Goal: Task Accomplishment & Management: Use online tool/utility

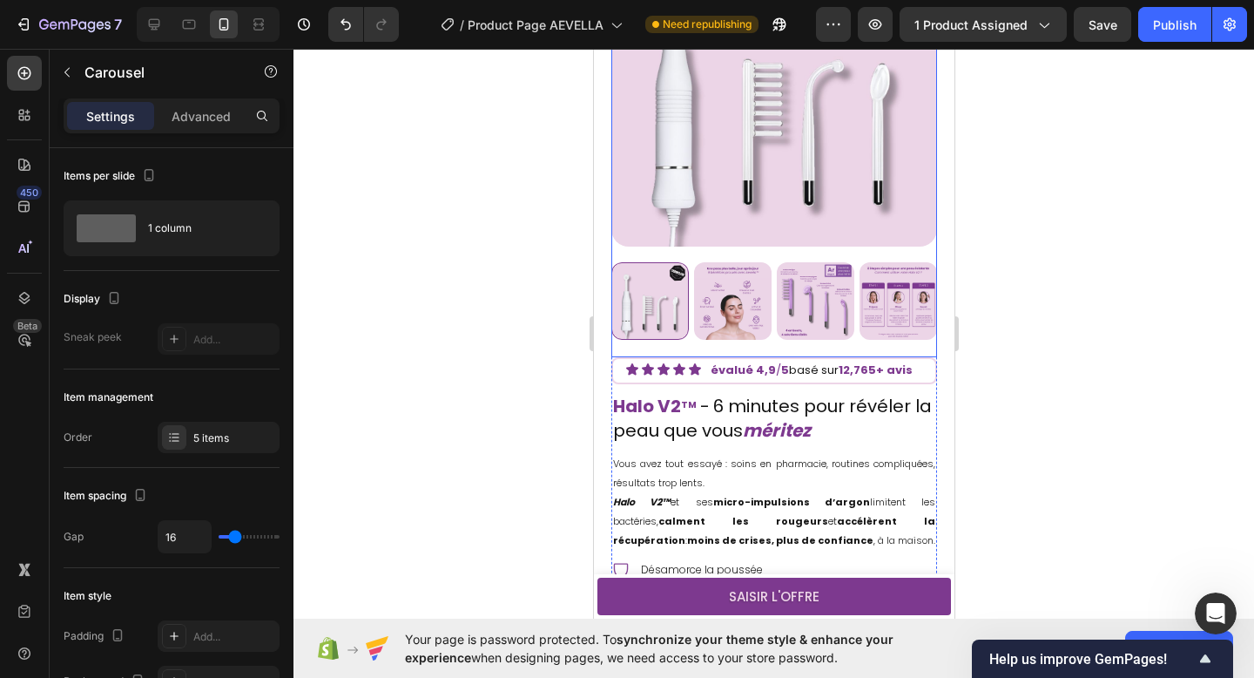
scroll to position [396, 0]
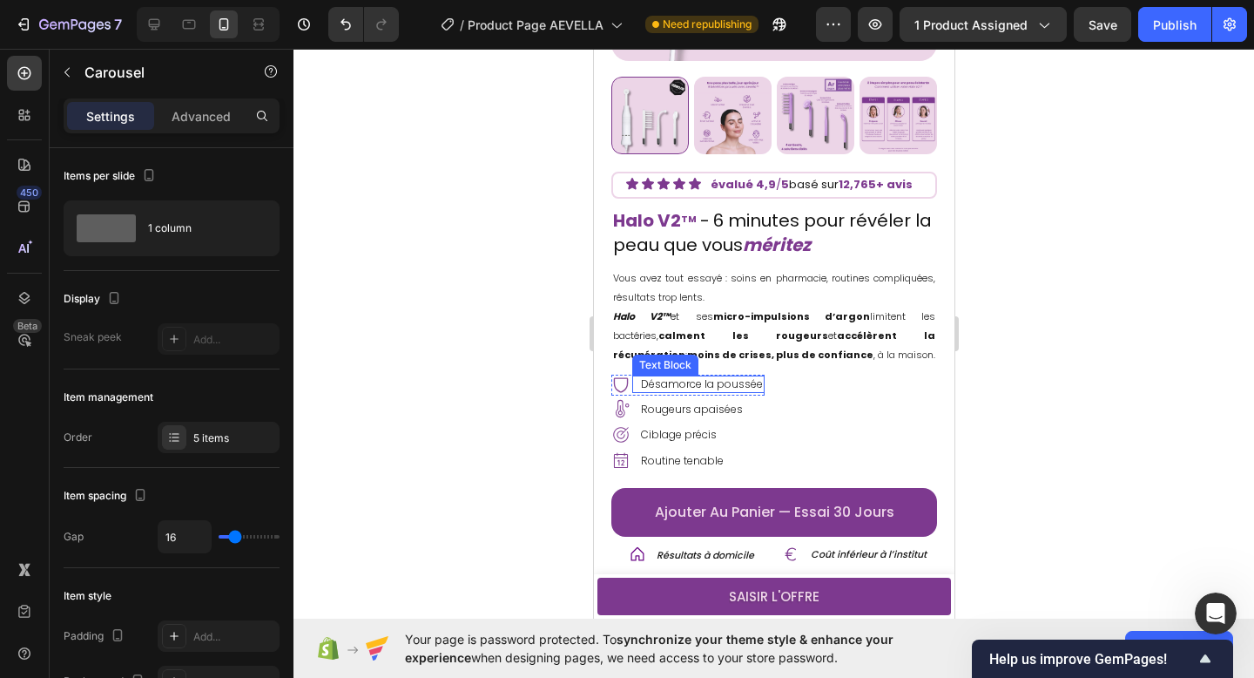
click at [718, 386] on p "Désamorce la poussée" at bounding box center [701, 384] width 122 height 14
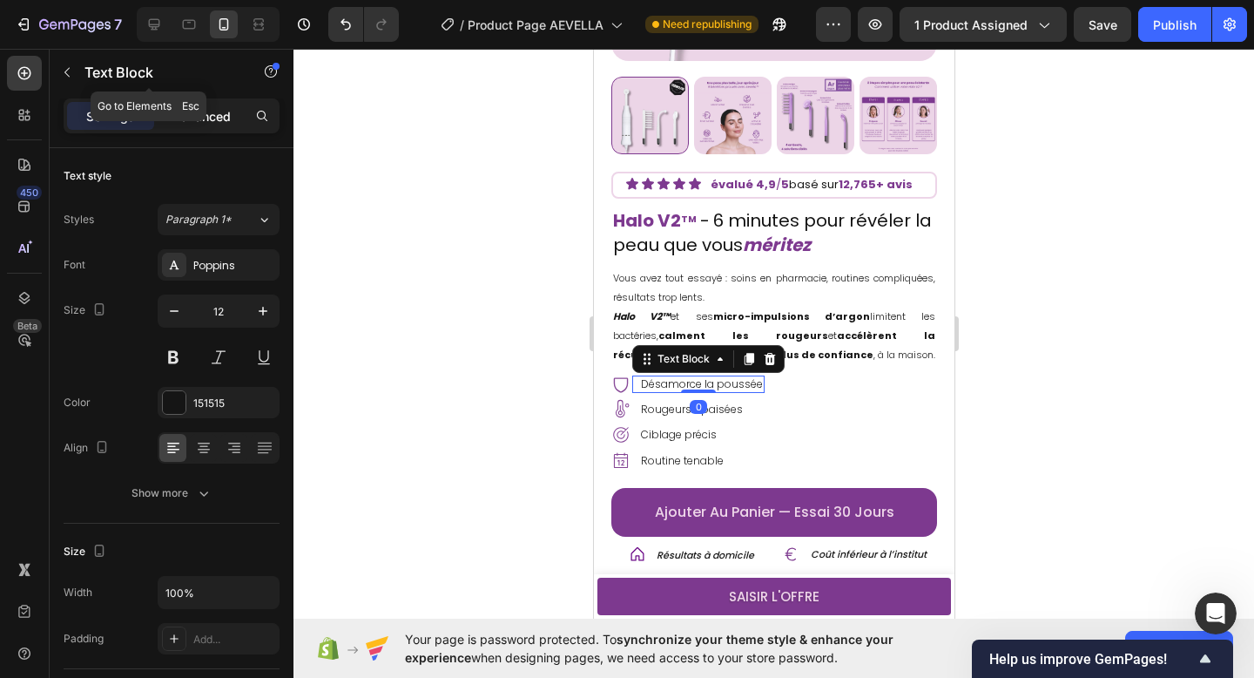
click at [215, 110] on p "Advanced" at bounding box center [201, 116] width 59 height 18
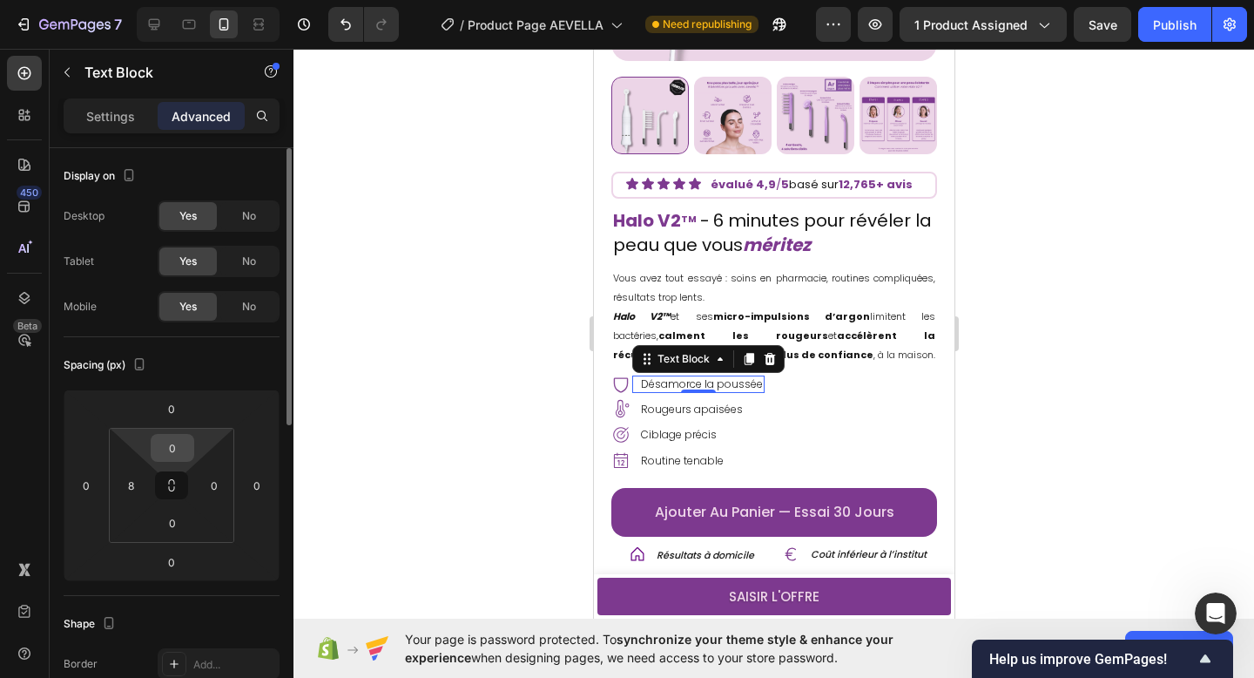
click at [177, 452] on input "0" at bounding box center [172, 448] width 35 height 26
type input "1"
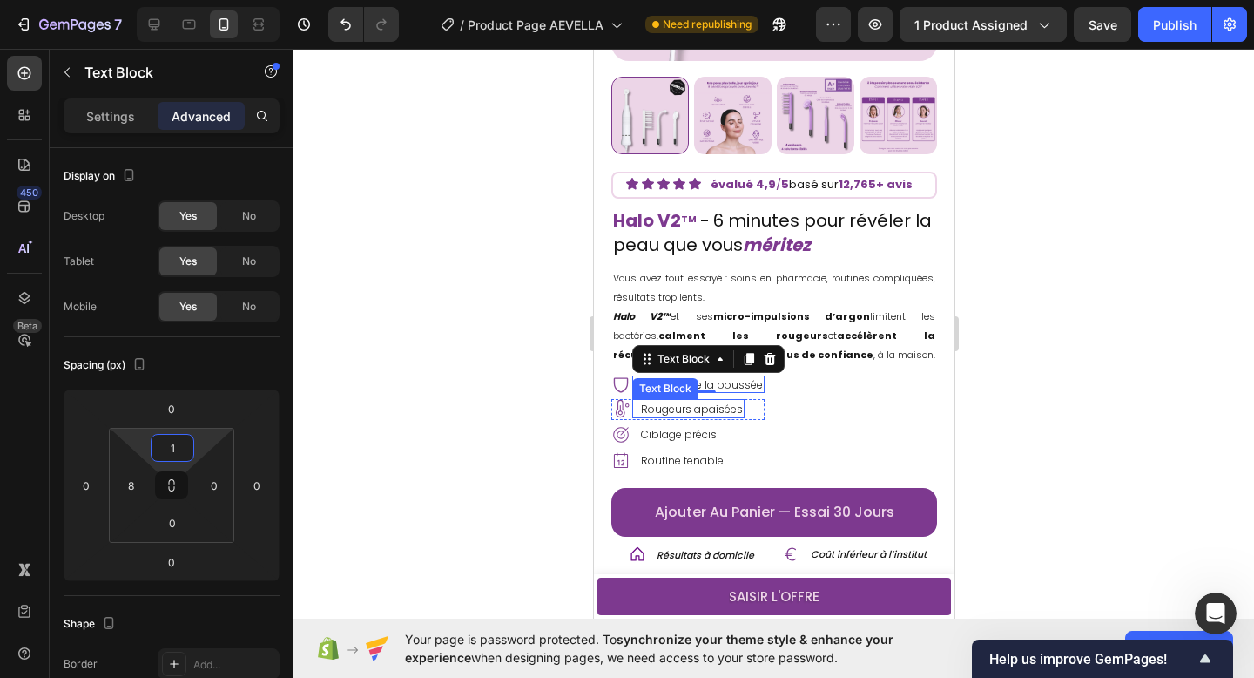
click at [674, 404] on p "Rougeurs apaisées" at bounding box center [691, 409] width 102 height 14
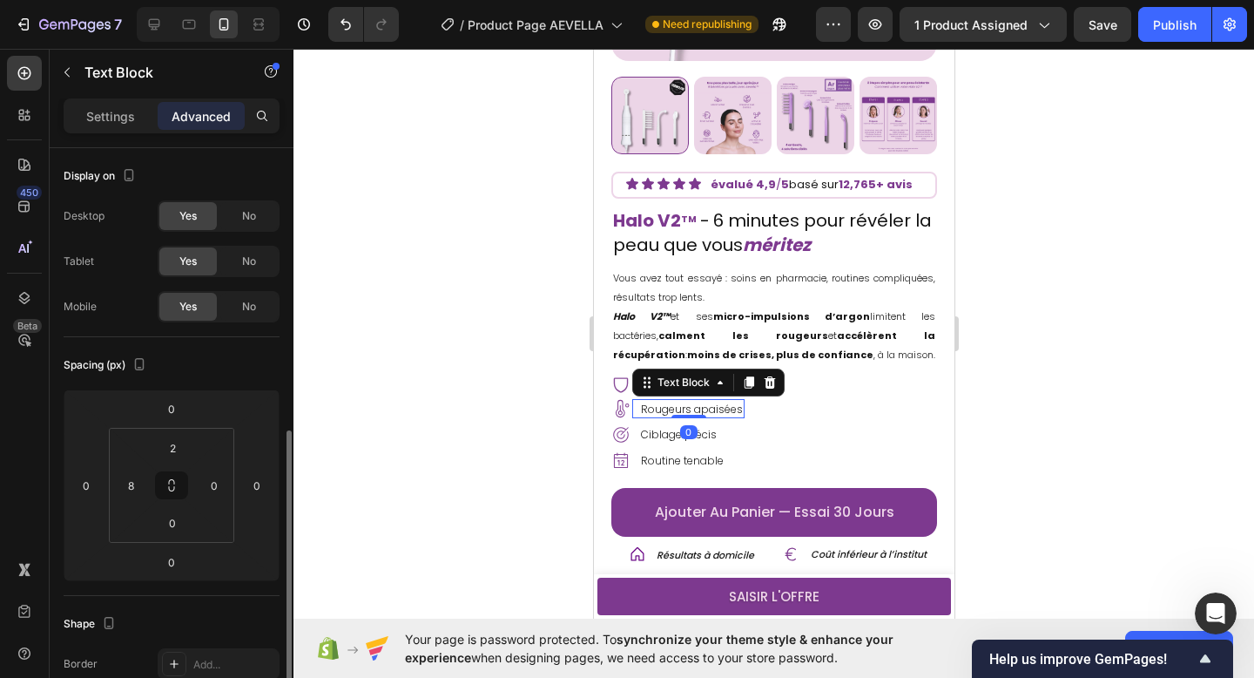
scroll to position [191, 0]
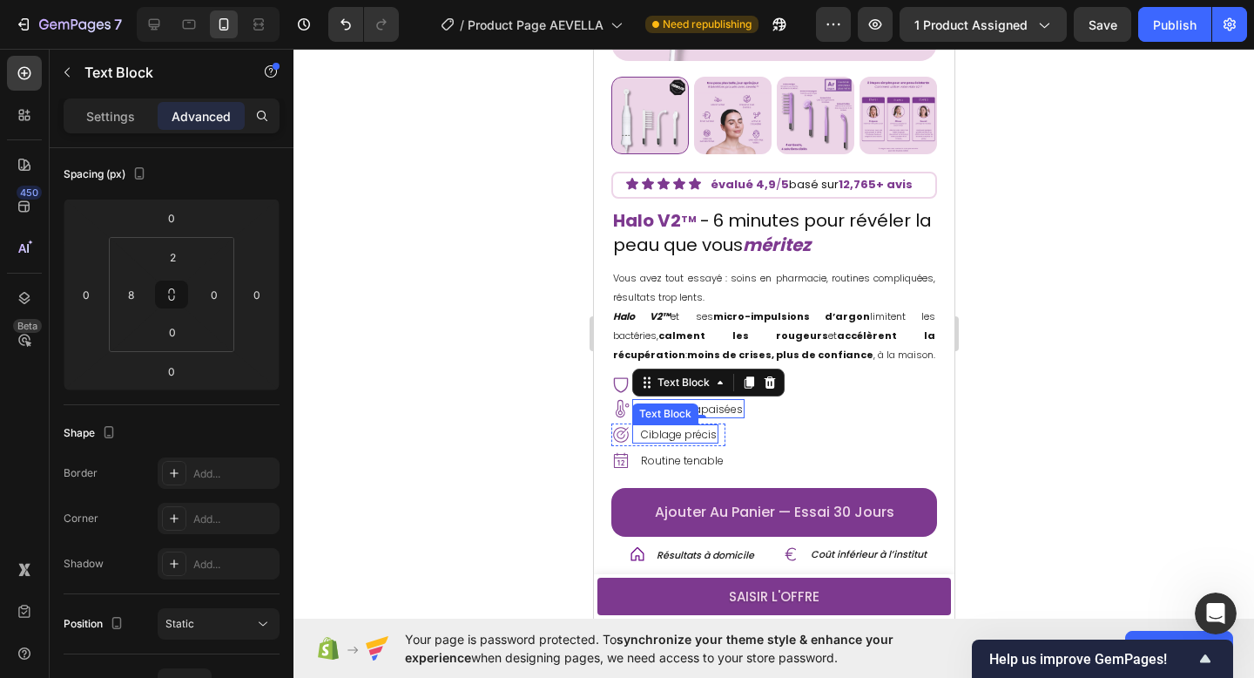
click at [707, 435] on p "Ciblage précis" at bounding box center [678, 435] width 76 height 14
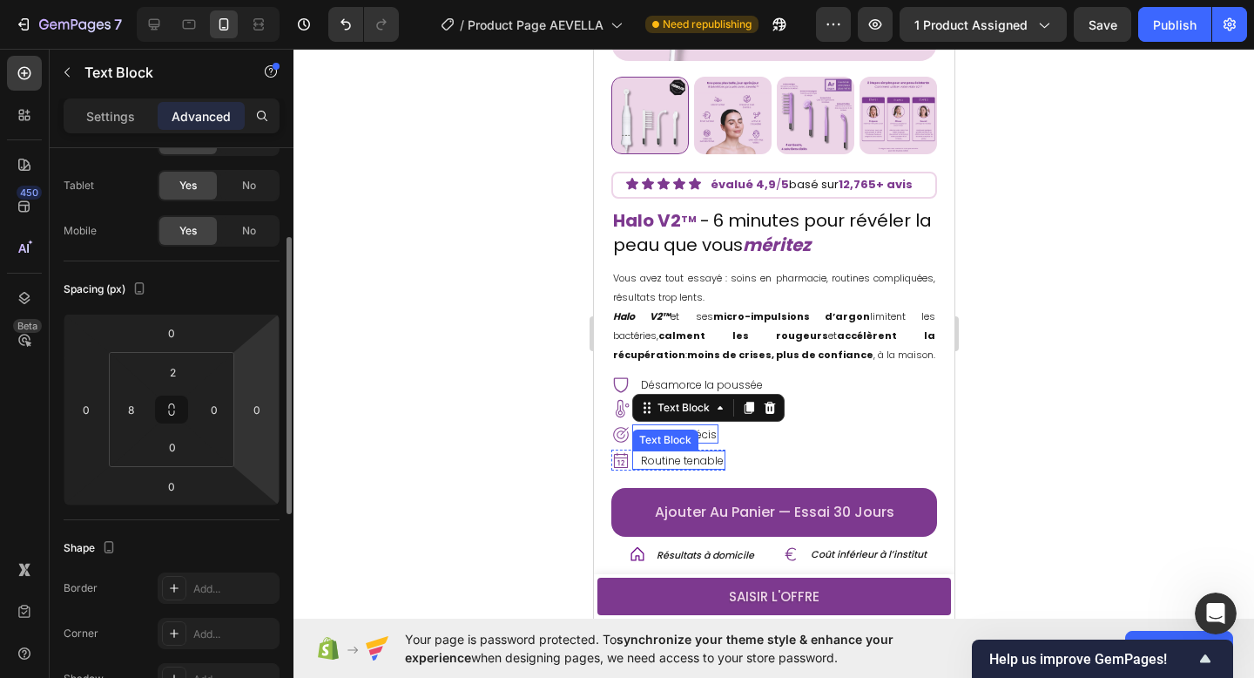
scroll to position [105, 0]
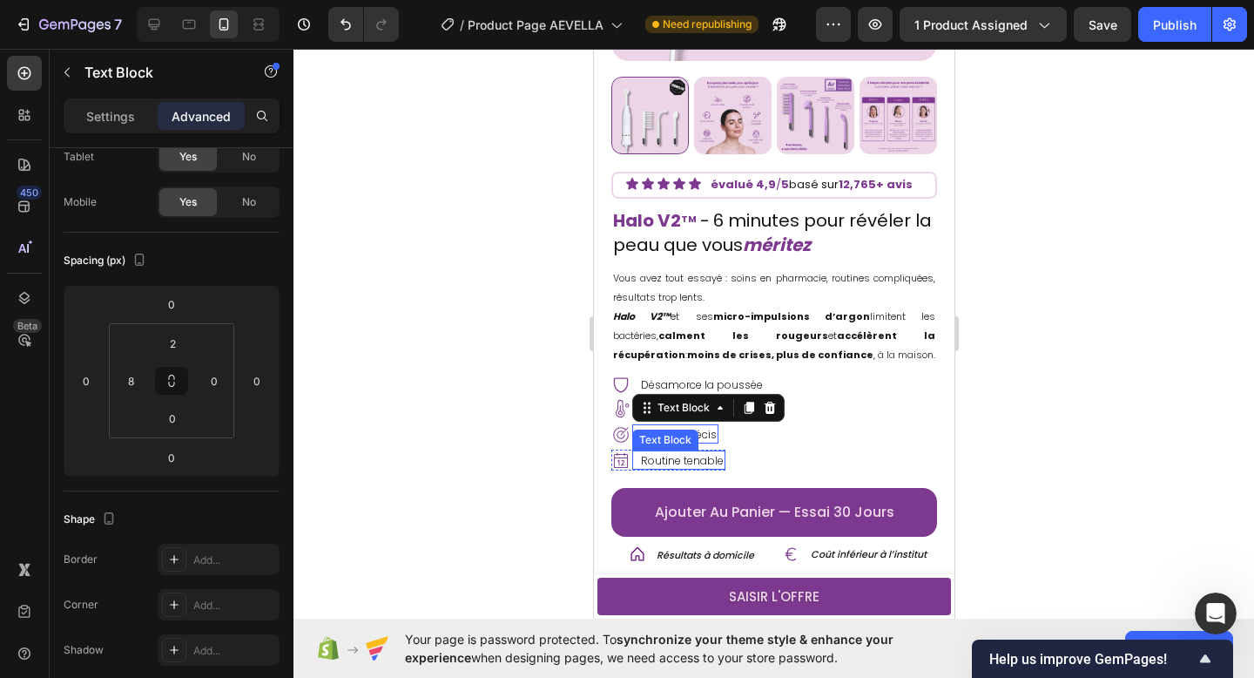
click at [689, 455] on p "Routine tenable" at bounding box center [681, 461] width 83 height 14
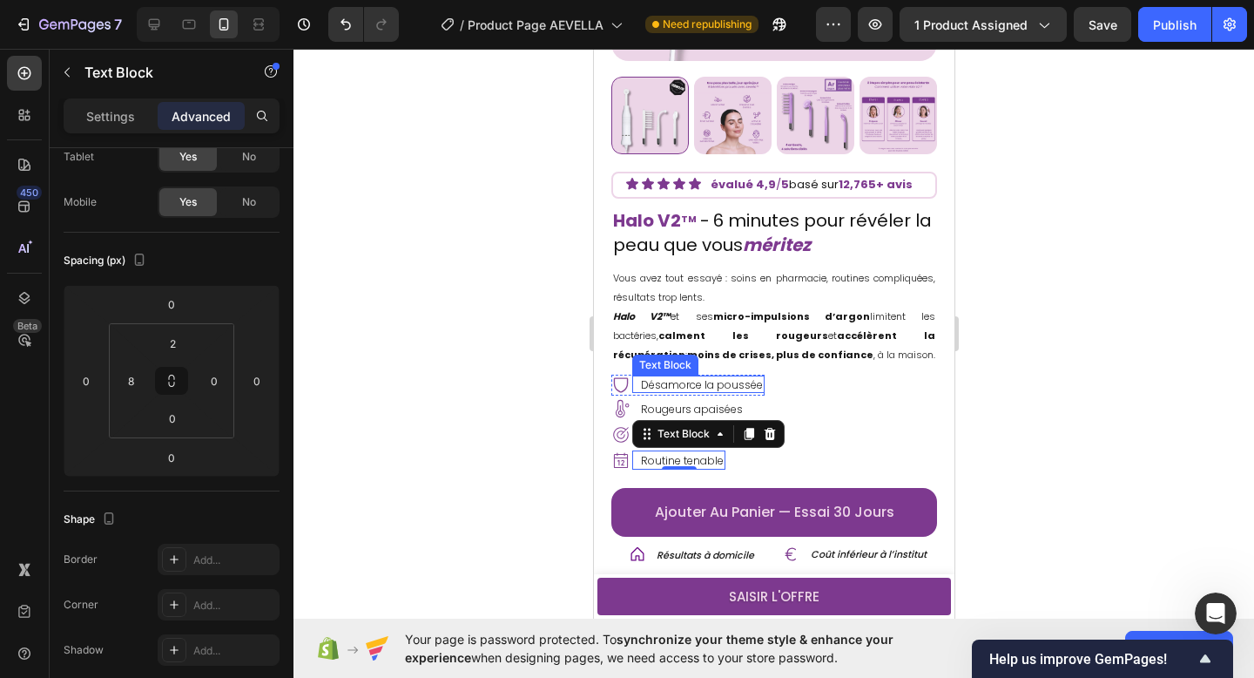
click at [671, 384] on p "Désamorce la poussée" at bounding box center [701, 385] width 122 height 14
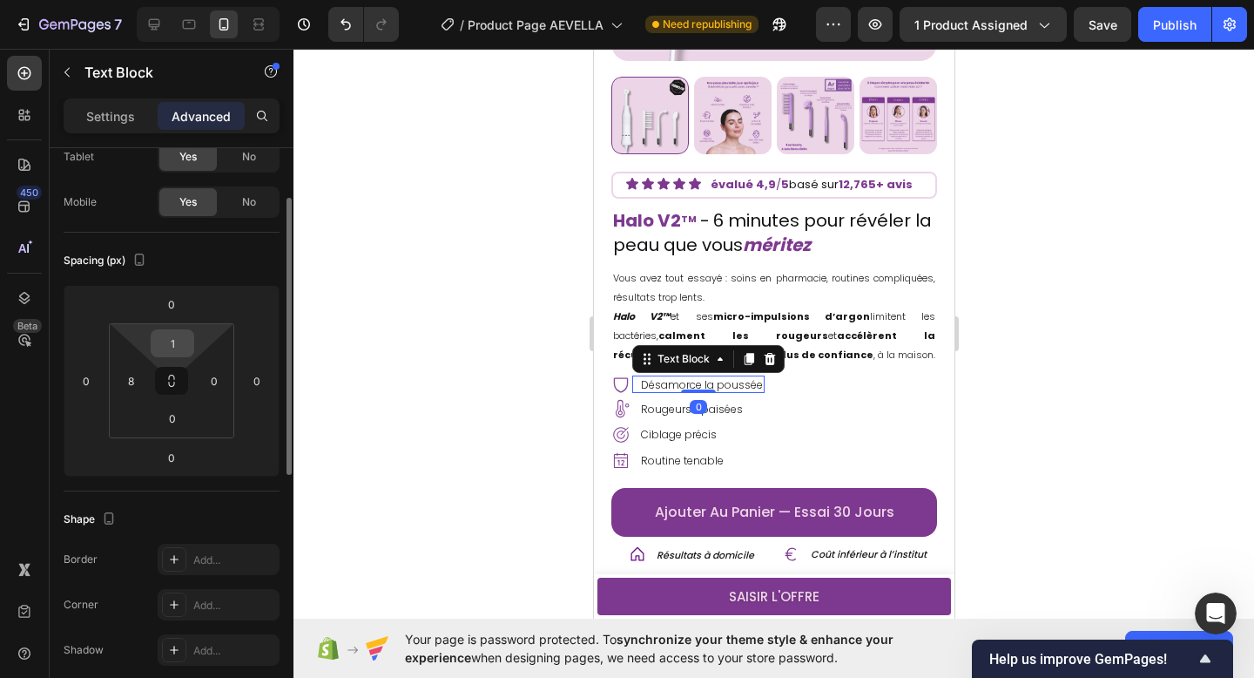
click at [165, 346] on input "1" at bounding box center [172, 343] width 35 height 26
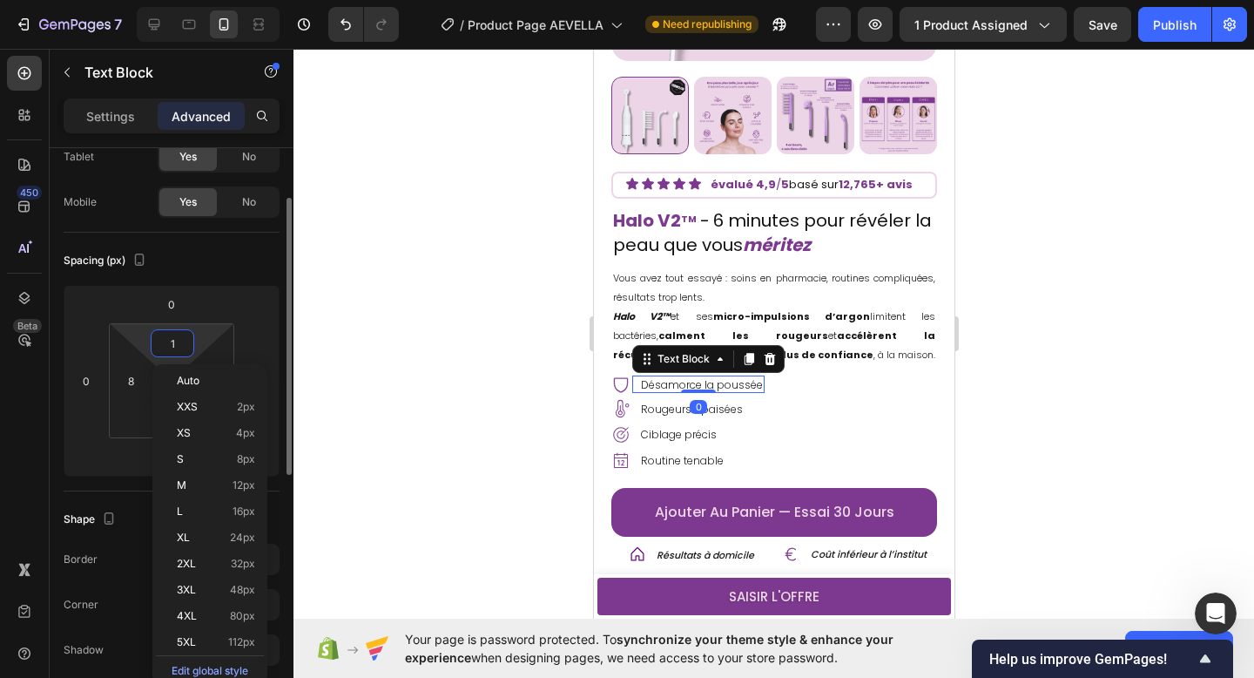
click at [165, 346] on input "1" at bounding box center [172, 343] width 35 height 26
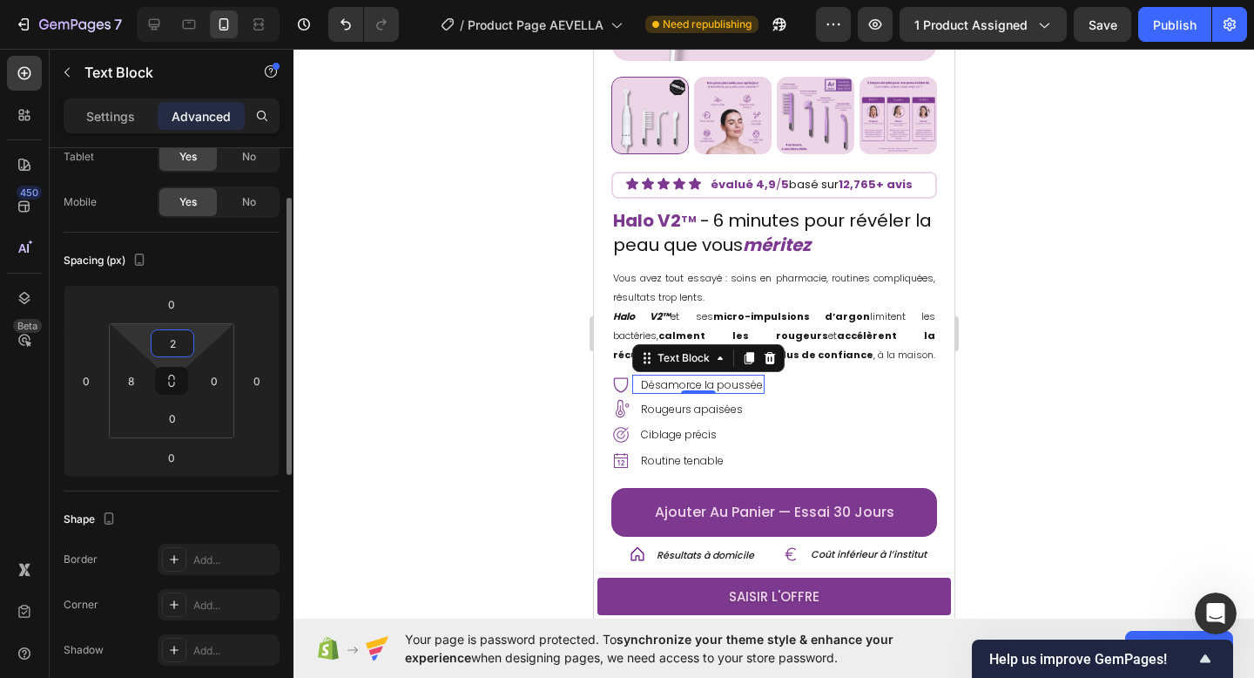
type input "2"
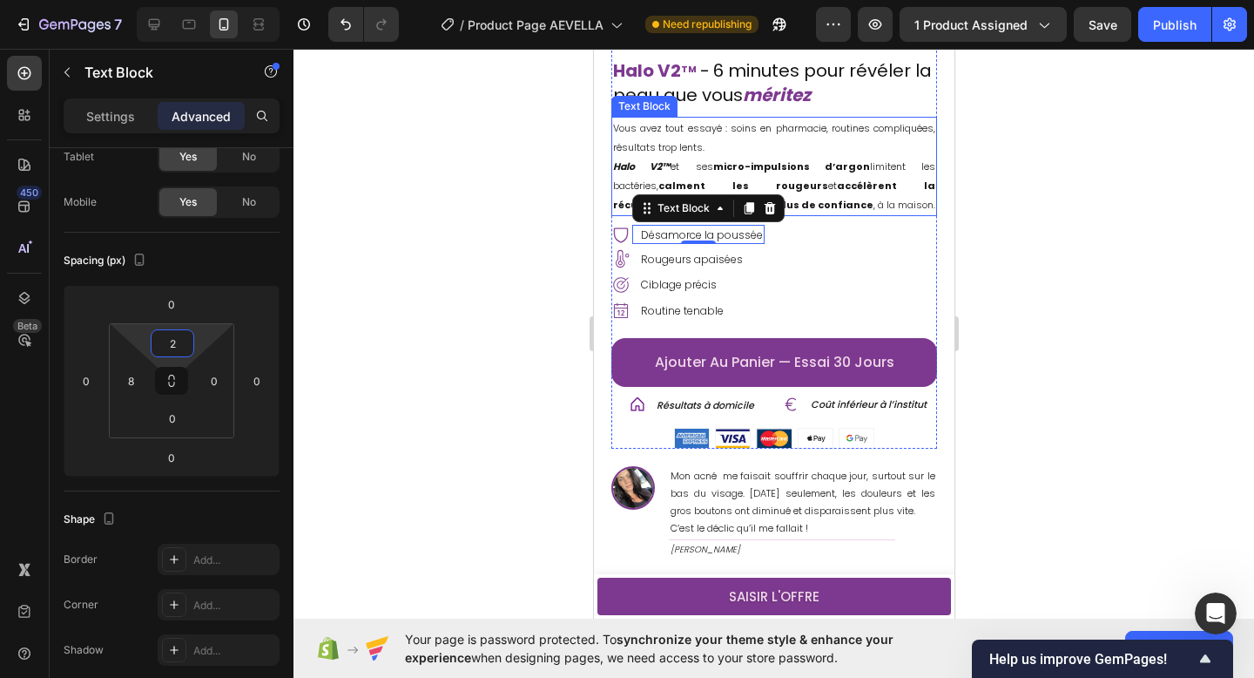
scroll to position [554, 0]
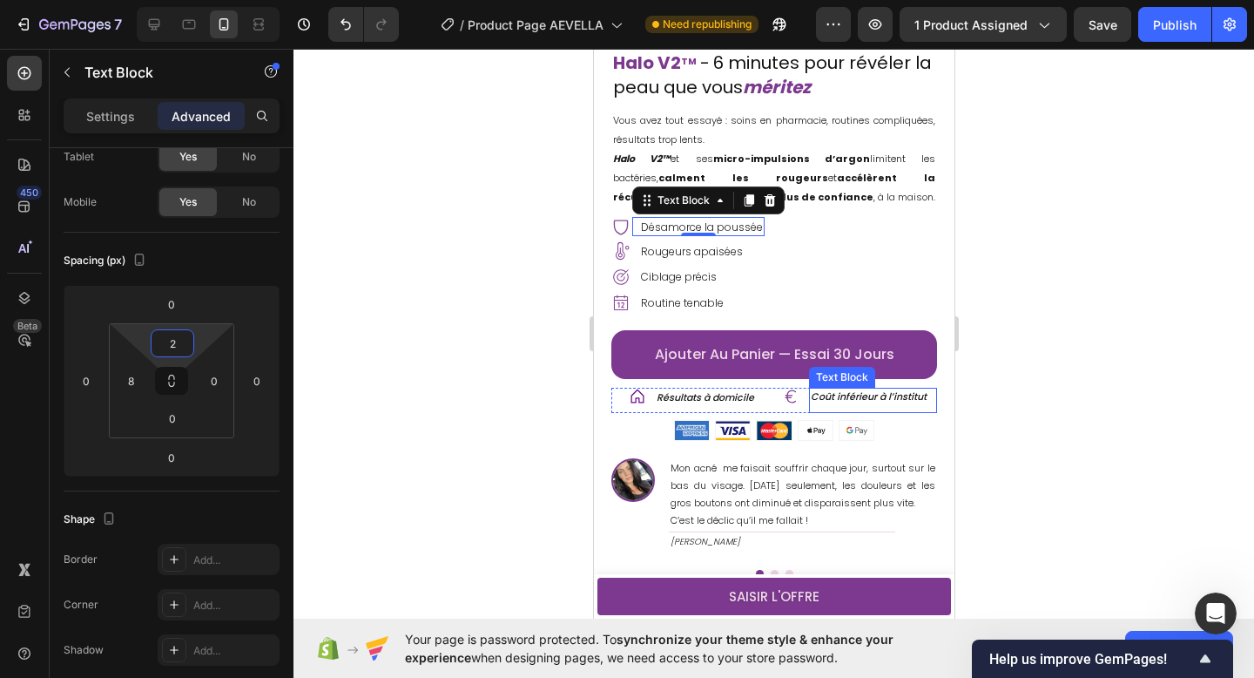
click at [852, 398] on p "Coût inférieur à l’institut" at bounding box center [872, 396] width 125 height 15
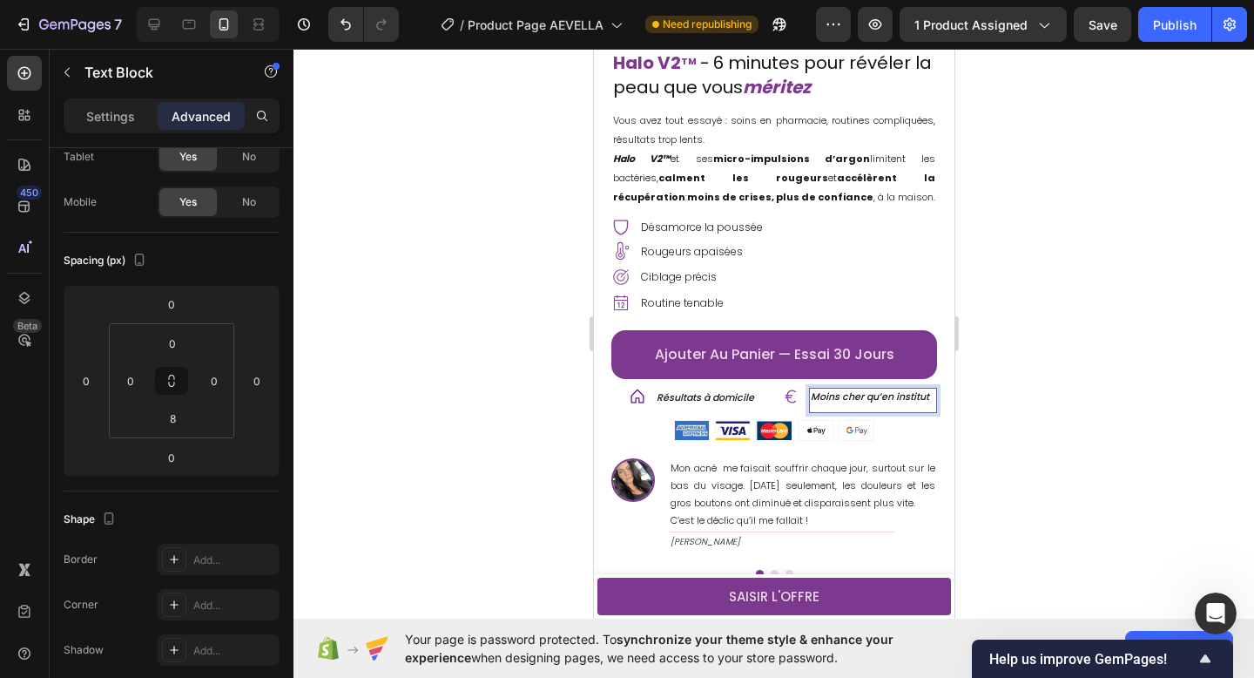
drag, startPoint x: 1084, startPoint y: 430, endPoint x: 300, endPoint y: 397, distance: 784.5
click at [1084, 430] on div at bounding box center [773, 363] width 961 height 629
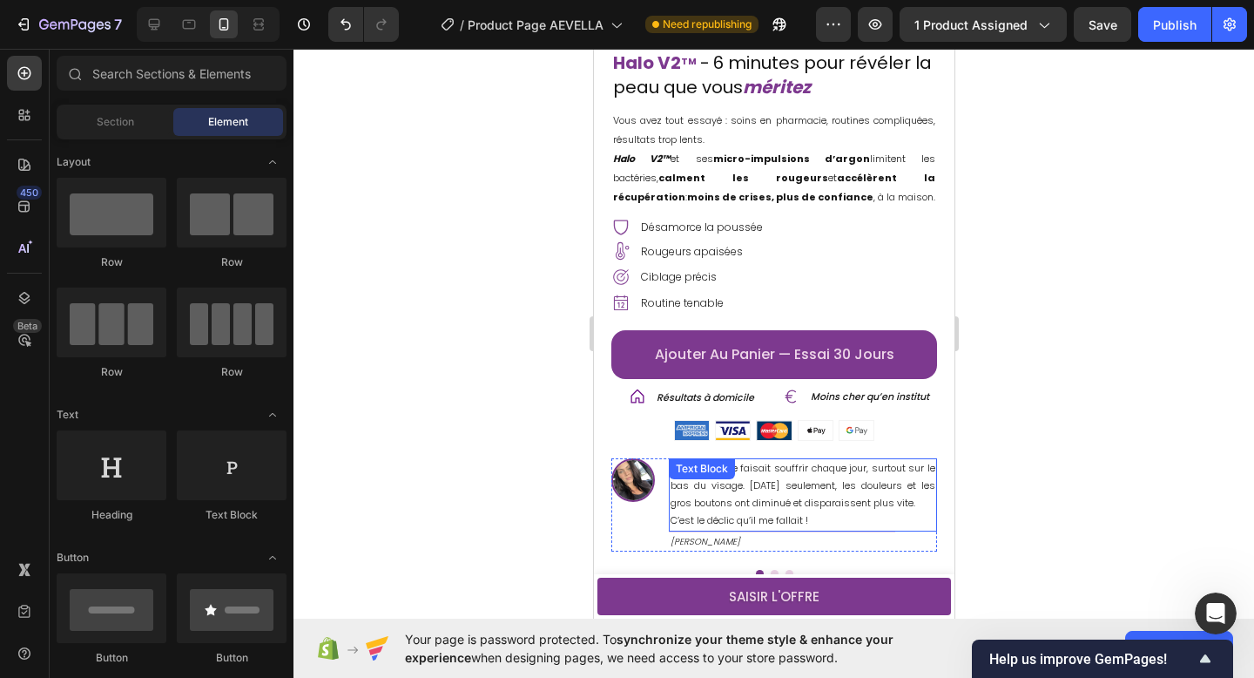
scroll to position [660, 0]
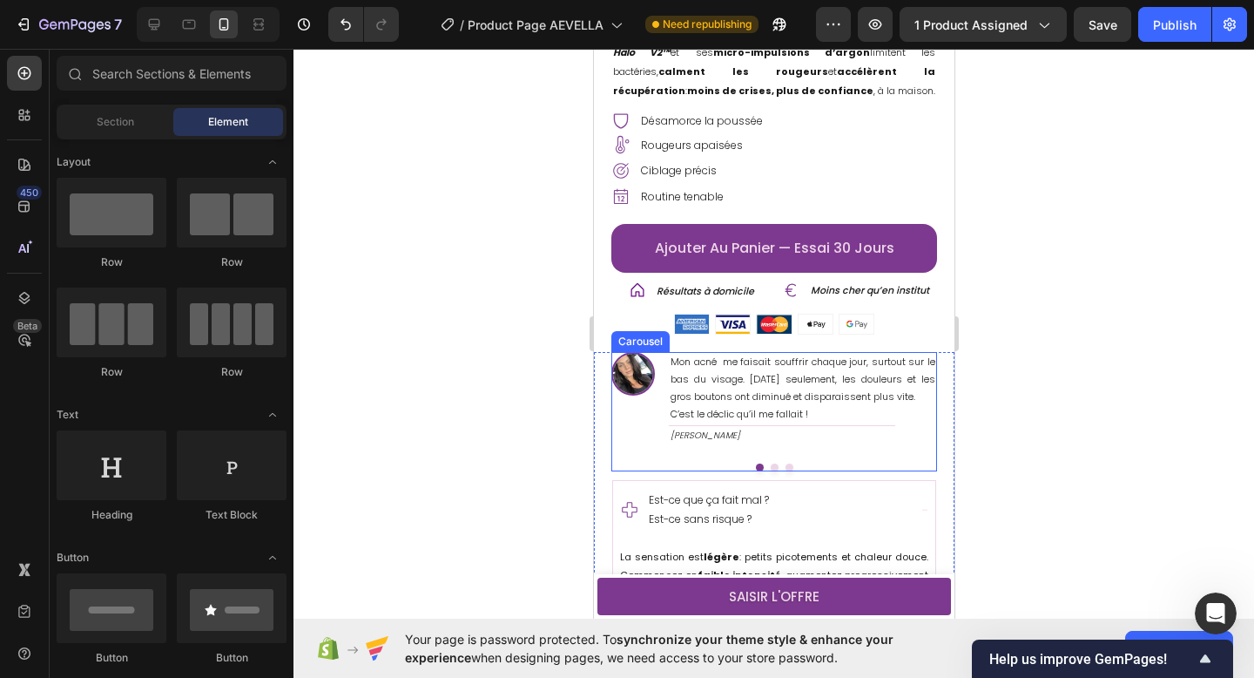
click at [774, 471] on button "Dot" at bounding box center [774, 467] width 8 height 8
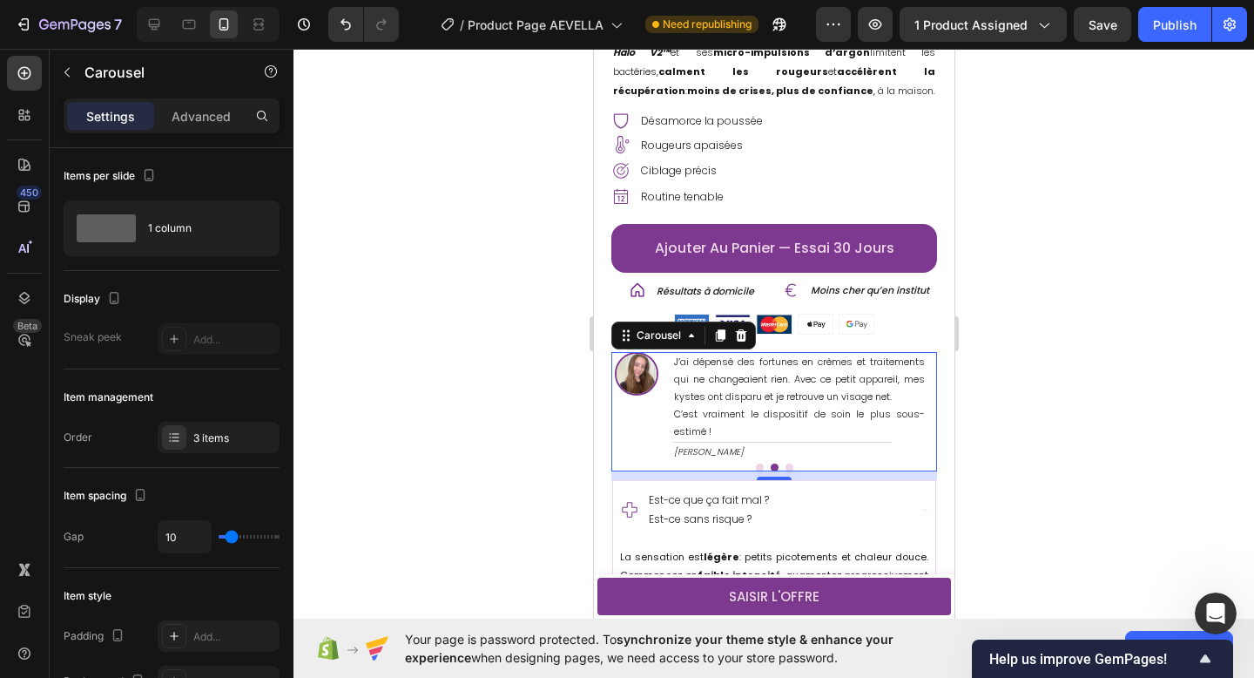
click at [757, 471] on button "Dot" at bounding box center [759, 467] width 8 height 8
click at [773, 471] on button "Dot" at bounding box center [774, 467] width 8 height 8
click at [1064, 273] on div at bounding box center [773, 363] width 961 height 629
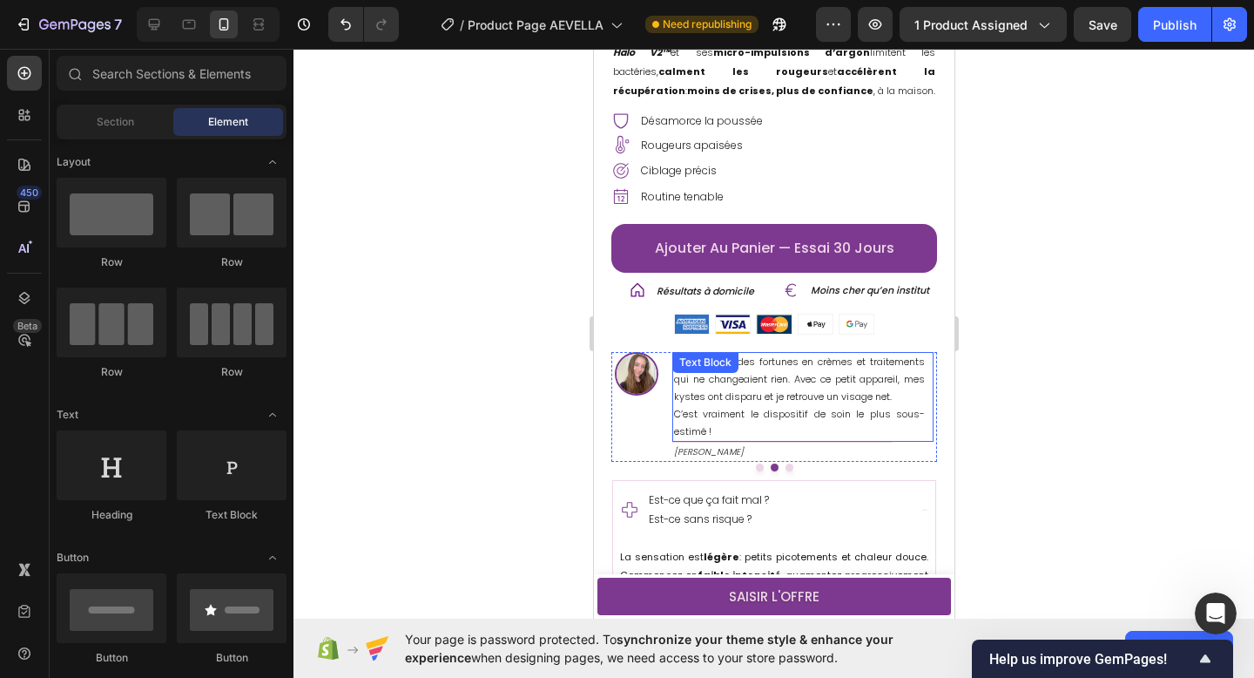
click at [844, 379] on p "J’ai dépensé des fortunes en crèmes et traitements qui ne changeaient rien. Ave…" at bounding box center [798, 379] width 251 height 51
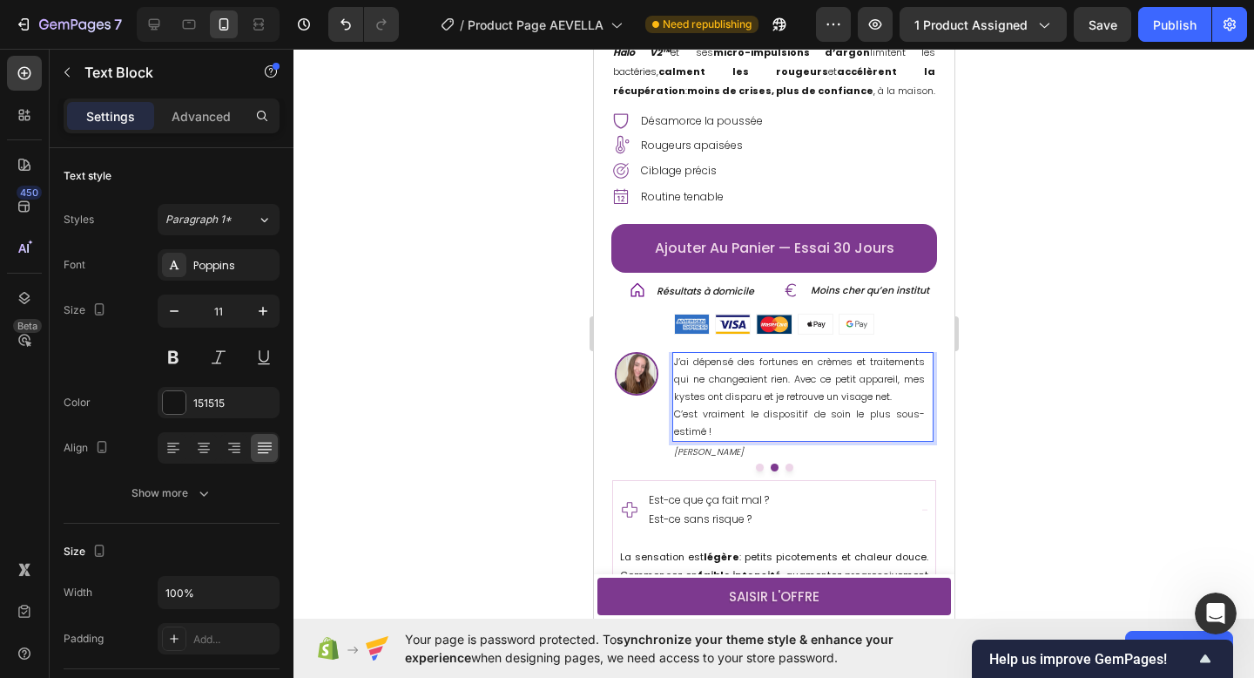
click at [728, 411] on p "C’est vraiment le dispositif de soin le plus sous-estimé !" at bounding box center [798, 423] width 251 height 35
click at [677, 417] on p "C’est vraiment le dispositif de soin le plus sous-estimé !" at bounding box center [798, 423] width 251 height 35
click at [675, 417] on p "C’est vraiment le dispositif de soin le plus sous-estimé !" at bounding box center [798, 423] width 251 height 35
click at [787, 471] on button "Dot" at bounding box center [789, 467] width 8 height 8
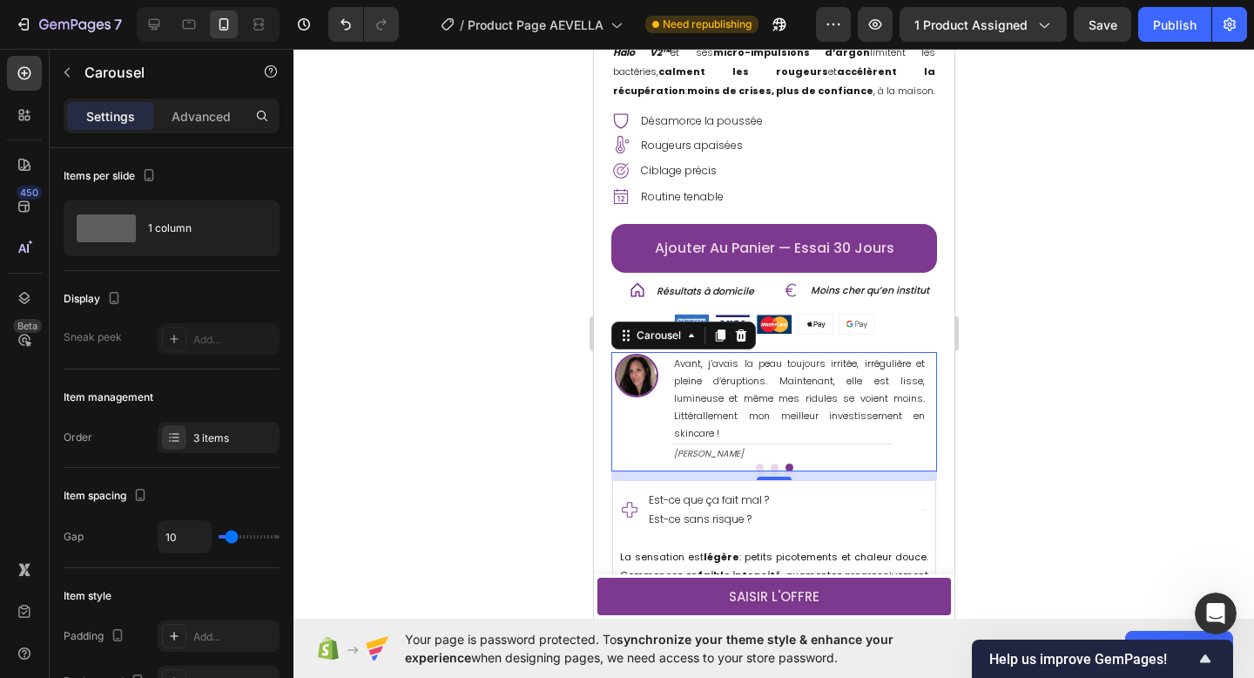
click at [1092, 454] on div at bounding box center [773, 363] width 961 height 629
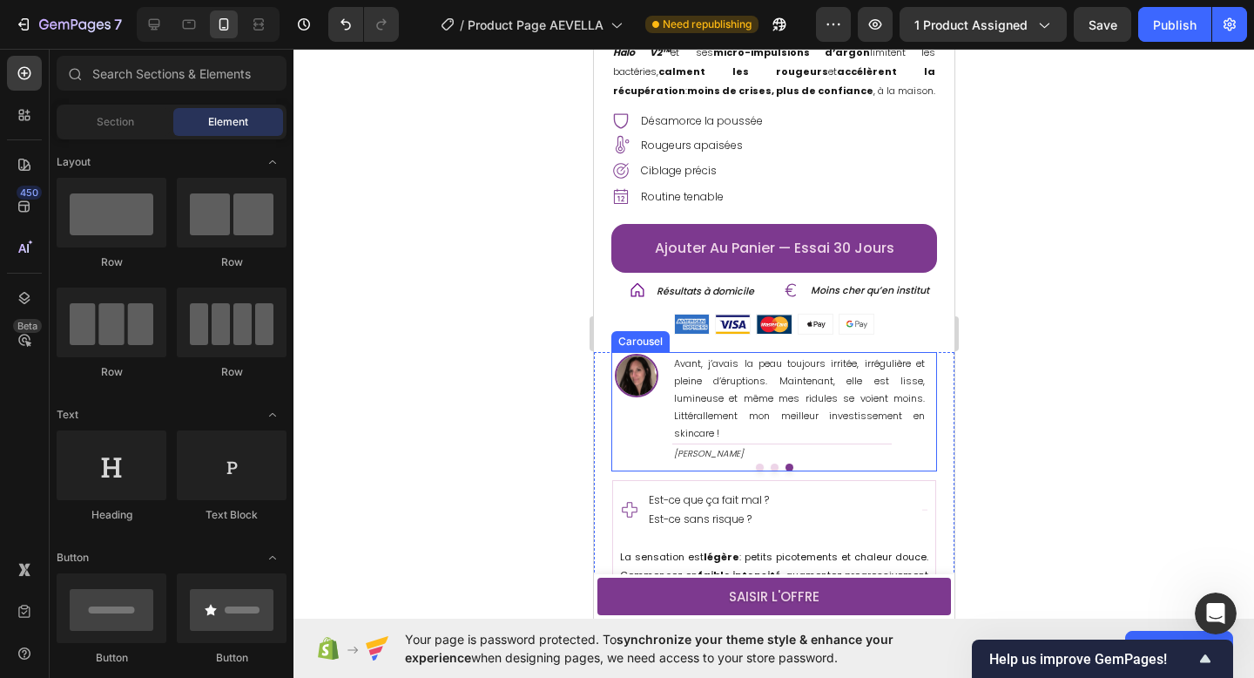
click at [757, 471] on button "Dot" at bounding box center [759, 467] width 8 height 8
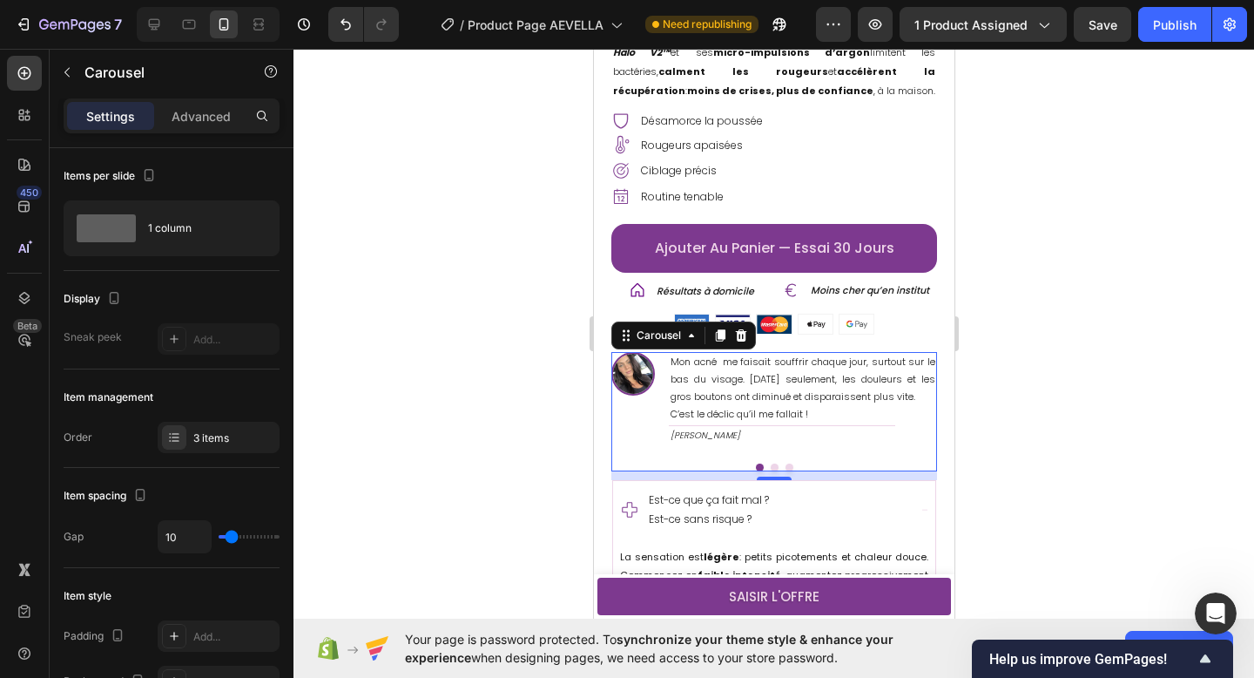
click at [1103, 470] on div at bounding box center [773, 363] width 961 height 629
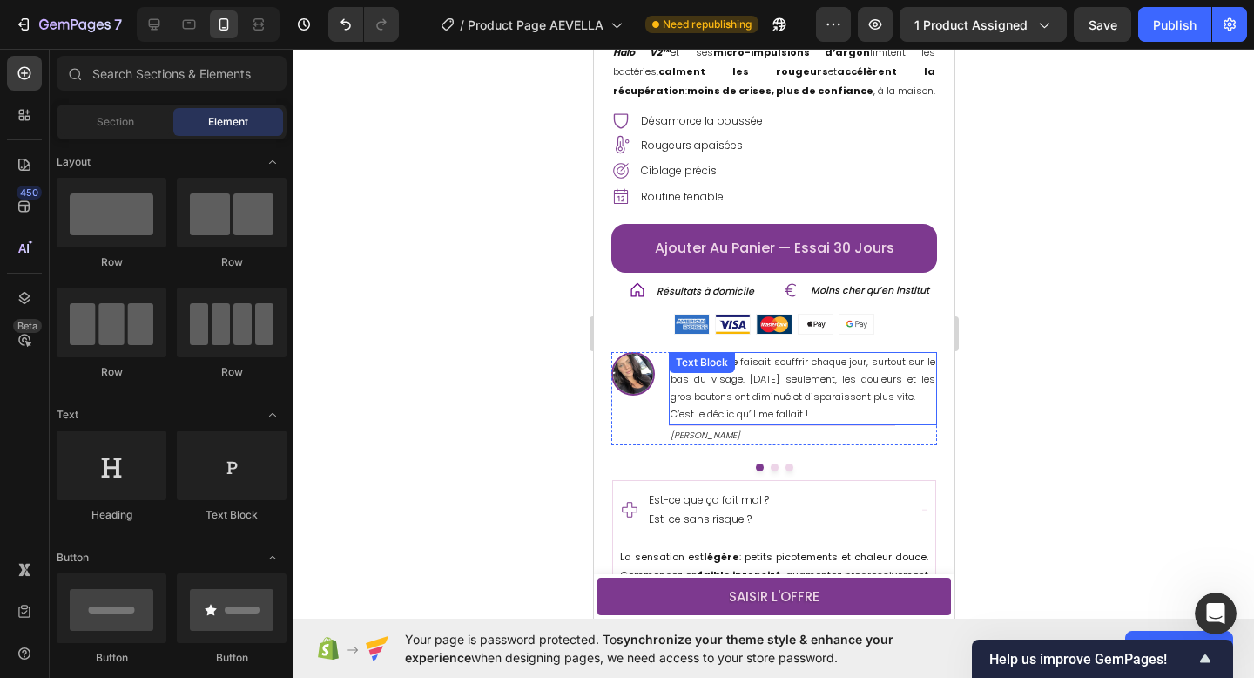
scroll to position [855, 0]
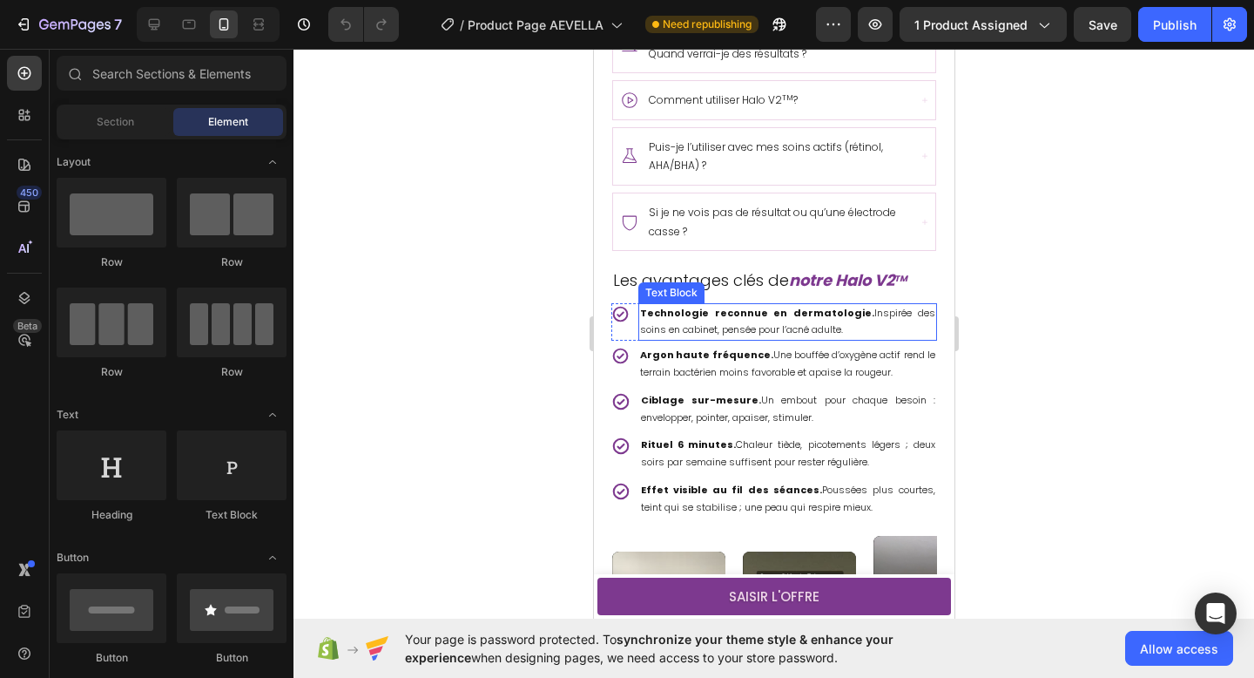
scroll to position [1360, 0]
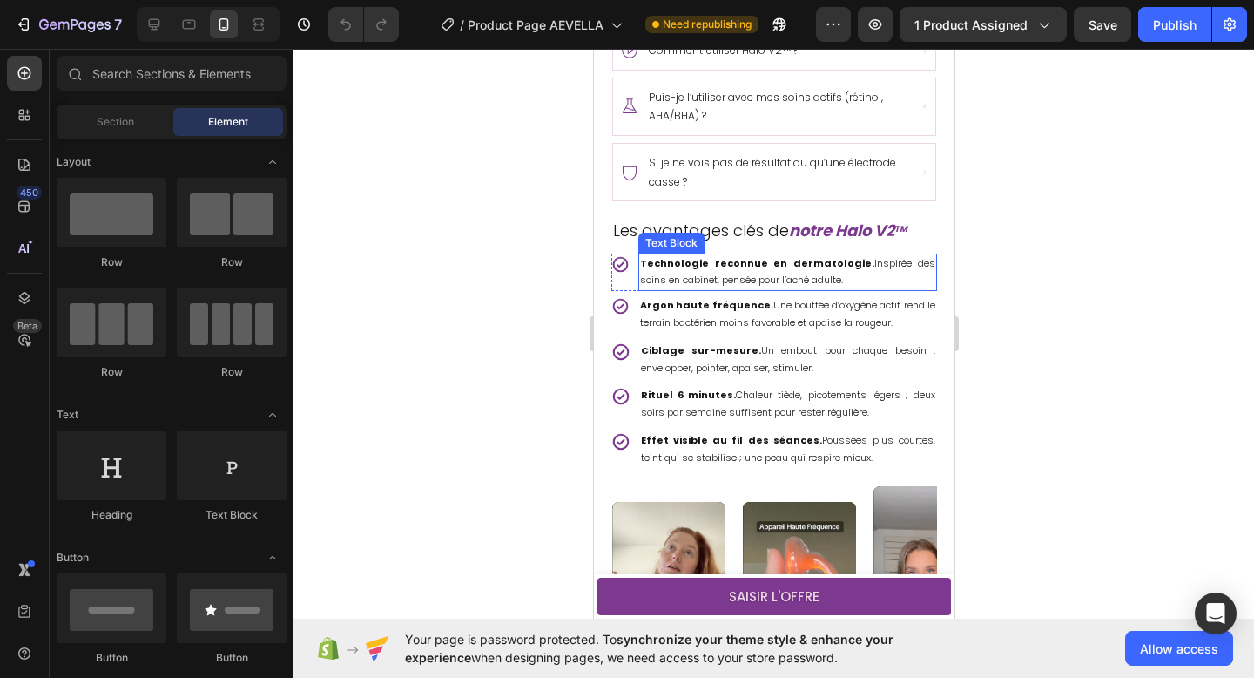
click at [890, 290] on p "Technologie reconnue en dermatologie. Inspirée des soins en cabinet, pensée pou…" at bounding box center [786, 272] width 295 height 35
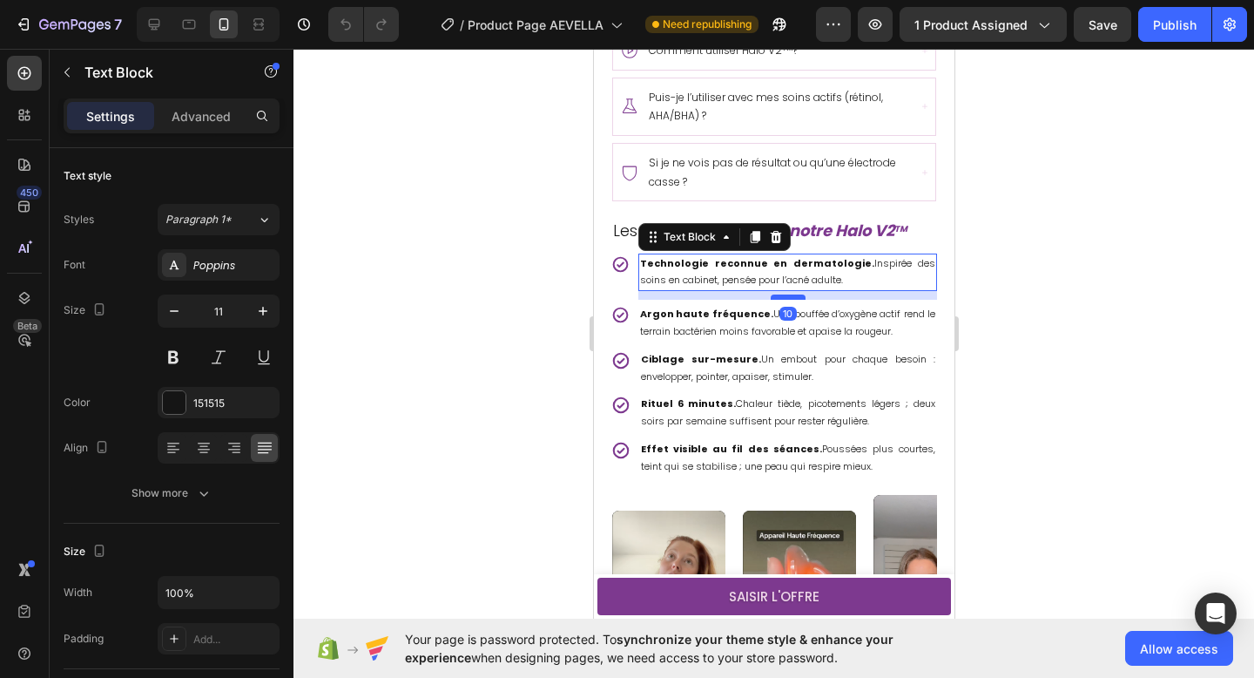
drag, startPoint x: 786, startPoint y: 303, endPoint x: 789, endPoint y: 312, distance: 9.1
click at [789, 300] on div at bounding box center [787, 296] width 35 height 5
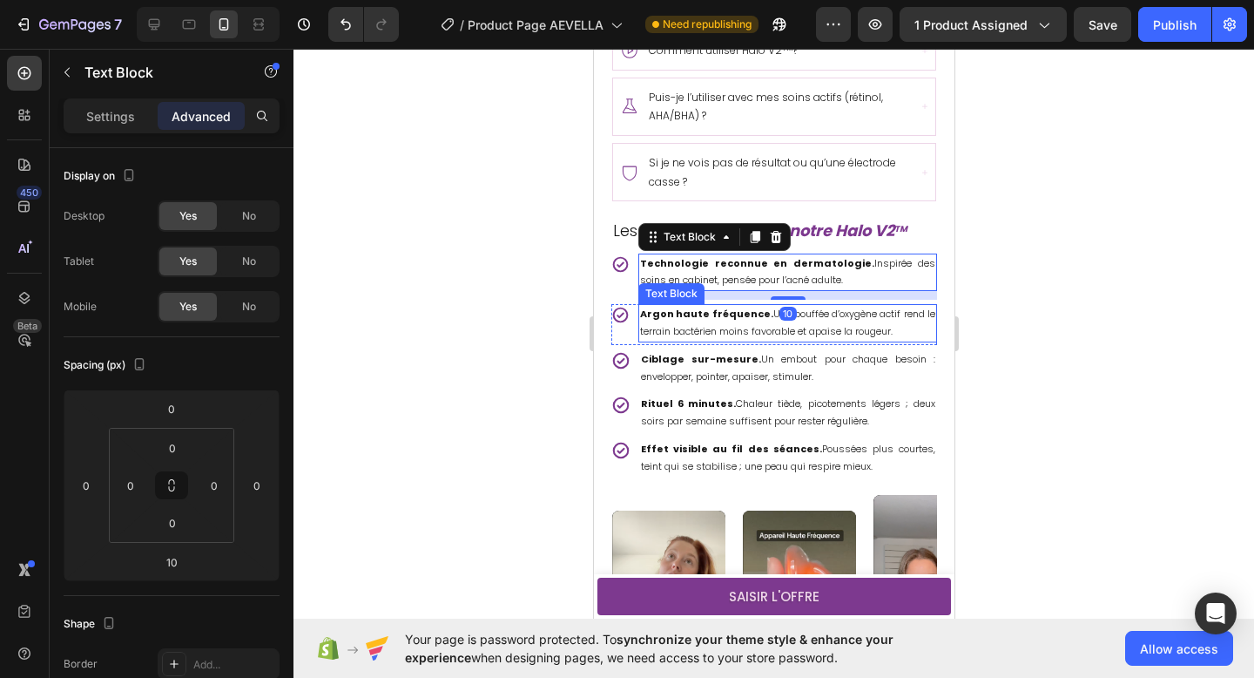
click at [846, 341] on p "Argon haute fréquence. Une bouffée d’oxygène actif rend le terrain bactérien mo…" at bounding box center [786, 323] width 295 height 35
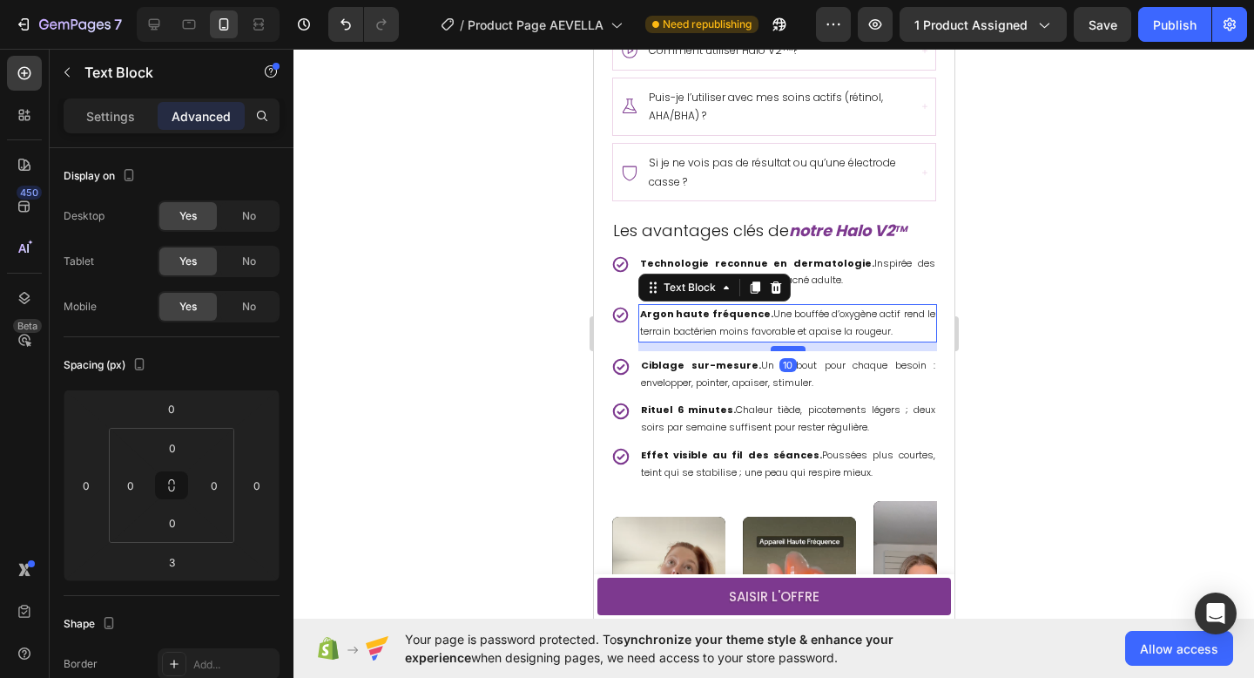
click at [798, 351] on div at bounding box center [787, 348] width 35 height 5
click at [793, 351] on div at bounding box center [787, 348] width 35 height 5
type input "10"
click at [822, 392] on p "Ciblage sur-mesure. Un embout pour chaque besoin : envelopper, pointer, apaiser…" at bounding box center [787, 374] width 294 height 35
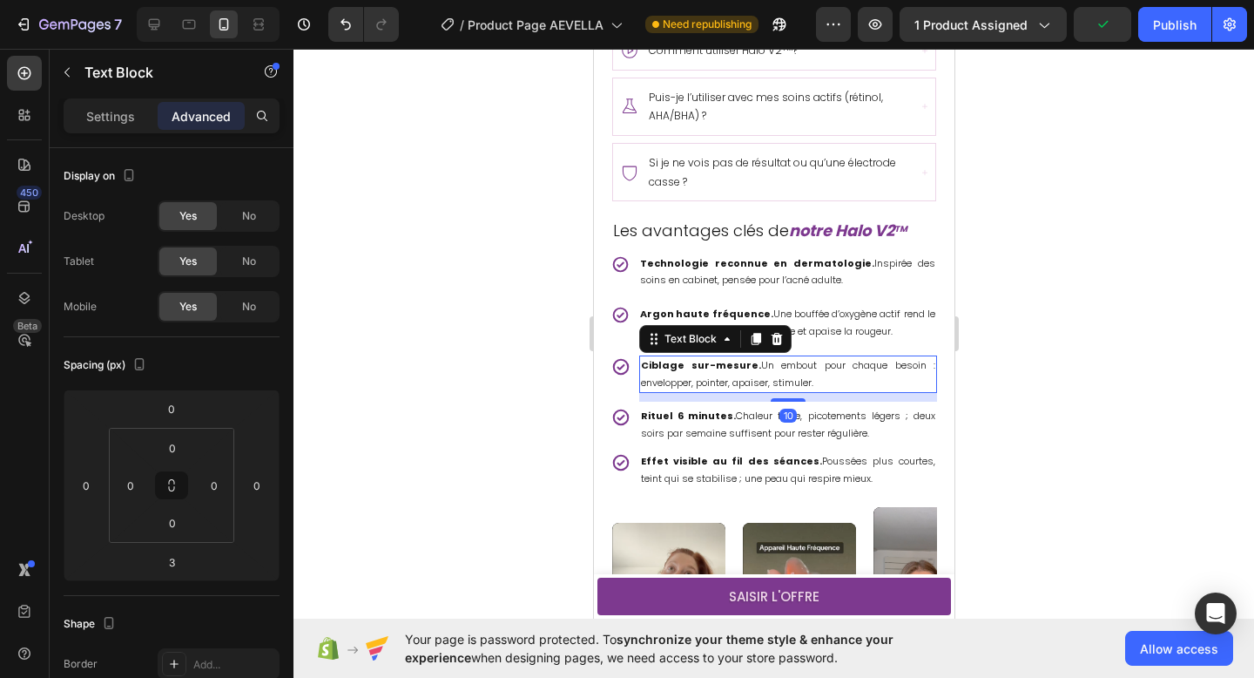
drag, startPoint x: 784, startPoint y: 408, endPoint x: 787, endPoint y: 438, distance: 29.8
click at [786, 401] on div at bounding box center [787, 399] width 35 height 3
type input "9"
click at [795, 442] on p "Rituel 6 minutes. Chaleur tiède, picotements légers ; deux soirs par semaine su…" at bounding box center [787, 424] width 294 height 35
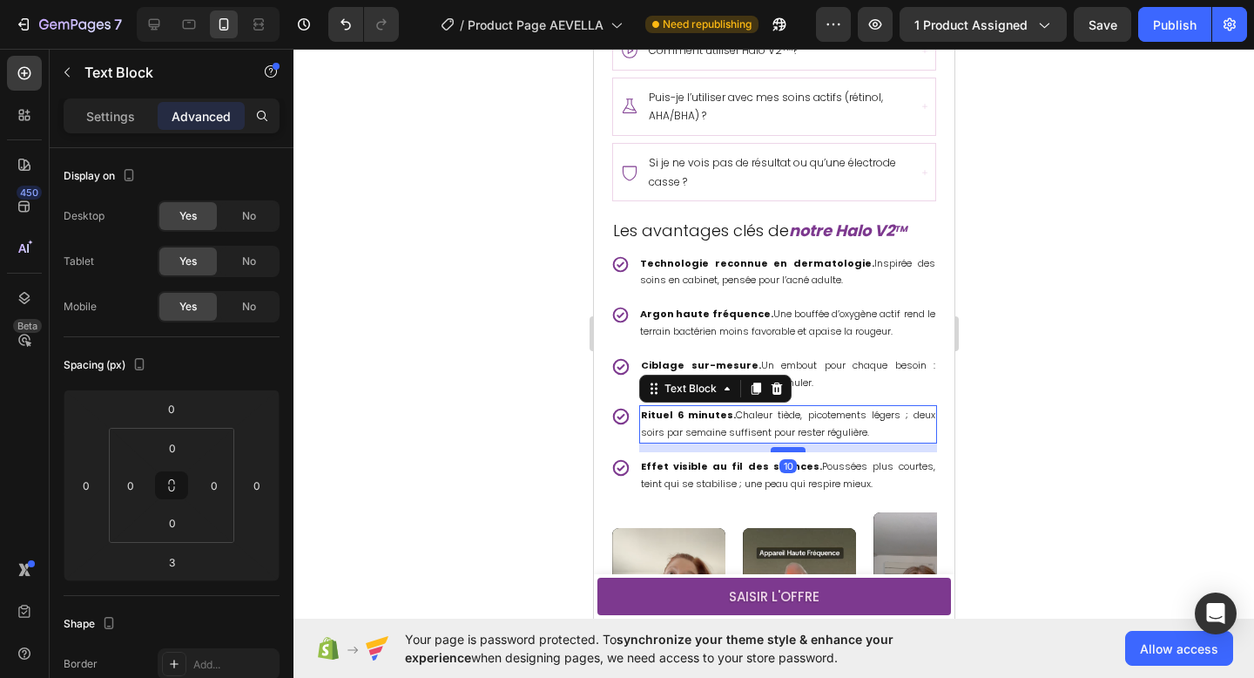
click at [778, 452] on div at bounding box center [787, 449] width 35 height 5
type input "10"
click at [826, 493] on p "Effet visible au fil des séances. Poussées plus courtes, teint qui se stabilise…" at bounding box center [787, 475] width 294 height 35
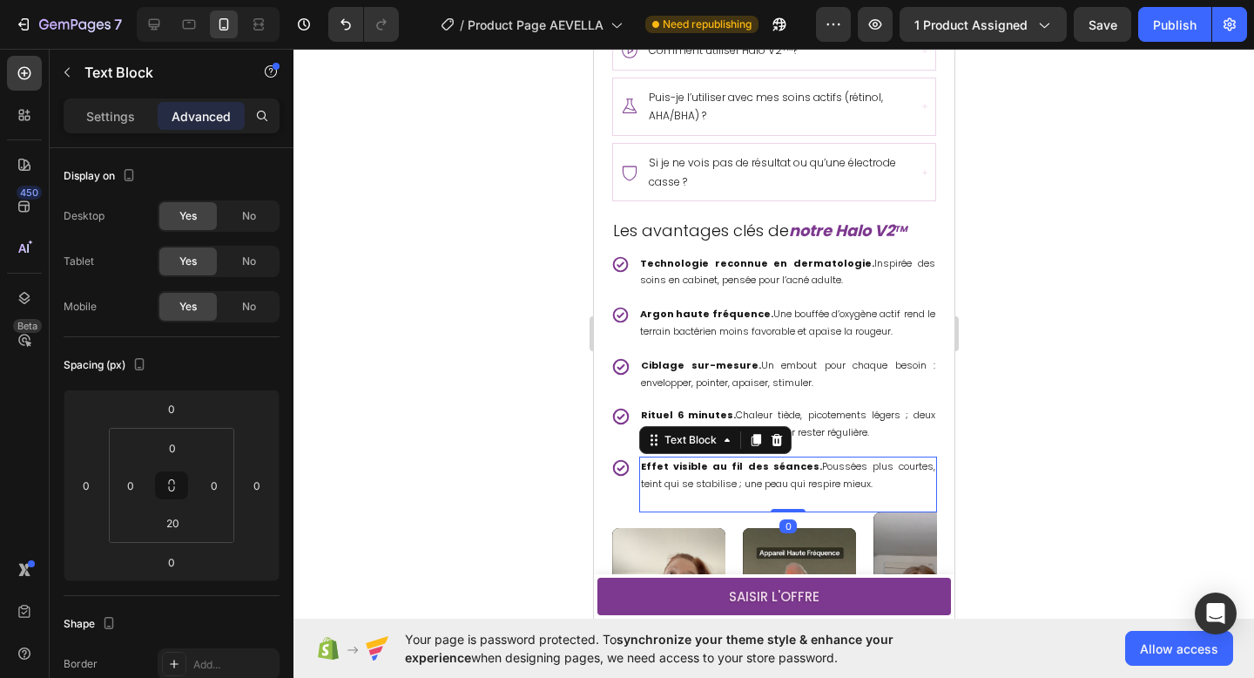
click at [1131, 426] on div at bounding box center [773, 363] width 961 height 629
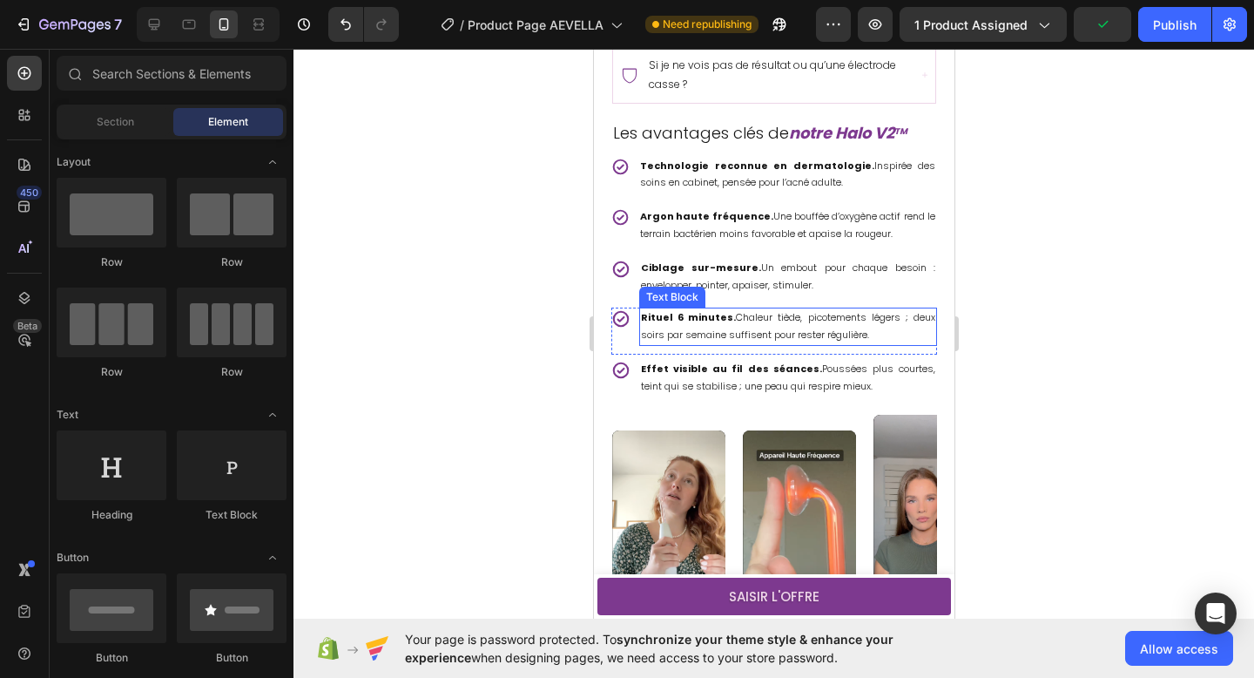
scroll to position [1504, 0]
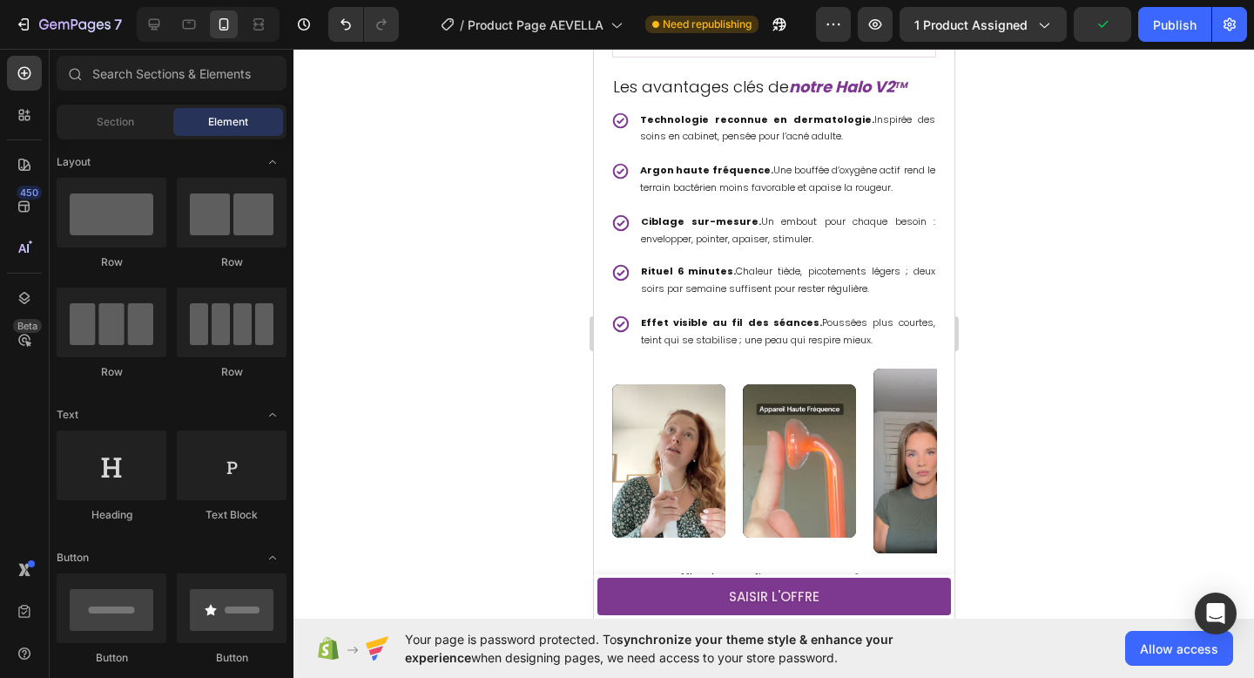
click at [1026, 395] on div at bounding box center [773, 363] width 961 height 629
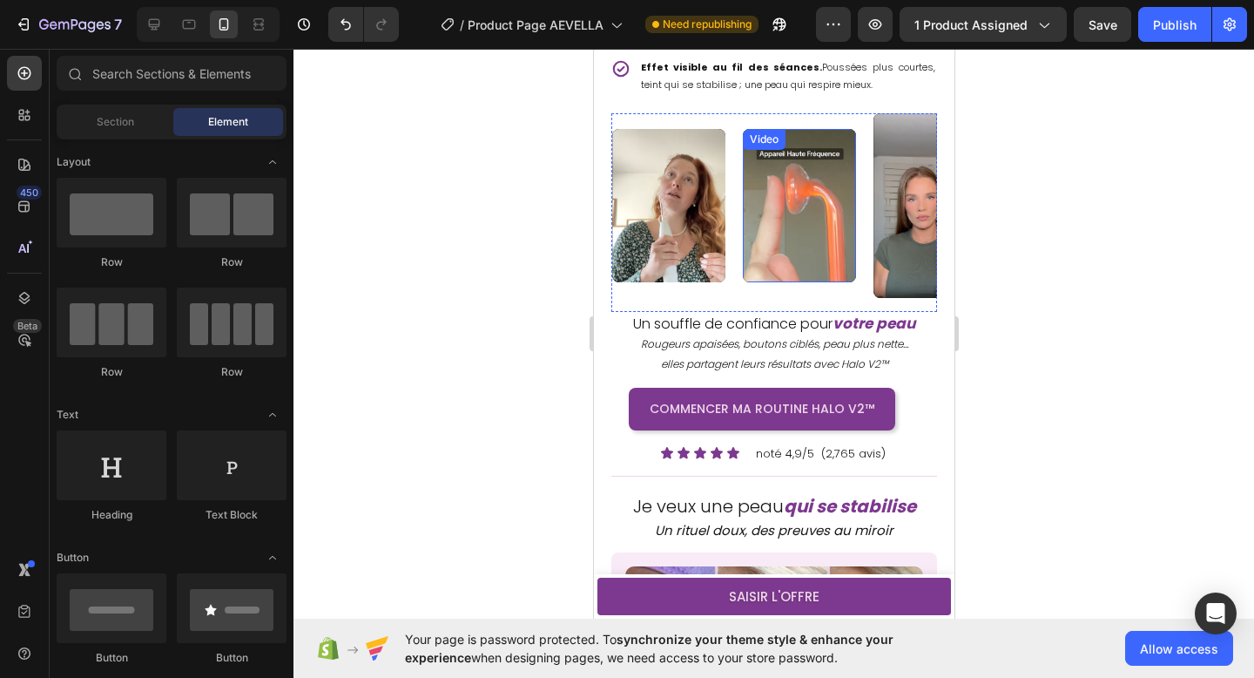
scroll to position [1803, 0]
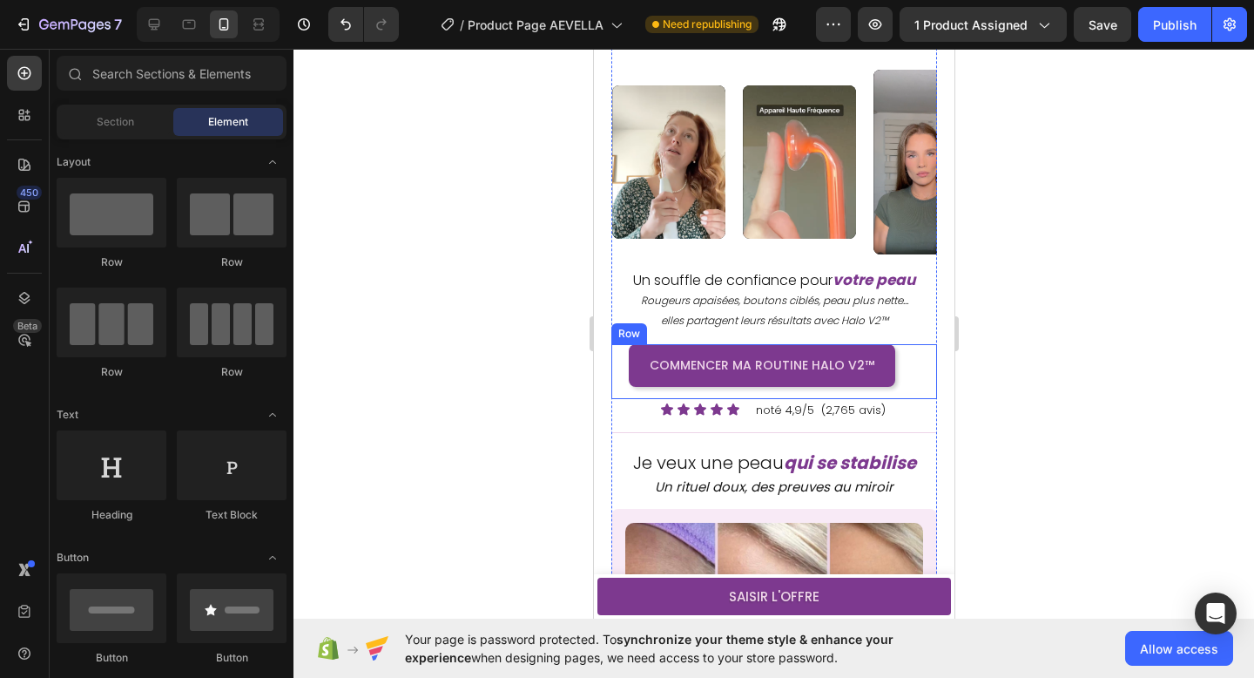
click at [910, 399] on div "Commencer ma routine Halo V2™ Button Row Product List Product List Row" at bounding box center [773, 371] width 326 height 55
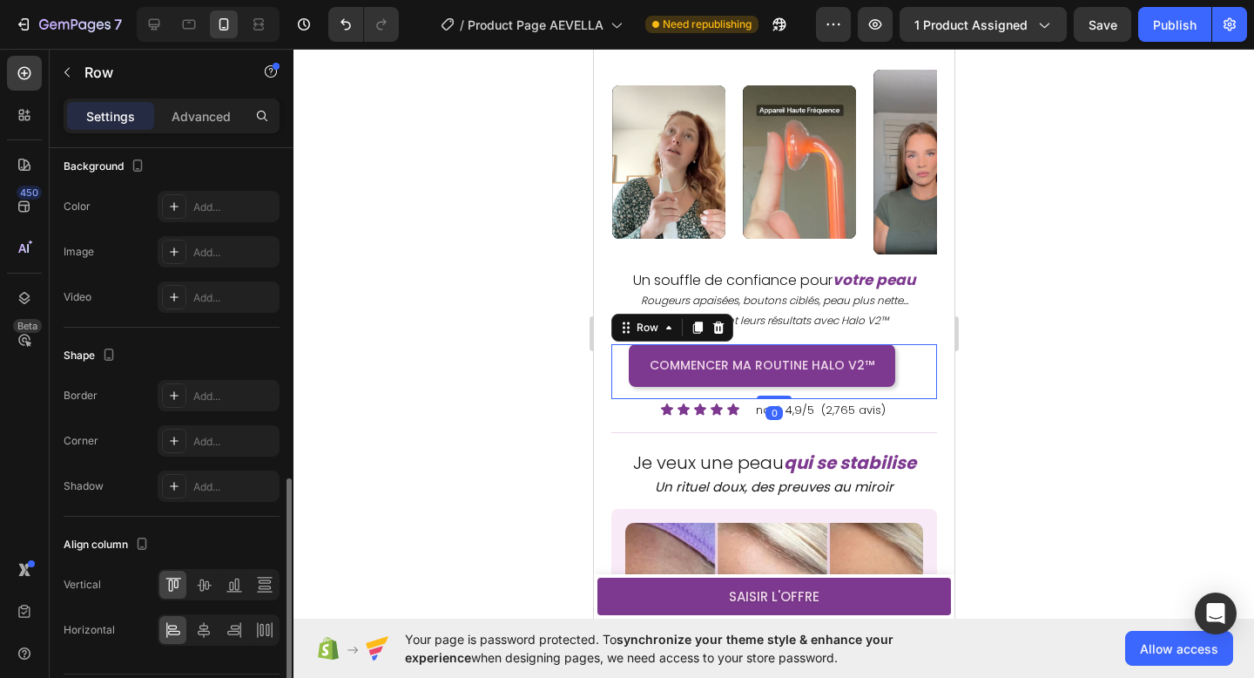
scroll to position [536, 0]
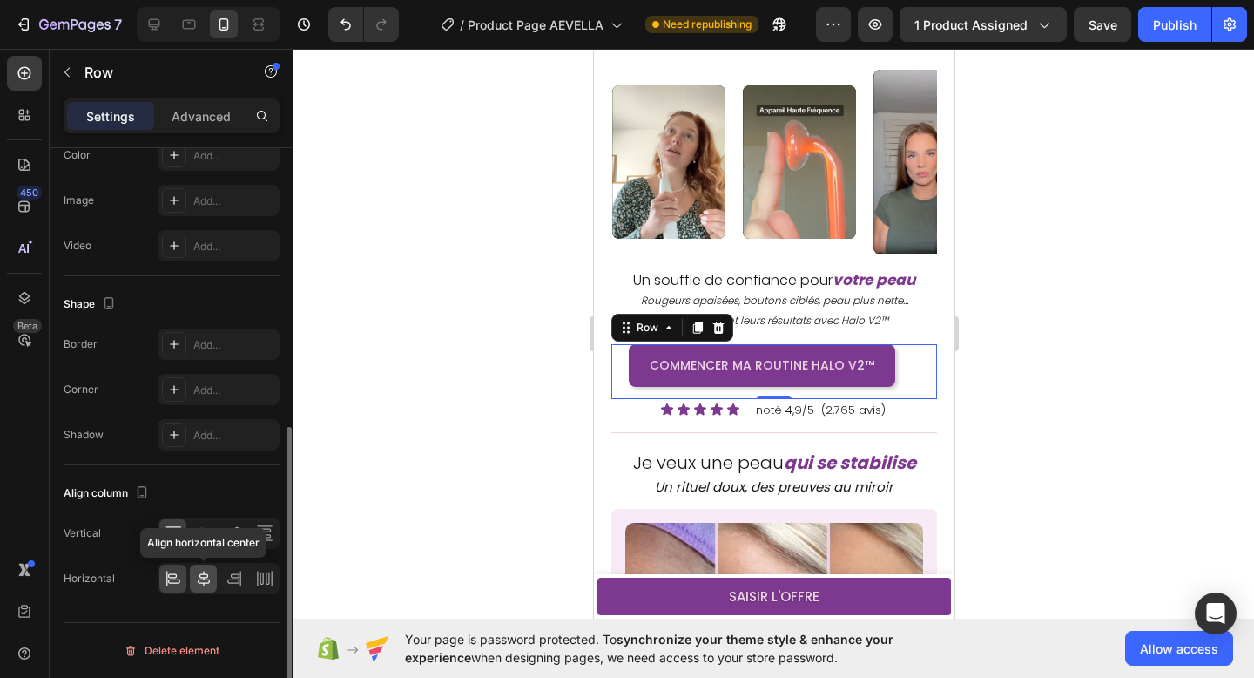
click at [205, 571] on icon at bounding box center [203, 578] width 17 height 17
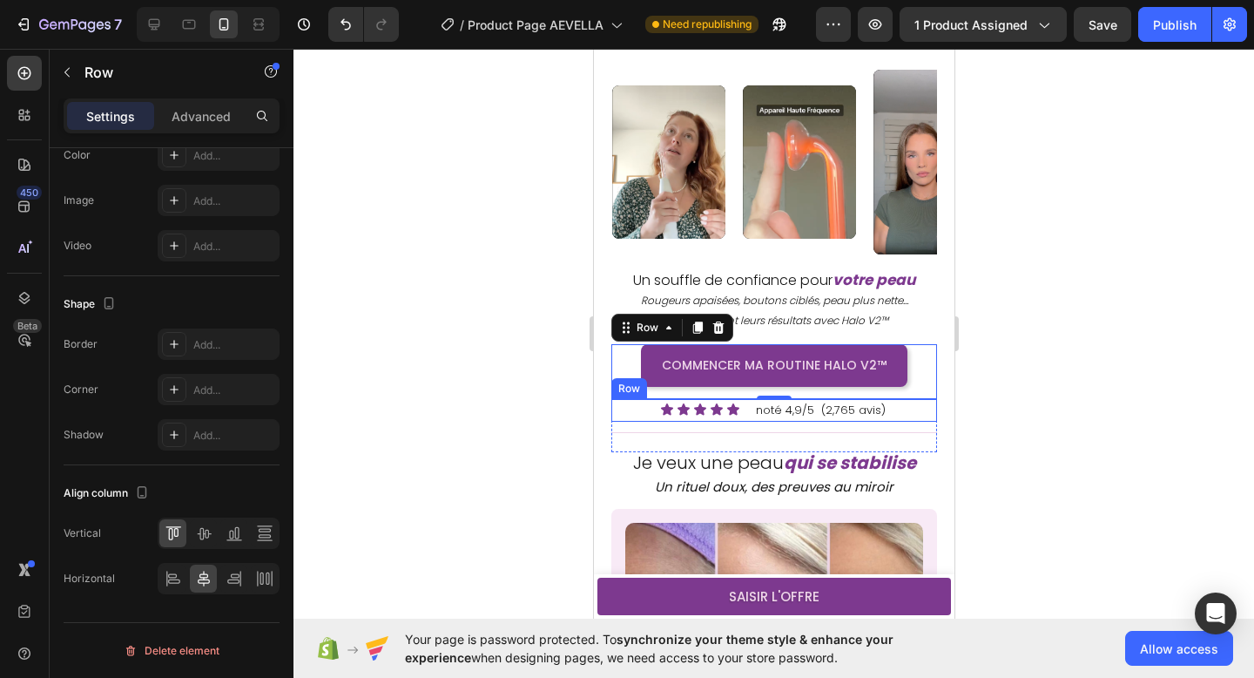
click at [623, 422] on div "Icon Icon Icon Icon Icon Icon List noté 4,9/5 (2,765 avis) Text Block Row" at bounding box center [773, 410] width 326 height 23
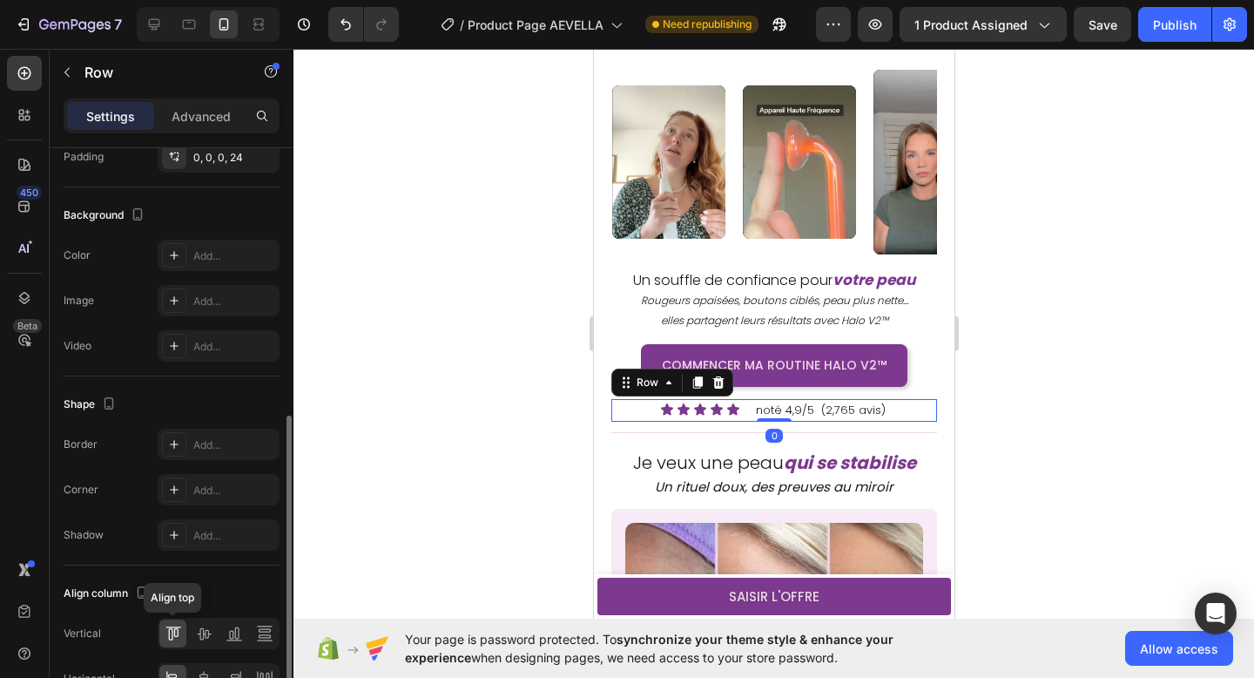
scroll to position [586, 0]
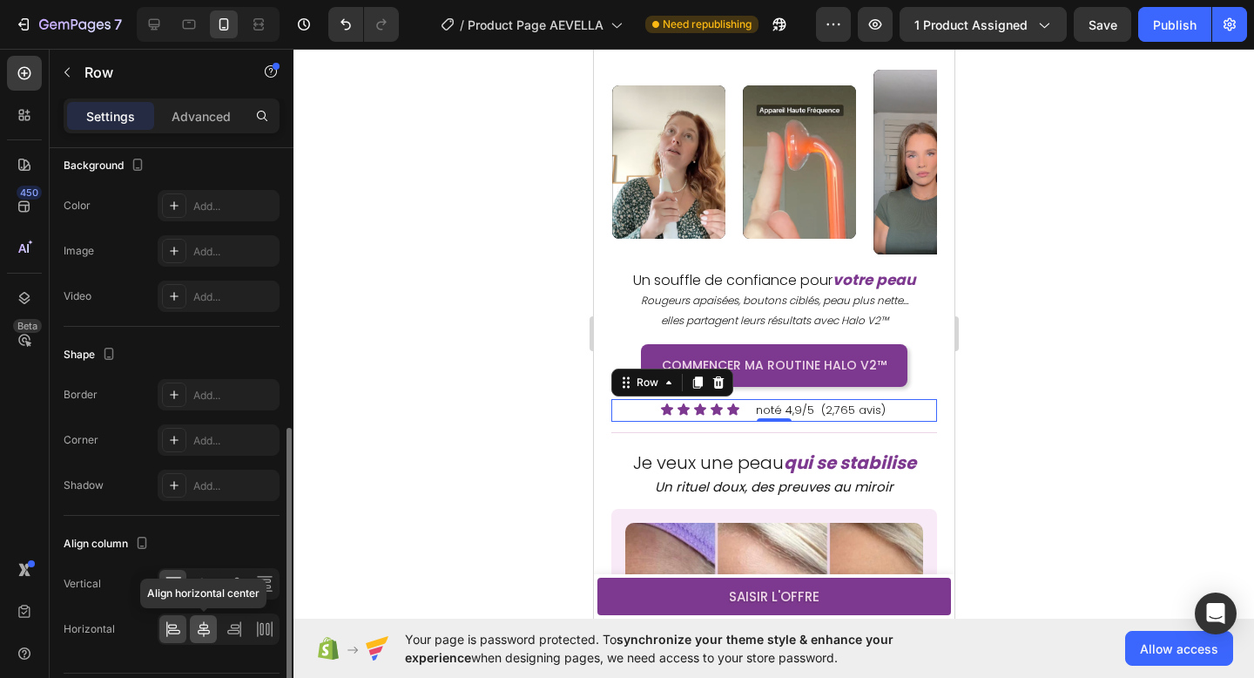
click at [206, 631] on icon at bounding box center [203, 628] width 17 height 17
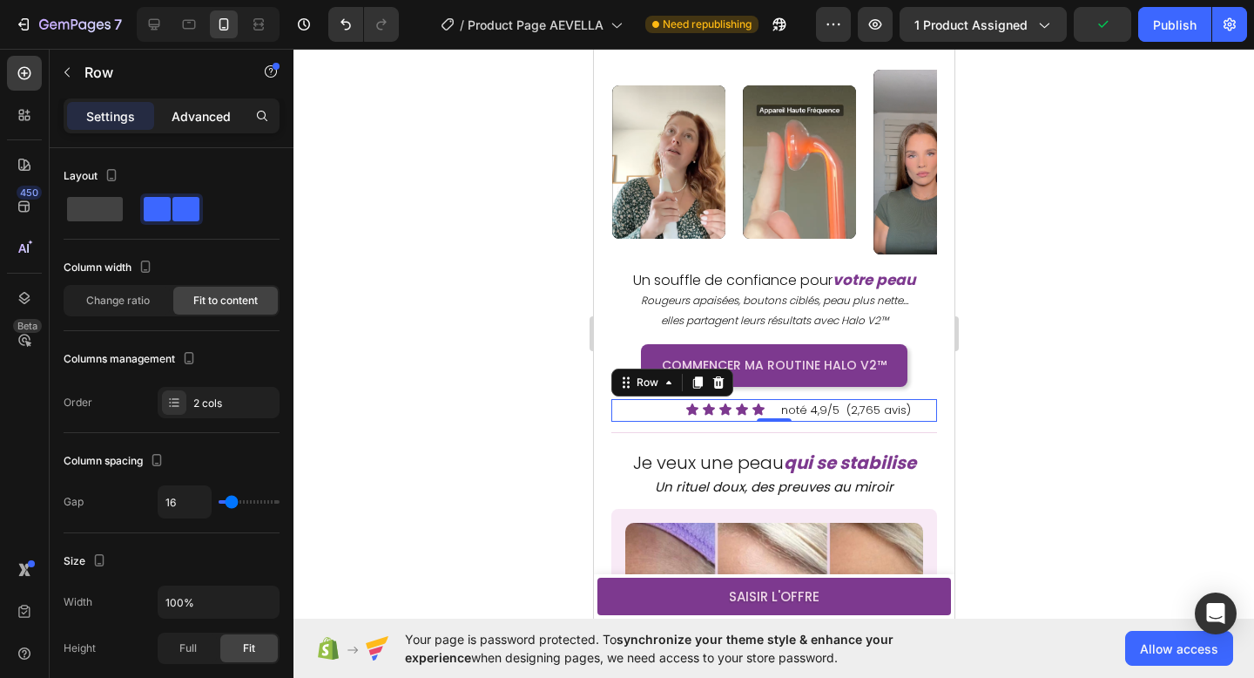
click at [196, 125] on div "Advanced" at bounding box center [201, 116] width 87 height 28
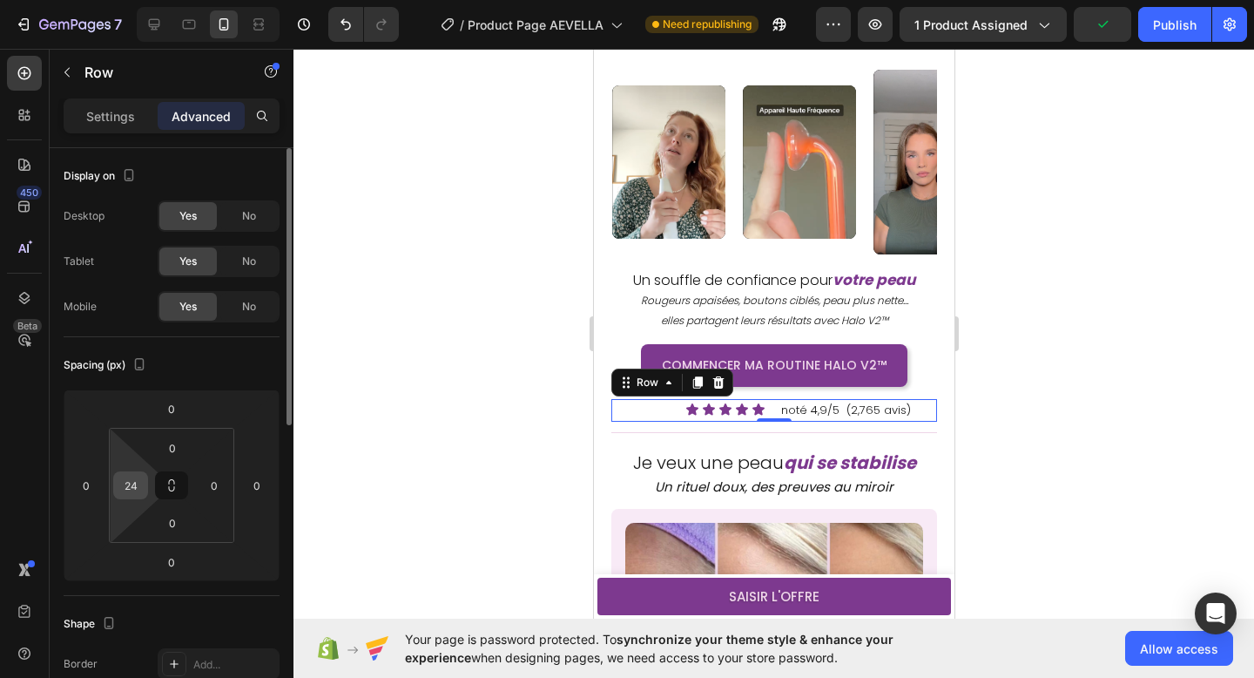
click at [126, 0] on html "7 / Product Page AEVELLA Need republishing Preview 1 product assigned Publish 4…" at bounding box center [627, 0] width 1254 height 0
click at [126, 485] on input "24" at bounding box center [131, 485] width 26 height 26
type input "0"
click at [199, 357] on div "Spacing (px)" at bounding box center [172, 365] width 216 height 28
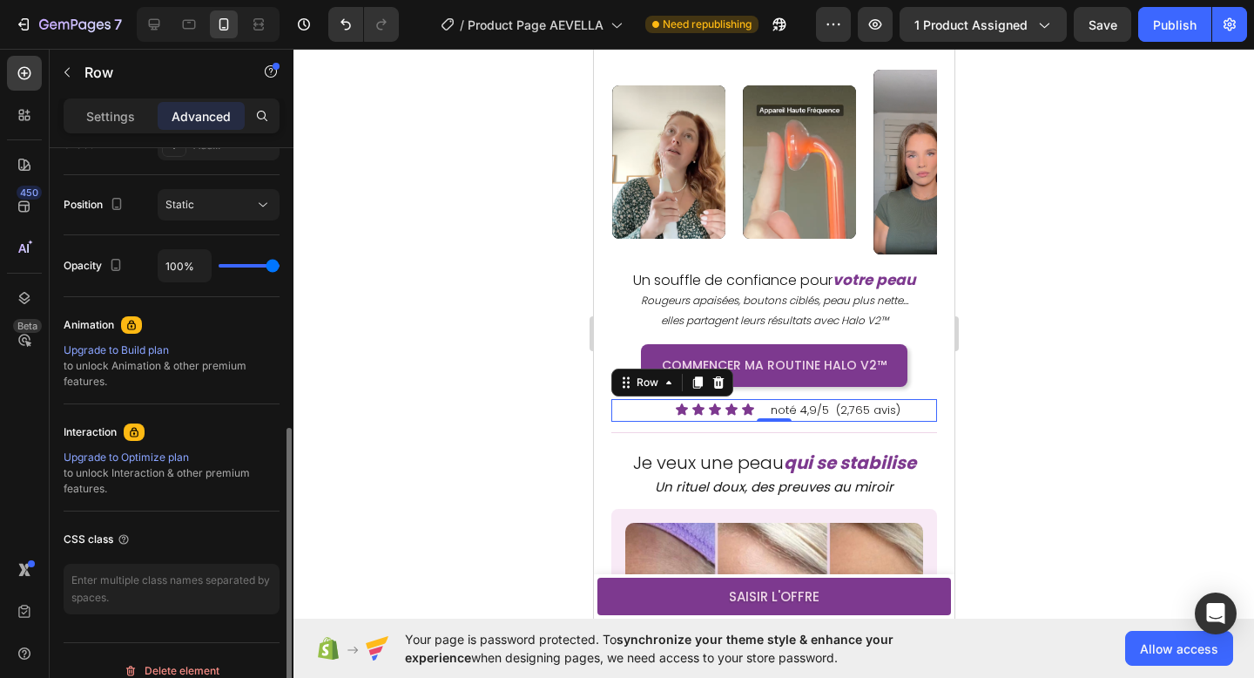
scroll to position [601, 0]
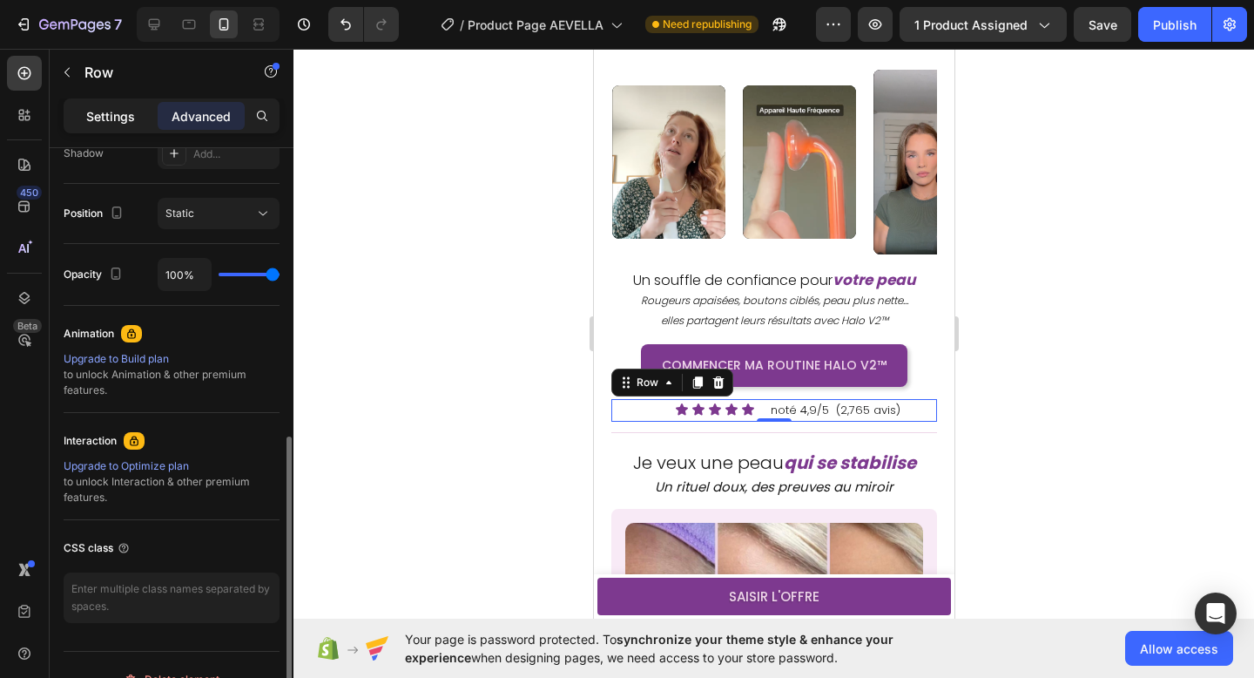
click at [128, 121] on p "Settings" at bounding box center [110, 116] width 49 height 18
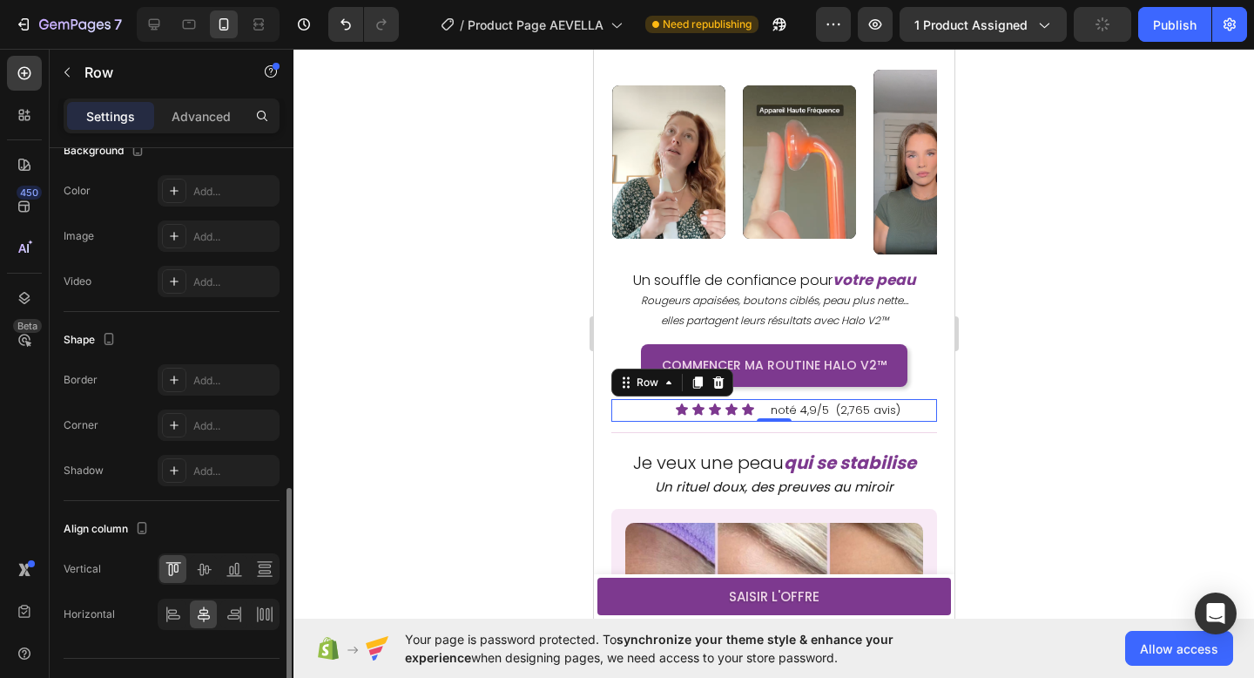
scroll to position [637, 0]
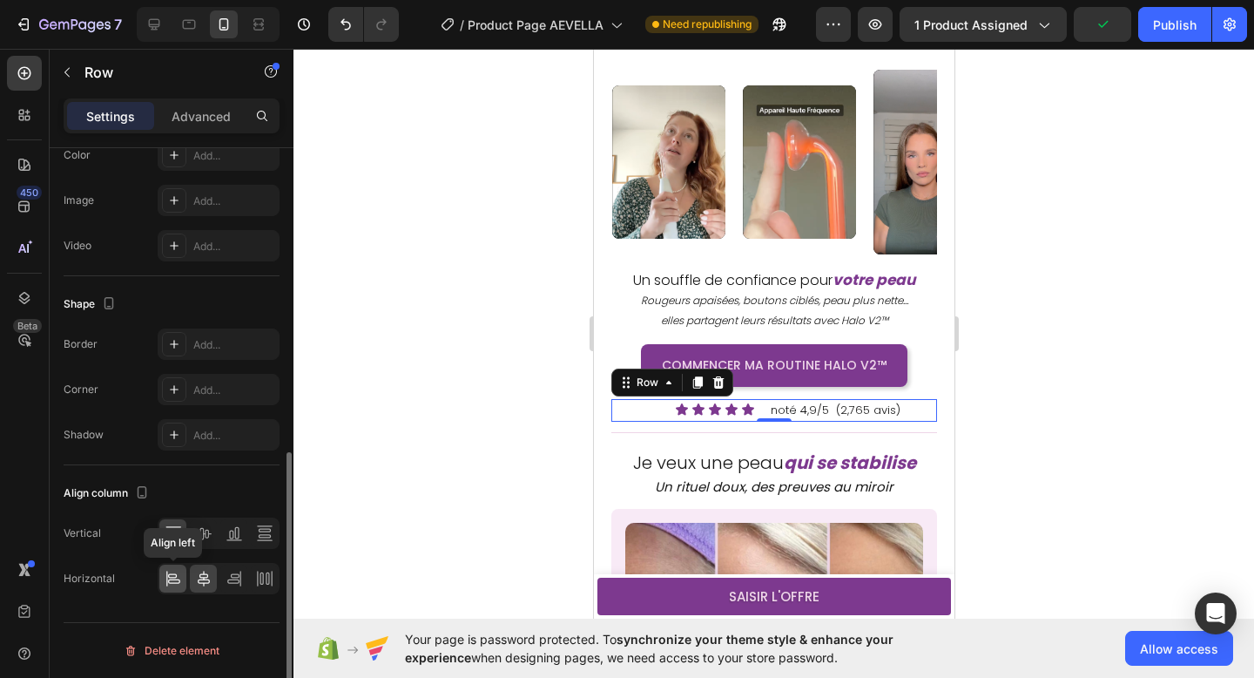
click at [179, 579] on icon at bounding box center [173, 578] width 17 height 17
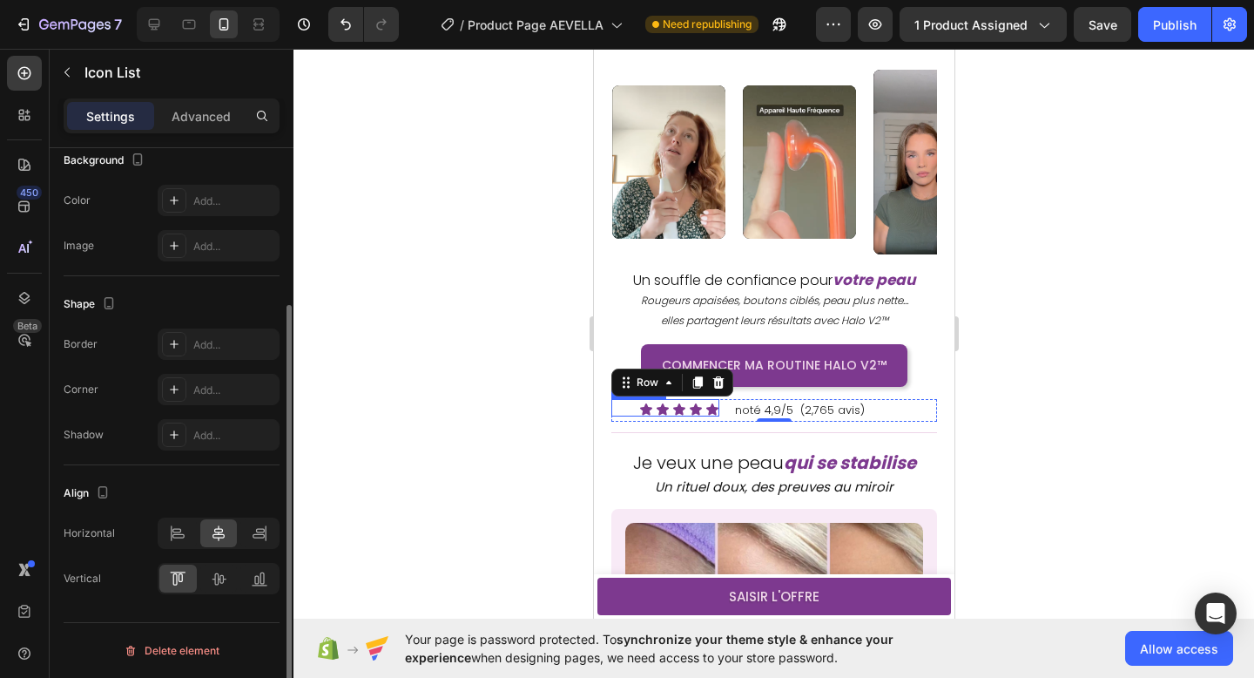
click at [629, 416] on div "Icon Icon Icon Icon Icon Icon List" at bounding box center [664, 407] width 108 height 17
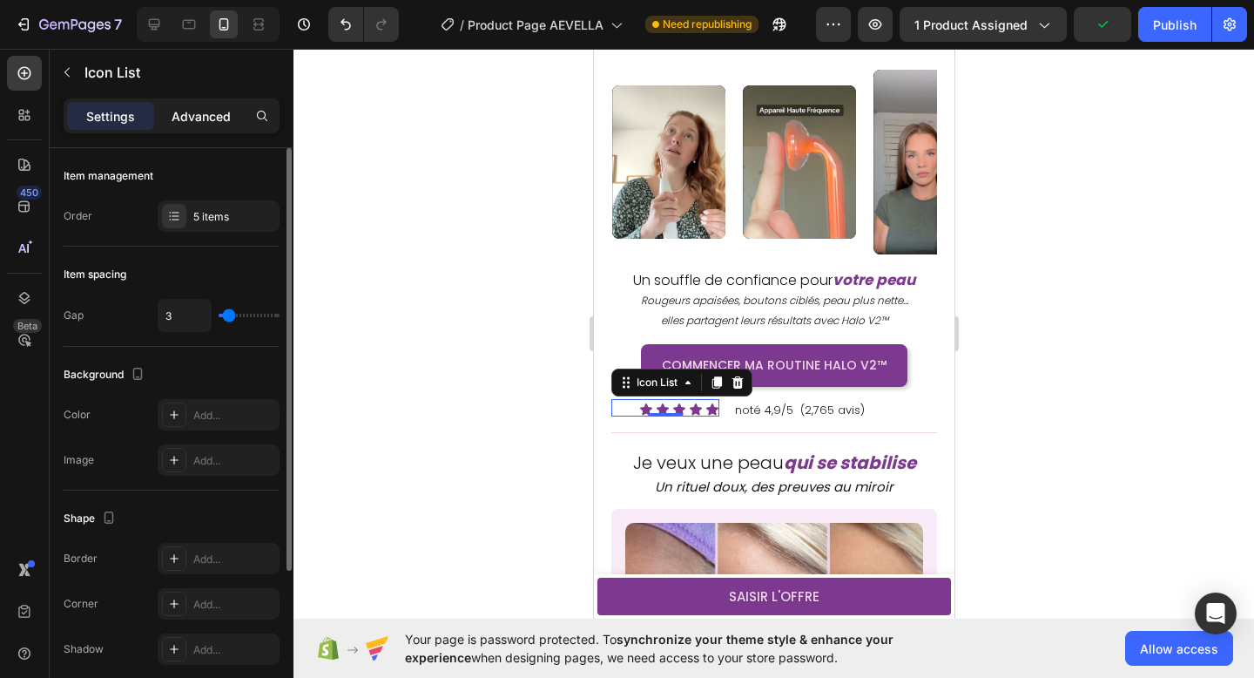
click at [199, 124] on p "Advanced" at bounding box center [201, 116] width 59 height 18
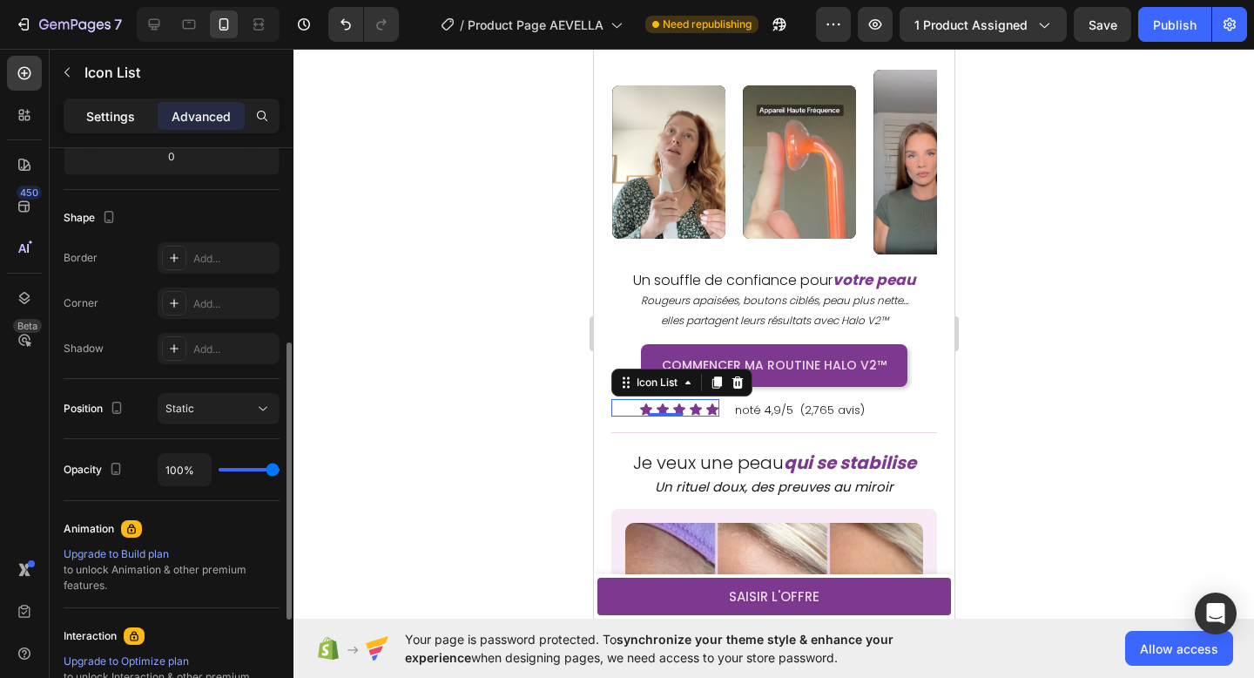
click at [124, 118] on p "Settings" at bounding box center [110, 116] width 49 height 18
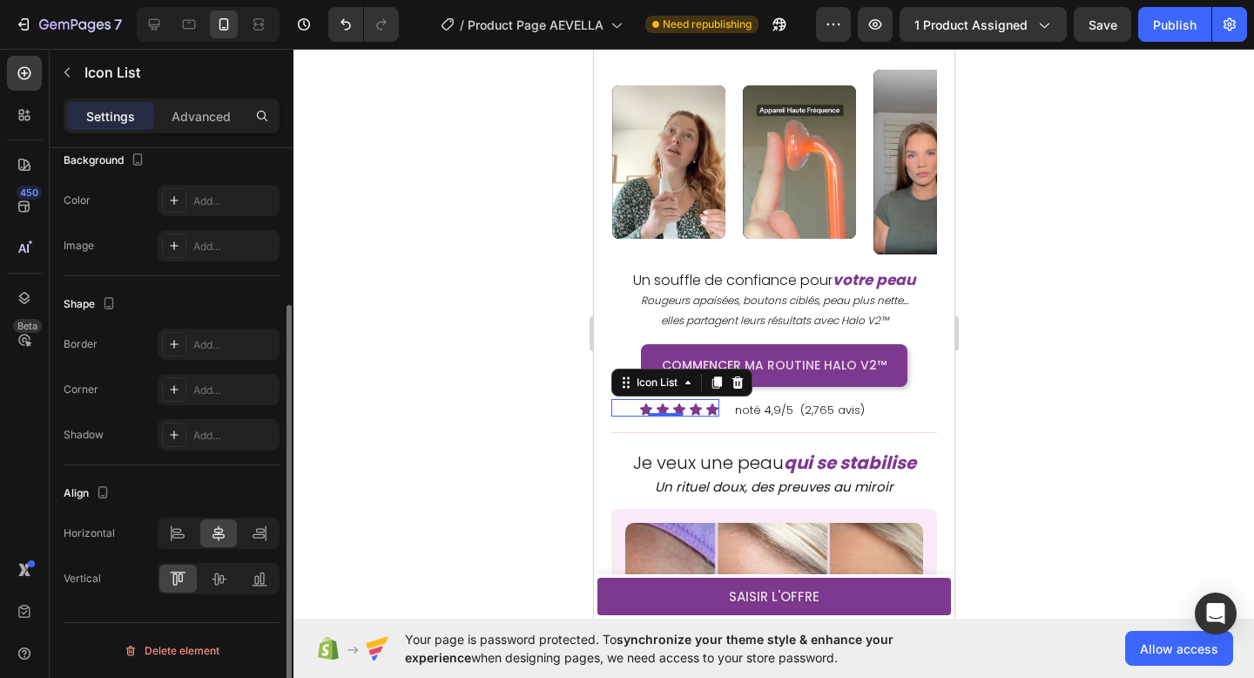
scroll to position [214, 0]
click at [728, 422] on div "Icon Icon Icon Icon Icon Icon List 0 noté 4,9/5 (2,765 avis) Text Block Row" at bounding box center [773, 410] width 326 height 23
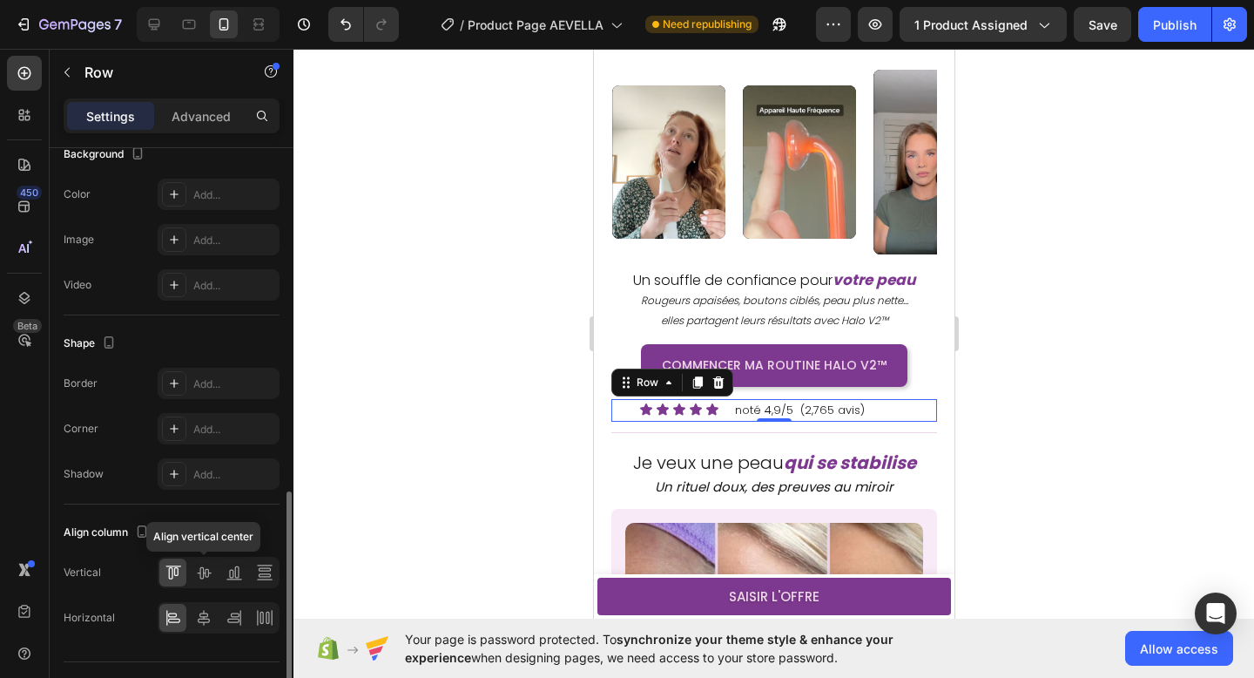
scroll to position [637, 0]
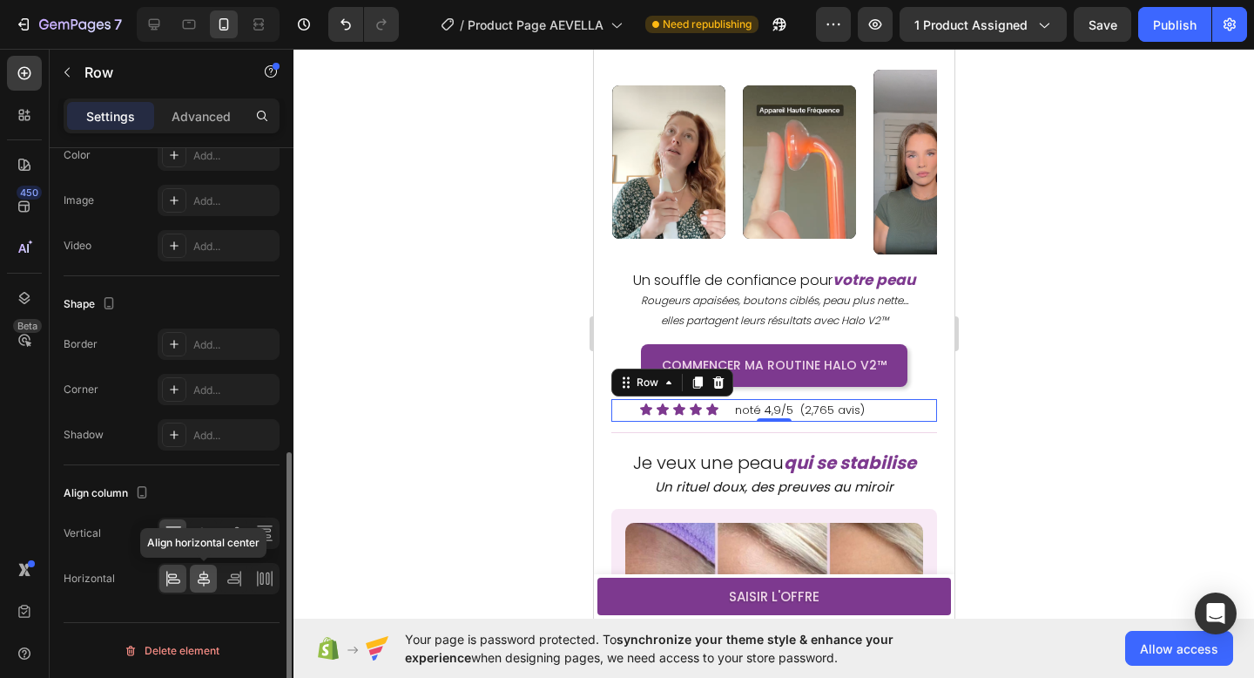
click at [201, 573] on icon at bounding box center [204, 578] width 12 height 16
click at [204, 533] on icon at bounding box center [204, 534] width 14 height 12
click at [183, 537] on div at bounding box center [172, 533] width 27 height 28
click at [232, 536] on icon at bounding box center [234, 532] width 17 height 17
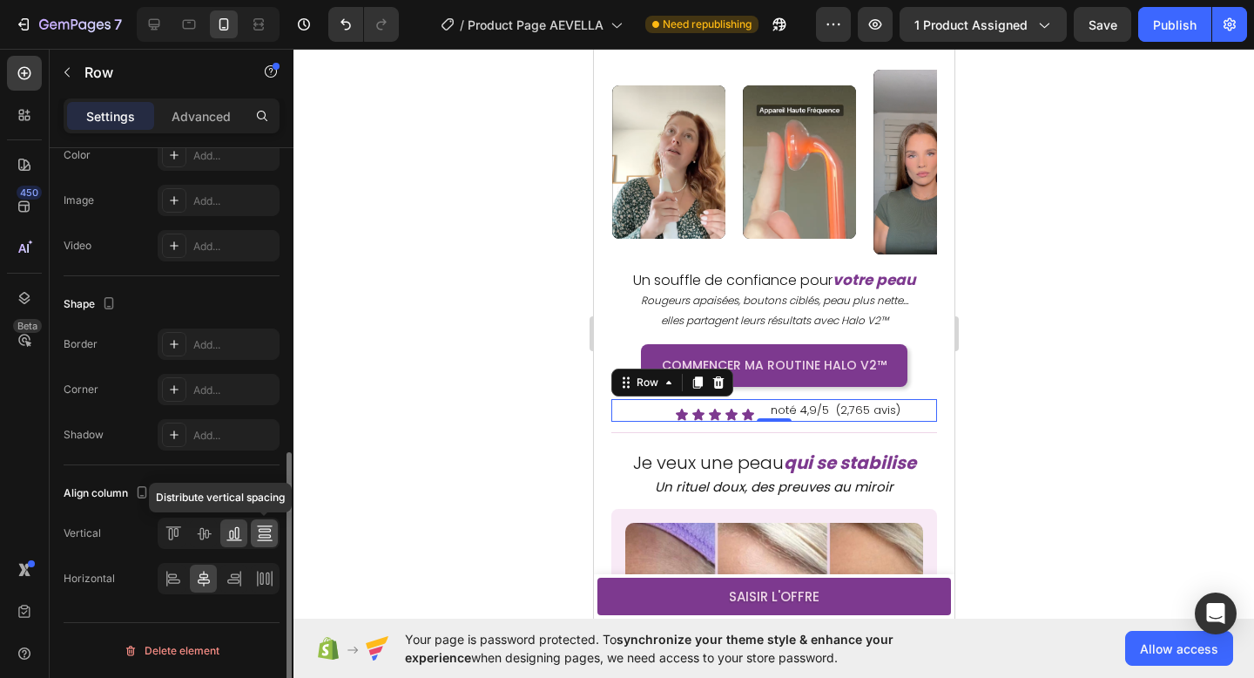
click at [266, 535] on icon at bounding box center [264, 535] width 12 height 3
click at [172, 530] on icon at bounding box center [173, 532] width 17 height 17
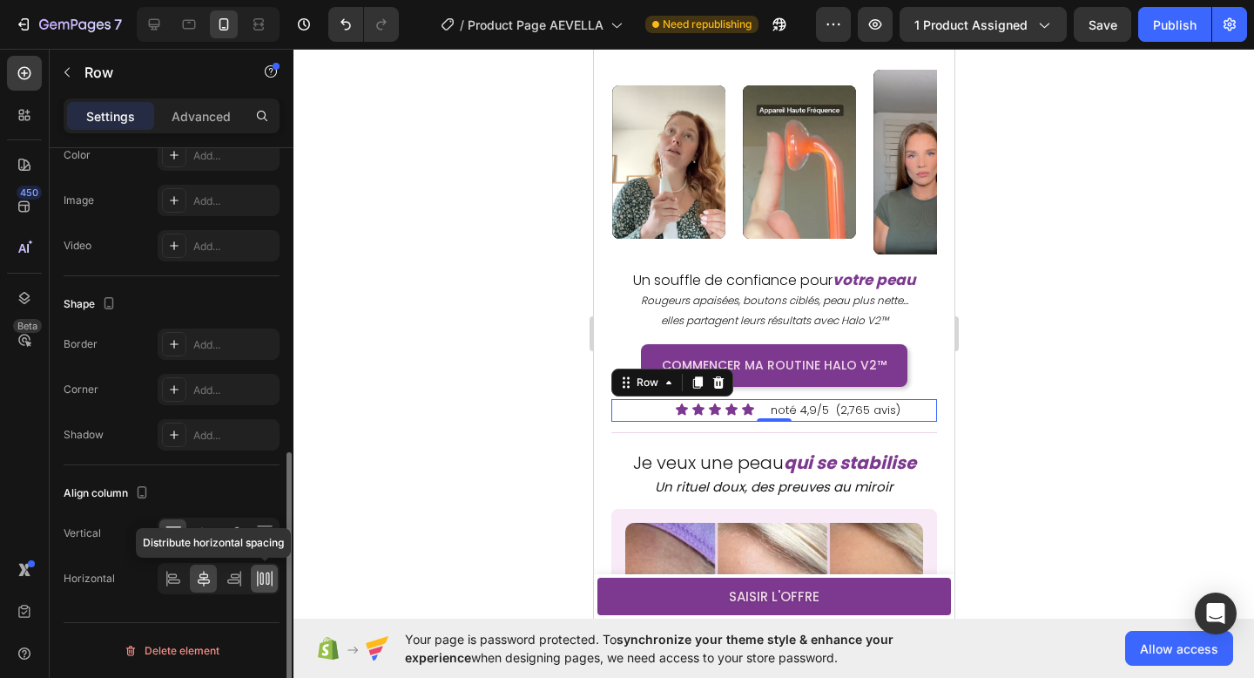
click at [262, 585] on icon at bounding box center [264, 578] width 17 height 17
click at [233, 584] on icon at bounding box center [234, 578] width 17 height 17
click at [210, 582] on icon at bounding box center [203, 578] width 17 height 17
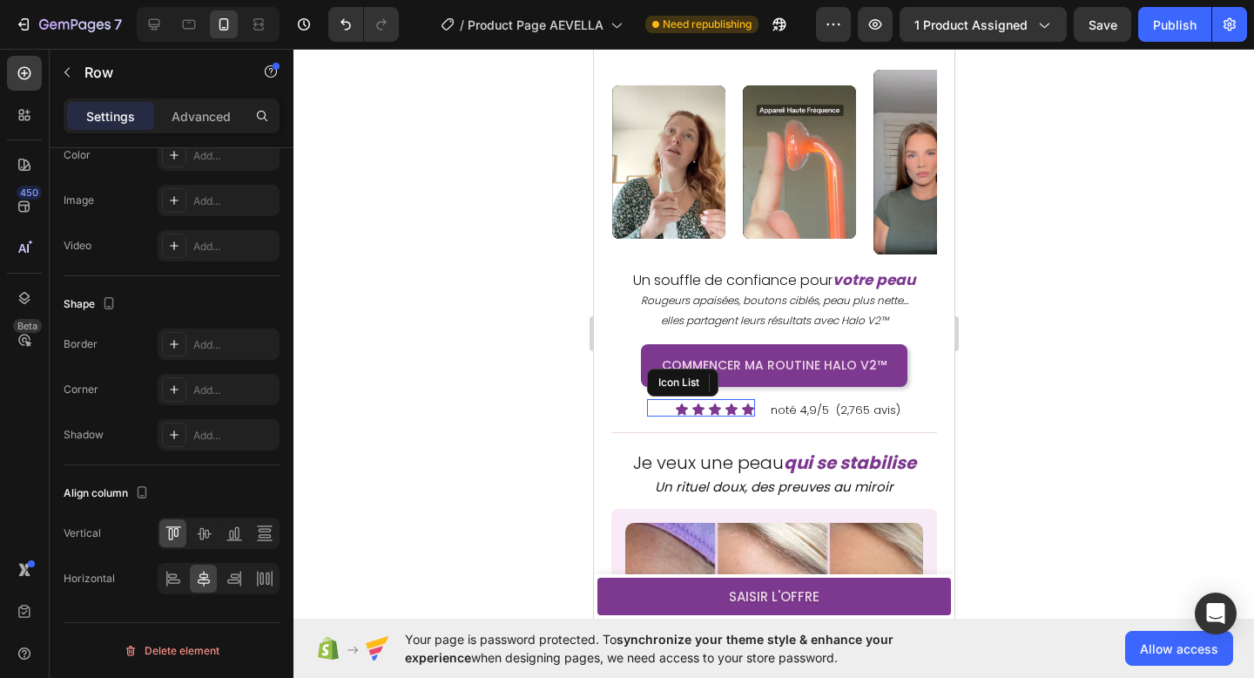
click at [657, 416] on div "Icon Icon Icon Icon Icon Icon List" at bounding box center [700, 407] width 108 height 17
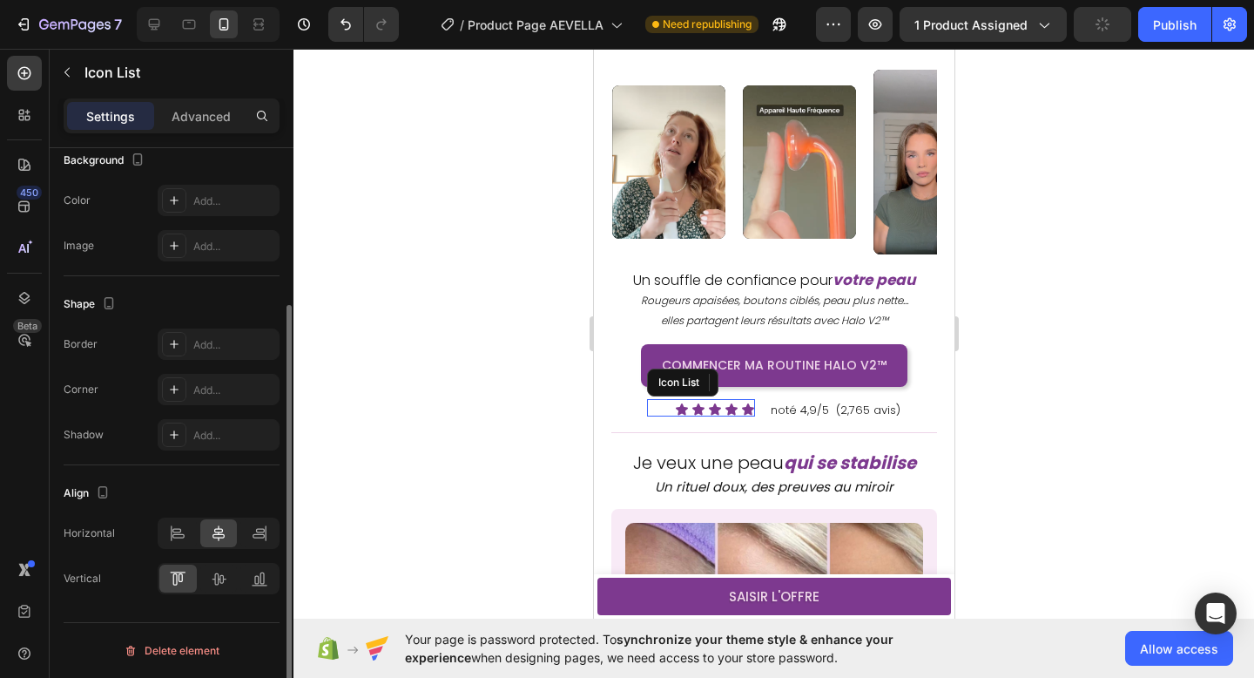
scroll to position [0, 0]
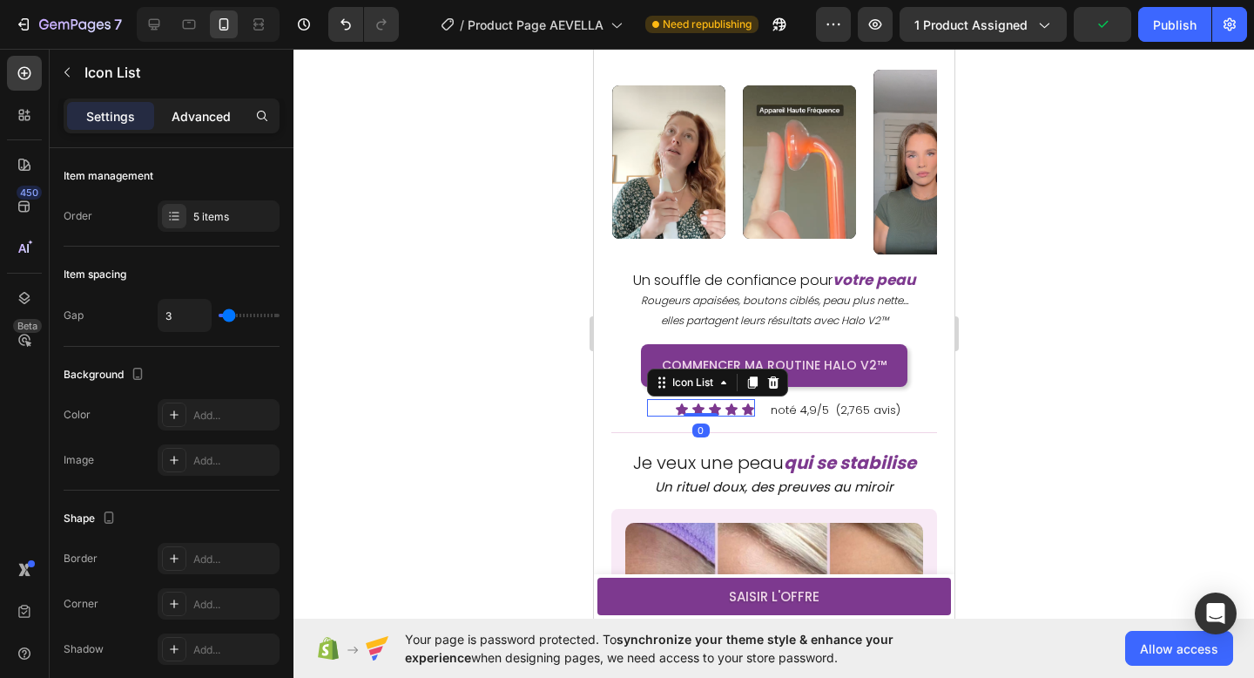
click at [190, 123] on p "Advanced" at bounding box center [201, 116] width 59 height 18
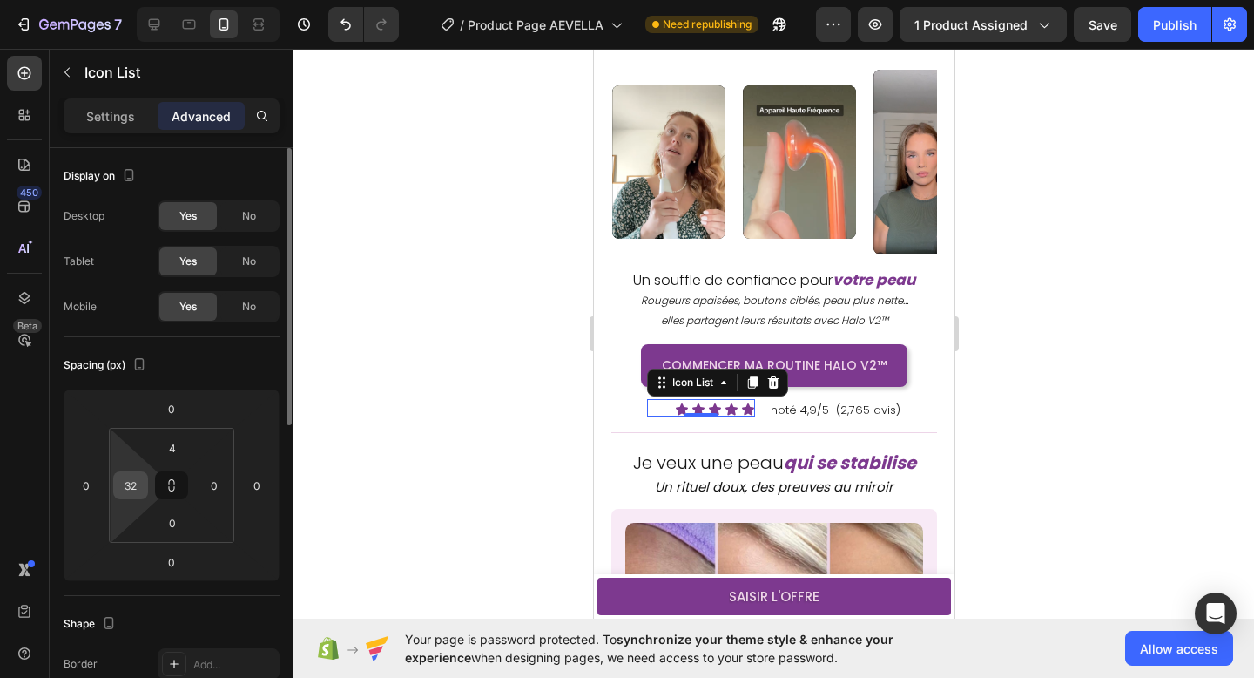
click at [132, 485] on input "32" at bounding box center [131, 485] width 26 height 26
type input "0"
click at [212, 376] on div "Spacing (px)" at bounding box center [172, 365] width 216 height 28
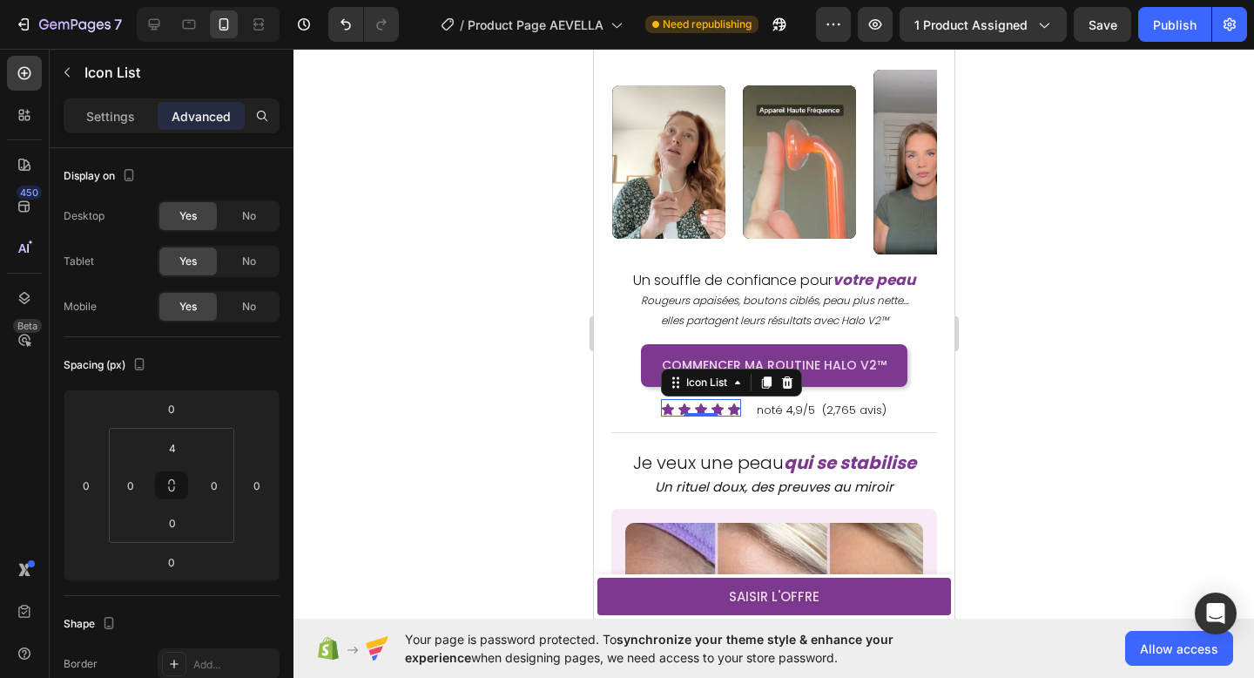
click at [485, 405] on div at bounding box center [773, 363] width 961 height 629
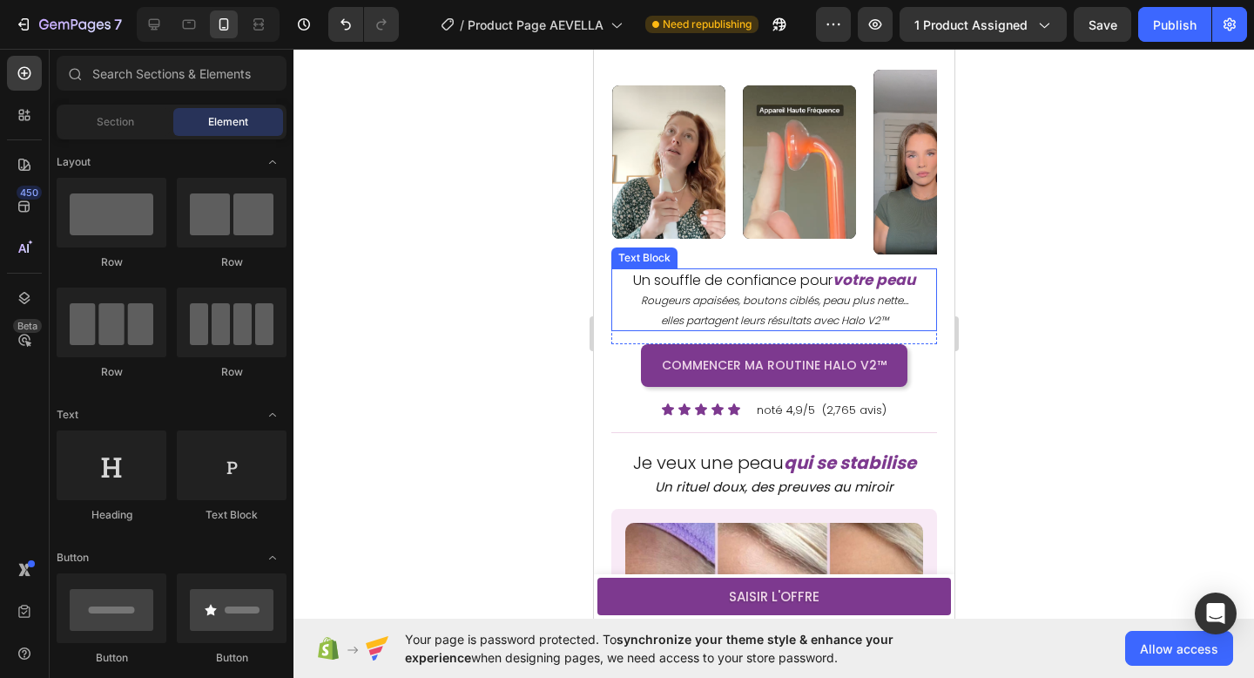
click at [631, 329] on p "elles partagent leurs résultats avec Halo V2™" at bounding box center [773, 319] width 322 height 20
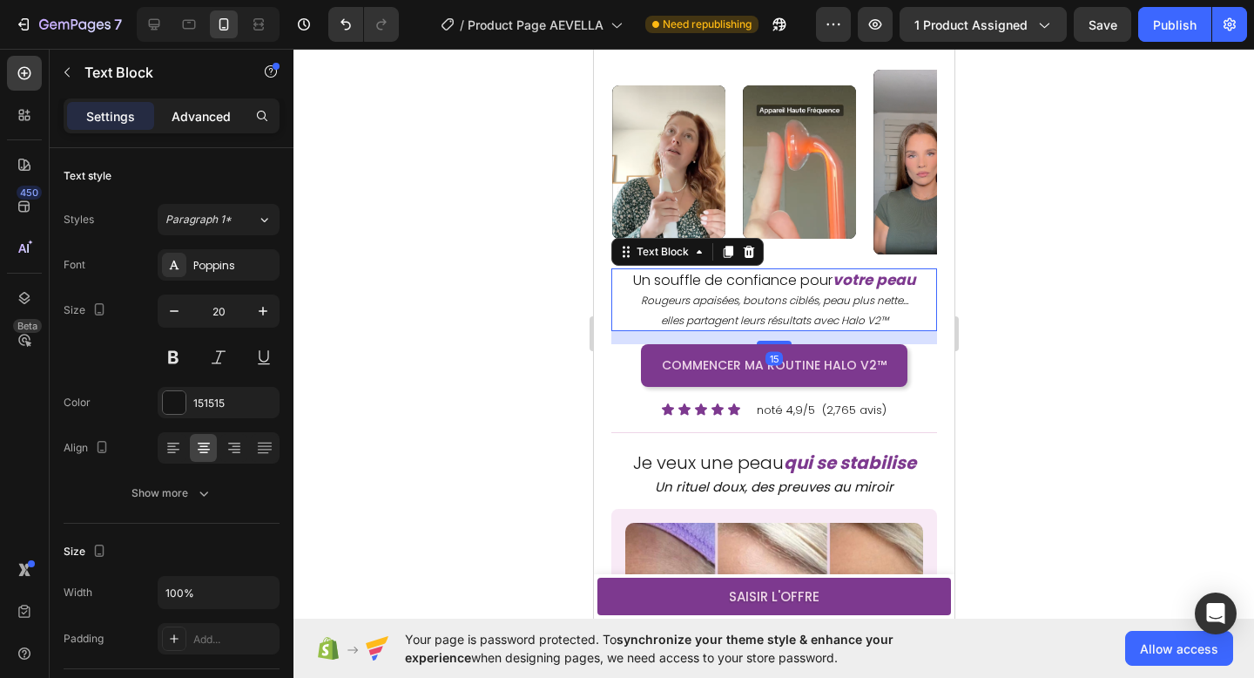
click at [189, 111] on p "Advanced" at bounding box center [201, 116] width 59 height 18
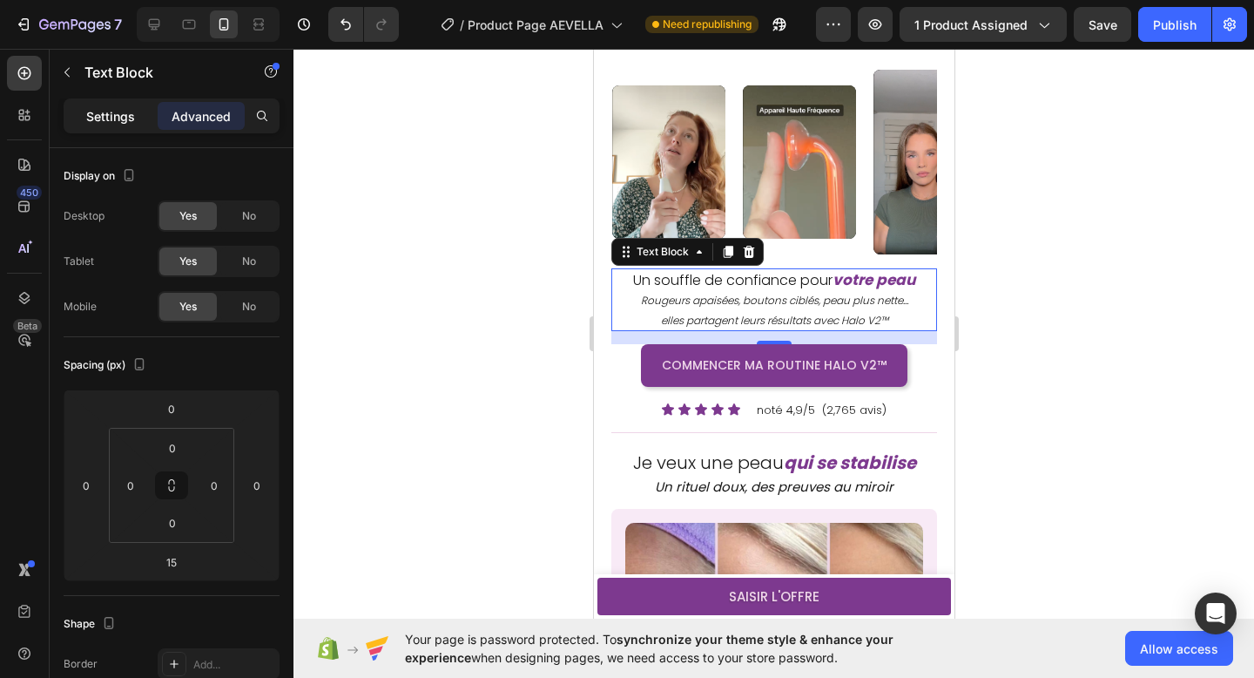
click at [112, 117] on p "Settings" at bounding box center [110, 116] width 49 height 18
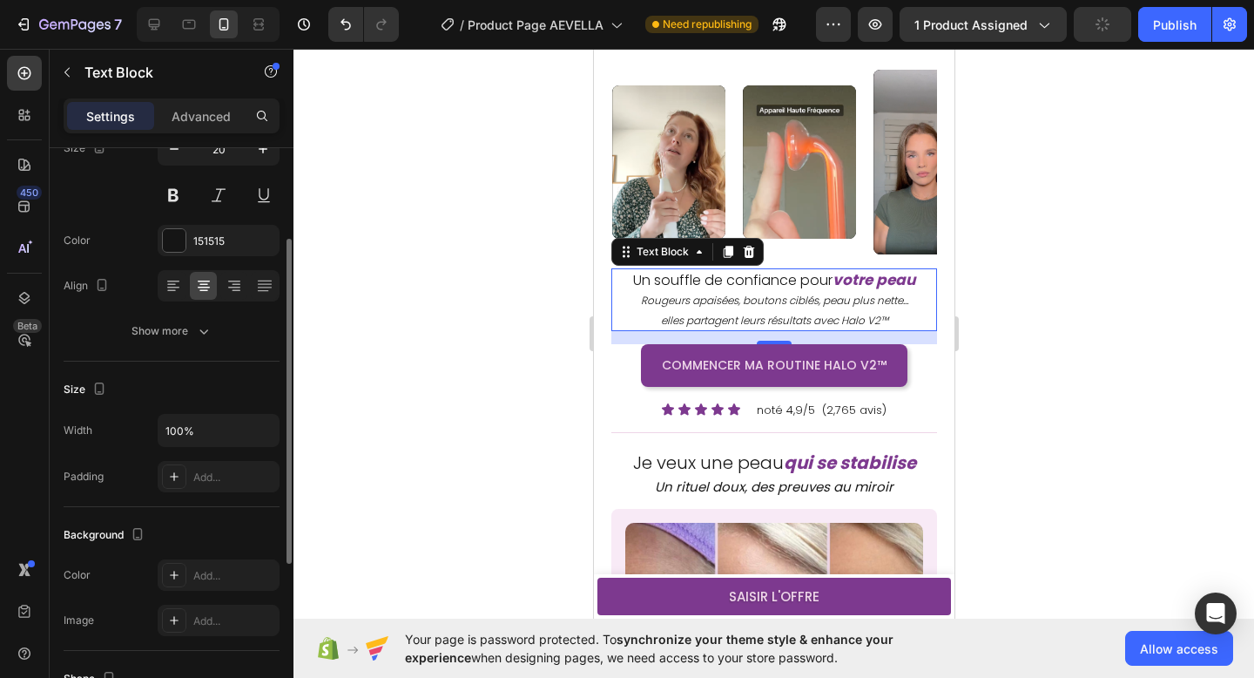
scroll to position [453, 0]
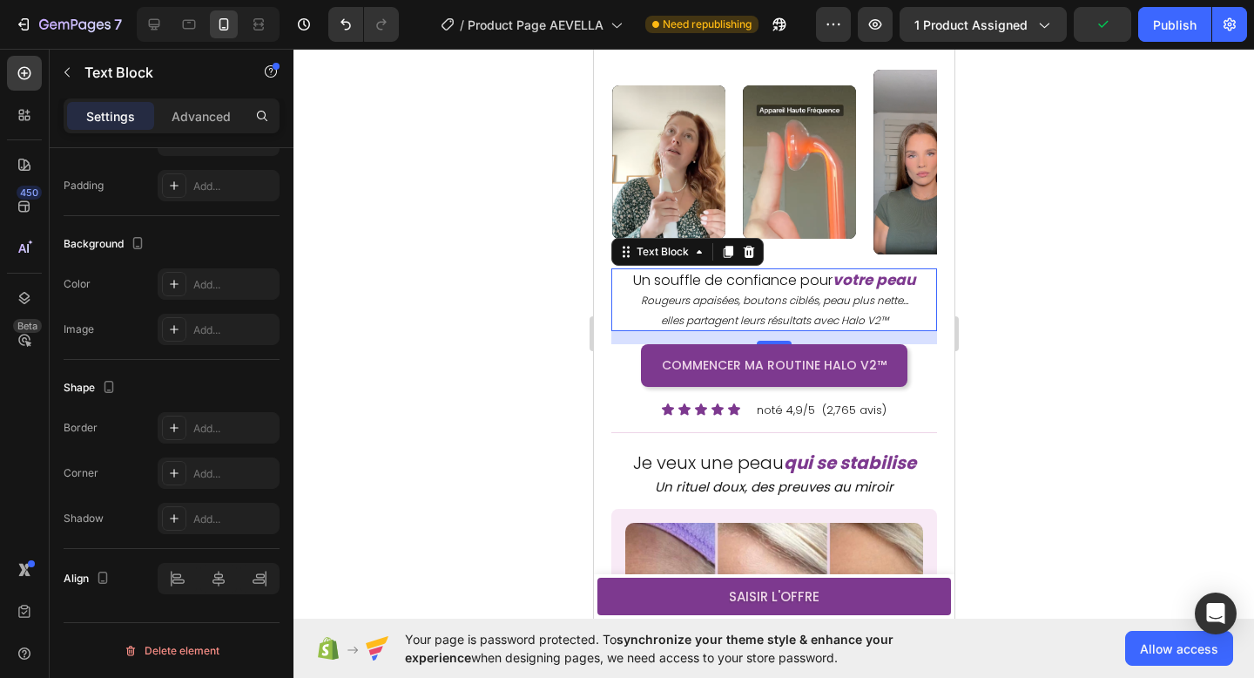
click at [476, 487] on div at bounding box center [773, 363] width 961 height 629
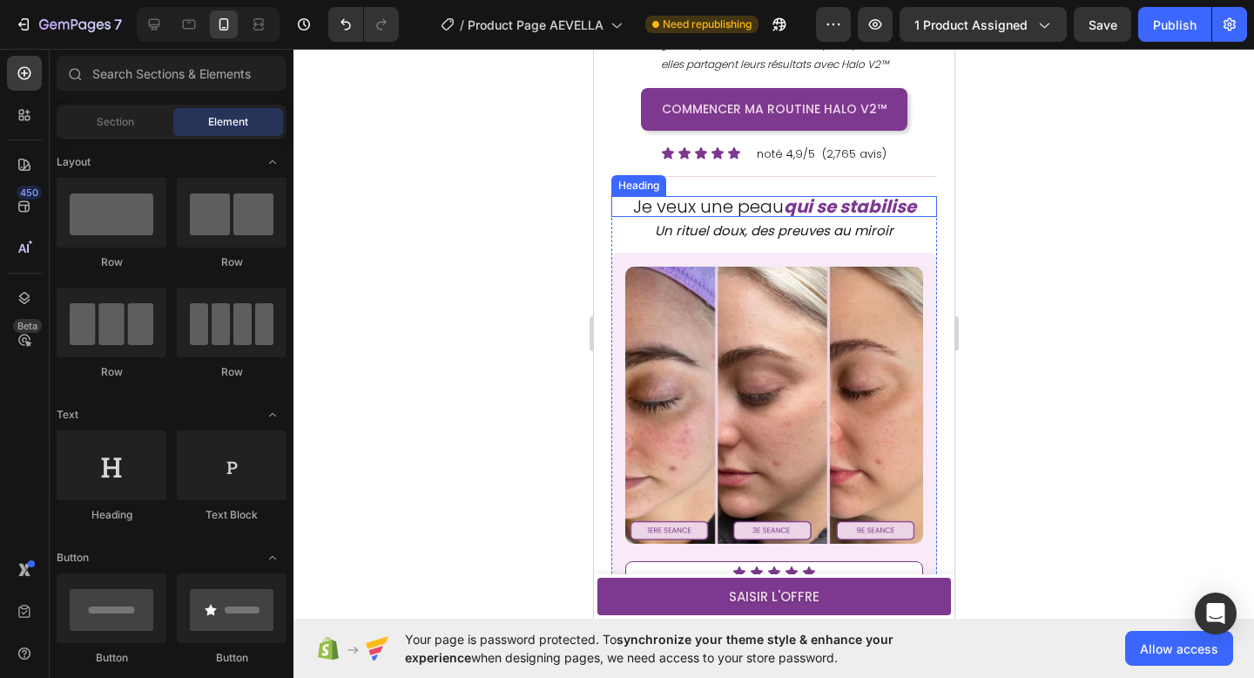
scroll to position [2119, 0]
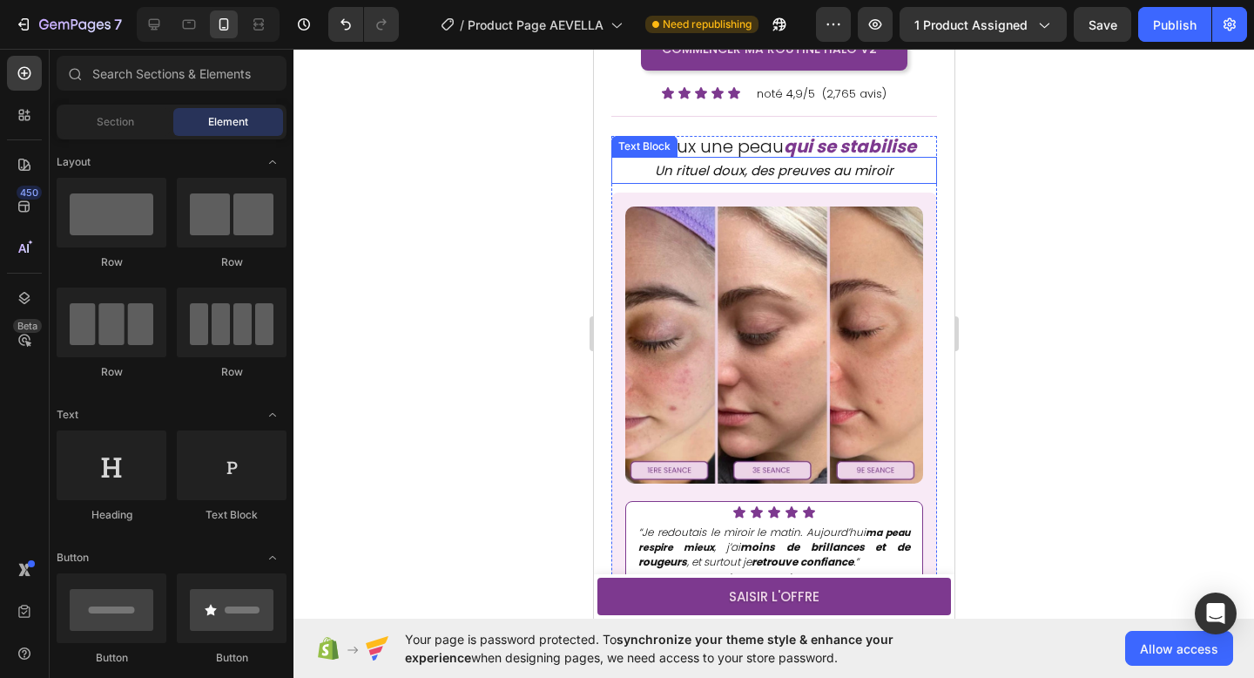
click at [739, 182] on p "Un rituel doux, des preuves au miroir" at bounding box center [773, 171] width 322 height 24
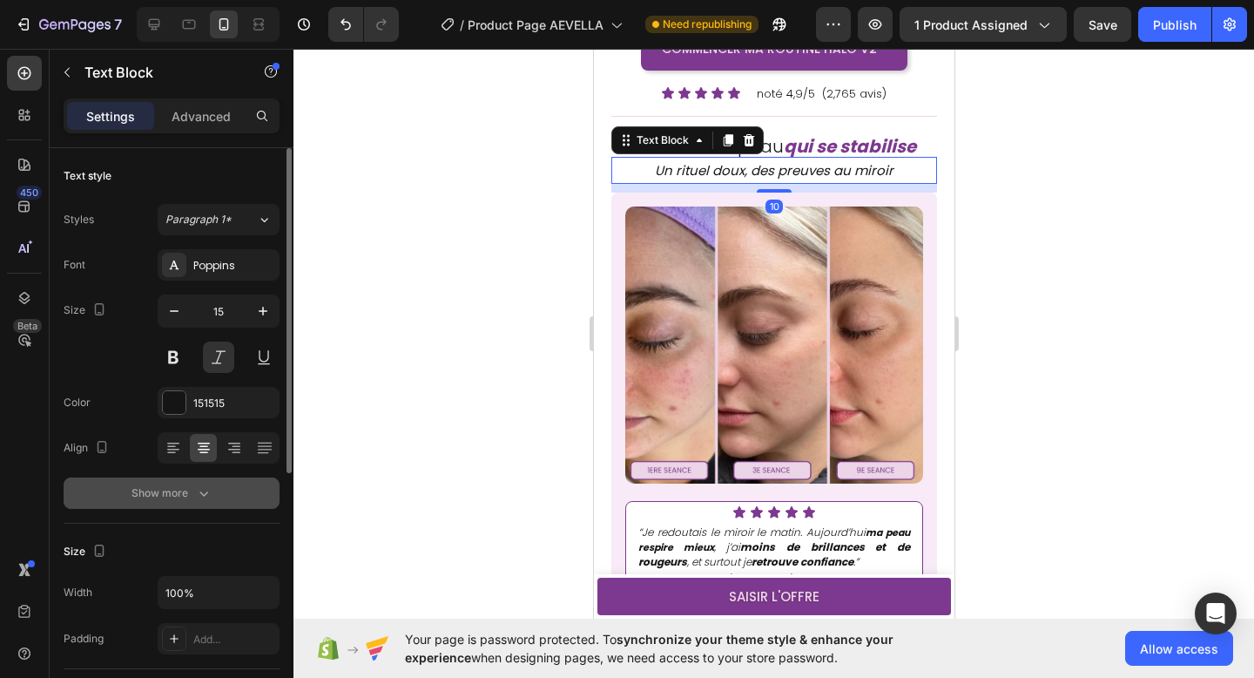
click at [189, 492] on div "Show more" at bounding box center [172, 492] width 81 height 17
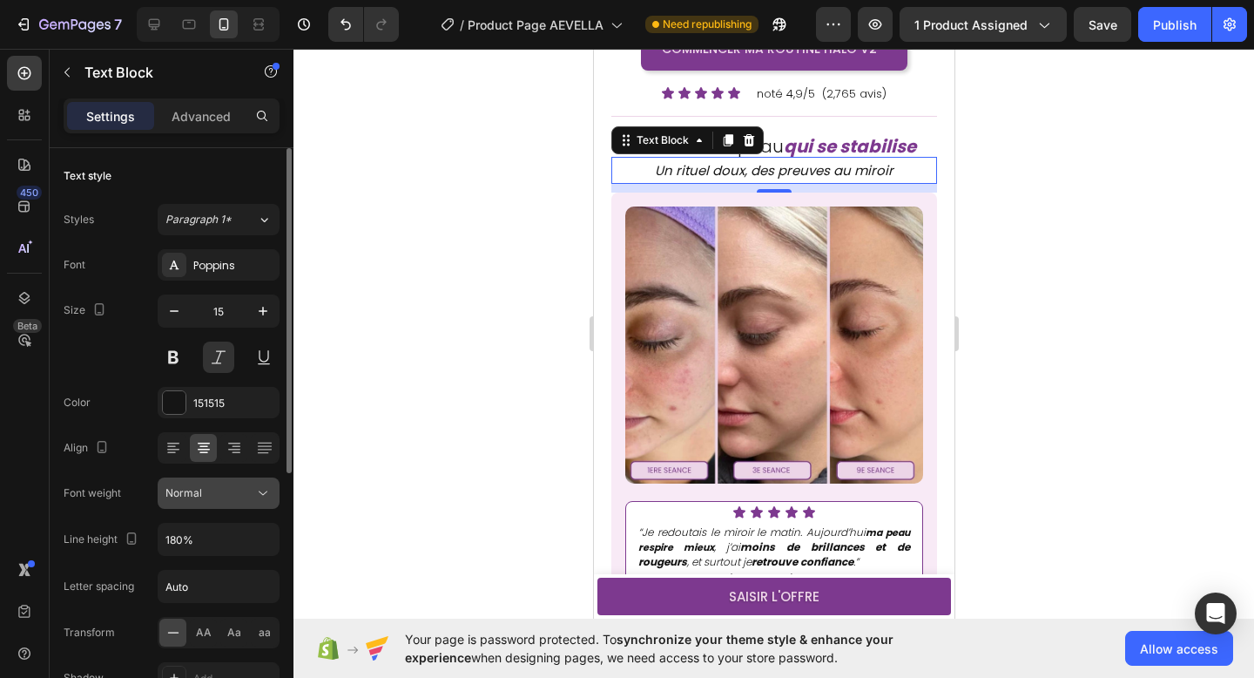
click at [220, 500] on div "Normal" at bounding box center [209, 493] width 89 height 16
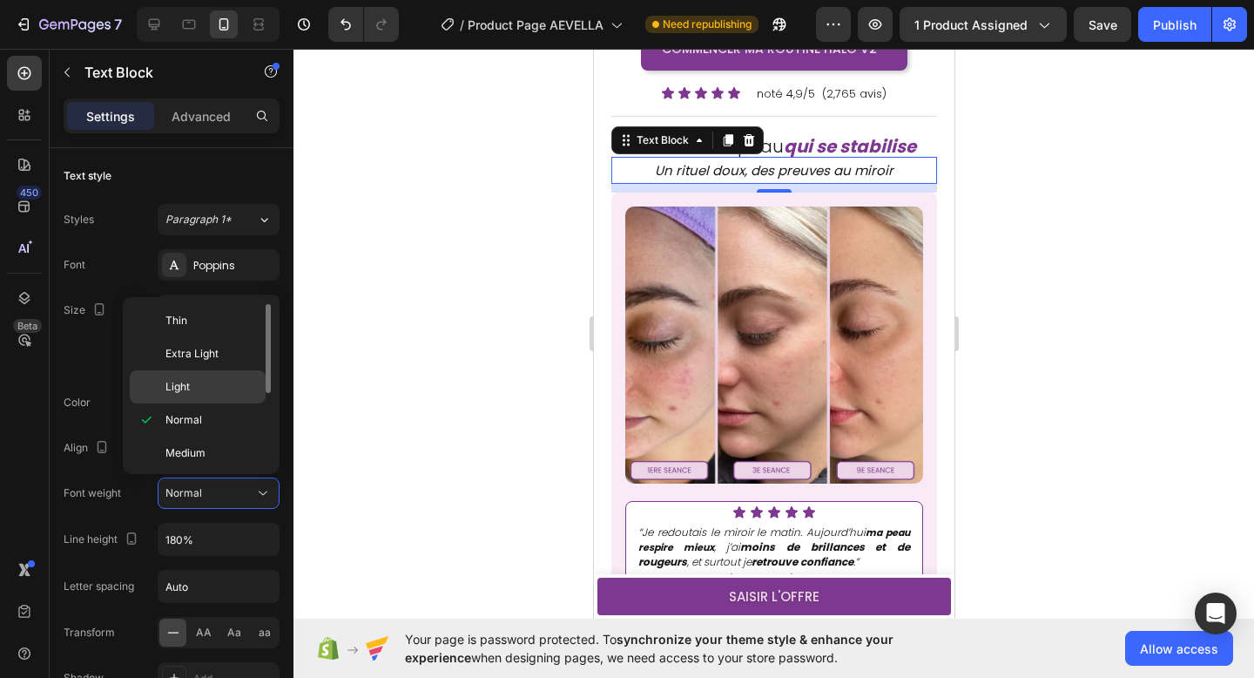
click at [212, 386] on p "Light" at bounding box center [211, 387] width 92 height 16
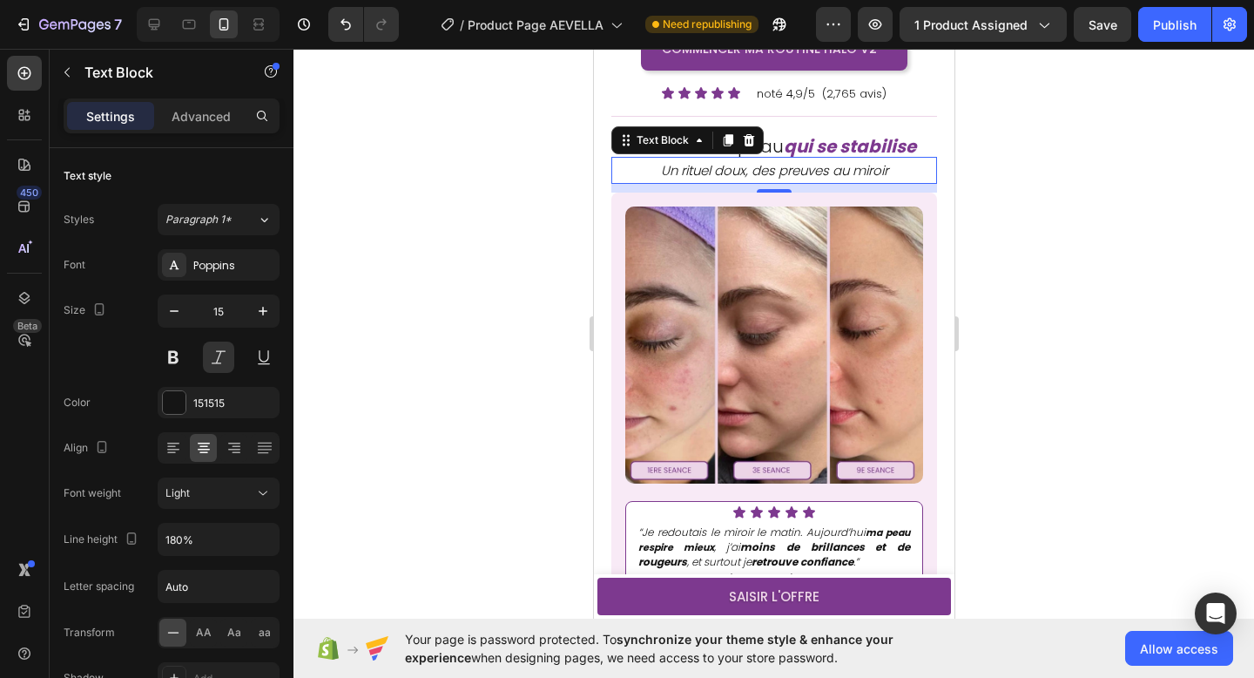
click at [397, 353] on div at bounding box center [773, 363] width 961 height 629
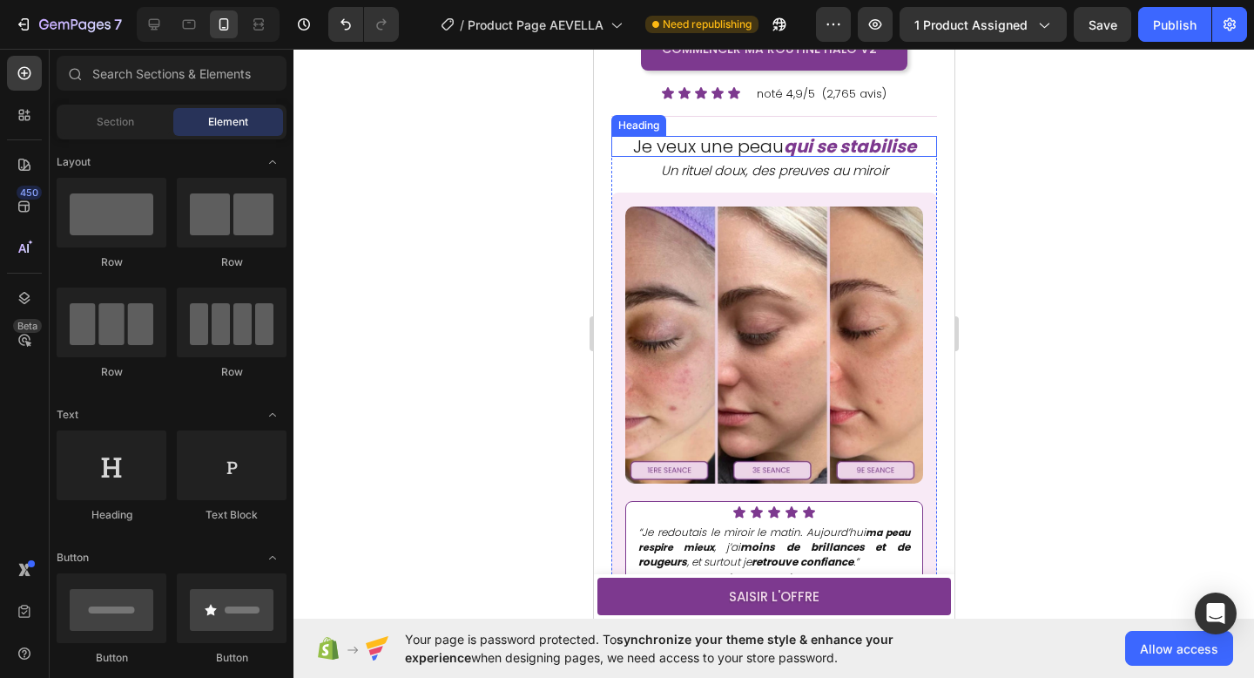
click at [919, 157] on h2 "Je veux une peau qui se stabilise" at bounding box center [773, 146] width 326 height 21
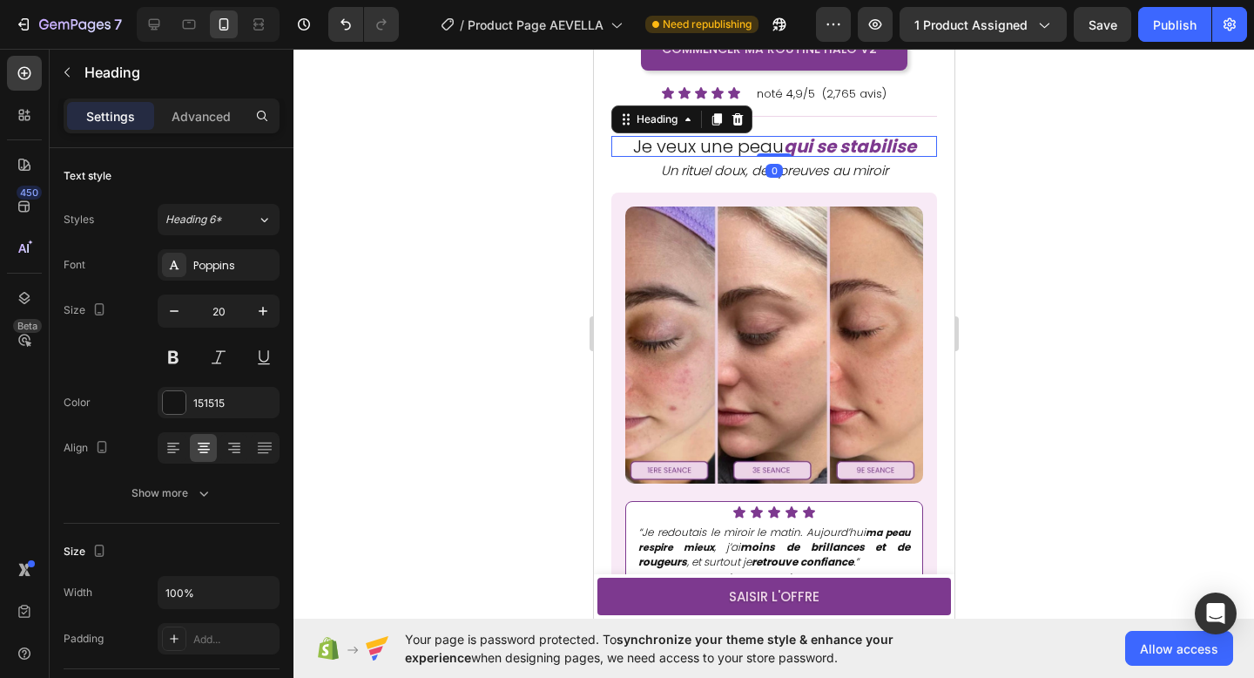
click at [919, 157] on h2 "Je veux une peau qui se stabilise" at bounding box center [773, 146] width 326 height 21
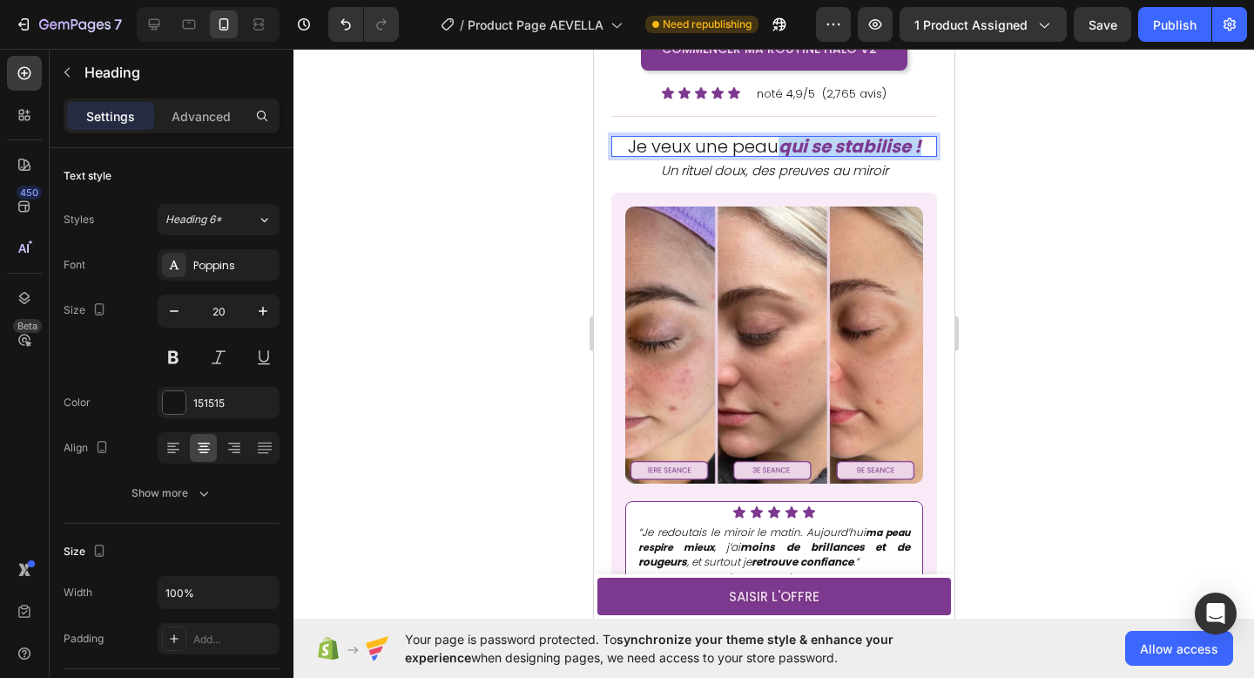
drag, startPoint x: 785, startPoint y: 177, endPoint x: 927, endPoint y: 171, distance: 142.1
click at [927, 155] on p "Je veux une peau qui se stabilise !" at bounding box center [773, 146] width 322 height 17
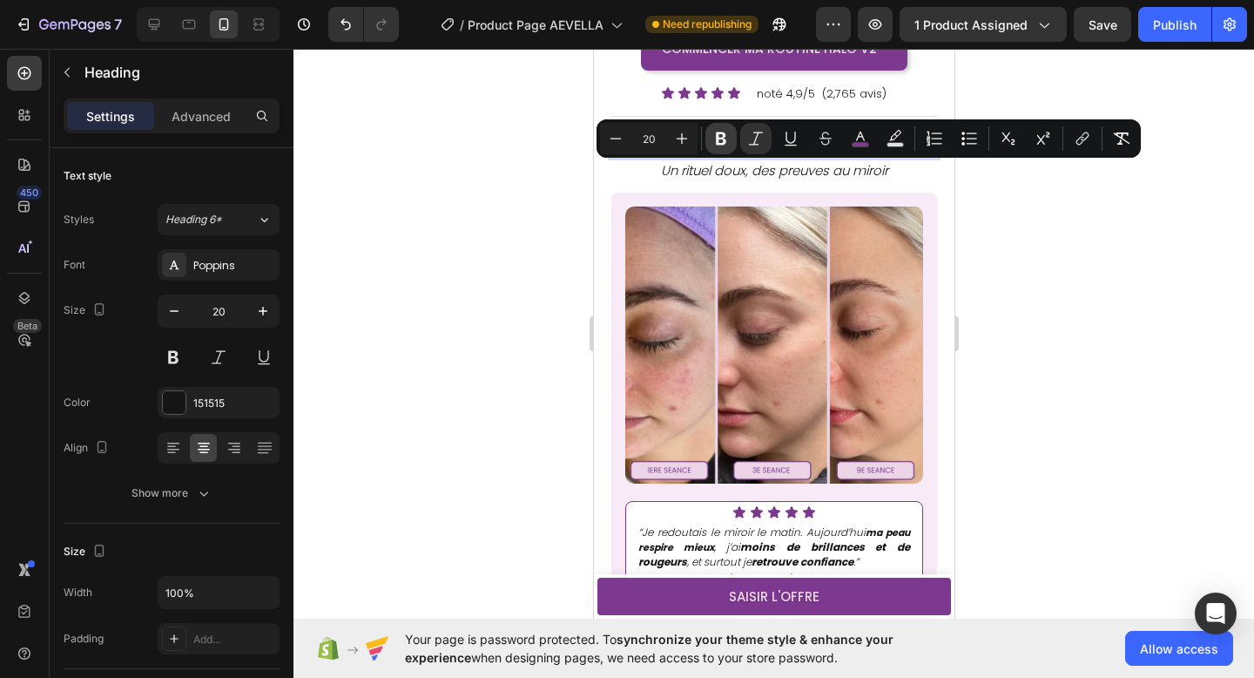
click at [722, 139] on icon "Editor contextual toolbar" at bounding box center [720, 138] width 17 height 17
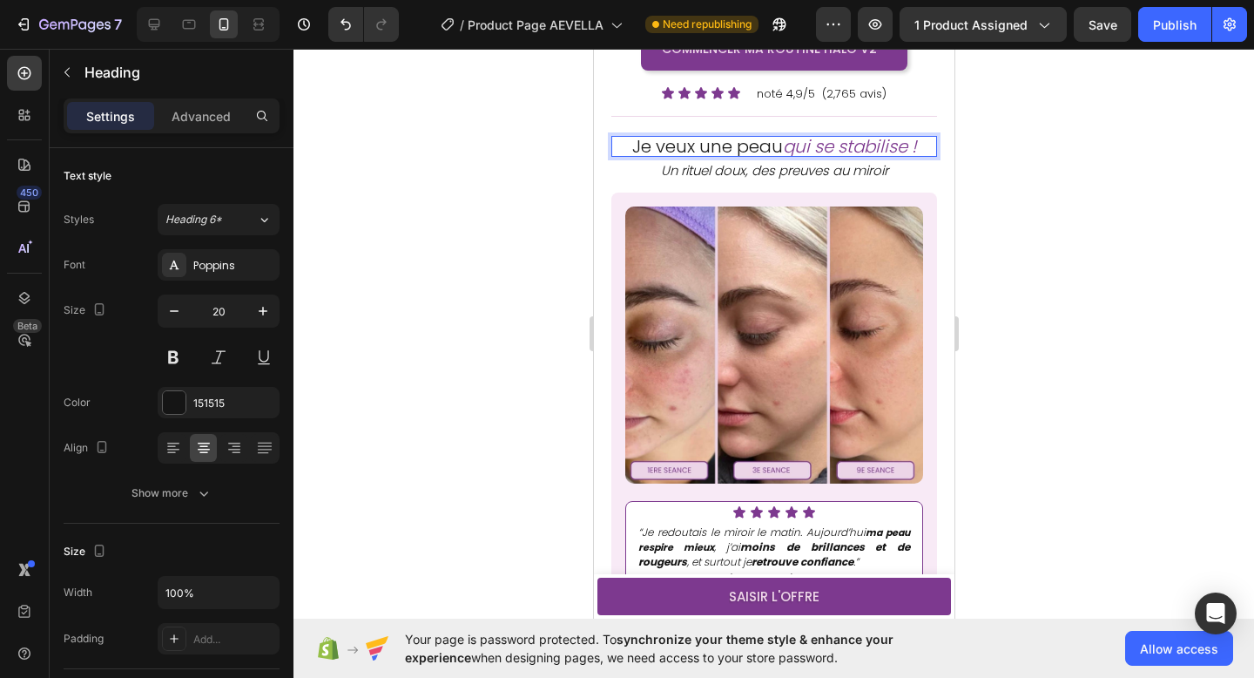
click at [548, 304] on div at bounding box center [773, 363] width 961 height 629
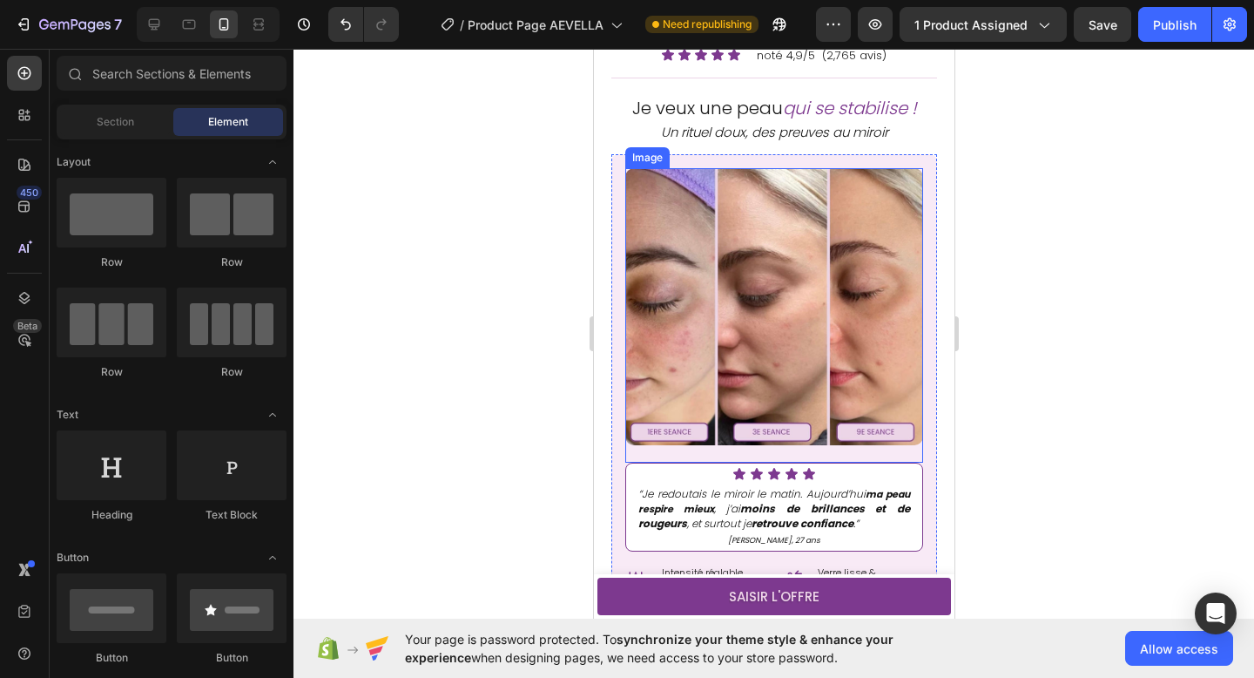
scroll to position [2152, 0]
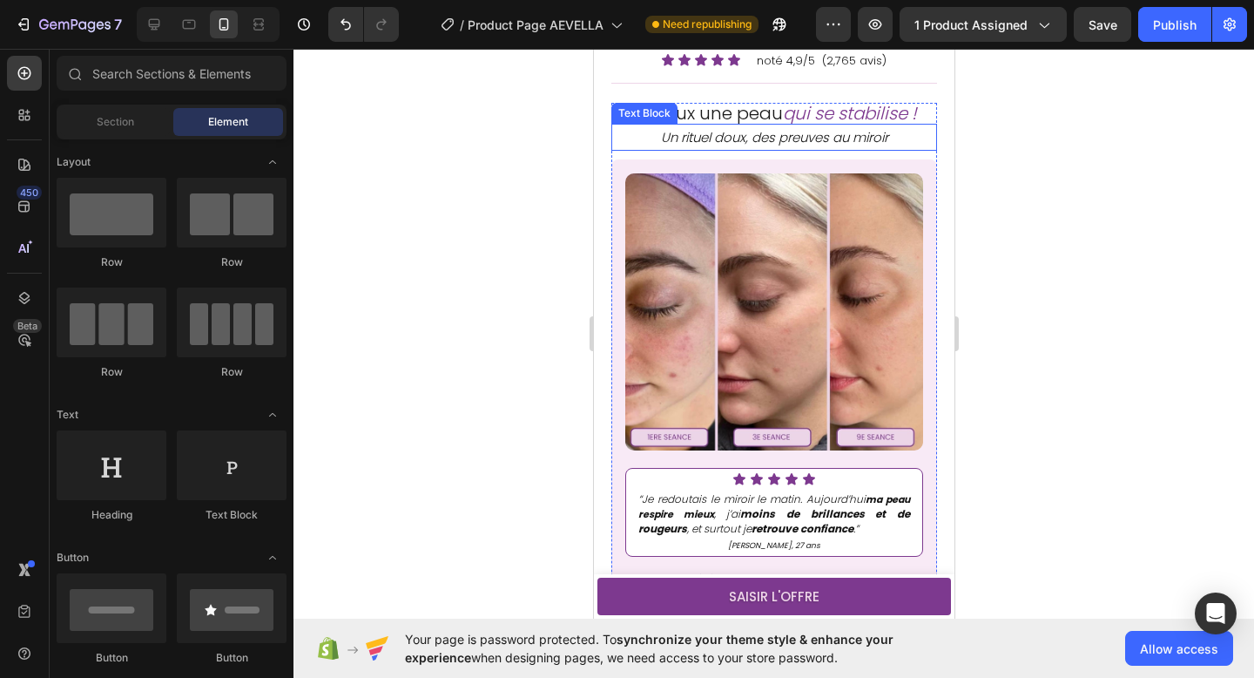
click at [778, 149] on p "Un rituel doux, des preuves au miroir" at bounding box center [773, 137] width 322 height 24
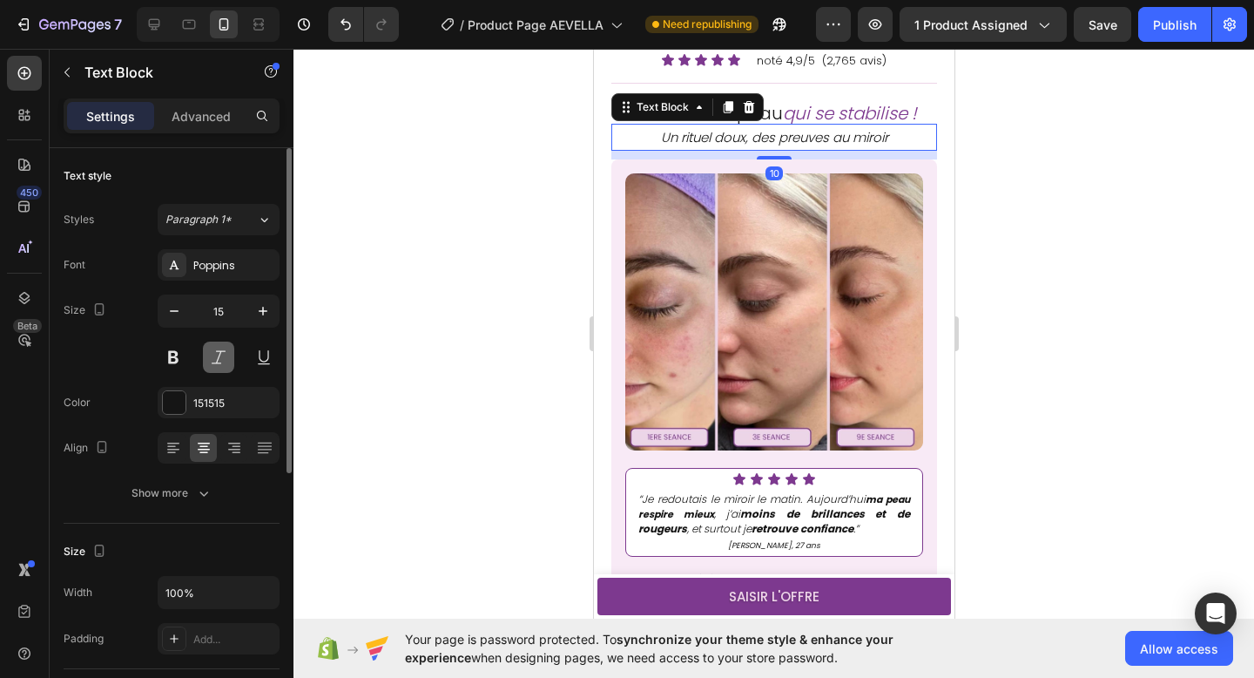
click at [213, 355] on button at bounding box center [218, 356] width 31 height 31
click at [180, 317] on icon "button" at bounding box center [173, 310] width 17 height 17
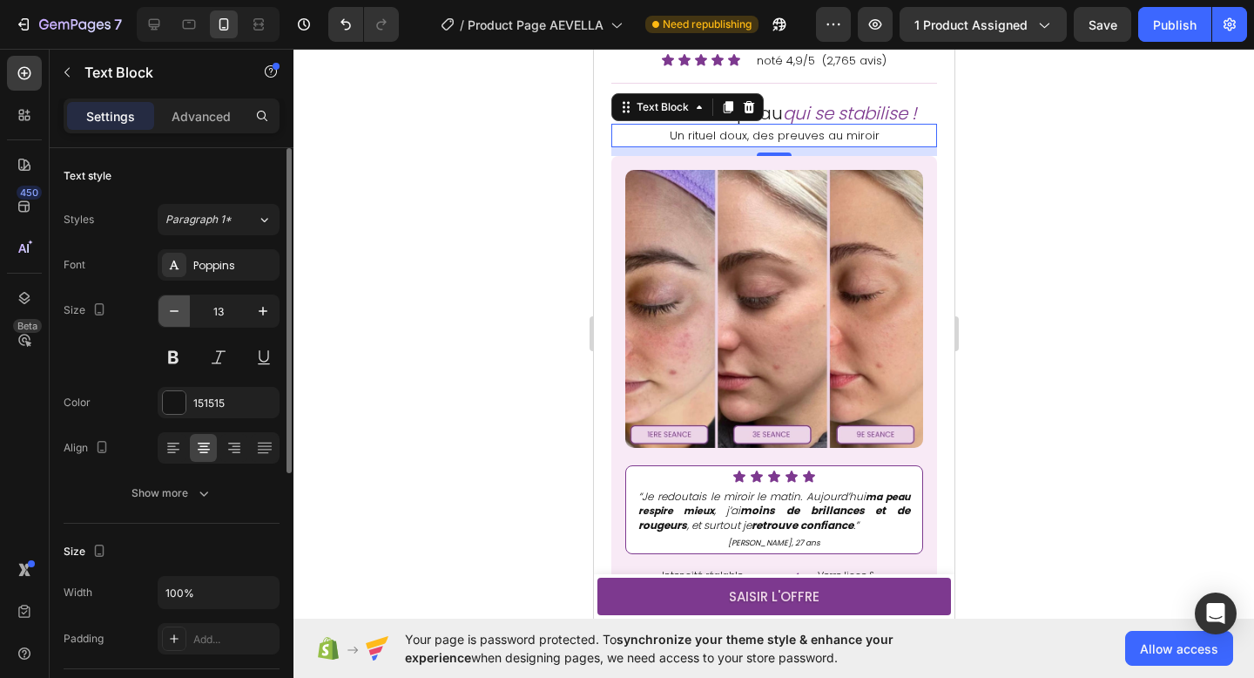
click at [180, 317] on icon "button" at bounding box center [173, 310] width 17 height 17
click at [267, 314] on icon "button" at bounding box center [262, 310] width 17 height 17
type input "14"
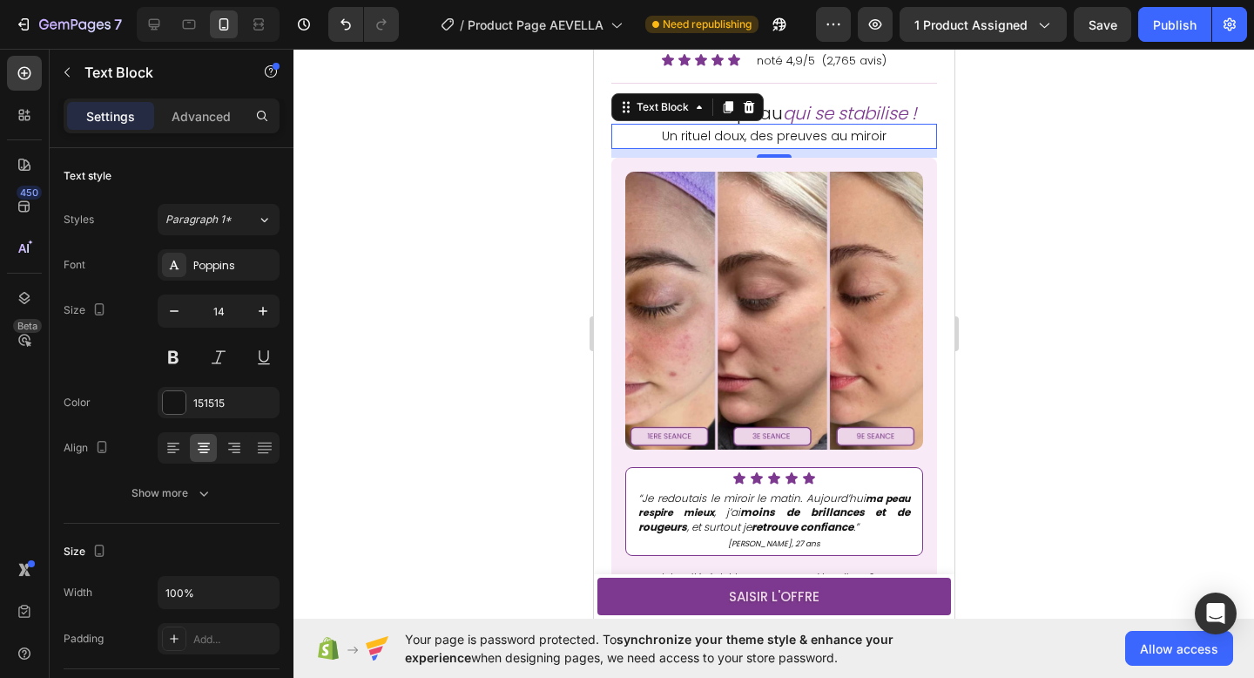
click at [514, 299] on div at bounding box center [773, 363] width 961 height 629
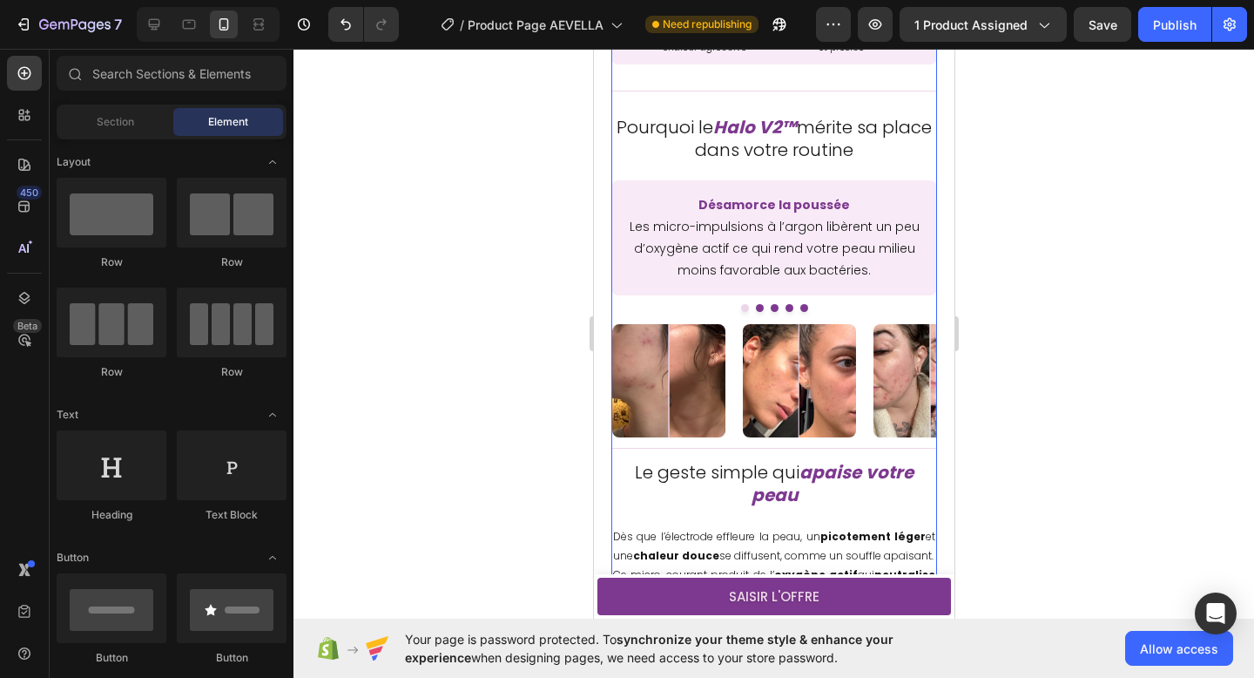
scroll to position [2771, 0]
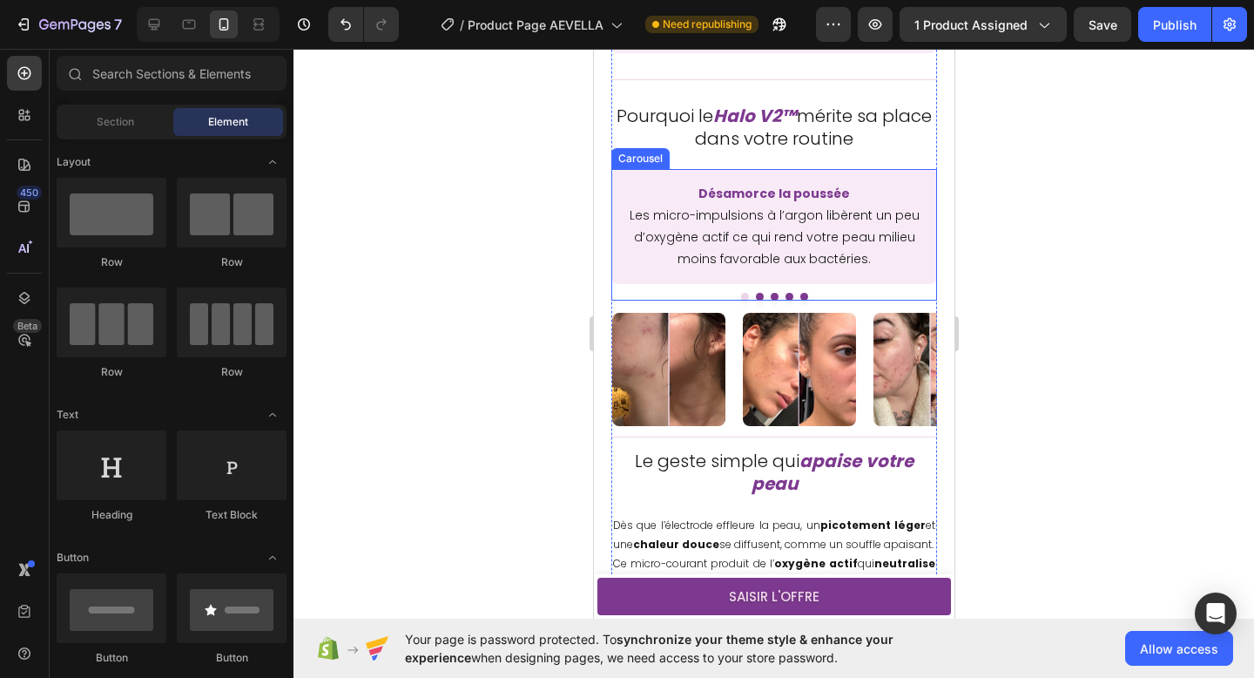
click at [757, 300] on button "Dot" at bounding box center [759, 297] width 8 height 8
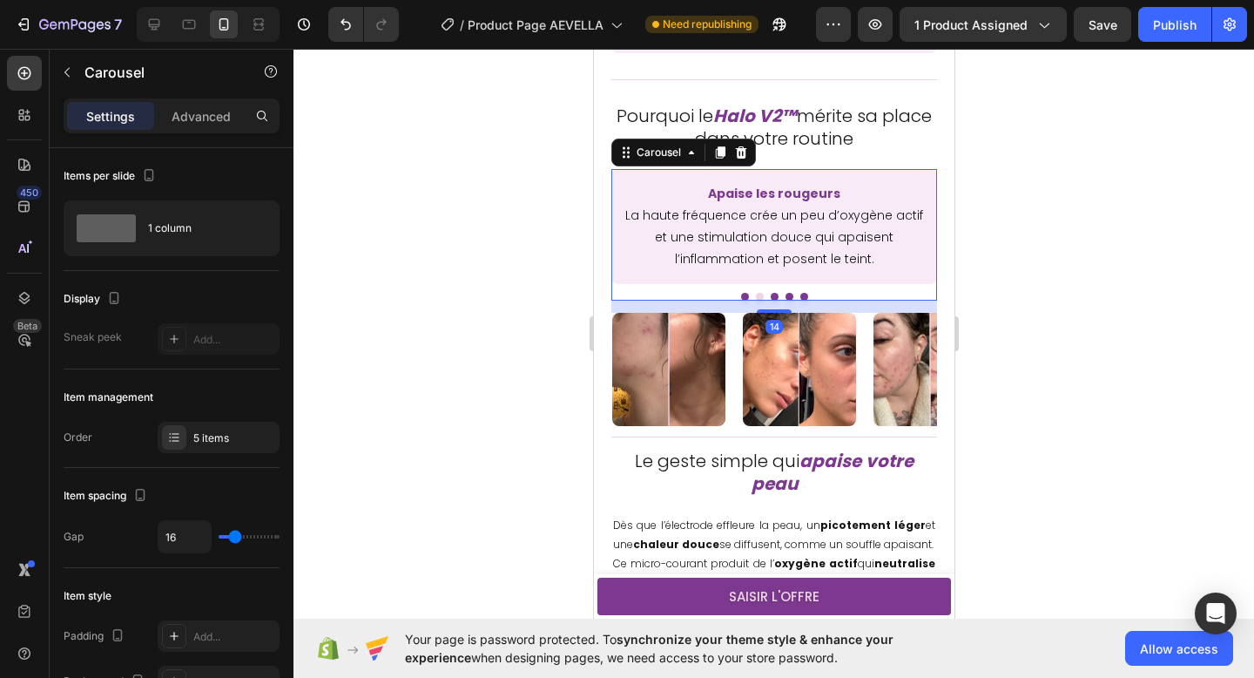
click at [741, 300] on button "Dot" at bounding box center [744, 297] width 8 height 8
click at [761, 300] on button "Dot" at bounding box center [759, 297] width 8 height 8
click at [773, 300] on button "Dot" at bounding box center [774, 297] width 8 height 8
click at [787, 300] on button "Dot" at bounding box center [789, 297] width 8 height 8
click at [802, 300] on button "Dot" at bounding box center [803, 297] width 8 height 8
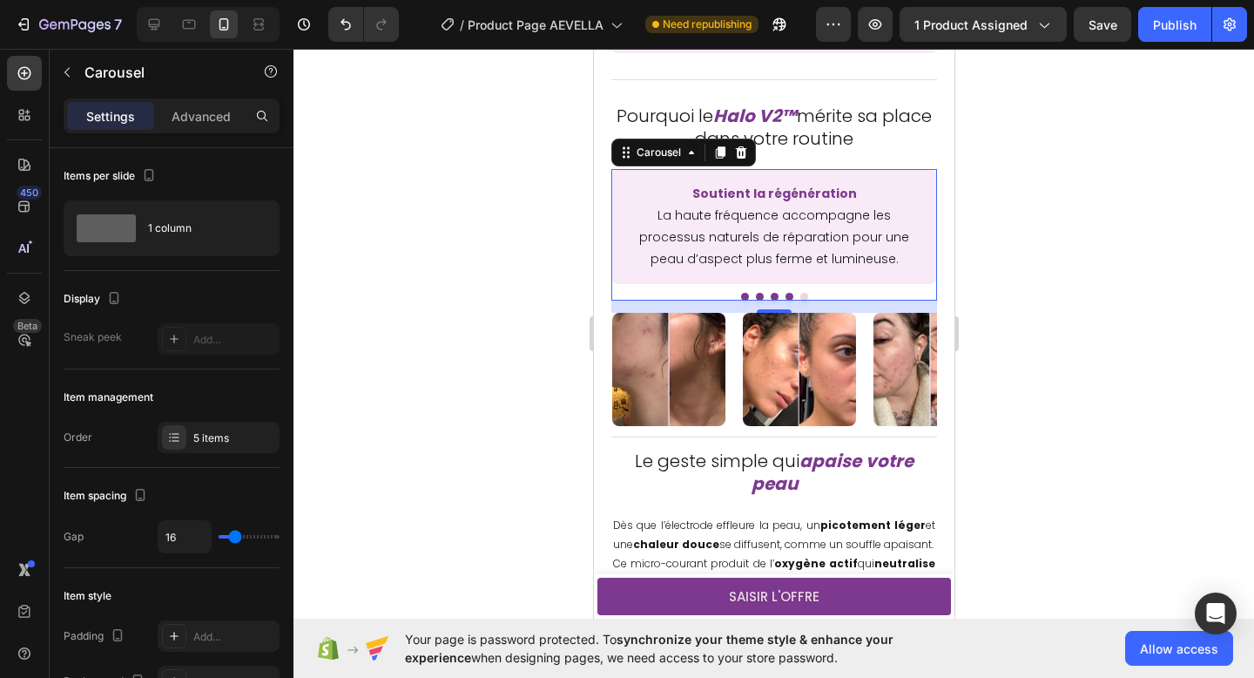
click at [786, 300] on button "Dot" at bounding box center [789, 297] width 8 height 8
click at [773, 300] on button "Dot" at bounding box center [774, 297] width 8 height 8
click at [759, 300] on button "Dot" at bounding box center [759, 297] width 8 height 8
click at [743, 300] on button "Dot" at bounding box center [744, 297] width 8 height 8
click at [486, 388] on div at bounding box center [773, 363] width 961 height 629
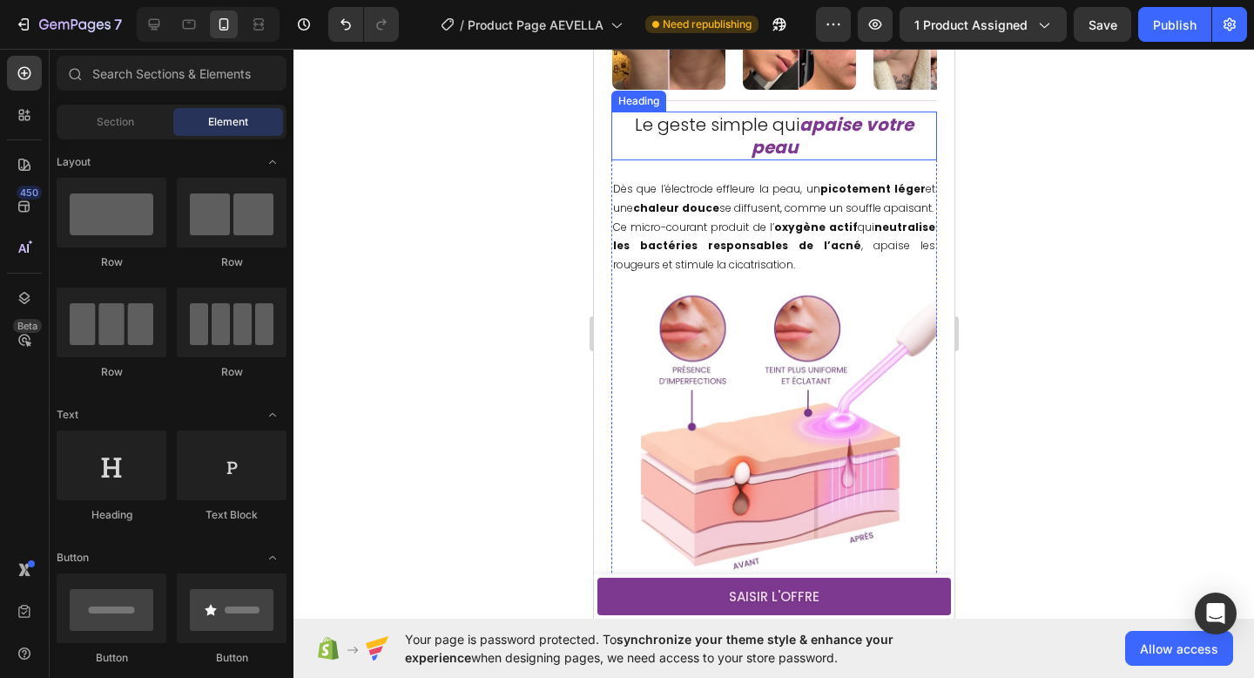
scroll to position [3064, 0]
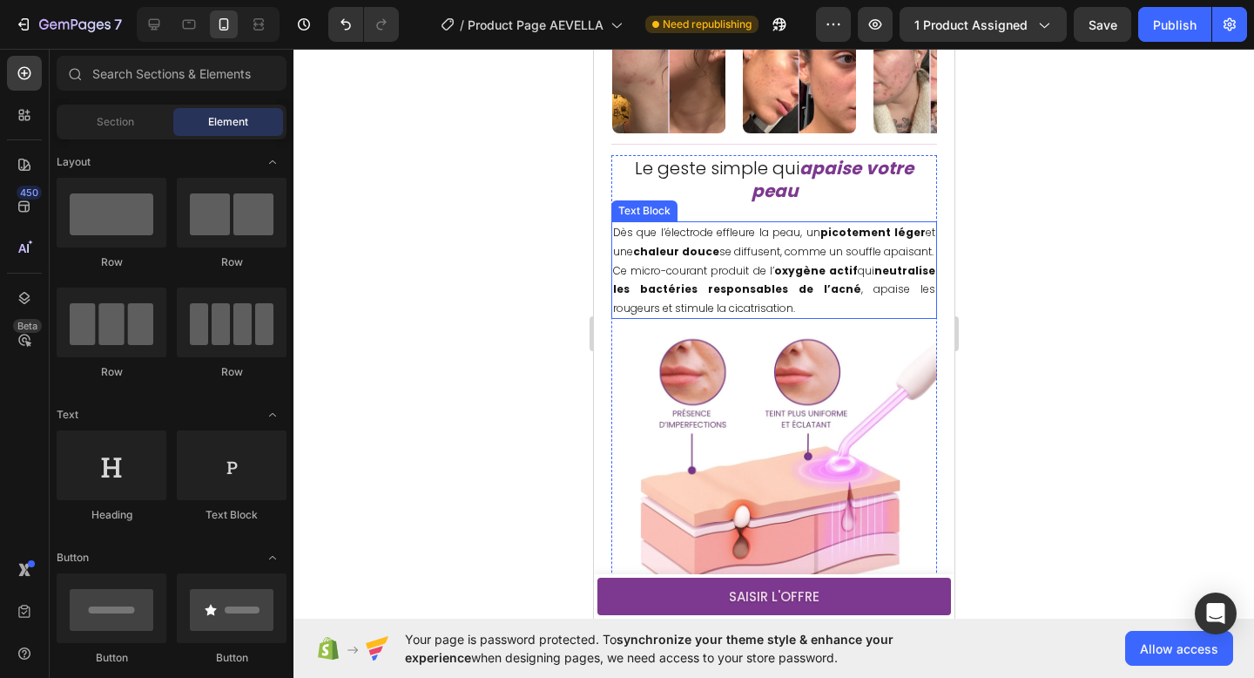
click at [661, 259] on strong "chaleur douce" at bounding box center [675, 251] width 86 height 15
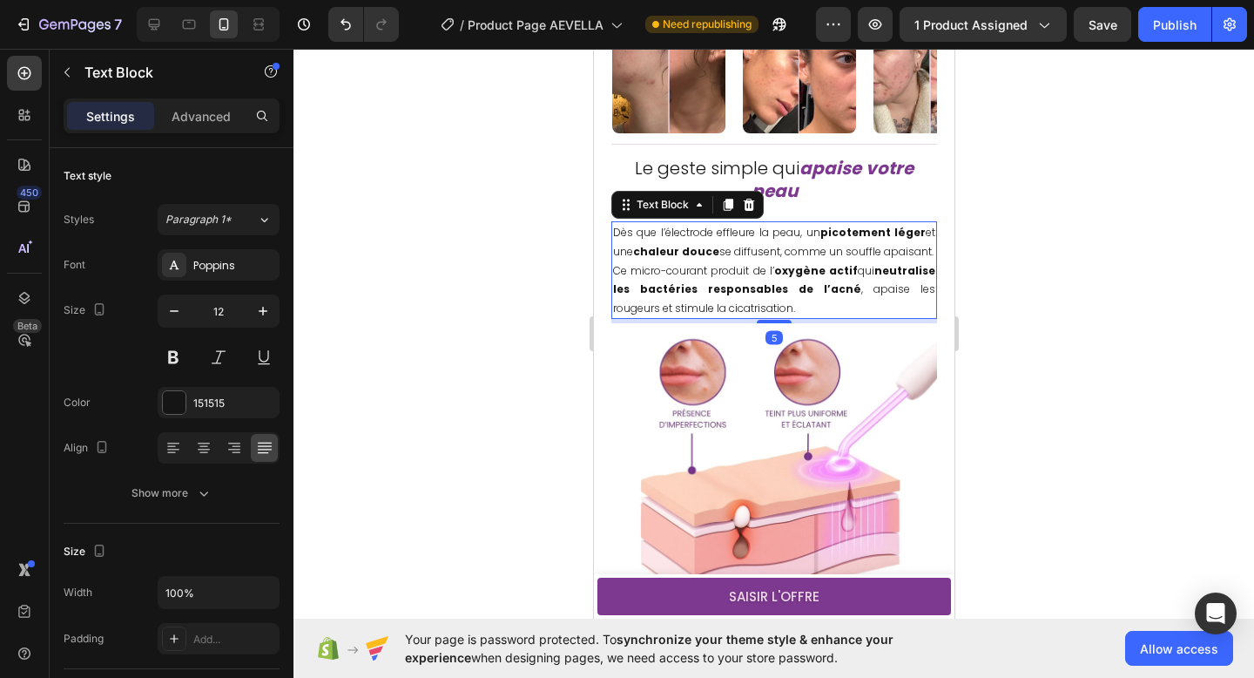
click at [460, 381] on div at bounding box center [773, 363] width 961 height 629
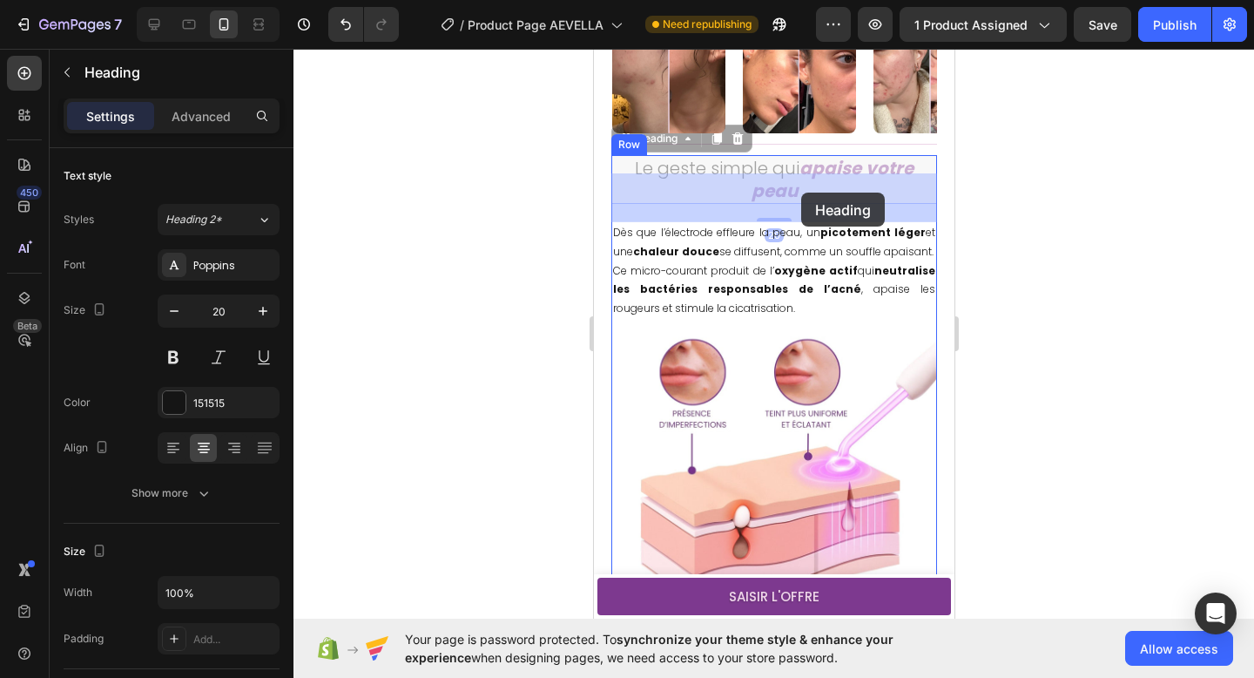
drag, startPoint x: 800, startPoint y: 214, endPoint x: 800, endPoint y: 193, distance: 20.9
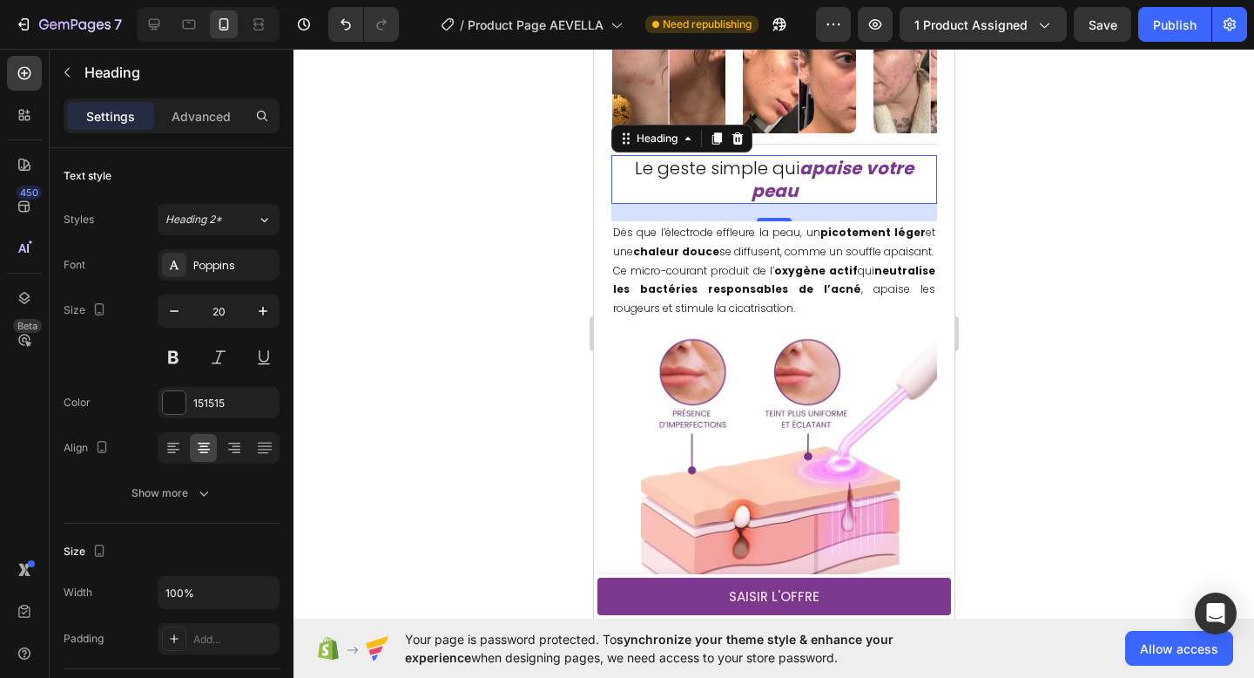
click at [799, 204] on h2 "Le geste simple qui apaise votre peau" at bounding box center [773, 179] width 326 height 49
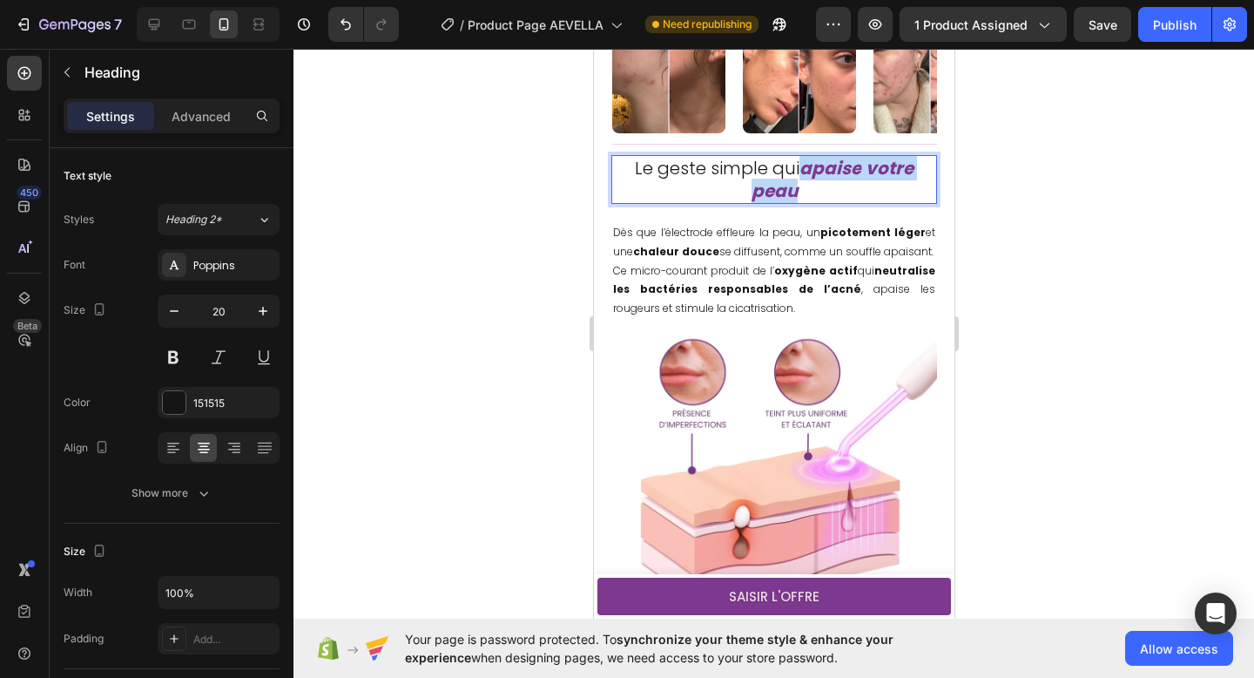
drag, startPoint x: 800, startPoint y: 211, endPoint x: 802, endPoint y: 192, distance: 19.2
click at [802, 192] on p "Le geste simple qui apaise votre peau" at bounding box center [773, 179] width 322 height 45
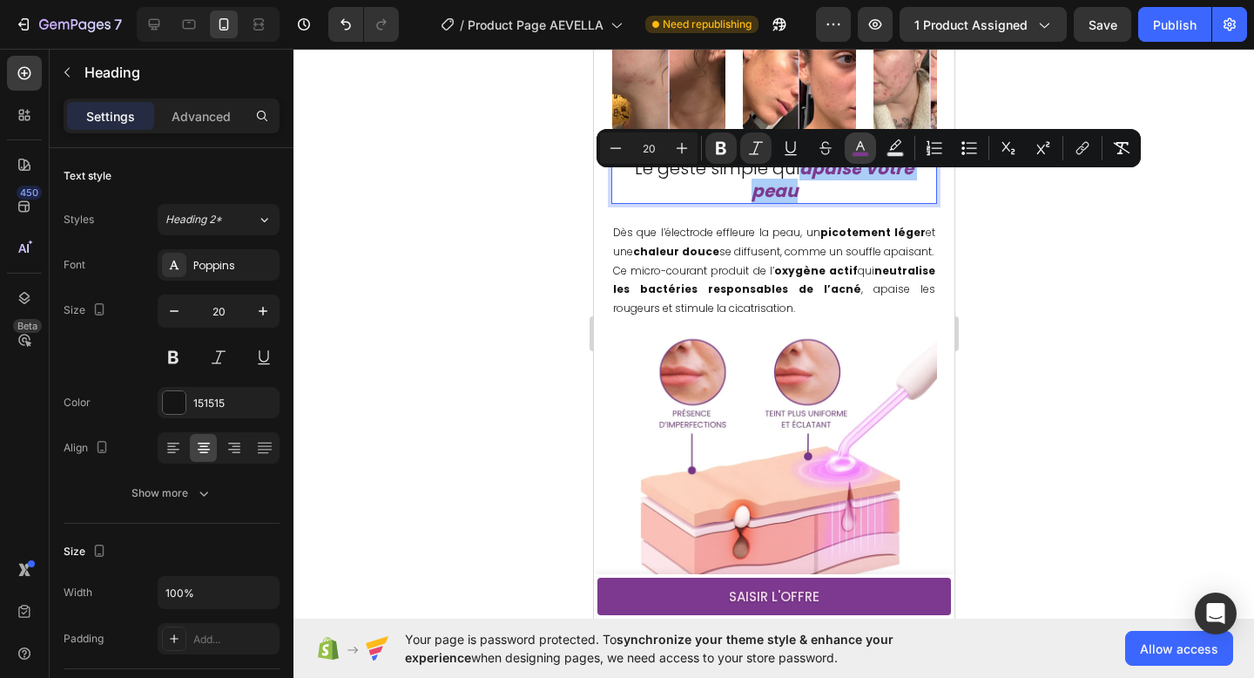
click at [860, 152] on rect "Editor contextual toolbar" at bounding box center [861, 154] width 17 height 4
type input "7D398F"
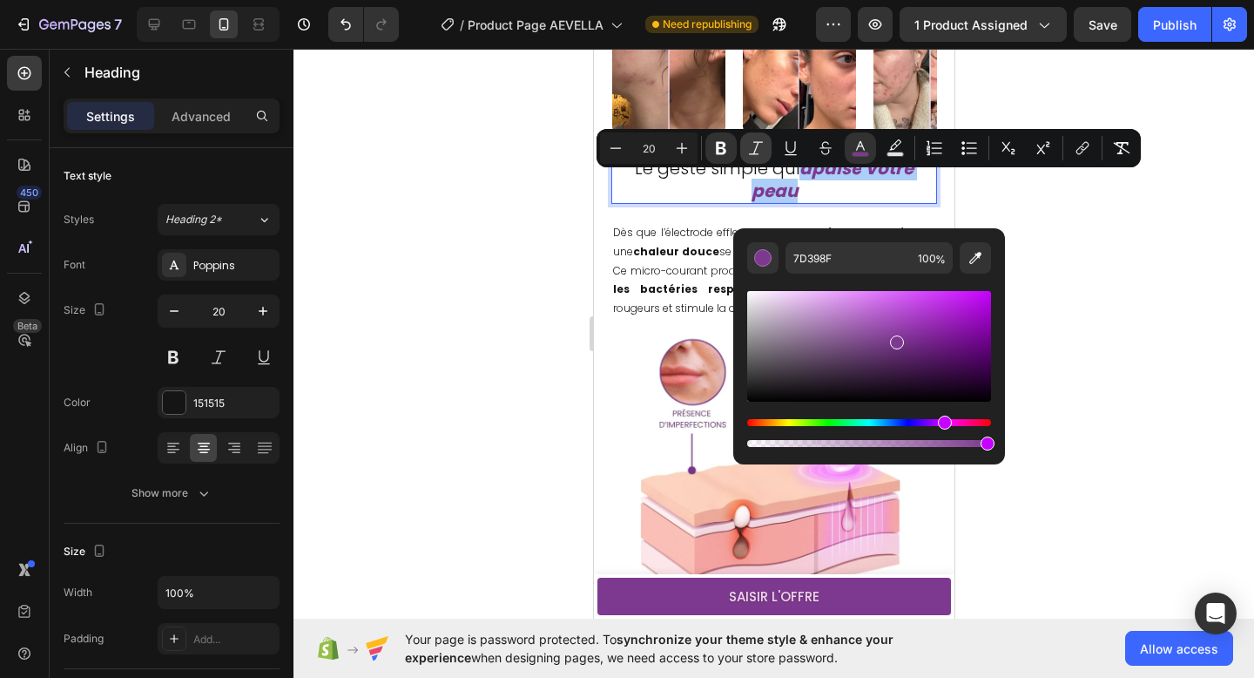
click at [748, 150] on icon "Editor contextual toolbar" at bounding box center [755, 147] width 17 height 17
click at [720, 152] on icon "Editor contextual toolbar" at bounding box center [720, 147] width 17 height 17
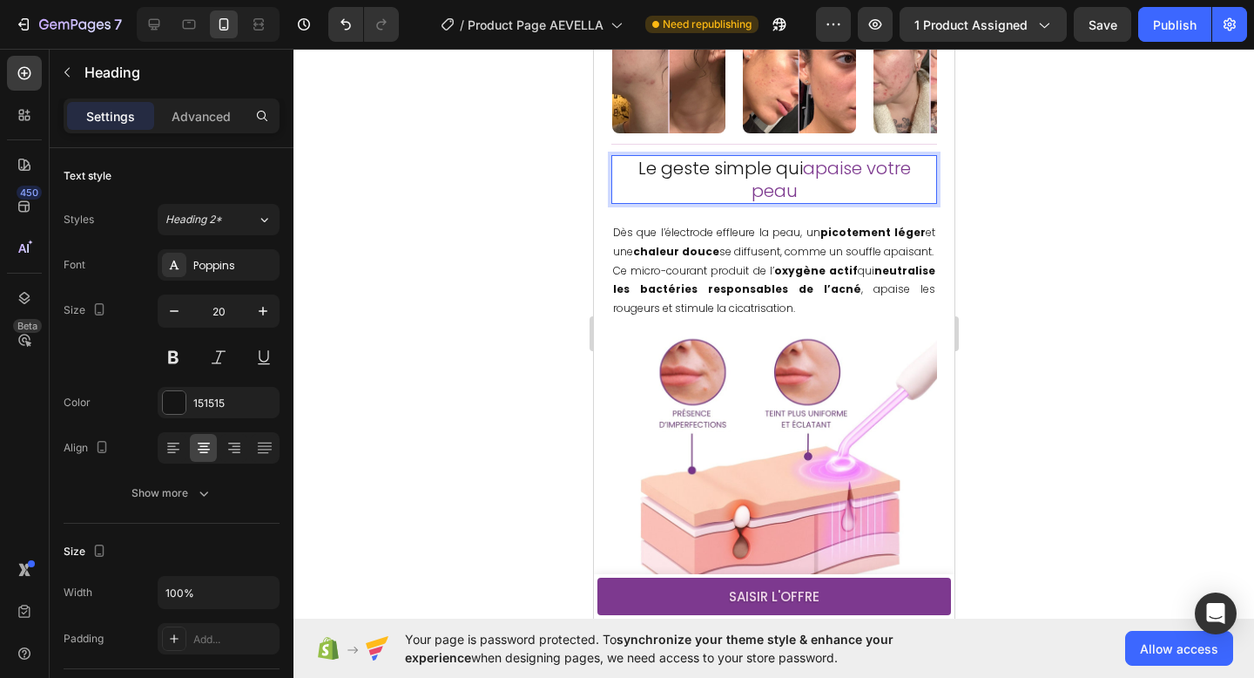
click at [800, 202] on p "Le geste simple qui apaise votre peau" at bounding box center [773, 179] width 322 height 45
drag, startPoint x: 800, startPoint y: 206, endPoint x: 800, endPoint y: 191, distance: 14.8
click at [800, 191] on p "Le geste simple qui apaise votre peau" at bounding box center [773, 179] width 322 height 45
click at [976, 226] on div at bounding box center [773, 363] width 961 height 629
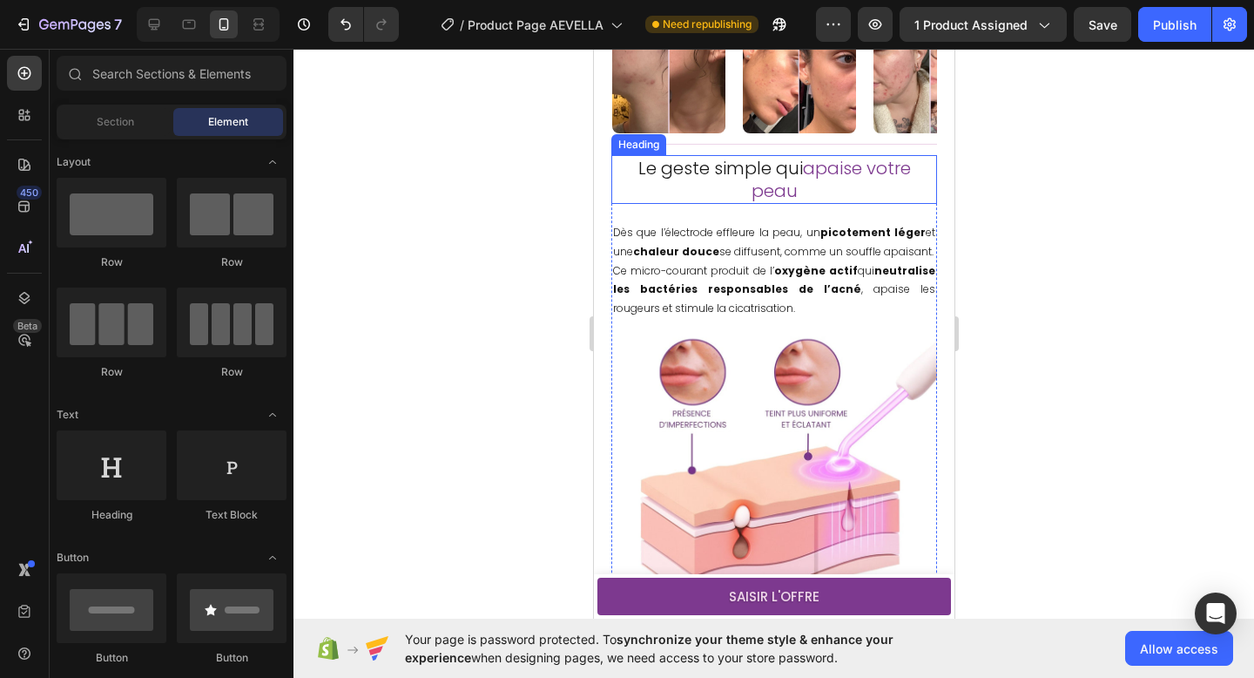
click at [811, 202] on p "Le geste simple qui apaise votre peau" at bounding box center [773, 179] width 322 height 45
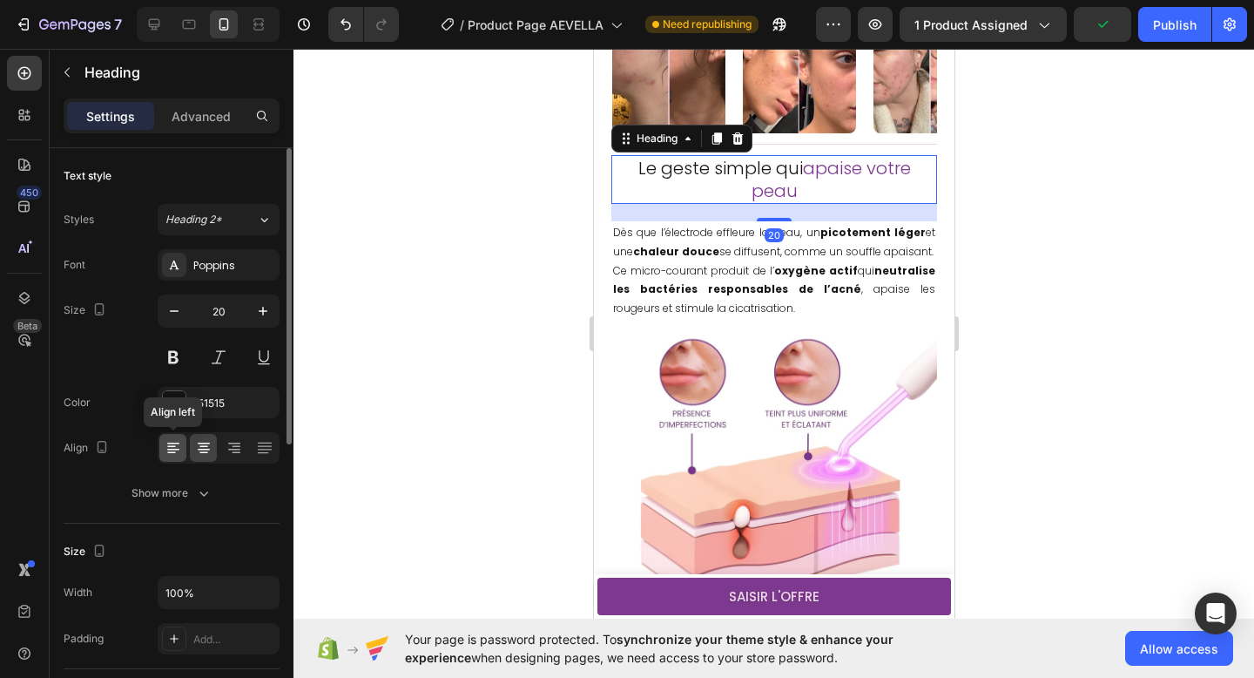
click at [171, 452] on icon at bounding box center [171, 453] width 9 height 2
click at [199, 450] on icon at bounding box center [203, 447] width 17 height 17
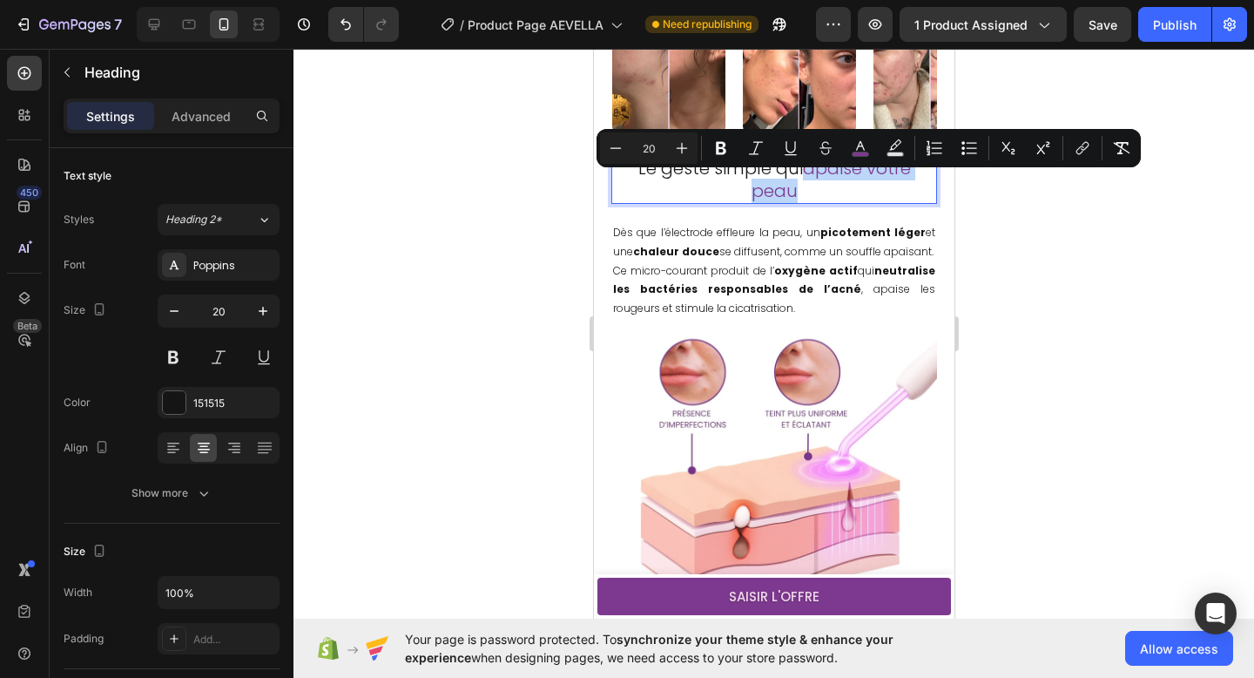
drag, startPoint x: 799, startPoint y: 204, endPoint x: 803, endPoint y: 186, distance: 17.8
click at [760, 158] on button "Italic" at bounding box center [755, 147] width 31 height 31
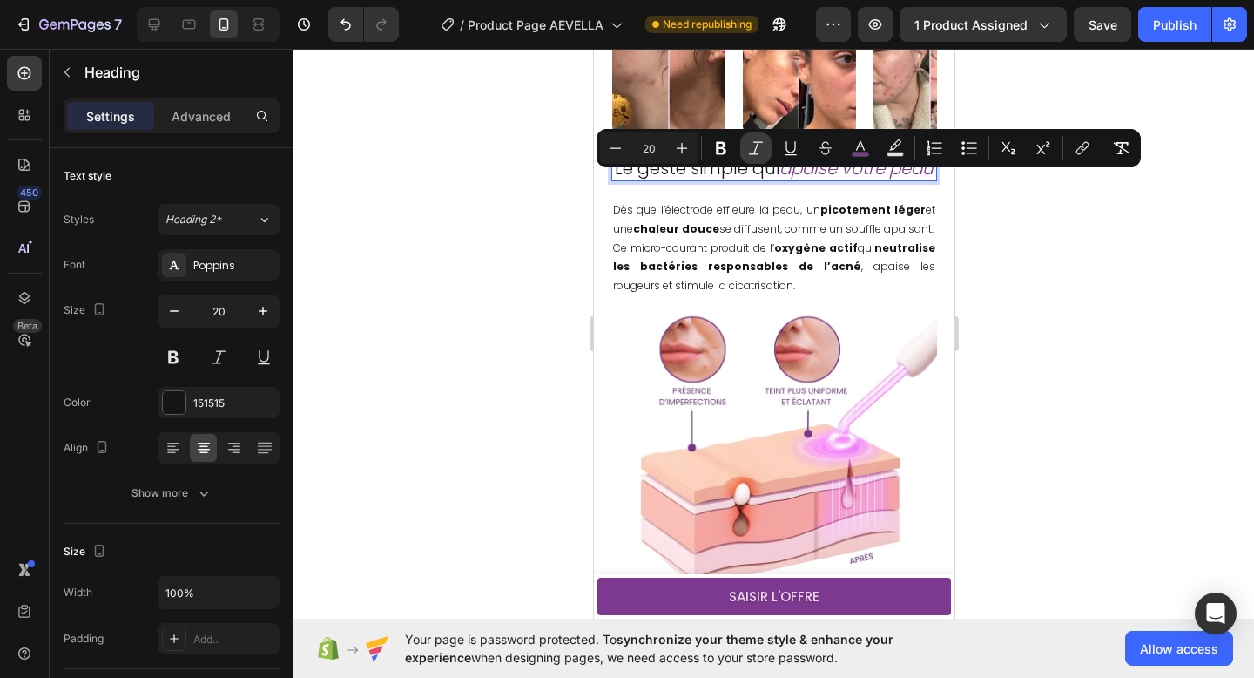
click at [760, 158] on button "Italic" at bounding box center [755, 147] width 31 height 31
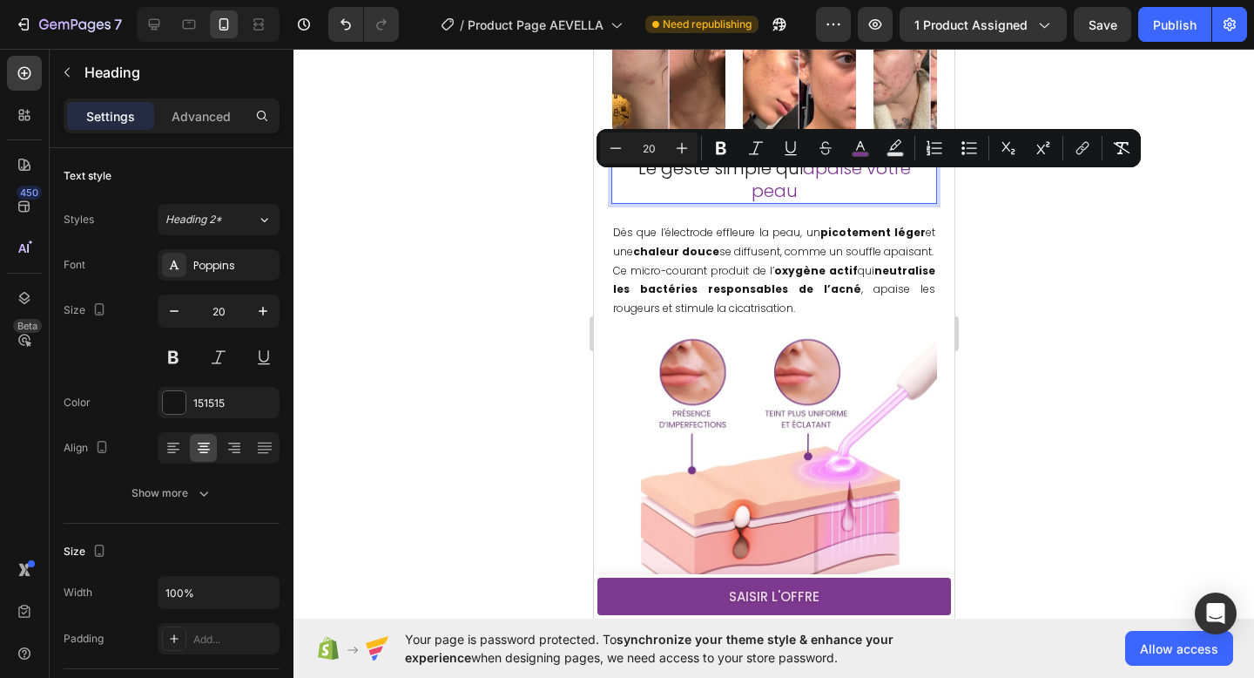
drag, startPoint x: 730, startPoint y: 153, endPoint x: 739, endPoint y: 153, distance: 9.6
click at [730, 153] on button "Bold" at bounding box center [720, 147] width 31 height 31
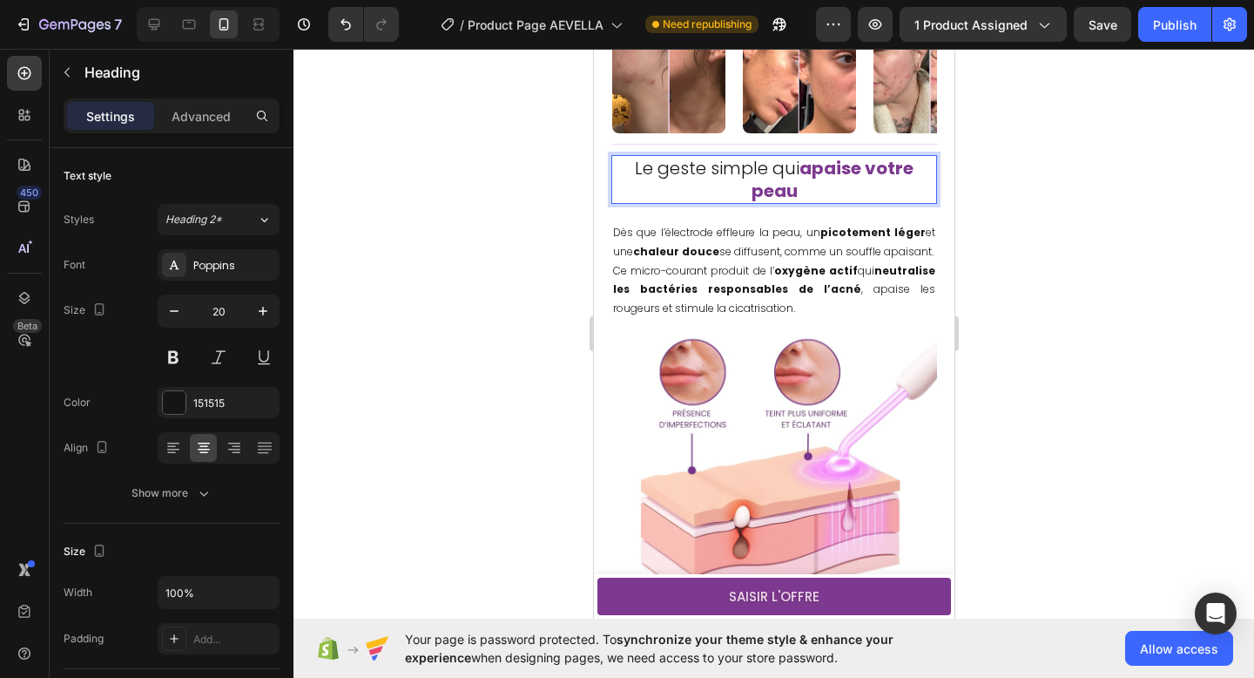
click at [744, 152] on div "Title Line" at bounding box center [773, 144] width 326 height 22
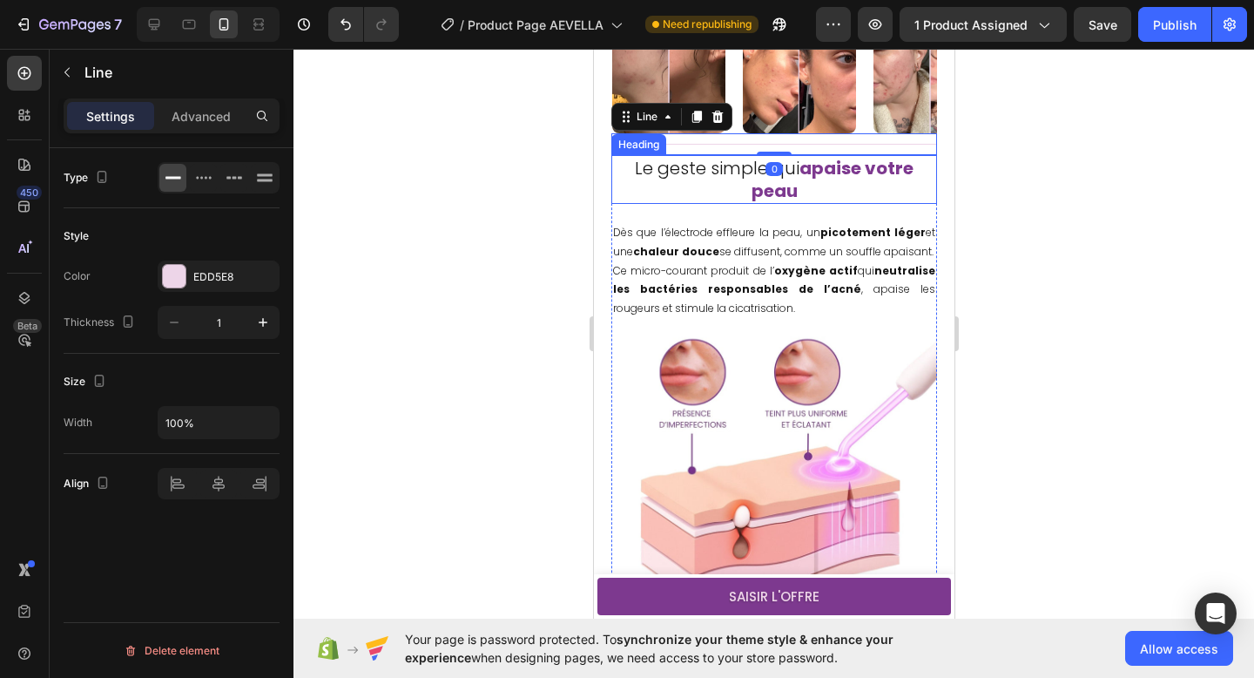
click at [835, 202] on p "Le geste simple qui apaise votre peau" at bounding box center [773, 179] width 322 height 45
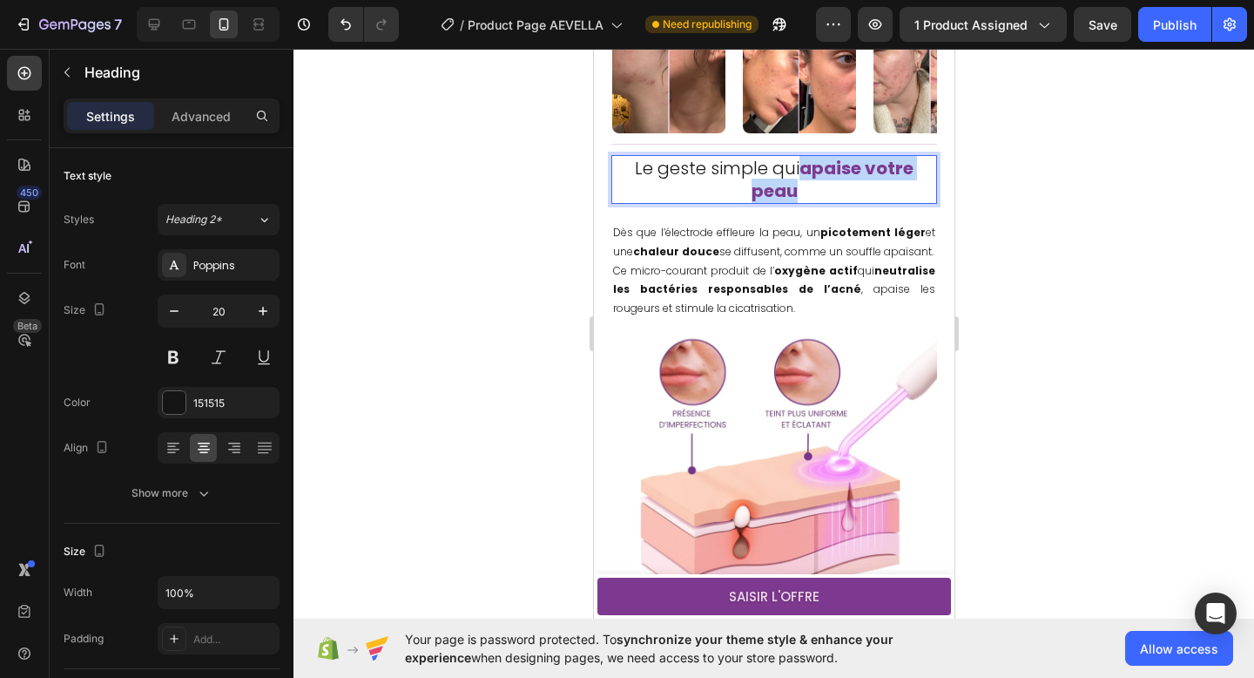
drag, startPoint x: 804, startPoint y: 206, endPoint x: 804, endPoint y: 192, distance: 13.9
click at [804, 192] on p "Le geste simple qui apaise votre peau" at bounding box center [773, 179] width 322 height 45
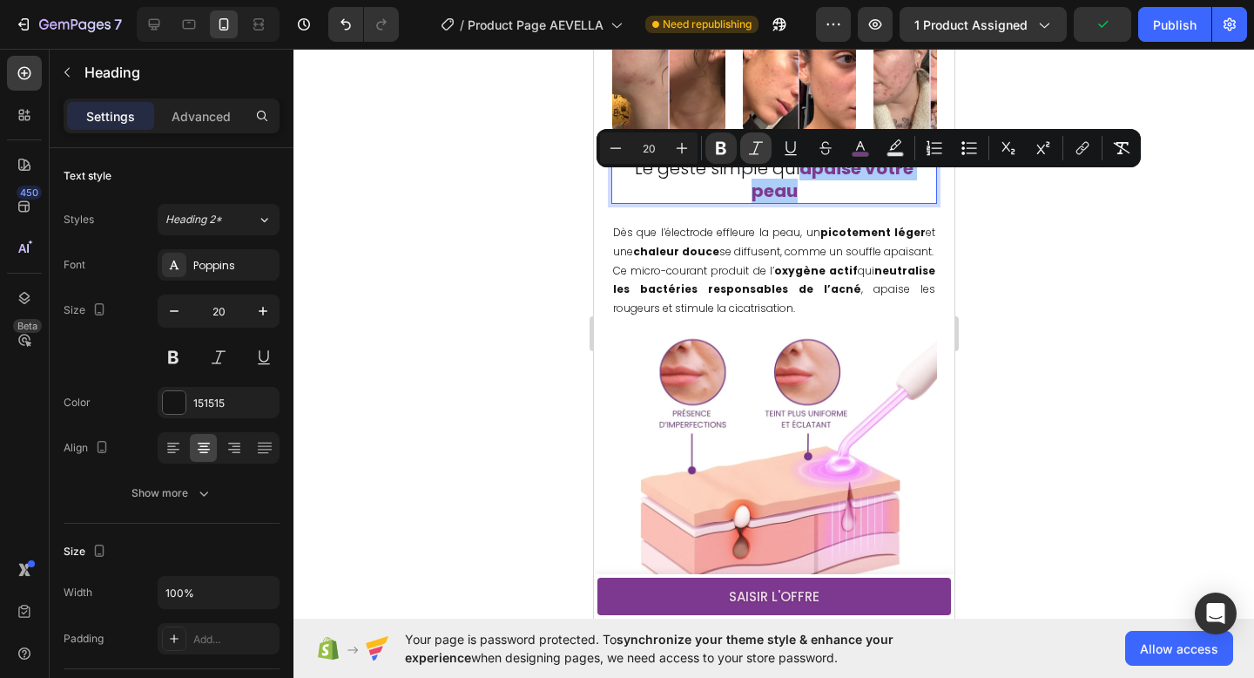
click at [754, 151] on icon "Editor contextual toolbar" at bounding box center [756, 147] width 14 height 13
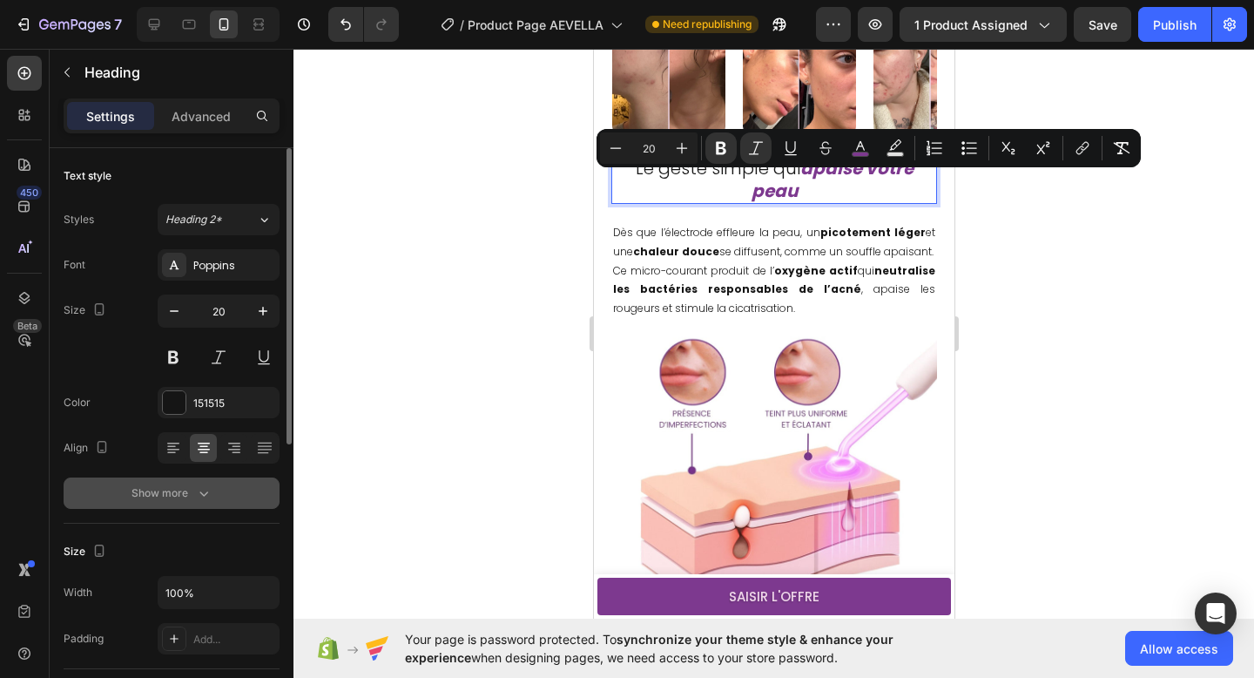
click at [196, 487] on icon "button" at bounding box center [203, 492] width 17 height 17
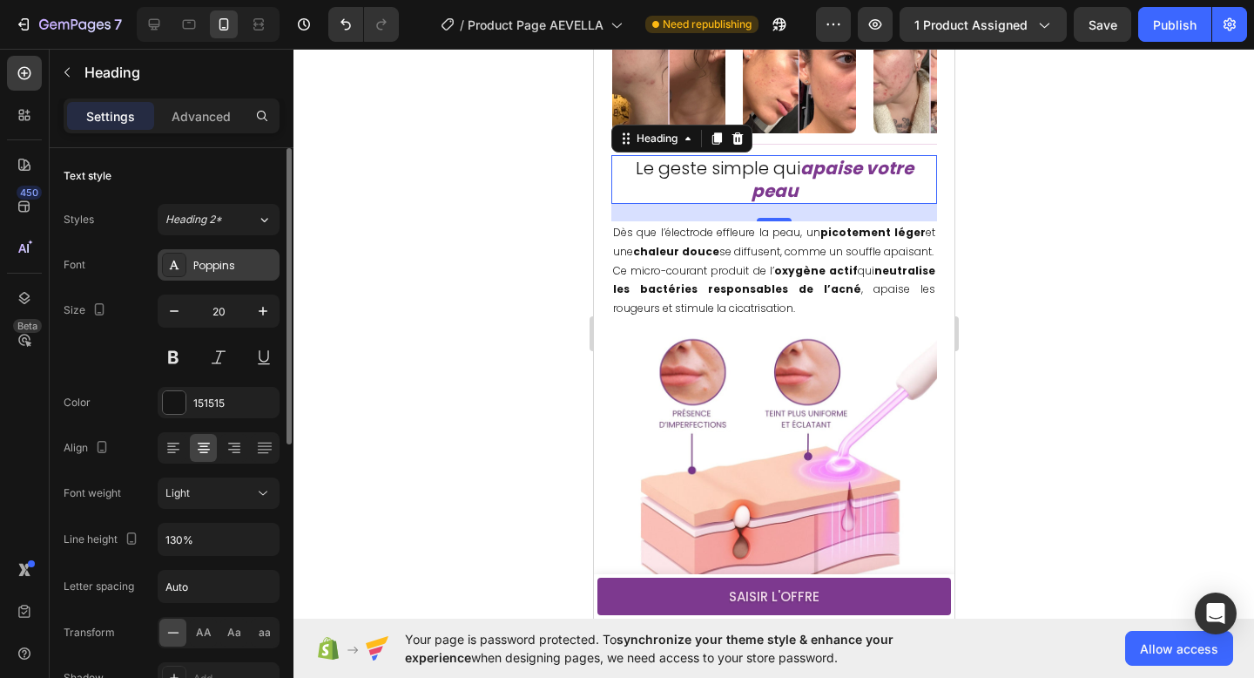
click at [222, 265] on div "Poppins" at bounding box center [234, 266] width 82 height 16
click at [214, 496] on div "Light" at bounding box center [209, 493] width 89 height 16
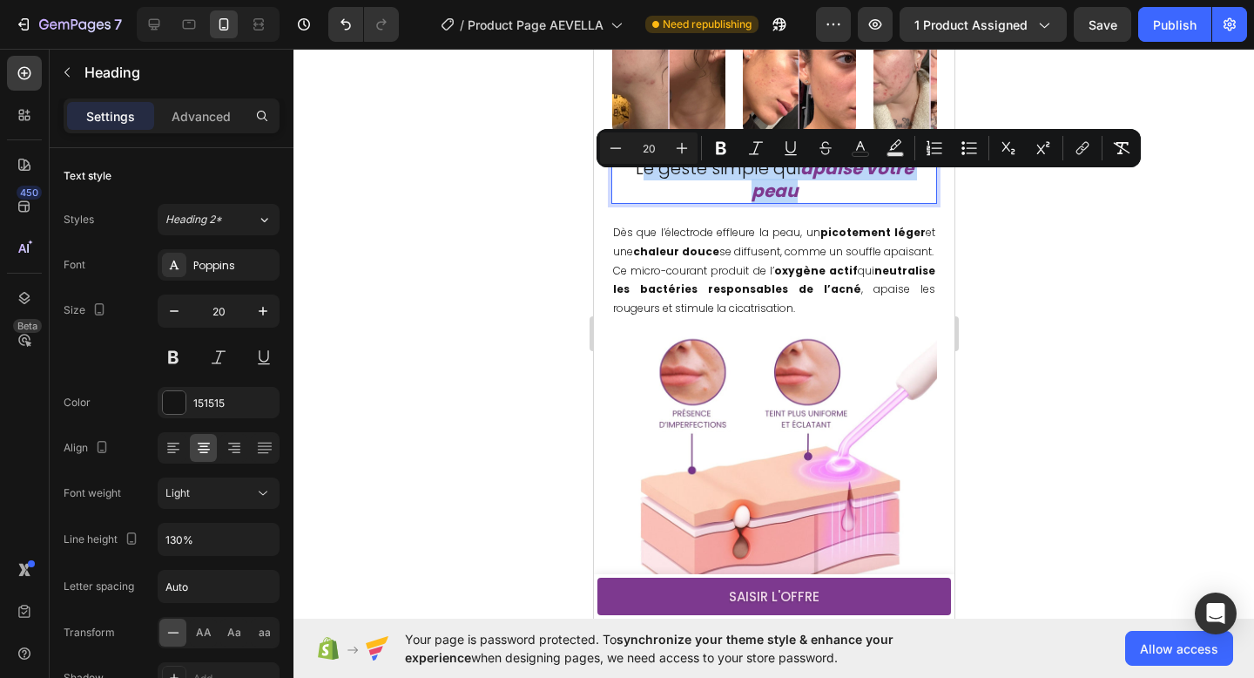
drag, startPoint x: 806, startPoint y: 210, endPoint x: 638, endPoint y: 194, distance: 168.8
click at [638, 194] on p "Le geste simple qui apaise votre peau" at bounding box center [773, 179] width 322 height 45
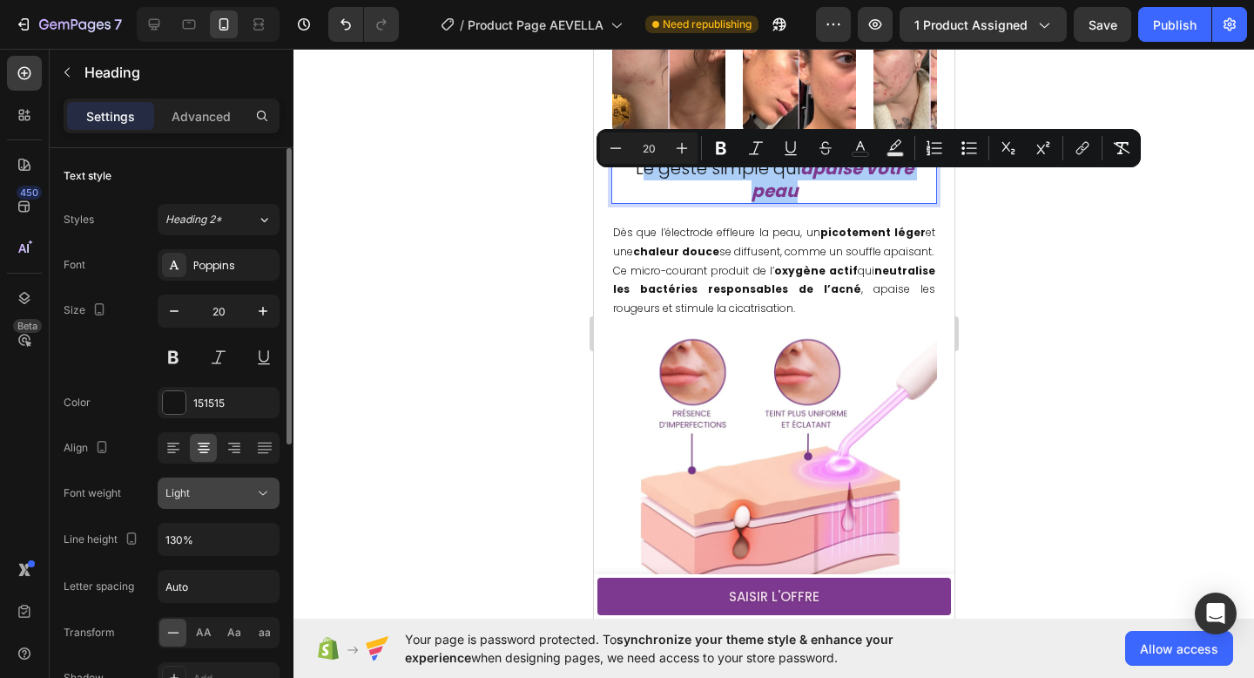
click at [219, 490] on div "Light" at bounding box center [209, 493] width 89 height 16
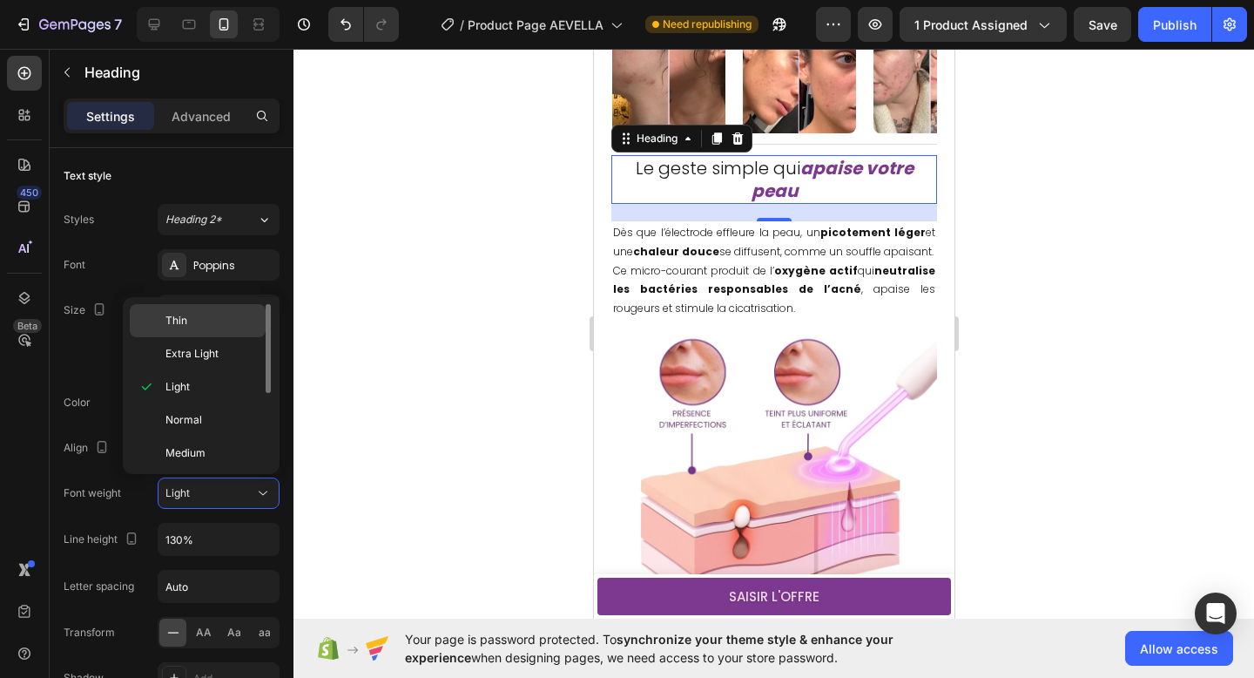
click at [216, 328] on div "Thin" at bounding box center [198, 320] width 136 height 33
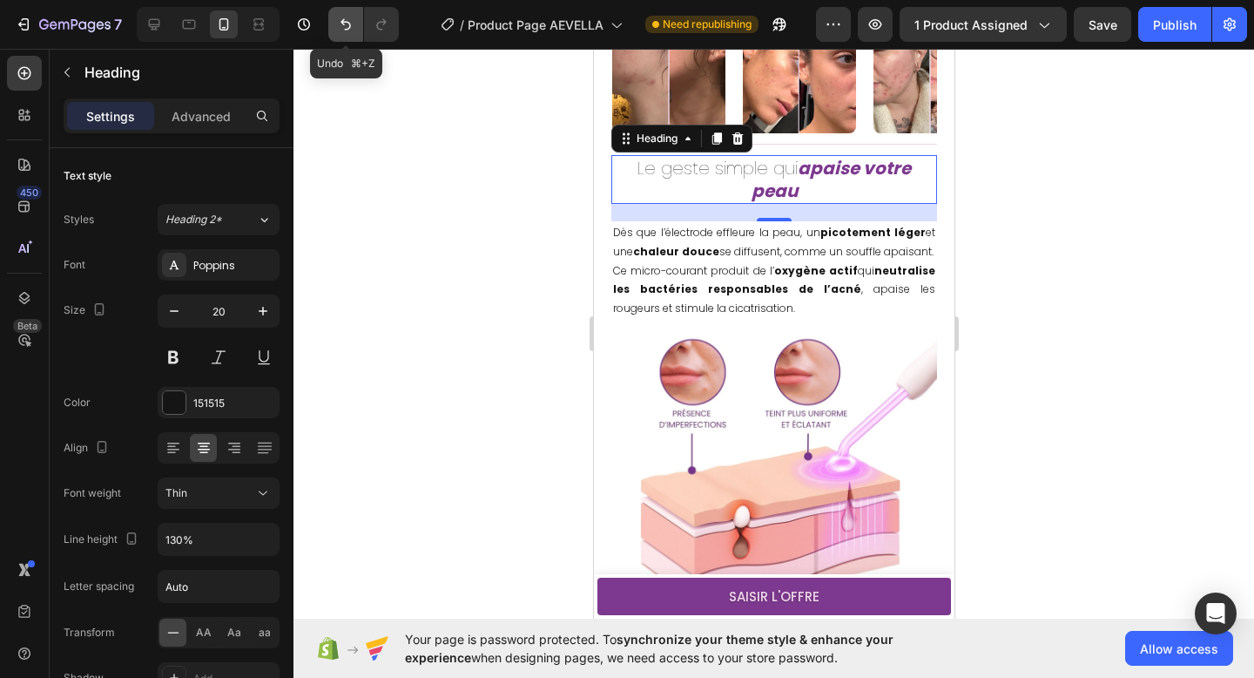
click at [348, 20] on icon "Undo/Redo" at bounding box center [345, 24] width 17 height 17
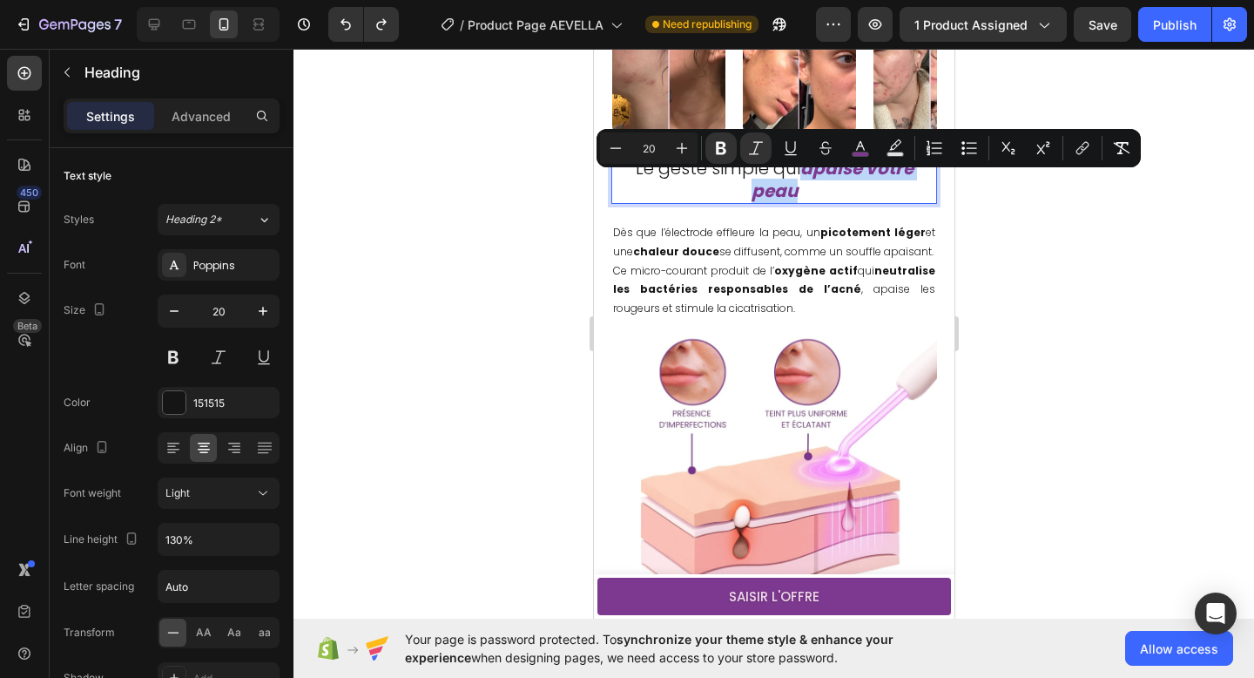
drag, startPoint x: 806, startPoint y: 210, endPoint x: 805, endPoint y: 187, distance: 22.7
click at [725, 151] on icon "Editor contextual toolbar" at bounding box center [721, 148] width 10 height 13
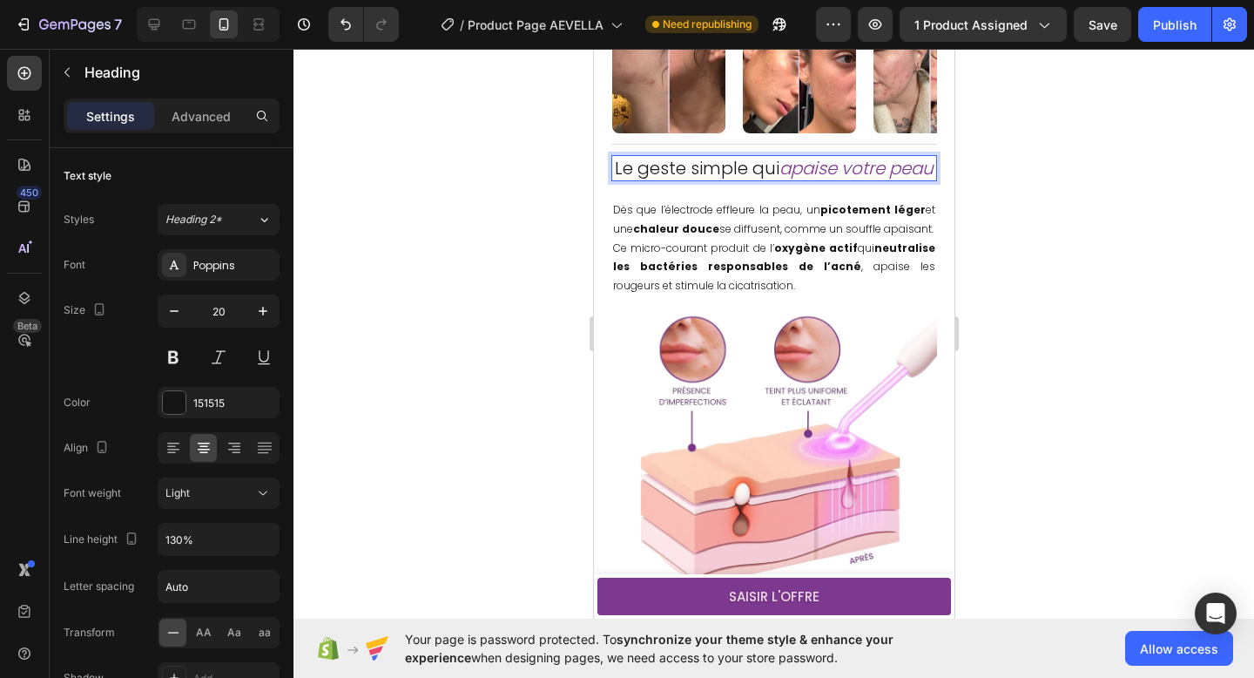
click at [809, 179] on p "Le geste simple qui apaise votre peau" at bounding box center [773, 168] width 322 height 23
click at [892, 294] on p "Dès que l’électrode effleure la peau, un picotement léger et une chaleur douce …" at bounding box center [773, 247] width 322 height 94
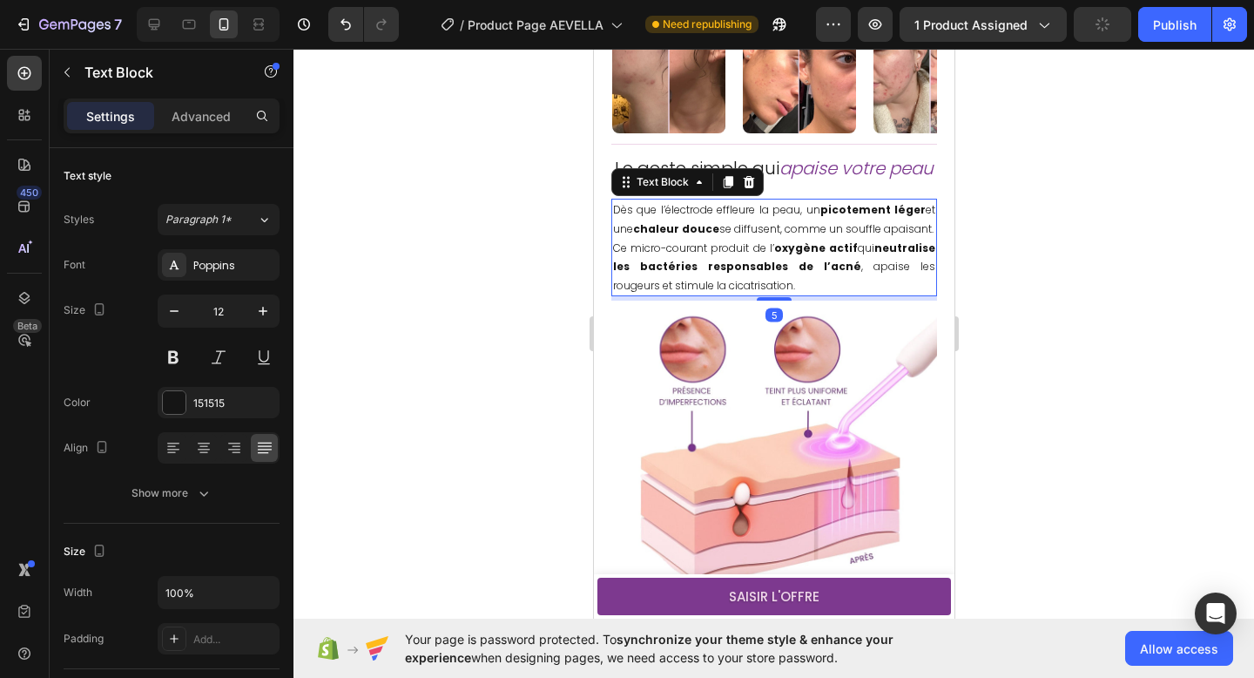
drag, startPoint x: 1116, startPoint y: 356, endPoint x: 985, endPoint y: 378, distance: 133.3
click at [1116, 356] on div at bounding box center [773, 363] width 961 height 629
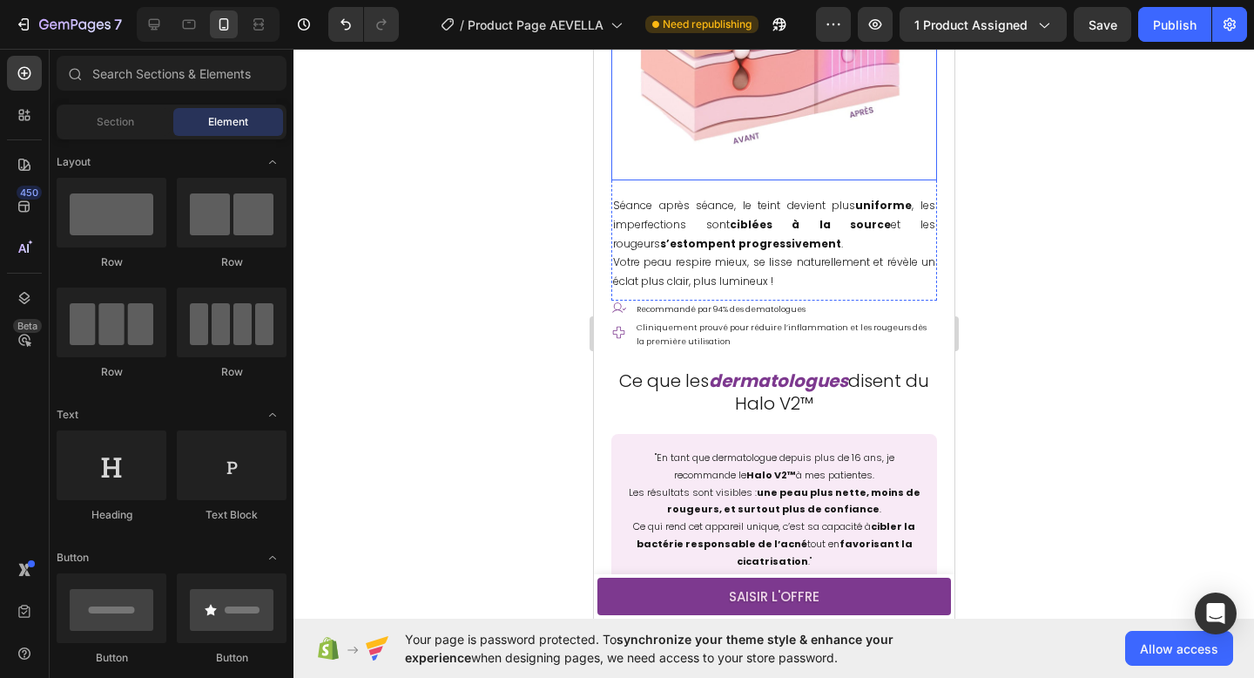
scroll to position [3538, 0]
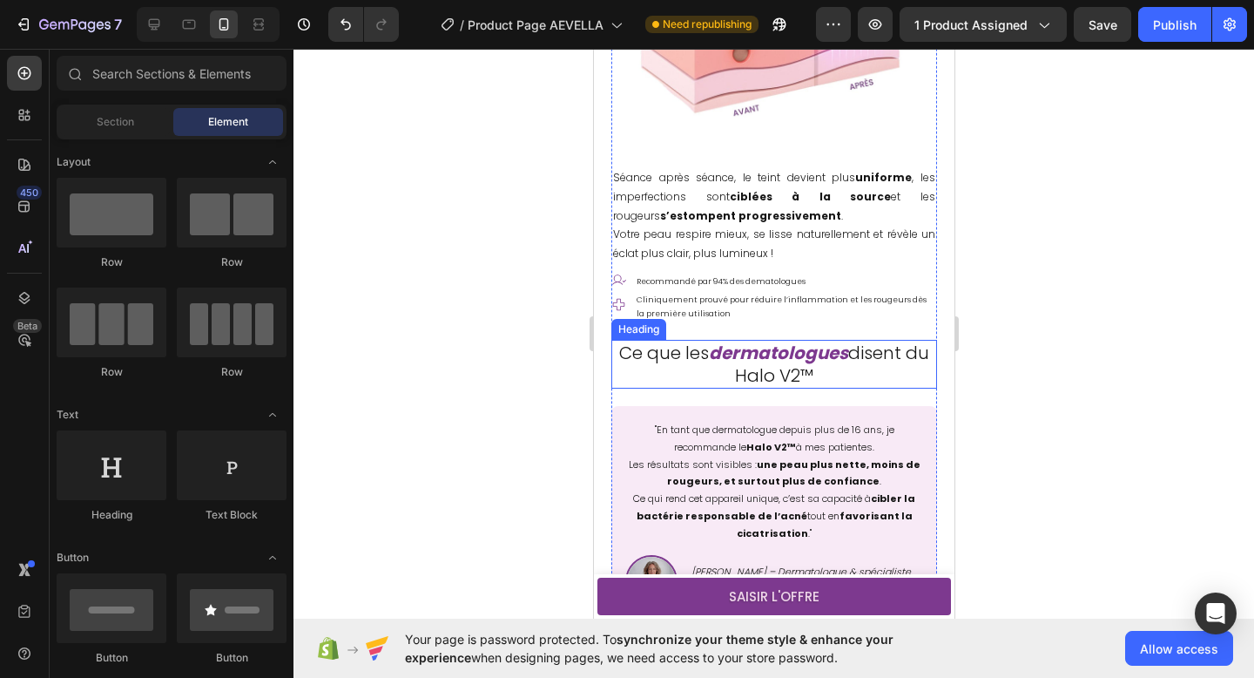
click at [886, 388] on h2 "Ce que les dermatologues disent du Halo V2™" at bounding box center [773, 364] width 326 height 49
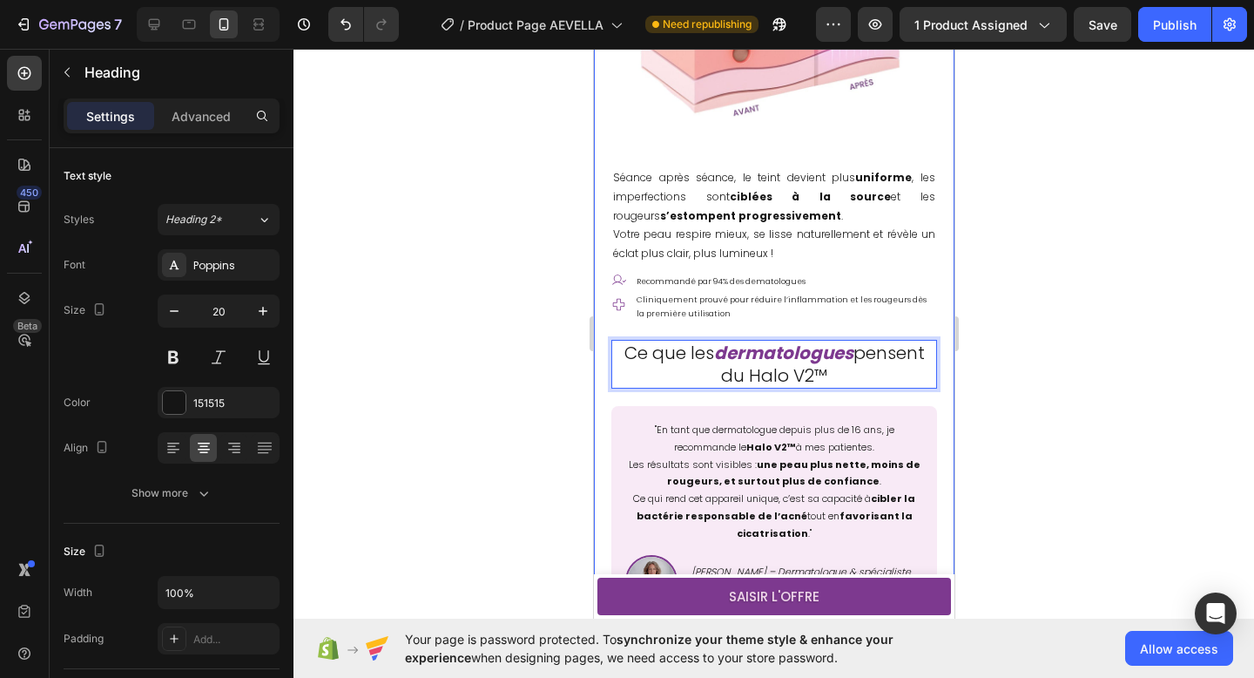
click at [1044, 441] on div at bounding box center [773, 363] width 961 height 629
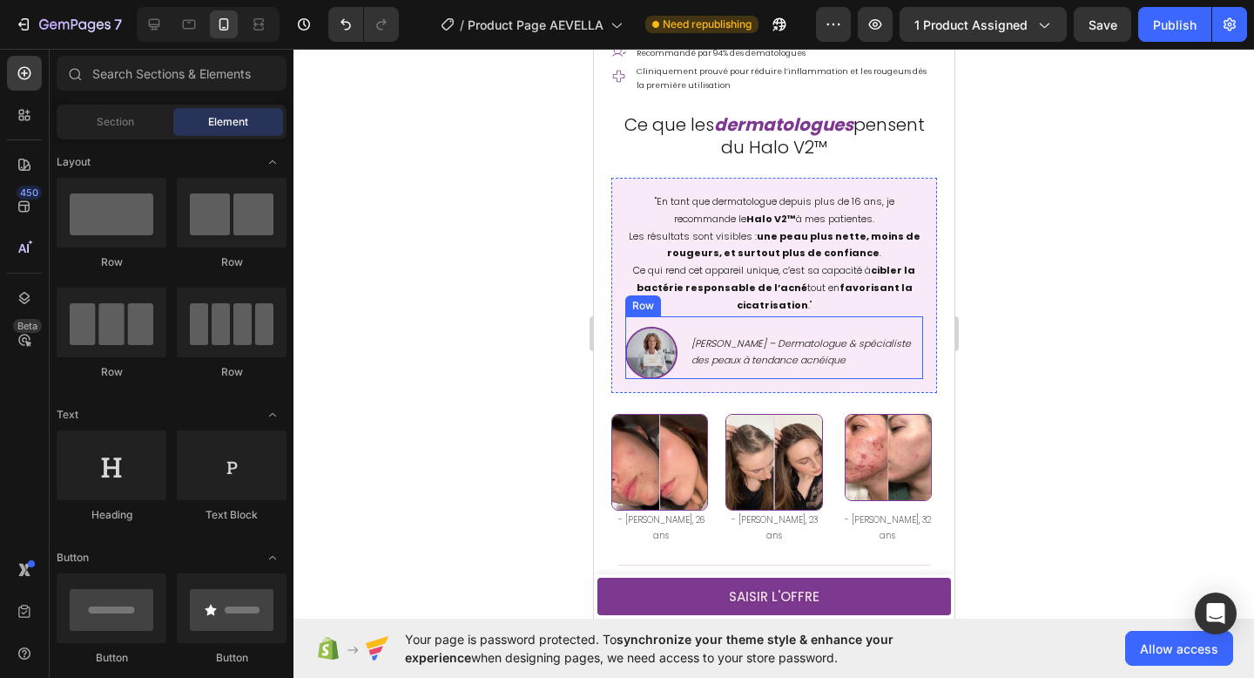
scroll to position [3790, 0]
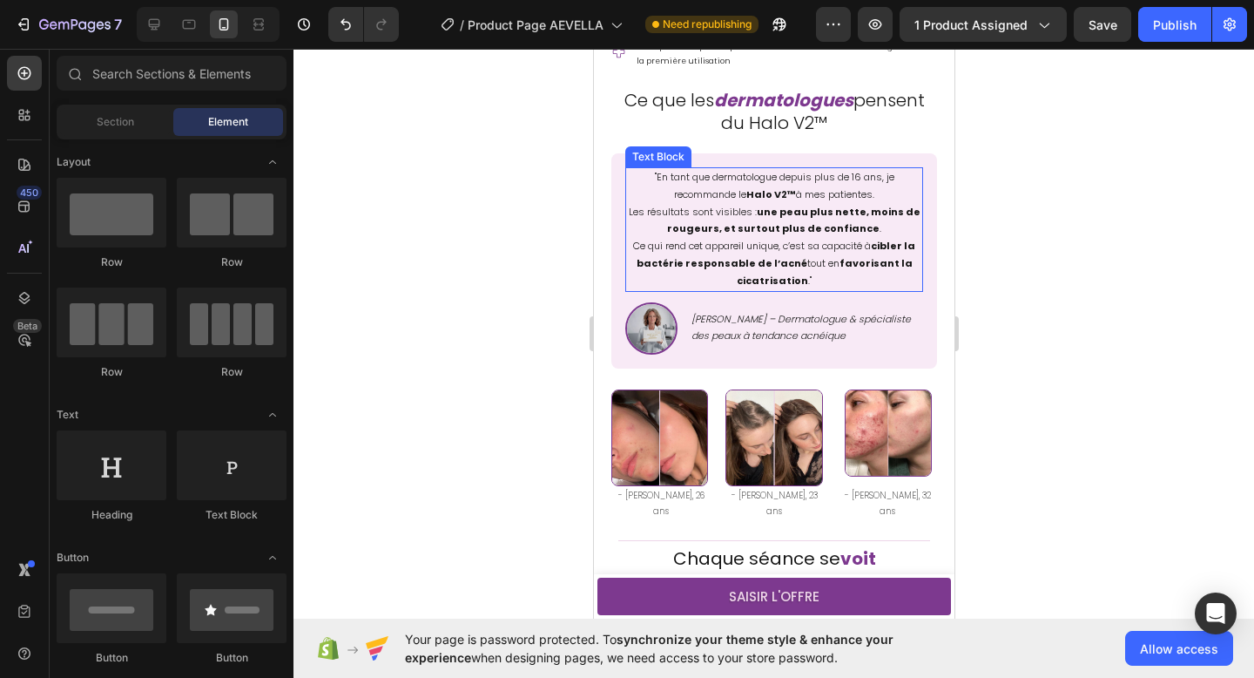
click at [725, 236] on strong "une peau plus nette, moins de rougeurs, et surtout plus de confiance" at bounding box center [792, 220] width 253 height 31
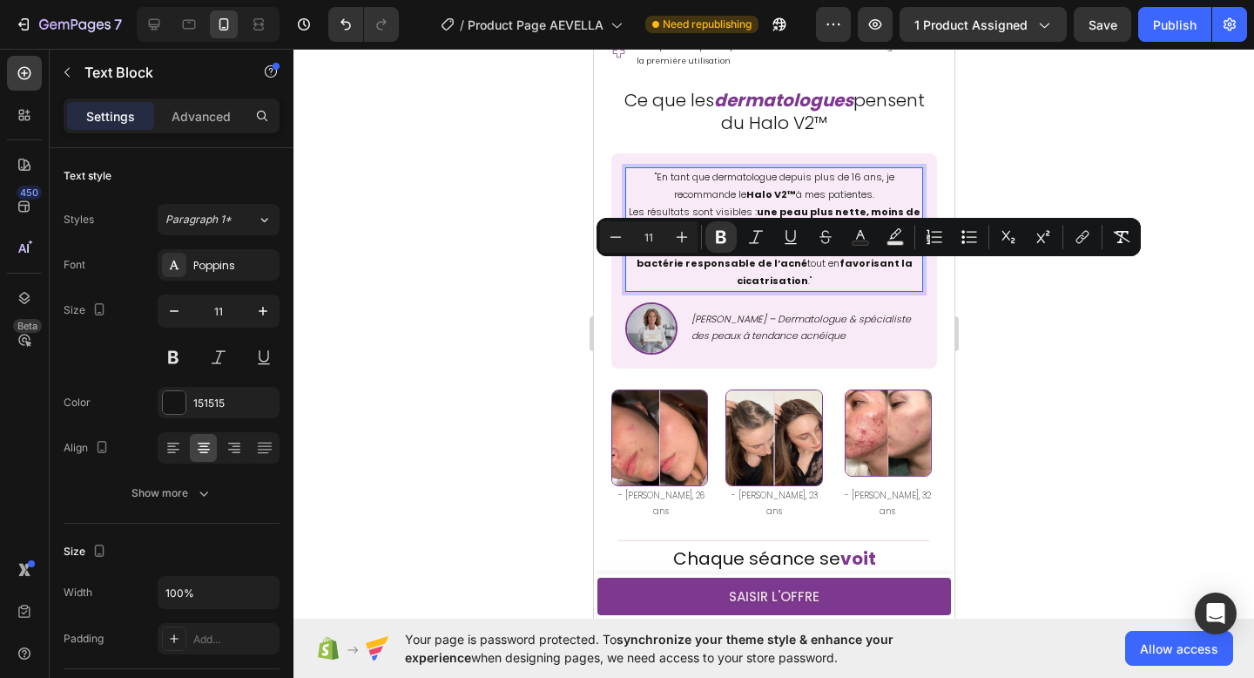
drag, startPoint x: 730, startPoint y: 271, endPoint x: 776, endPoint y: 269, distance: 46.2
click at [721, 240] on icon "Editor contextual toolbar" at bounding box center [720, 236] width 17 height 17
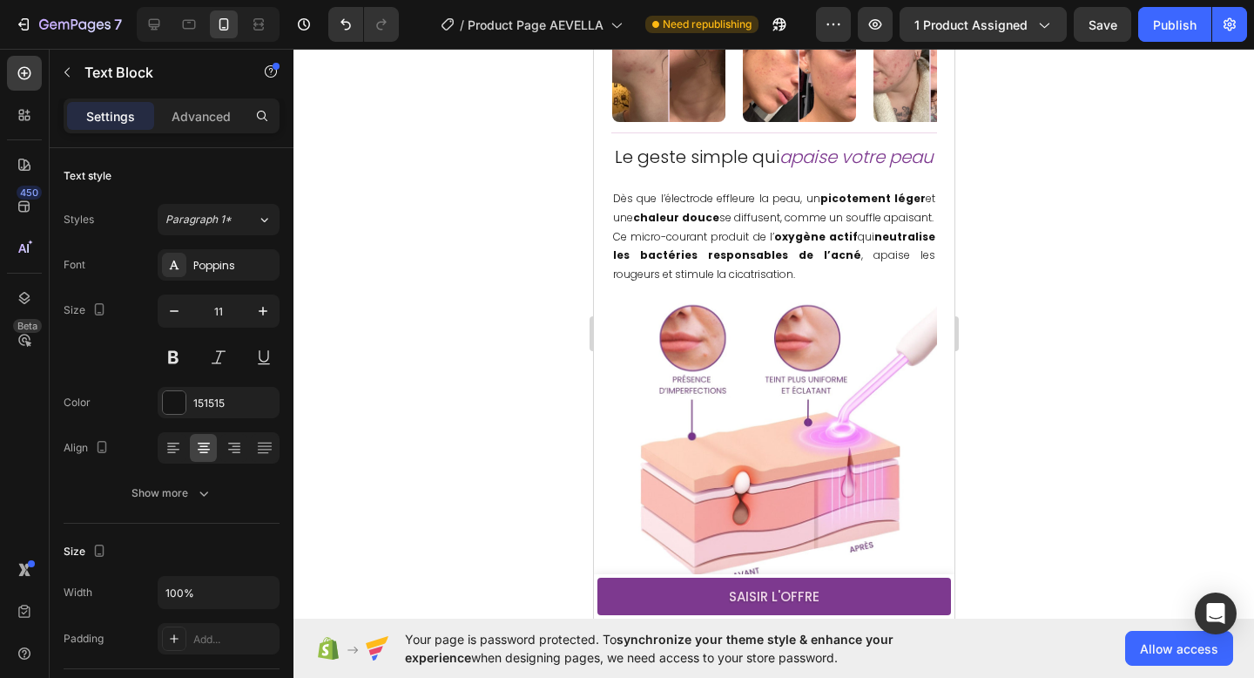
scroll to position [3053, 0]
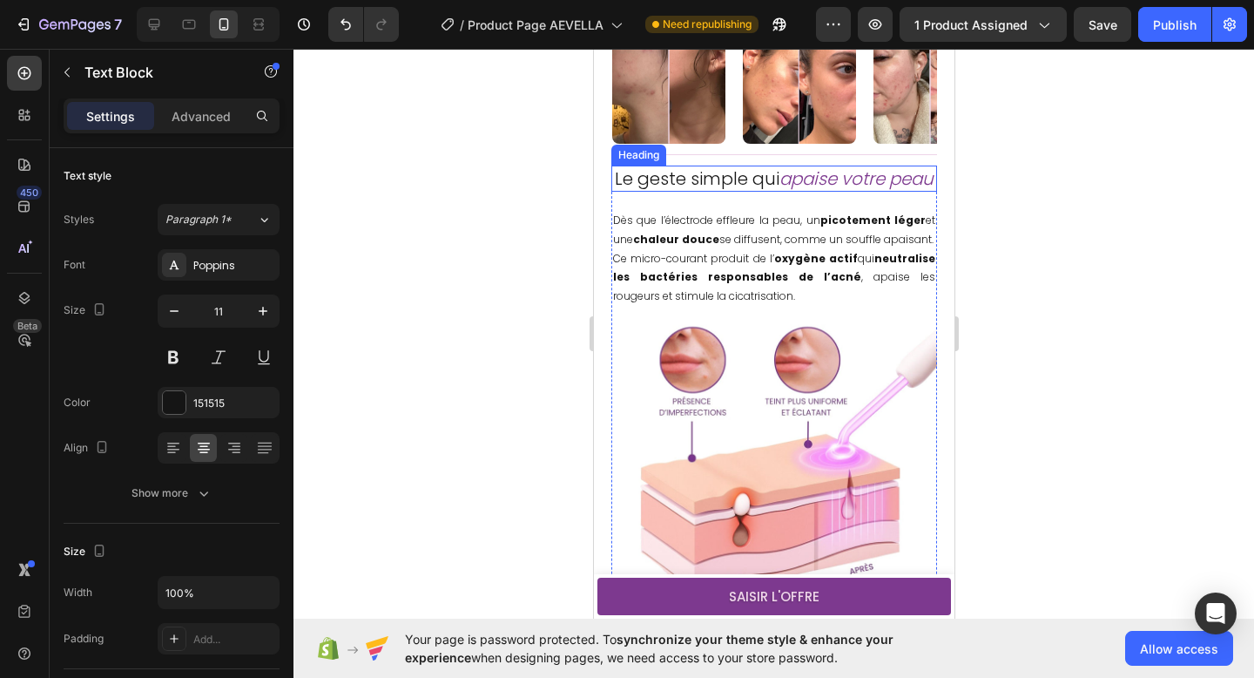
click at [800, 190] on p "Le geste simple qui apaise votre peau" at bounding box center [773, 178] width 322 height 23
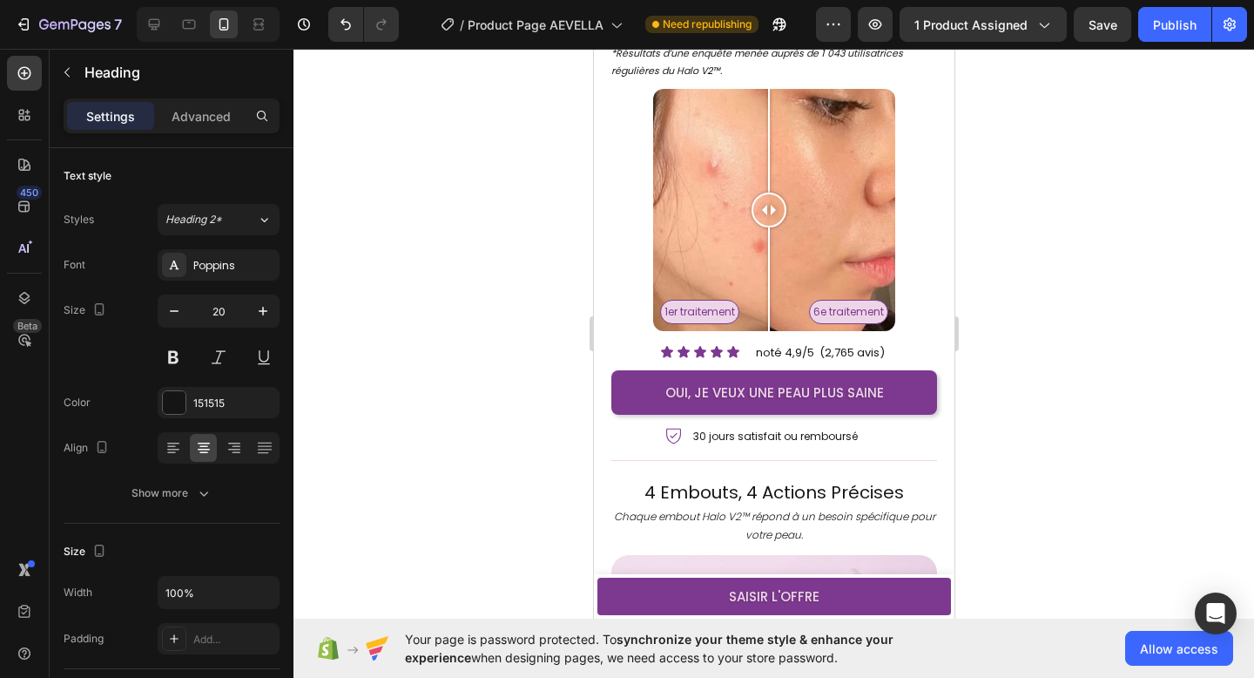
scroll to position [4494, 0]
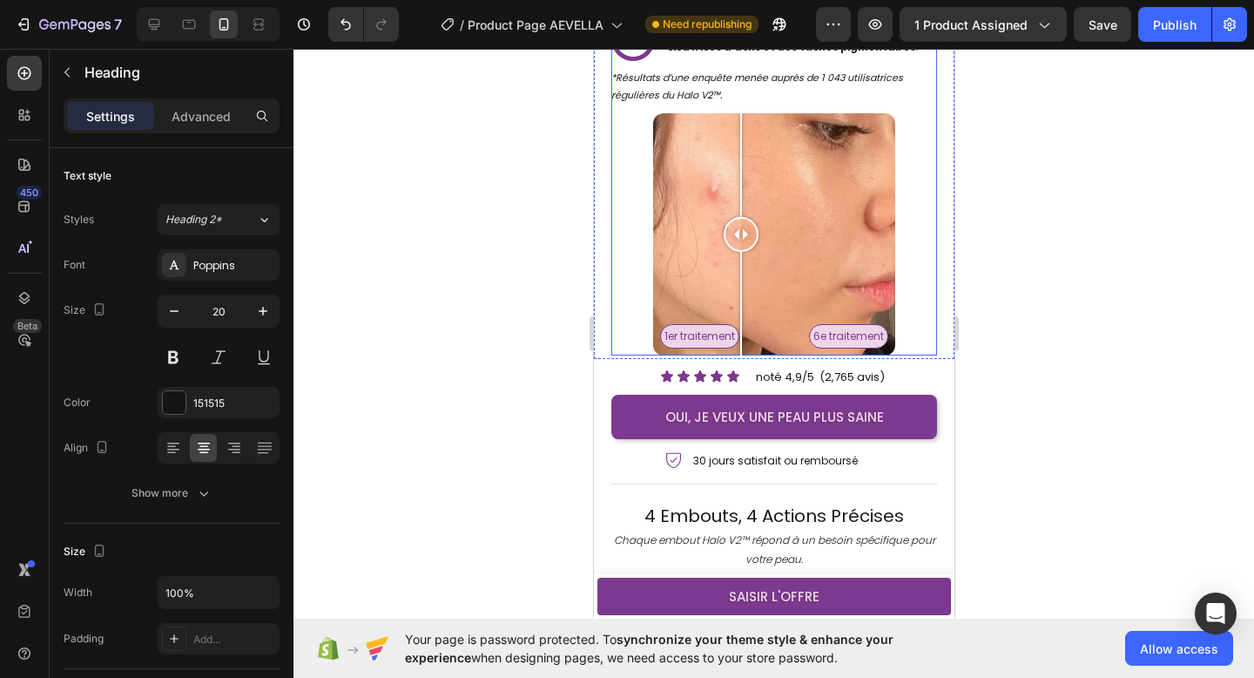
drag, startPoint x: 764, startPoint y: 245, endPoint x: 1612, endPoint y: 286, distance: 849.2
click at [740, 248] on div at bounding box center [740, 234] width 35 height 35
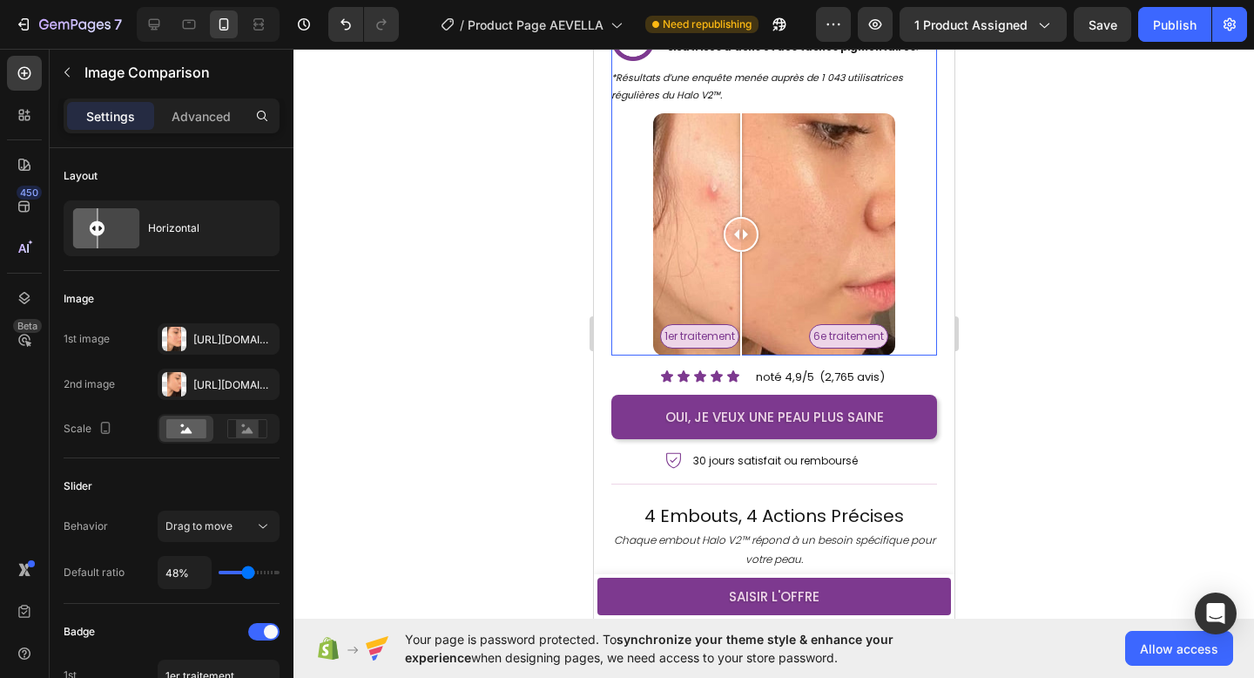
click at [1022, 239] on div at bounding box center [773, 363] width 961 height 629
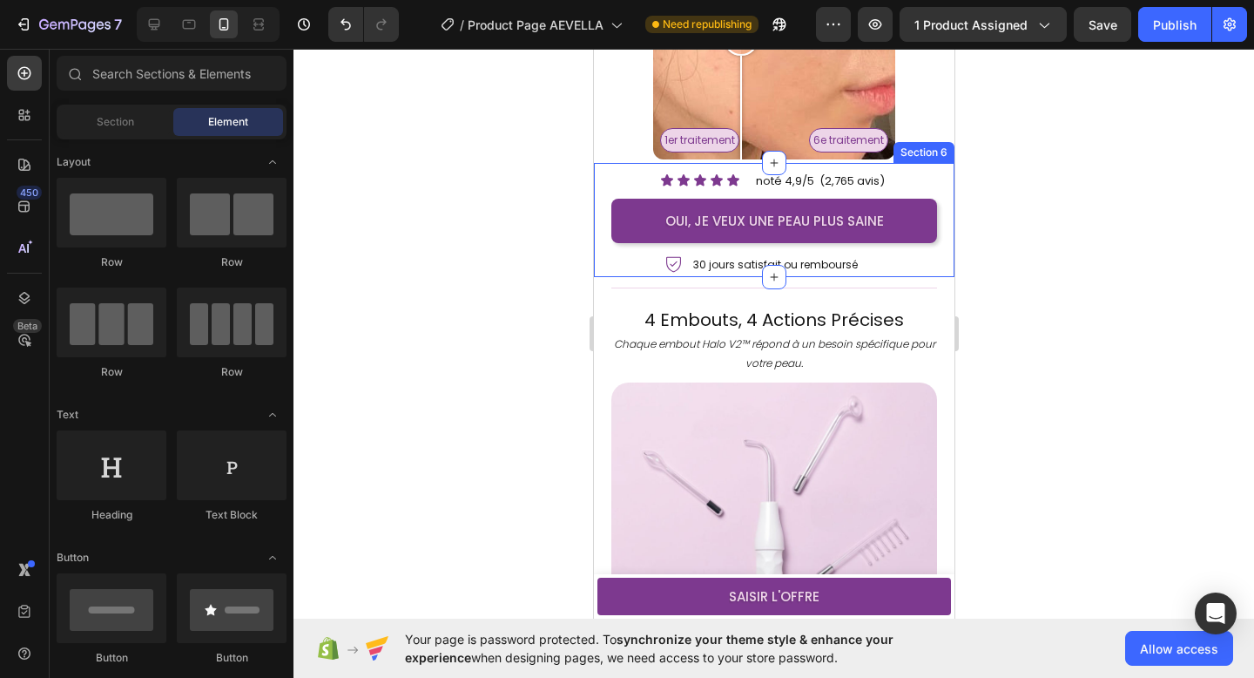
scroll to position [4699, 0]
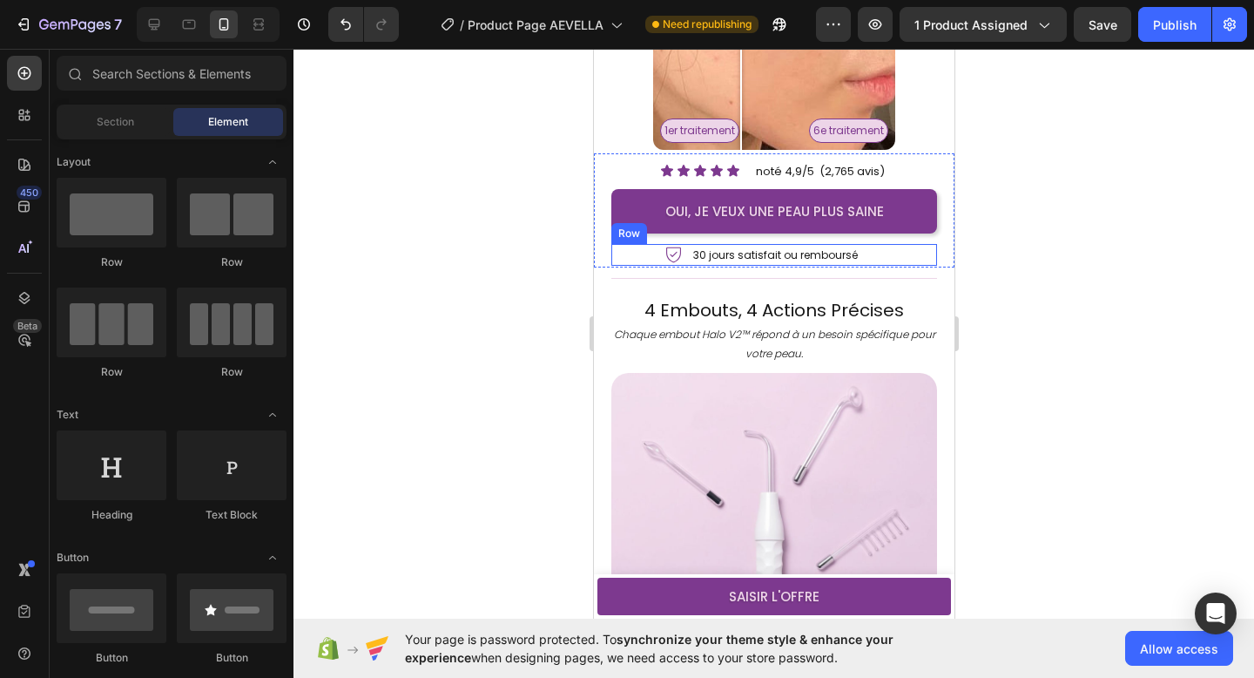
click at [860, 266] on div "Icon 30 jours satisfait ou remboursé Text Block Row" at bounding box center [773, 255] width 326 height 23
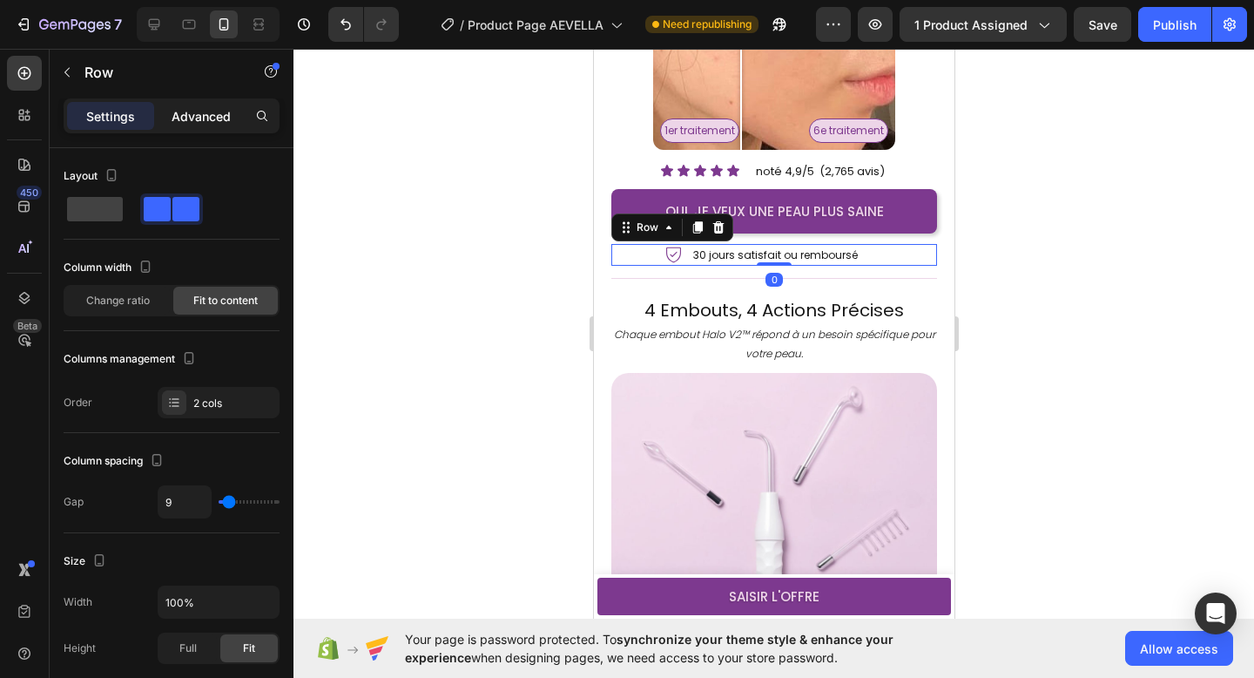
click at [202, 118] on p "Advanced" at bounding box center [201, 116] width 59 height 18
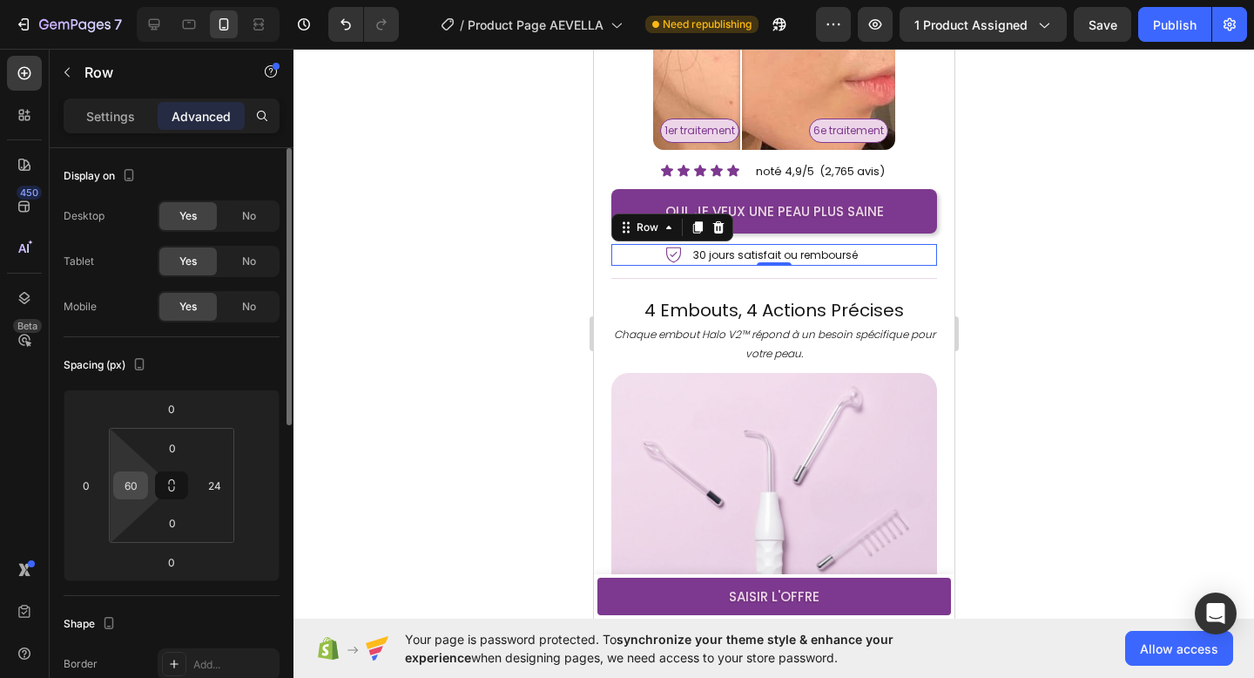
click at [130, 491] on input "60" at bounding box center [131, 485] width 26 height 26
type input "0"
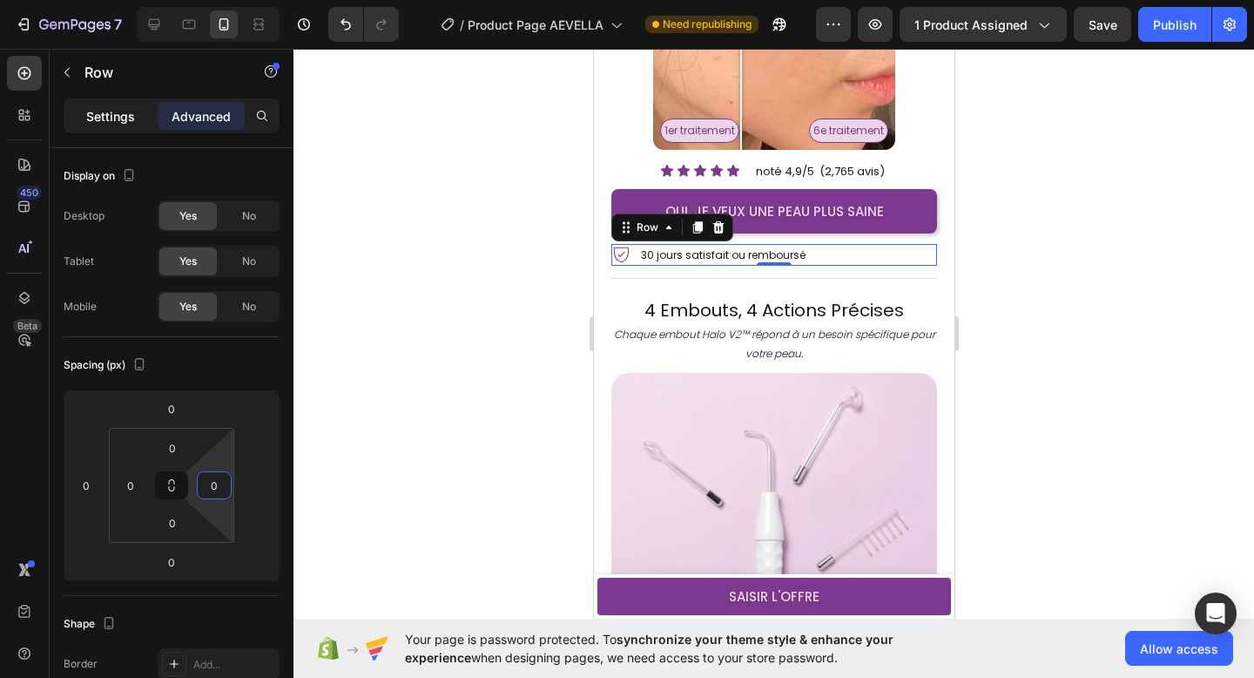
click at [103, 112] on p "Settings" at bounding box center [110, 116] width 49 height 18
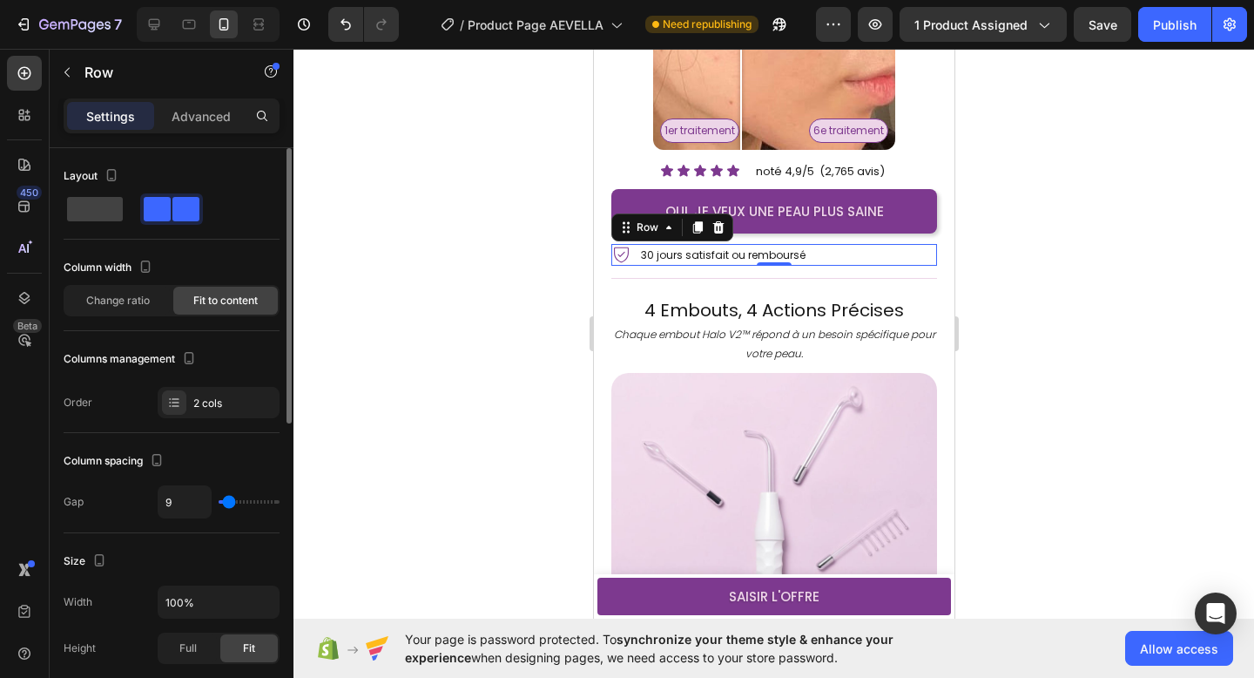
scroll to position [637, 0]
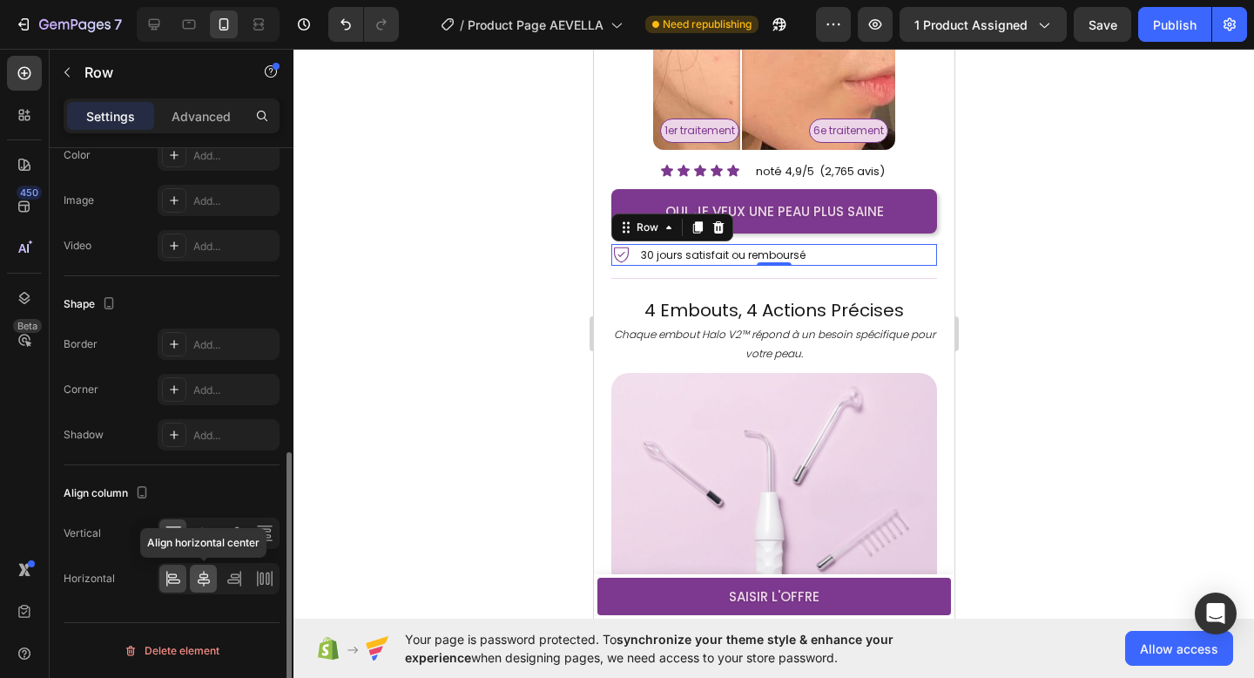
click at [211, 581] on icon at bounding box center [203, 578] width 17 height 17
click at [372, 427] on div at bounding box center [773, 363] width 961 height 629
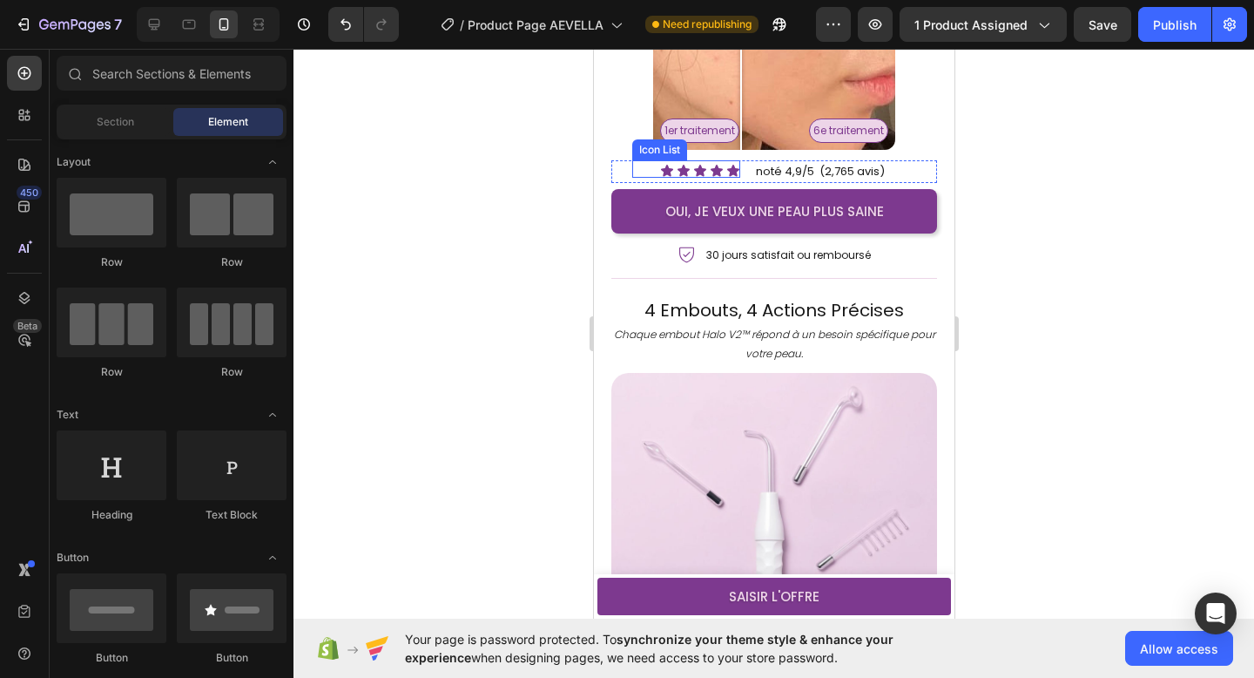
click at [643, 178] on div "Icon Icon Icon Icon Icon Icon List" at bounding box center [685, 168] width 108 height 17
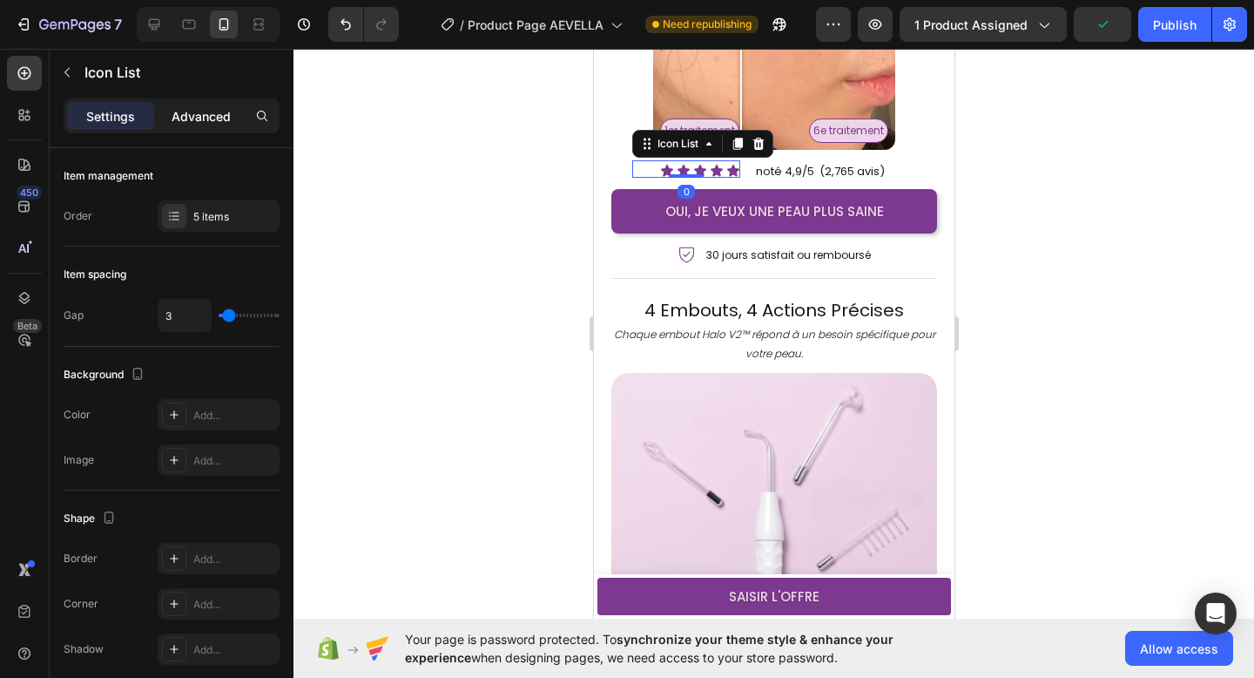
click at [204, 122] on p "Advanced" at bounding box center [201, 116] width 59 height 18
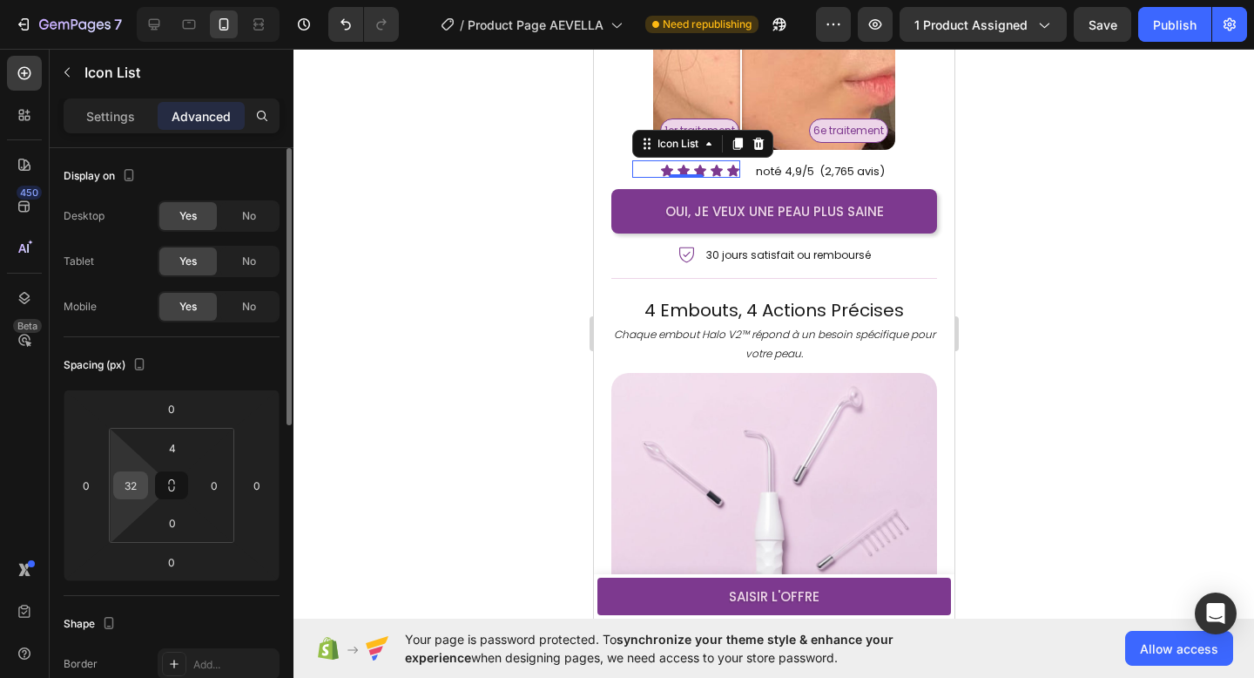
click at [128, 482] on input "32" at bounding box center [131, 485] width 26 height 26
type input "0"
click at [176, 522] on input "0" at bounding box center [172, 522] width 35 height 26
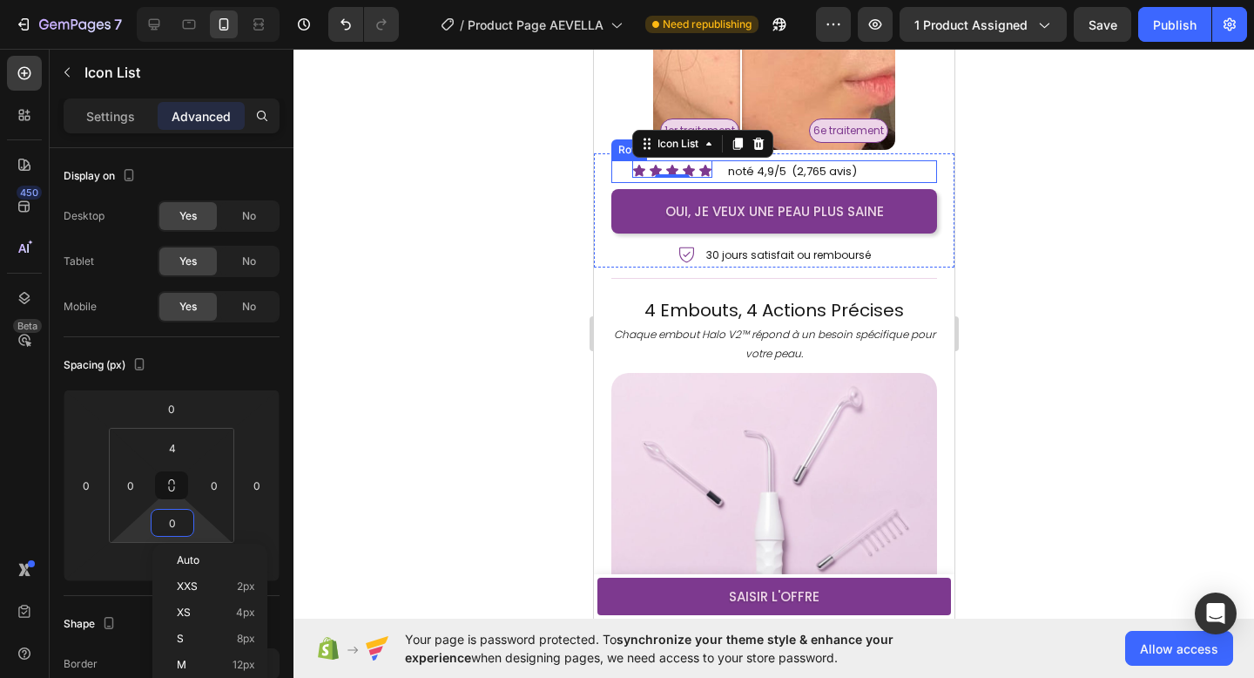
click at [621, 179] on div "Icon Icon Icon Icon Icon Icon List 0 noté 4,9/5 (2,765 avis) Text Block Row" at bounding box center [773, 171] width 326 height 23
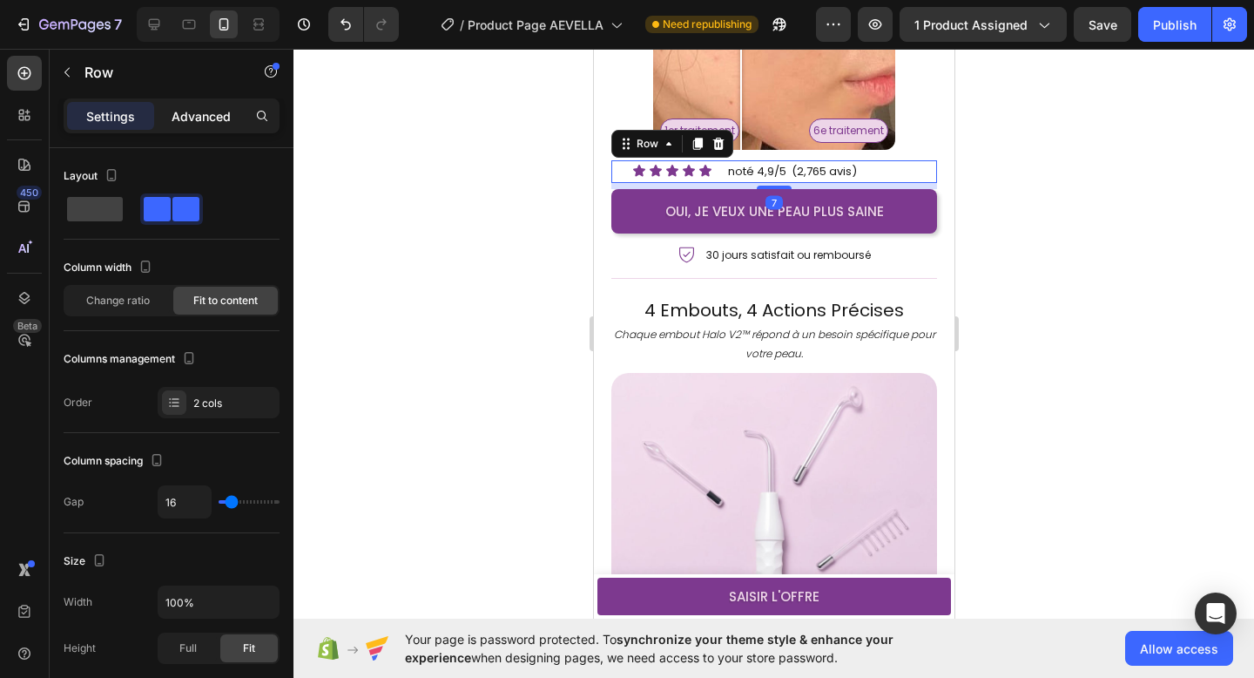
click at [201, 114] on p "Advanced" at bounding box center [201, 116] width 59 height 18
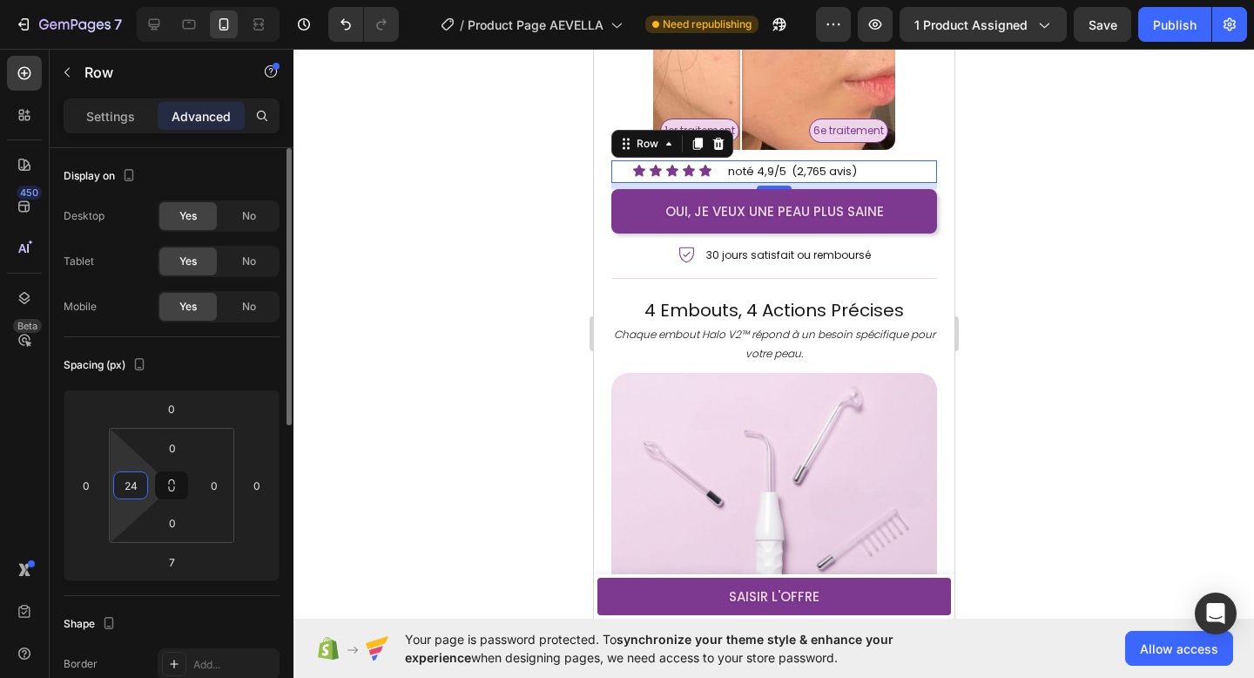
click at [138, 488] on input "24" at bounding box center [131, 485] width 26 height 26
type input "0"
click at [134, 125] on p "Settings" at bounding box center [110, 116] width 49 height 18
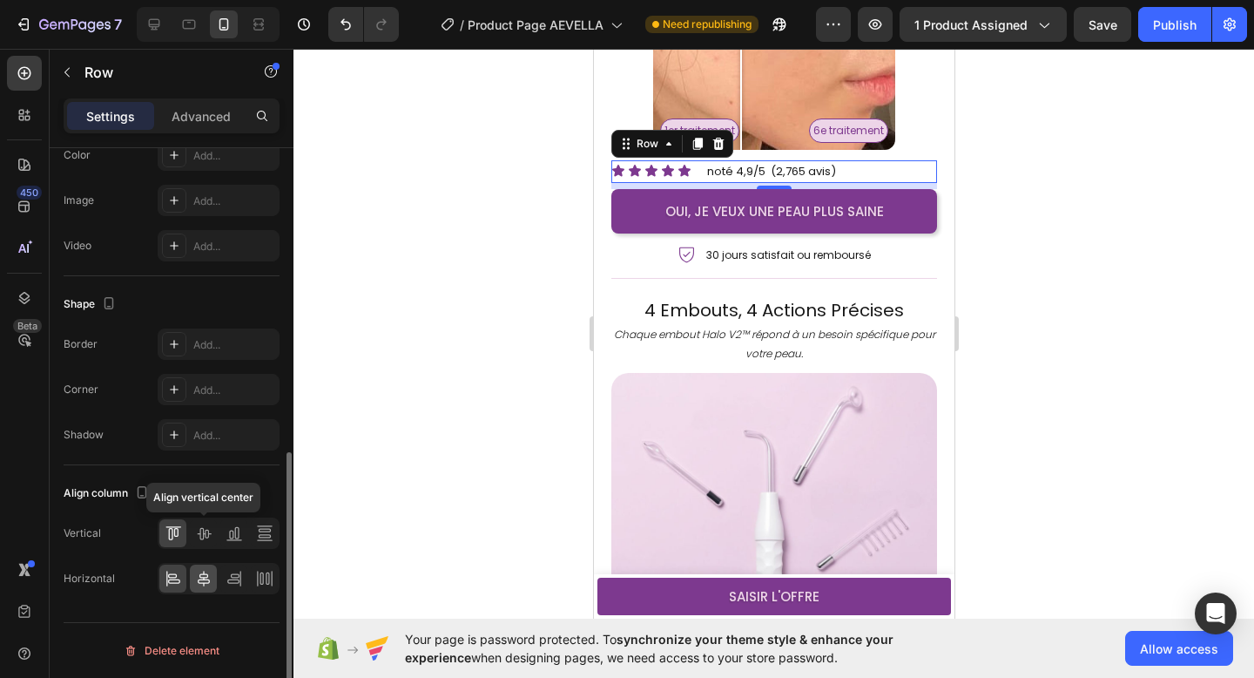
click at [212, 576] on div at bounding box center [203, 578] width 27 height 28
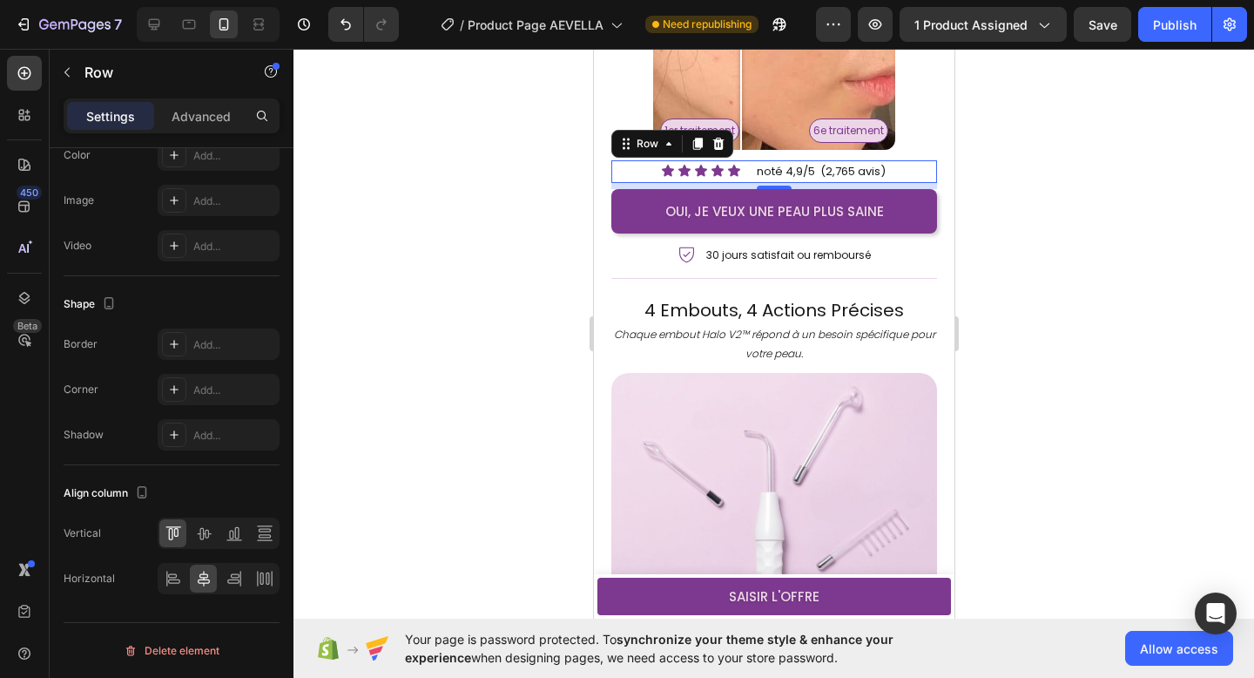
click at [423, 421] on div at bounding box center [773, 363] width 961 height 629
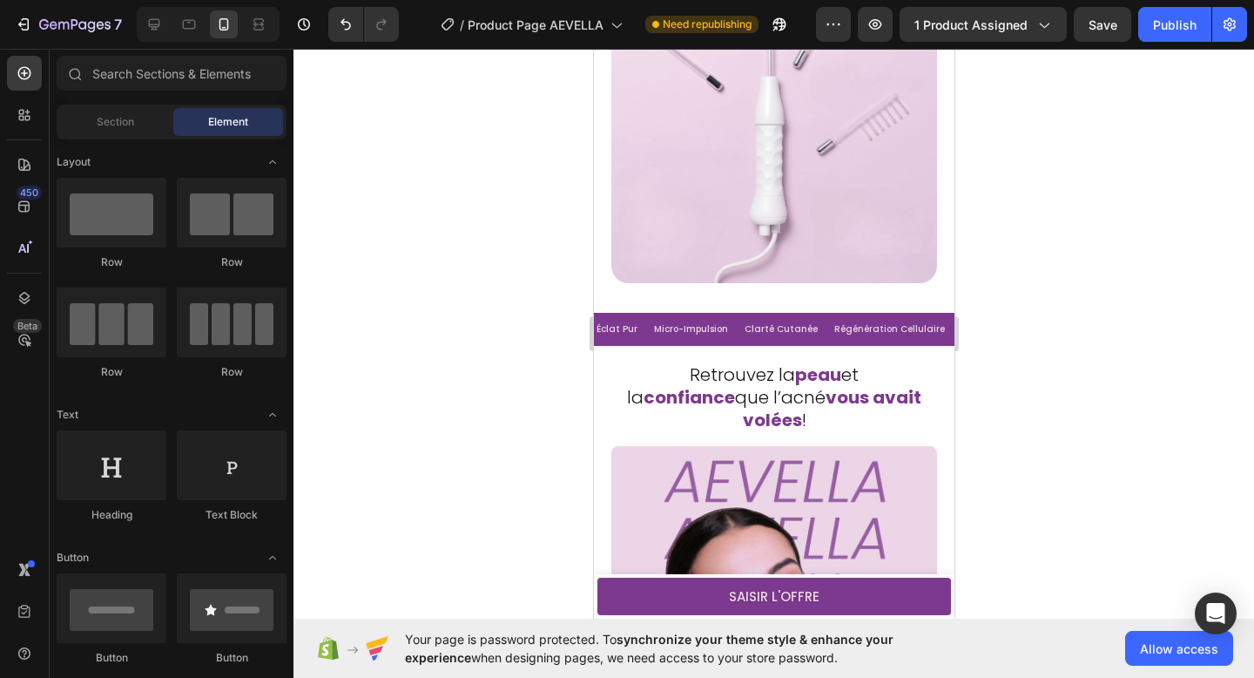
scroll to position [5195, 0]
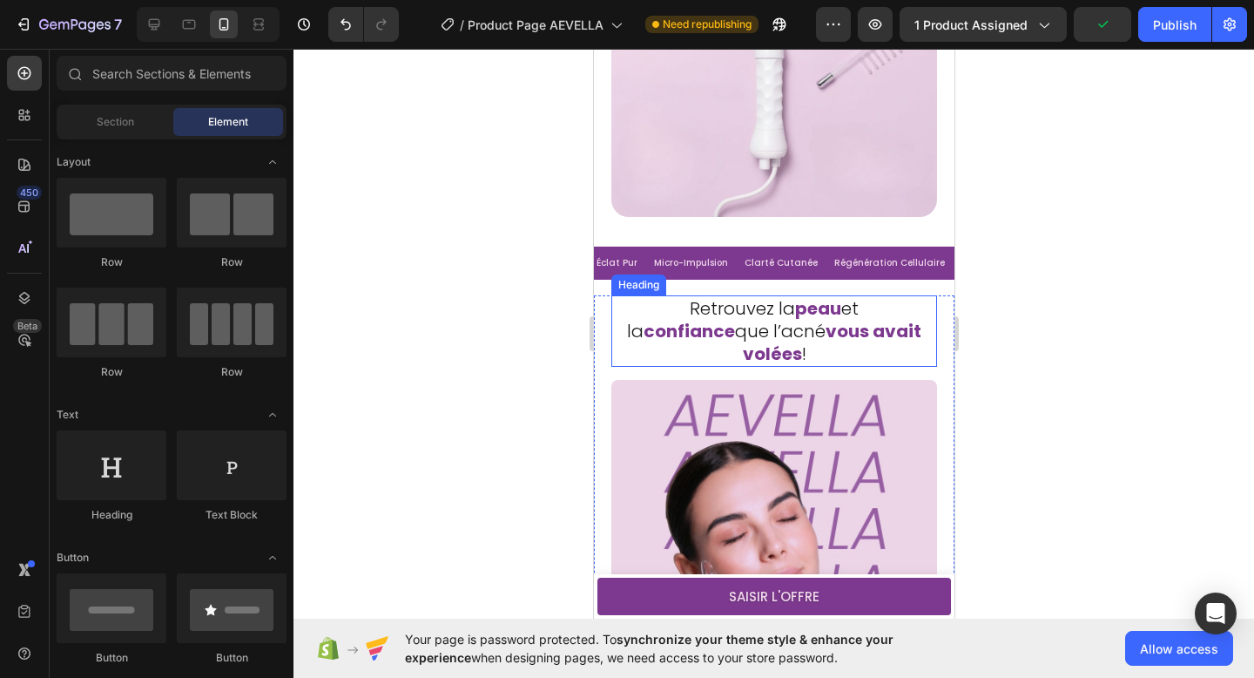
click at [672, 319] on h2 "Retrouvez la peau et la confiance que l’acné vous avait volées !" at bounding box center [773, 330] width 305 height 71
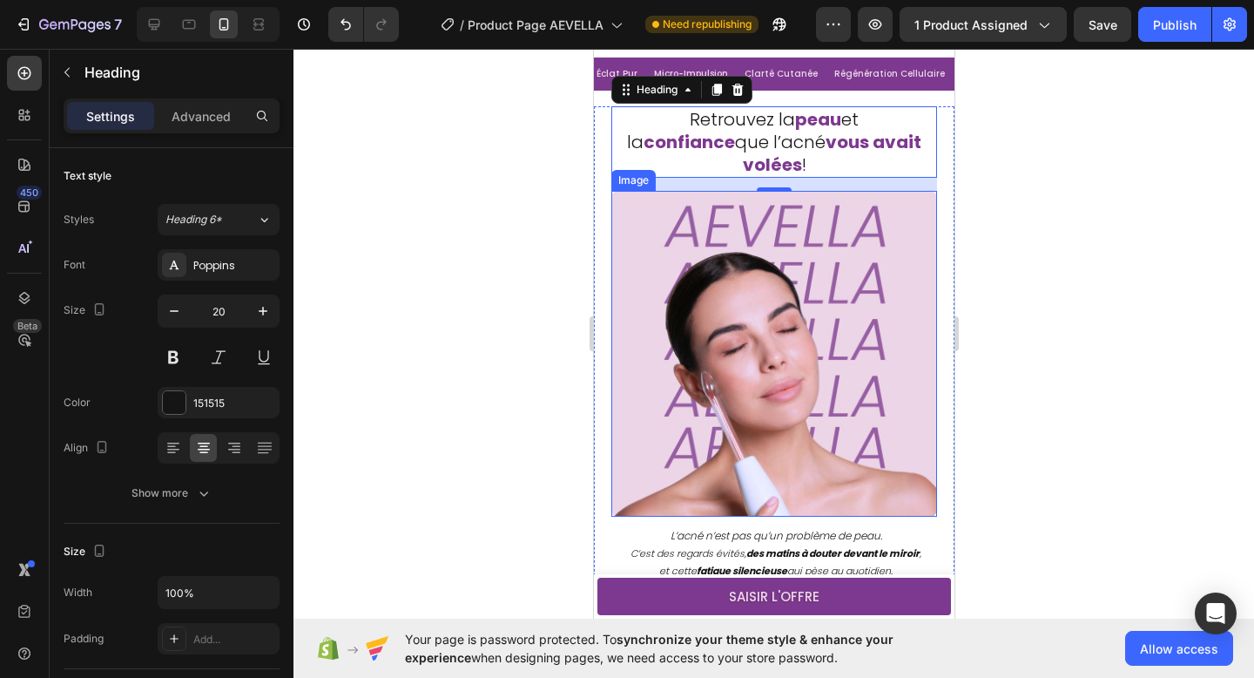
scroll to position [5385, 0]
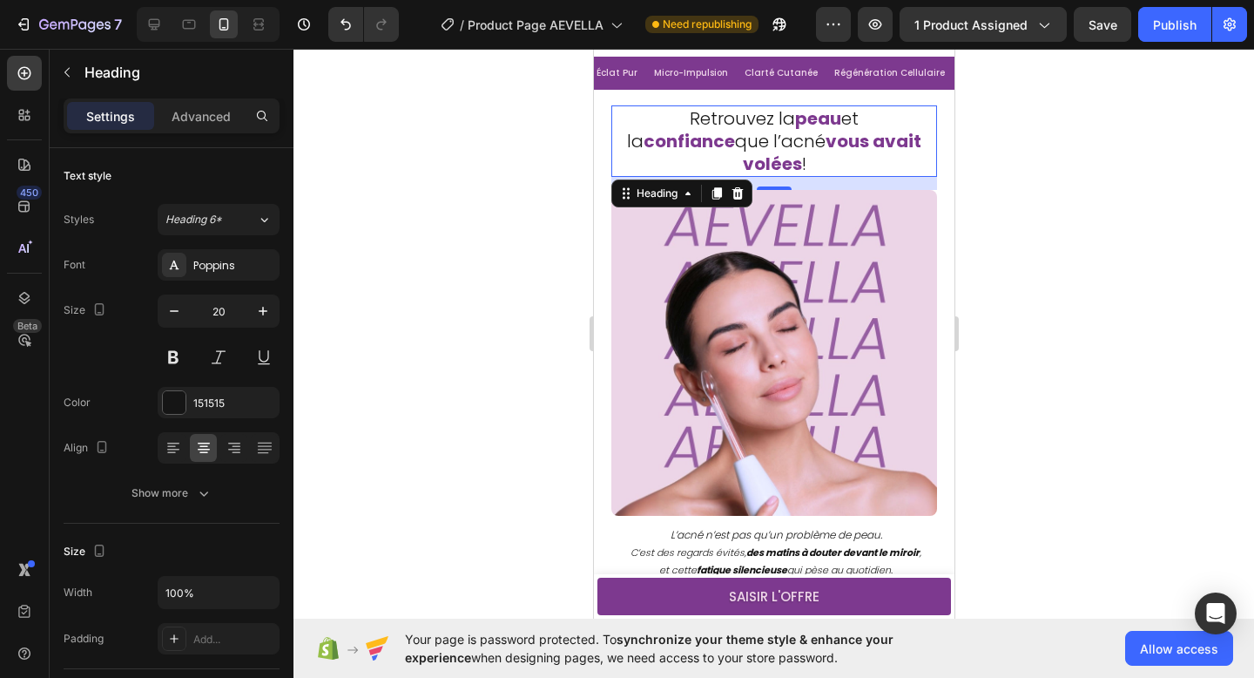
click at [794, 115] on strong "peau" at bounding box center [817, 118] width 46 height 24
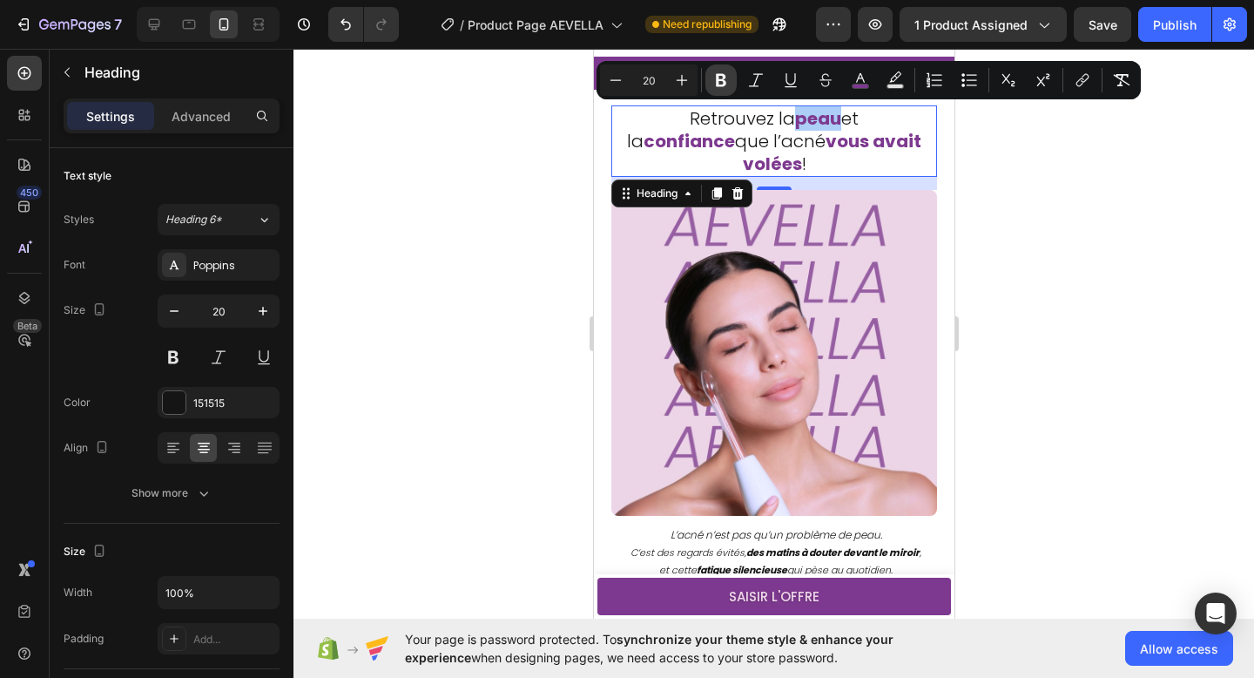
click at [714, 74] on icon "Editor contextual toolbar" at bounding box center [720, 79] width 17 height 17
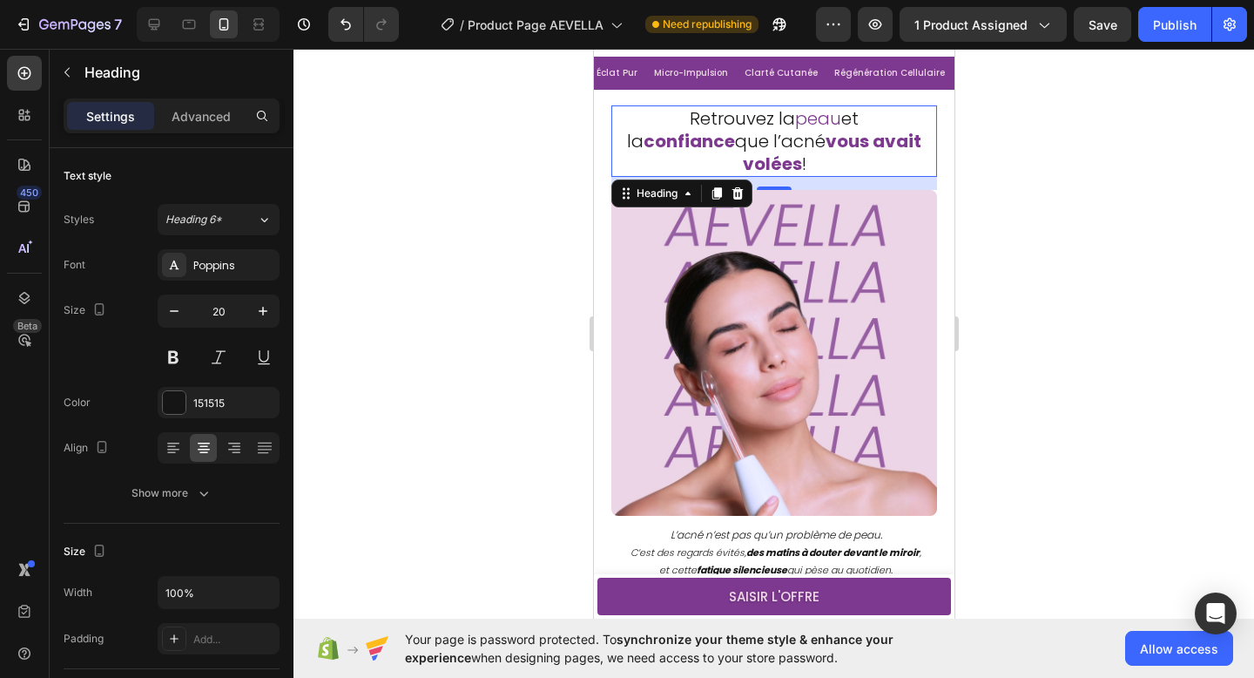
click at [734, 129] on strong "confiance" at bounding box center [688, 141] width 91 height 24
click at [785, 127] on p "Retrouvez la peau et la confiance que l’acné vous avait volées !" at bounding box center [773, 141] width 301 height 68
click at [734, 129] on strong "confiance" at bounding box center [688, 141] width 91 height 24
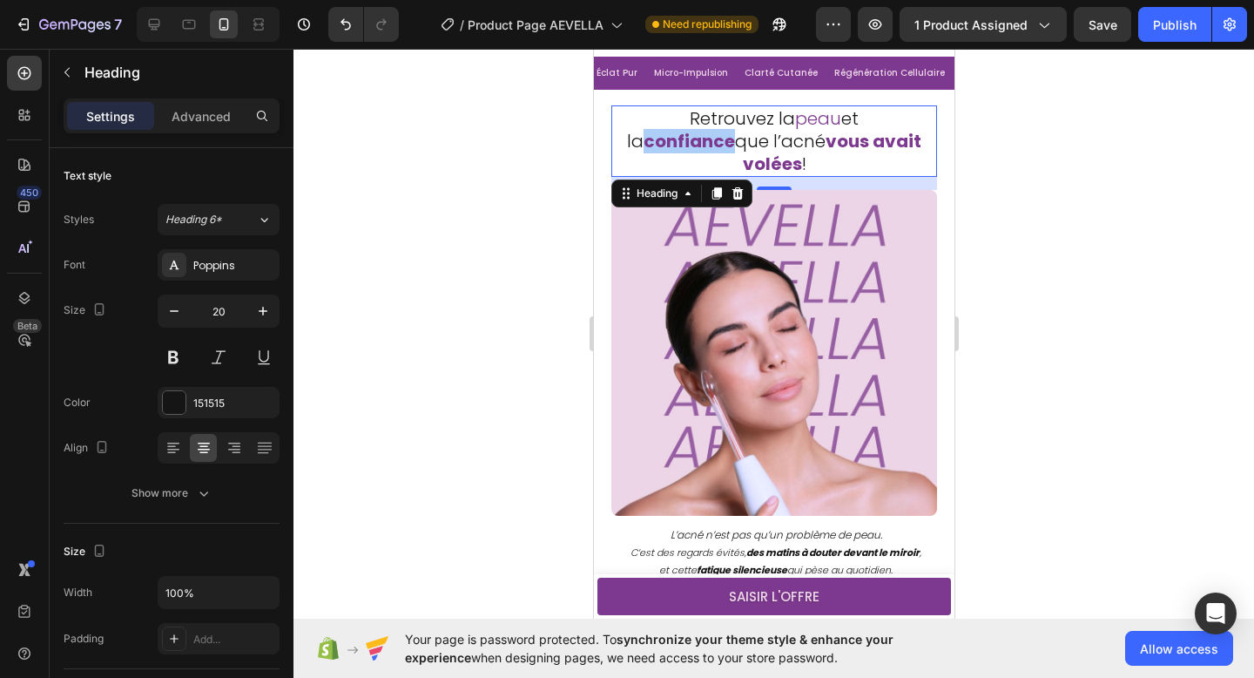
click at [990, 132] on div at bounding box center [773, 363] width 961 height 629
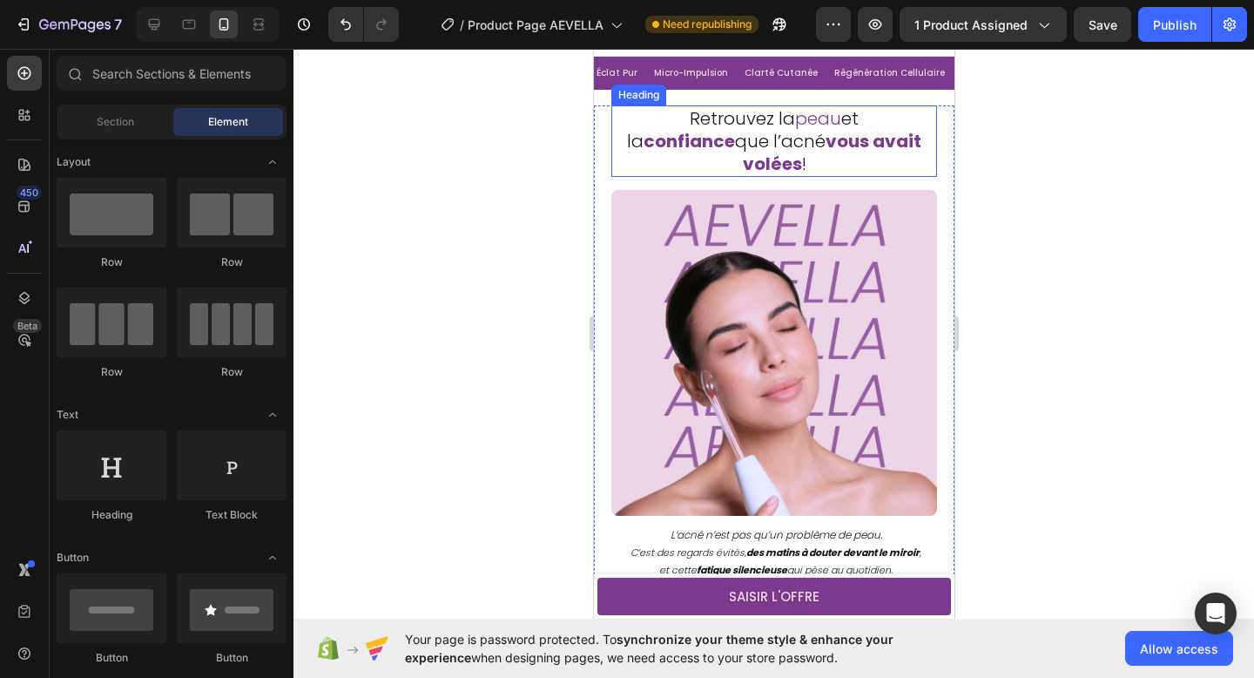
click at [734, 129] on strong "confiance" at bounding box center [688, 141] width 91 height 24
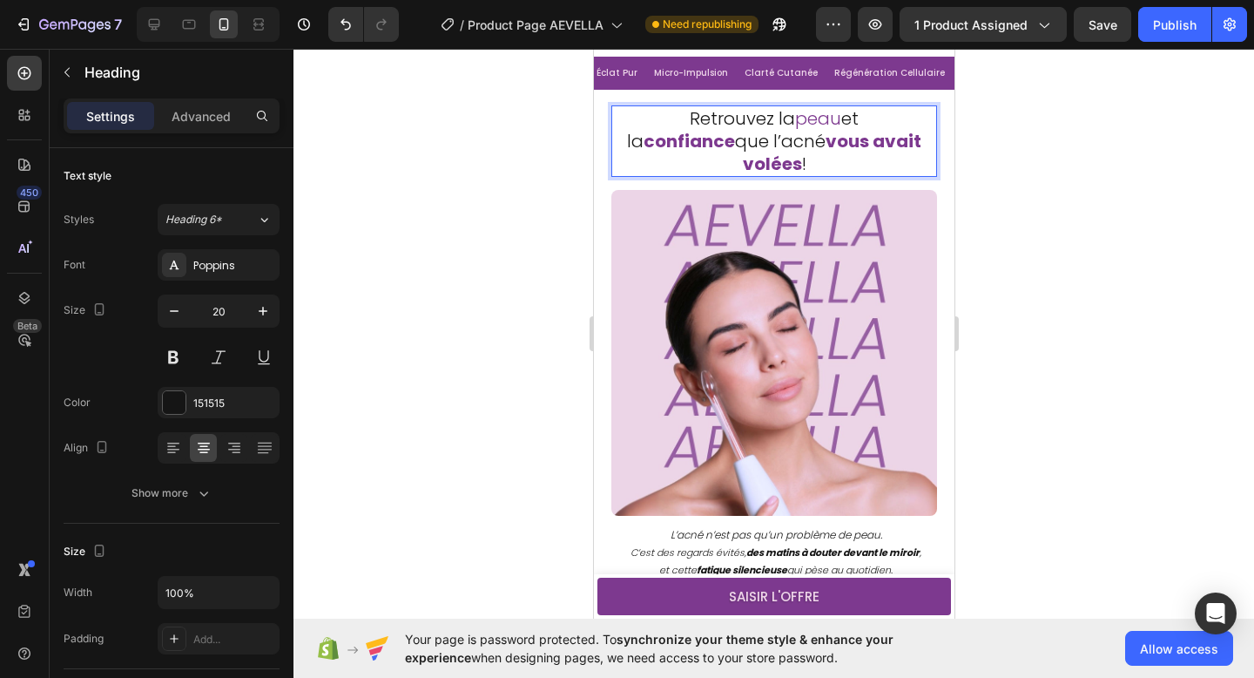
click at [734, 129] on strong "confiance" at bounding box center [688, 141] width 91 height 24
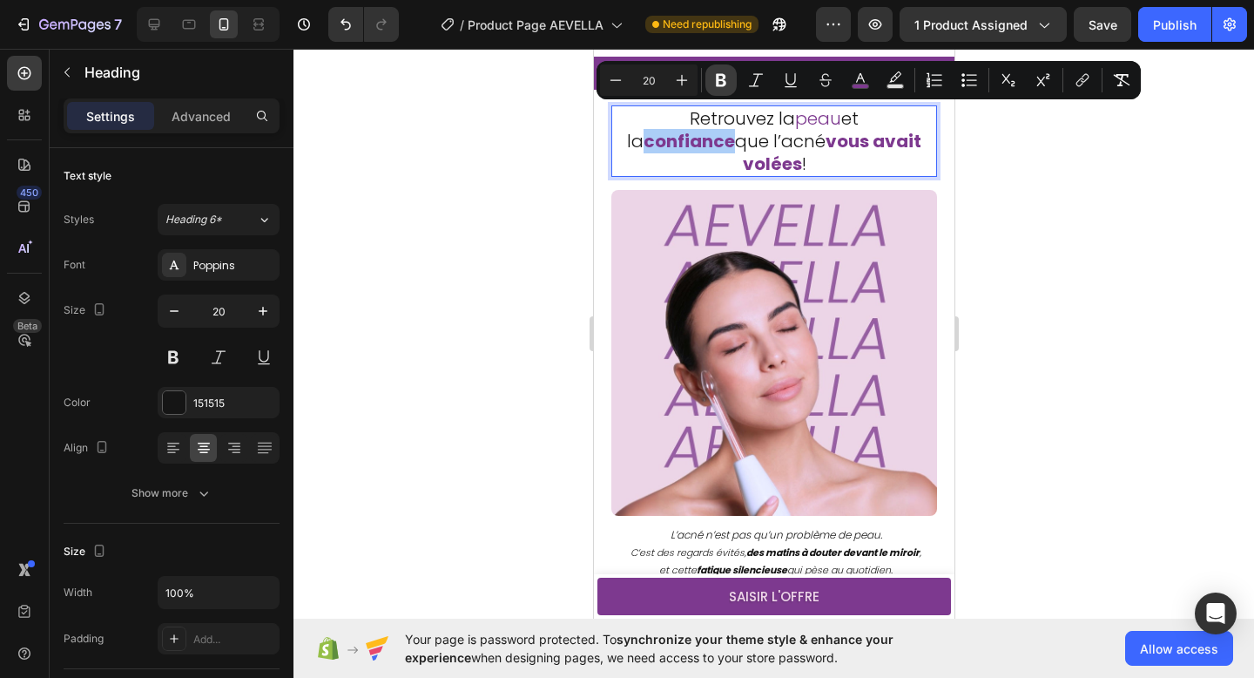
click at [714, 79] on icon "Editor contextual toolbar" at bounding box center [720, 79] width 17 height 17
click at [1060, 177] on div at bounding box center [773, 363] width 961 height 629
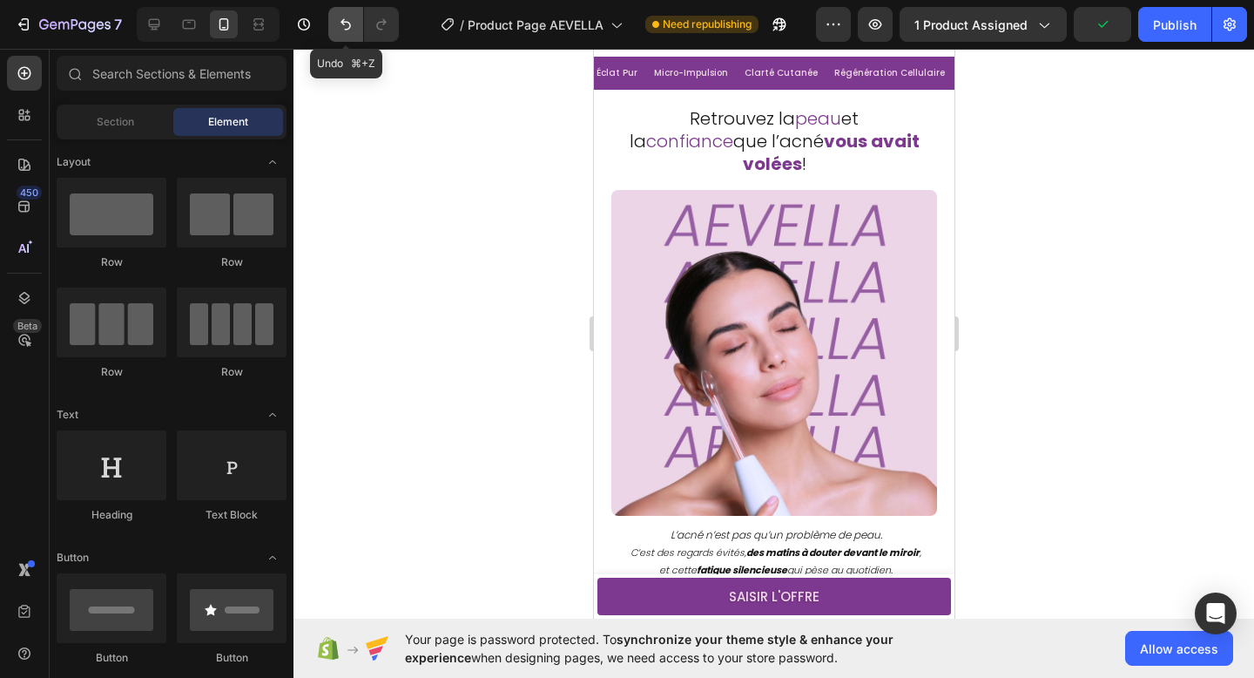
click at [341, 24] on icon "Undo/Redo" at bounding box center [345, 24] width 17 height 17
click at [349, 17] on icon "Undo/Redo" at bounding box center [345, 24] width 17 height 17
click at [445, 132] on div at bounding box center [773, 363] width 961 height 629
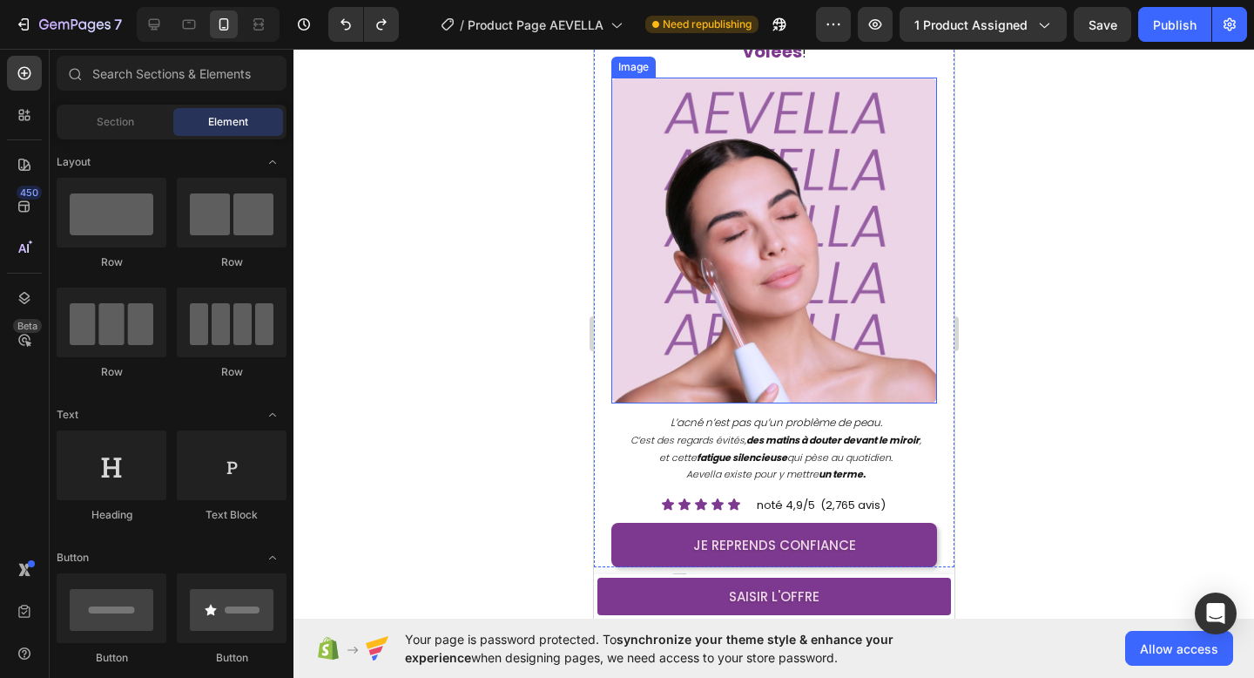
scroll to position [5571, 0]
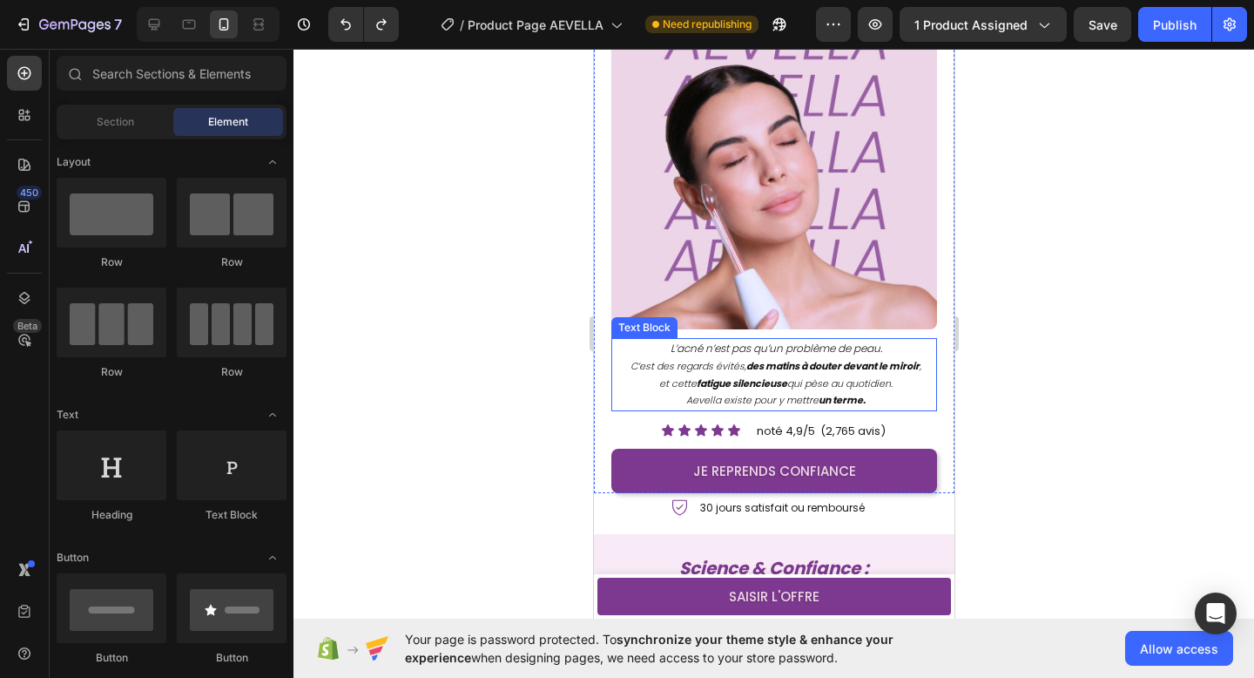
click at [725, 341] on span "L’acné n’est pas qu’un problème de peau." at bounding box center [776, 348] width 212 height 15
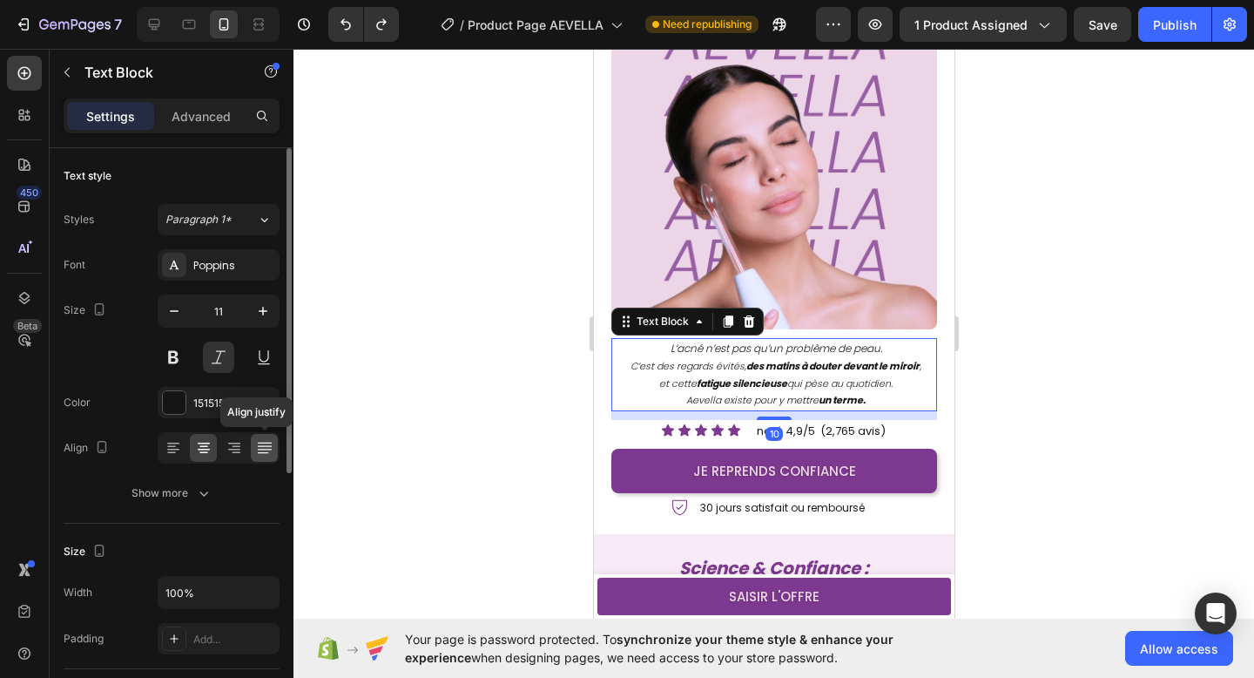
click at [257, 445] on icon at bounding box center [264, 447] width 17 height 17
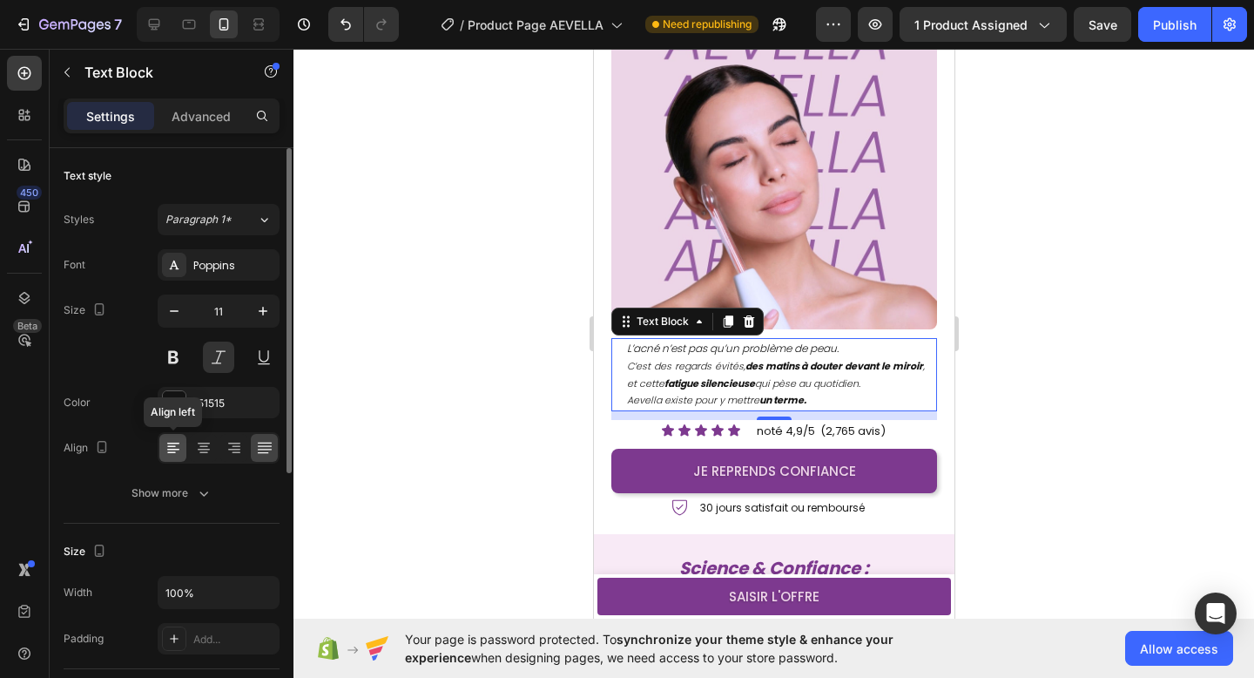
click at [181, 450] on div at bounding box center [172, 448] width 27 height 28
click at [203, 449] on icon at bounding box center [204, 450] width 12 height 2
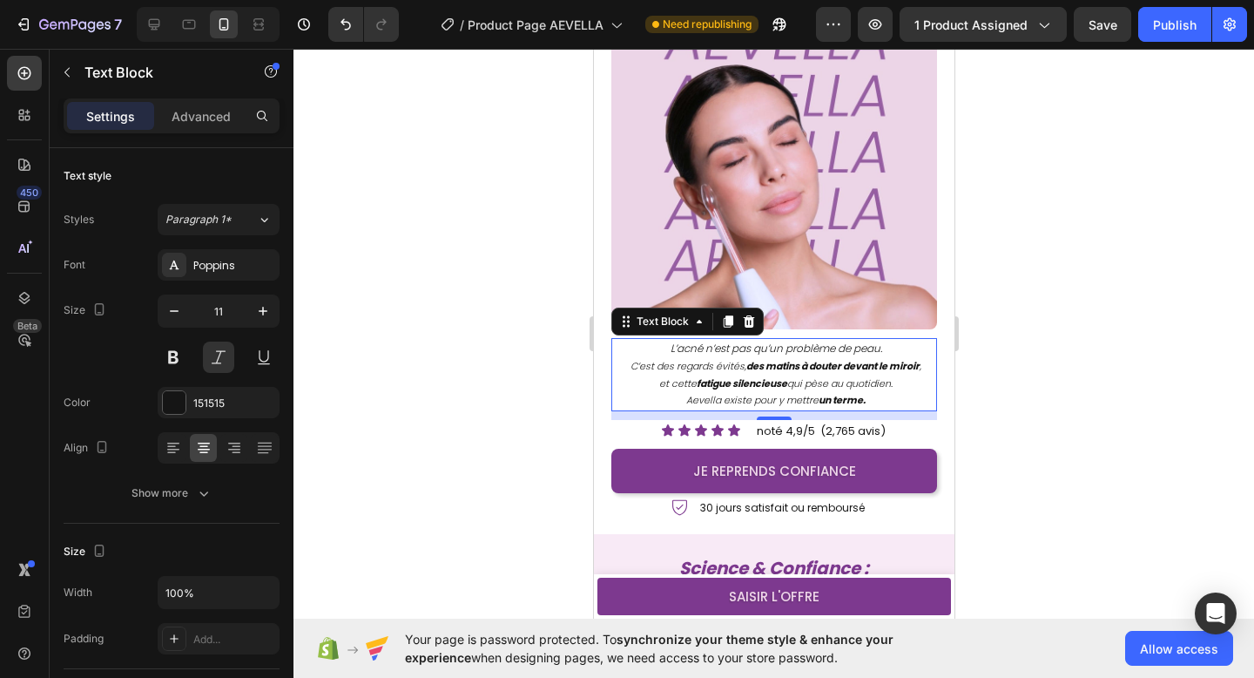
click at [689, 341] on span "L’acné n’est pas qu’un problème de peau." at bounding box center [776, 348] width 212 height 15
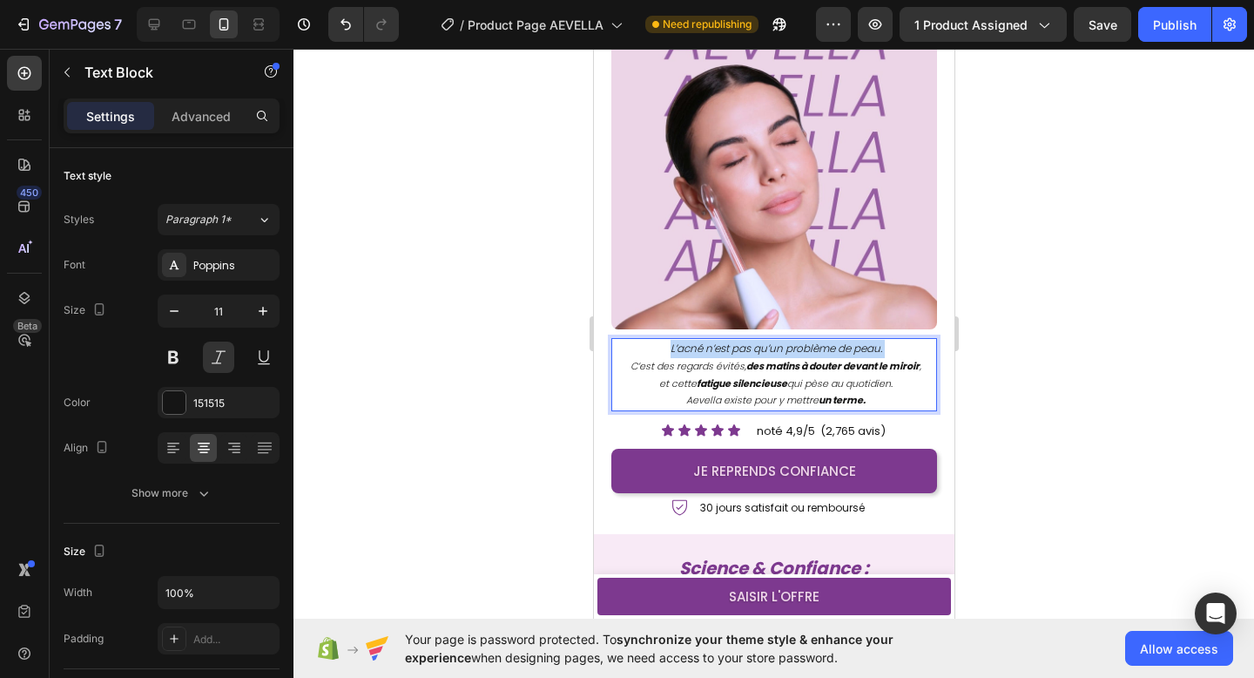
click at [689, 341] on span "L’acné n’est pas qu’un problème de peau." at bounding box center [776, 348] width 212 height 15
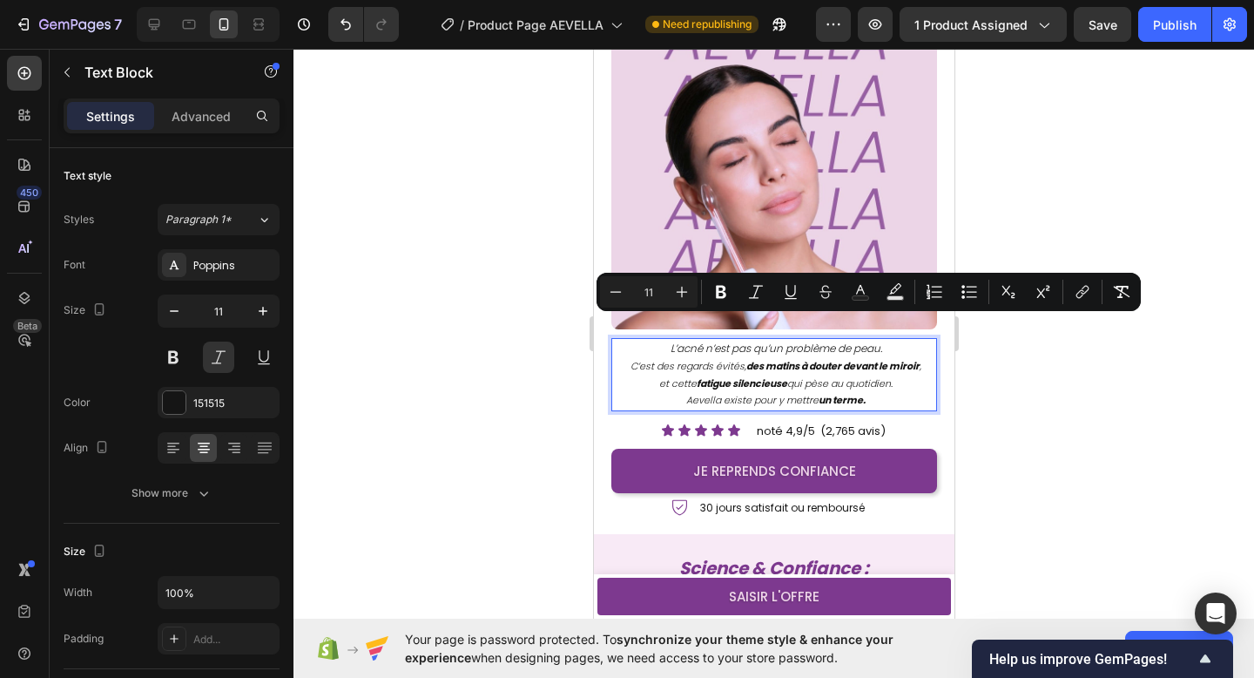
click at [681, 358] on p "C’est des regards évités, des matins à douter devant le miroir , et cette fatig…" at bounding box center [775, 375] width 298 height 35
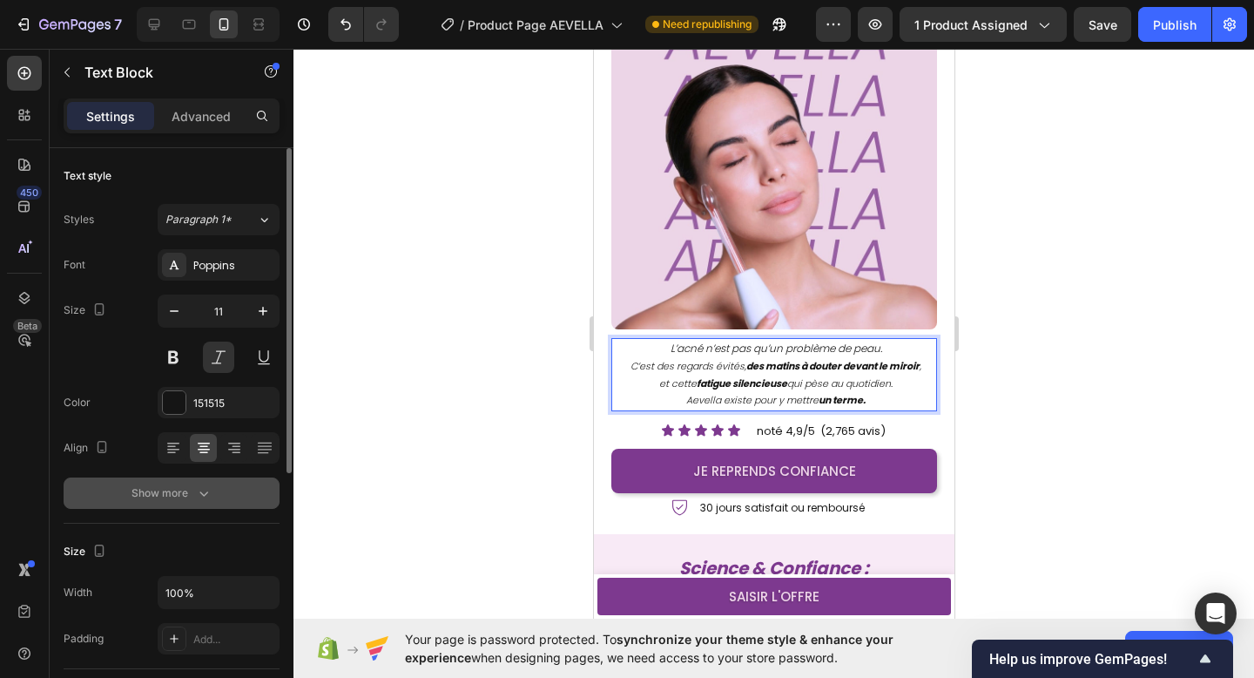
click at [188, 481] on button "Show more" at bounding box center [172, 492] width 216 height 31
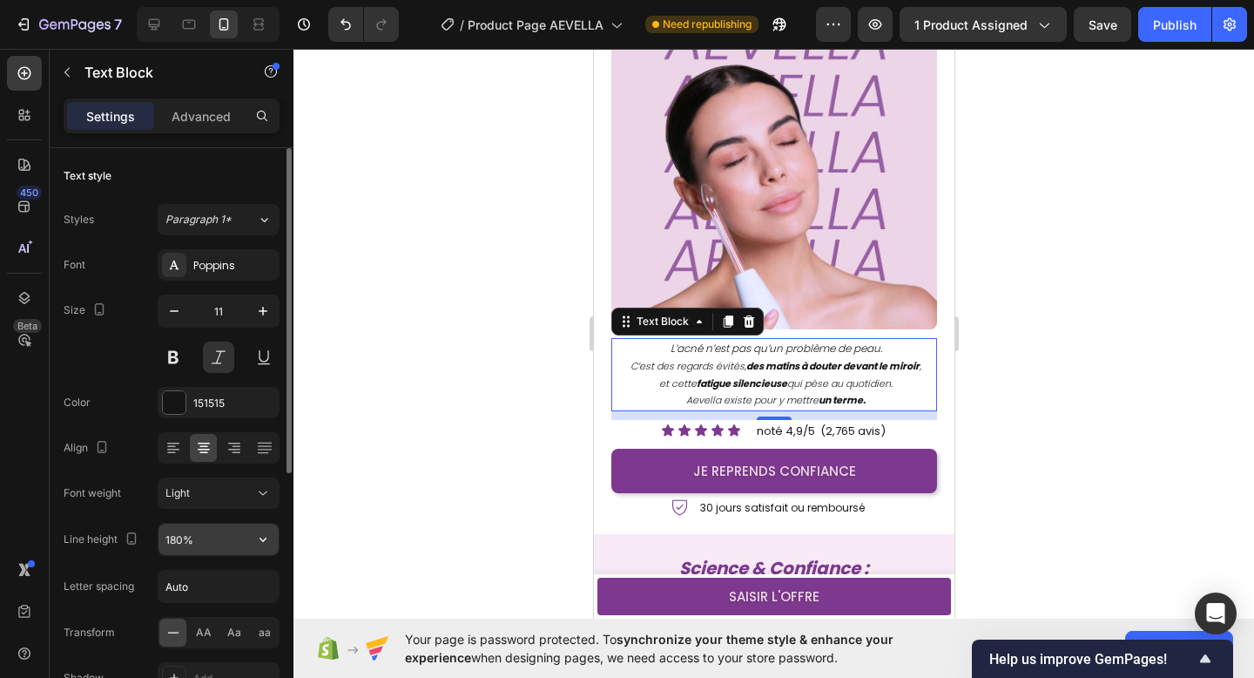
click at [207, 542] on input "180%" at bounding box center [219, 538] width 120 height 31
click at [265, 536] on icon "button" at bounding box center [262, 538] width 17 height 17
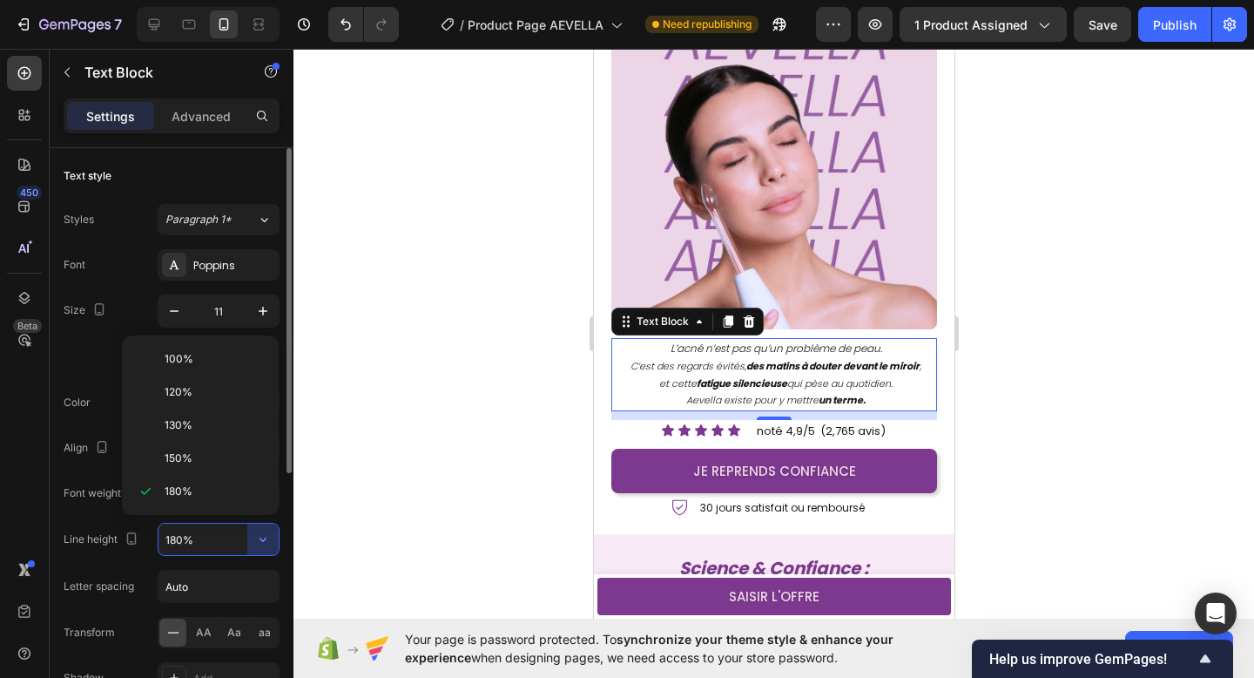
click at [217, 536] on input "180%" at bounding box center [219, 538] width 120 height 31
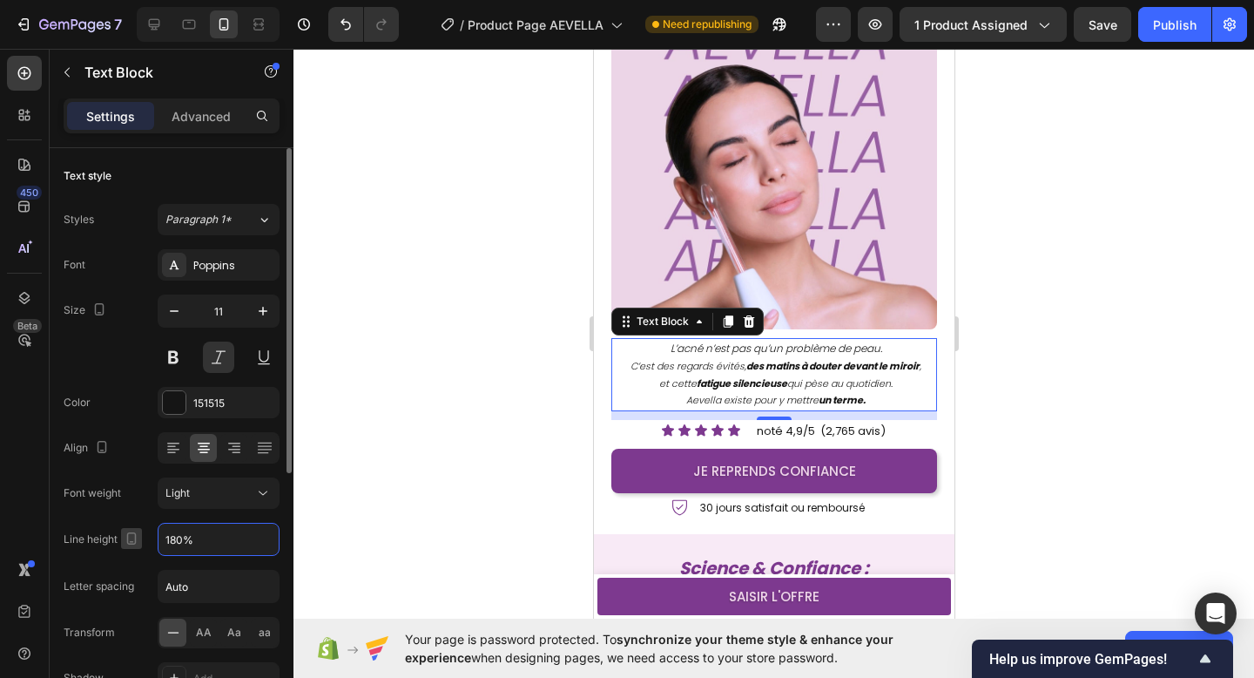
drag, startPoint x: 217, startPoint y: 536, endPoint x: 127, endPoint y: 535, distance: 89.7
click at [127, 535] on div "Line height 180%" at bounding box center [172, 539] width 216 height 33
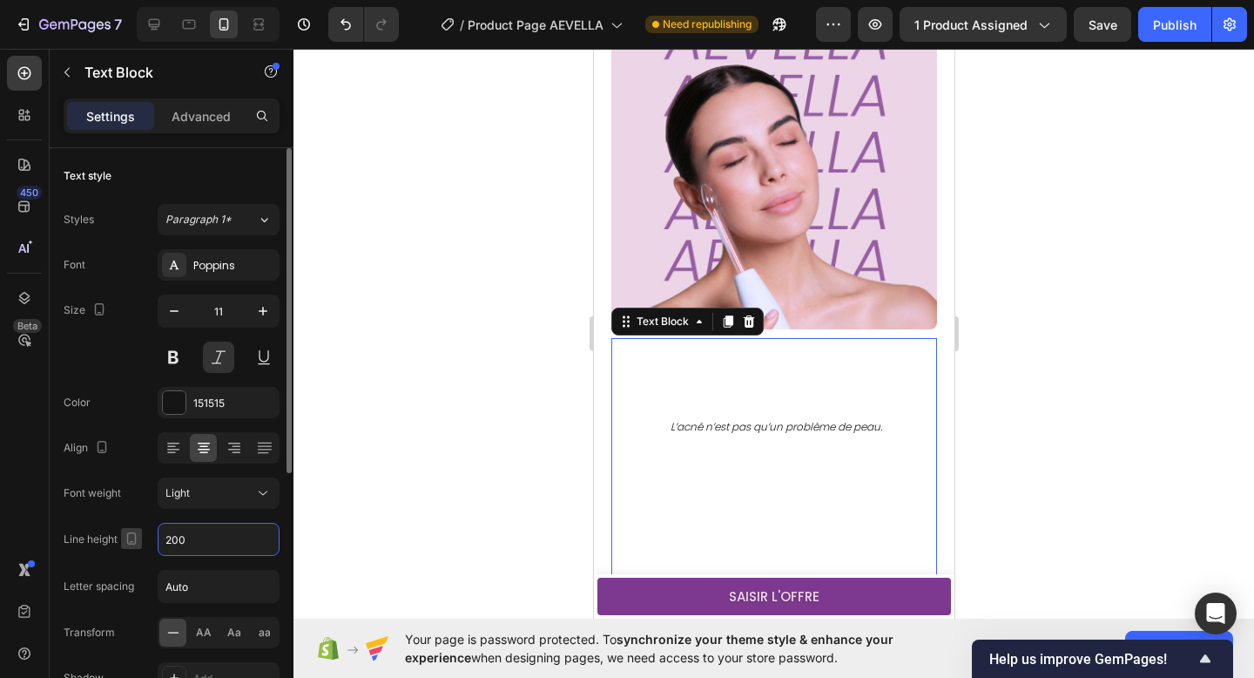
type input "200%"
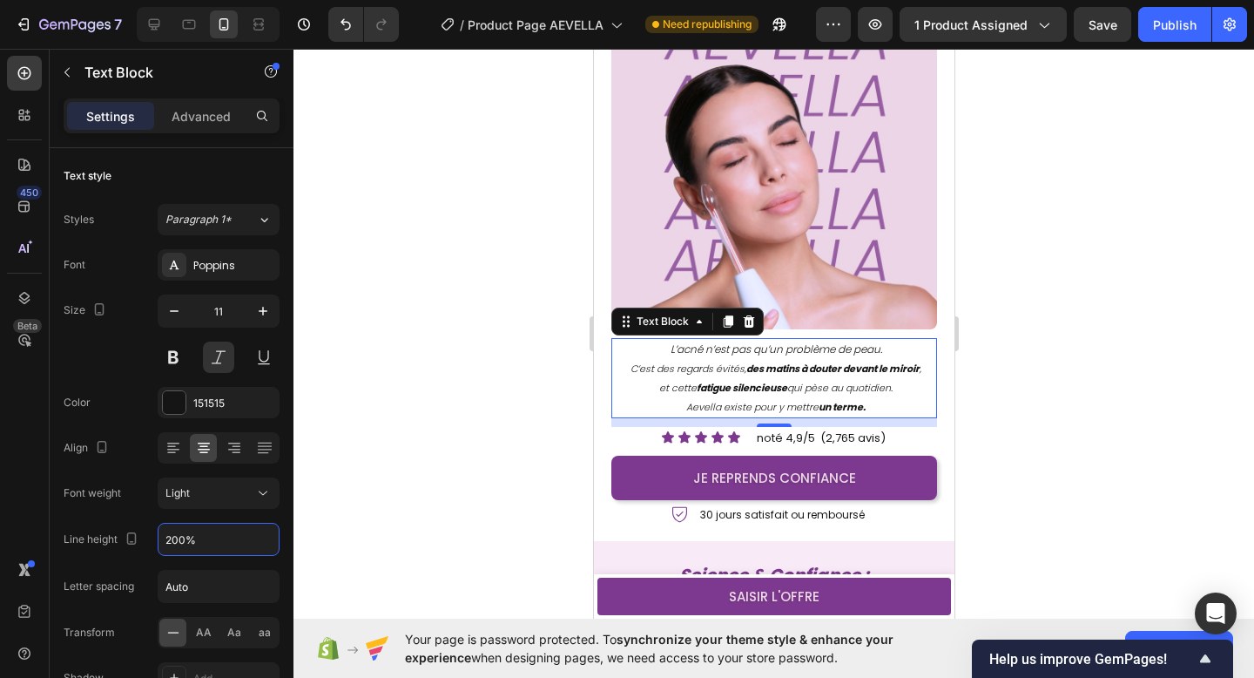
click at [348, 481] on div at bounding box center [773, 363] width 961 height 629
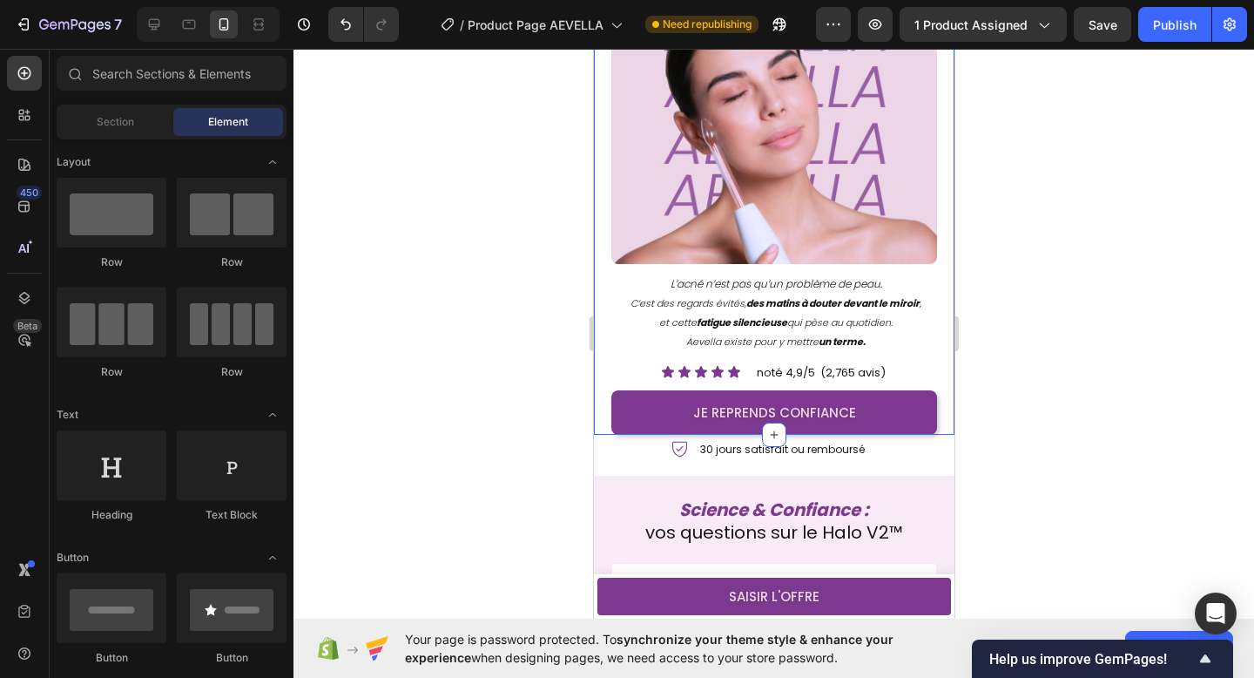
scroll to position [5638, 0]
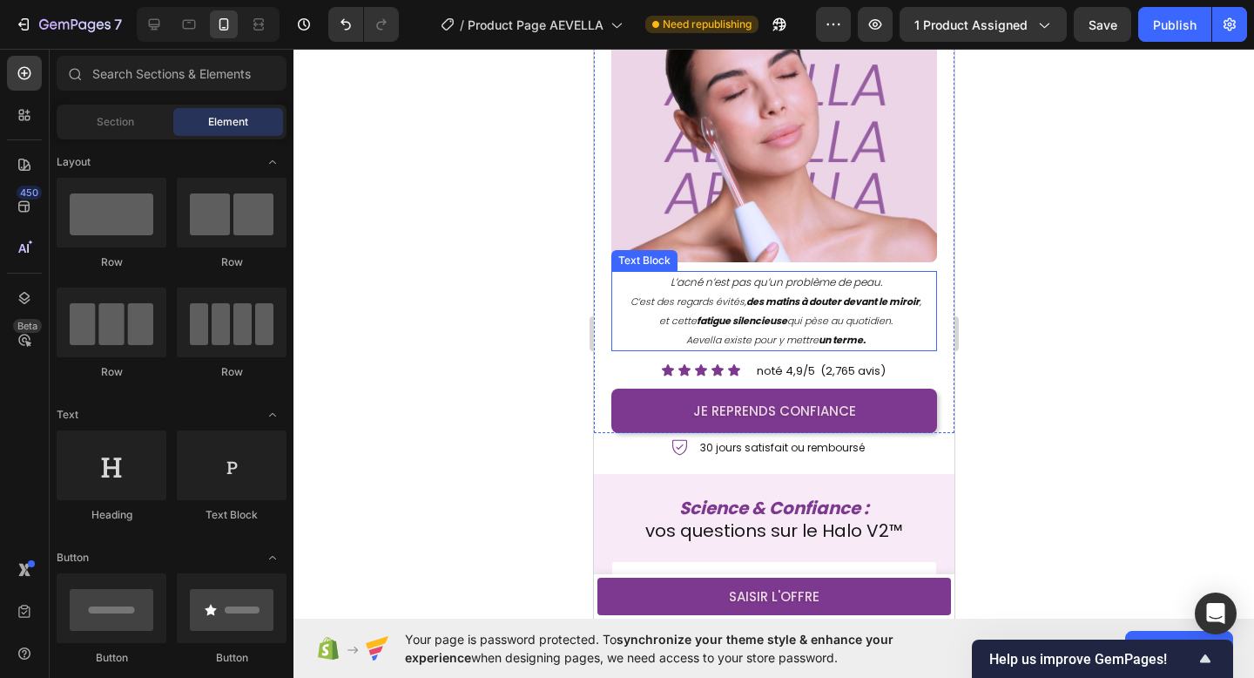
click at [723, 330] on p "Aevella existe pour y mettre un terme." at bounding box center [775, 339] width 298 height 19
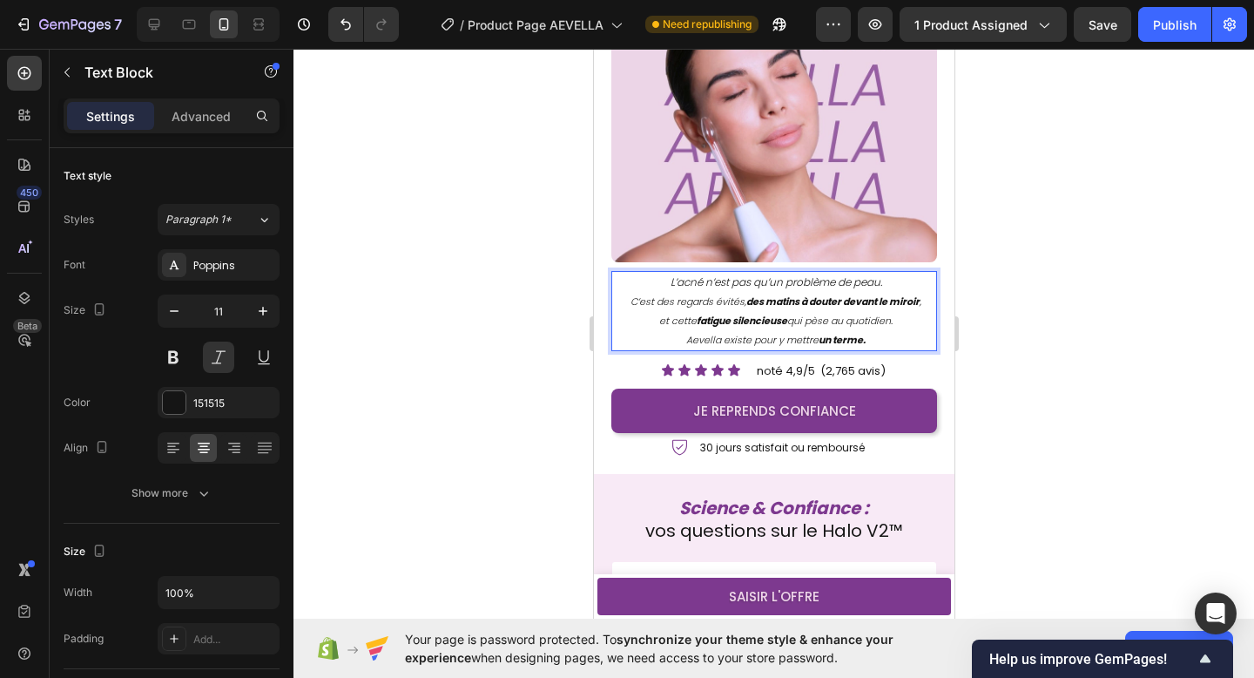
click at [718, 330] on p "Aevella existe pour y mettre un terme." at bounding box center [775, 339] width 298 height 19
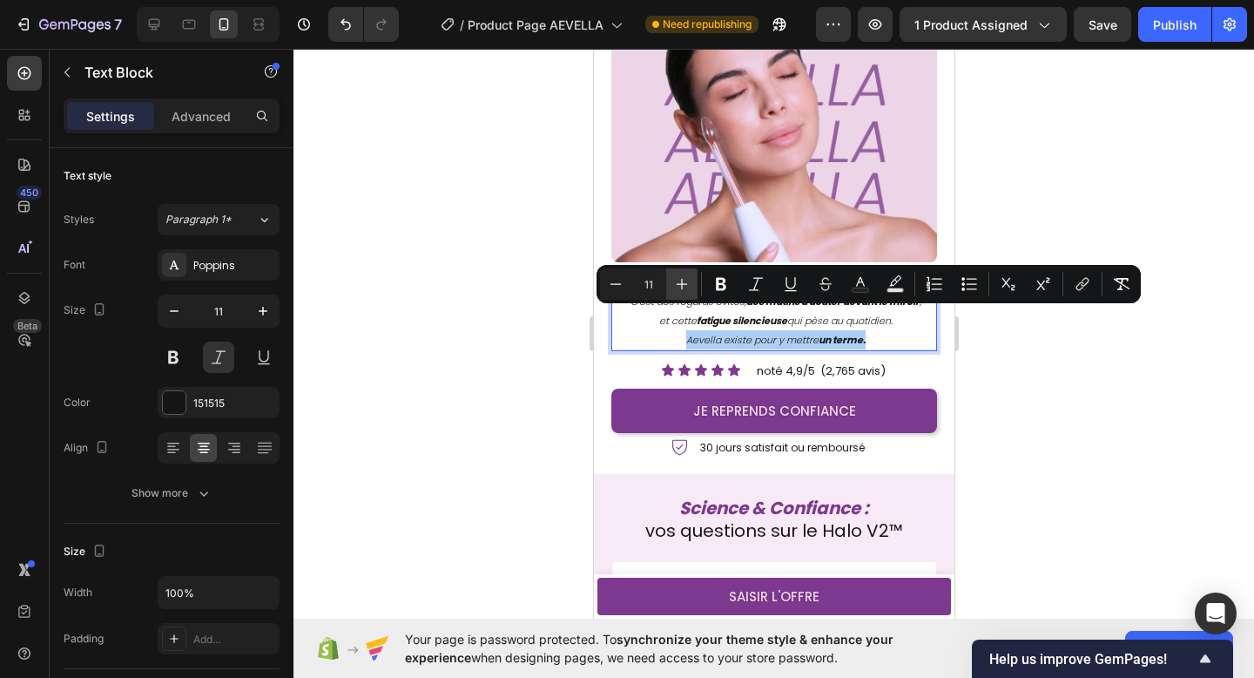
click at [685, 289] on icon "Editor contextual toolbar" at bounding box center [681, 283] width 17 height 17
type input "12"
click at [516, 350] on div at bounding box center [773, 363] width 961 height 629
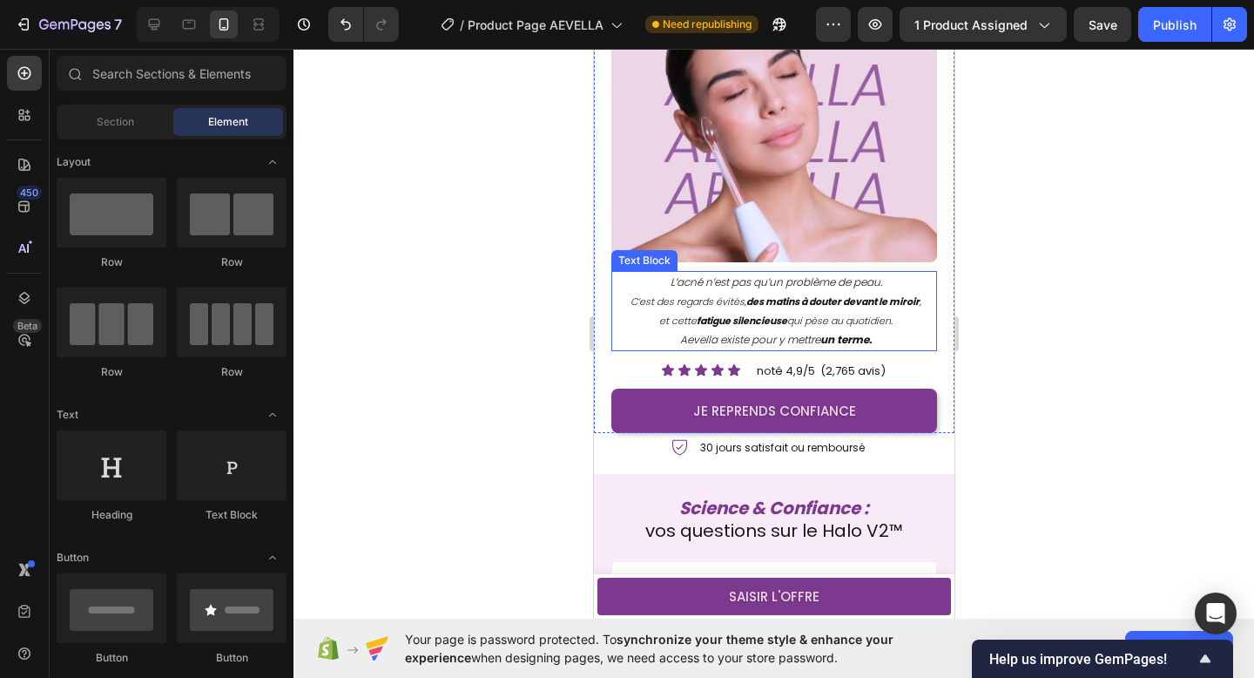
click at [828, 332] on strong "un terme." at bounding box center [845, 339] width 51 height 15
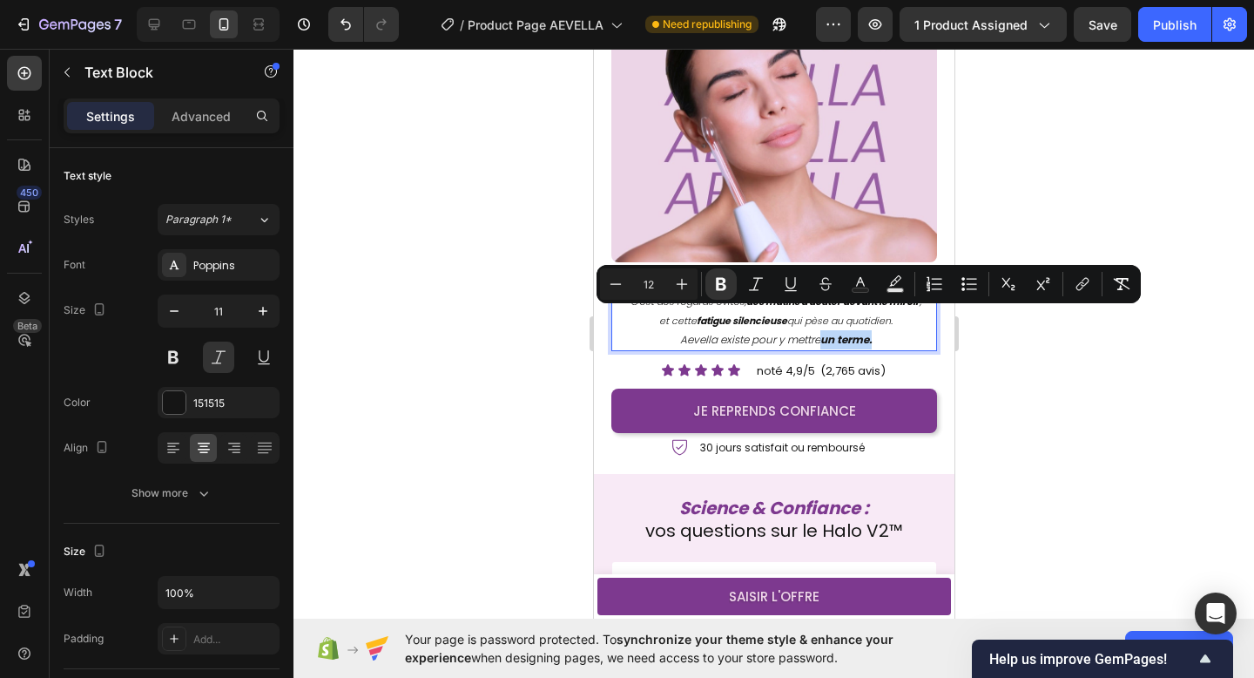
drag, startPoint x: 824, startPoint y: 319, endPoint x: 873, endPoint y: 317, distance: 48.8
click at [871, 332] on strong "un terme." at bounding box center [845, 339] width 51 height 15
click at [860, 288] on rect "Editor contextual toolbar" at bounding box center [861, 290] width 17 height 4
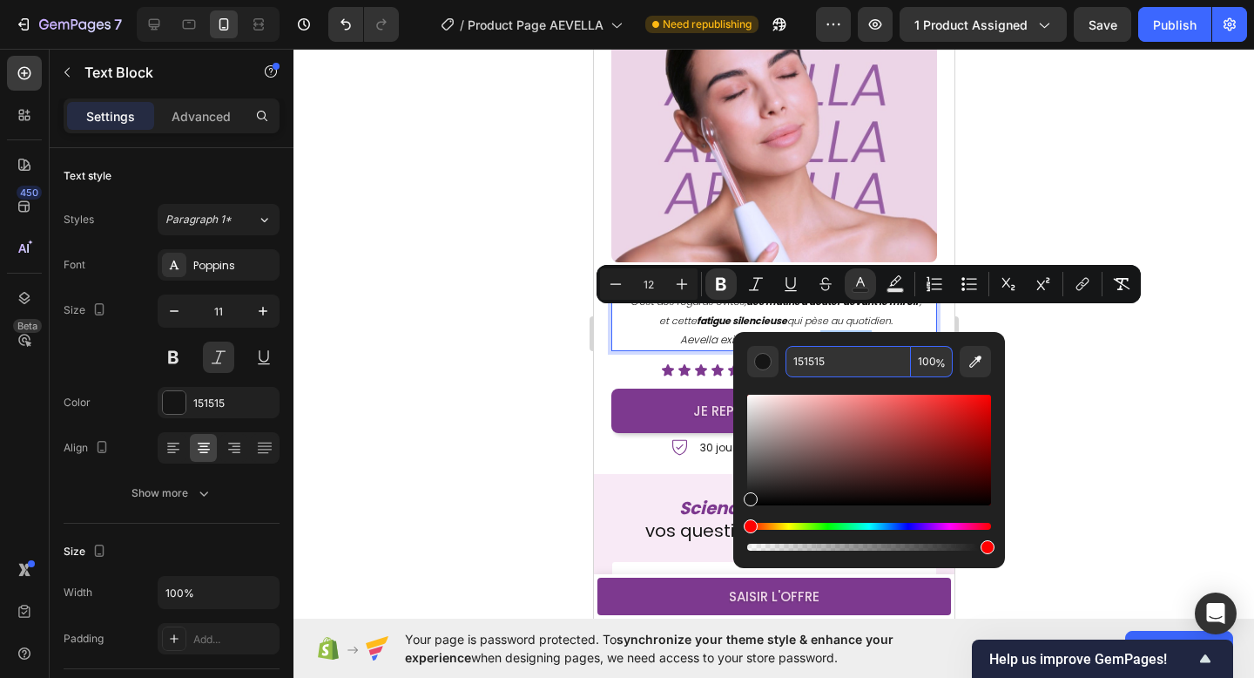
click at [828, 365] on input "151515" at bounding box center [848, 361] width 125 height 31
type input "7"
type input "151515"
click at [530, 359] on div at bounding box center [773, 363] width 961 height 629
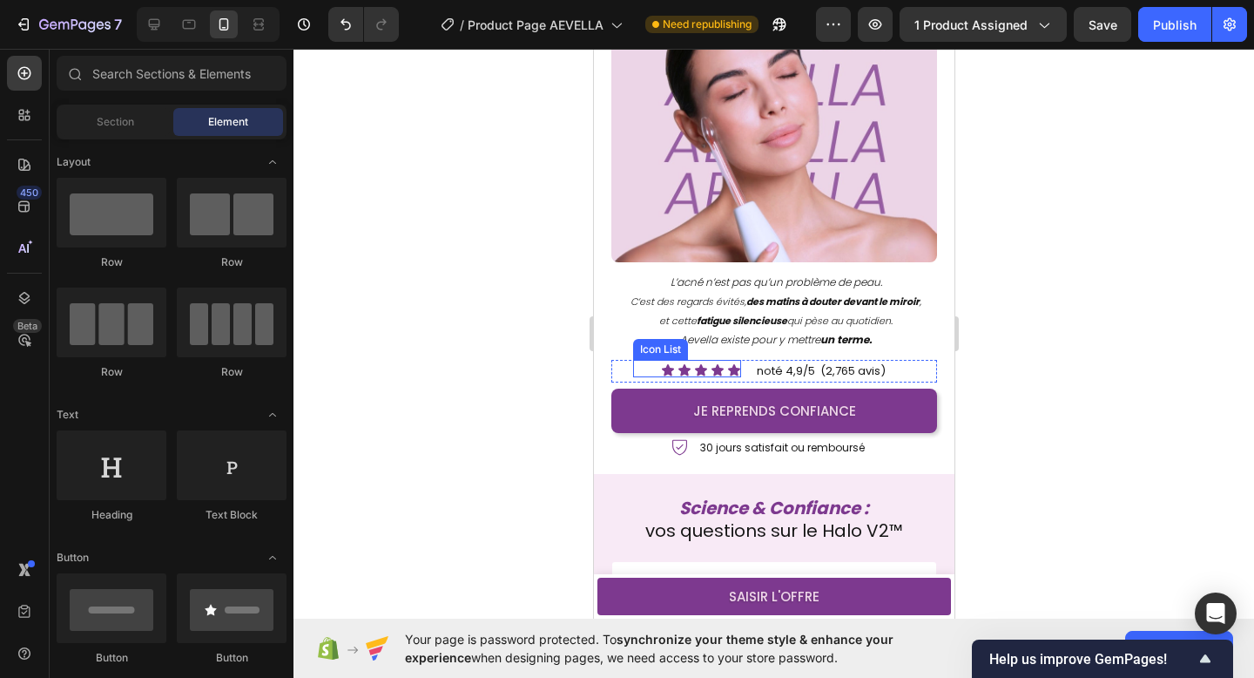
click at [643, 360] on div "Icon Icon Icon Icon Icon Icon List" at bounding box center [686, 368] width 108 height 17
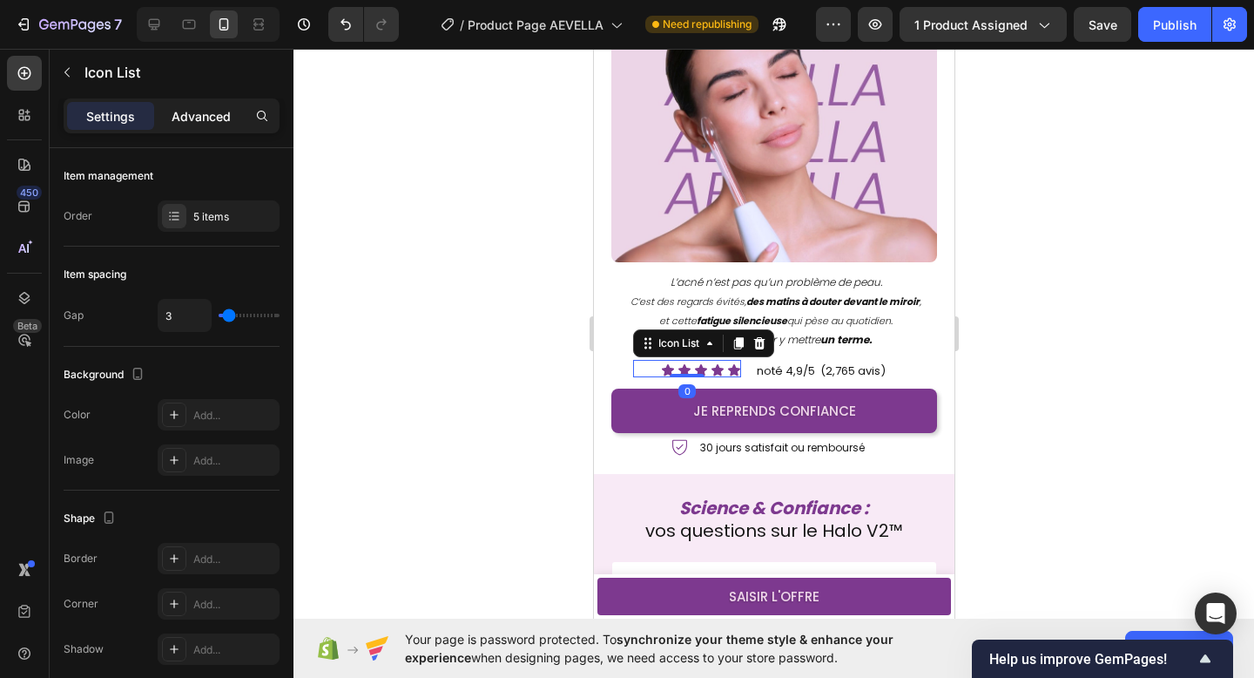
click at [204, 112] on p "Advanced" at bounding box center [201, 116] width 59 height 18
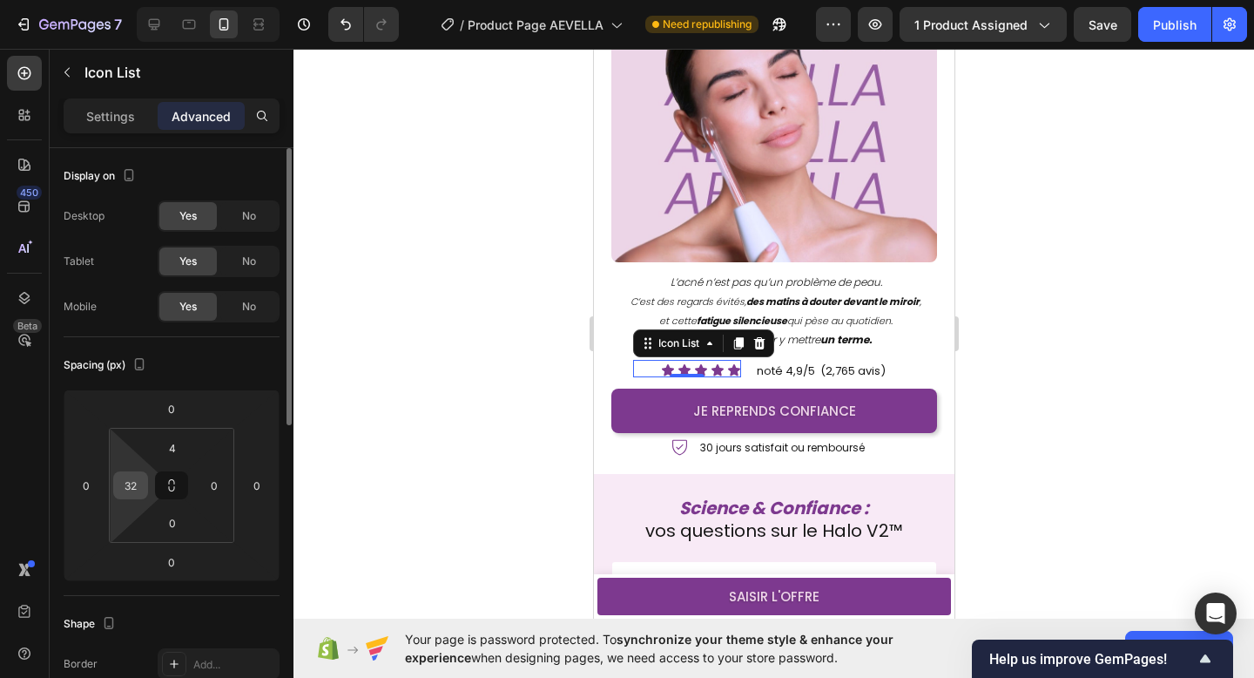
click at [135, 489] on input "32" at bounding box center [131, 485] width 26 height 26
type input "0"
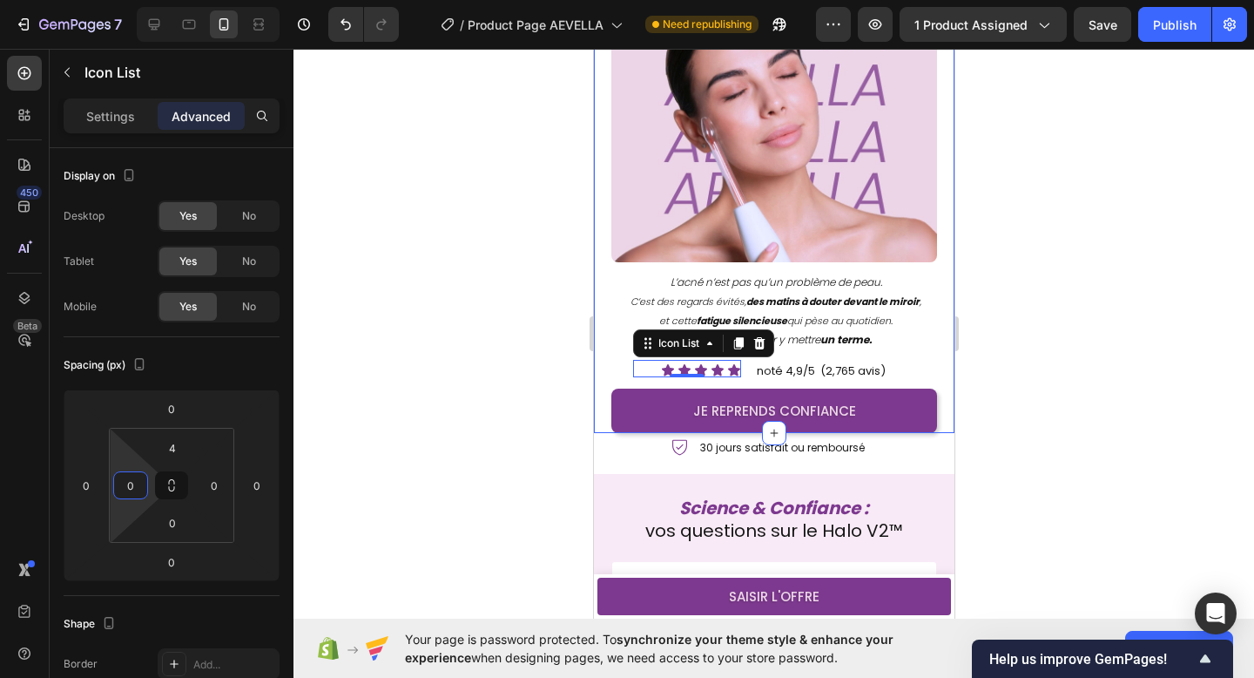
click at [469, 423] on div at bounding box center [773, 363] width 961 height 629
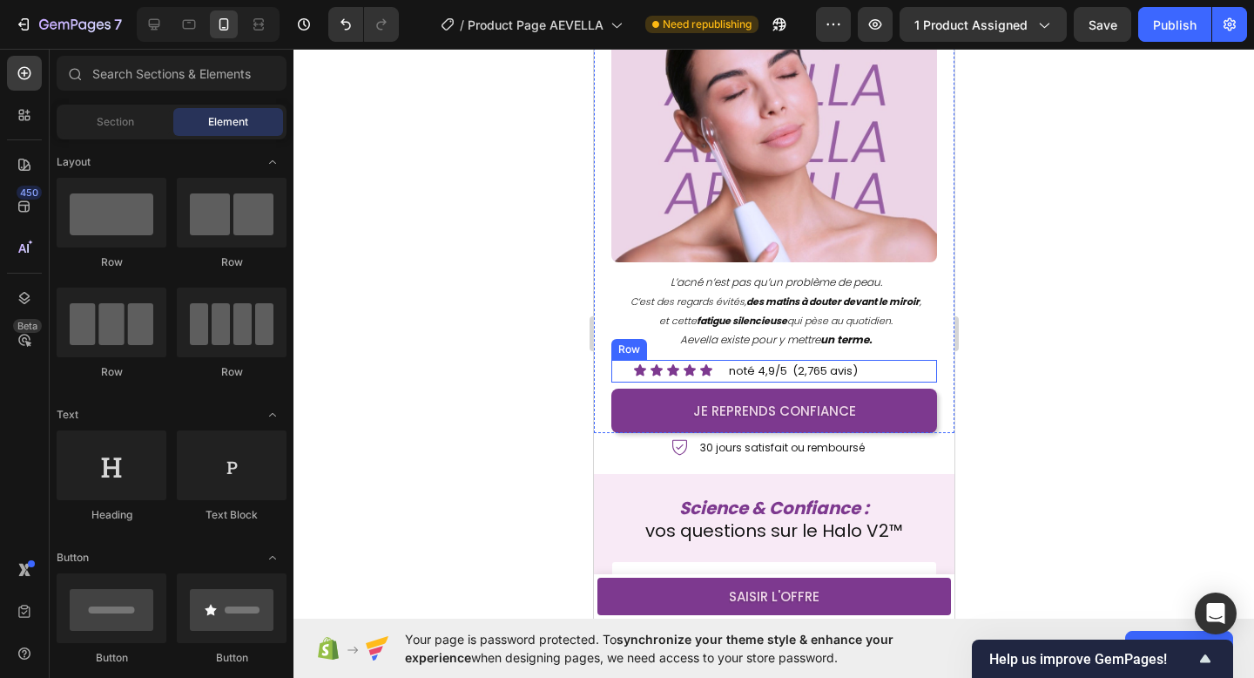
click at [620, 360] on div "Icon Icon Icon Icon Icon Icon List noté 4,9/5 (2,765 avis) Text Block Row" at bounding box center [773, 371] width 326 height 23
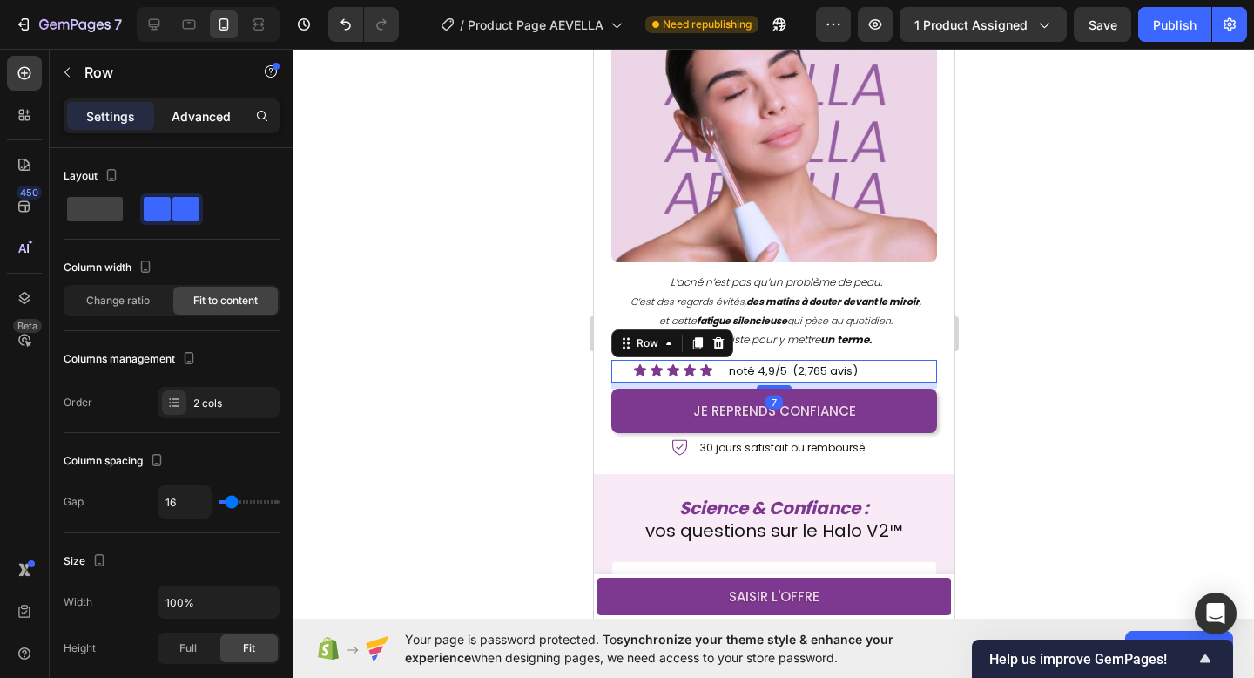
click at [193, 113] on p "Advanced" at bounding box center [201, 116] width 59 height 18
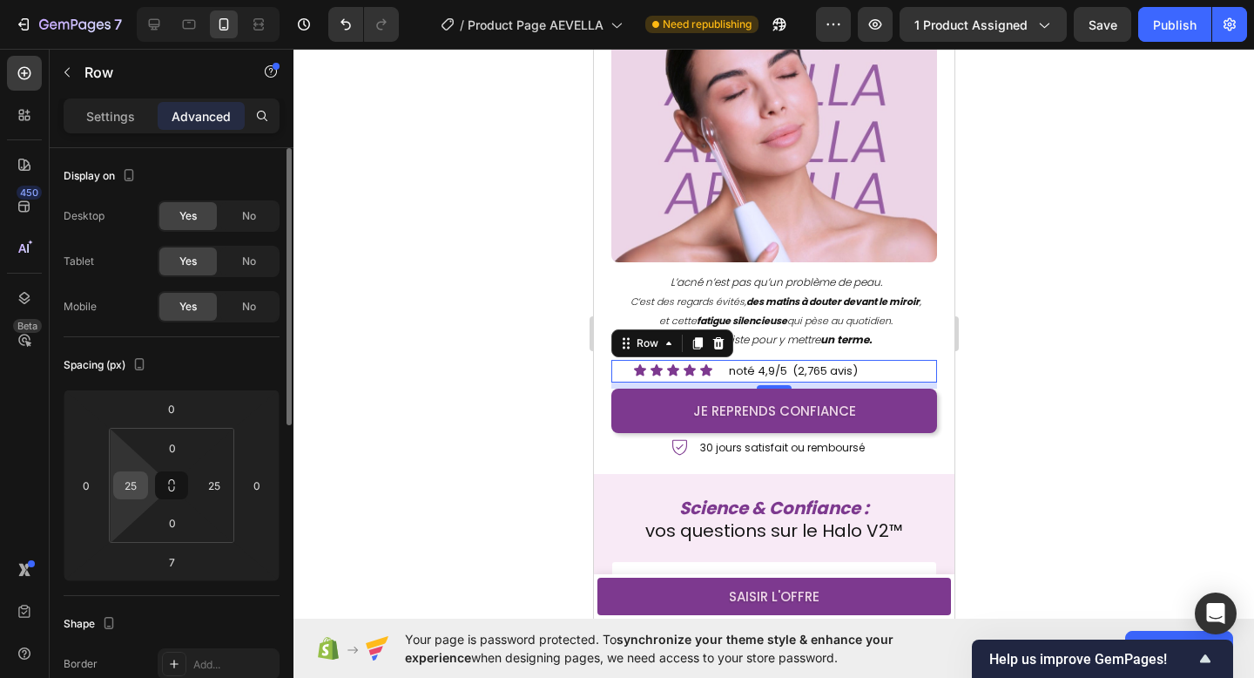
click at [134, 483] on input "25" at bounding box center [131, 485] width 26 height 26
type input "0"
click at [209, 494] on input "25" at bounding box center [214, 485] width 26 height 26
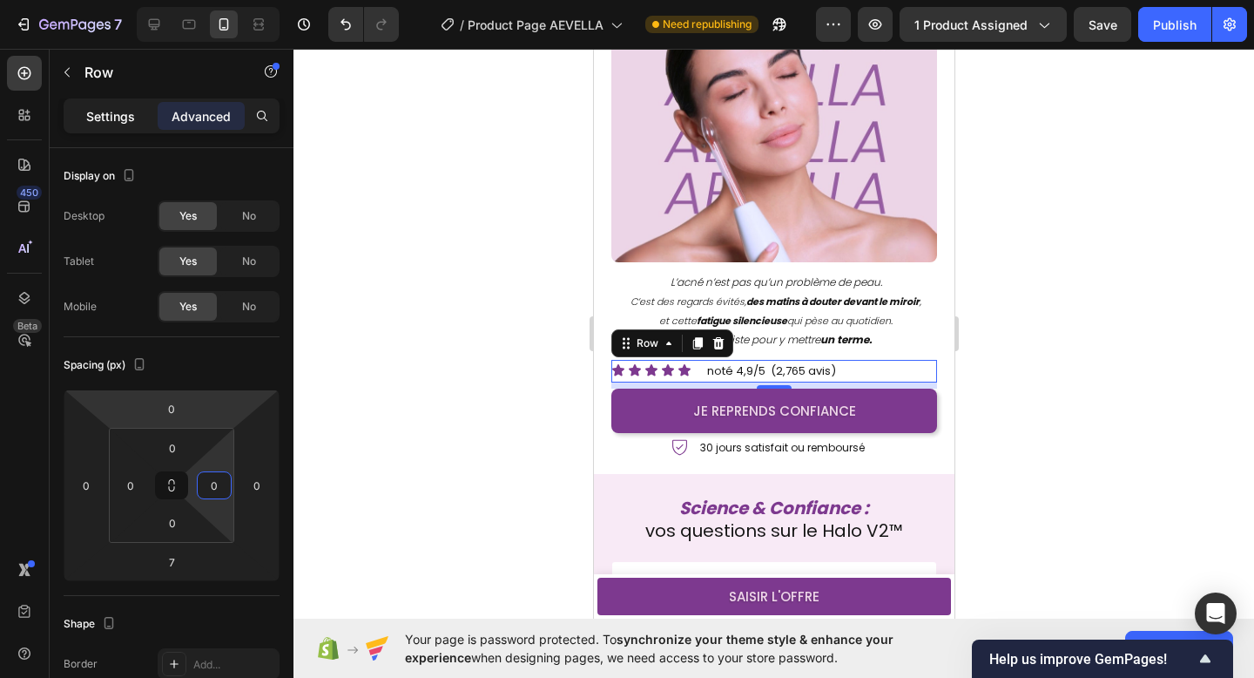
click at [136, 112] on div "Settings" at bounding box center [110, 116] width 87 height 28
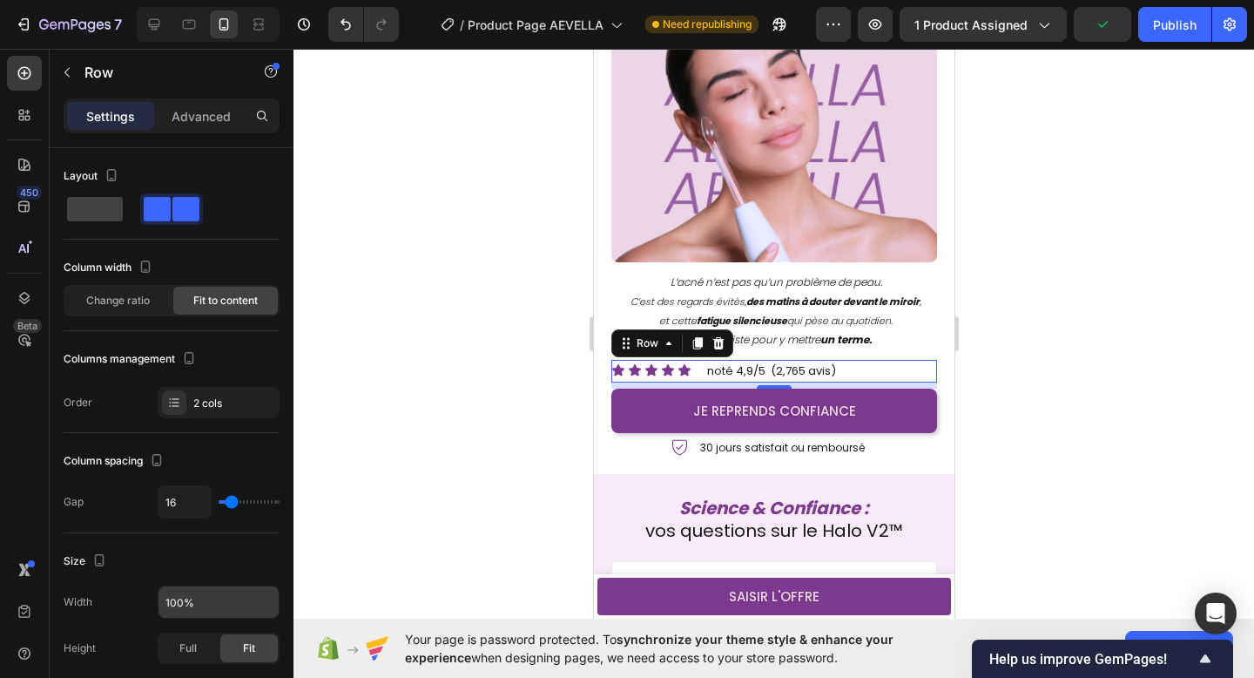
scroll to position [637, 0]
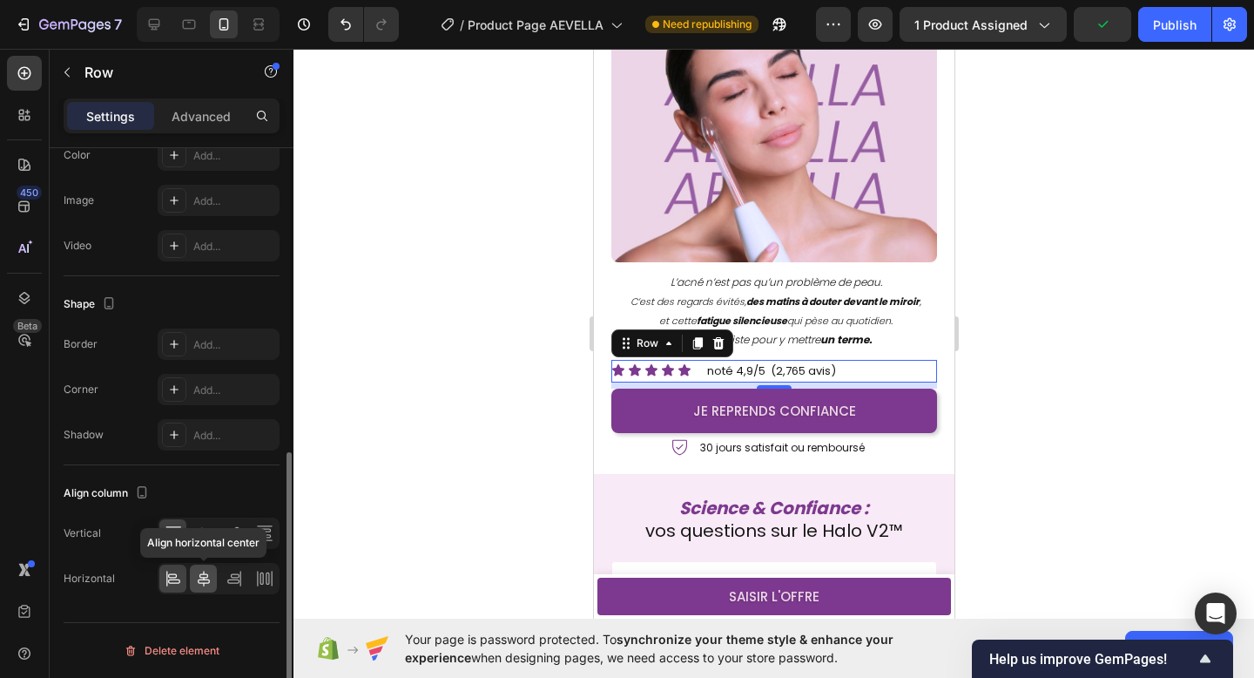
click at [204, 576] on icon at bounding box center [203, 578] width 17 height 17
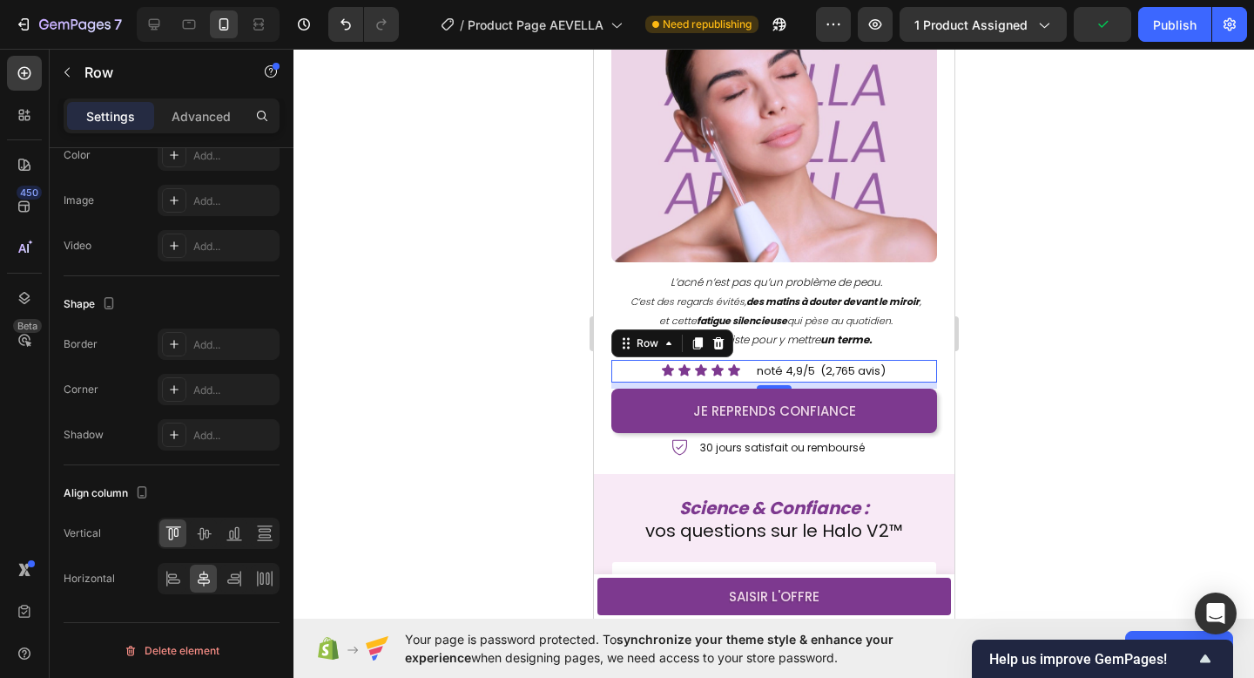
click at [492, 391] on div at bounding box center [773, 363] width 961 height 629
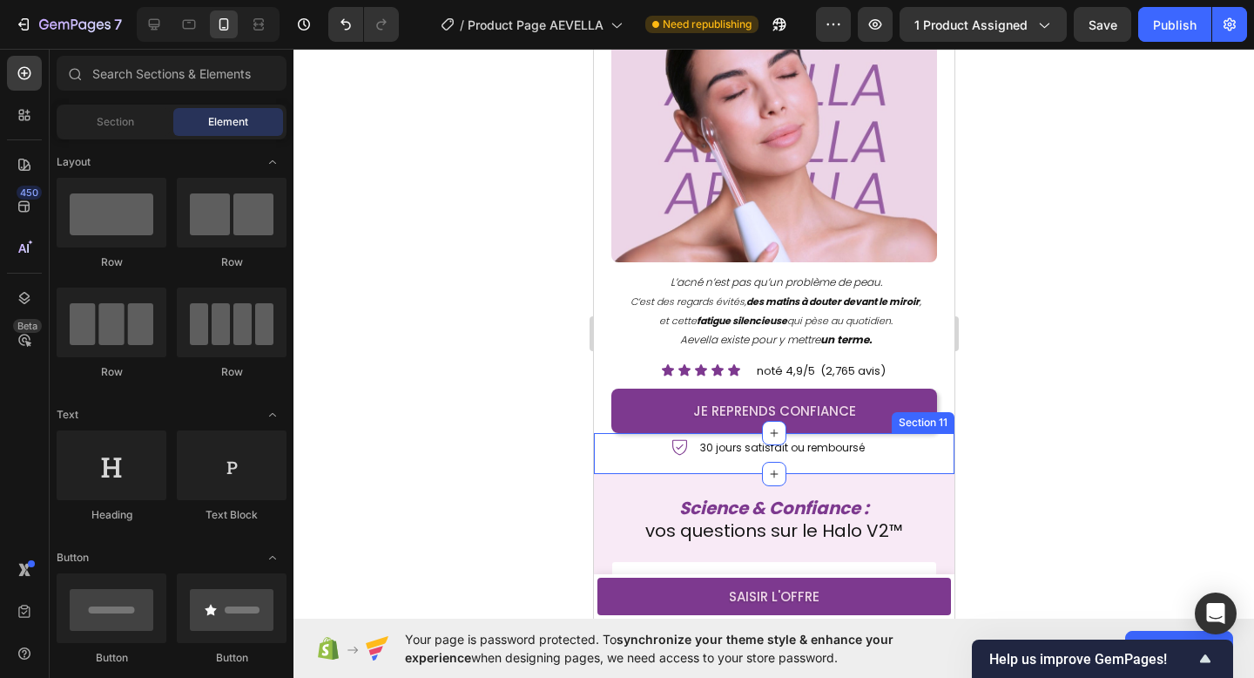
click at [652, 433] on div "Icon 30 jours satisfait ou remboursé Text Block Row Section 11" at bounding box center [773, 454] width 361 height 42
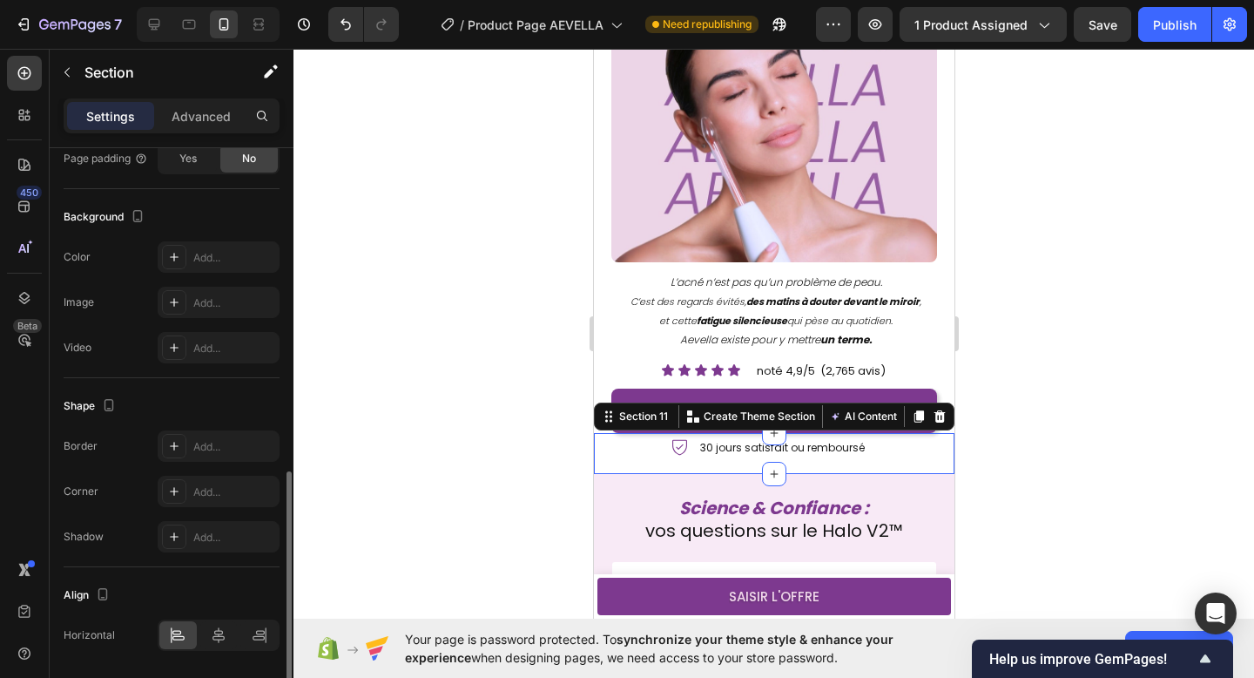
scroll to position [491, 0]
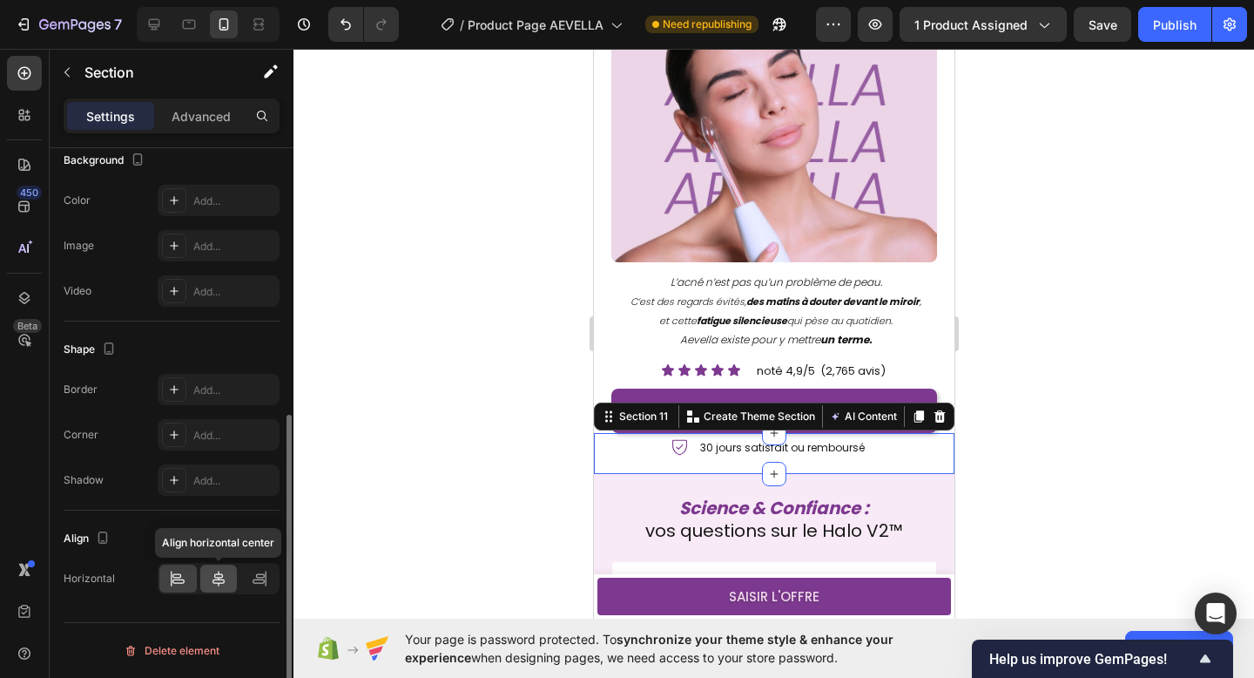
click at [225, 578] on icon at bounding box center [218, 578] width 17 height 17
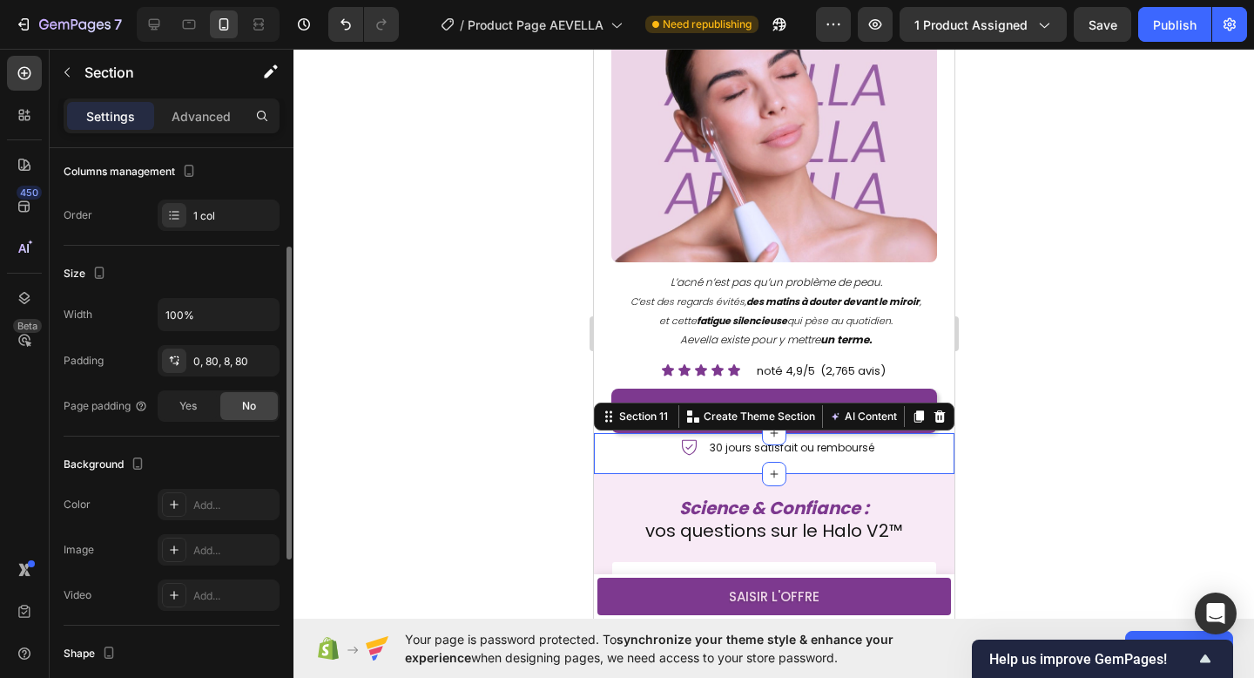
scroll to position [183, 0]
click at [214, 118] on p "Advanced" at bounding box center [201, 116] width 59 height 18
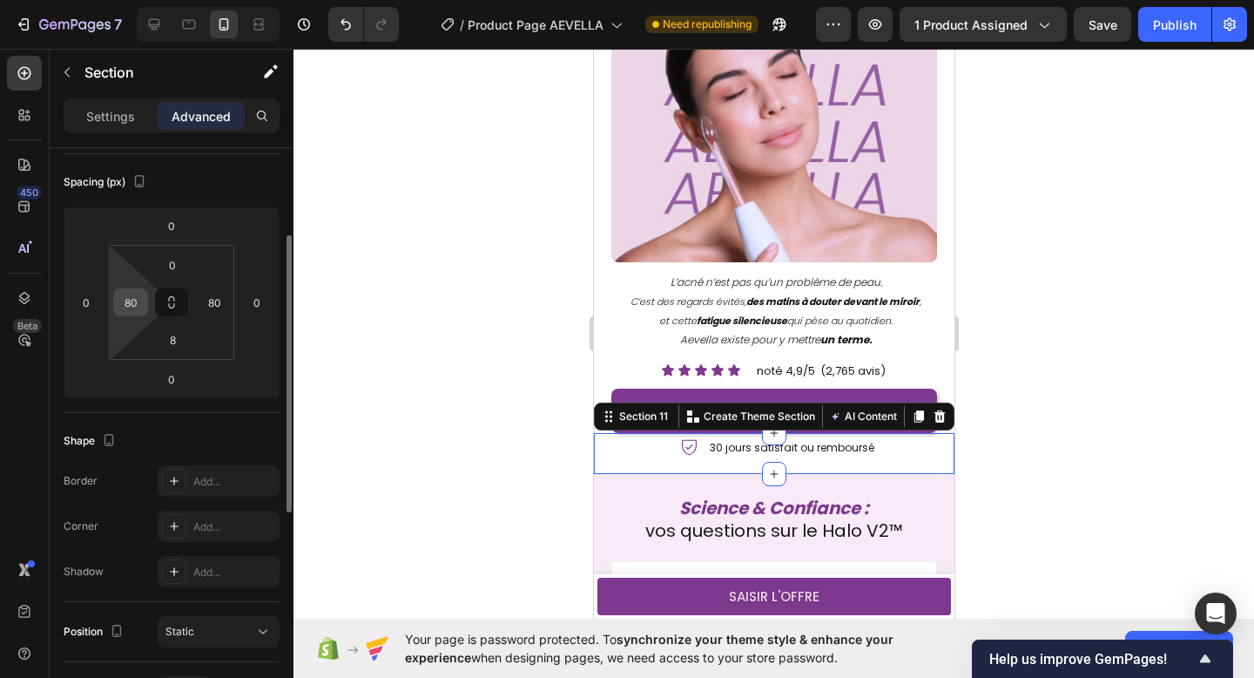
click at [142, 297] on input "80" at bounding box center [131, 302] width 26 height 26
type input "0"
click at [217, 298] on input "80" at bounding box center [214, 302] width 26 height 26
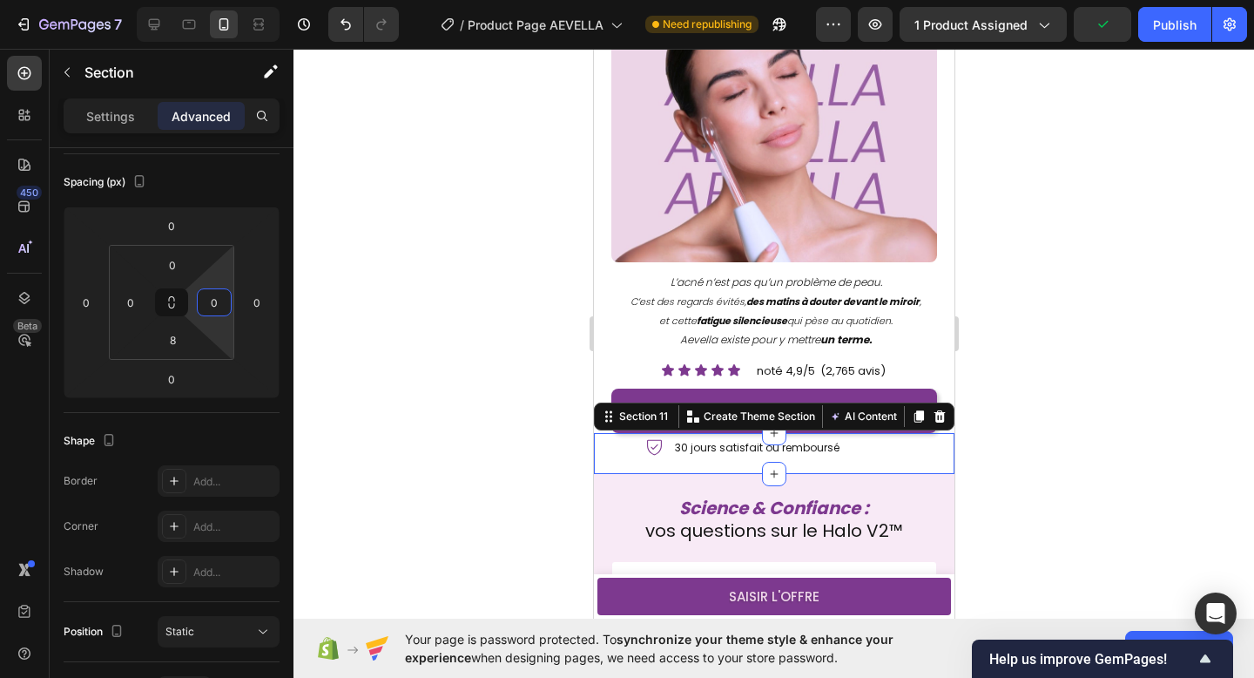
click at [421, 310] on div at bounding box center [773, 363] width 961 height 629
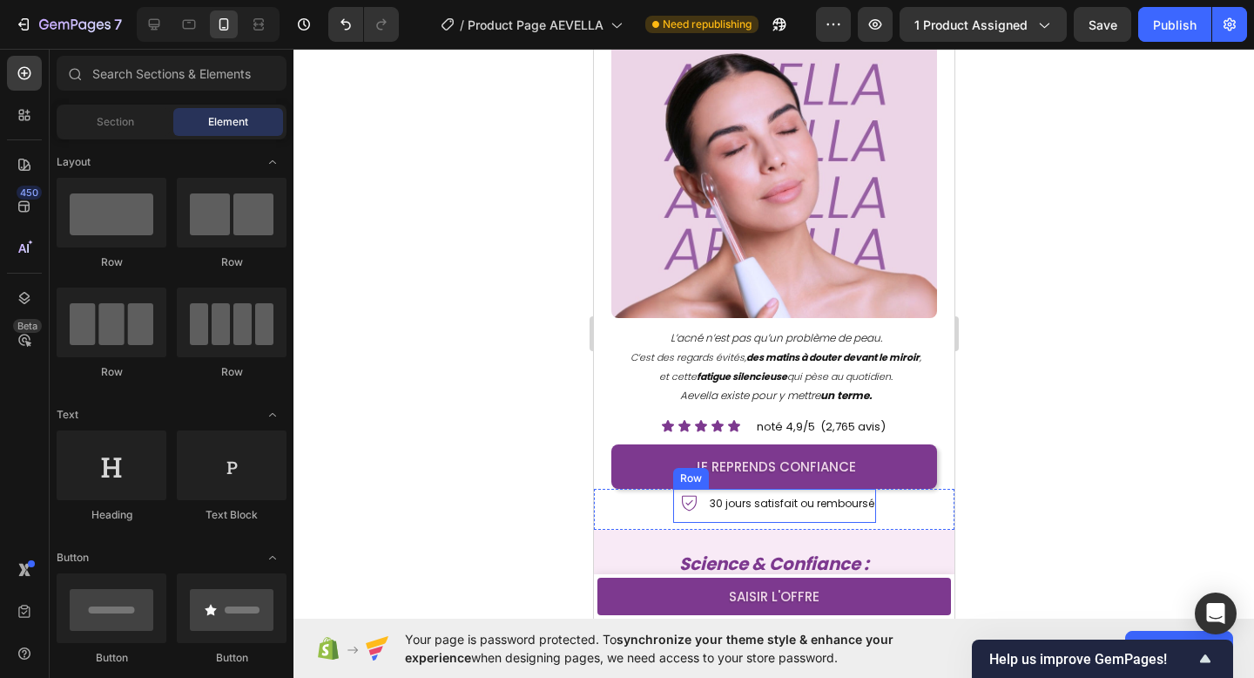
scroll to position [5540, 0]
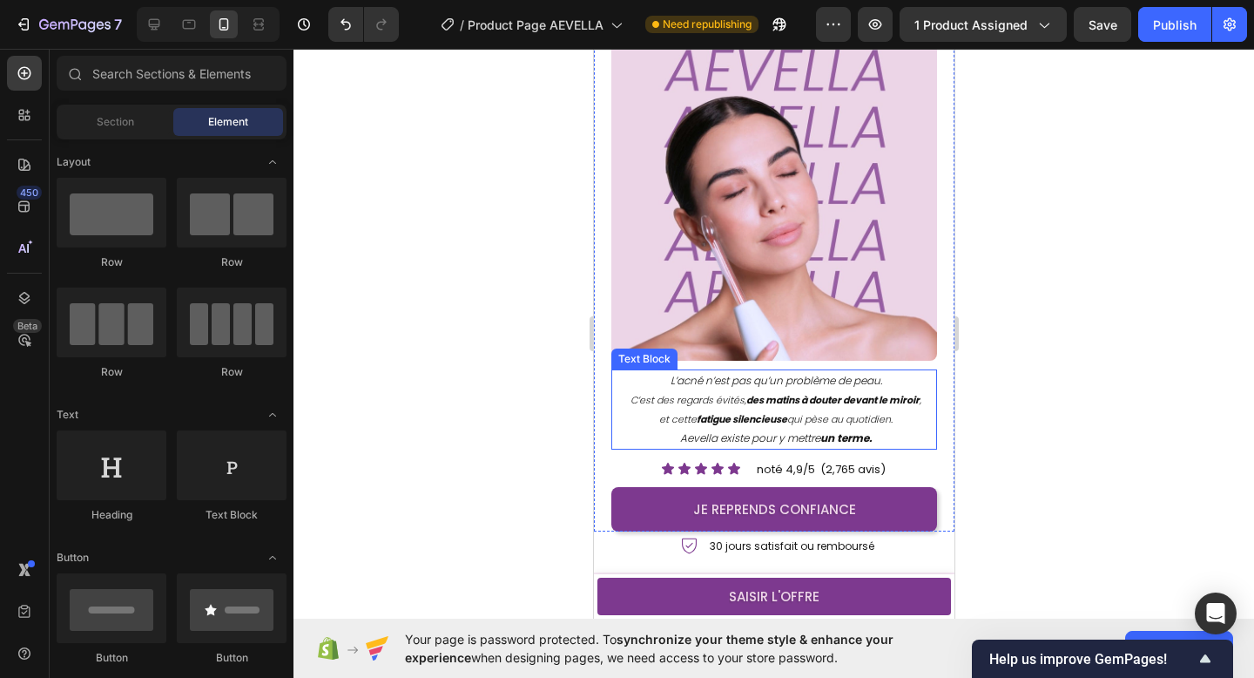
click at [688, 430] on span "Aevella existe pour y mettre un terme." at bounding box center [775, 437] width 192 height 15
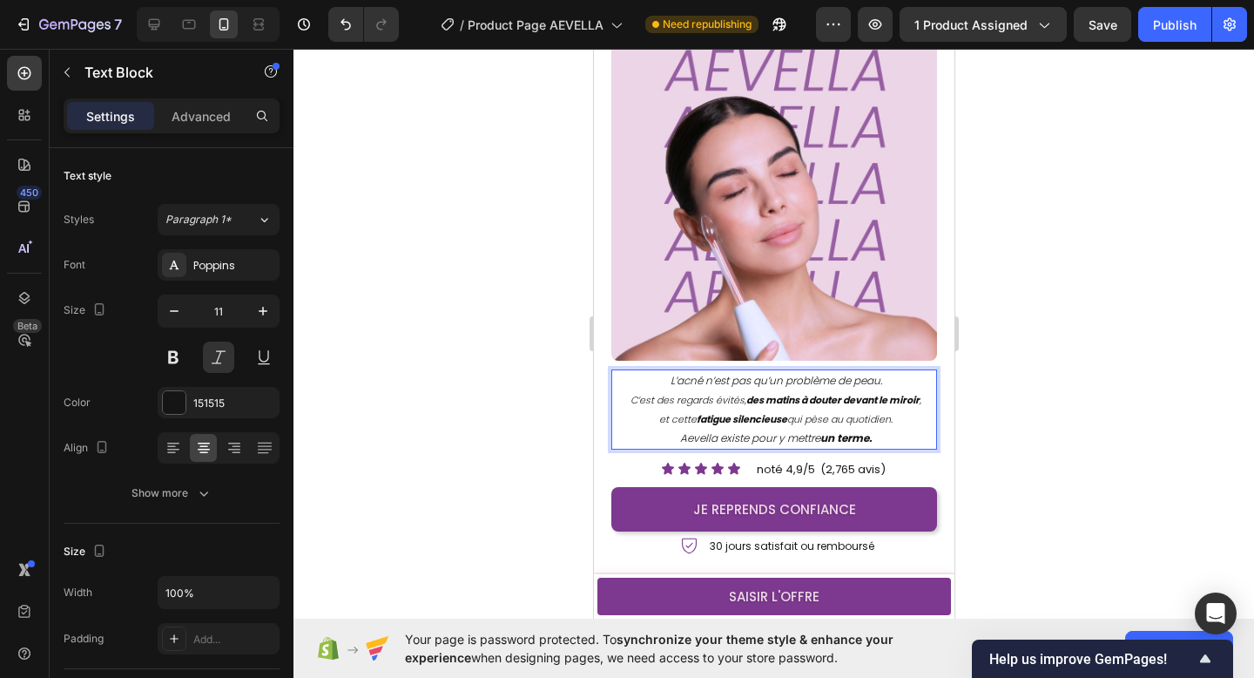
click at [691, 430] on span "Aevella existe pour y mettre un terme." at bounding box center [775, 437] width 192 height 15
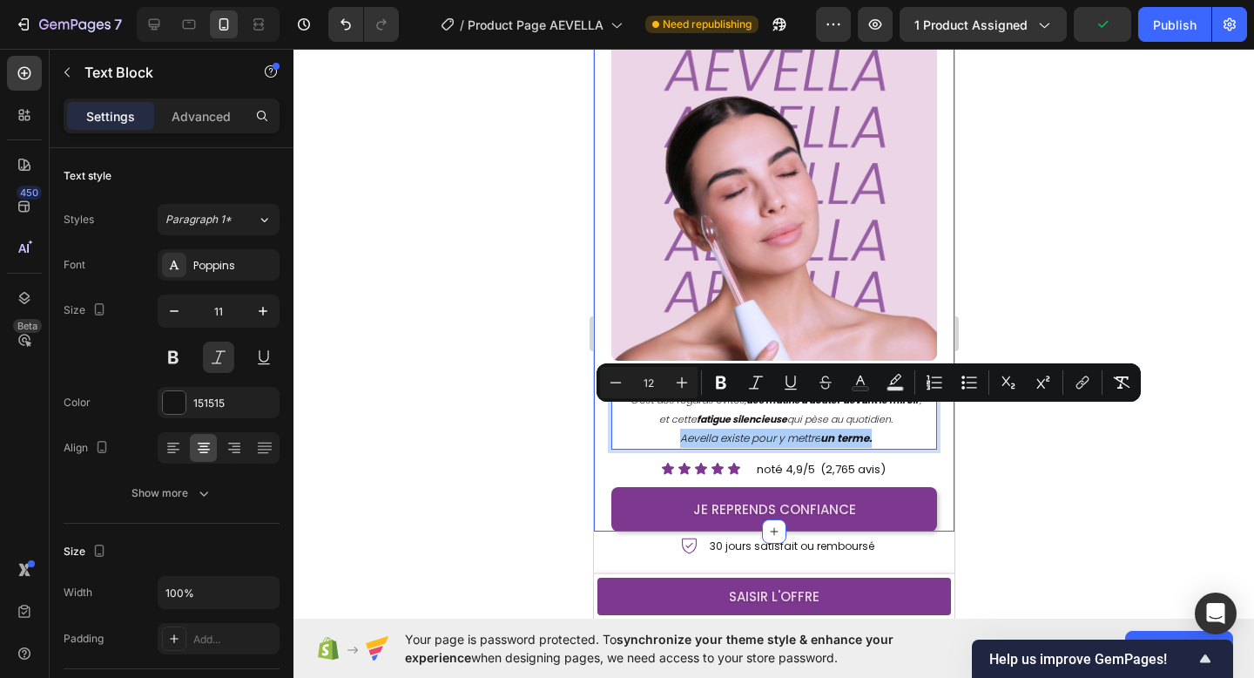
click at [549, 434] on div at bounding box center [773, 363] width 961 height 629
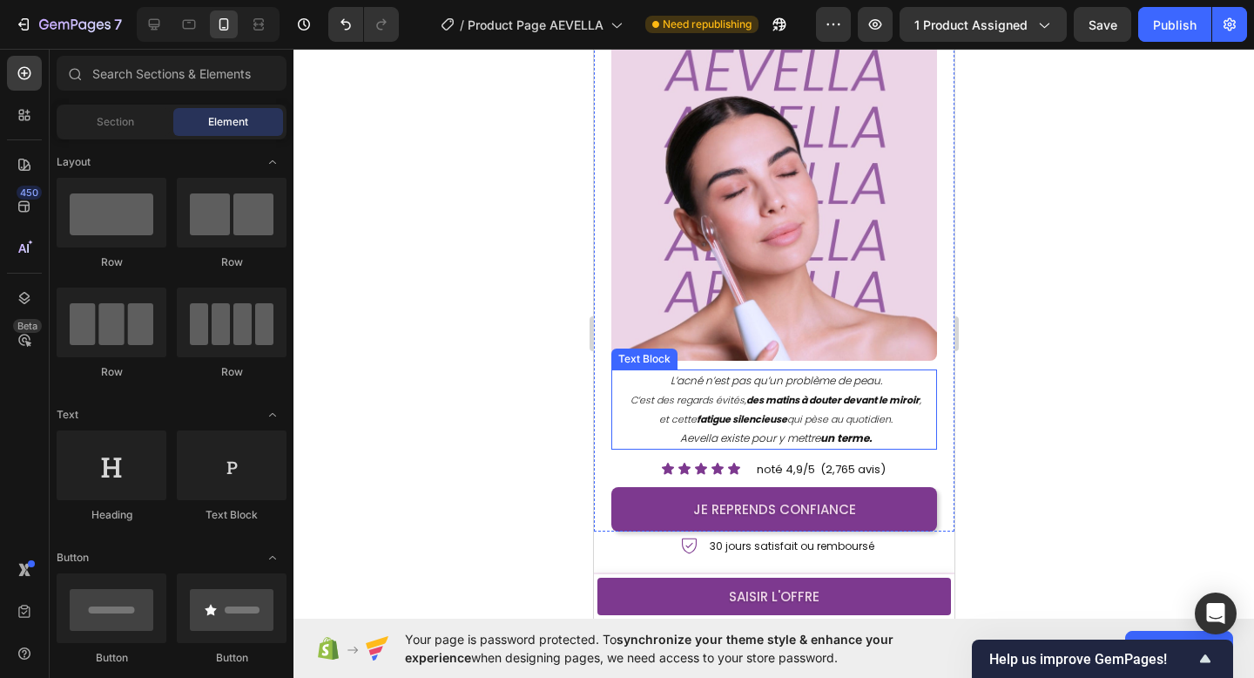
click at [726, 430] on span "Aevella existe pour y mettre un terme." at bounding box center [775, 437] width 192 height 15
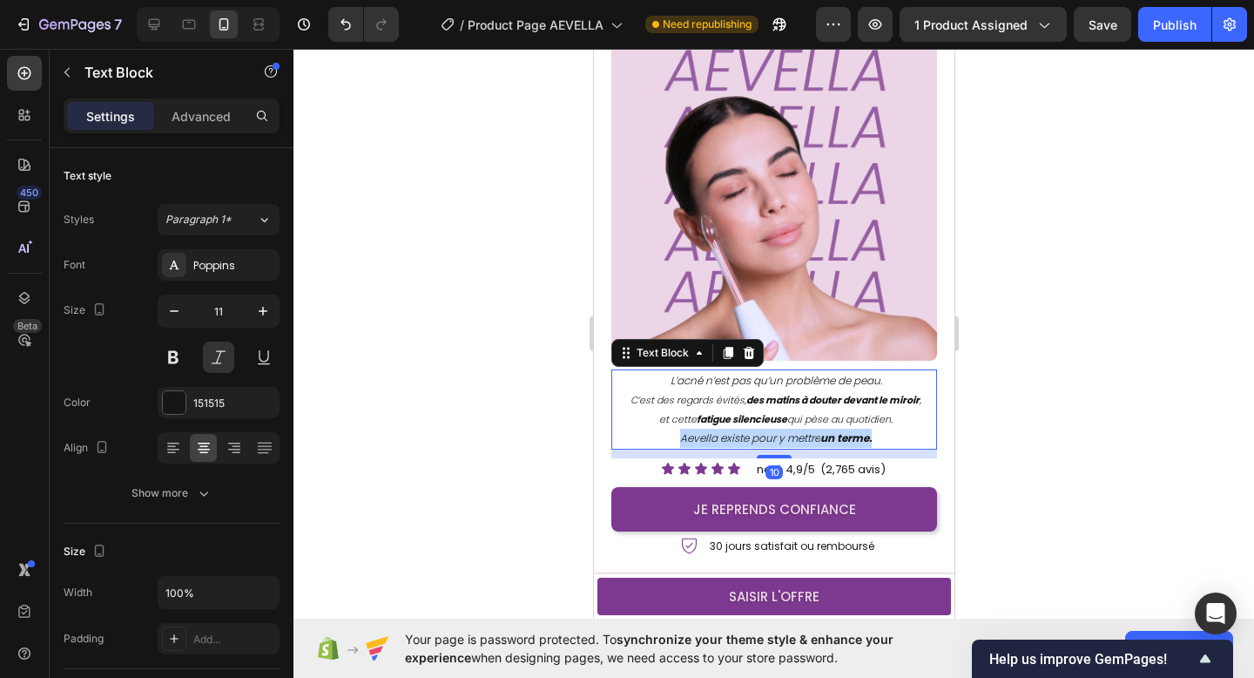
click at [726, 430] on span "Aevella existe pour y mettre un terme." at bounding box center [775, 437] width 192 height 15
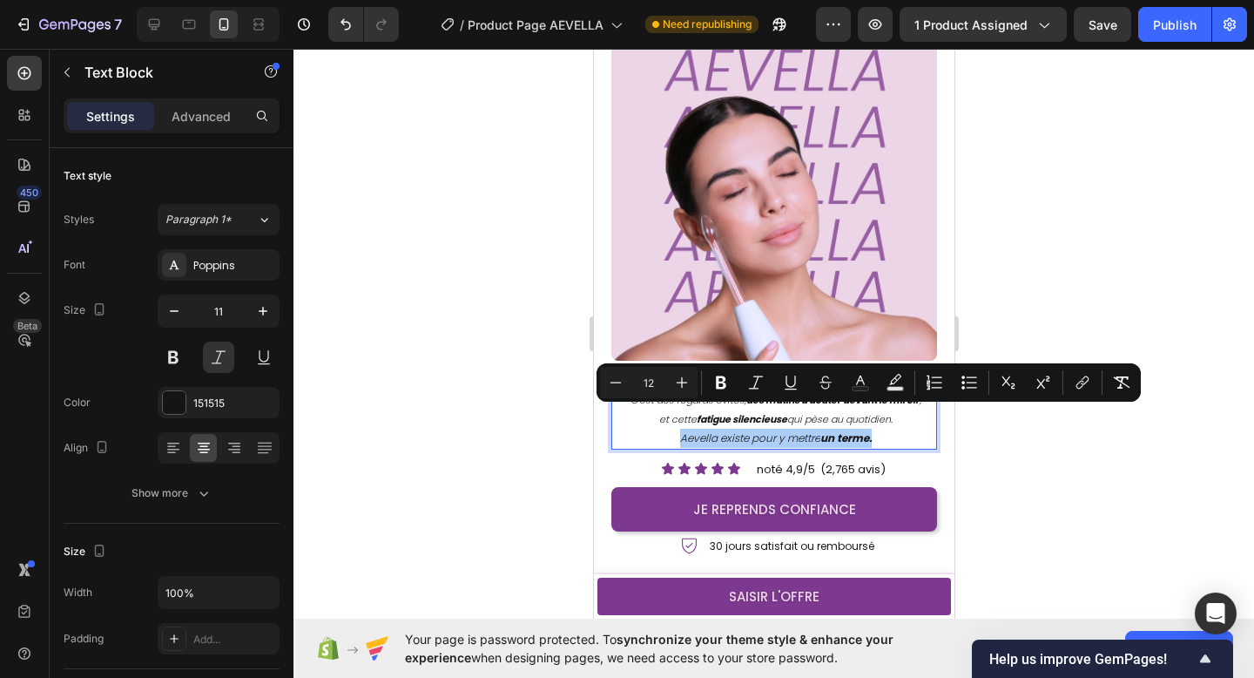
click at [559, 387] on div at bounding box center [773, 363] width 961 height 629
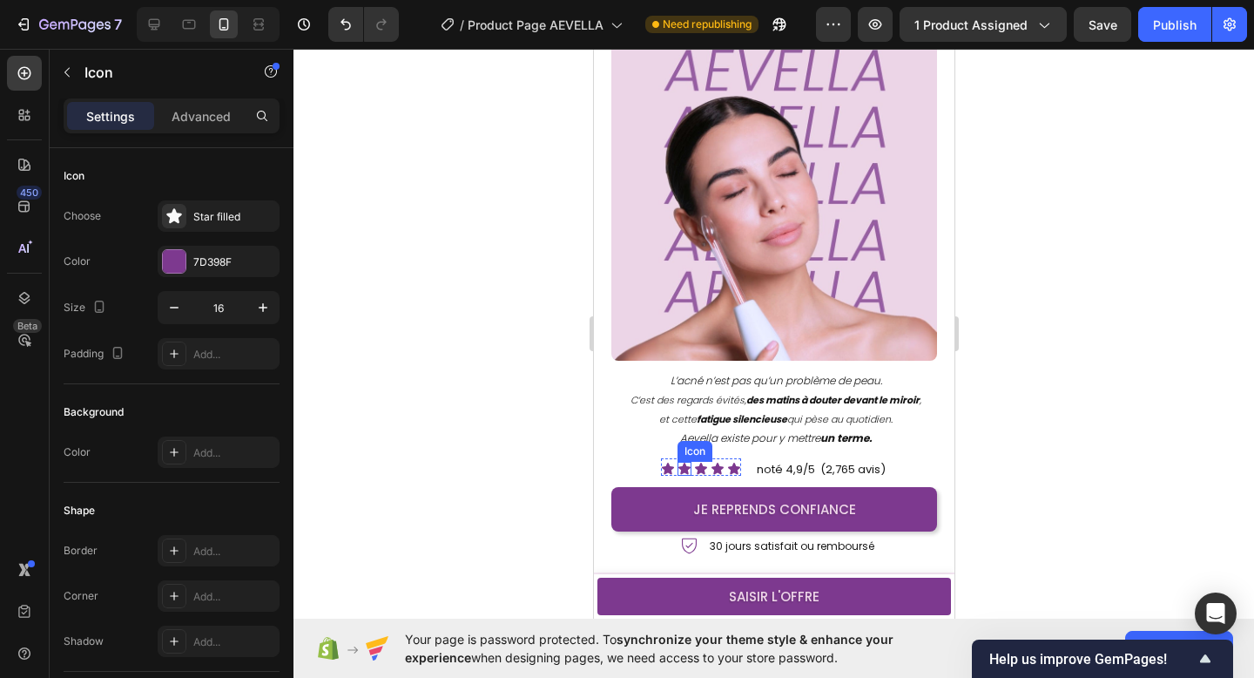
click at [683, 462] on icon at bounding box center [684, 467] width 12 height 11
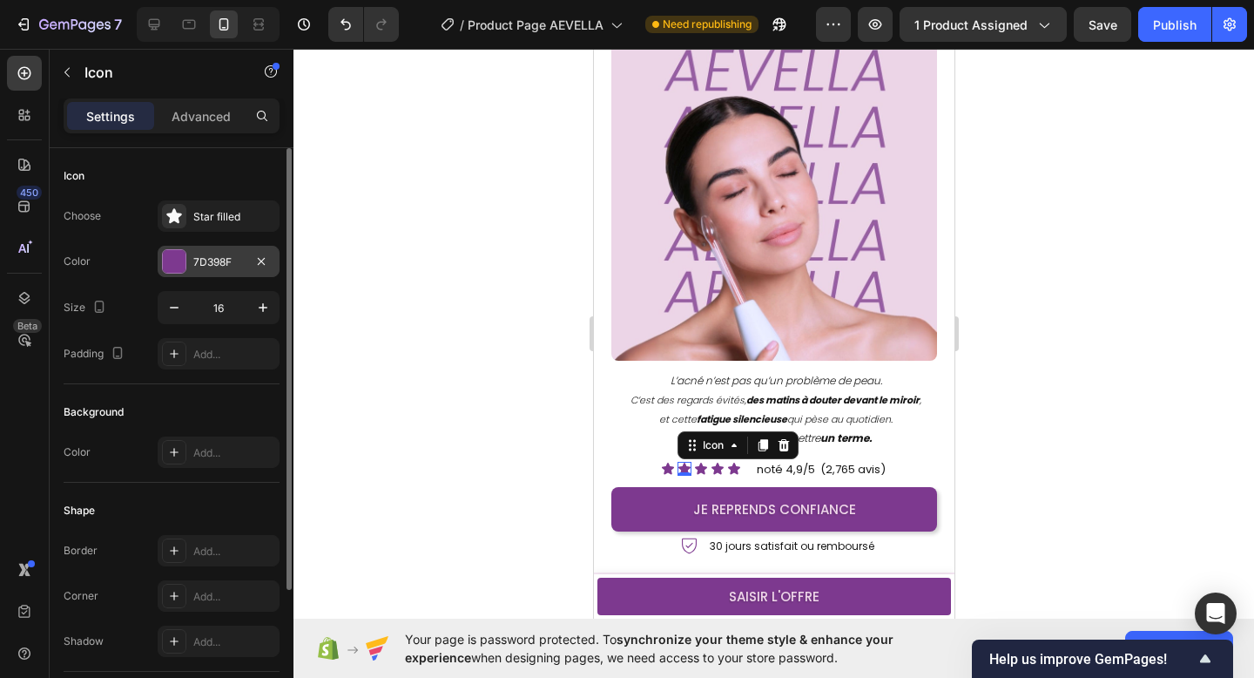
click at [206, 251] on div "7D398F" at bounding box center [219, 261] width 122 height 31
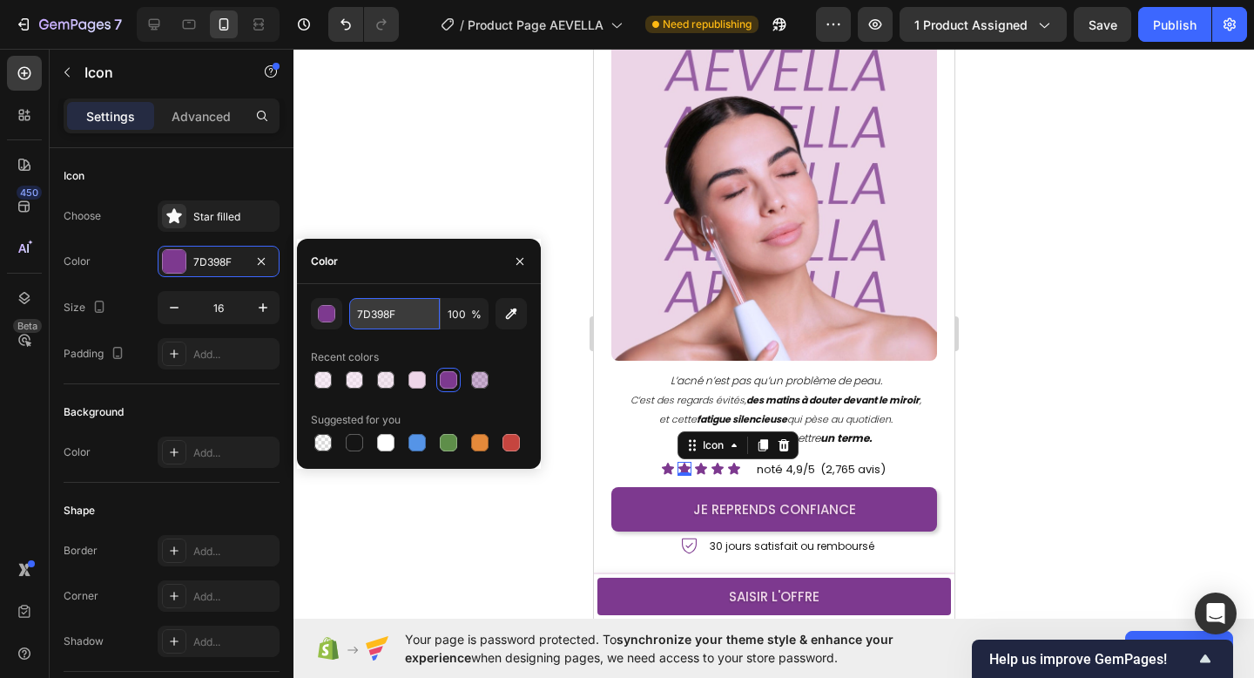
click at [406, 316] on input "7D398F" at bounding box center [394, 313] width 91 height 31
click at [422, 583] on div at bounding box center [773, 363] width 961 height 629
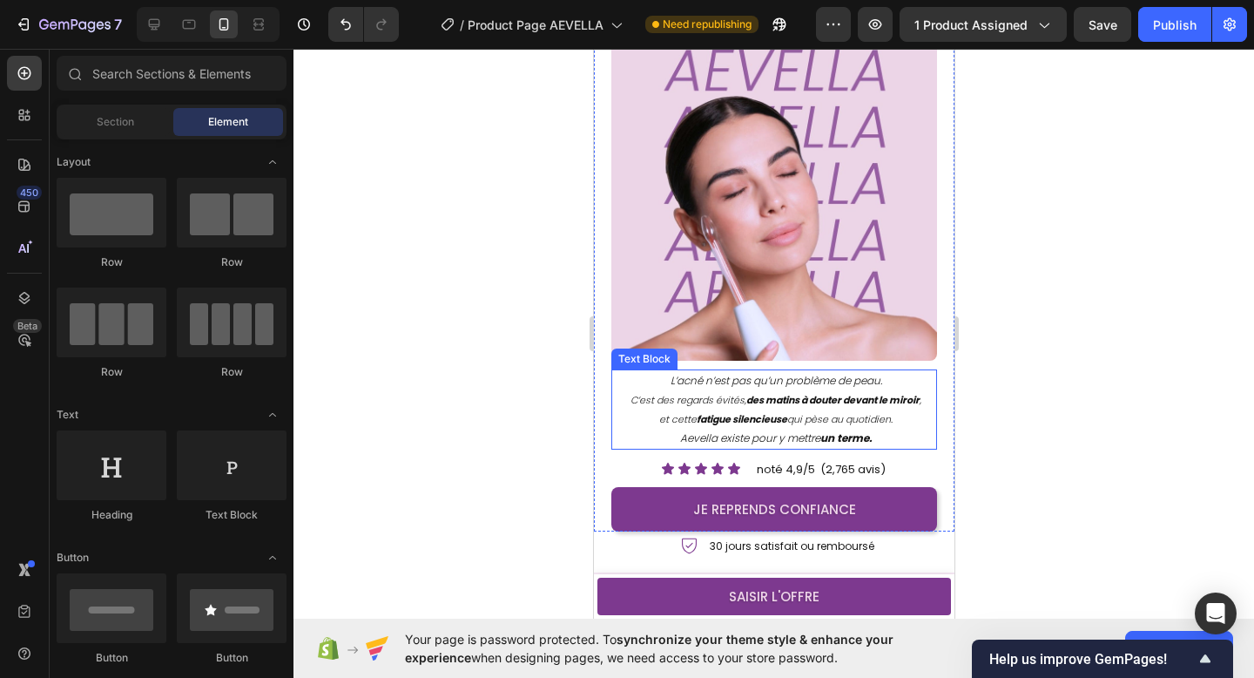
click at [715, 430] on span "Aevella existe pour y mettre un terme." at bounding box center [775, 437] width 192 height 15
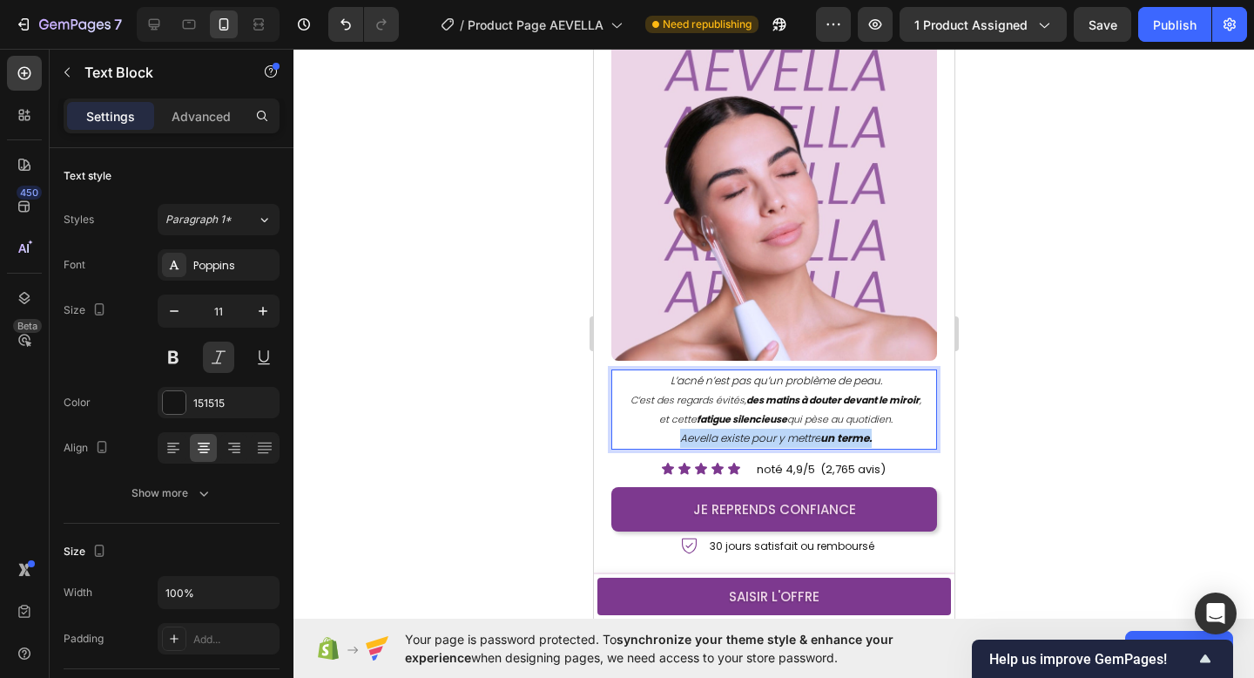
click at [715, 430] on span "Aevella existe pour y mettre un terme." at bounding box center [775, 437] width 192 height 15
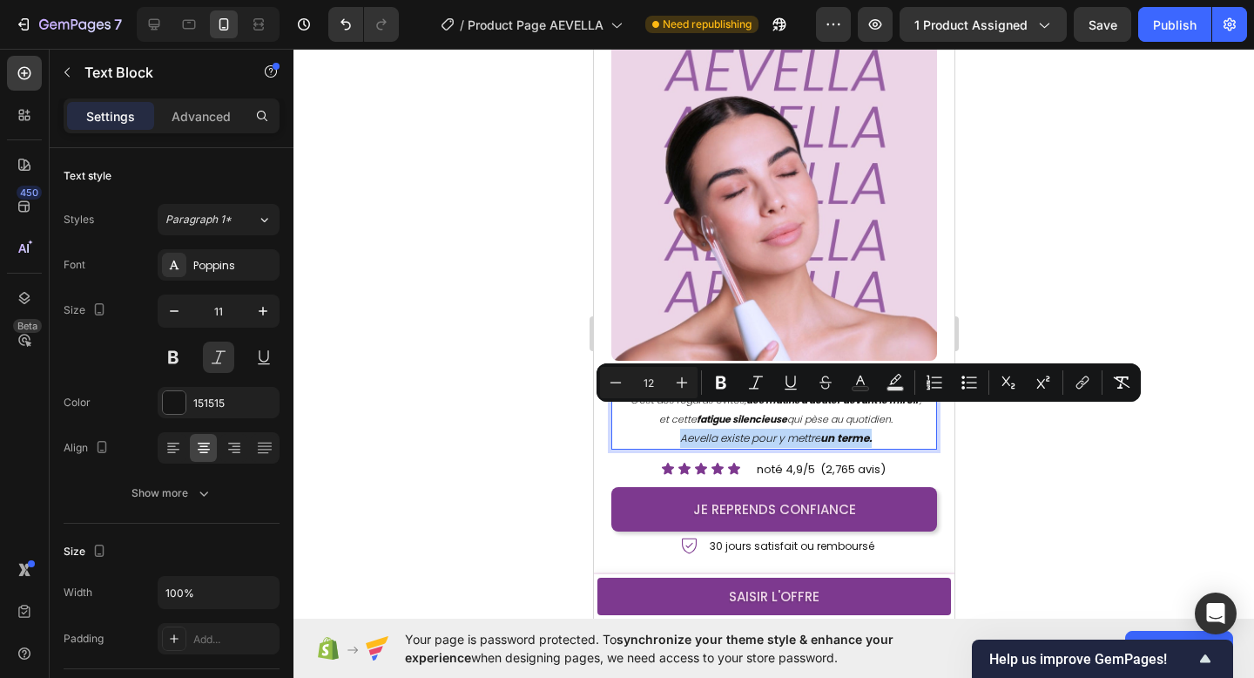
click at [850, 430] on strong "un terme." at bounding box center [845, 437] width 51 height 15
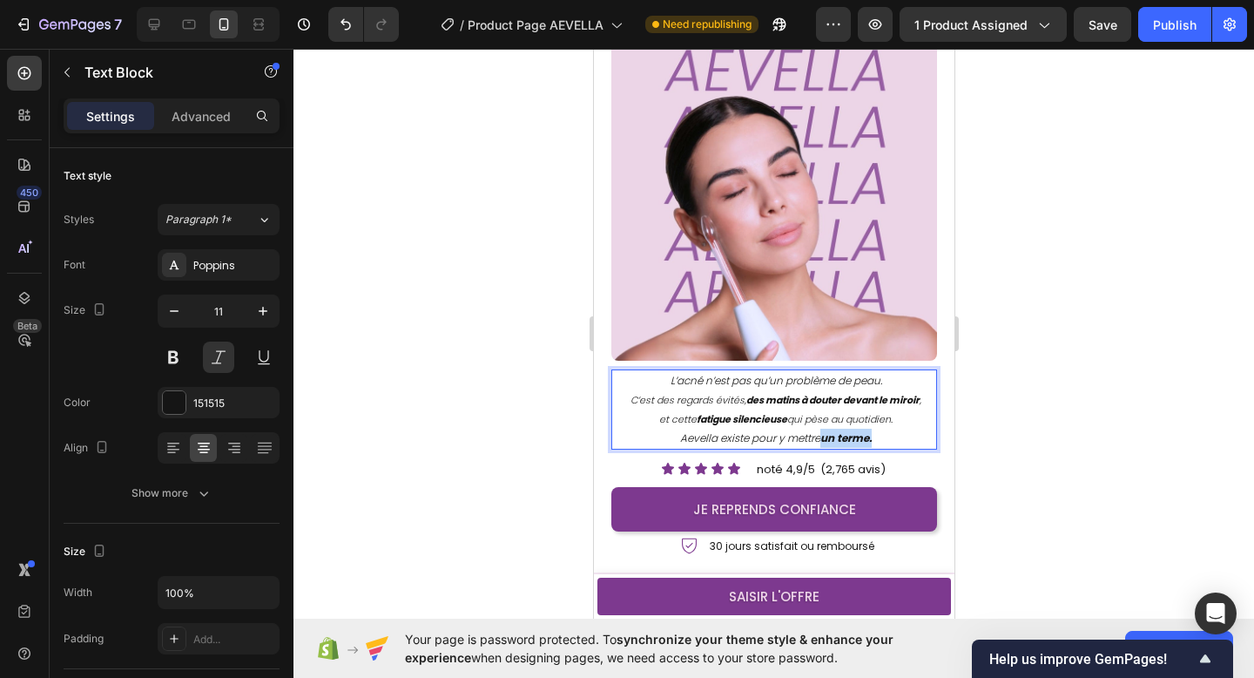
drag, startPoint x: 825, startPoint y: 414, endPoint x: 877, endPoint y: 416, distance: 52.3
click at [877, 428] on p "Aevella existe pour y mettre un terme." at bounding box center [775, 437] width 298 height 19
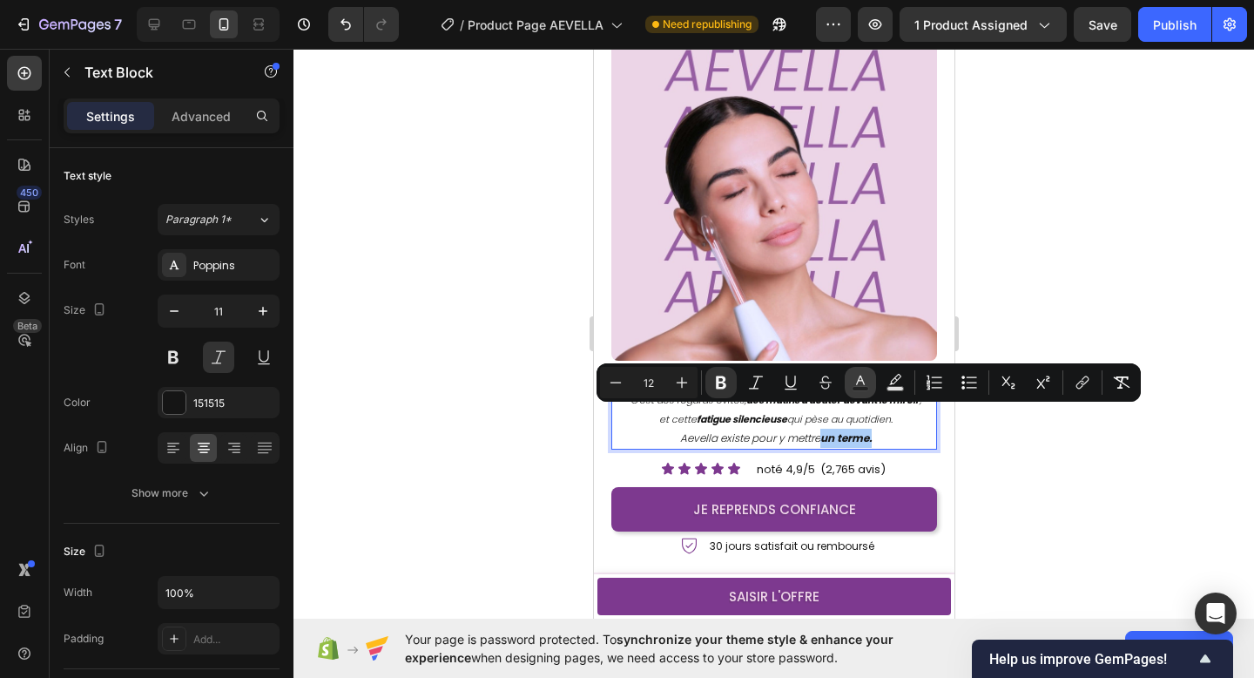
click at [854, 387] on rect "Editor contextual toolbar" at bounding box center [861, 389] width 17 height 4
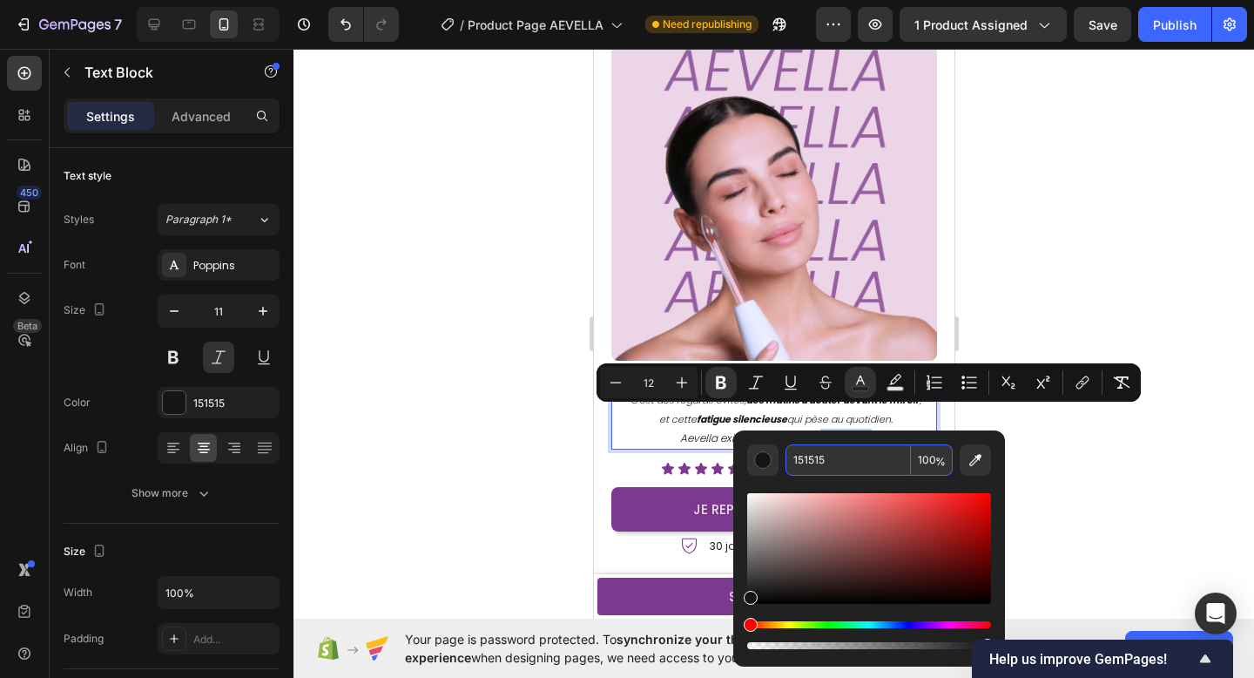
click at [841, 452] on input "151515" at bounding box center [848, 459] width 125 height 31
paste input "7D398F"
type input "7D398F"
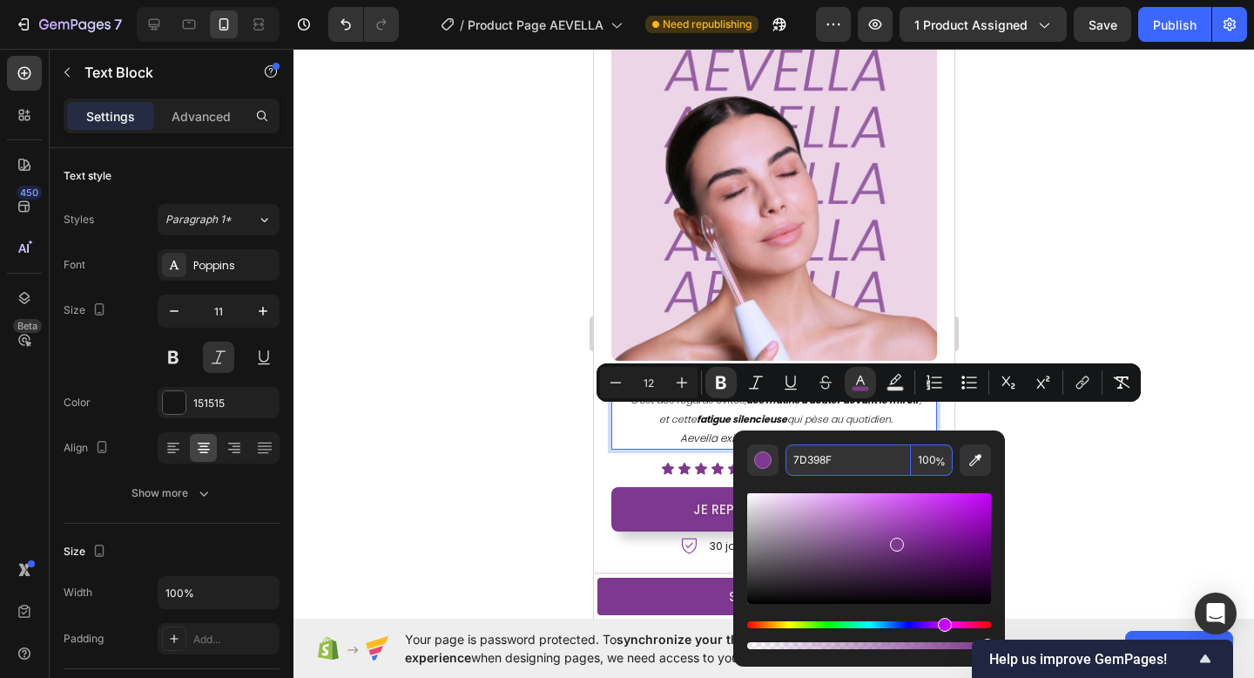
drag, startPoint x: 441, startPoint y: 477, endPoint x: 31, endPoint y: 425, distance: 412.6
click at [441, 477] on div at bounding box center [773, 363] width 961 height 629
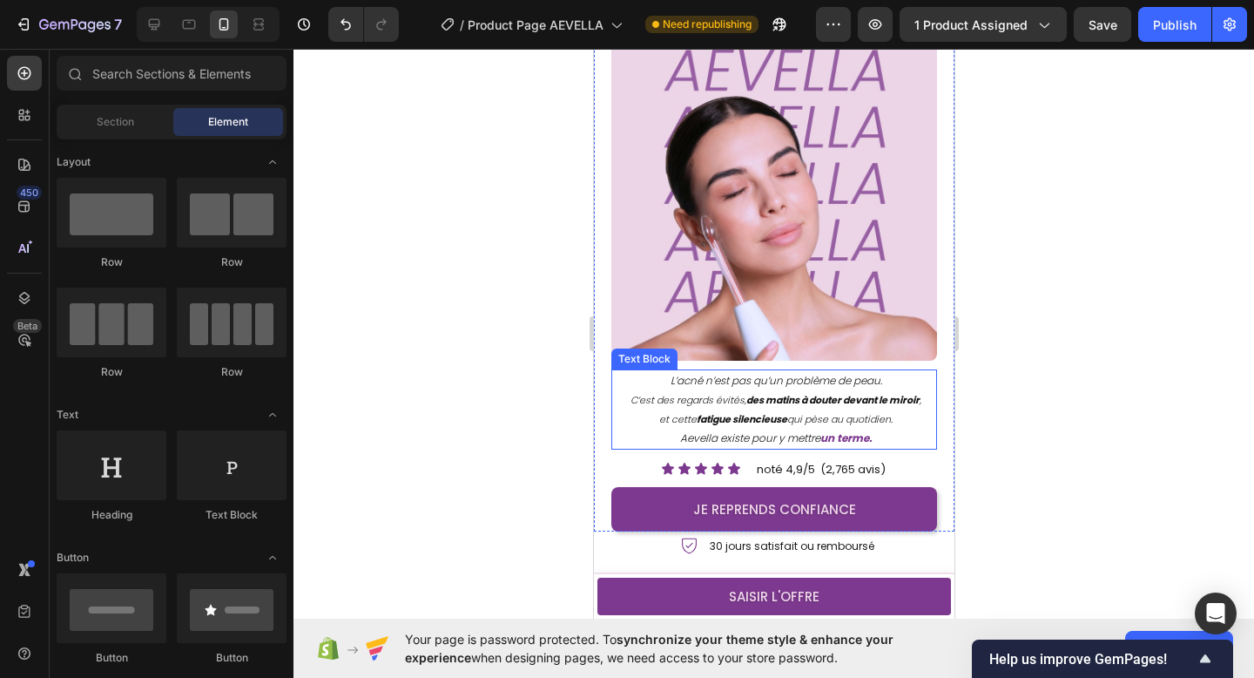
click at [878, 428] on p "Aevella existe pour y mettre un terme." at bounding box center [775, 437] width 298 height 19
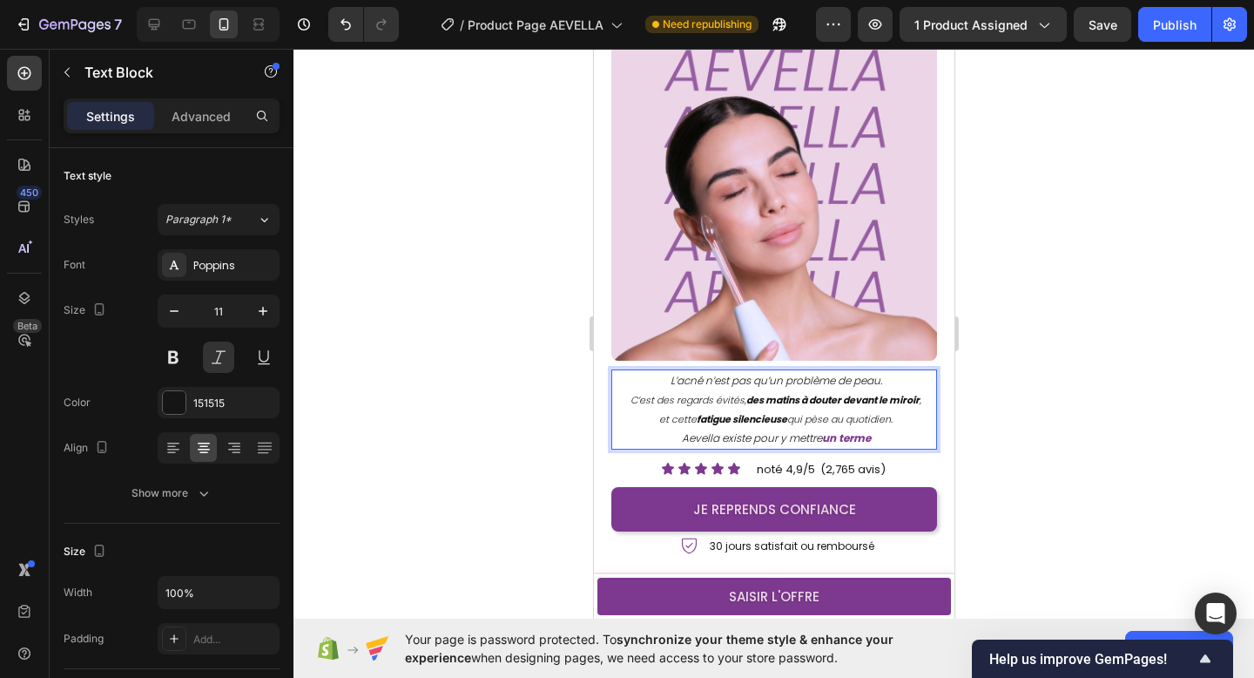
click at [900, 428] on p "Aevella existe pour y mettre un terme" at bounding box center [775, 437] width 298 height 19
click at [914, 398] on p "C’est des regards évités, des matins à douter devant le miroir , et cette fatig…" at bounding box center [775, 409] width 298 height 38
click at [913, 396] on p "C’est des regards évités, des matins à douter devant le miroir , et cette fatig…" at bounding box center [775, 409] width 298 height 38
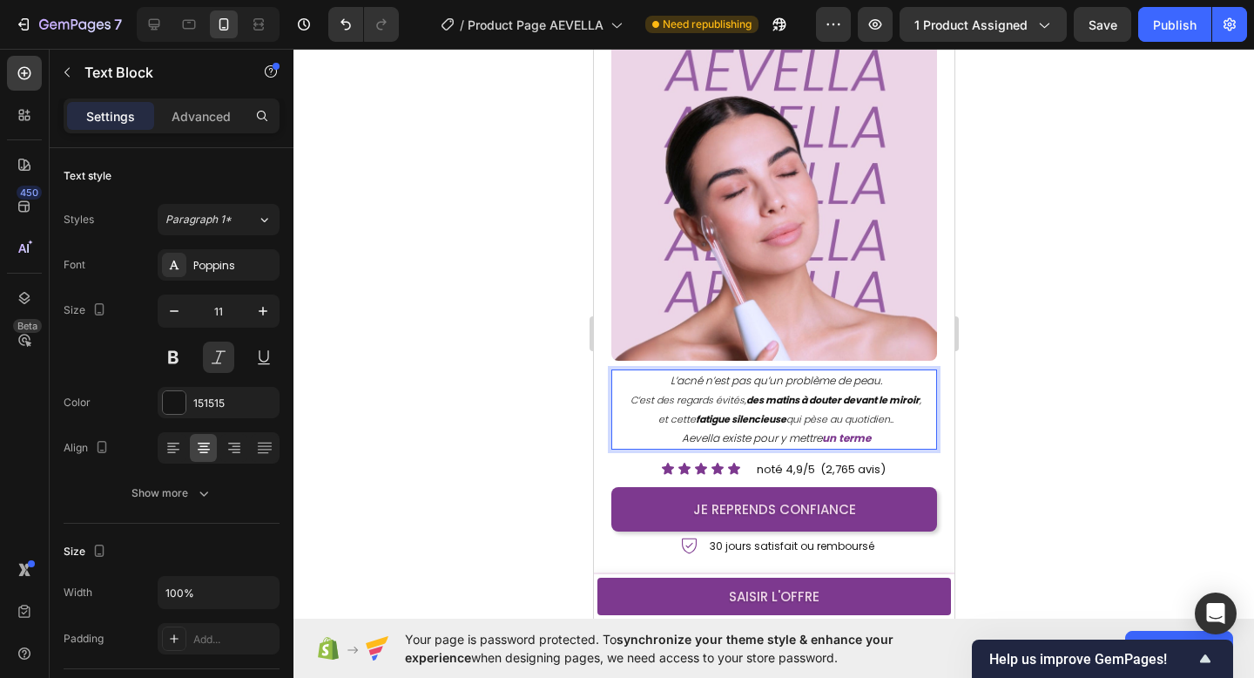
click at [911, 396] on p "C’est des regards évités, des matins à douter devant le miroir , et cette fatig…" at bounding box center [775, 409] width 298 height 38
drag, startPoint x: 911, startPoint y: 396, endPoint x: 900, endPoint y: 415, distance: 21.5
click at [900, 415] on div "L’acné n’est pas qu’un problème de peau. C’est des regards évités, des matins à…" at bounding box center [774, 409] width 301 height 80
click at [914, 397] on p "C’est des regards évités, des matins à douter devant le miroir , et cette fatig…" at bounding box center [775, 409] width 298 height 38
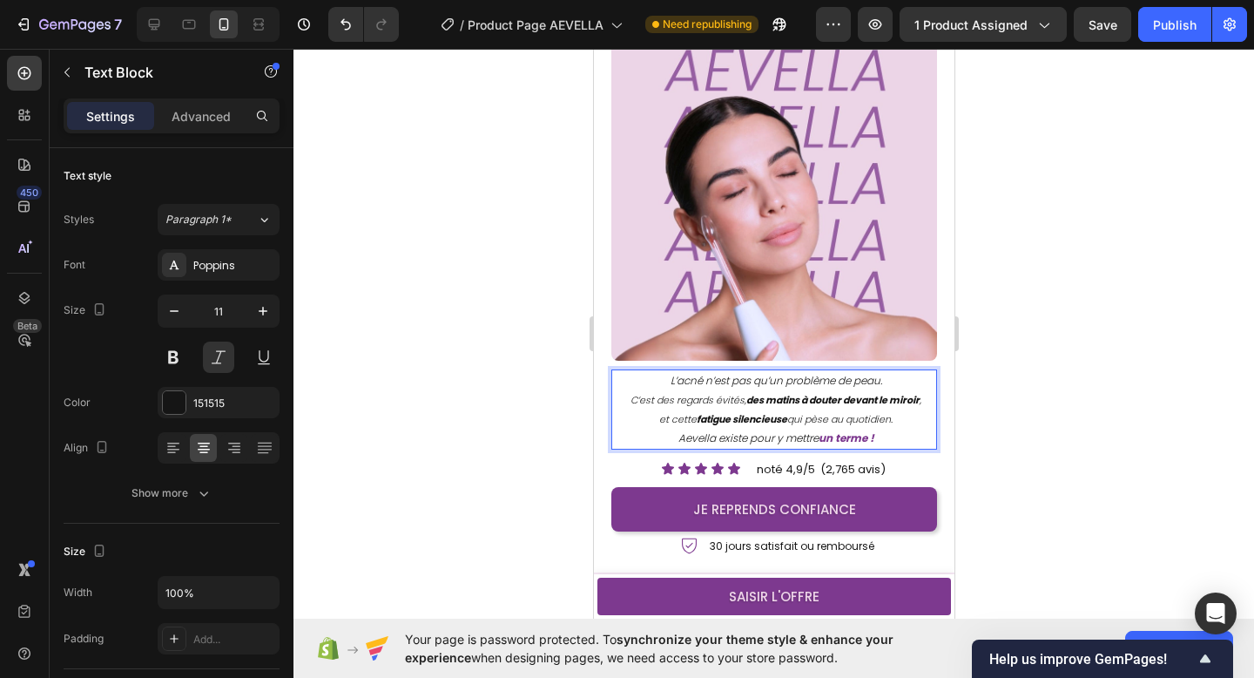
click at [1113, 445] on div at bounding box center [773, 363] width 961 height 629
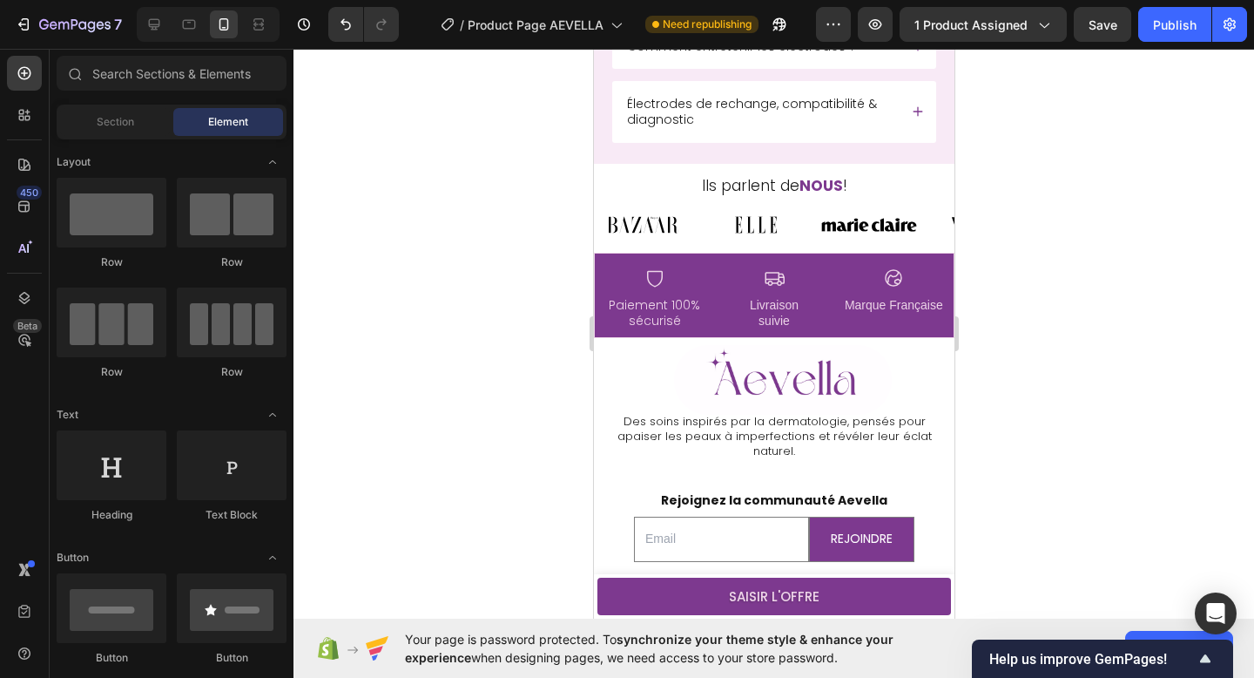
scroll to position [6366, 0]
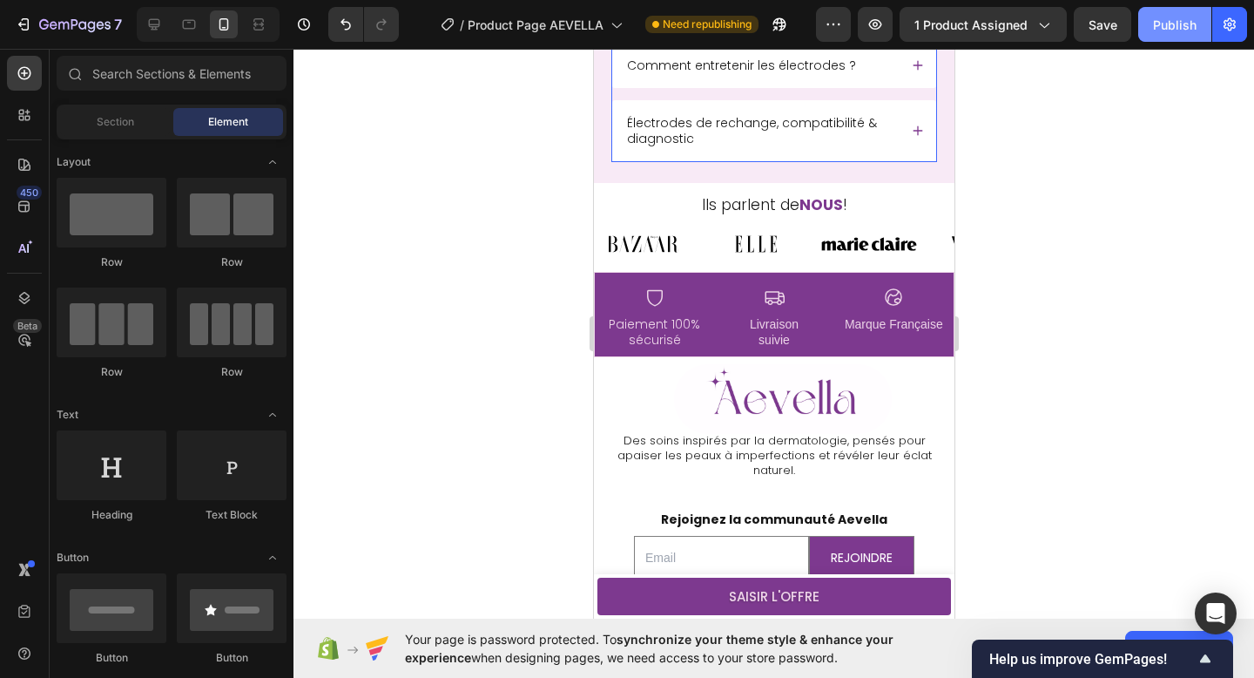
click at [1174, 17] on div "Publish" at bounding box center [1175, 25] width 44 height 18
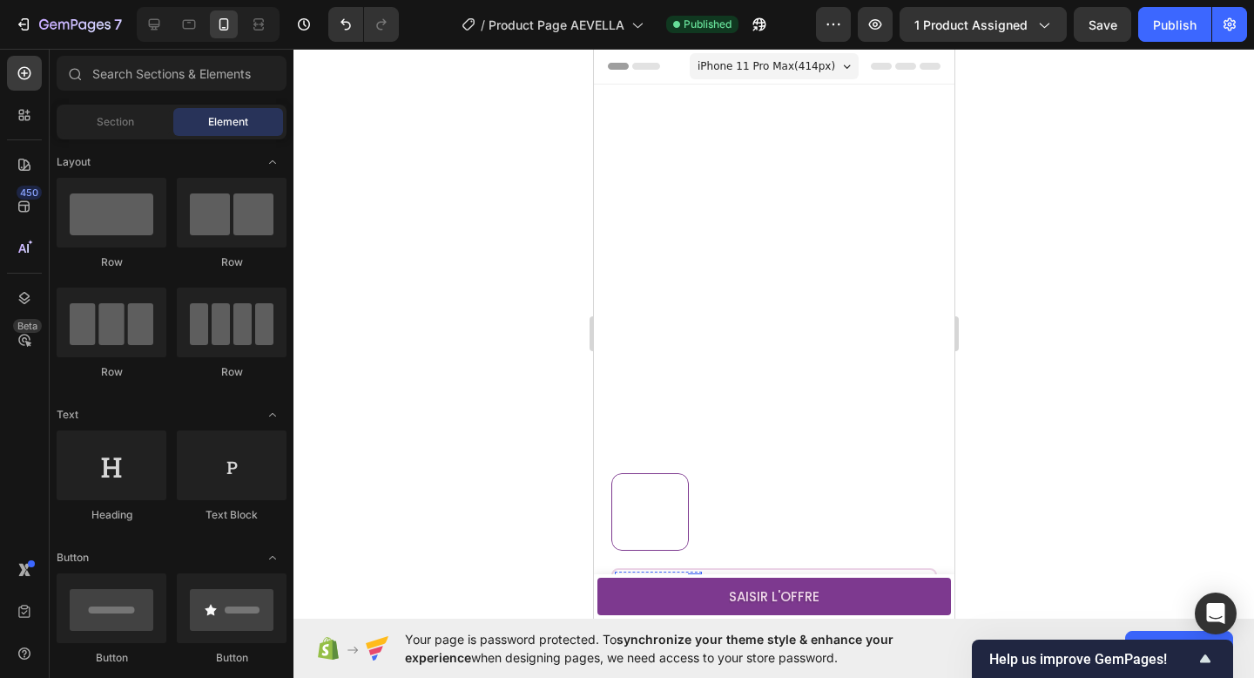
scroll to position [215, 0]
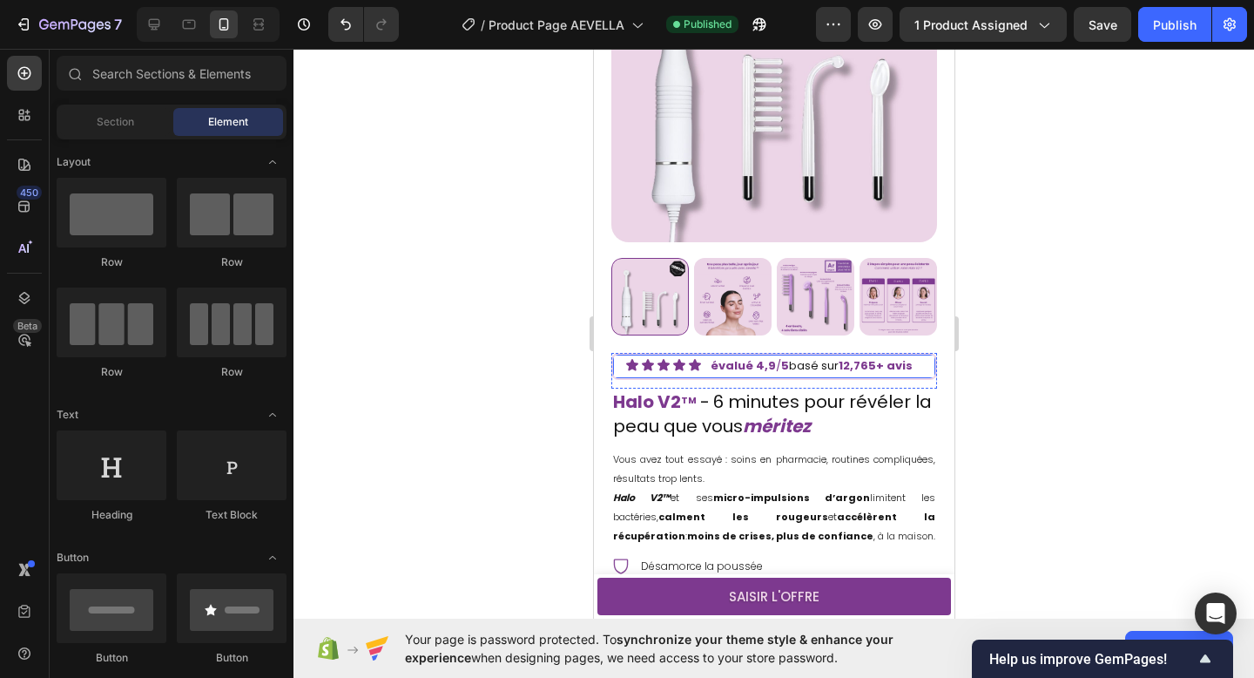
click at [698, 375] on div "Icon Icon Icon Icon Icon Icon List" at bounding box center [657, 366] width 87 height 20
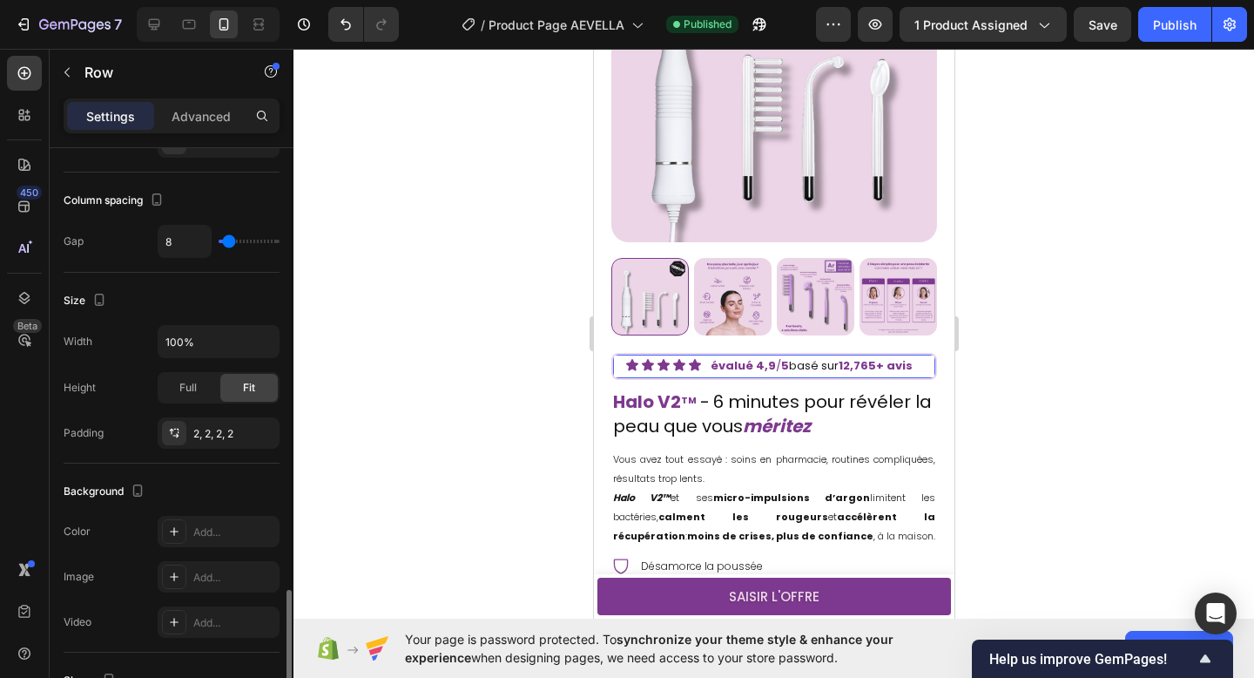
scroll to position [637, 0]
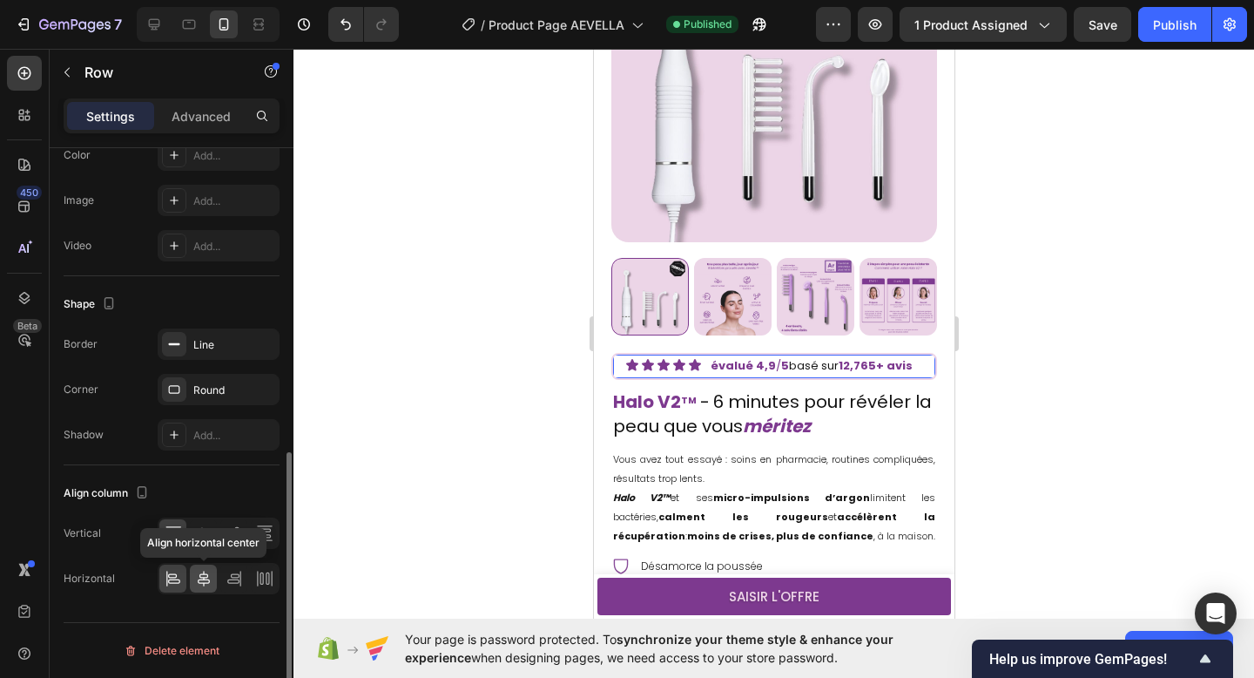
click at [200, 583] on icon at bounding box center [203, 578] width 17 height 17
click at [382, 449] on div at bounding box center [773, 363] width 961 height 629
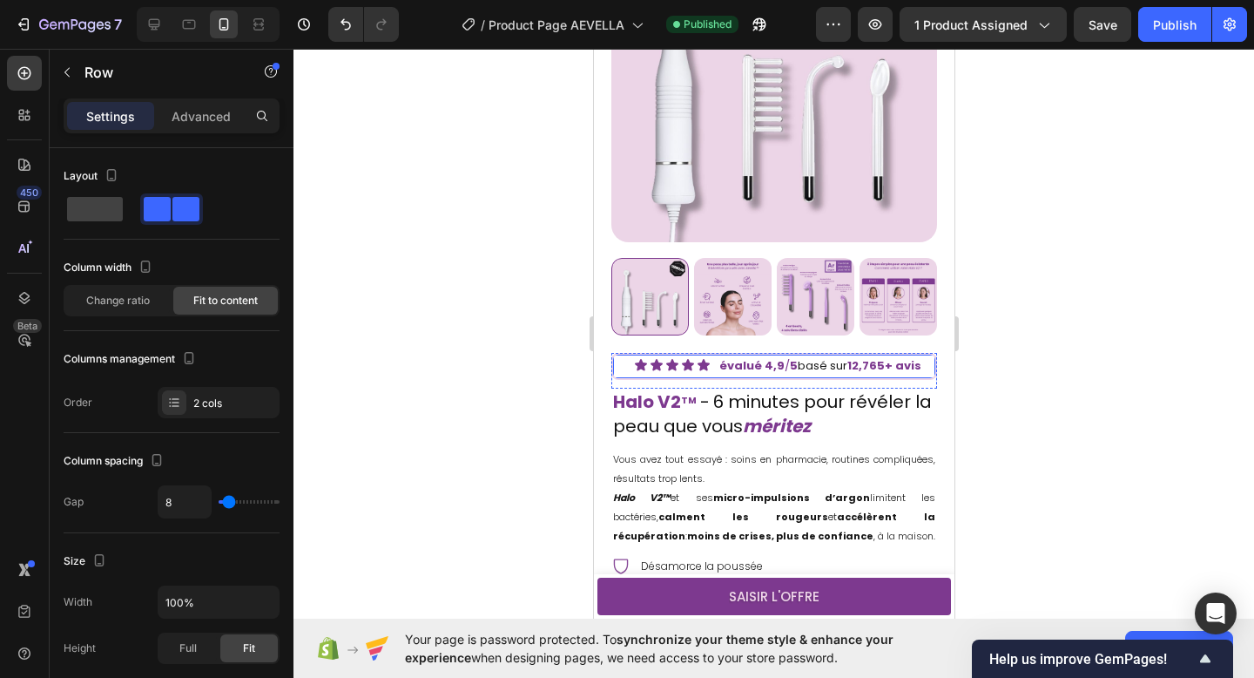
click at [624, 366] on div "Icon Icon Icon Icon Icon Icon List évalué 4,9 / 5 basé sur 12,765+ avis Text Bl…" at bounding box center [773, 366] width 326 height 27
click at [180, 124] on p "Advanced" at bounding box center [201, 116] width 59 height 18
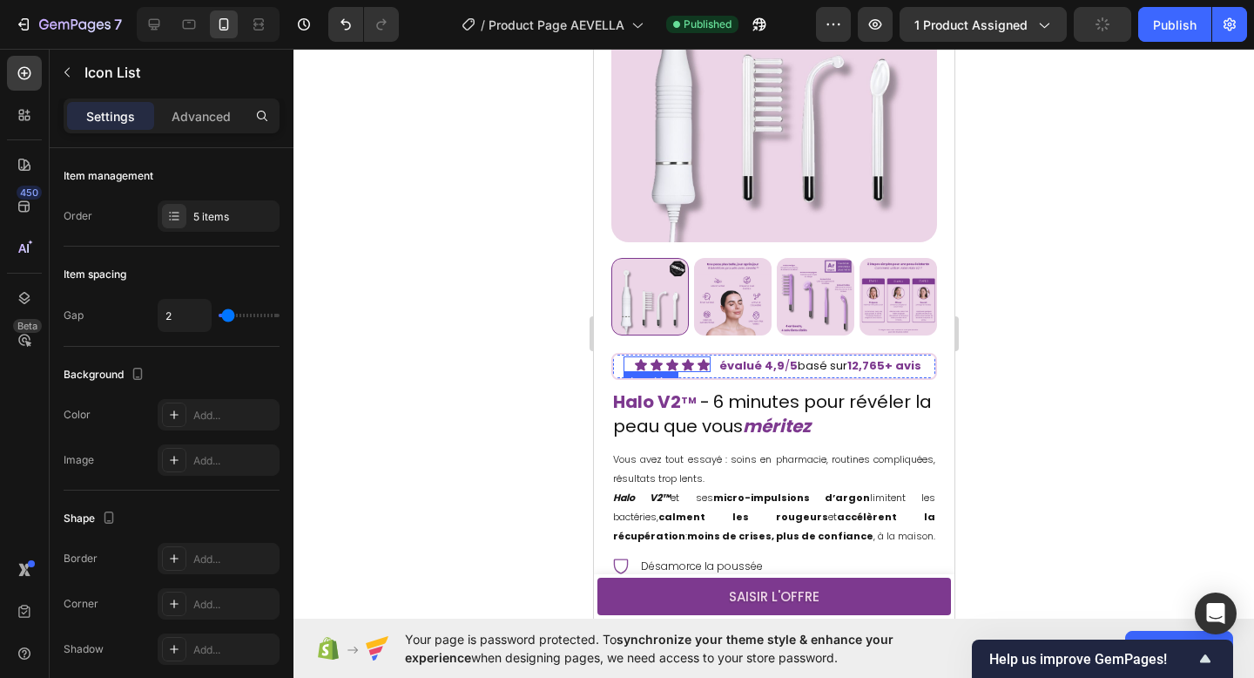
click at [632, 365] on div "Icon Icon Icon Icon Icon Icon List" at bounding box center [666, 364] width 87 height 16
click at [200, 111] on p "Advanced" at bounding box center [201, 116] width 59 height 18
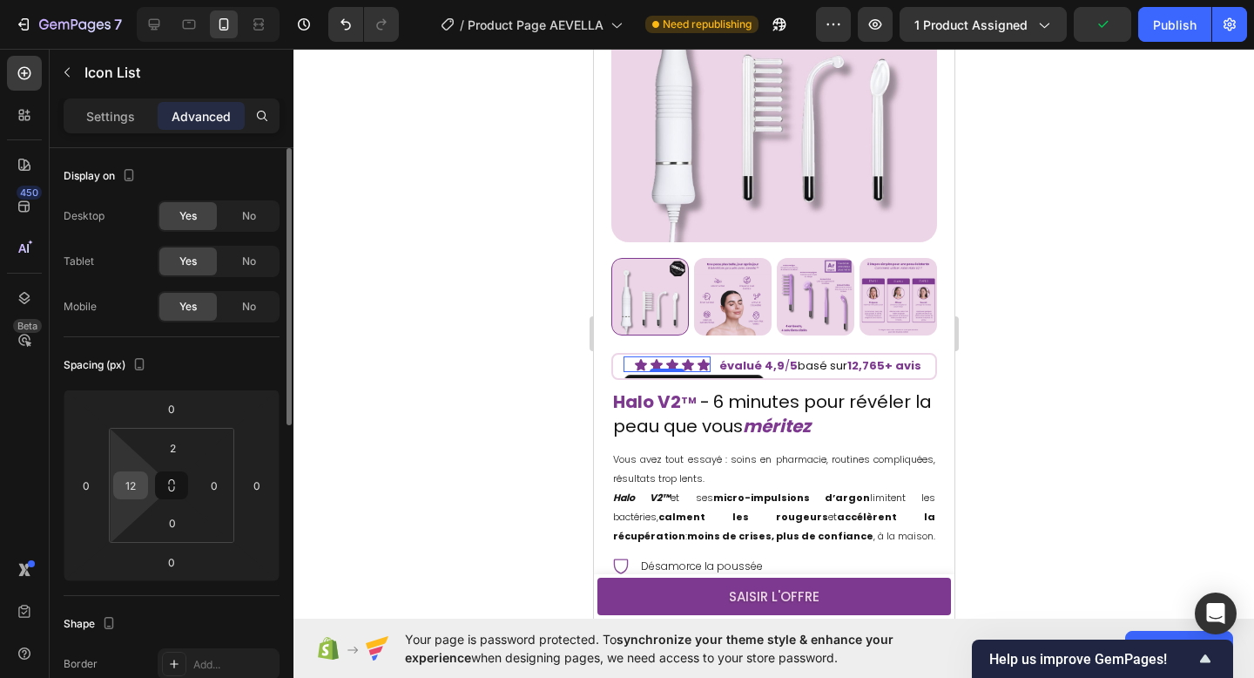
click at [133, 493] on input "12" at bounding box center [131, 485] width 26 height 26
type input "0"
click at [222, 369] on div "Spacing (px)" at bounding box center [172, 365] width 216 height 28
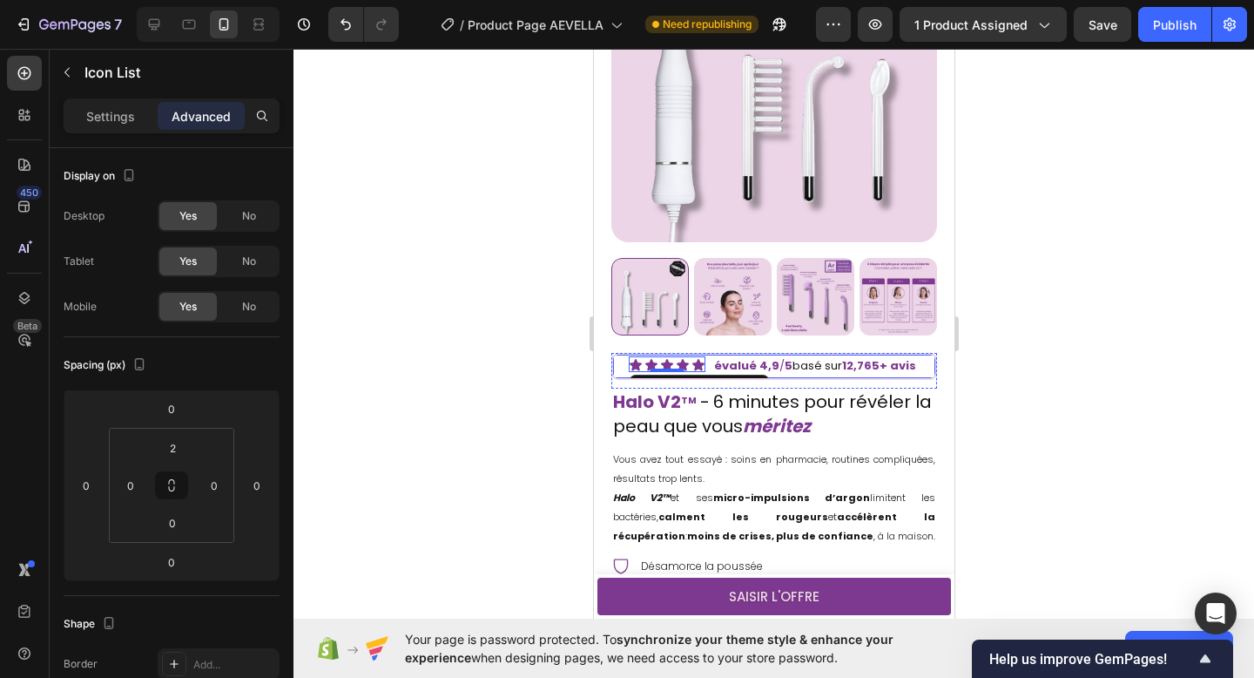
click at [625, 364] on div "Icon Icon Icon Icon Icon Icon List 0 évalué 4,9 / 5 basé sur 12,765+ avis Text …" at bounding box center [773, 366] width 326 height 27
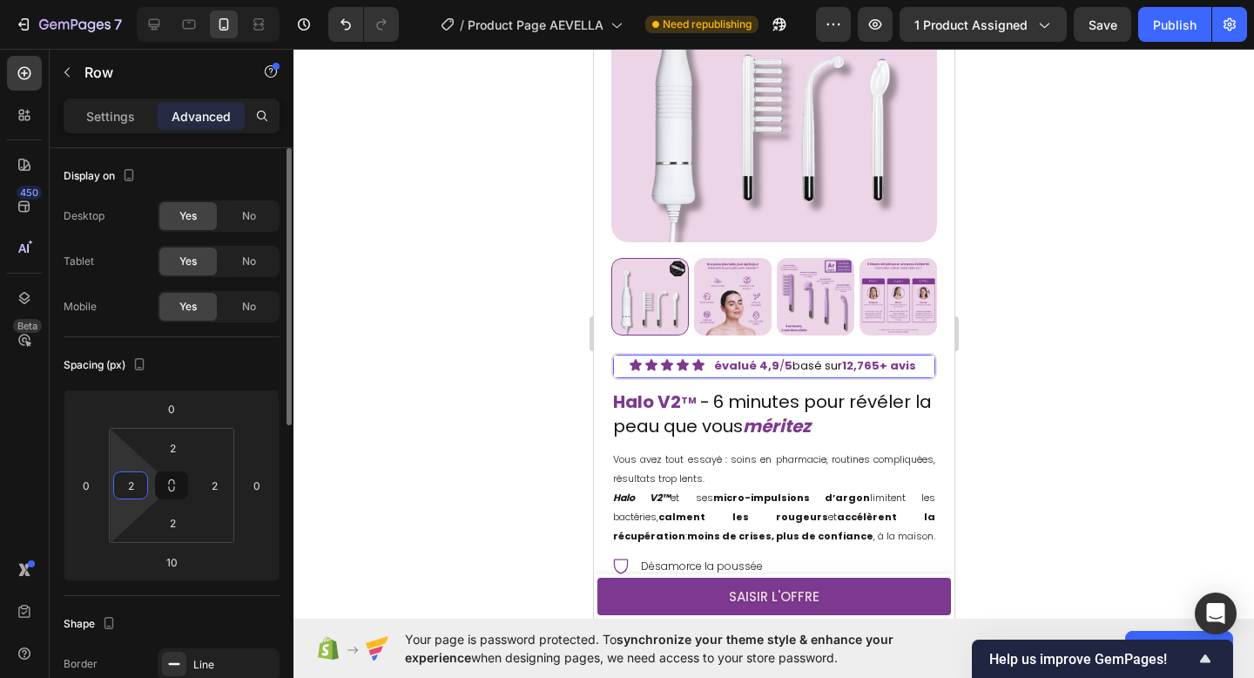
click at [133, 486] on input "2" at bounding box center [131, 485] width 26 height 26
type input "0"
click at [205, 496] on input "2" at bounding box center [214, 485] width 26 height 26
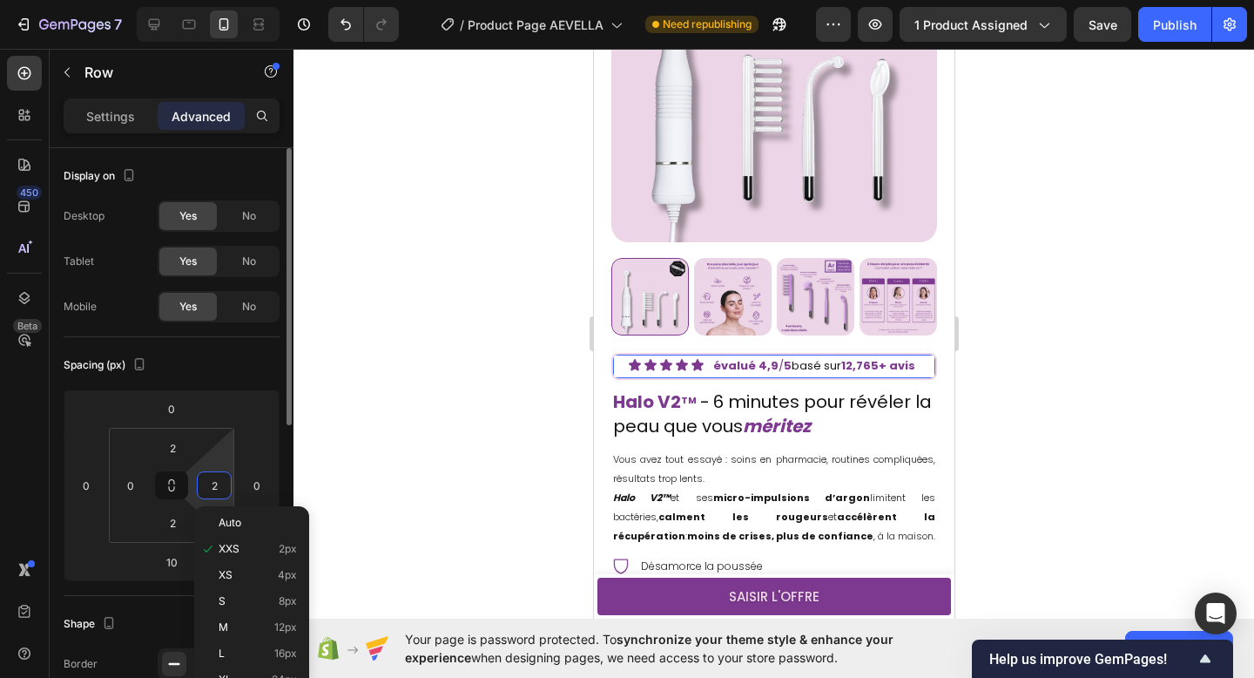
click at [210, 494] on input "2" at bounding box center [214, 485] width 26 height 26
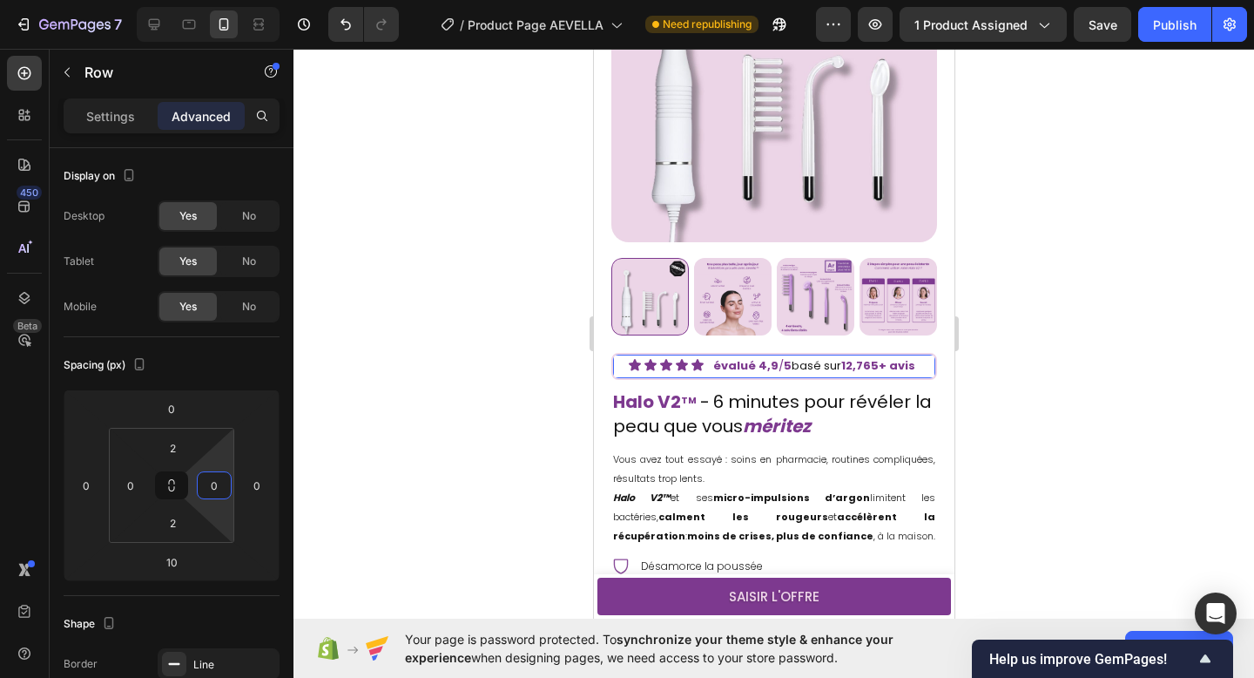
click at [361, 496] on div at bounding box center [773, 363] width 961 height 629
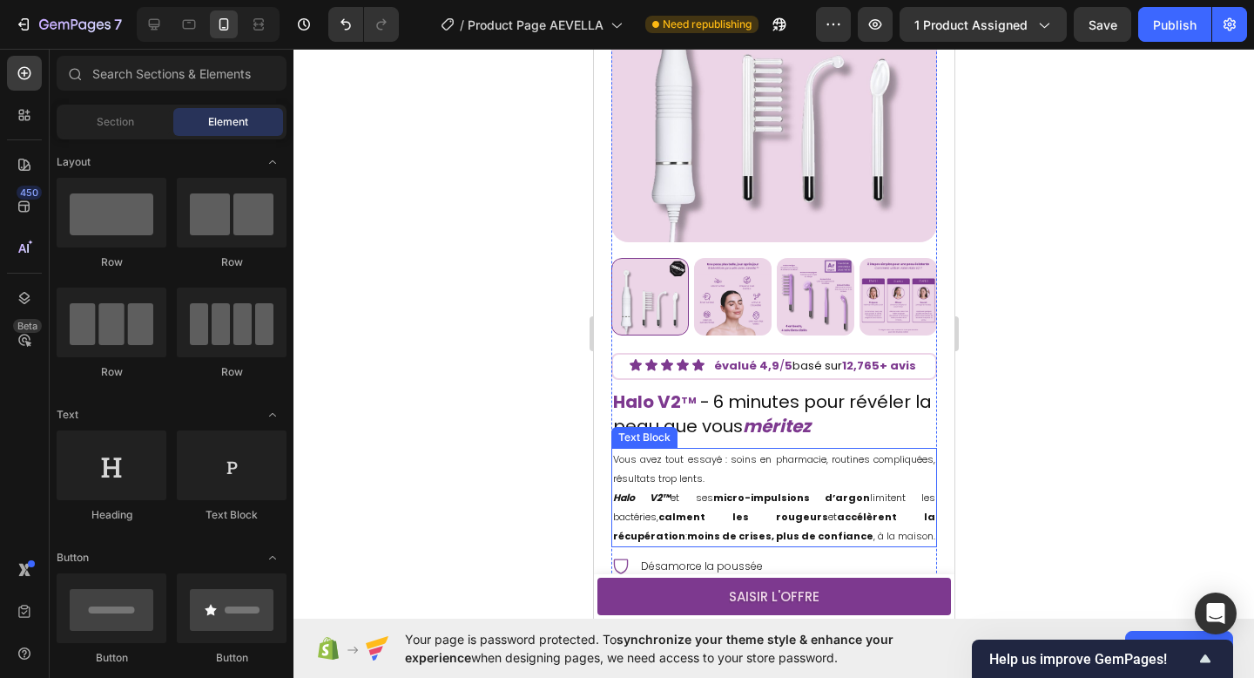
click at [727, 478] on p "Vous avez tout essayé : soins en pharmacie, routines compliquées, résultats tro…" at bounding box center [773, 497] width 322 height 96
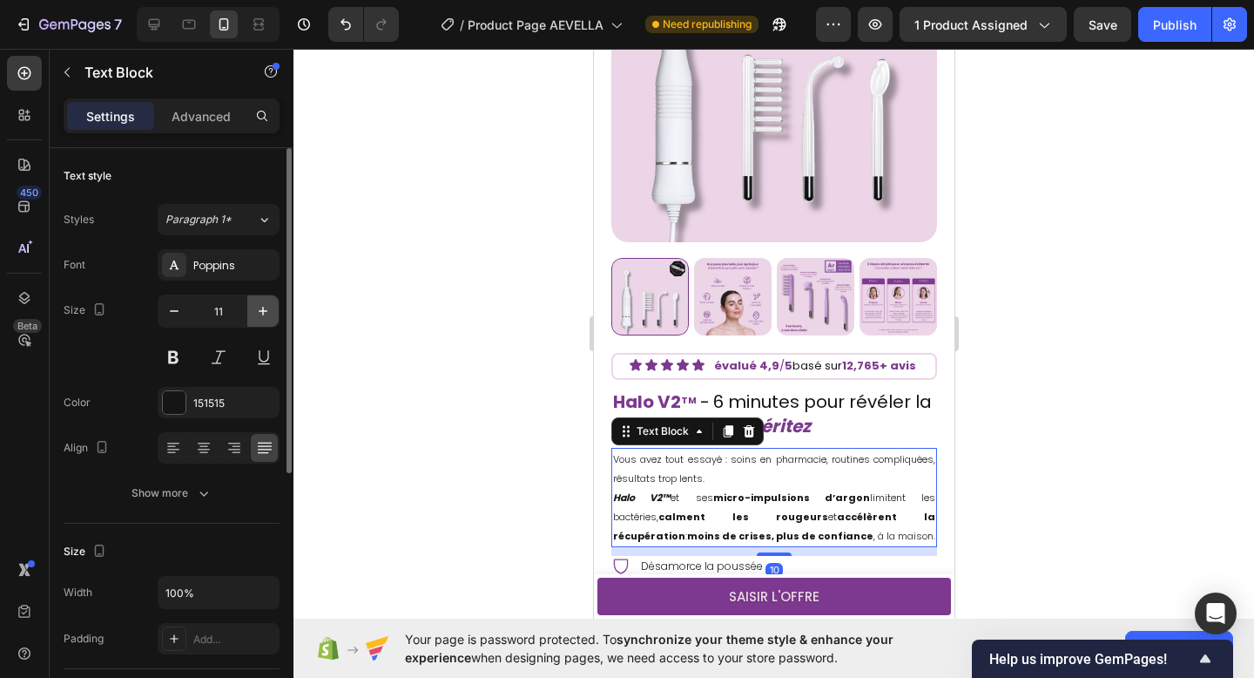
click at [264, 309] on icon "button" at bounding box center [262, 310] width 17 height 17
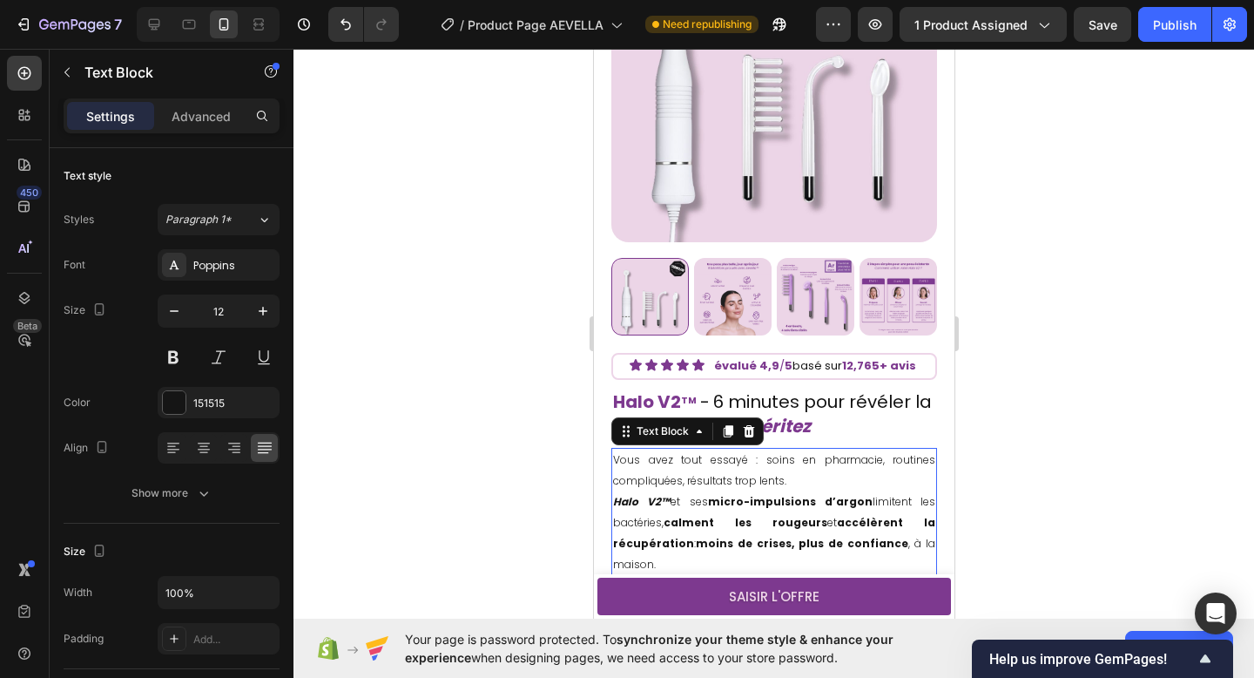
click at [421, 426] on div at bounding box center [773, 363] width 961 height 629
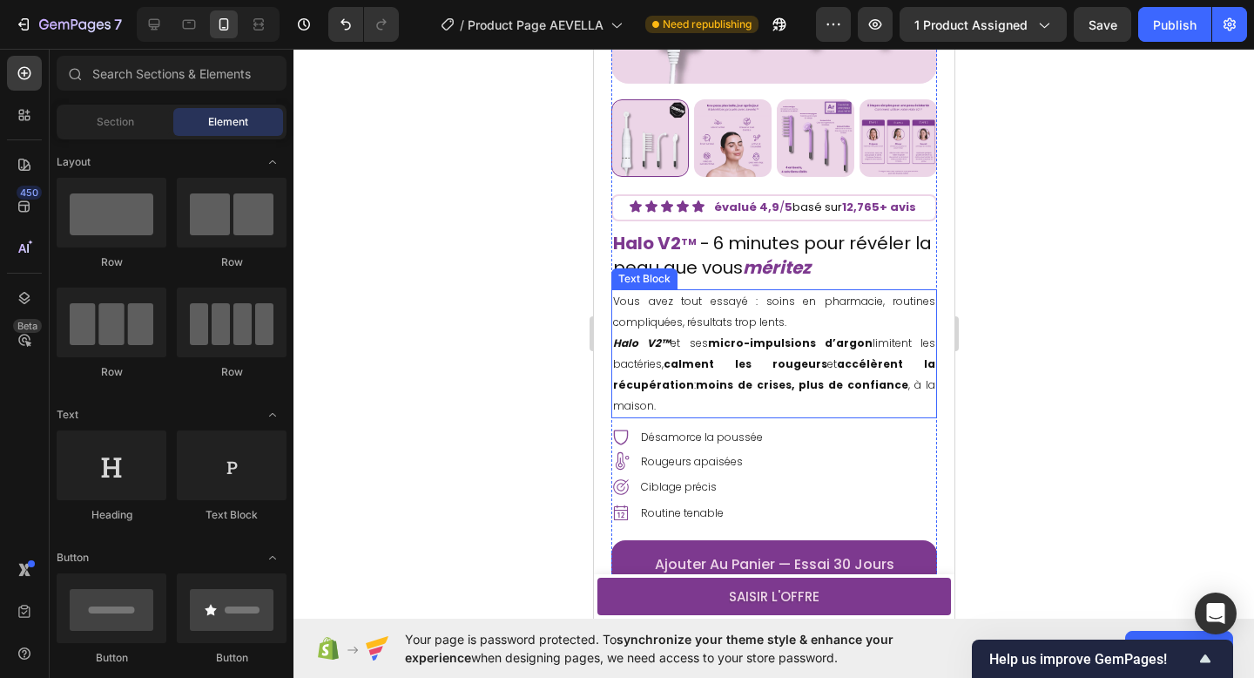
scroll to position [415, 0]
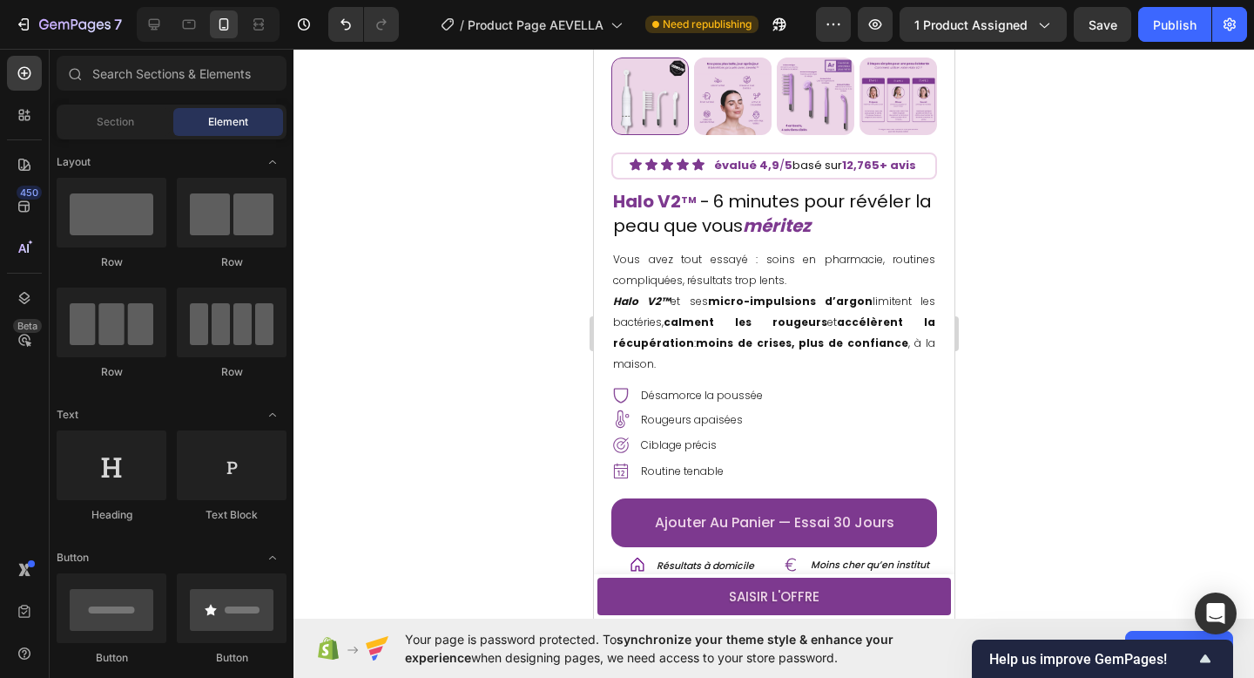
click at [1130, 291] on div at bounding box center [773, 363] width 961 height 629
click at [1163, 27] on div "Publish" at bounding box center [1175, 25] width 44 height 18
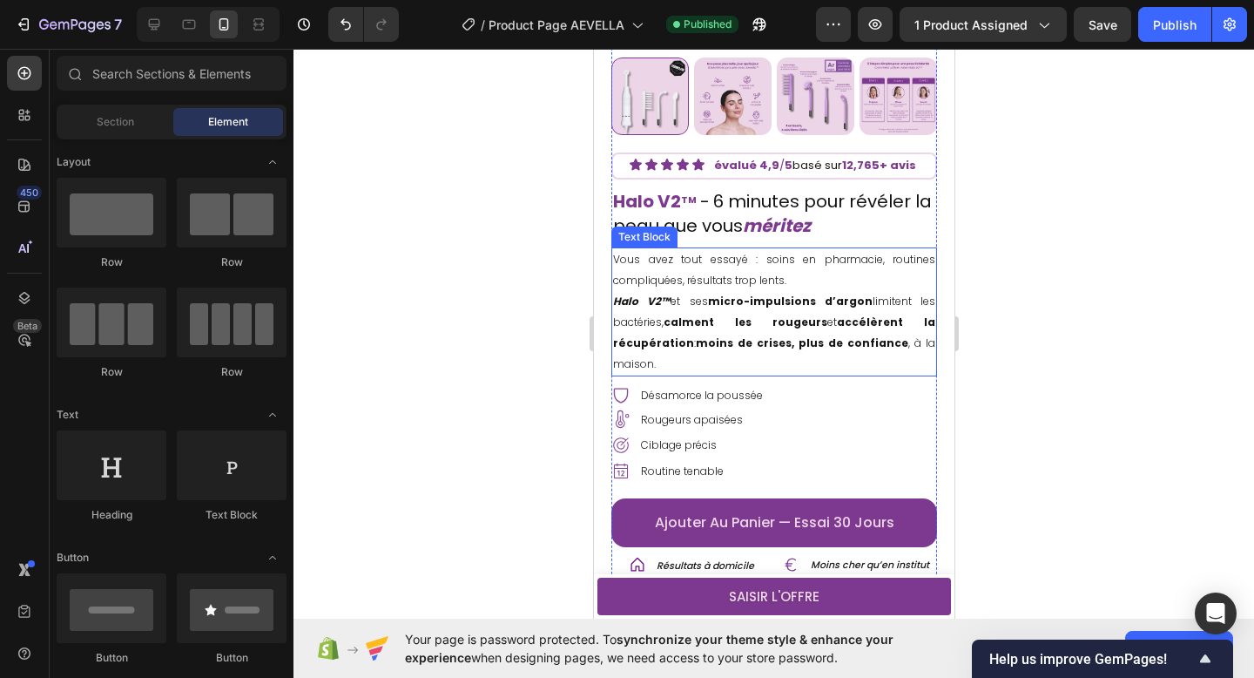
click at [838, 302] on strong "micro-impulsions d’argon" at bounding box center [789, 300] width 165 height 15
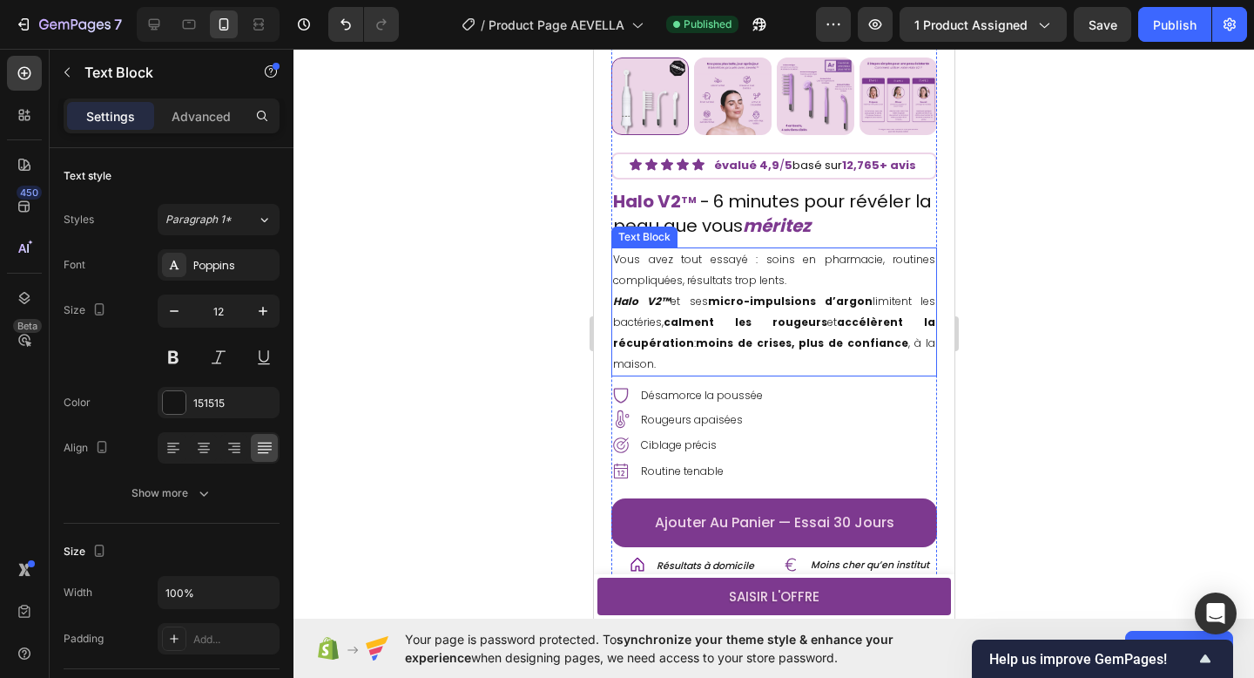
click at [838, 302] on strong "micro-impulsions d’argon" at bounding box center [789, 300] width 165 height 15
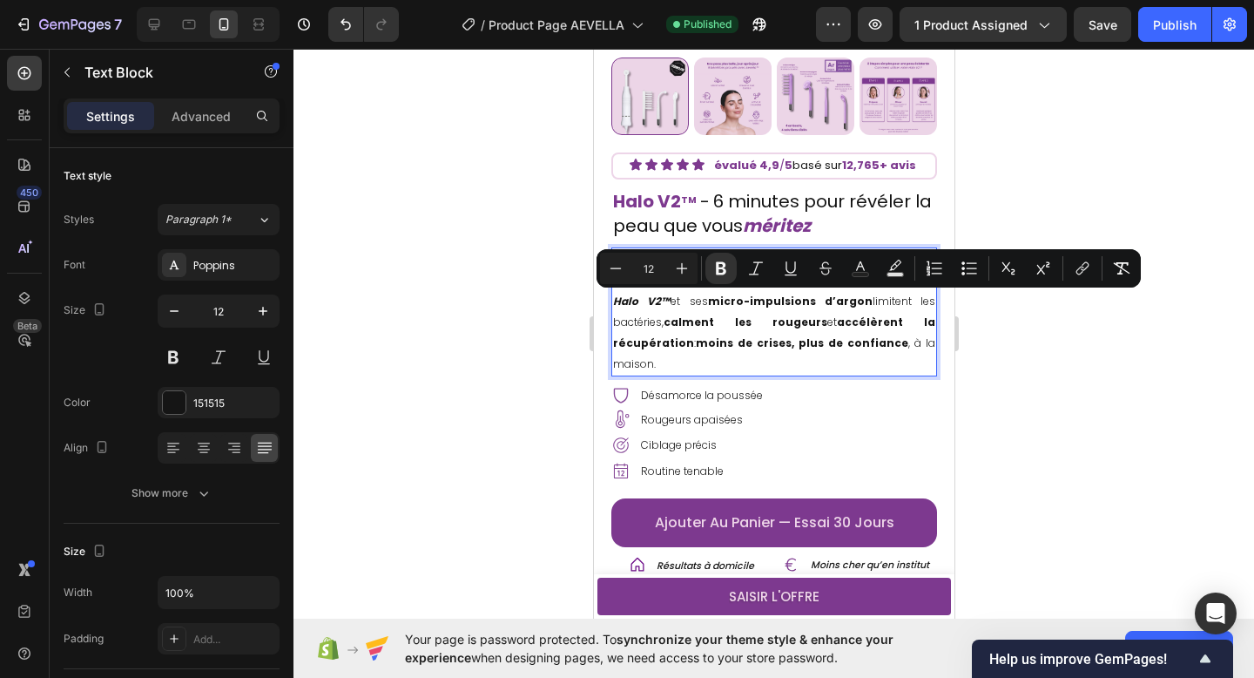
click at [774, 341] on strong "moins de crises, plus de confiance" at bounding box center [801, 342] width 212 height 15
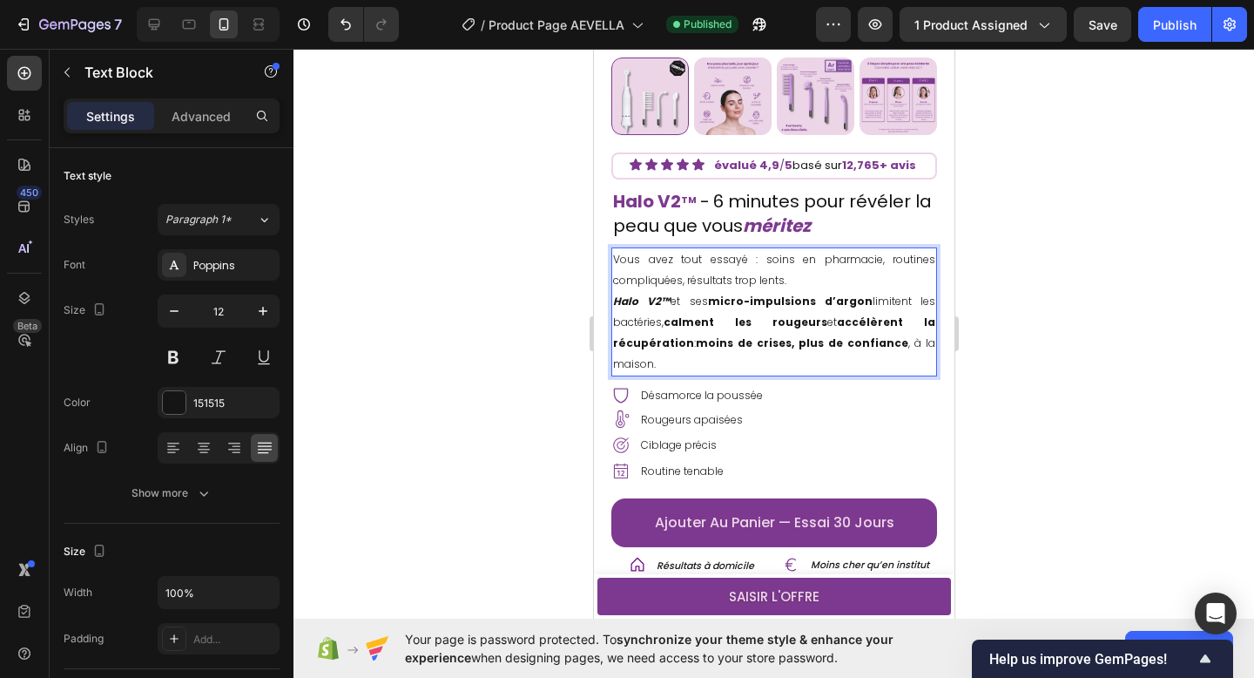
click at [1150, 381] on div at bounding box center [773, 363] width 961 height 629
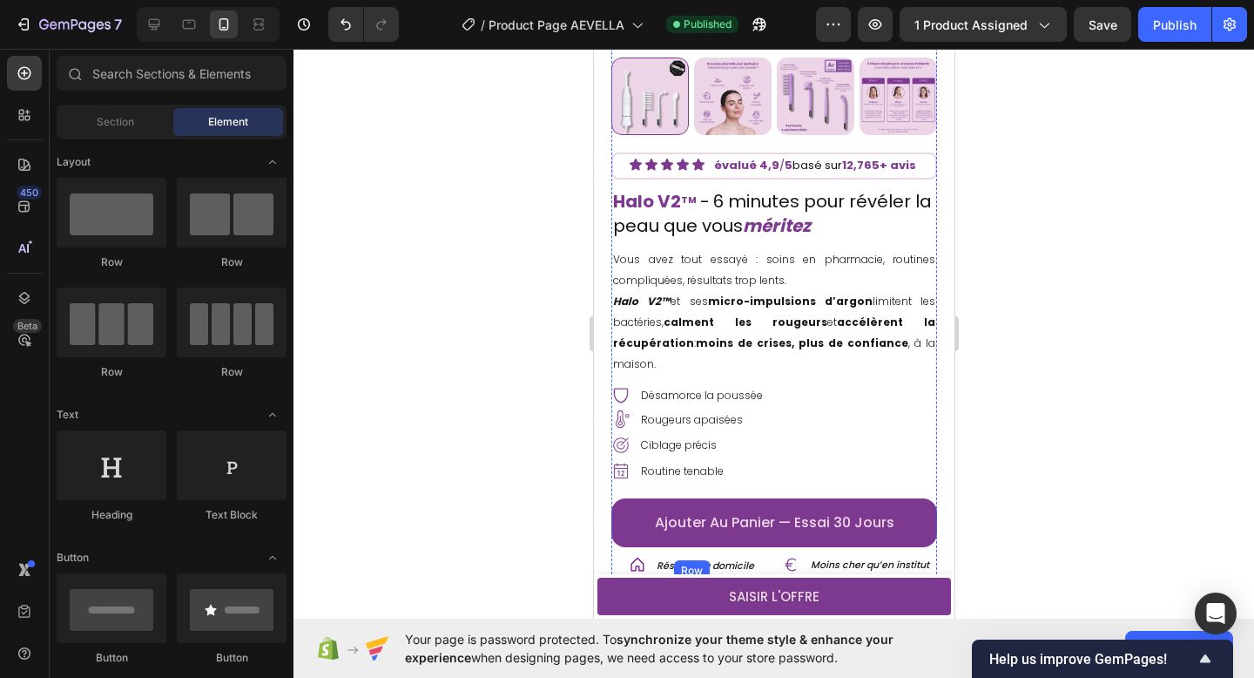
scroll to position [546, 0]
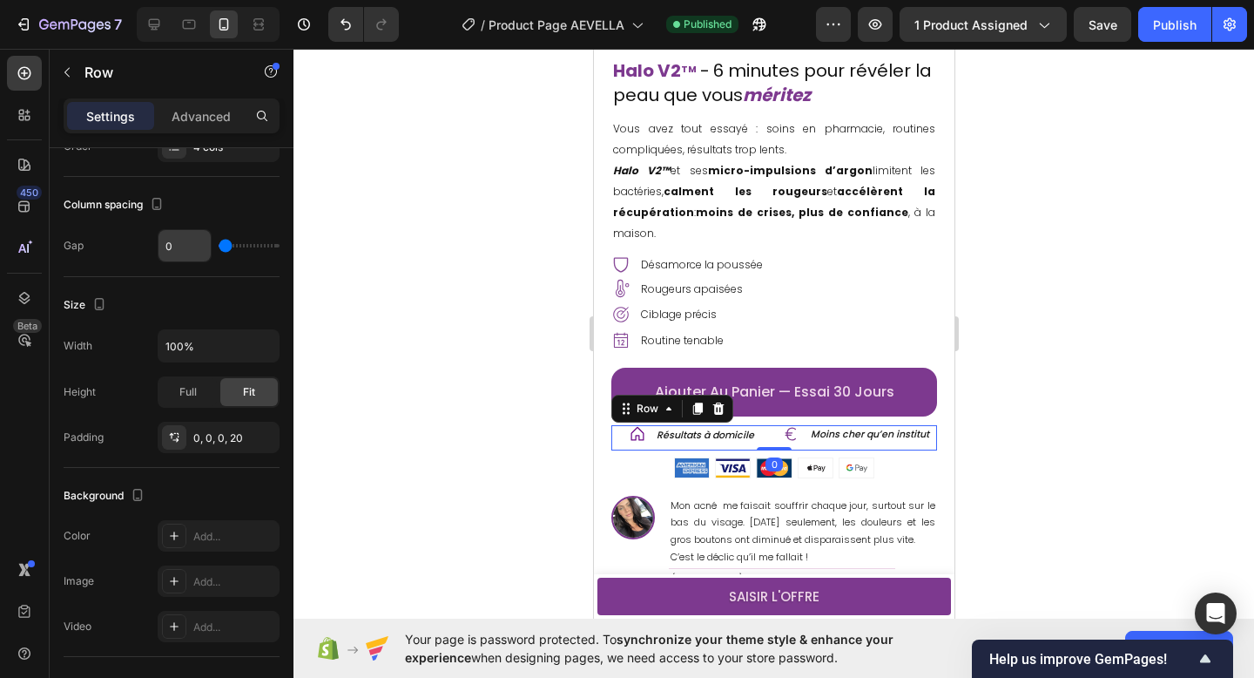
scroll to position [637, 0]
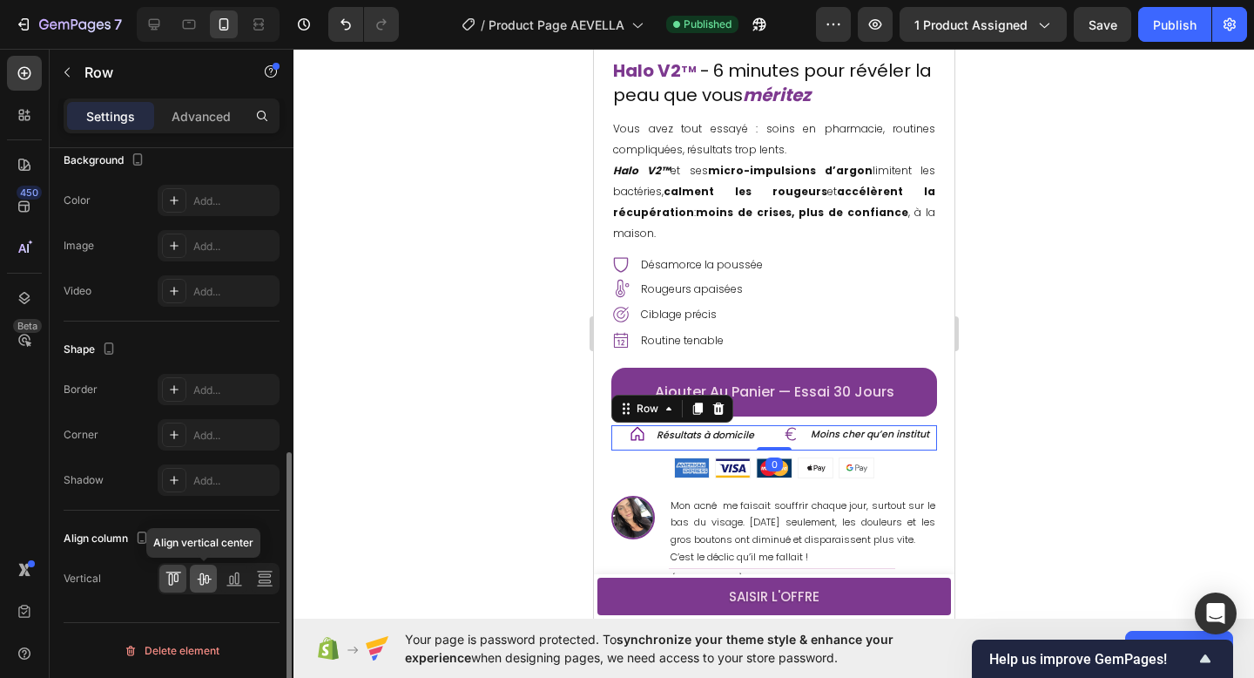
click at [200, 584] on icon at bounding box center [204, 579] width 14 height 12
click at [177, 581] on icon at bounding box center [173, 578] width 17 height 17
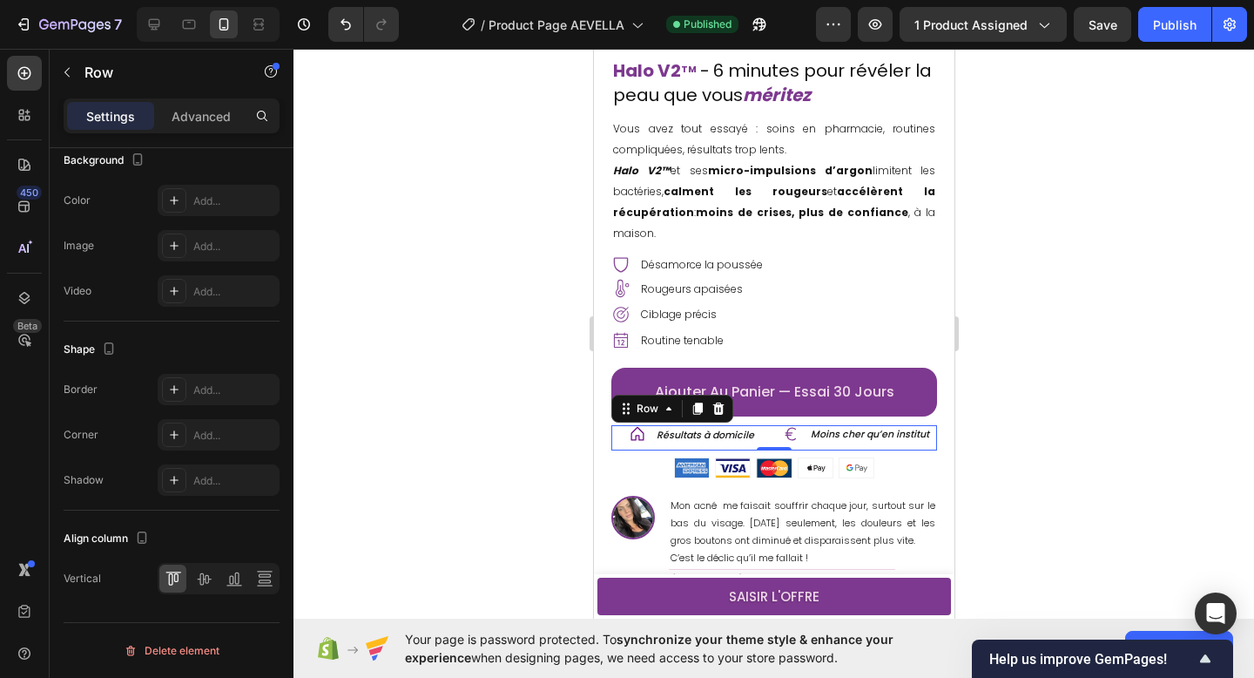
click at [386, 535] on div at bounding box center [773, 363] width 961 height 629
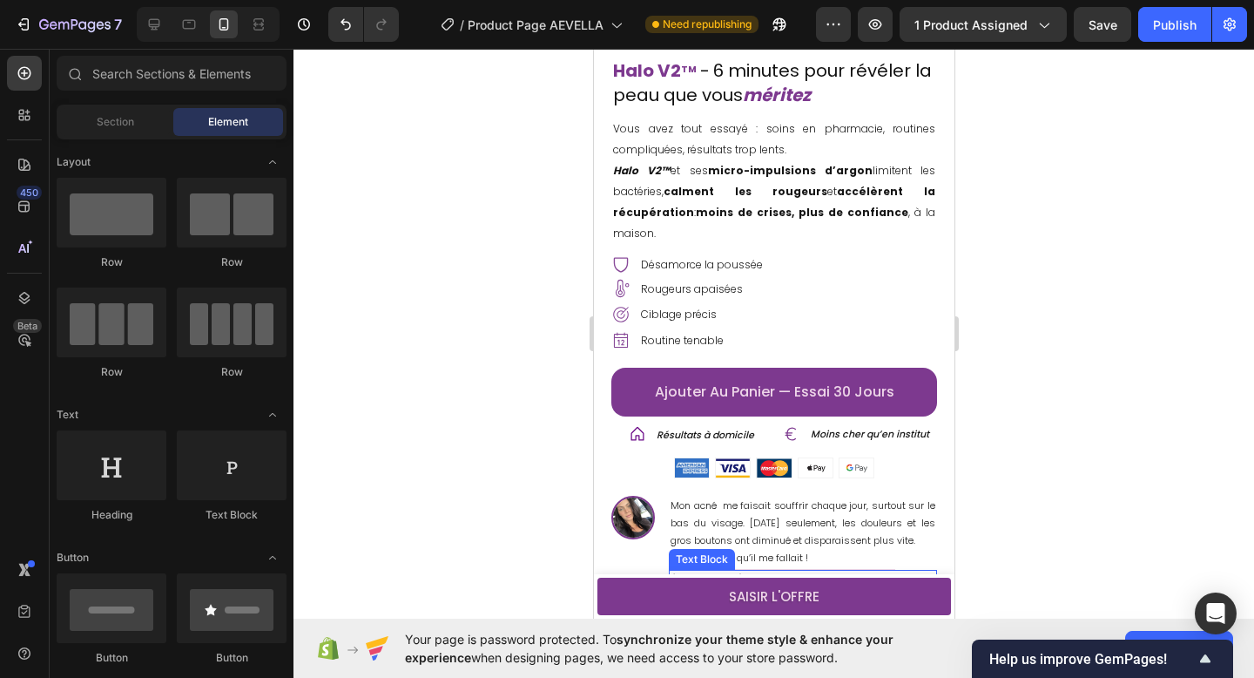
scroll to position [835, 0]
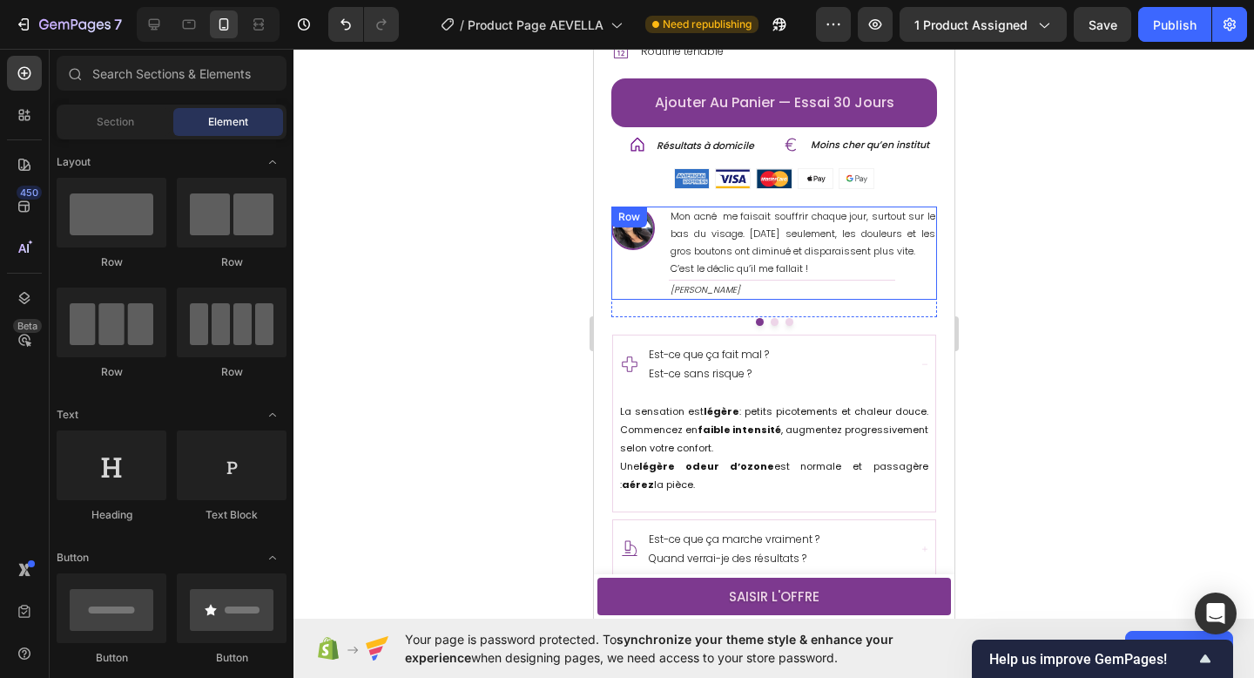
click at [620, 280] on div "Image" at bounding box center [632, 252] width 44 height 92
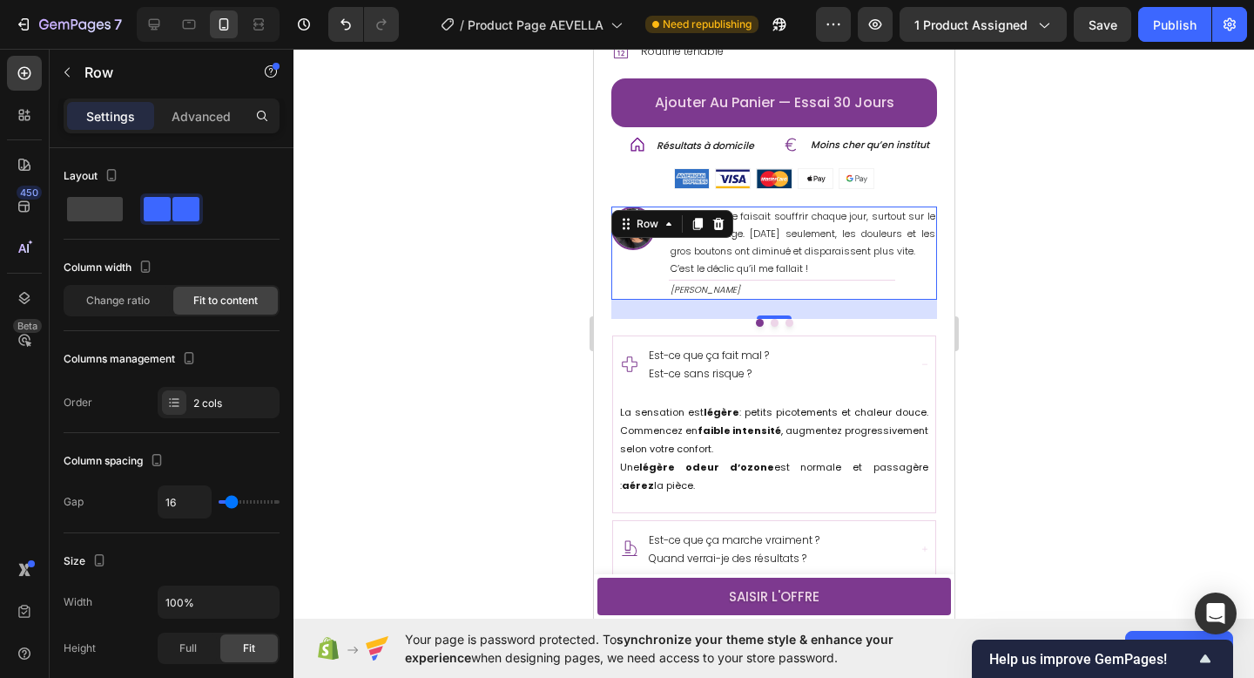
drag, startPoint x: 769, startPoint y: 332, endPoint x: 609, endPoint y: 354, distance: 161.8
click at [769, 319] on div at bounding box center [773, 316] width 35 height 3
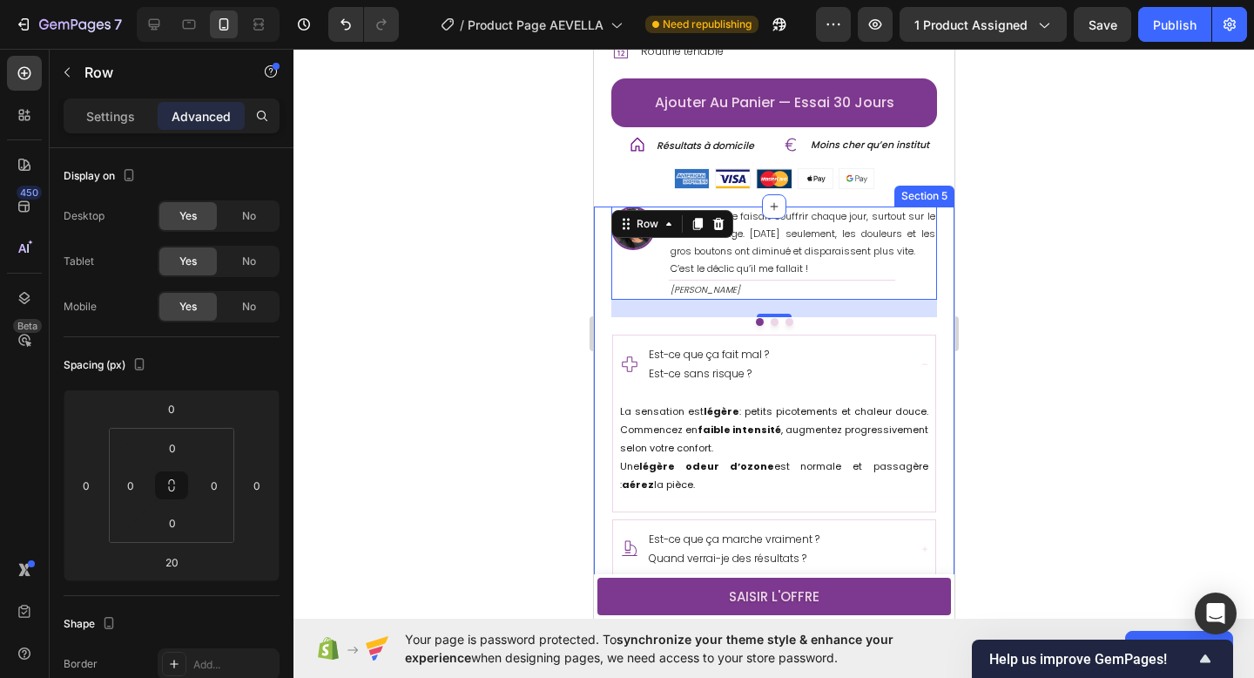
click at [529, 344] on div at bounding box center [773, 363] width 961 height 629
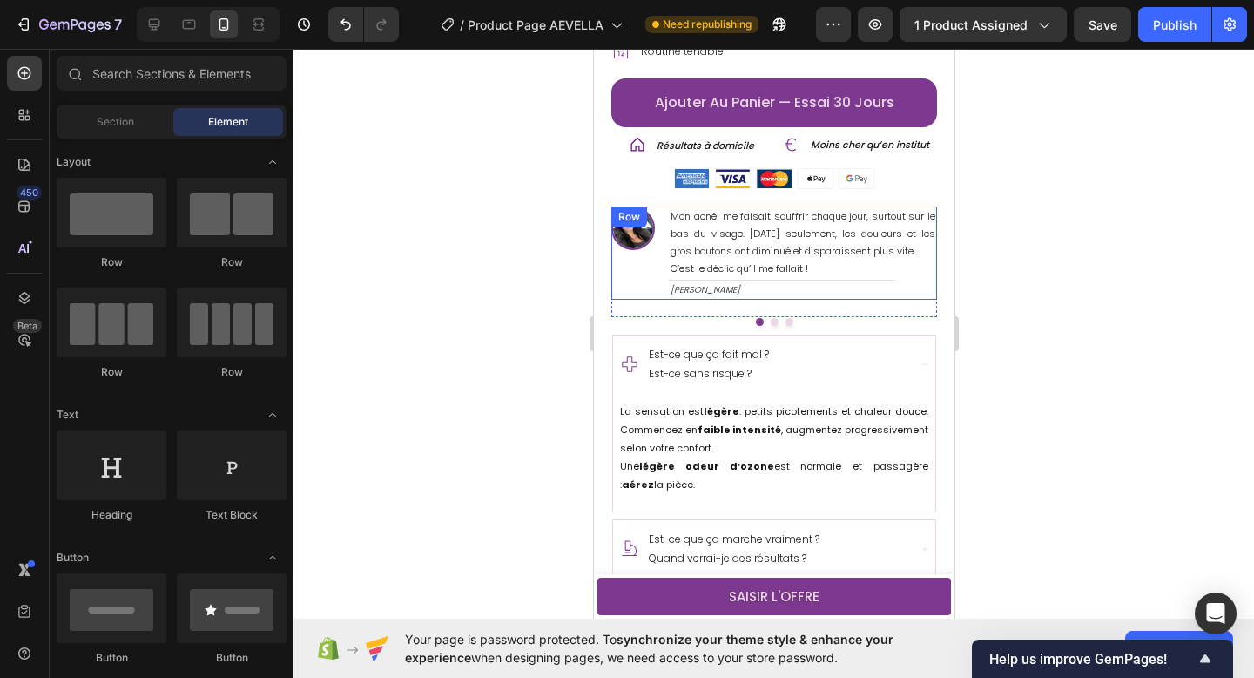
click at [637, 299] on div "Image" at bounding box center [632, 252] width 44 height 92
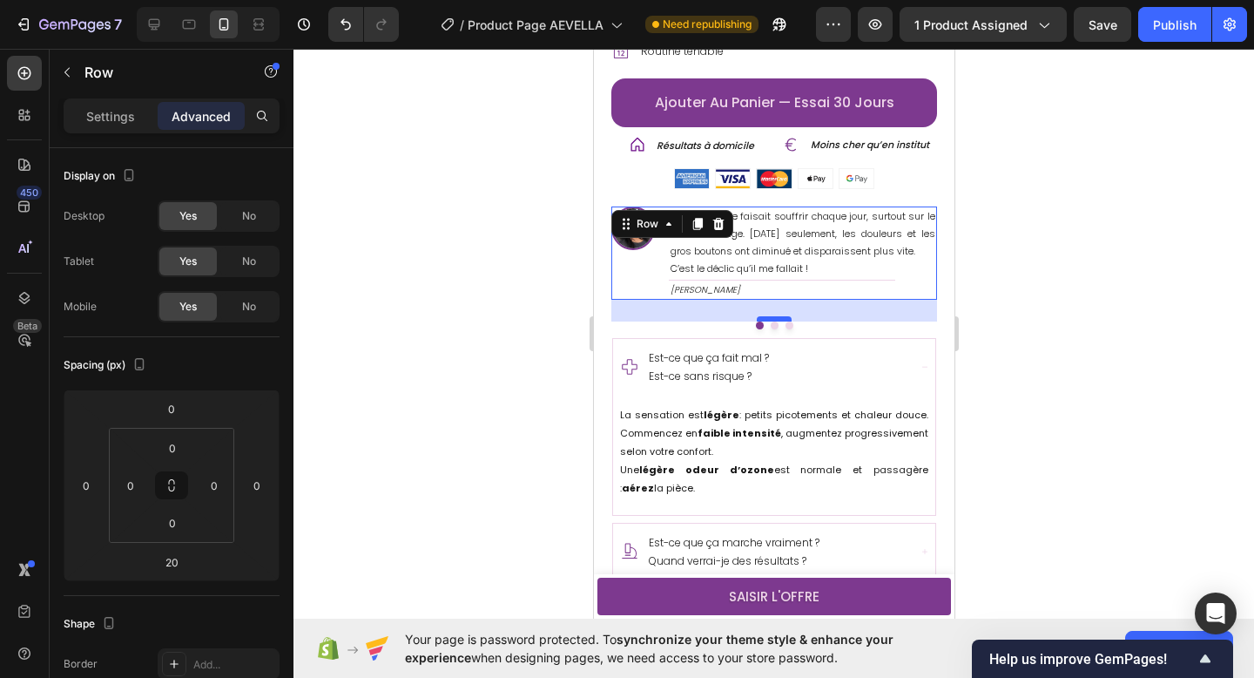
click at [761, 321] on div at bounding box center [773, 318] width 35 height 5
type input "25"
click at [503, 375] on div at bounding box center [773, 363] width 961 height 629
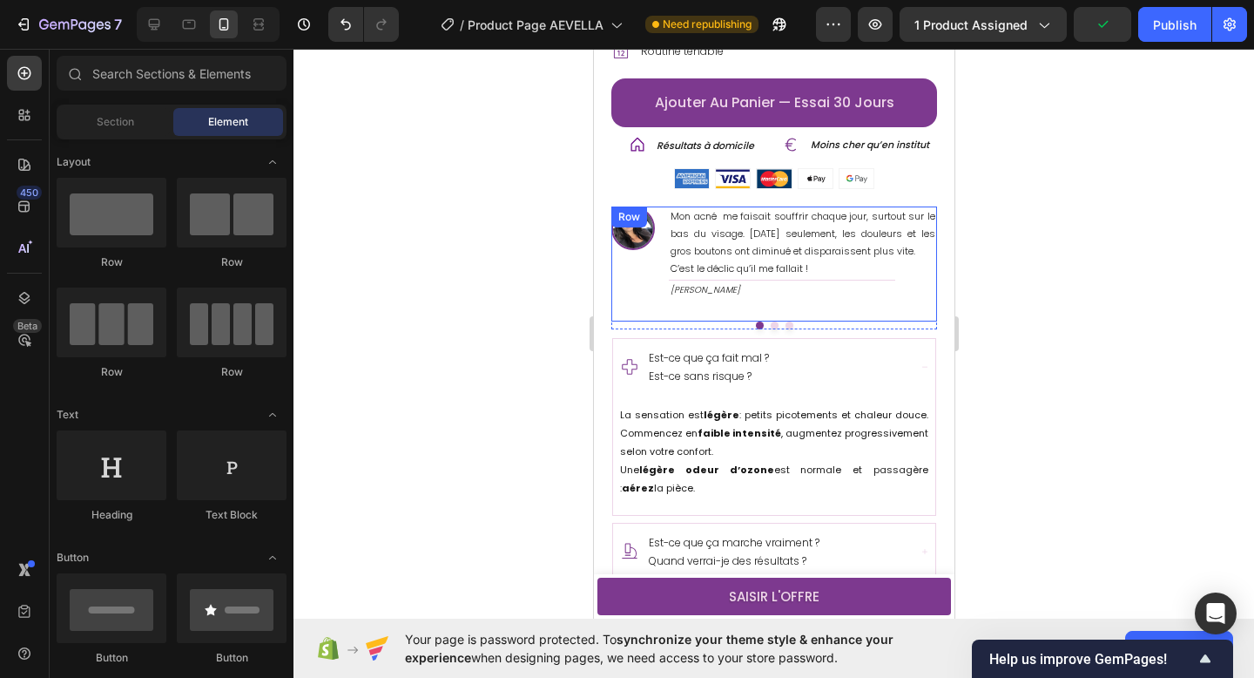
click at [698, 320] on div "Image Mon acné me faisait souffrir chaque jour, surtout sur le bas du visage. A…" at bounding box center [773, 263] width 326 height 114
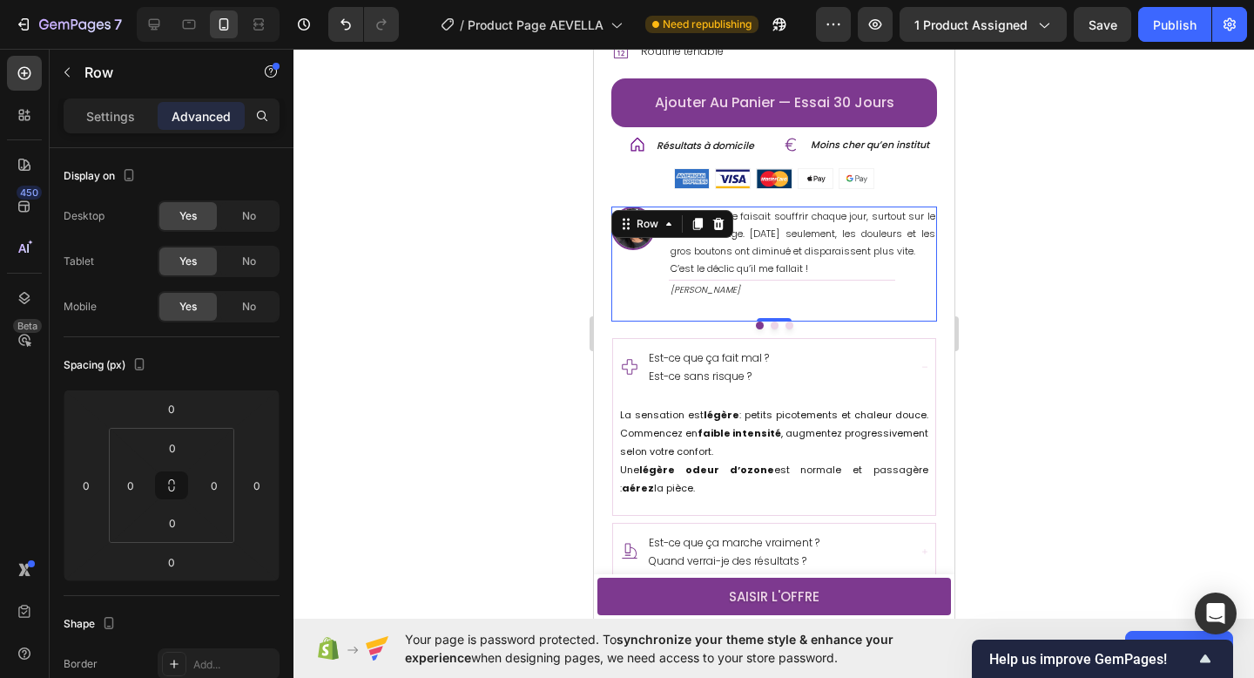
drag, startPoint x: 766, startPoint y: 336, endPoint x: 762, endPoint y: 323, distance: 13.8
click at [766, 320] on div "Image Mon acné me faisait souffrir chaque jour, surtout sur le bas du visage. A…" at bounding box center [773, 263] width 326 height 114
click at [493, 345] on div at bounding box center [773, 363] width 961 height 629
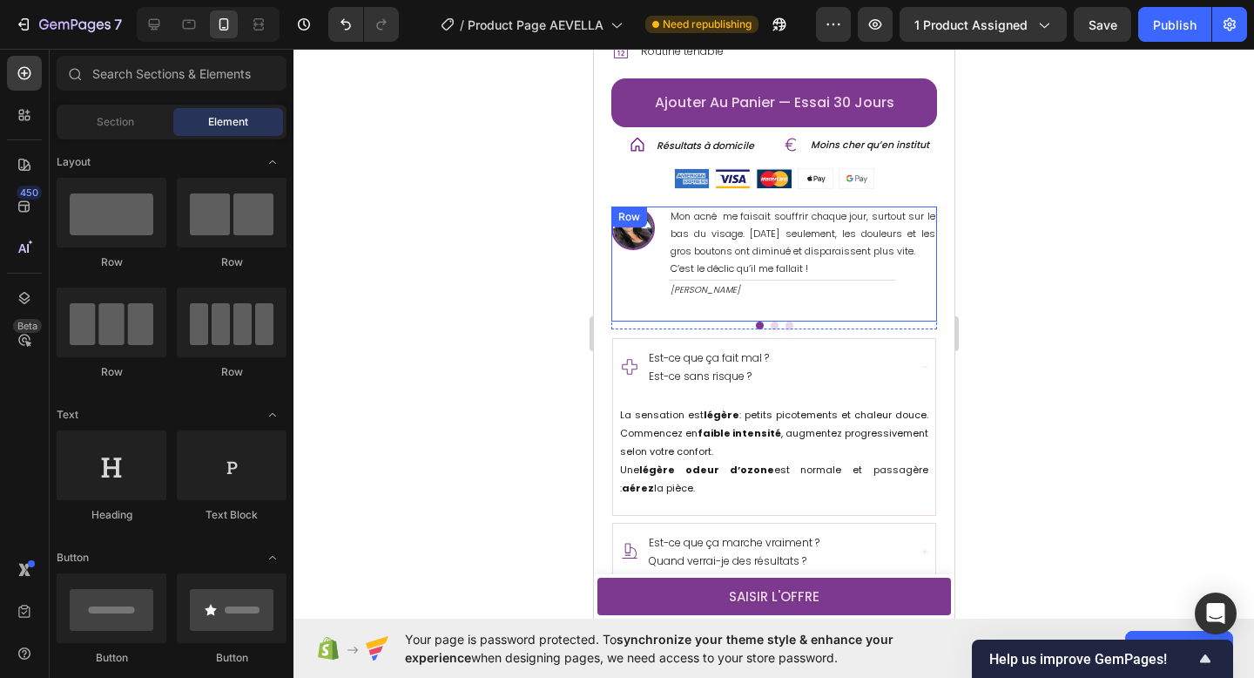
click at [656, 320] on div "Image Mon acné me faisait souffrir chaque jour, surtout sur le bas du visage. A…" at bounding box center [773, 263] width 326 height 114
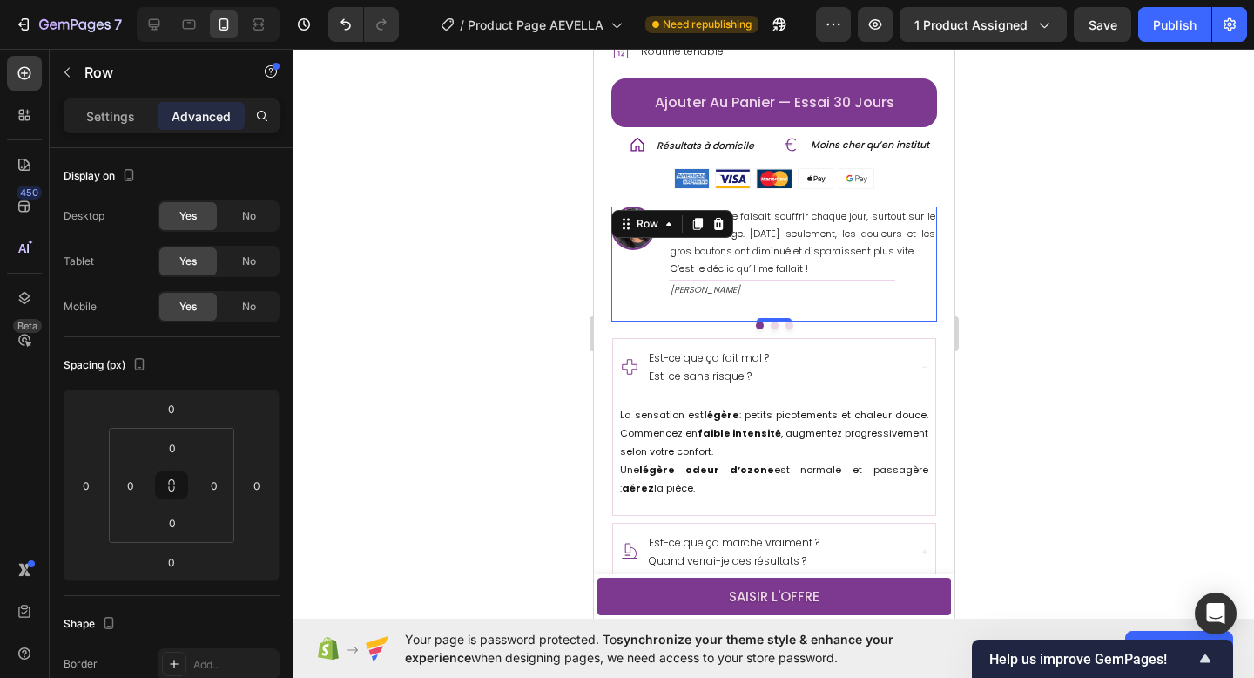
drag, startPoint x: 778, startPoint y: 338, endPoint x: 777, endPoint y: 314, distance: 23.5
click at [777, 314] on div "Image Mon acné me faisait souffrir chaque jour, surtout sur le bas du visage. A…" at bounding box center [773, 263] width 326 height 114
click at [773, 329] on button "Dot" at bounding box center [774, 325] width 8 height 8
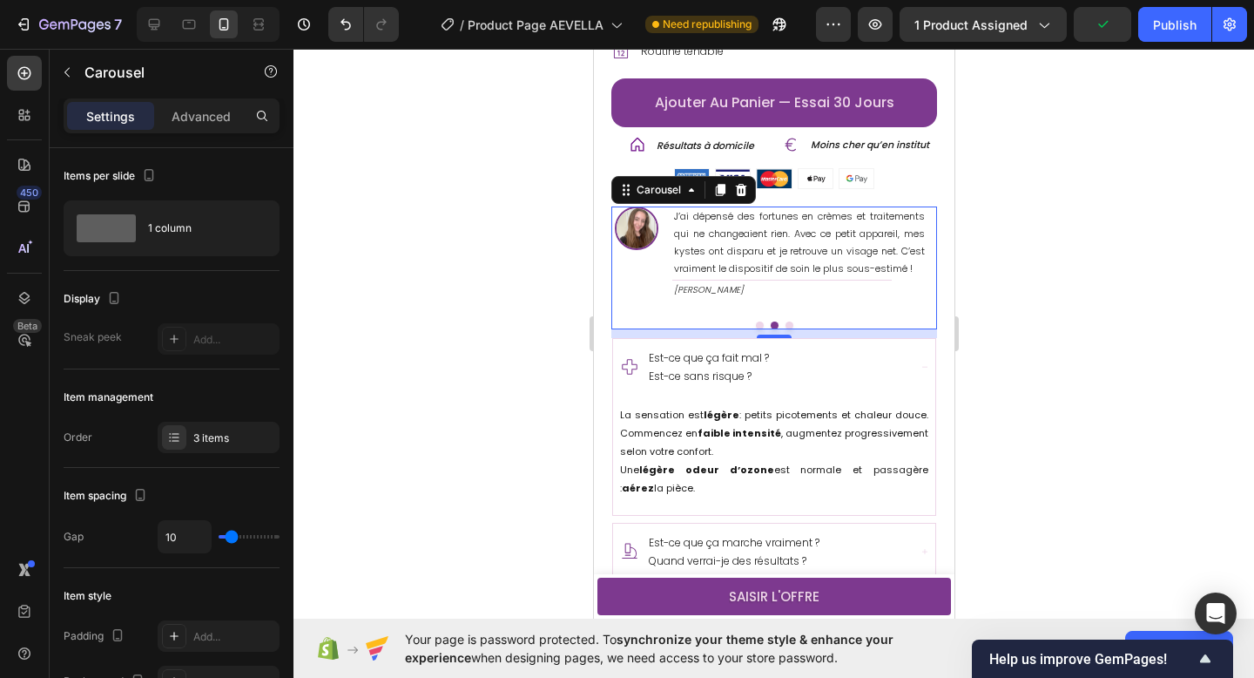
click at [494, 328] on div at bounding box center [773, 363] width 961 height 629
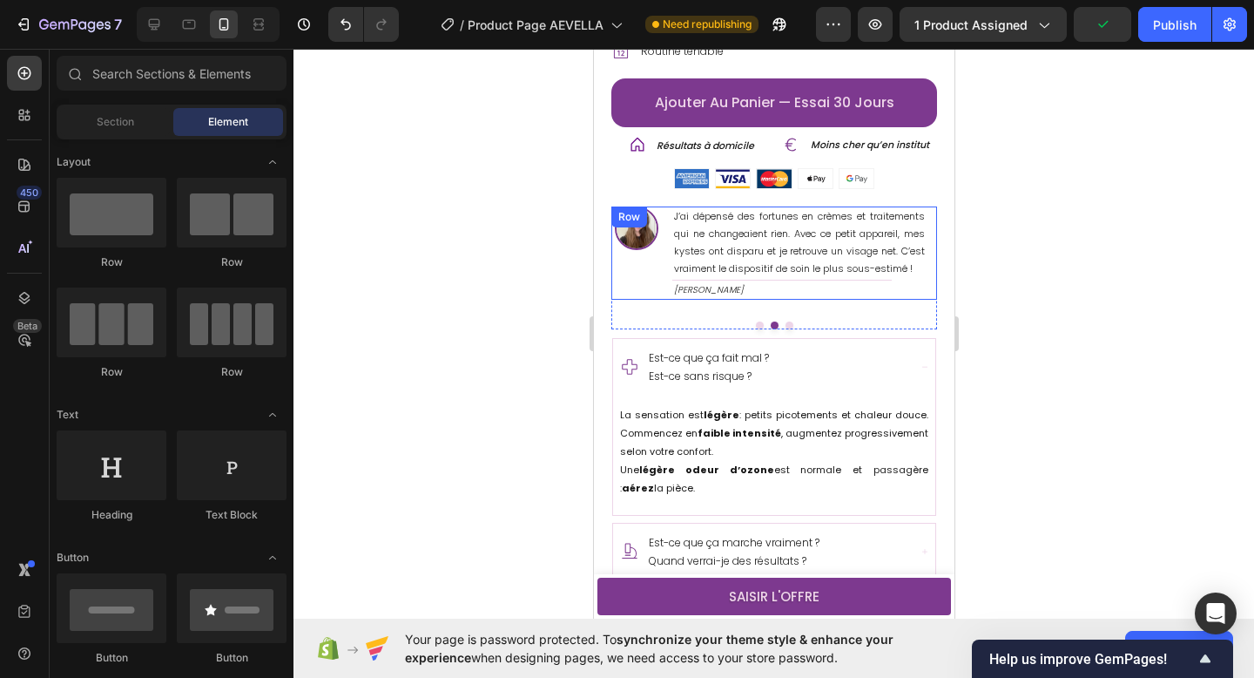
click at [637, 284] on div "Image" at bounding box center [636, 252] width 44 height 92
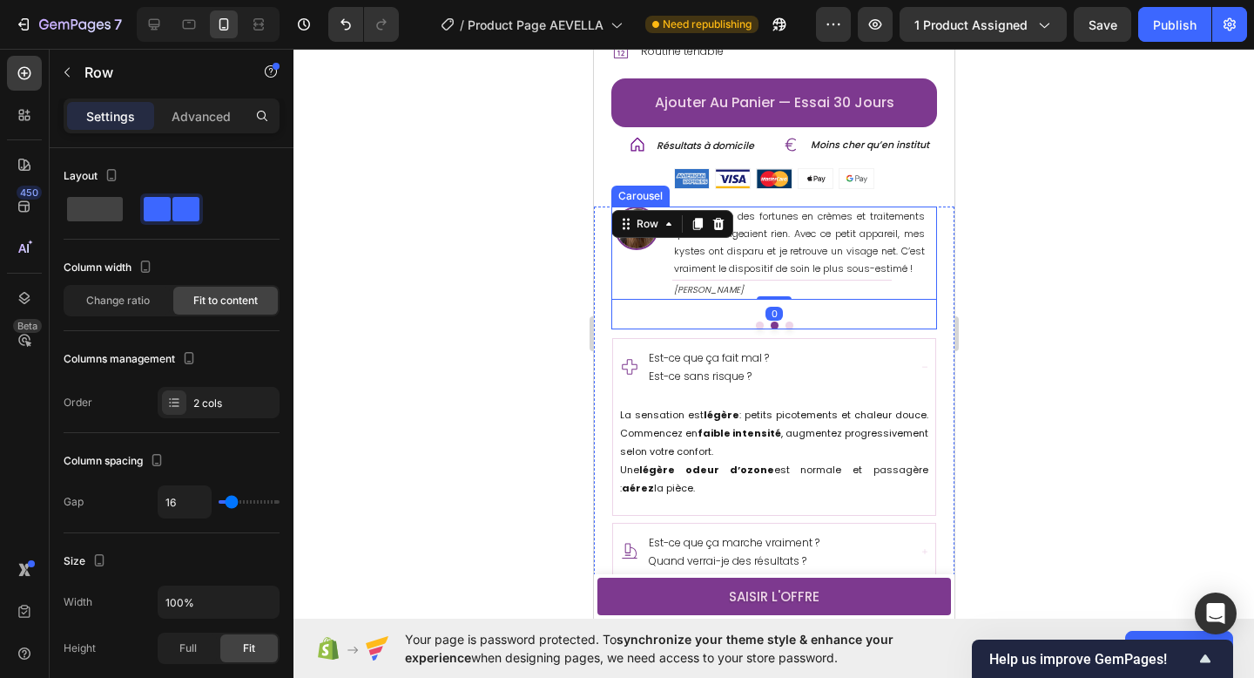
click at [631, 317] on div "Image J’ai dépensé des fortunes en crèmes et traitements qui ne changeaient rie…" at bounding box center [773, 263] width 326 height 114
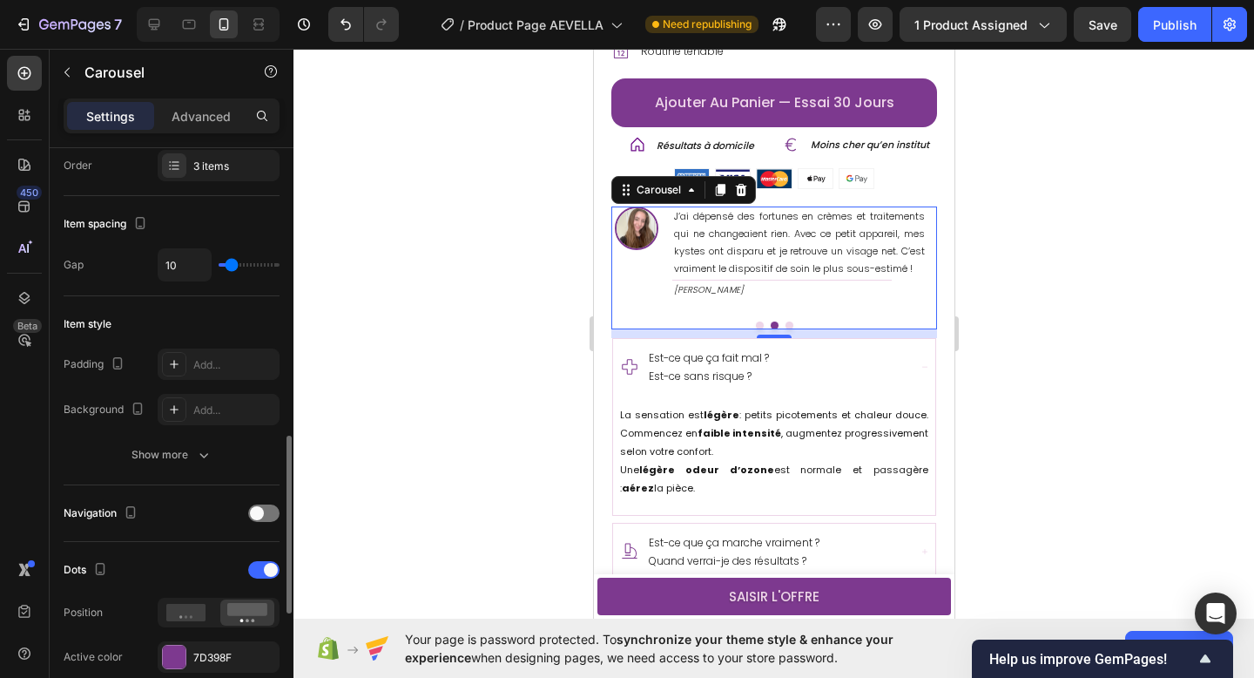
scroll to position [138, 0]
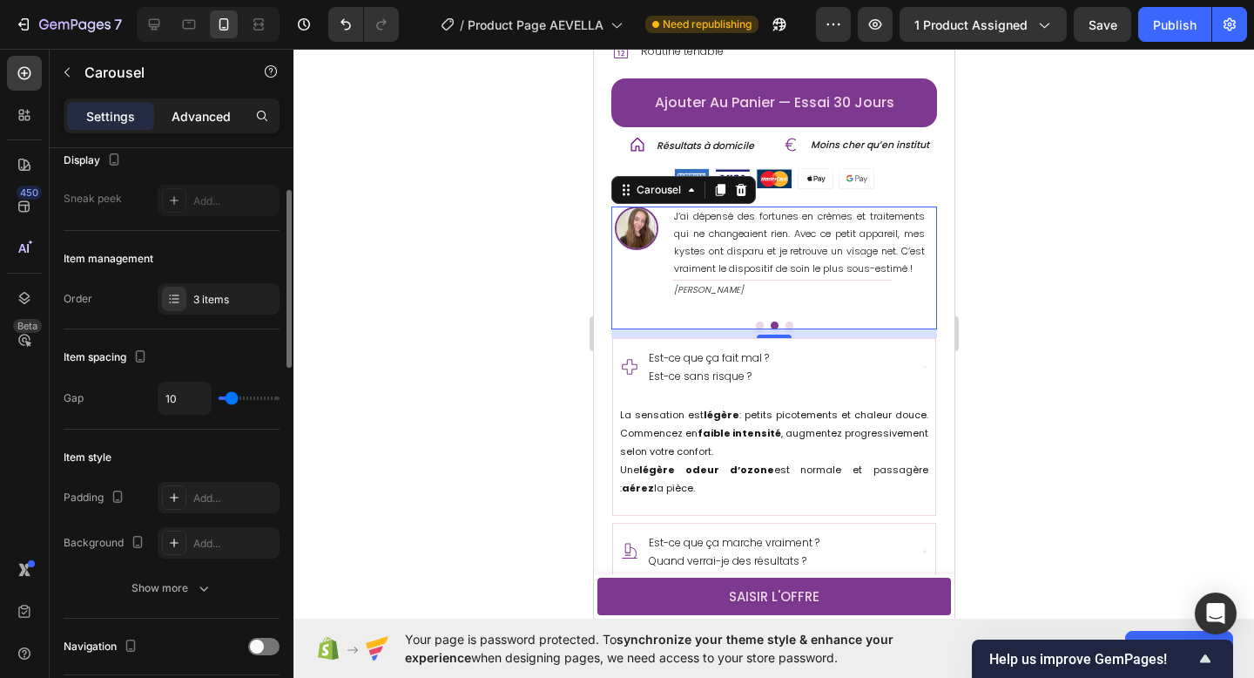
click at [195, 117] on p "Advanced" at bounding box center [201, 116] width 59 height 18
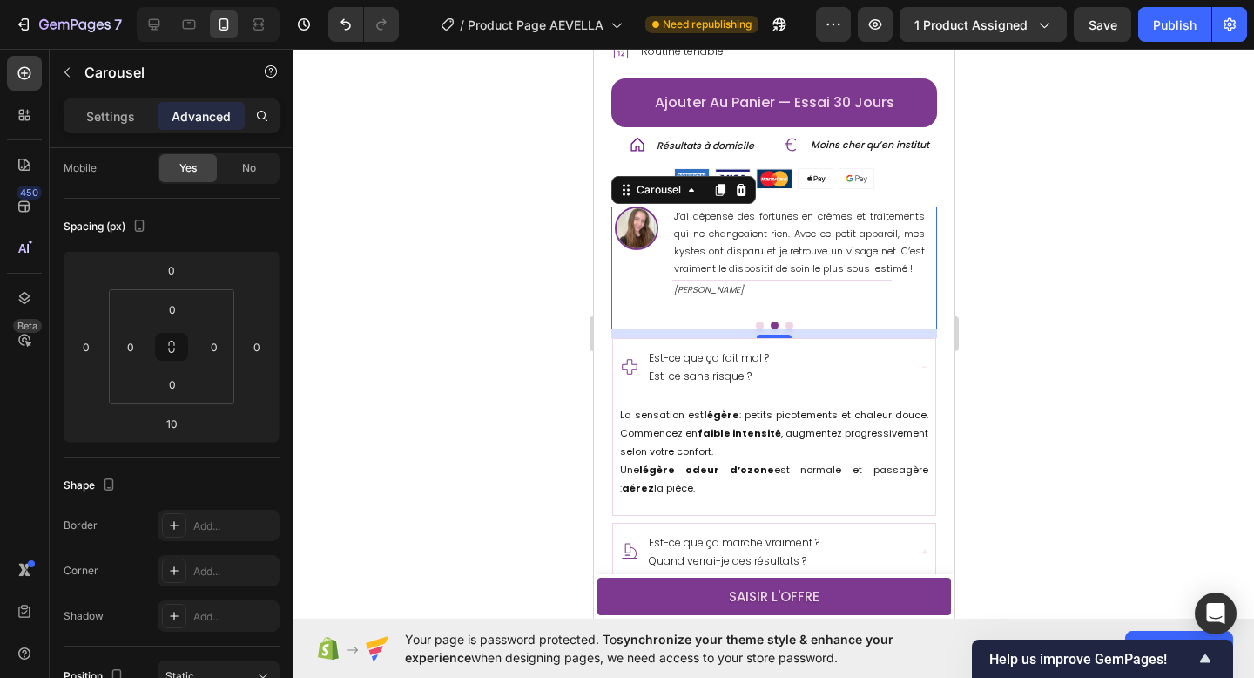
click at [465, 354] on div at bounding box center [773, 363] width 961 height 629
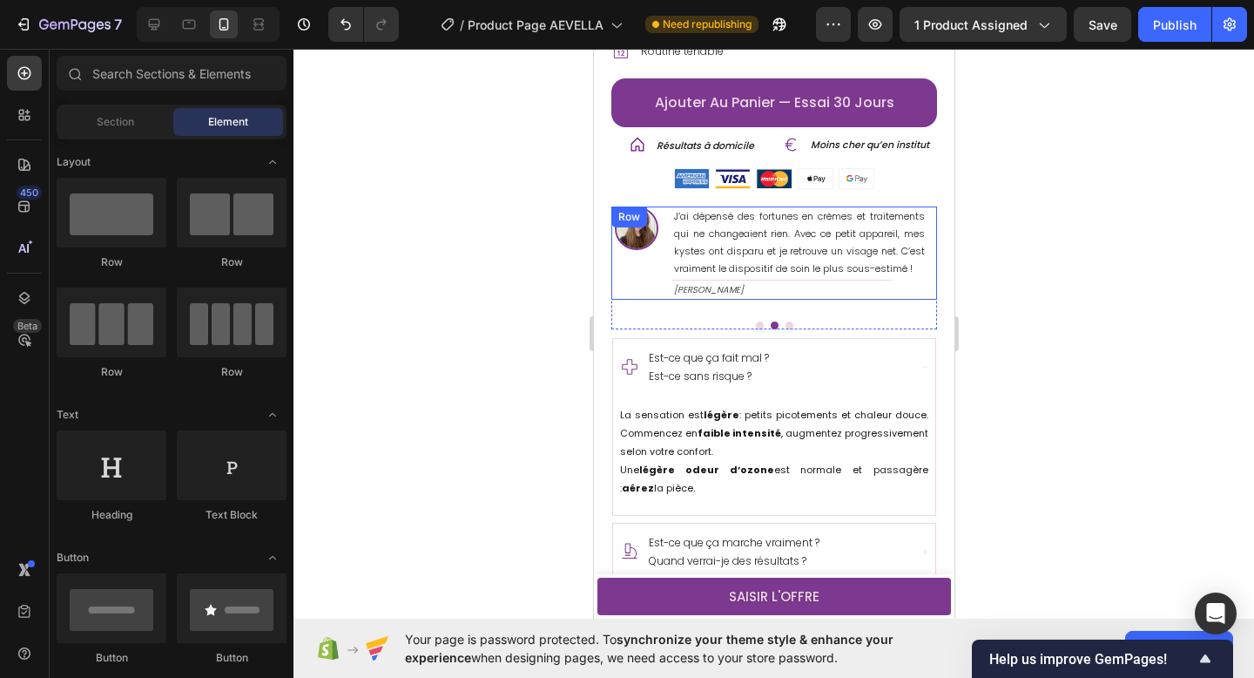
click at [635, 269] on div "Image" at bounding box center [636, 252] width 44 height 92
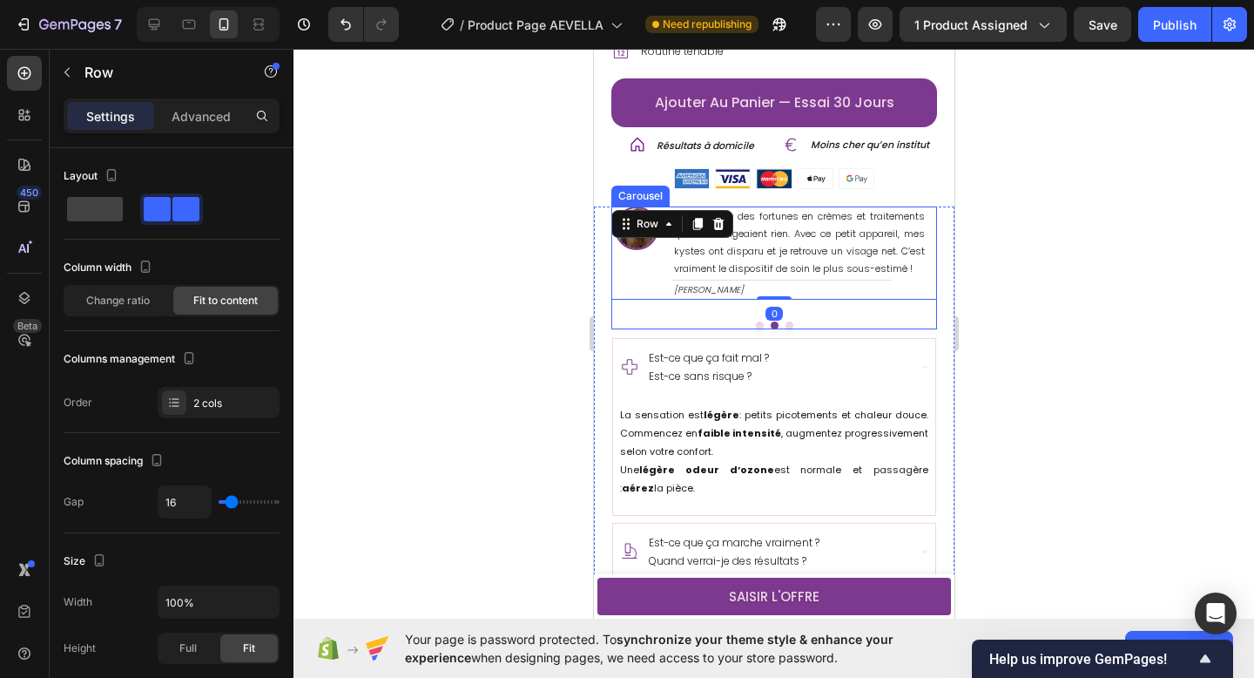
click at [627, 310] on div "Image J’ai dépensé des fortunes en crèmes et traitements qui ne changeaient rie…" at bounding box center [773, 263] width 326 height 114
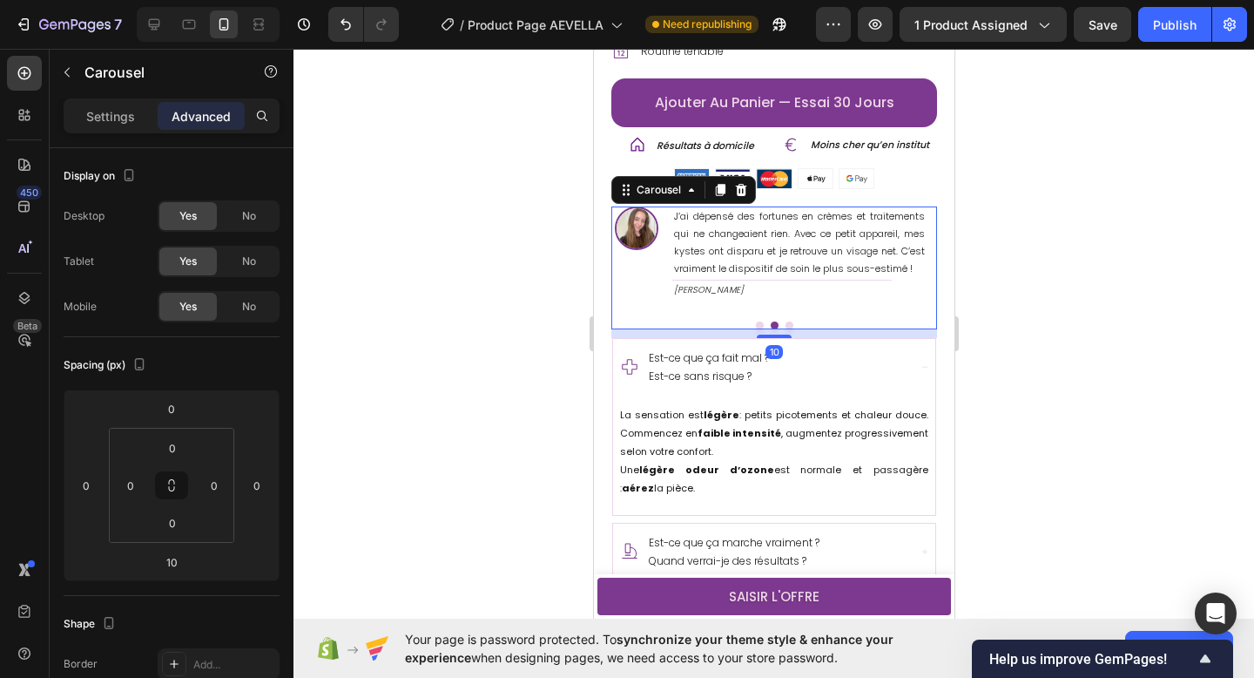
click at [701, 320] on div "Image J’ai dépensé des fortunes en crèmes et traitements qui ne changeaient rie…" at bounding box center [773, 263] width 326 height 114
click at [727, 291] on p "[PERSON_NAME]" at bounding box center [802, 290] width 258 height 16
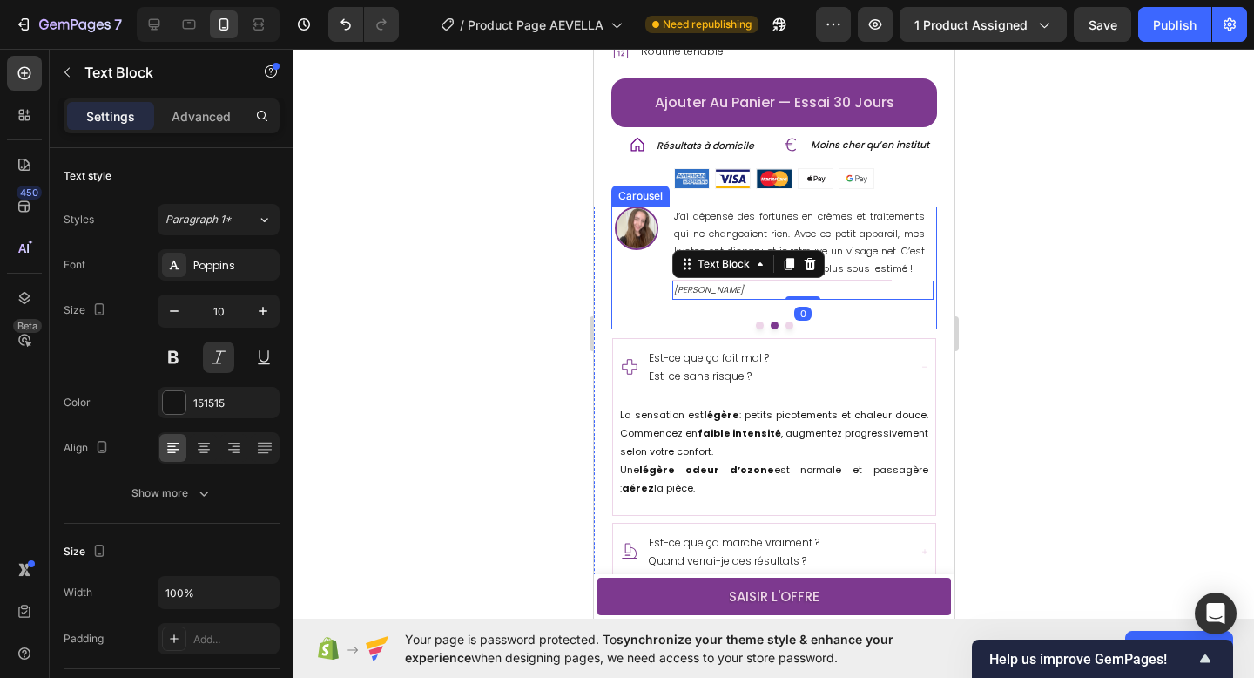
click at [720, 309] on div "Image J’ai dépensé des fortunes en crèmes et traitements qui ne changeaient rie…" at bounding box center [773, 263] width 326 height 114
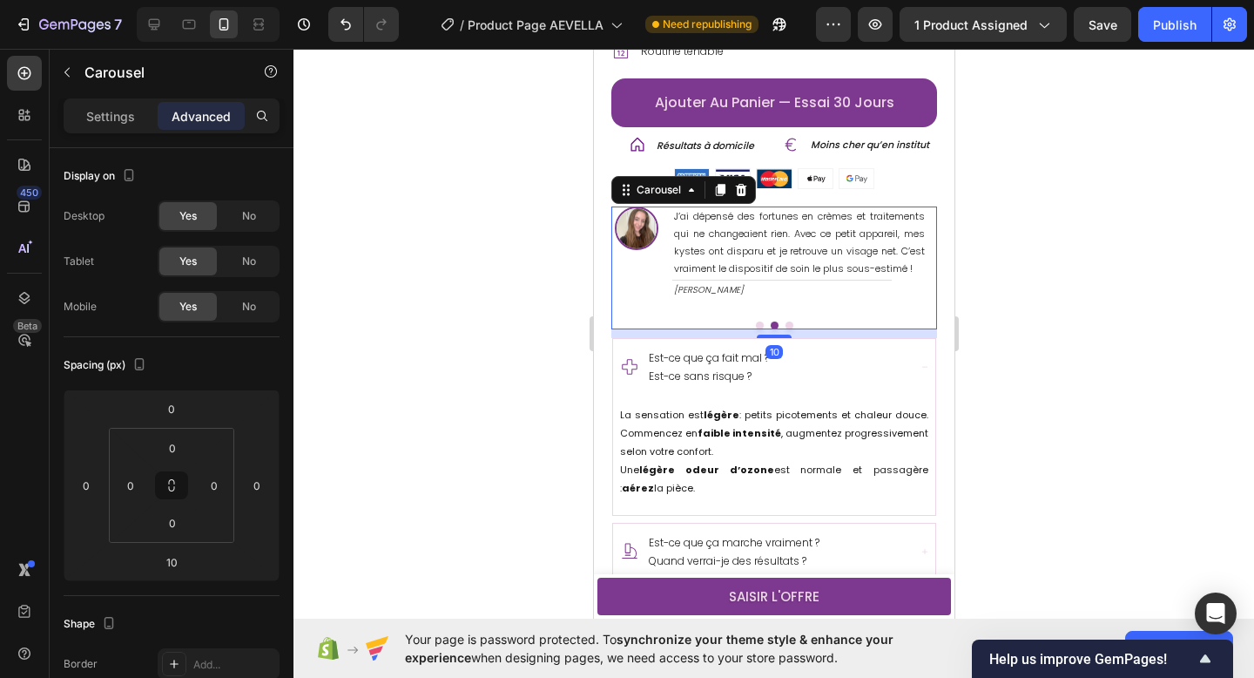
click at [720, 309] on div "Image J’ai dépensé des fortunes en crèmes et traitements qui ne changeaient rie…" at bounding box center [773, 263] width 326 height 114
click at [123, 128] on div "Settings" at bounding box center [110, 116] width 87 height 28
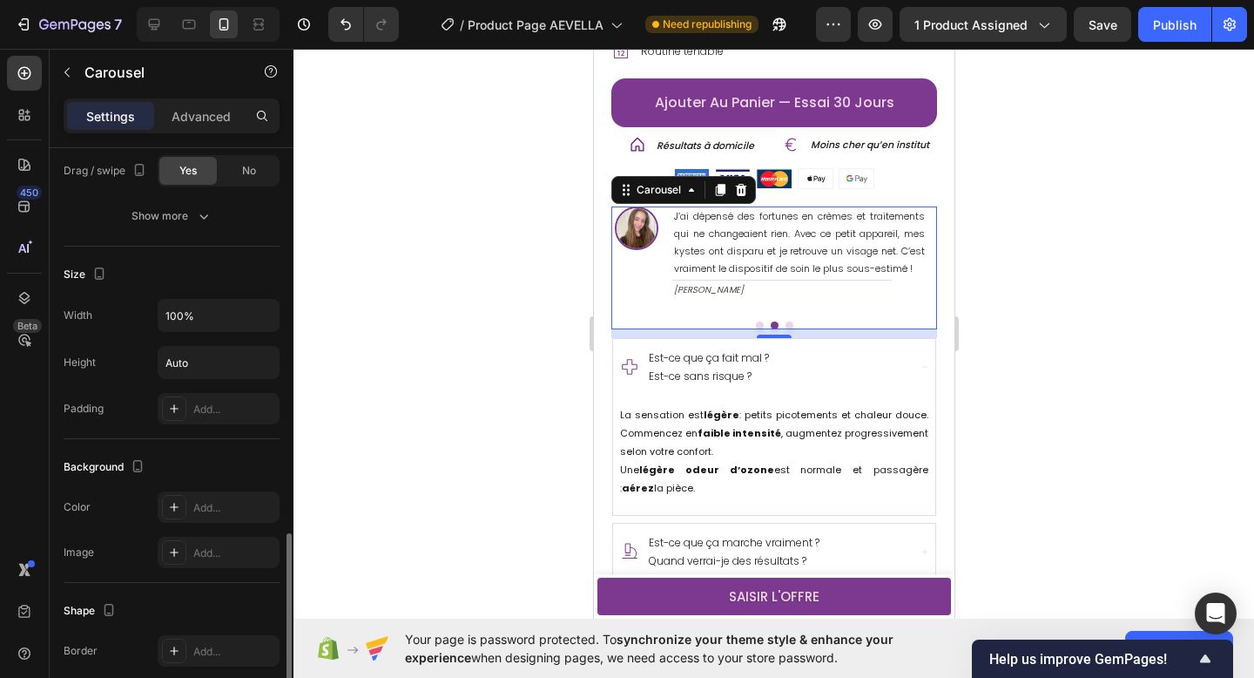
scroll to position [1305, 0]
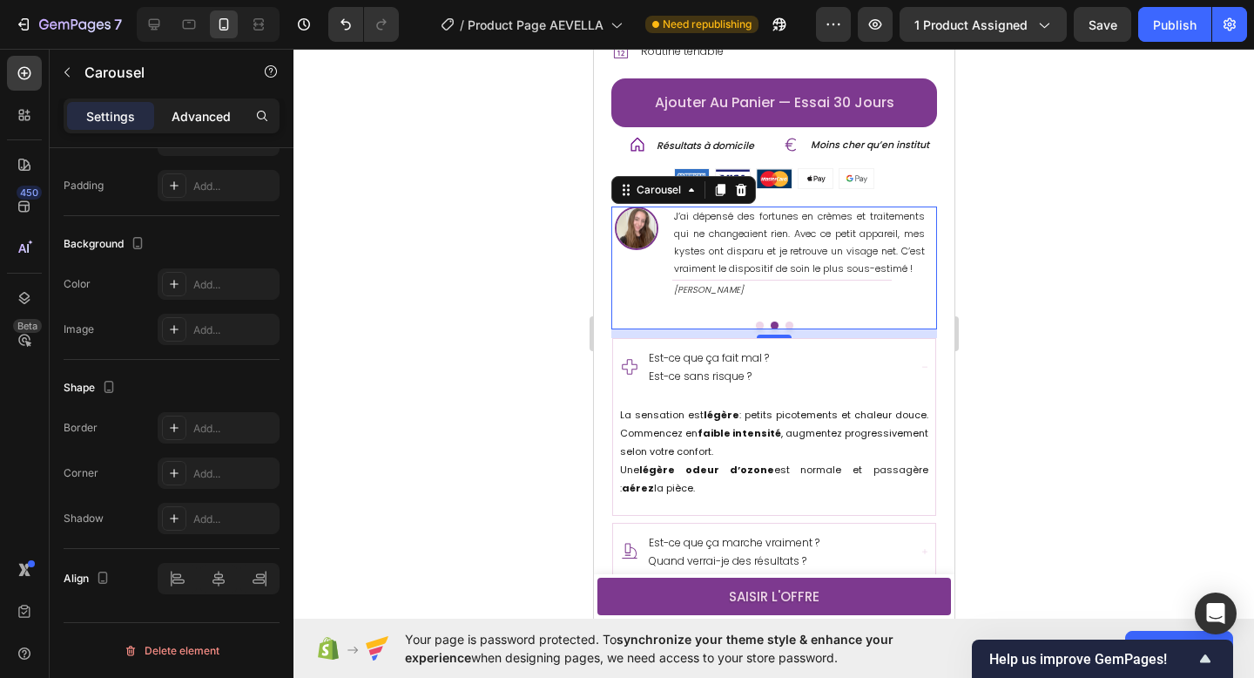
click at [212, 122] on p "Advanced" at bounding box center [201, 116] width 59 height 18
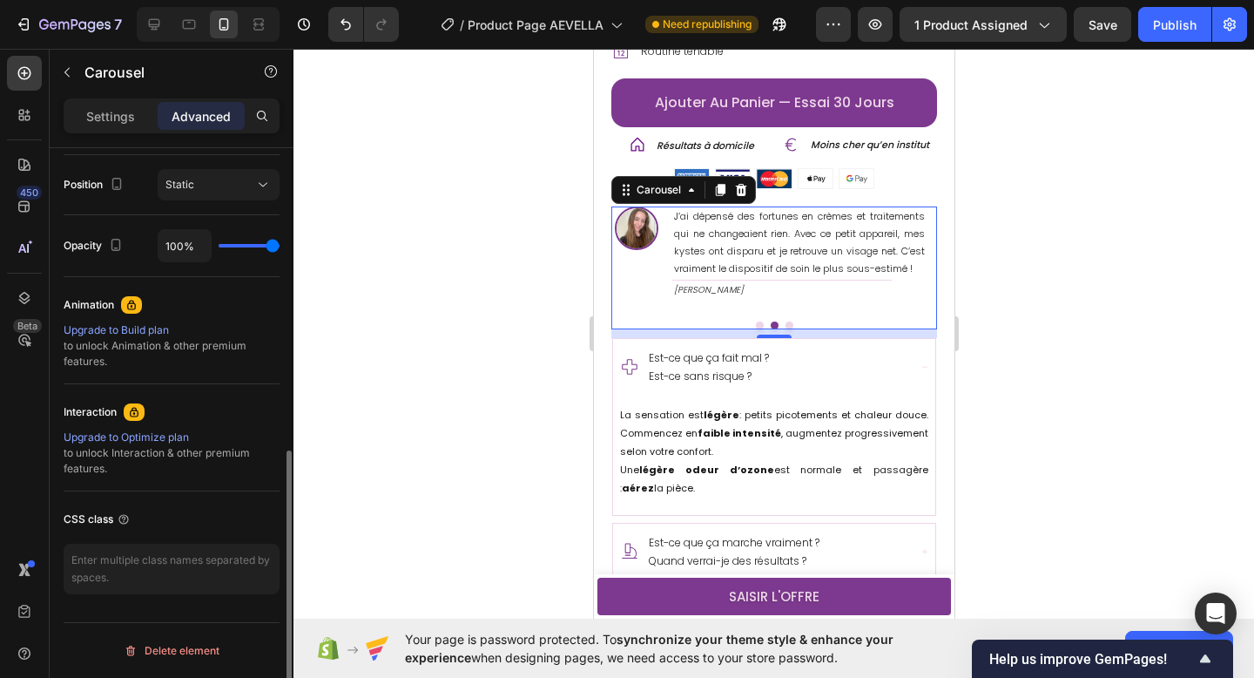
scroll to position [630, 0]
click at [641, 279] on div "Image" at bounding box center [636, 252] width 44 height 92
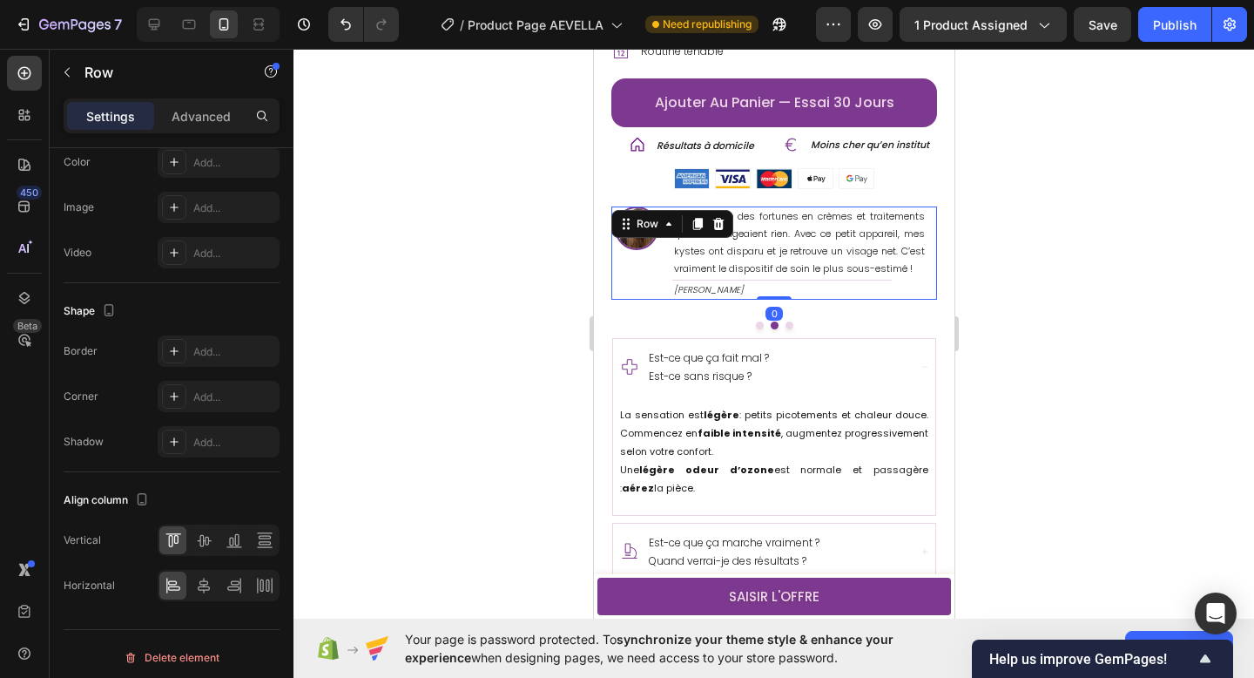
scroll to position [0, 0]
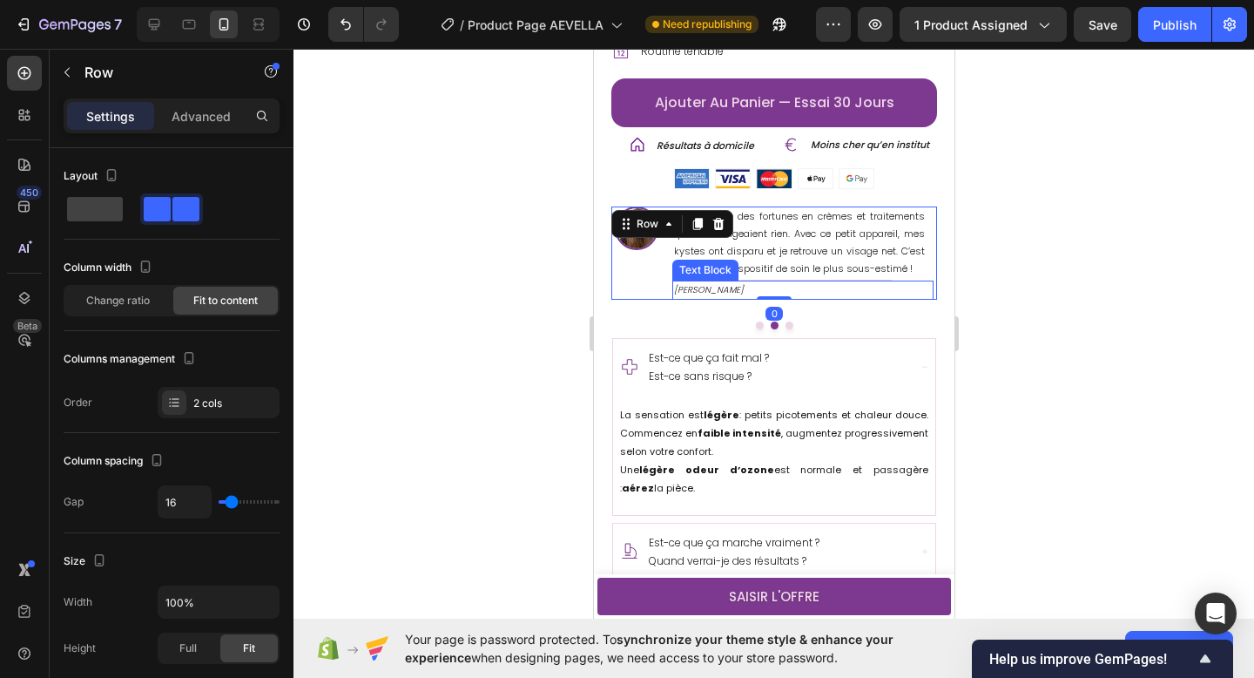
click at [738, 283] on p "[PERSON_NAME]" at bounding box center [802, 290] width 258 height 16
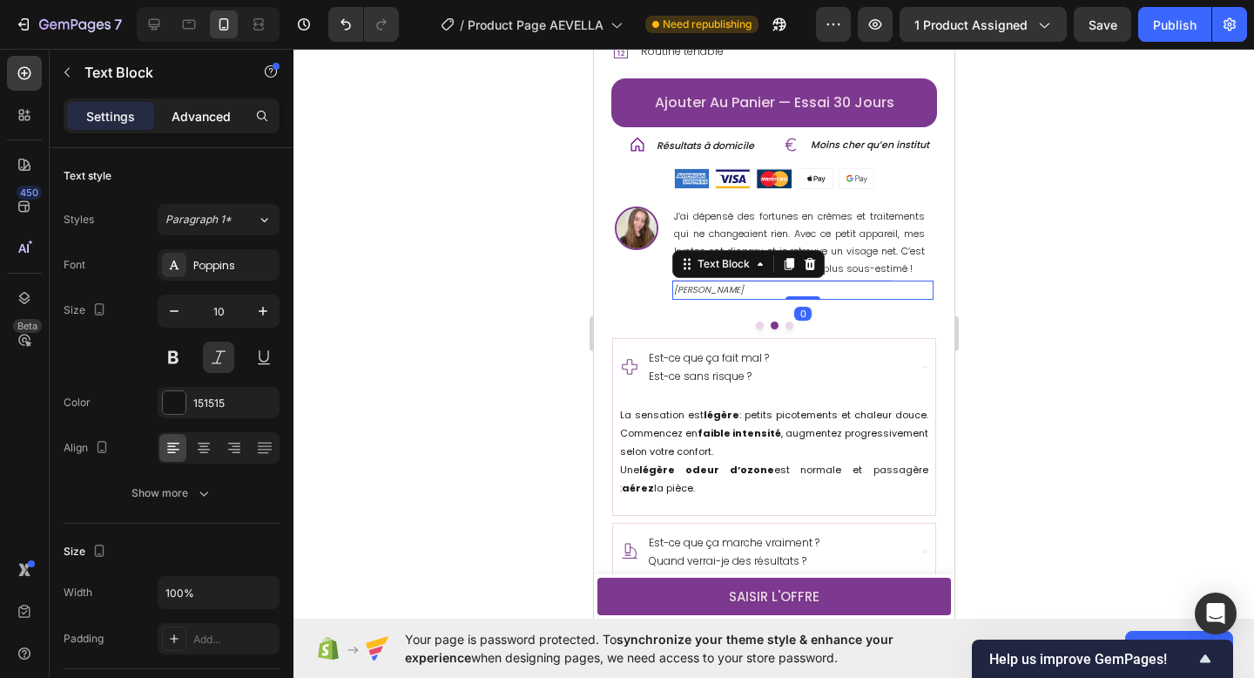
click at [208, 111] on p "Advanced" at bounding box center [201, 116] width 59 height 18
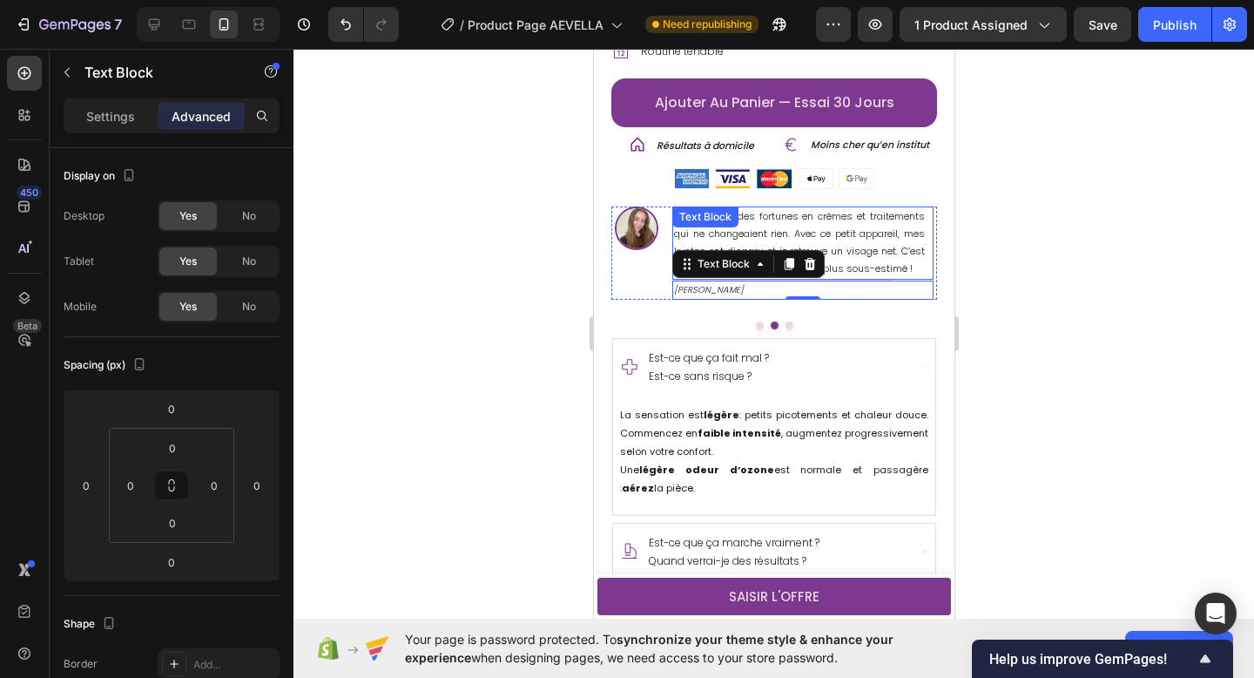
click at [872, 250] on p "J’ai dépensé des fortunes en crèmes et traitements qui ne changeaient rien. Ave…" at bounding box center [798, 242] width 251 height 69
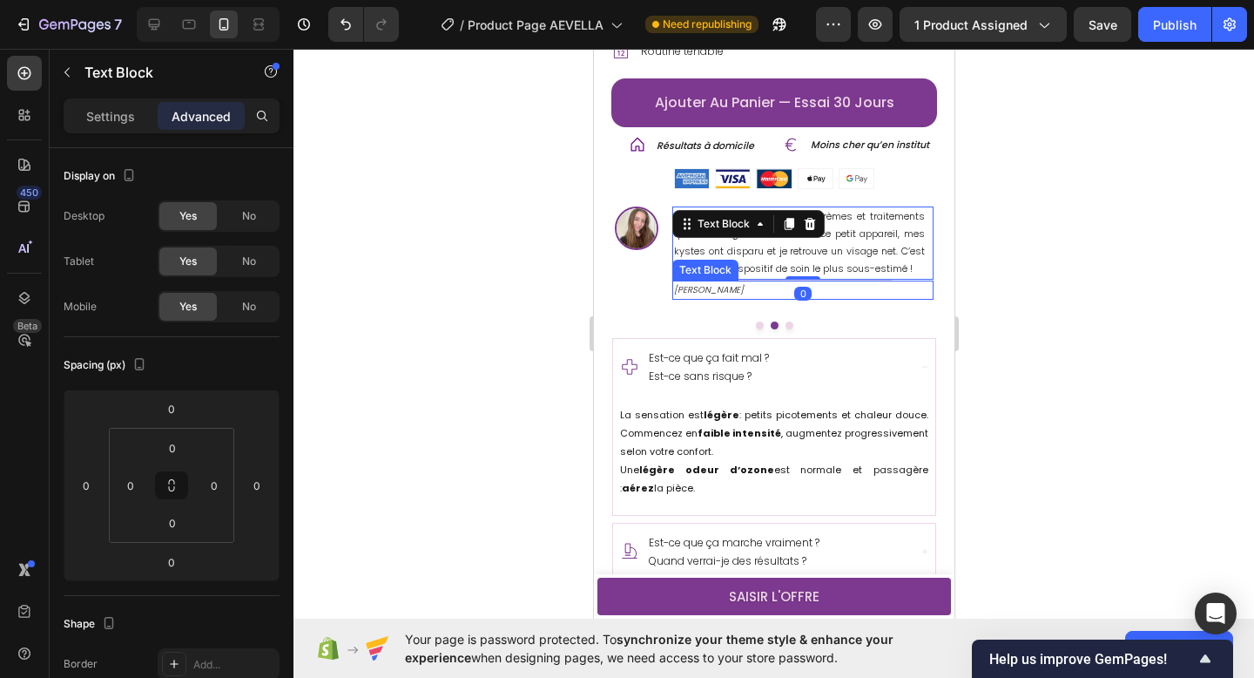
click at [873, 280] on div "[PERSON_NAME]" at bounding box center [801, 289] width 261 height 19
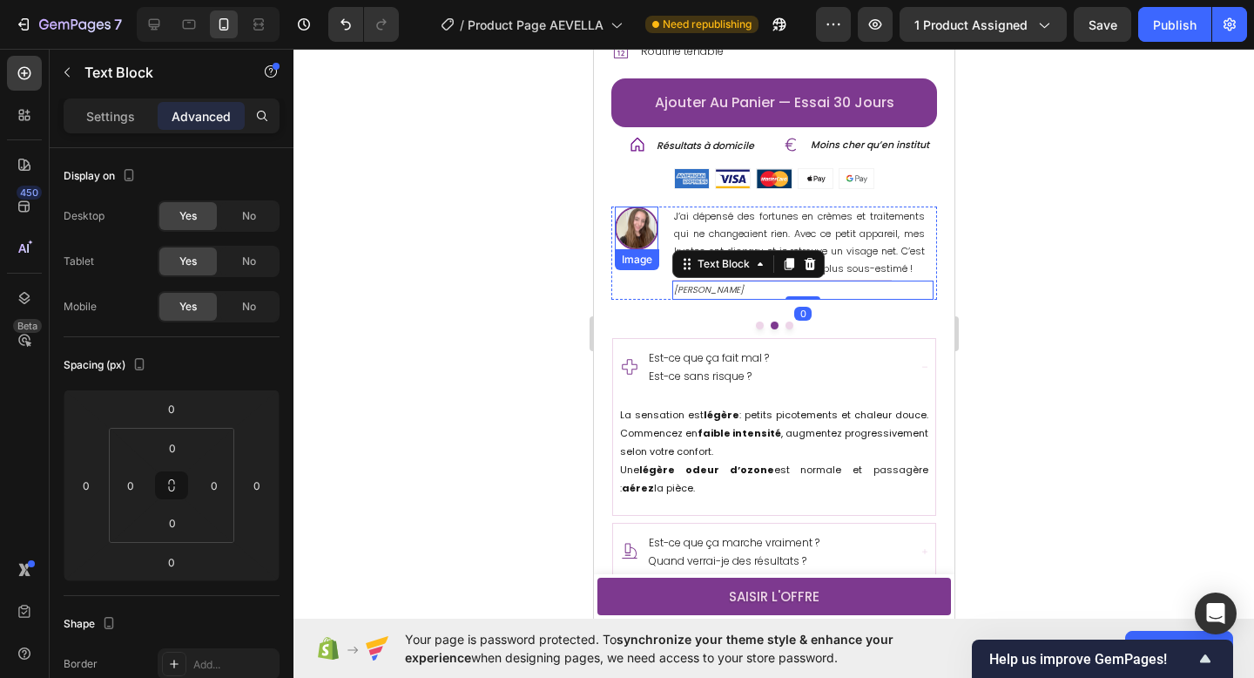
click at [637, 243] on img at bounding box center [636, 228] width 44 height 44
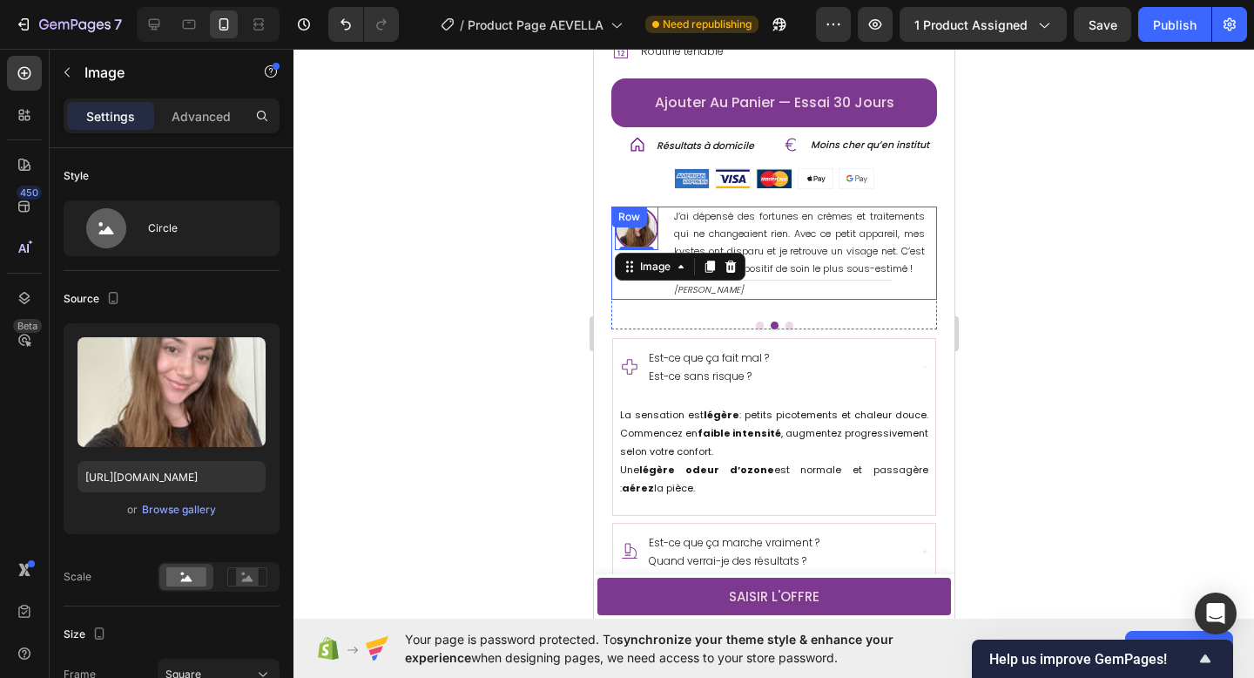
click at [634, 293] on div "Image 0" at bounding box center [636, 252] width 44 height 92
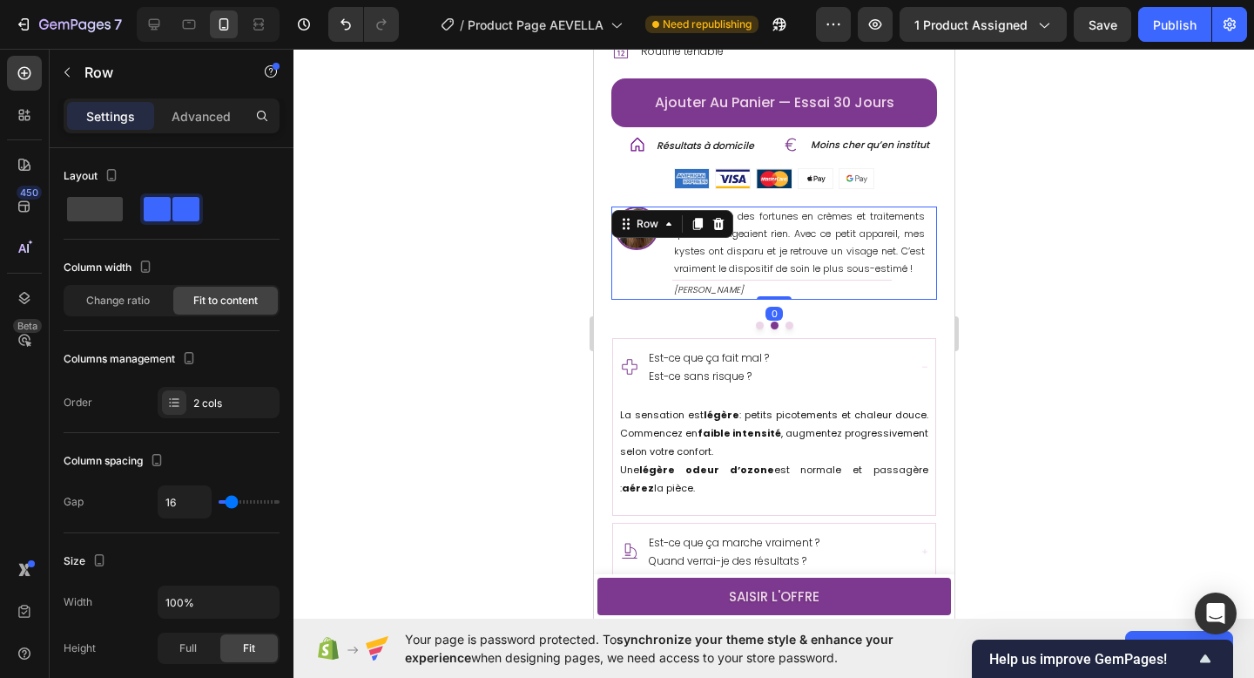
click at [509, 308] on div at bounding box center [773, 363] width 961 height 629
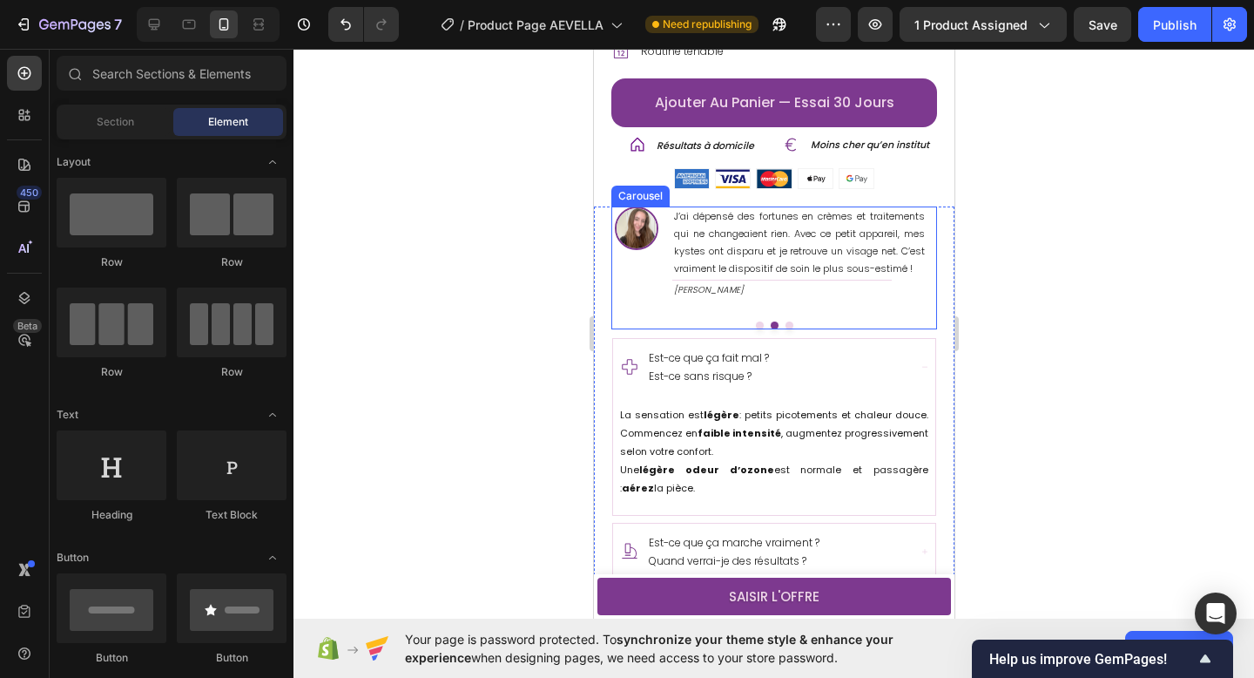
click at [620, 320] on div "Image J’ai dépensé des fortunes en crèmes et traitements qui ne changeaient rie…" at bounding box center [773, 263] width 326 height 114
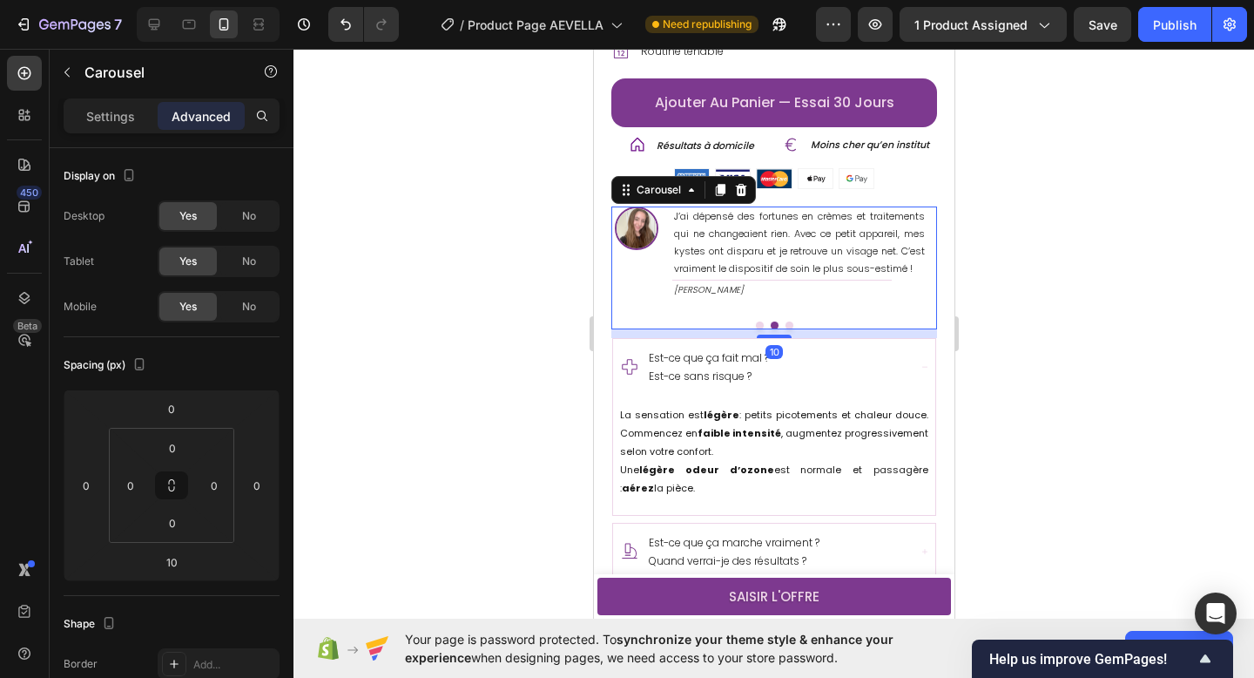
click at [650, 320] on div "Image J’ai dépensé des fortunes en crèmes et traitements qui ne changeaient rie…" at bounding box center [773, 263] width 326 height 114
click at [713, 320] on div "Image J’ai dépensé des fortunes en crèmes et traitements qui ne changeaient rie…" at bounding box center [773, 263] width 326 height 114
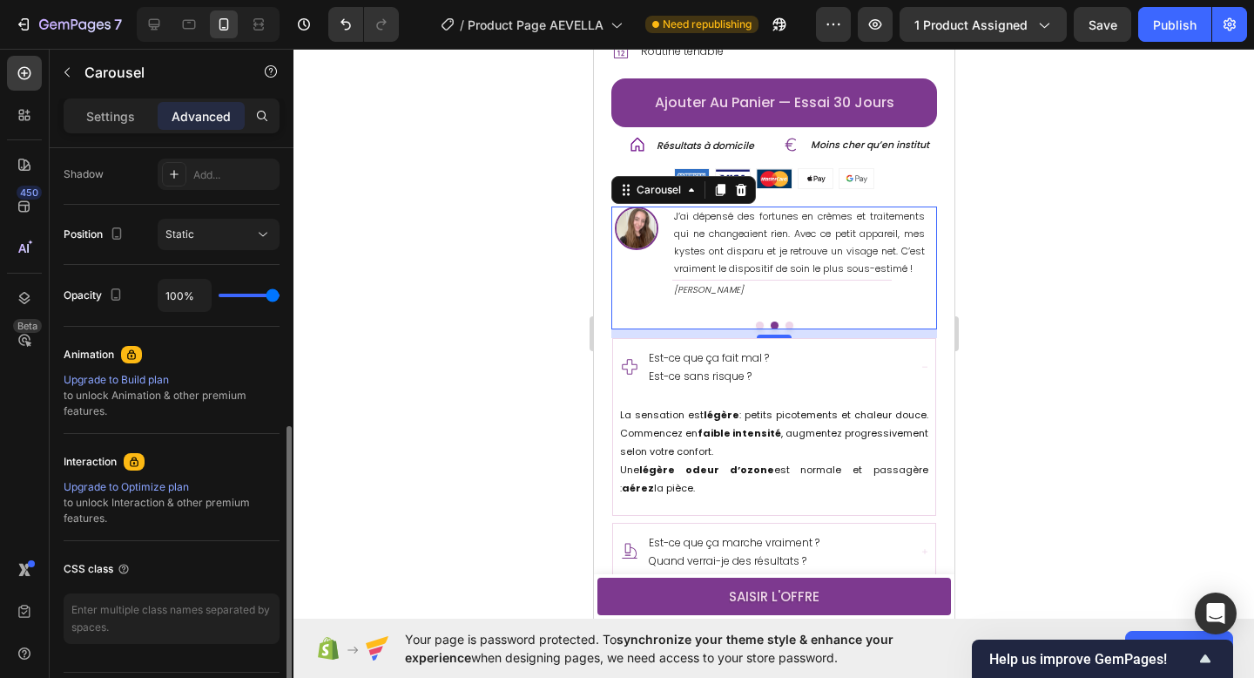
scroll to position [630, 0]
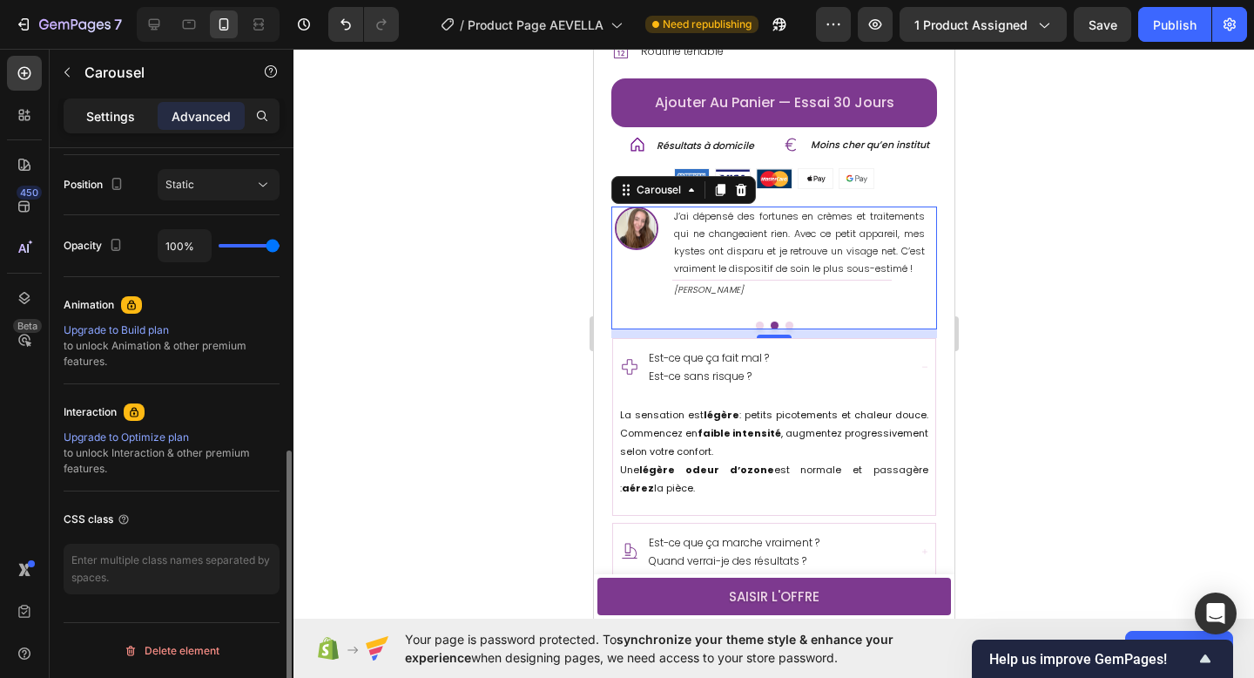
click at [131, 112] on p "Settings" at bounding box center [110, 116] width 49 height 18
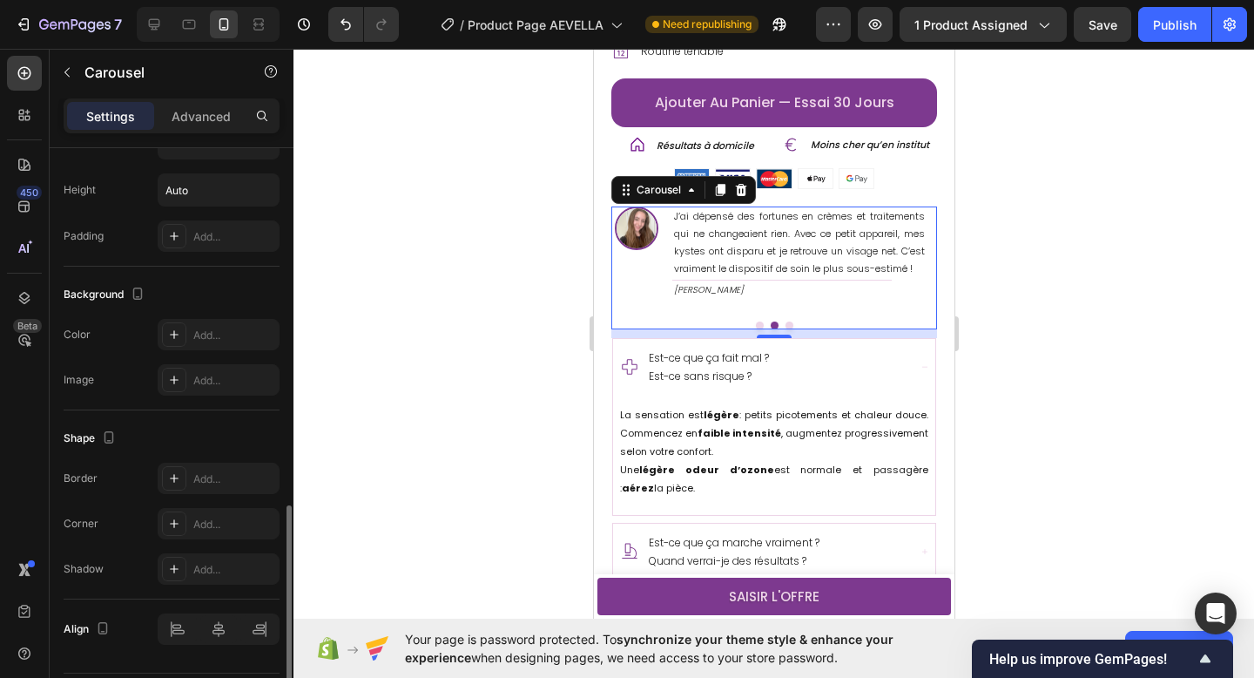
scroll to position [1305, 0]
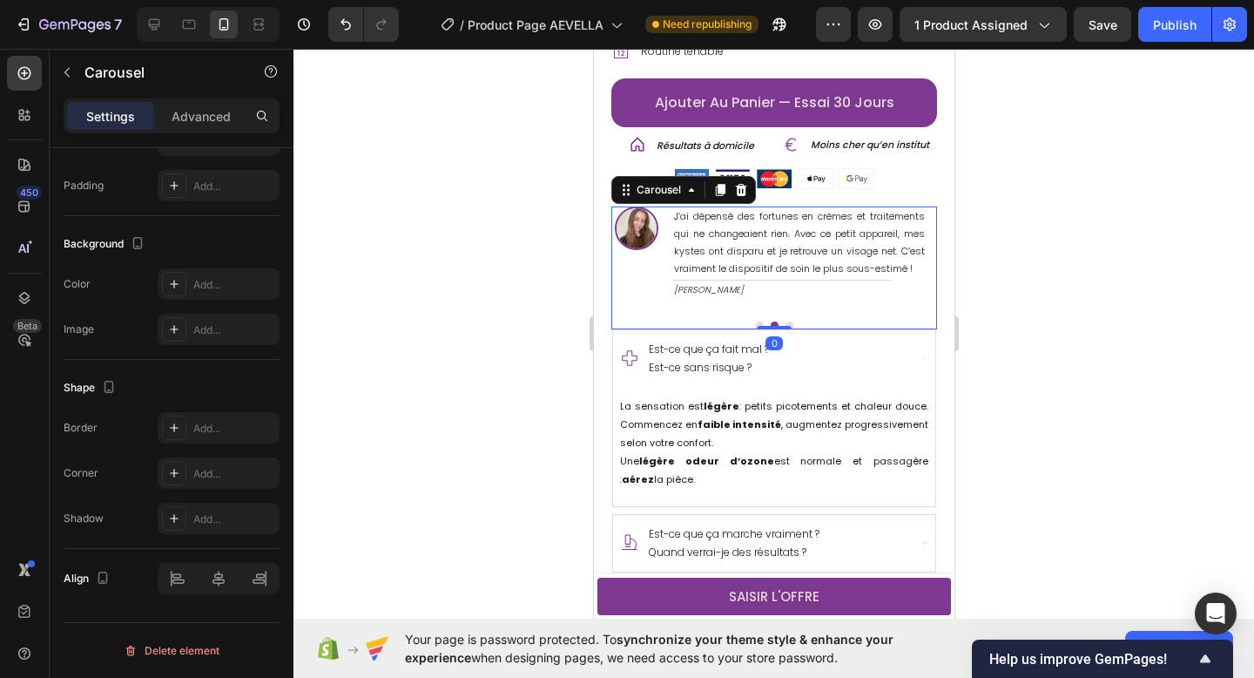
drag, startPoint x: 785, startPoint y: 352, endPoint x: 785, endPoint y: 330, distance: 21.8
click at [785, 328] on div "Image Mon acné me faisait souffrir chaque jour, surtout sur le bas du visage. A…" at bounding box center [773, 267] width 326 height 122
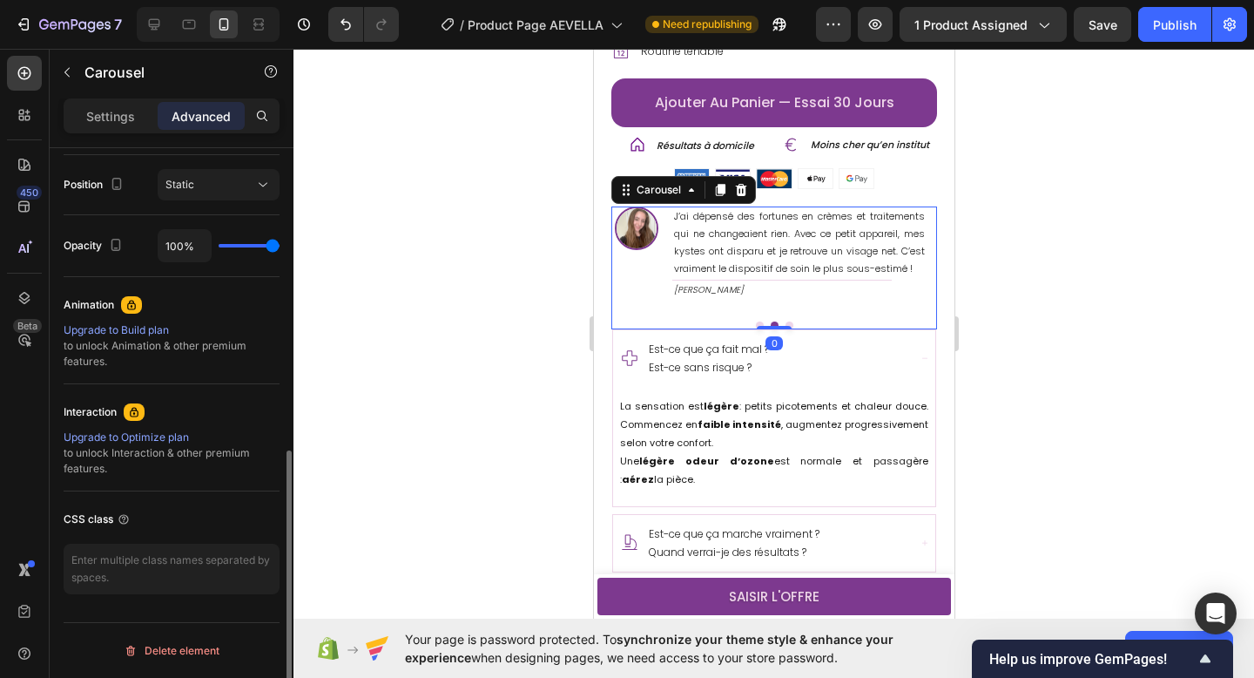
scroll to position [630, 0]
click at [1165, 241] on div at bounding box center [773, 363] width 961 height 629
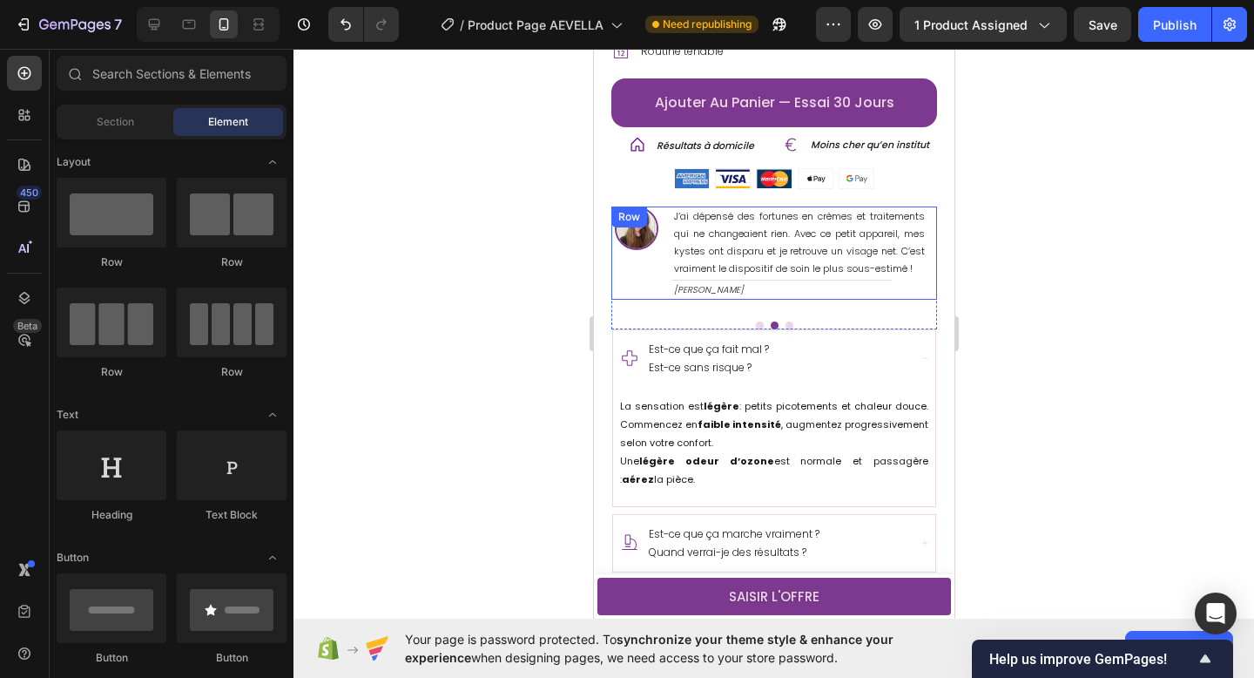
click at [934, 260] on div "Image J’ai dépensé des fortunes en crèmes et traitements qui ne changeaient rie…" at bounding box center [773, 252] width 326 height 92
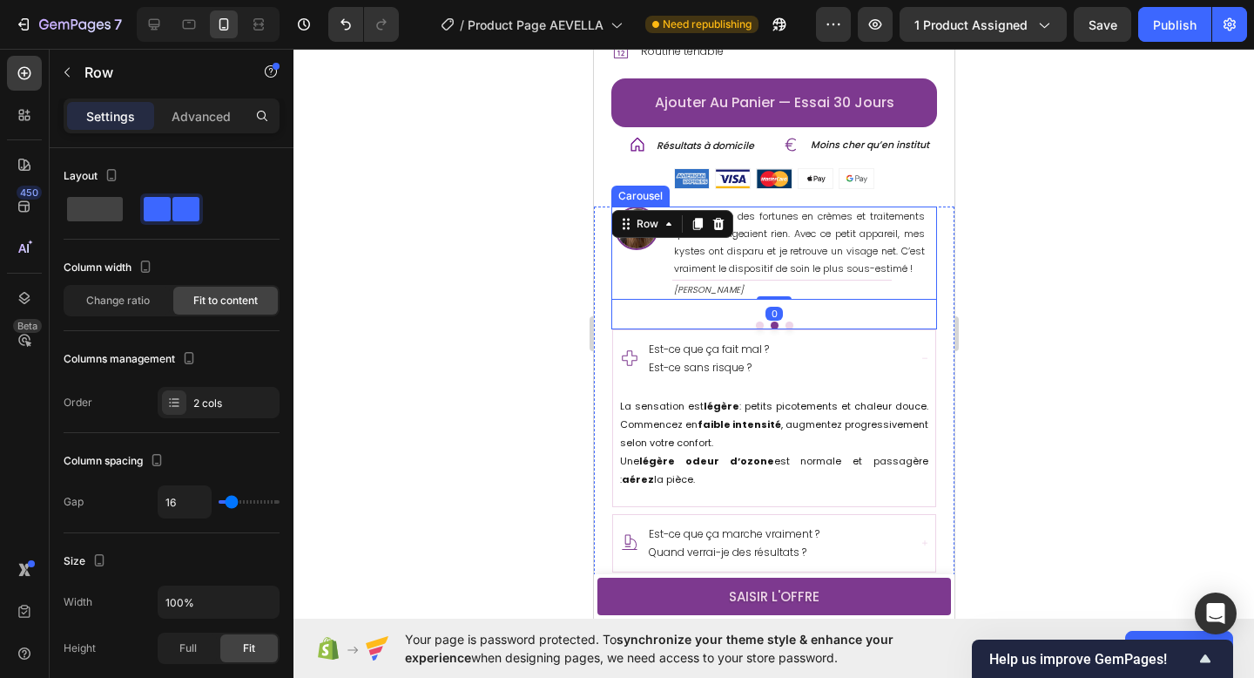
click at [934, 306] on div "Image J’ai dépensé des fortunes en crèmes et traitements qui ne changeaient rie…" at bounding box center [773, 263] width 326 height 114
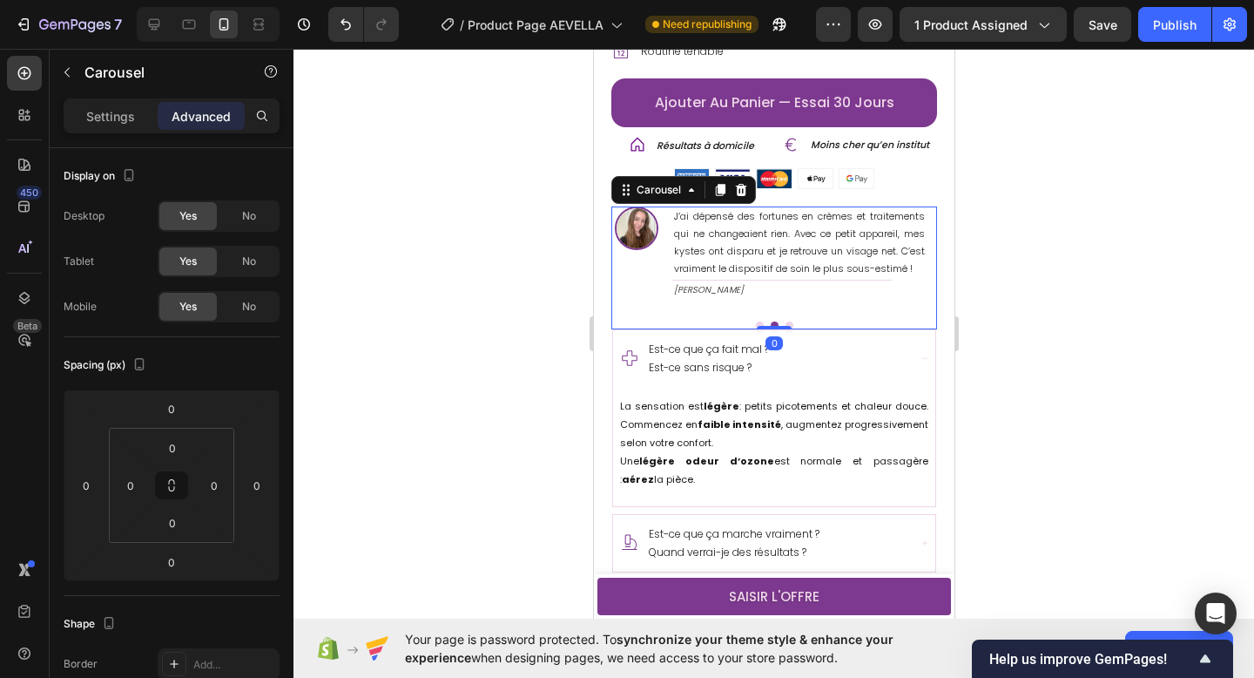
click at [934, 306] on div "Image J’ai dépensé des fortunes en crèmes et traitements qui ne changeaient rie…" at bounding box center [773, 263] width 326 height 114
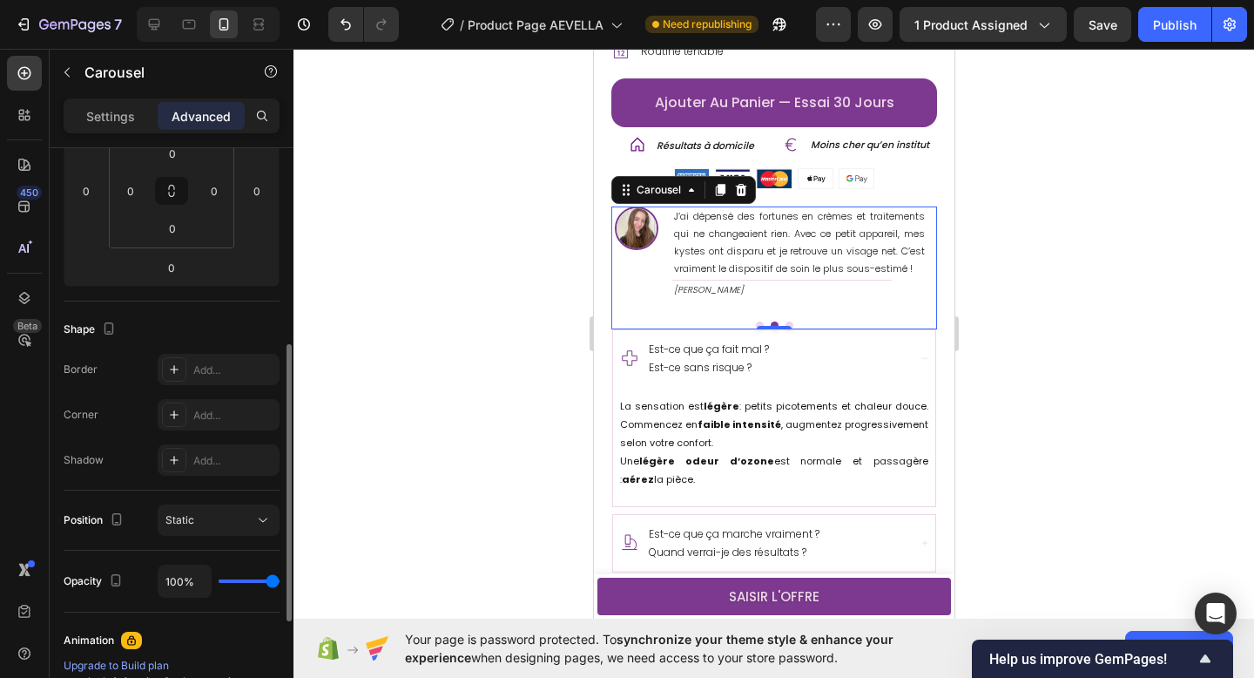
scroll to position [351, 0]
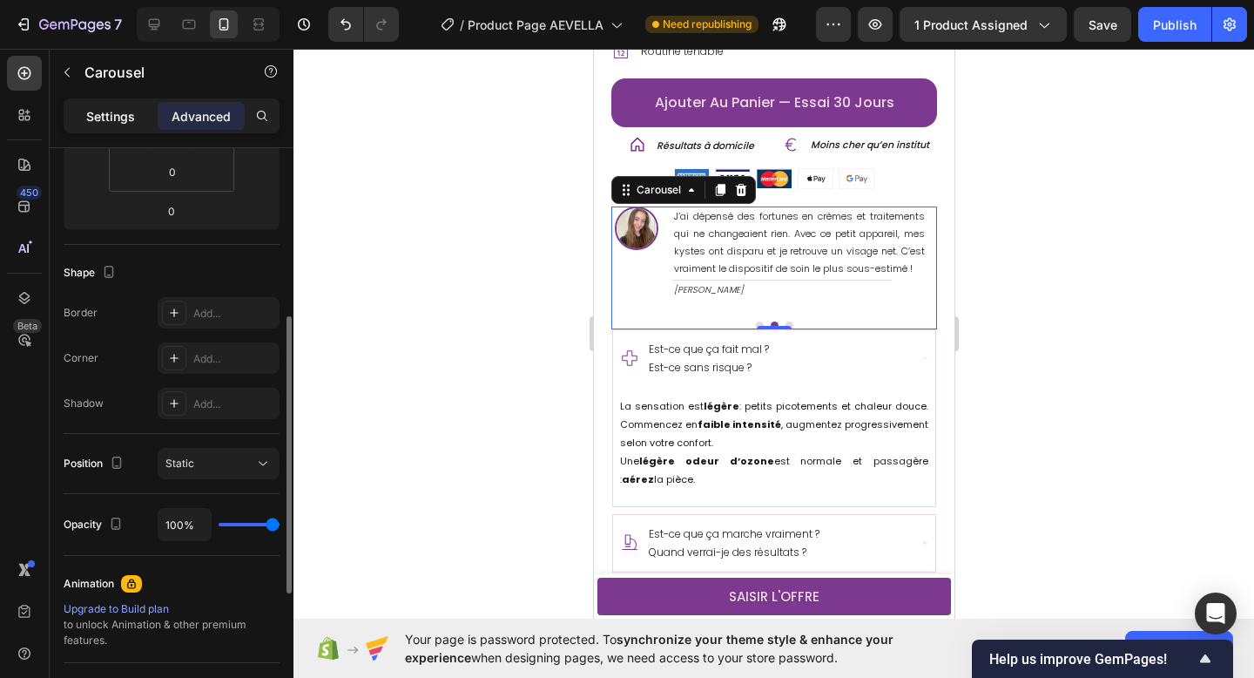
click at [122, 123] on p "Settings" at bounding box center [110, 116] width 49 height 18
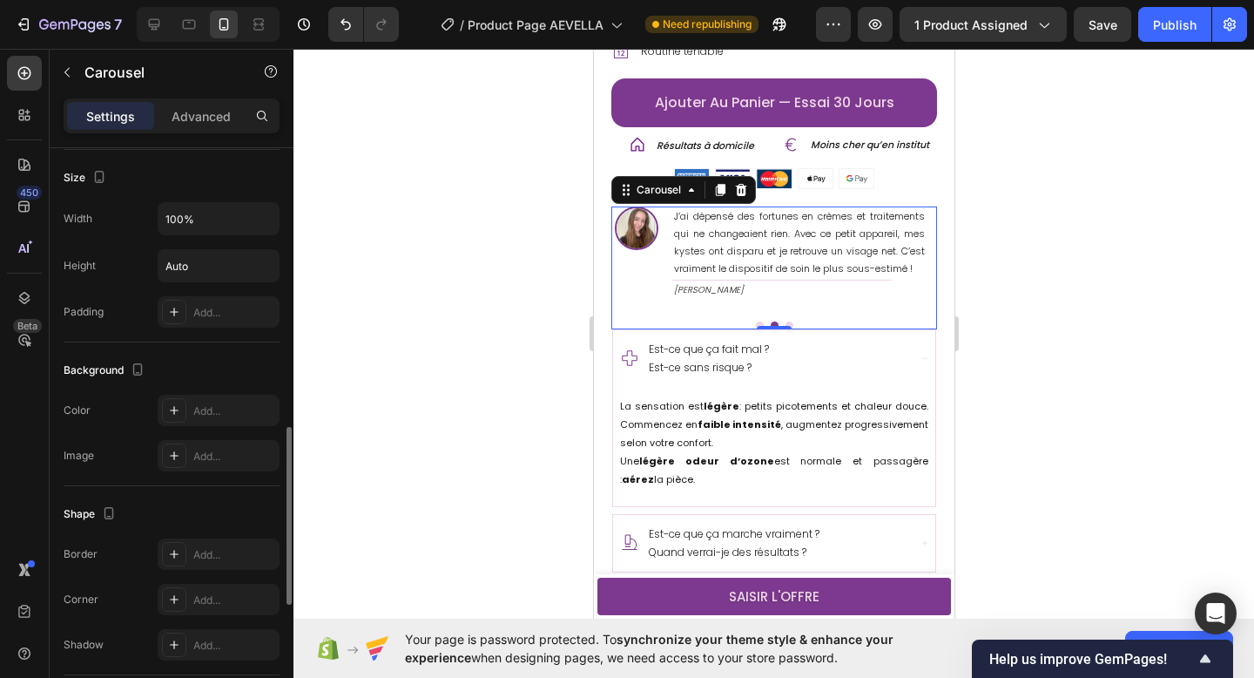
scroll to position [1305, 0]
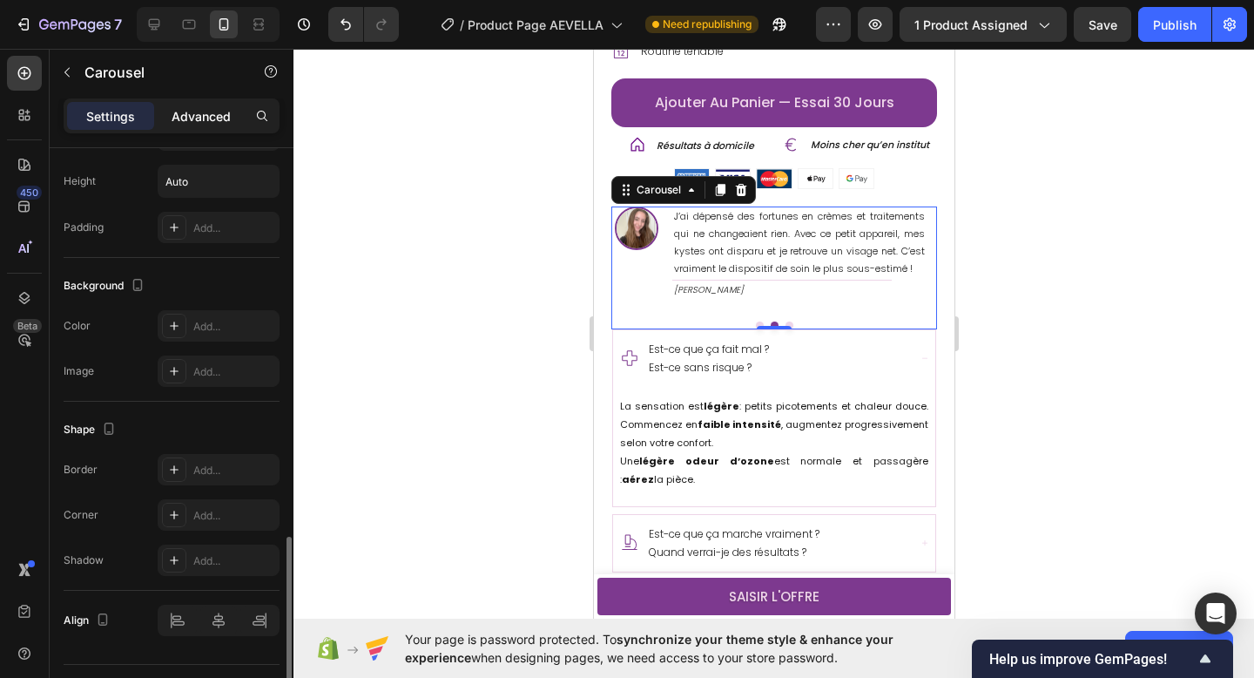
click at [200, 121] on p "Advanced" at bounding box center [201, 116] width 59 height 18
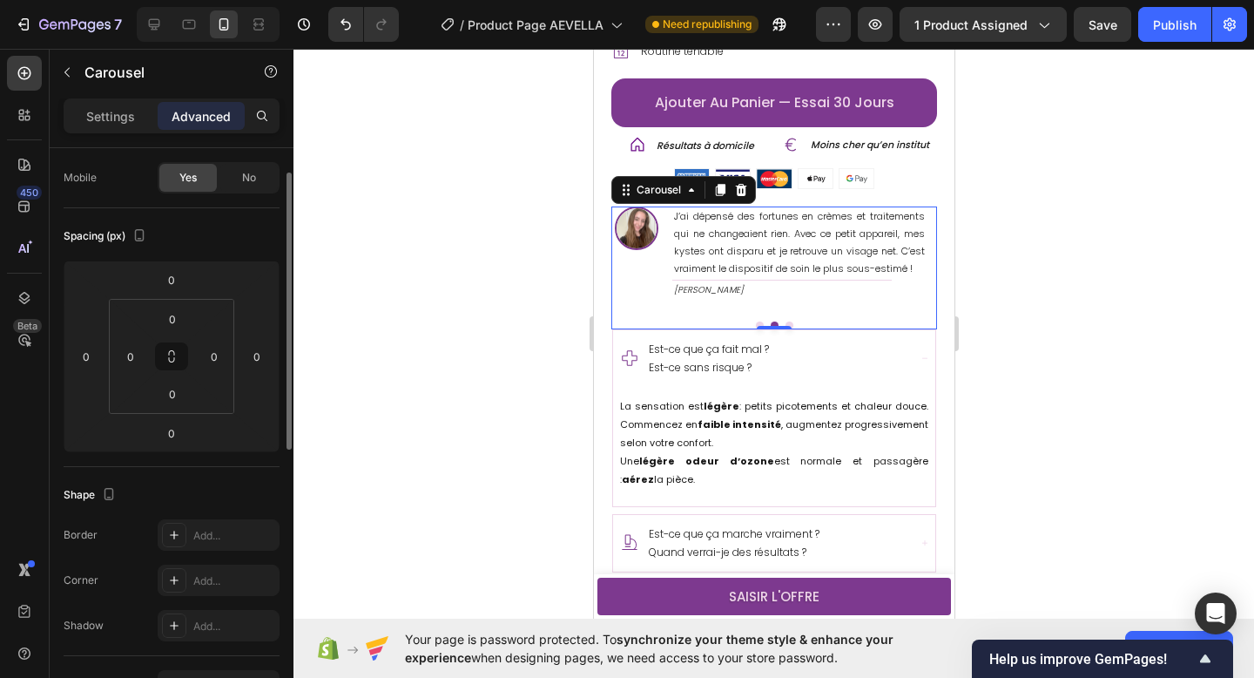
scroll to position [84, 0]
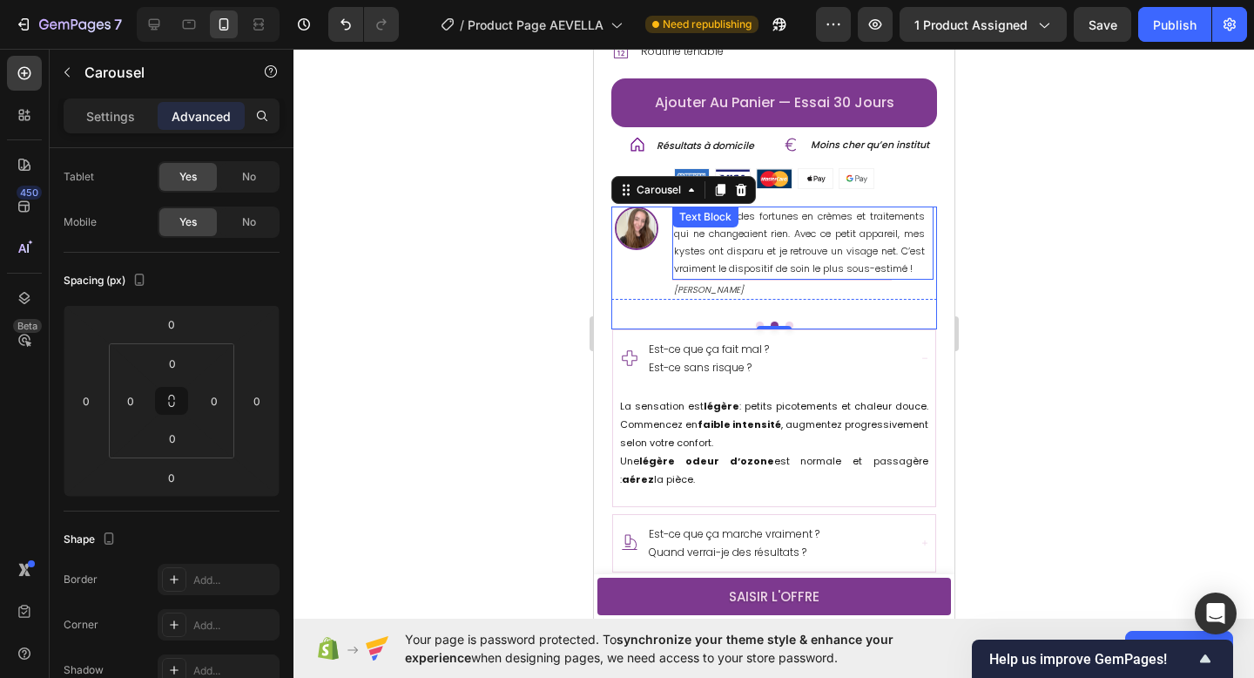
click at [755, 253] on p "J’ai dépensé des fortunes en crèmes et traitements qui ne changeaient rien. Ave…" at bounding box center [798, 242] width 251 height 69
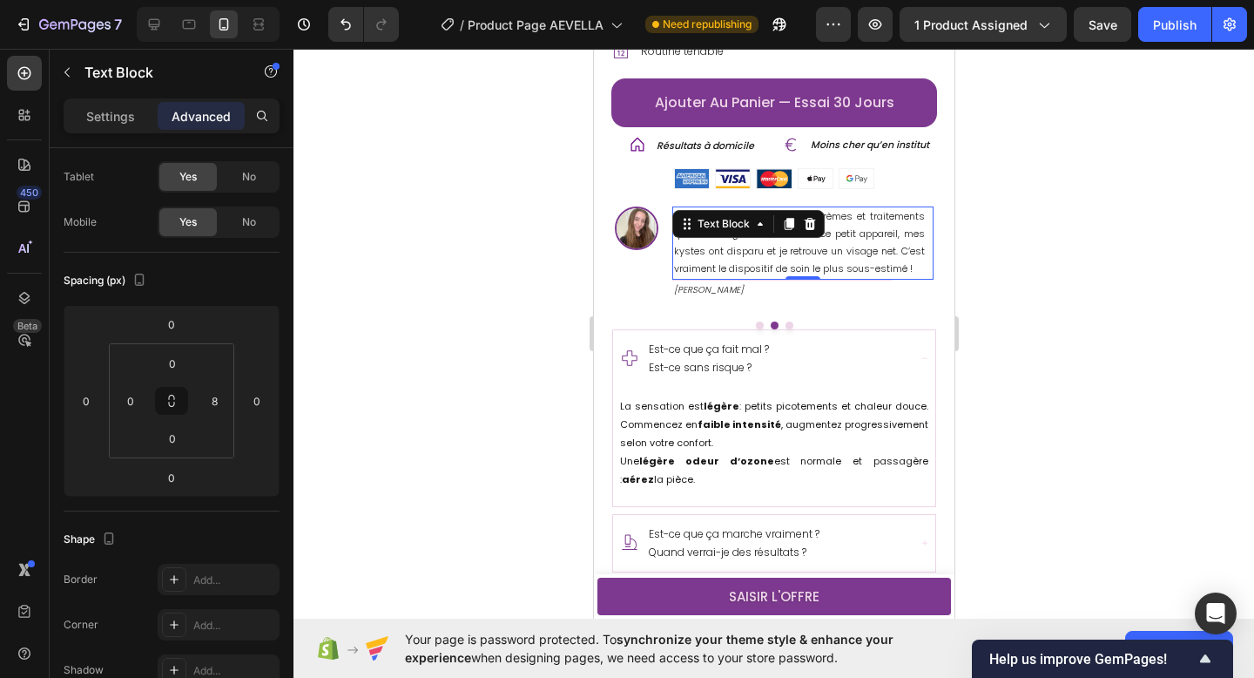
scroll to position [0, 0]
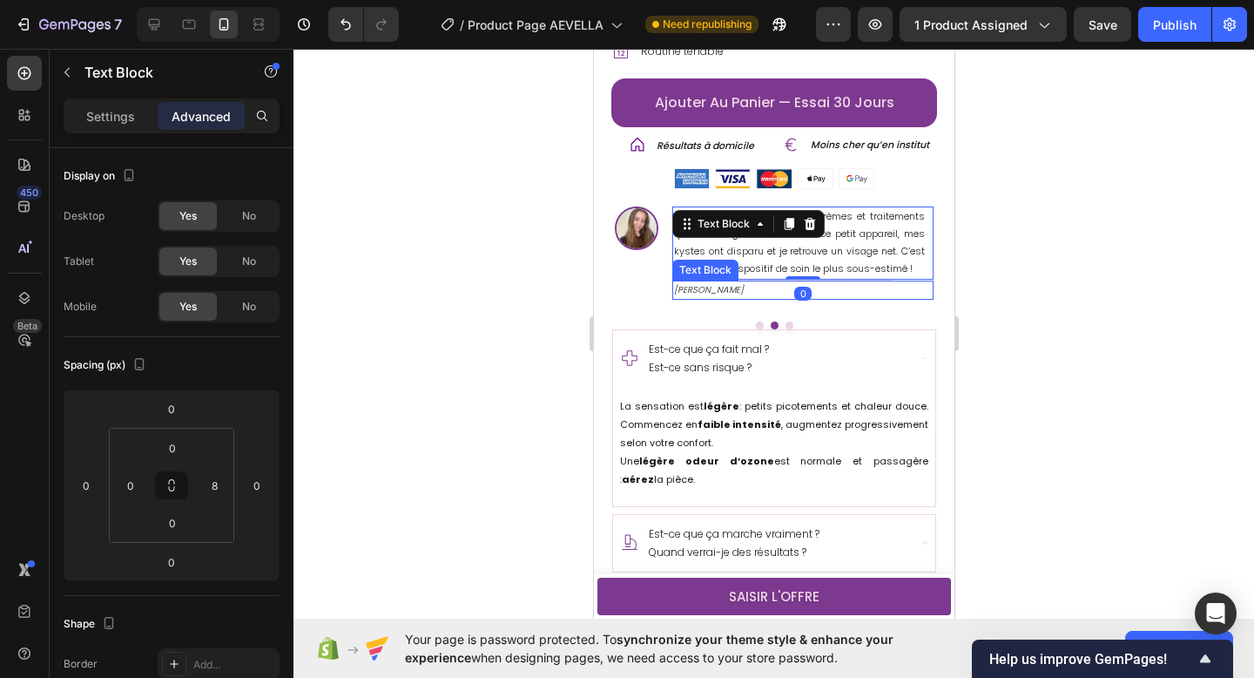
click at [738, 291] on p "[PERSON_NAME]" at bounding box center [802, 290] width 258 height 16
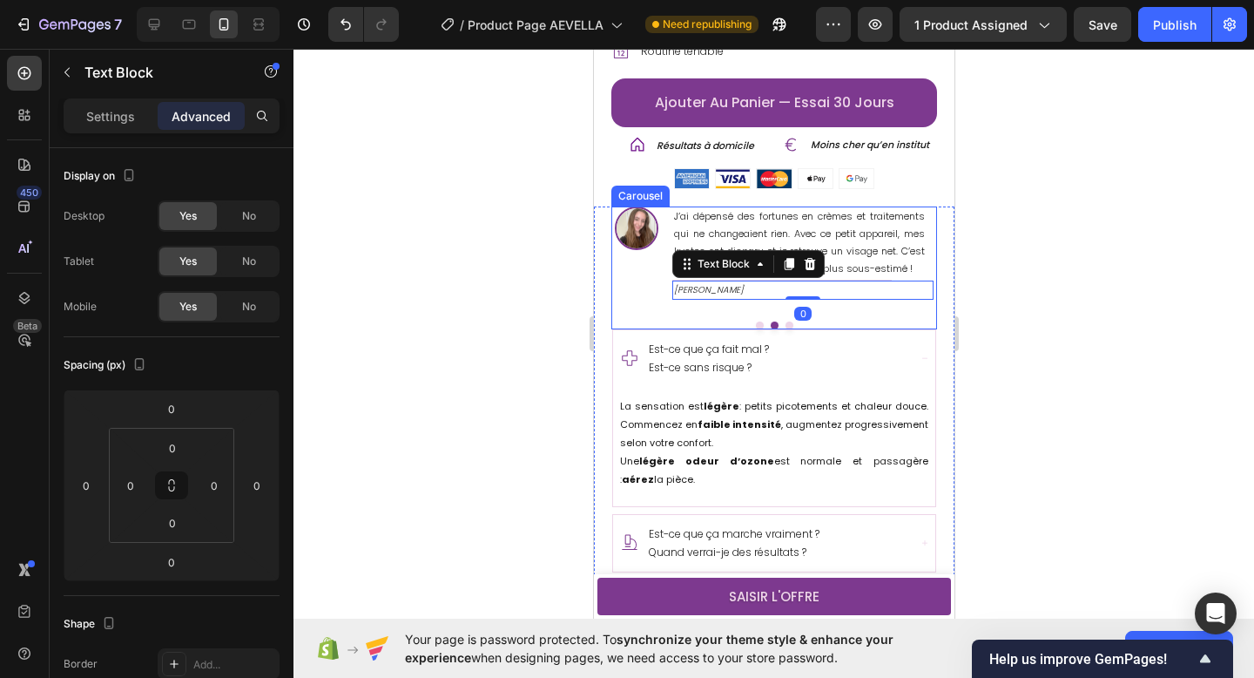
click at [755, 320] on div "Image J’ai dépensé des fortunes en crèmes et traitements qui ne changeaient rie…" at bounding box center [773, 263] width 326 height 114
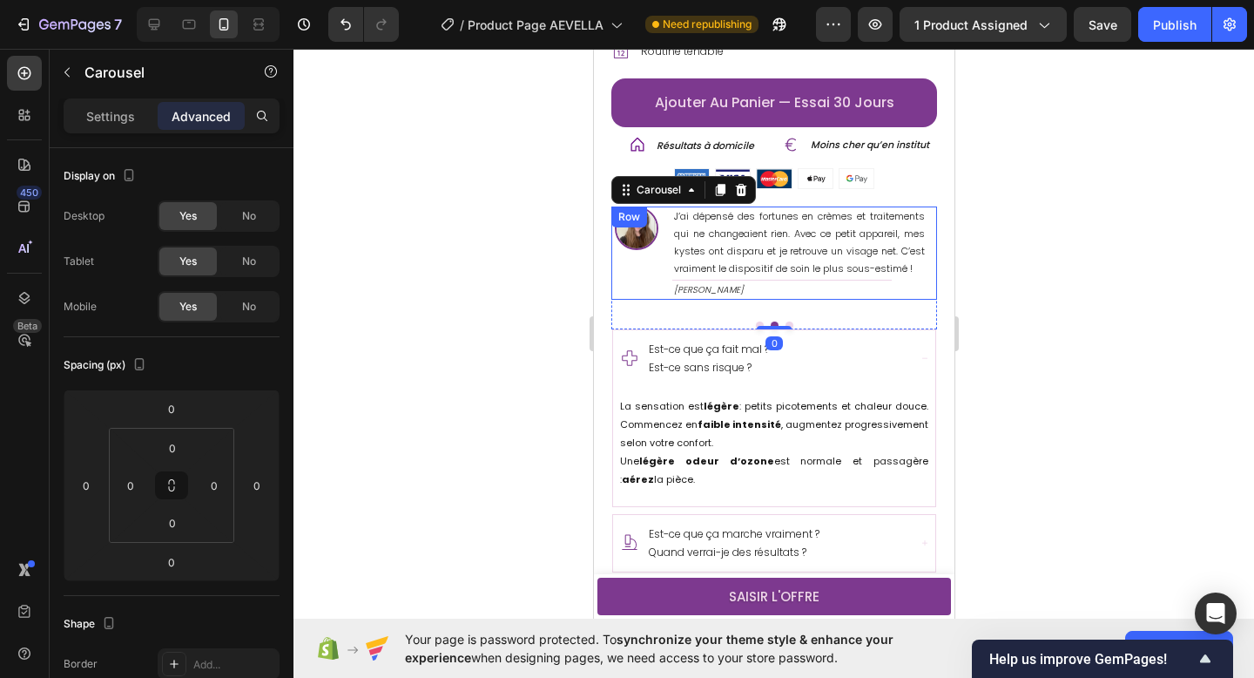
click at [656, 280] on div "Image" at bounding box center [636, 252] width 44 height 92
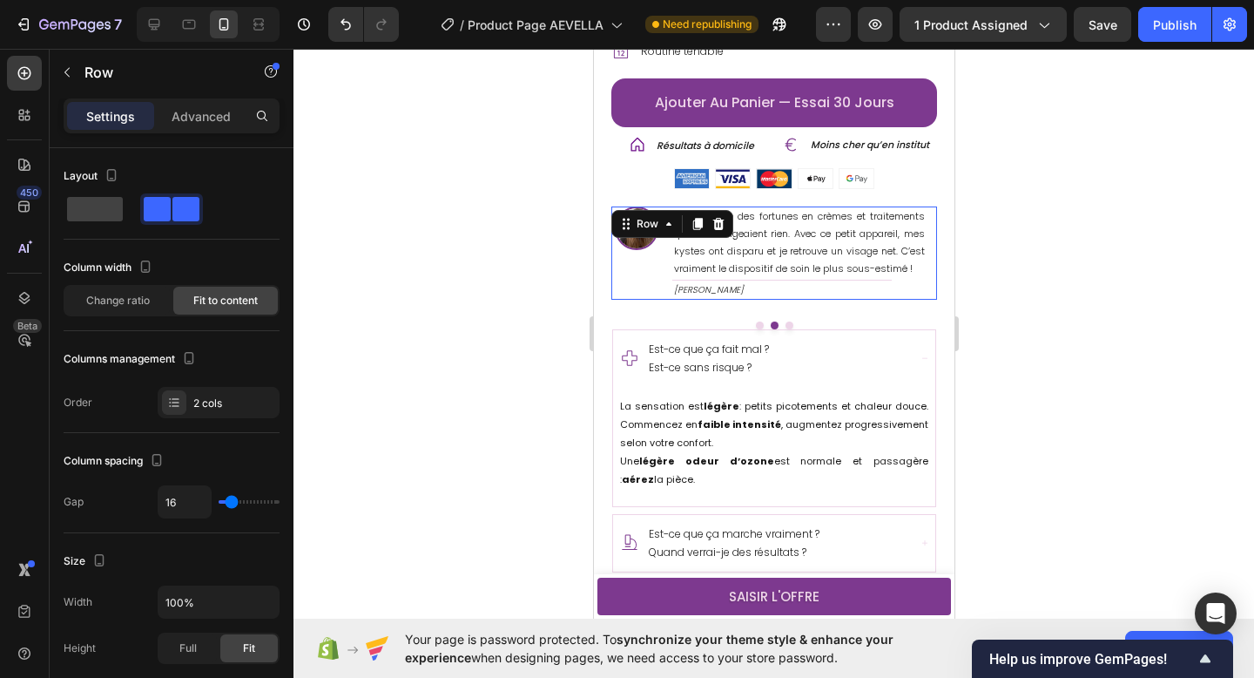
click at [656, 280] on div "Image" at bounding box center [636, 252] width 44 height 92
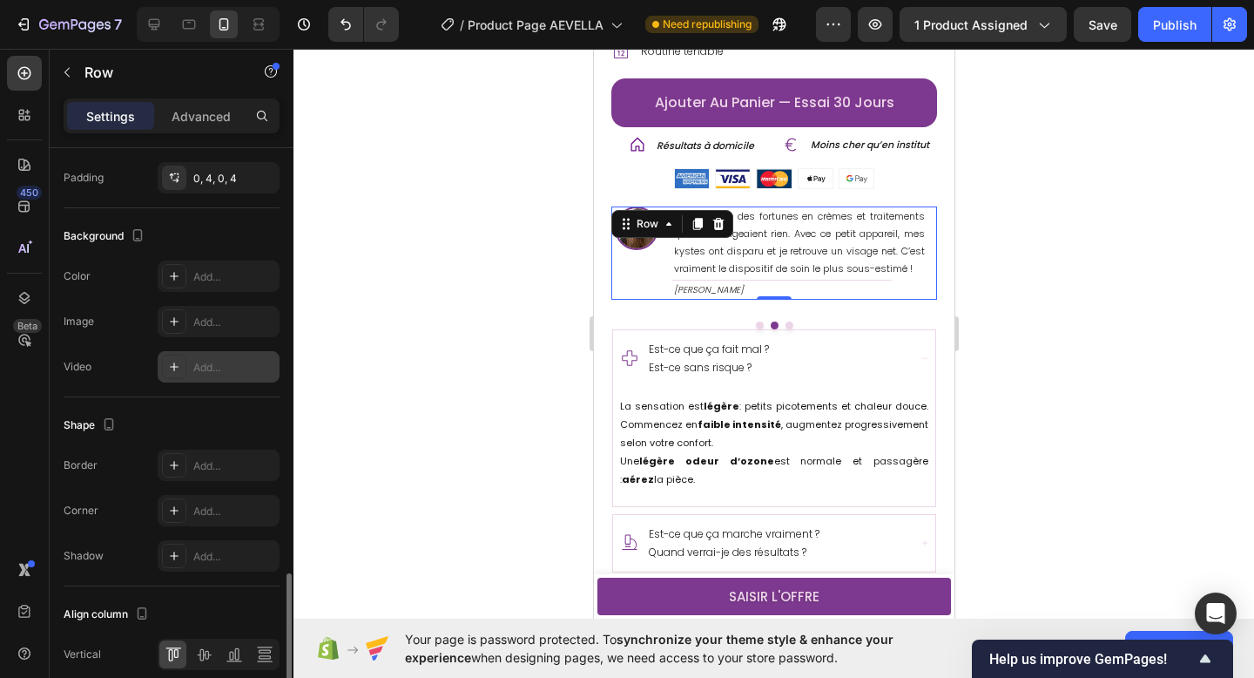
scroll to position [637, 0]
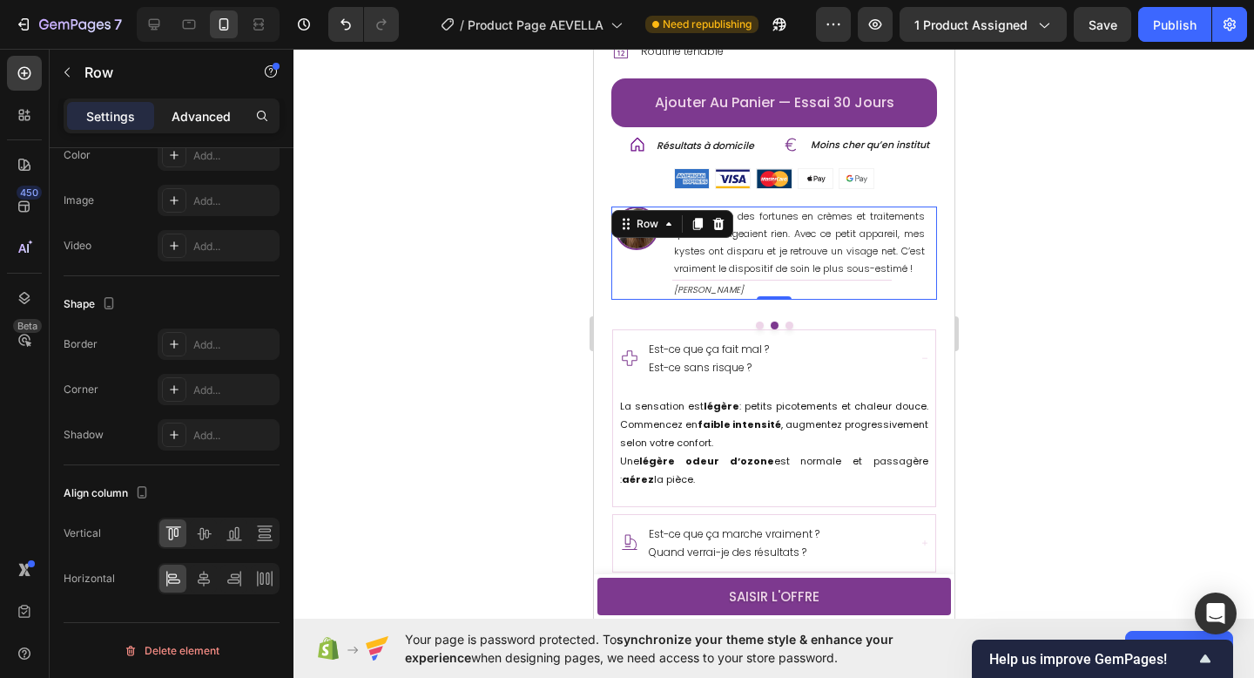
click at [212, 123] on p "Advanced" at bounding box center [201, 116] width 59 height 18
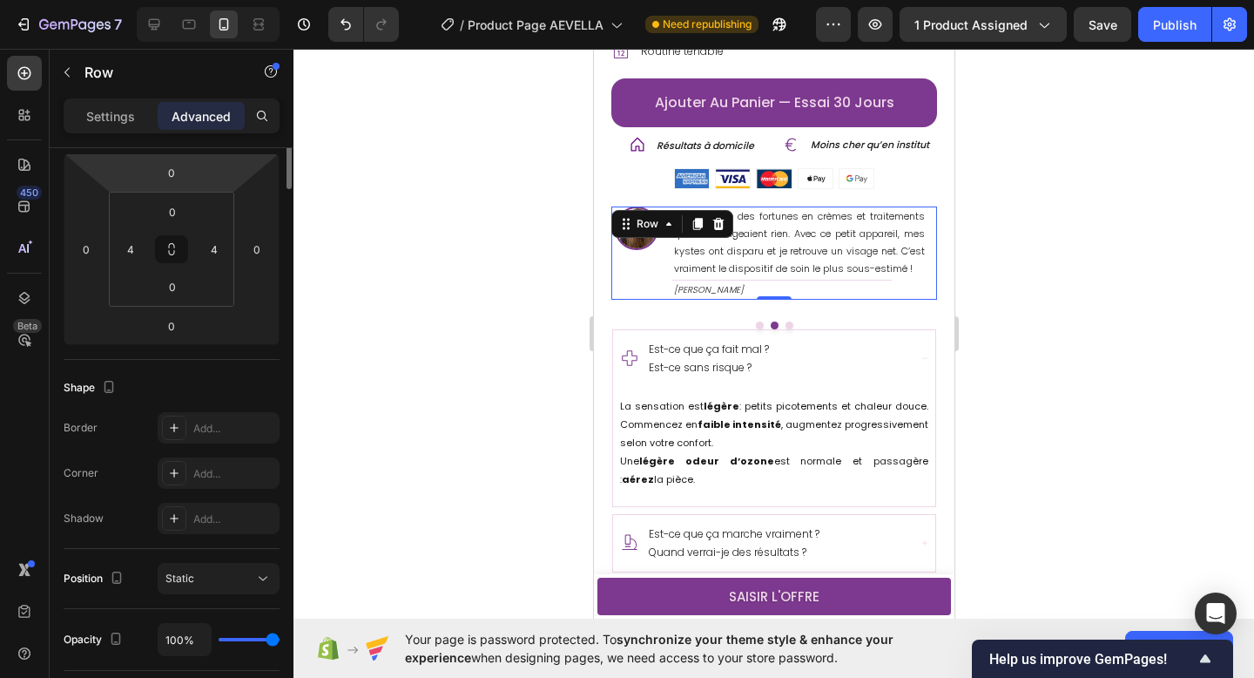
scroll to position [0, 0]
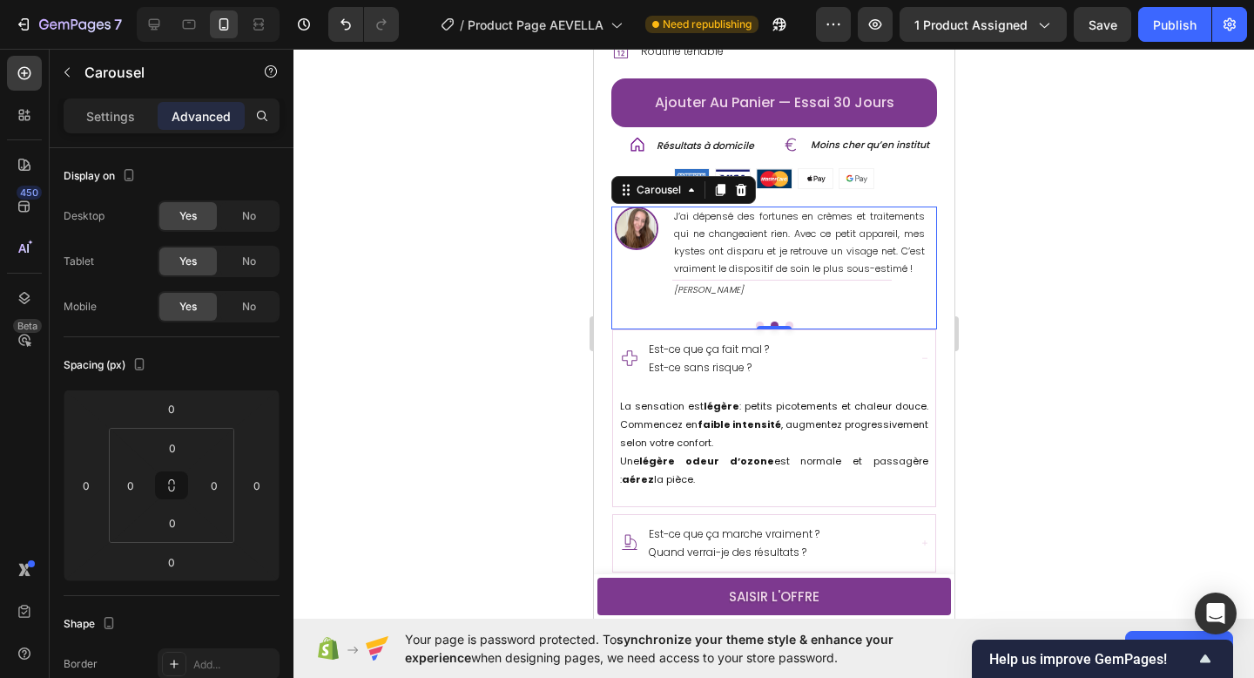
click at [500, 339] on div at bounding box center [773, 363] width 961 height 629
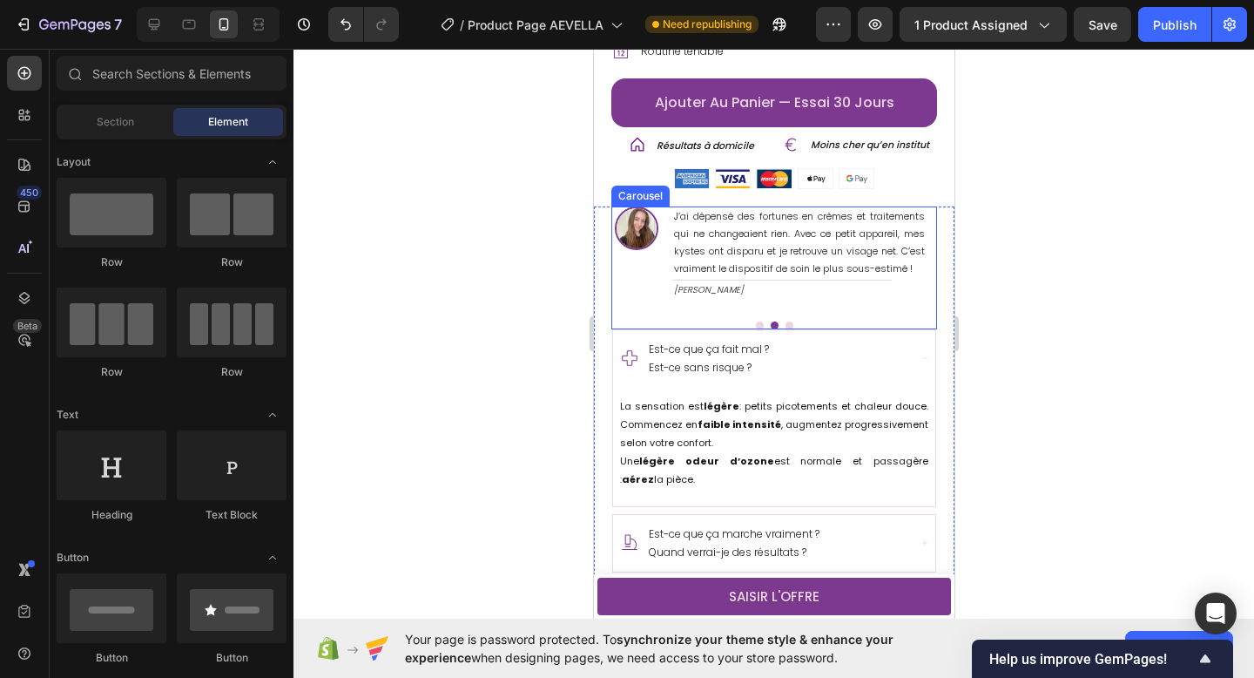
click at [778, 320] on div "Image J’ai dépensé des fortunes en crèmes et traitements qui ne changeaient rie…" at bounding box center [773, 263] width 326 height 114
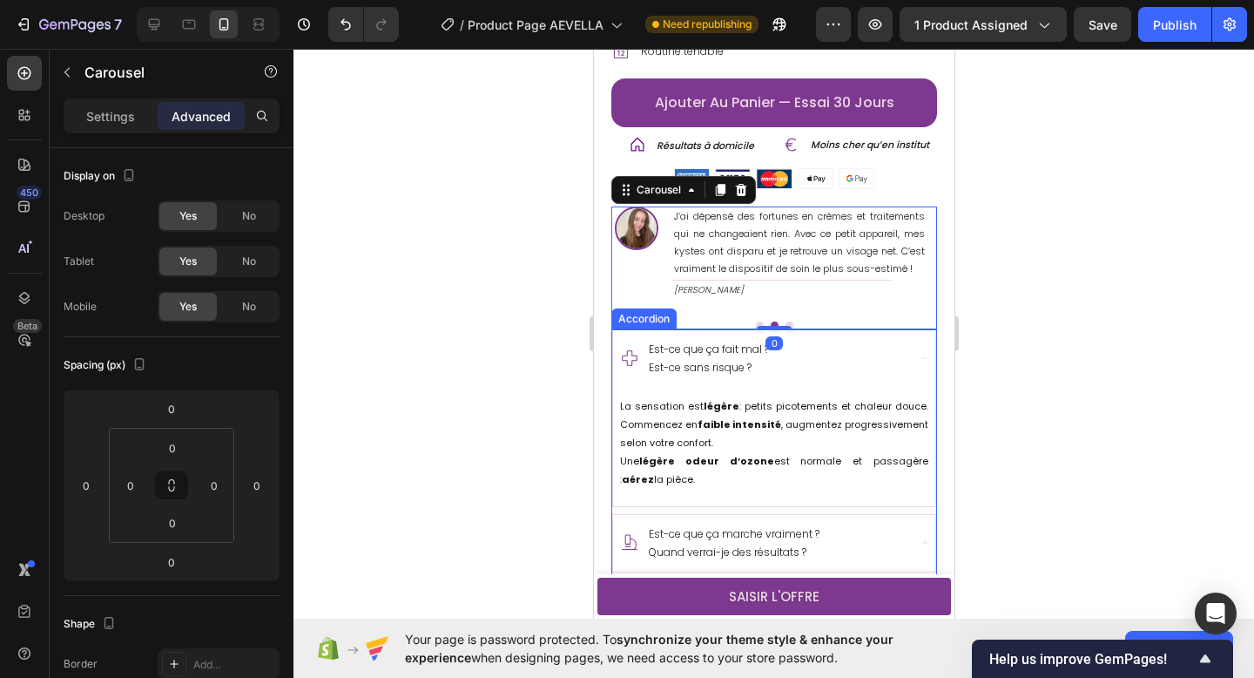
click at [876, 387] on div "Est-ce que ça fait mal ? Est-ce sans risque ?" at bounding box center [773, 358] width 322 height 57
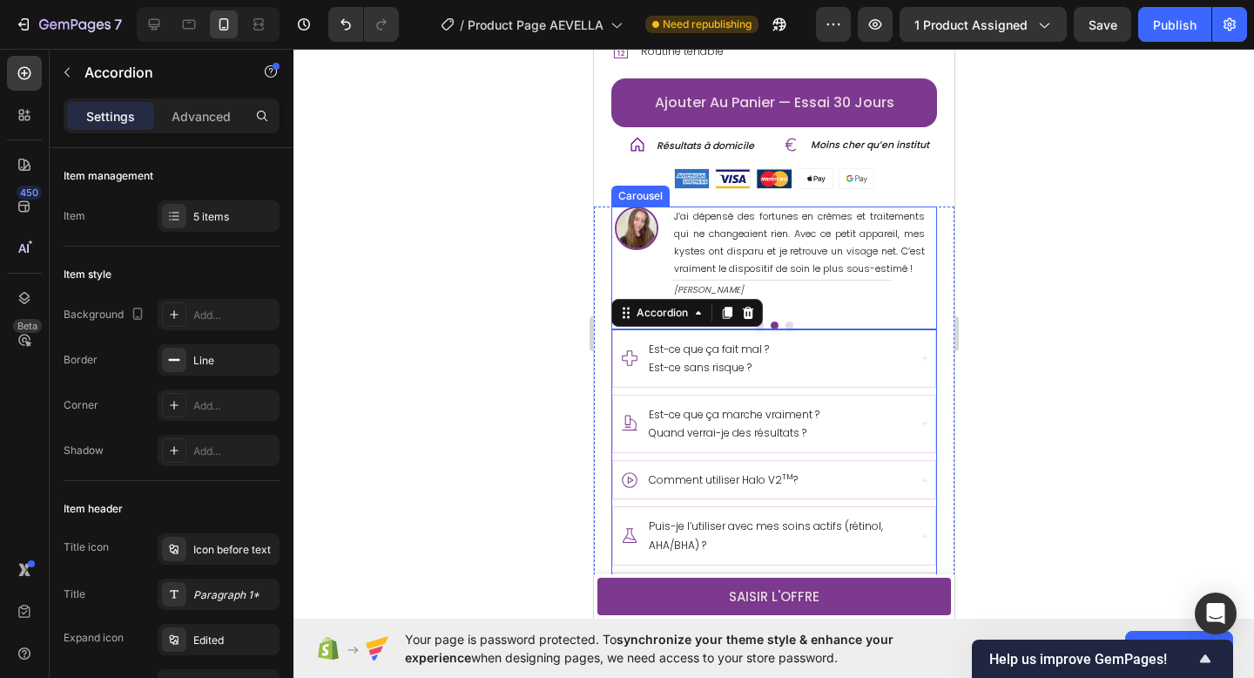
click at [869, 320] on div "Image J’ai dépensé des fortunes en crèmes et traitements qui ne changeaient rie…" at bounding box center [773, 263] width 326 height 114
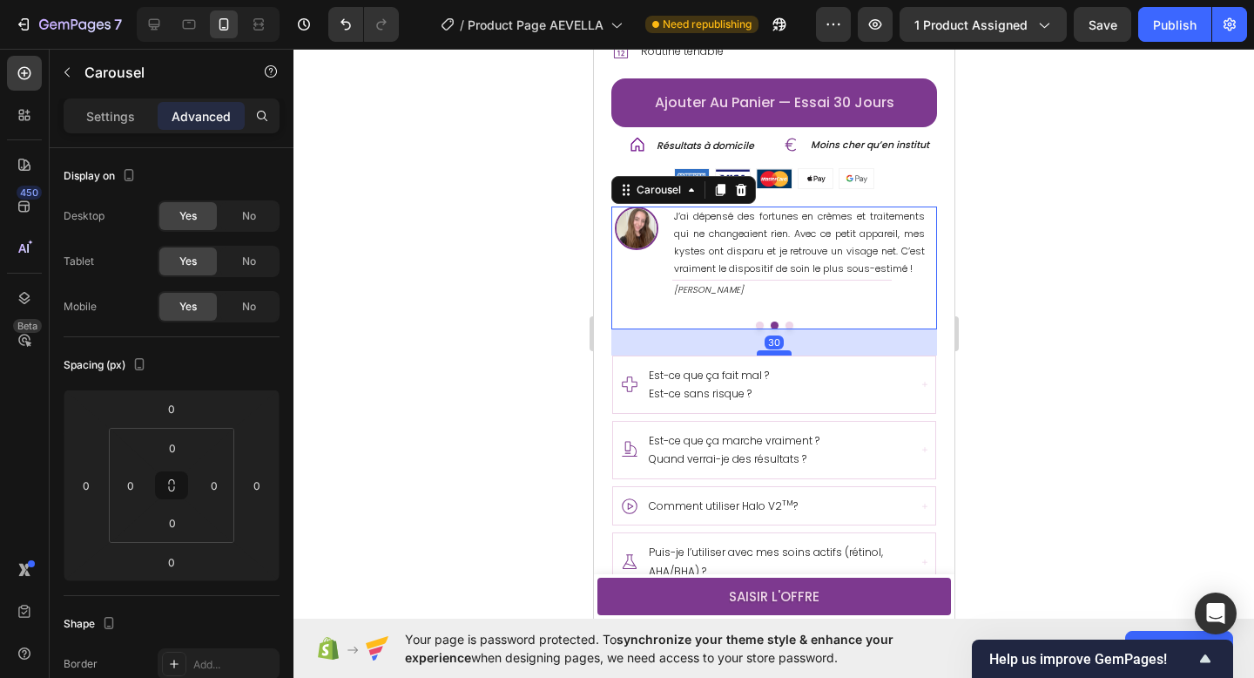
drag, startPoint x: 780, startPoint y: 342, endPoint x: 783, endPoint y: 368, distance: 26.3
click at [783, 355] on div at bounding box center [773, 352] width 35 height 5
type input "30"
click at [792, 307] on div "Image J’ai dépensé des fortunes en crèmes et traitements qui ne changeaient rie…" at bounding box center [773, 263] width 326 height 114
click at [1008, 292] on div at bounding box center [773, 363] width 961 height 629
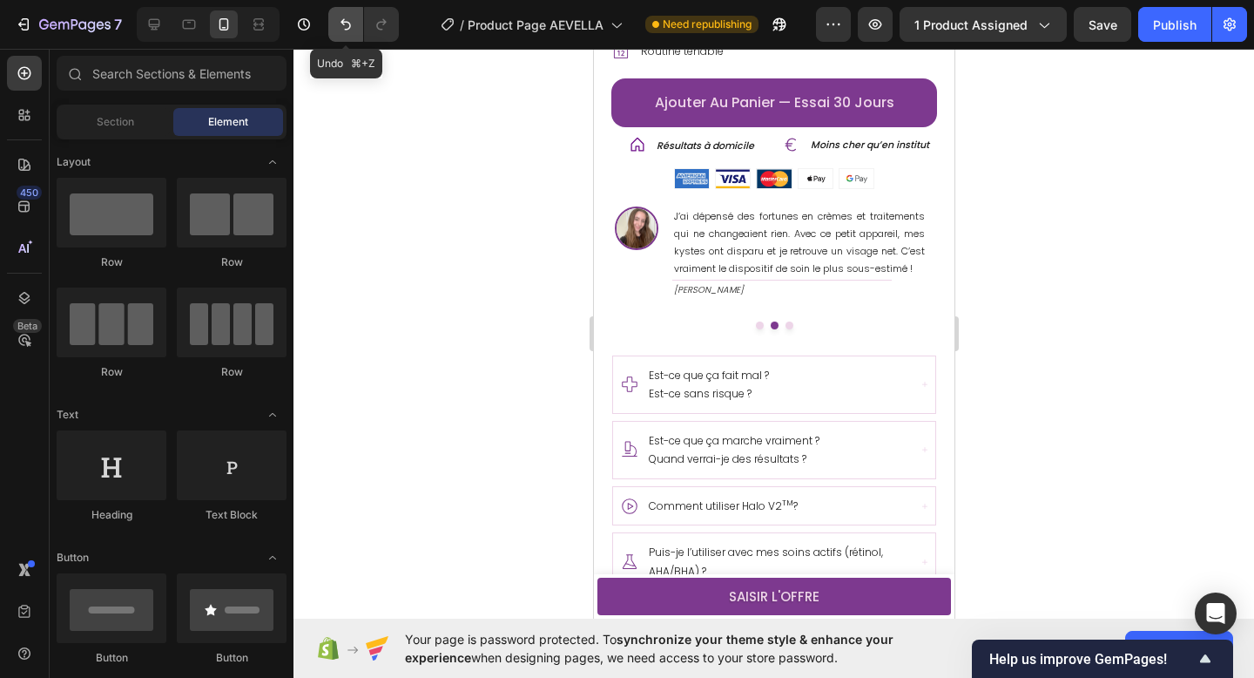
click at [342, 24] on icon "Undo/Redo" at bounding box center [345, 24] width 17 height 17
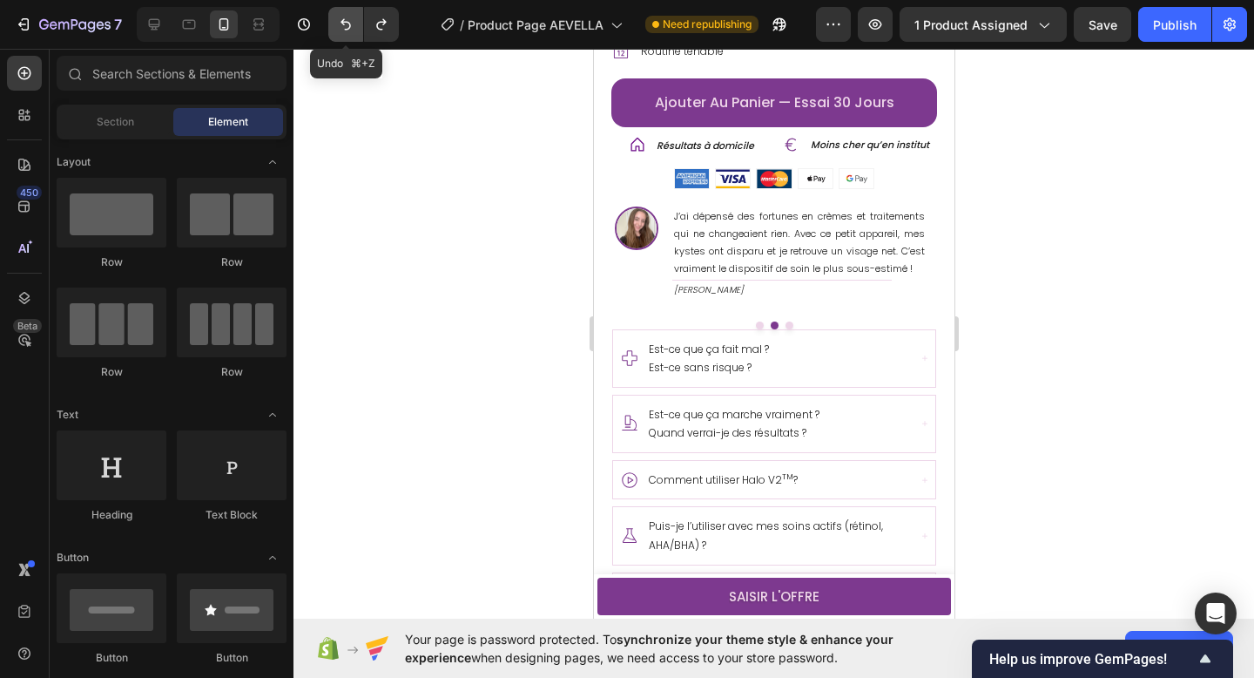
click at [342, 24] on icon "Undo/Redo" at bounding box center [345, 24] width 17 height 17
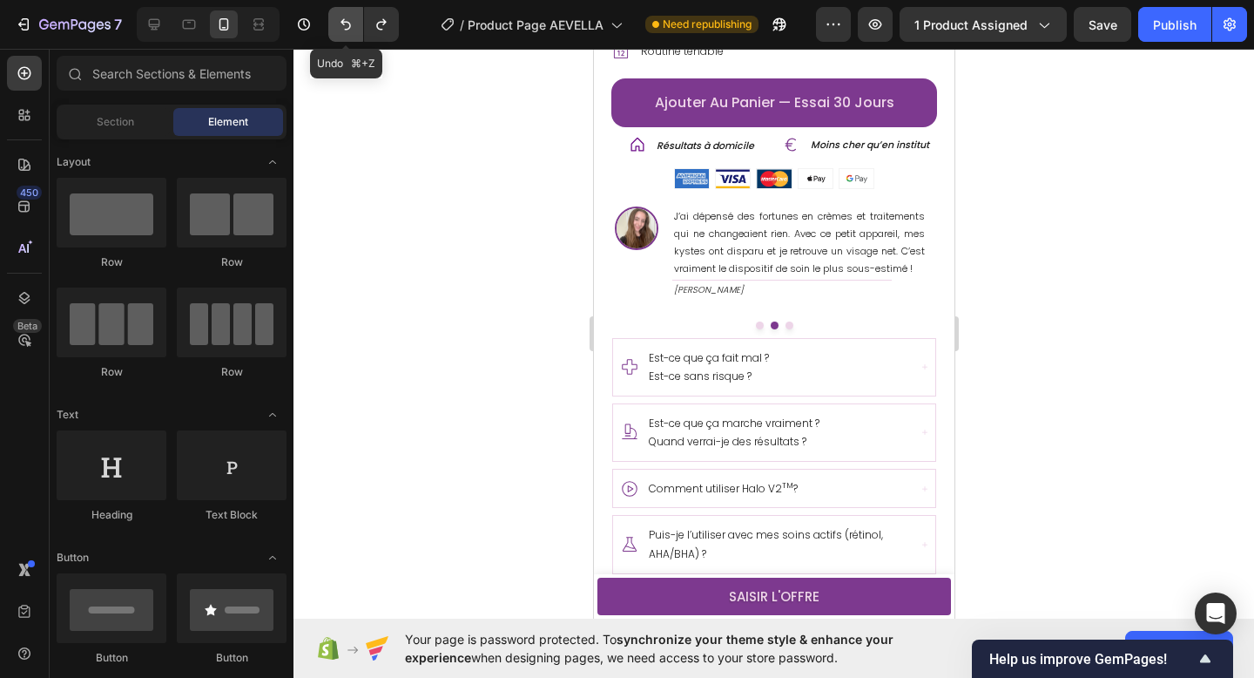
click at [342, 24] on icon "Undo/Redo" at bounding box center [345, 24] width 17 height 17
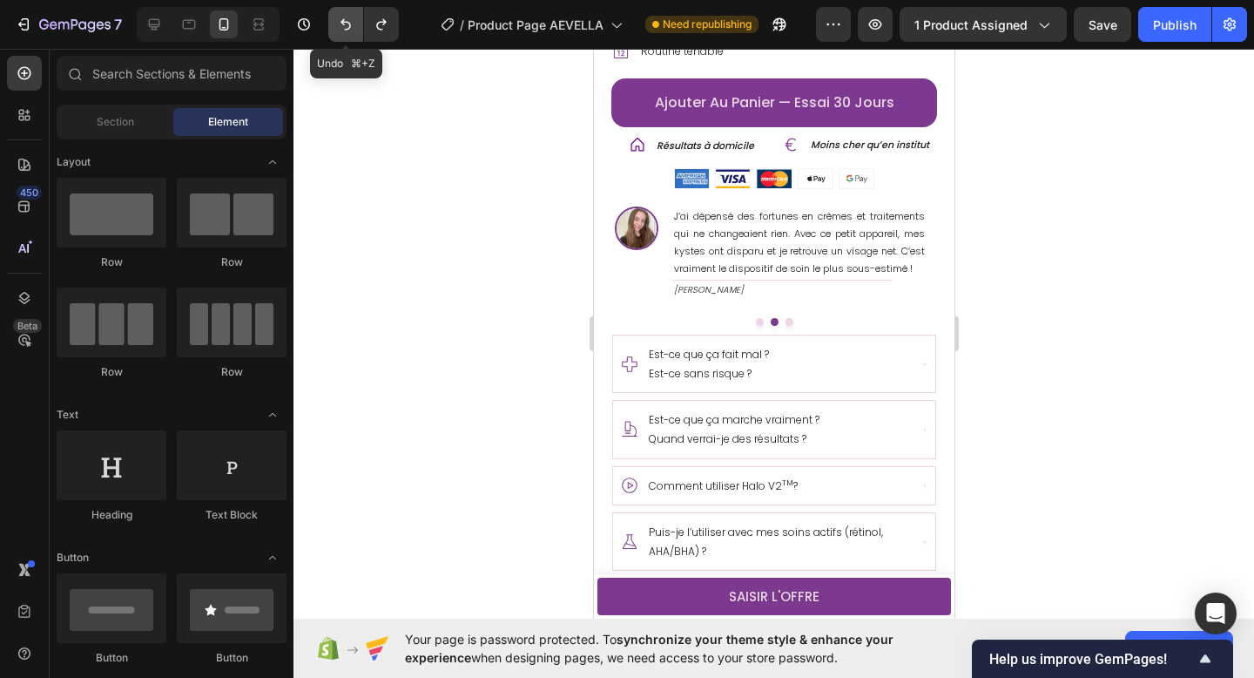
click at [342, 24] on icon "Undo/Redo" at bounding box center [345, 24] width 17 height 17
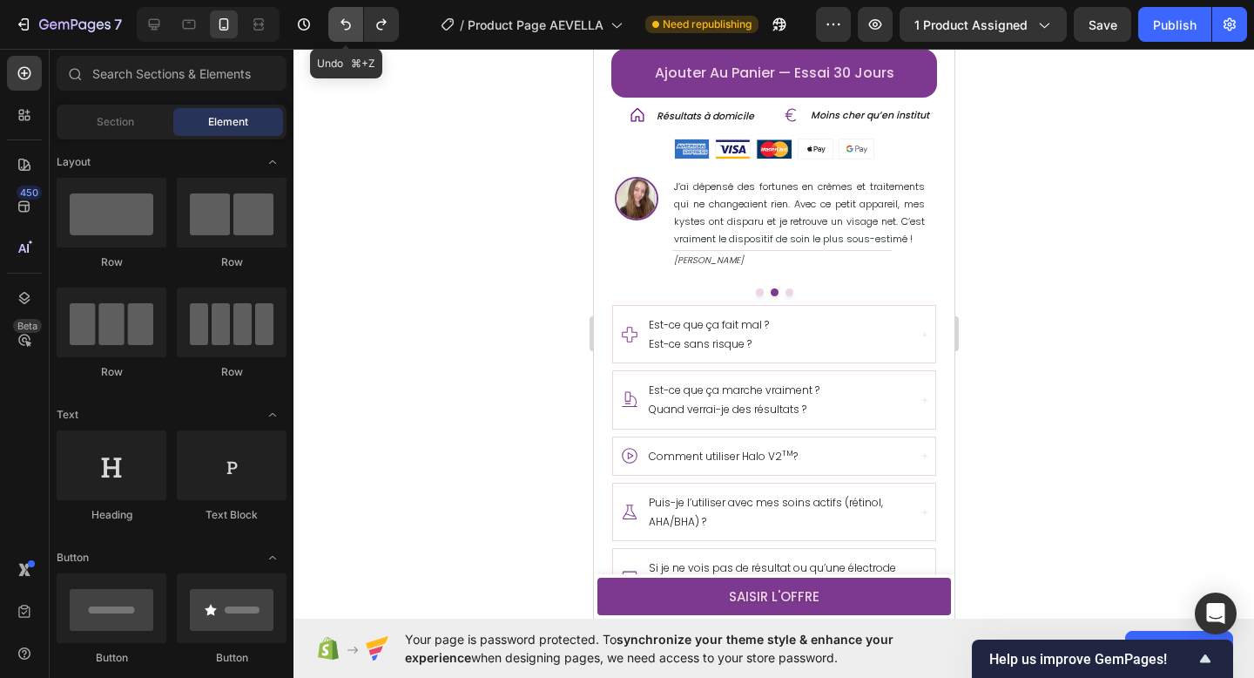
scroll to position [806, 0]
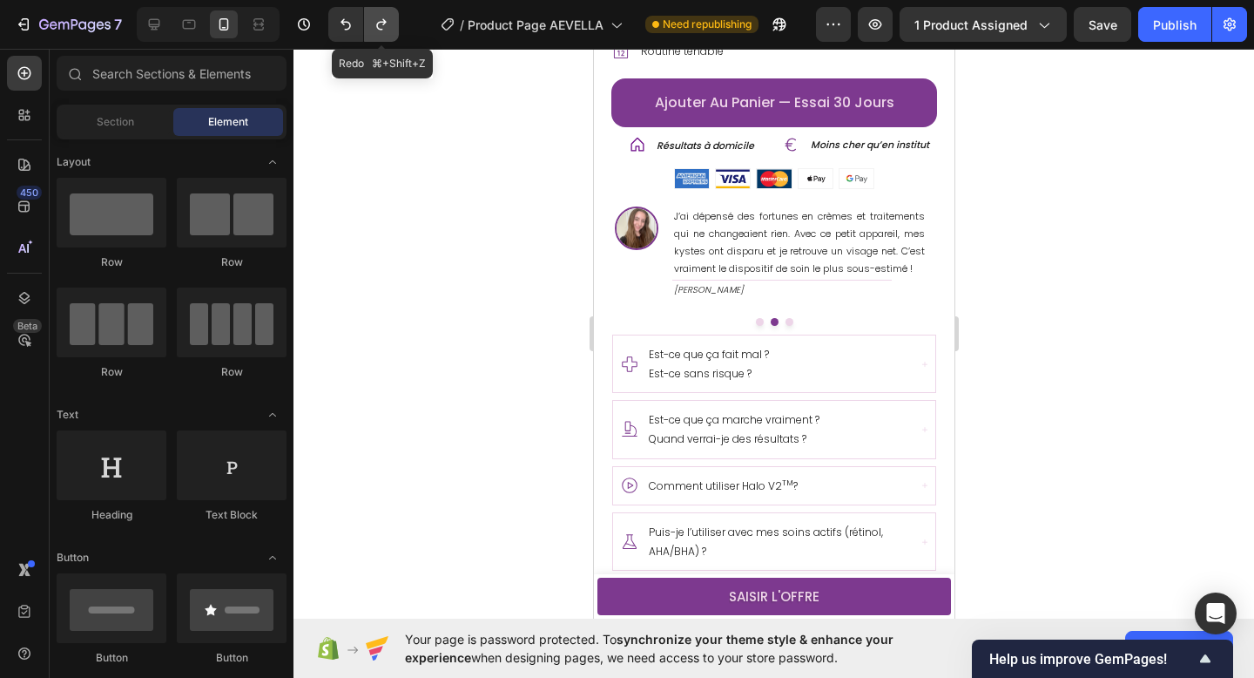
click at [373, 26] on icon "Undo/Redo" at bounding box center [381, 24] width 17 height 17
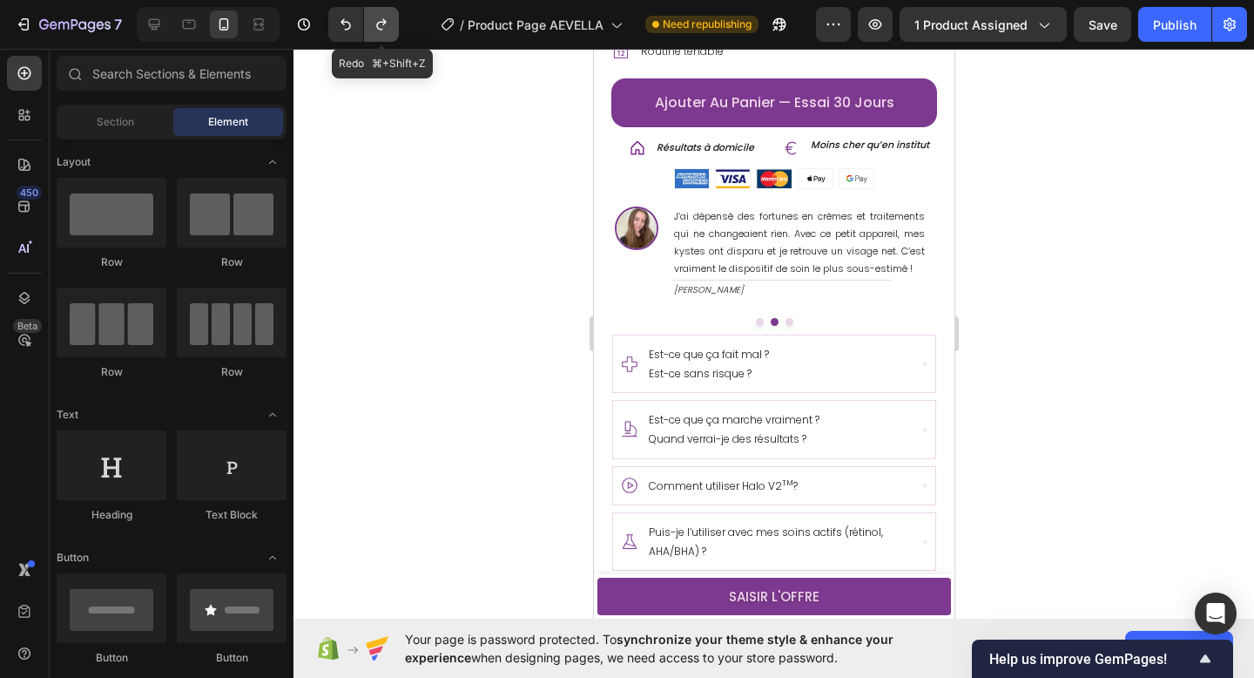
click at [373, 26] on icon "Undo/Redo" at bounding box center [381, 24] width 17 height 17
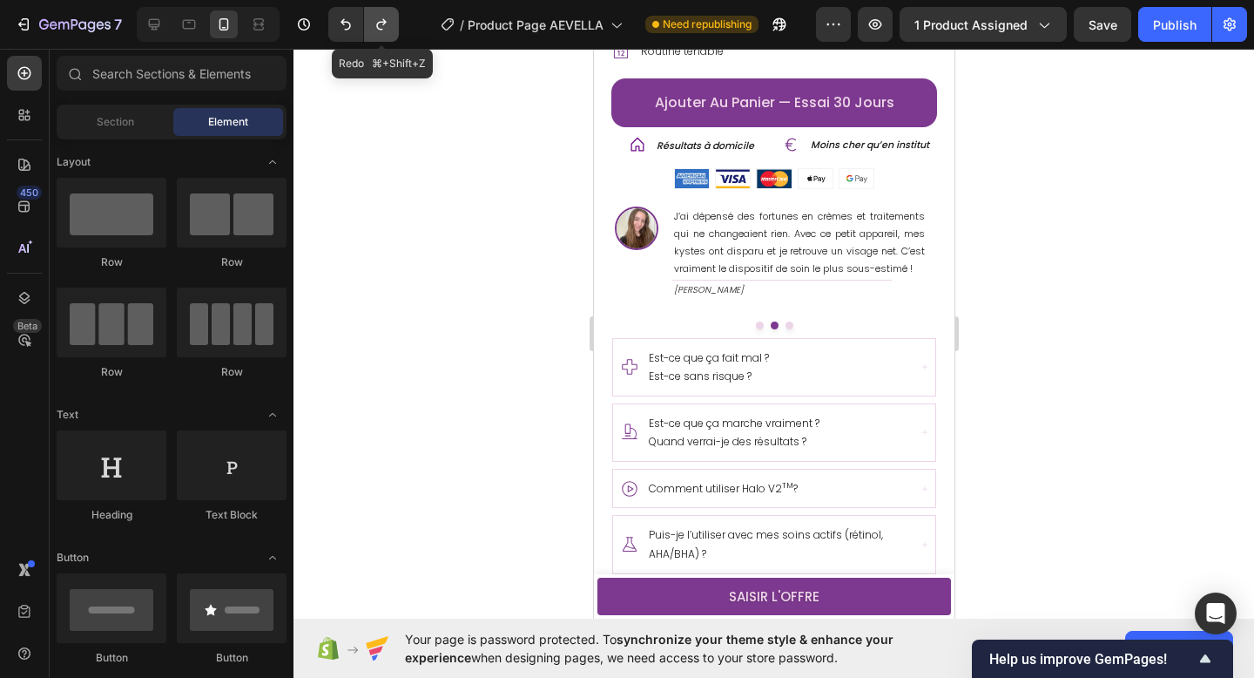
click at [373, 26] on icon "Undo/Redo" at bounding box center [381, 24] width 17 height 17
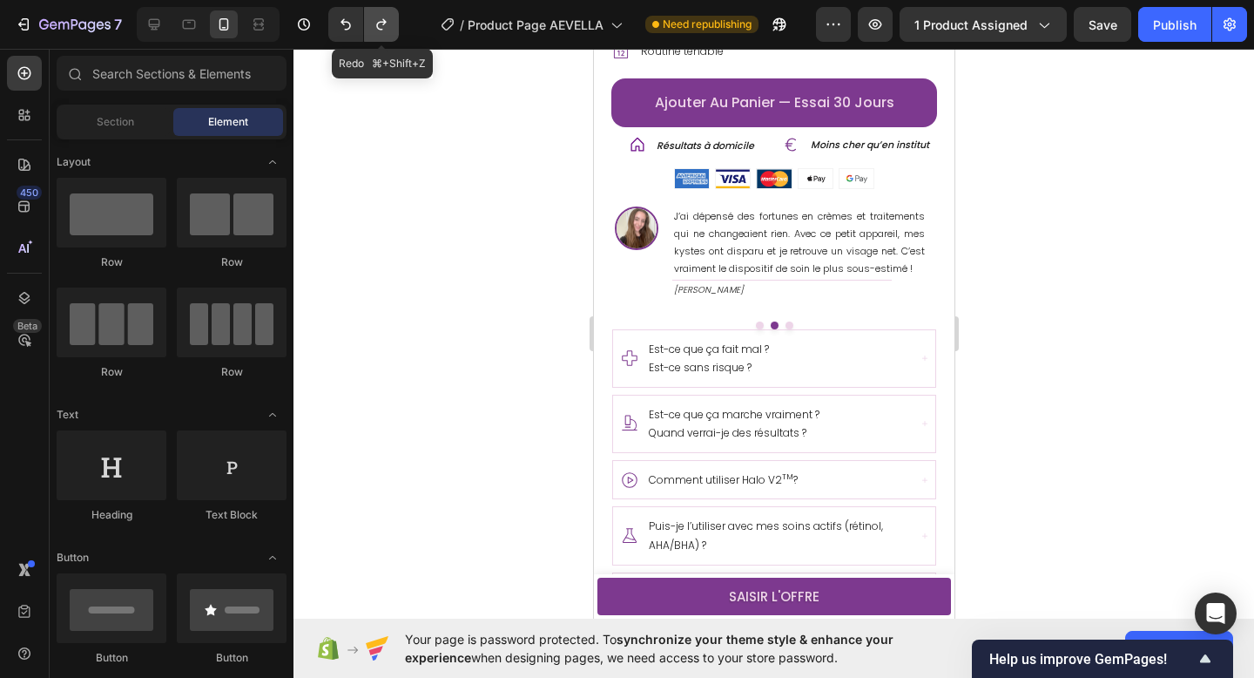
click at [373, 26] on icon "Undo/Redo" at bounding box center [381, 24] width 17 height 17
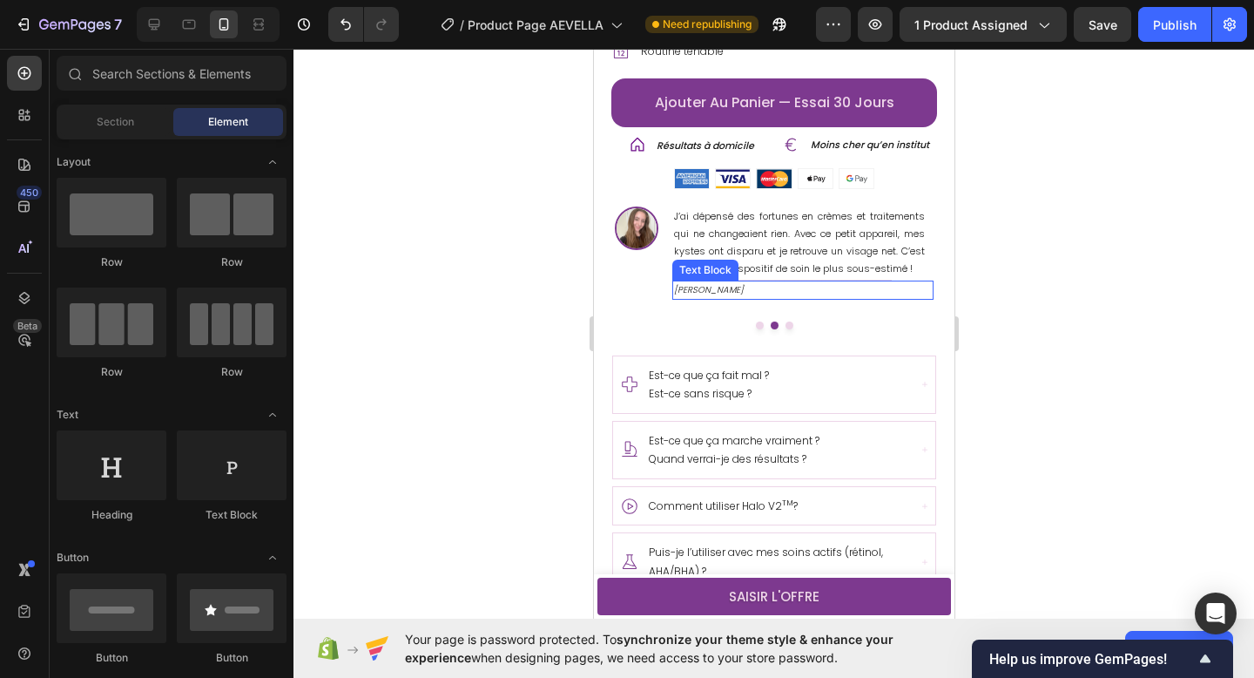
click at [721, 292] on p "[PERSON_NAME]" at bounding box center [802, 290] width 258 height 16
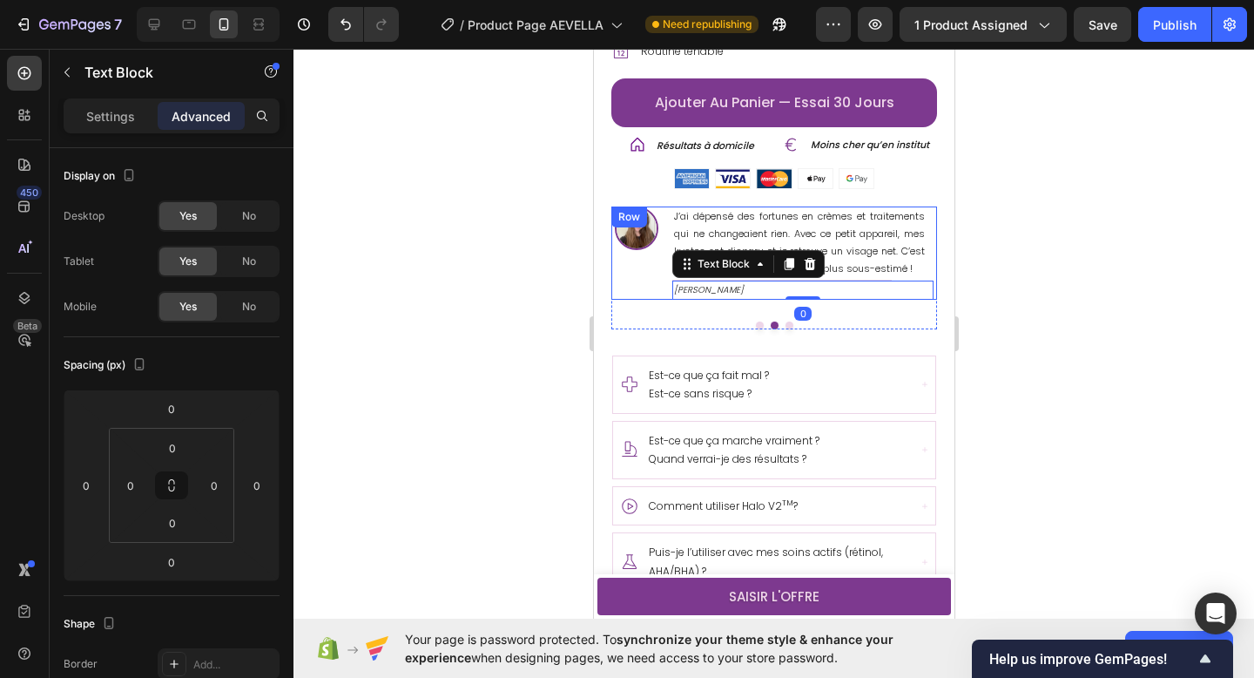
click at [658, 281] on div "Image J’ai dépensé des fortunes en crèmes et traitements qui ne changeaient rie…" at bounding box center [773, 252] width 326 height 92
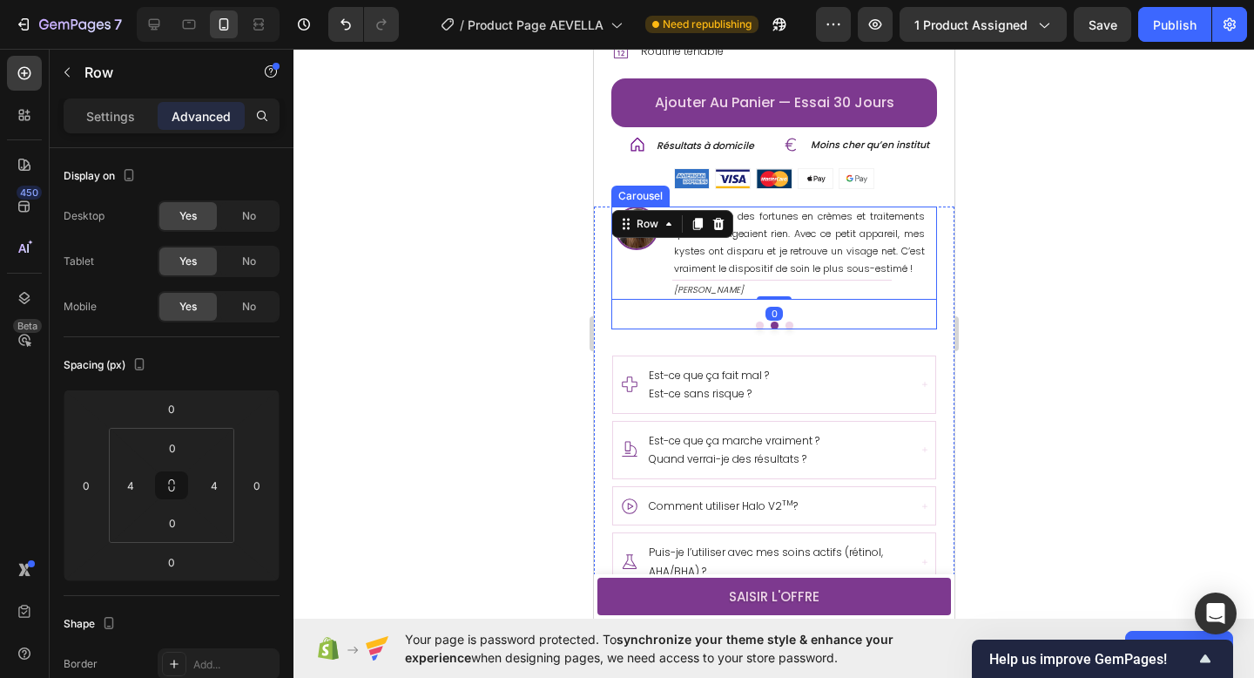
click at [612, 329] on div at bounding box center [773, 325] width 326 height 8
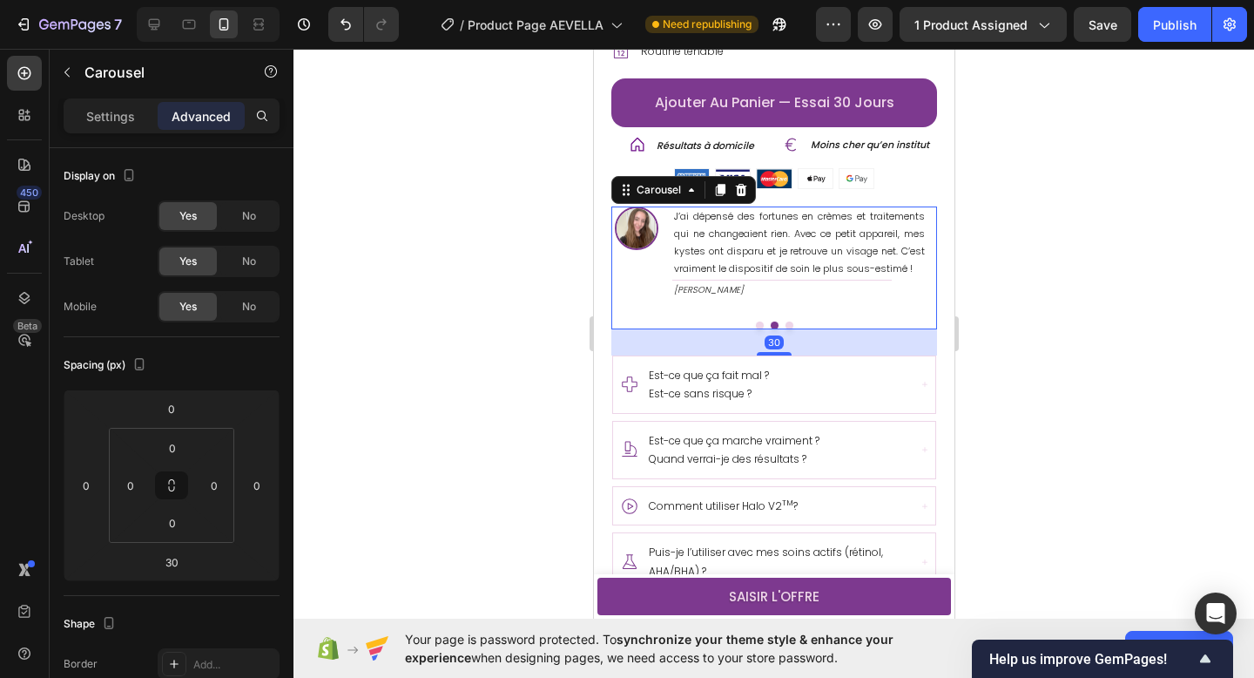
click at [612, 329] on div at bounding box center [773, 325] width 326 height 8
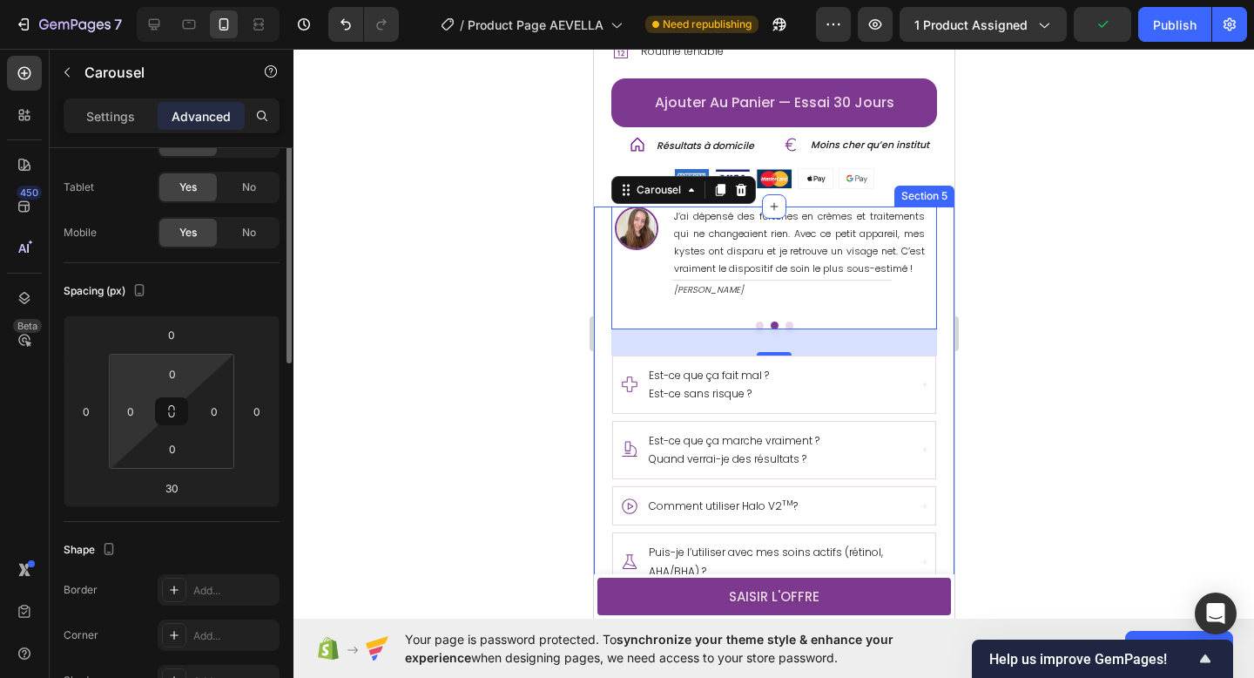
scroll to position [0, 0]
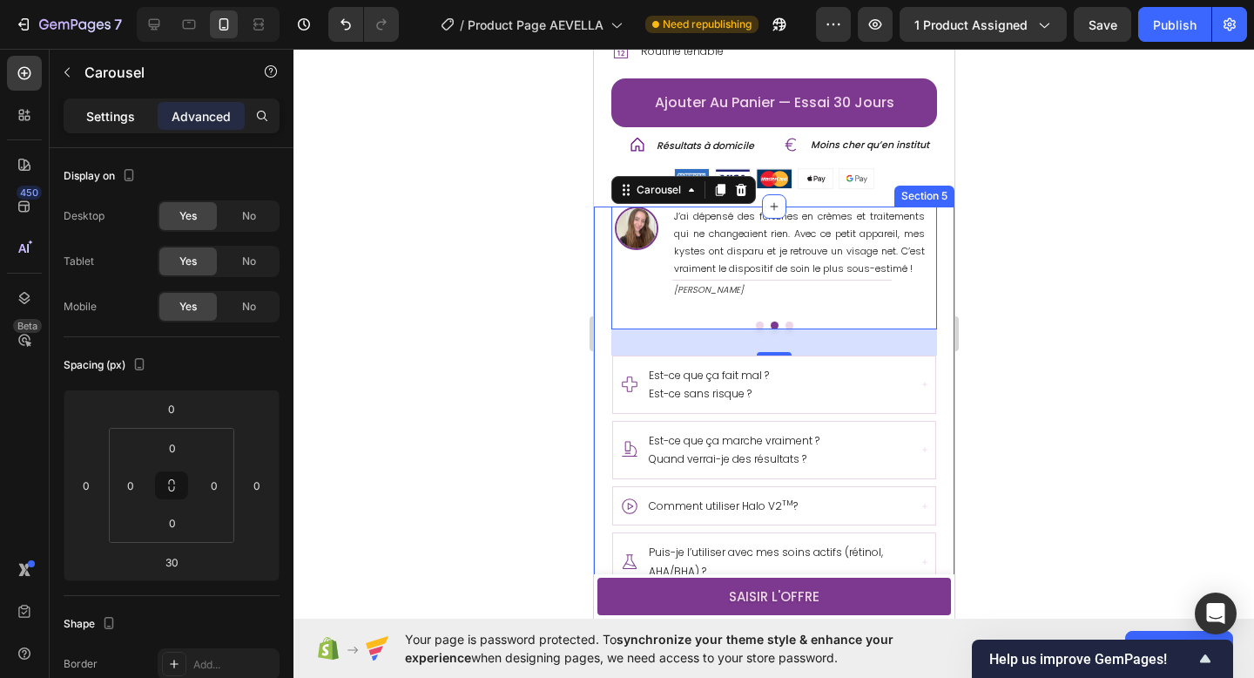
click at [107, 120] on p "Settings" at bounding box center [110, 116] width 49 height 18
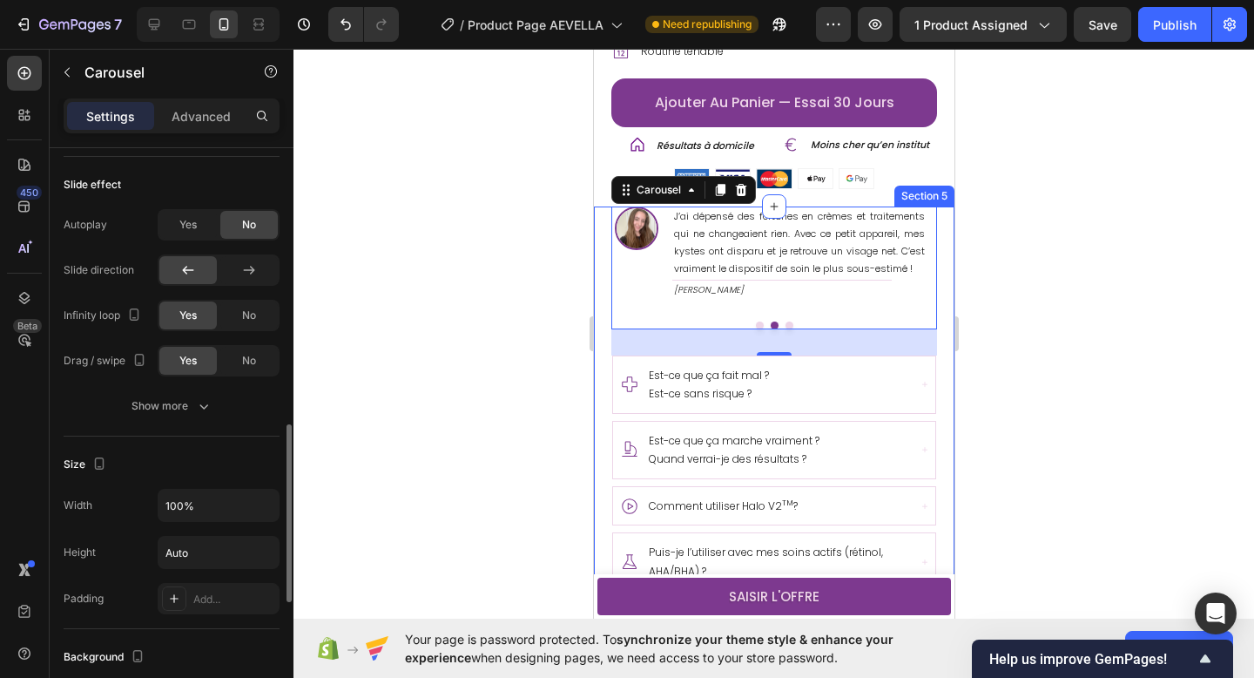
scroll to position [930, 0]
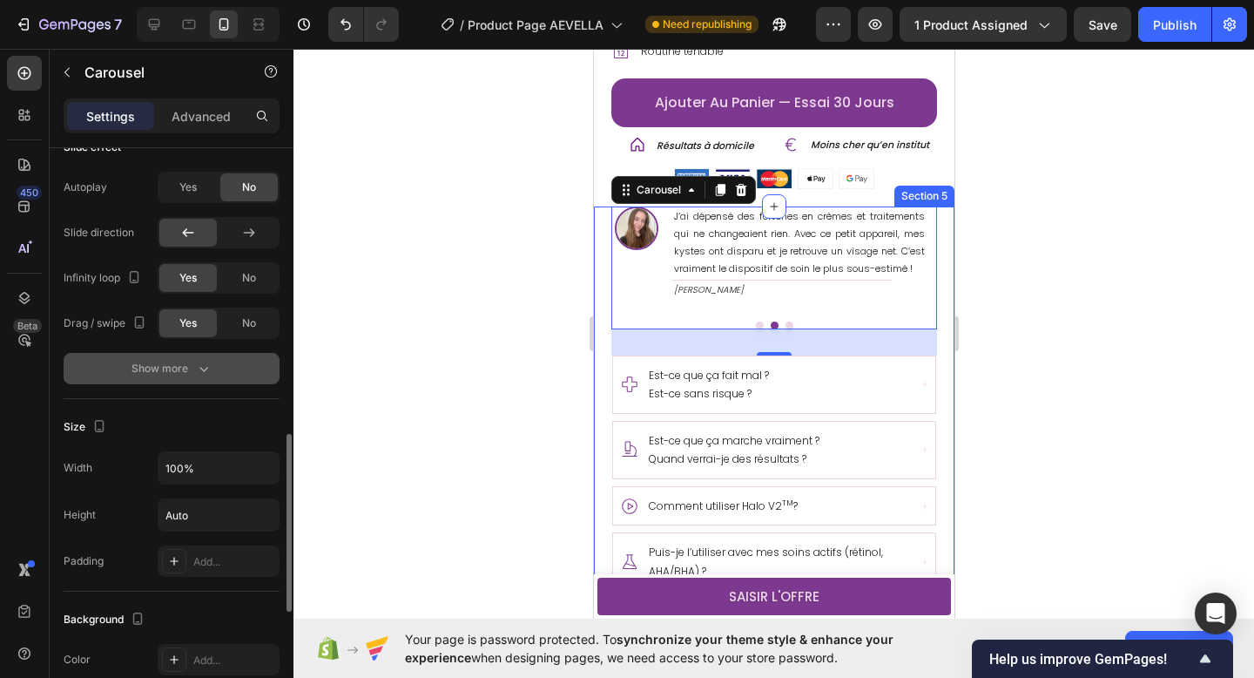
click at [152, 370] on div "Show more" at bounding box center [172, 368] width 81 height 17
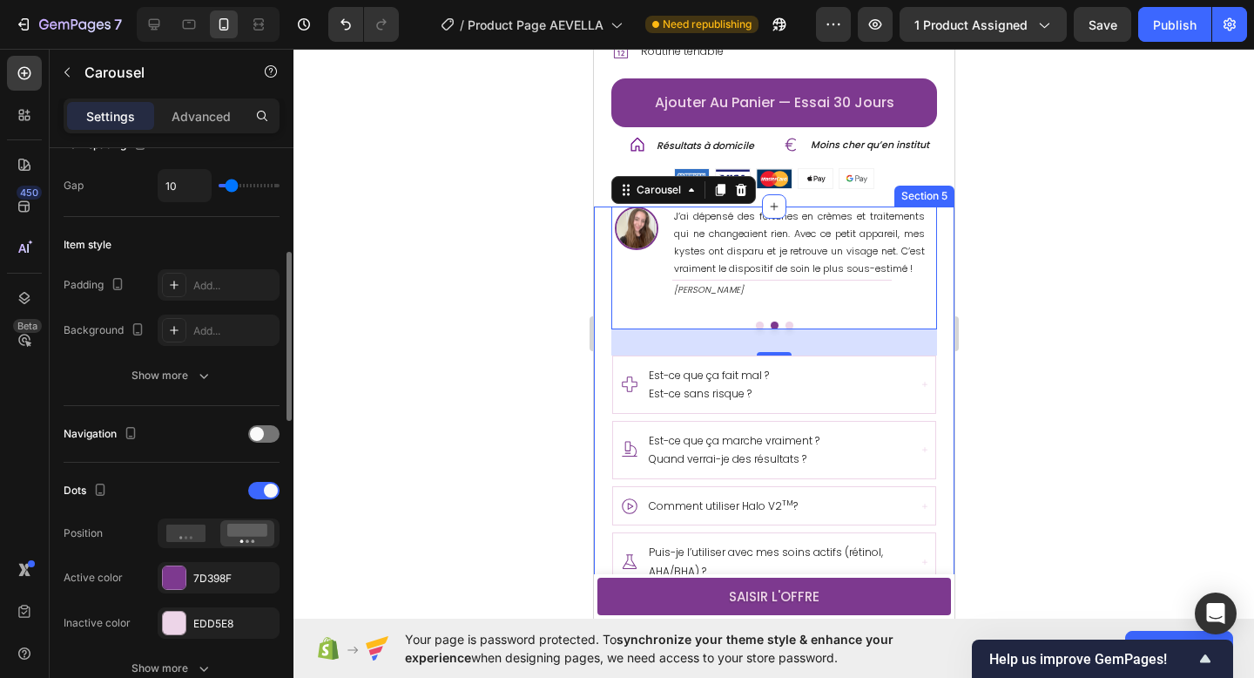
scroll to position [352, 0]
click at [171, 373] on div "Show more" at bounding box center [172, 374] width 81 height 17
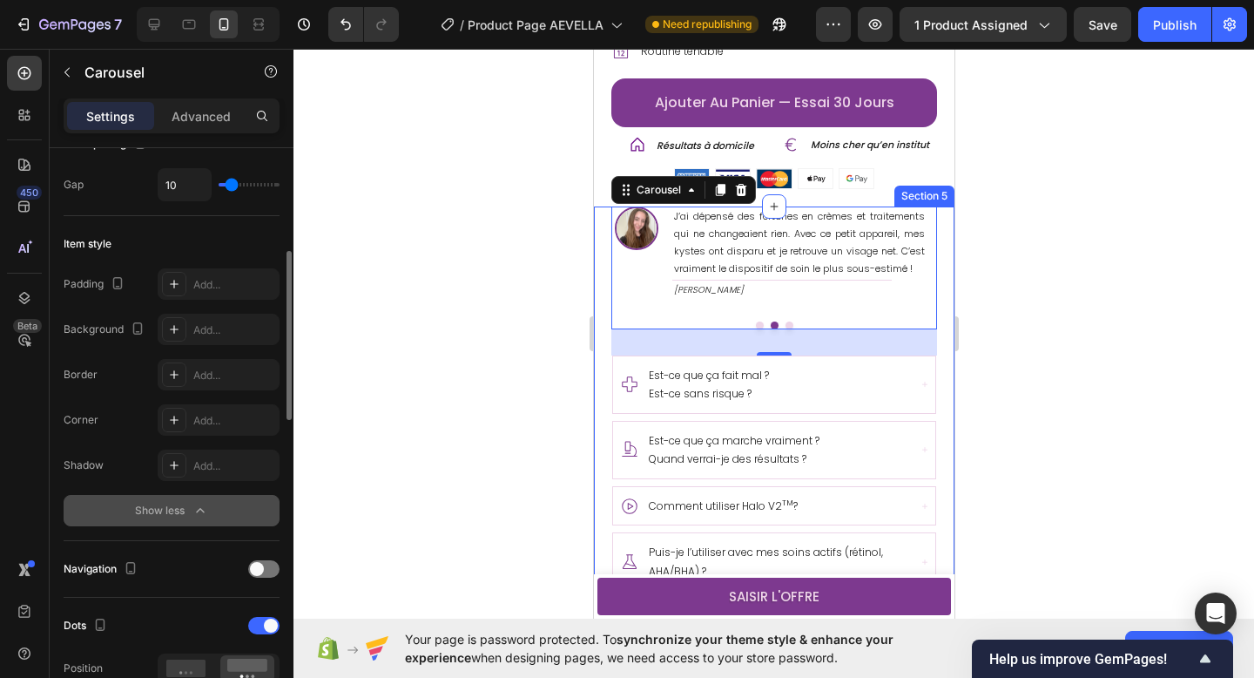
click at [145, 503] on div "Show less" at bounding box center [172, 510] width 74 height 17
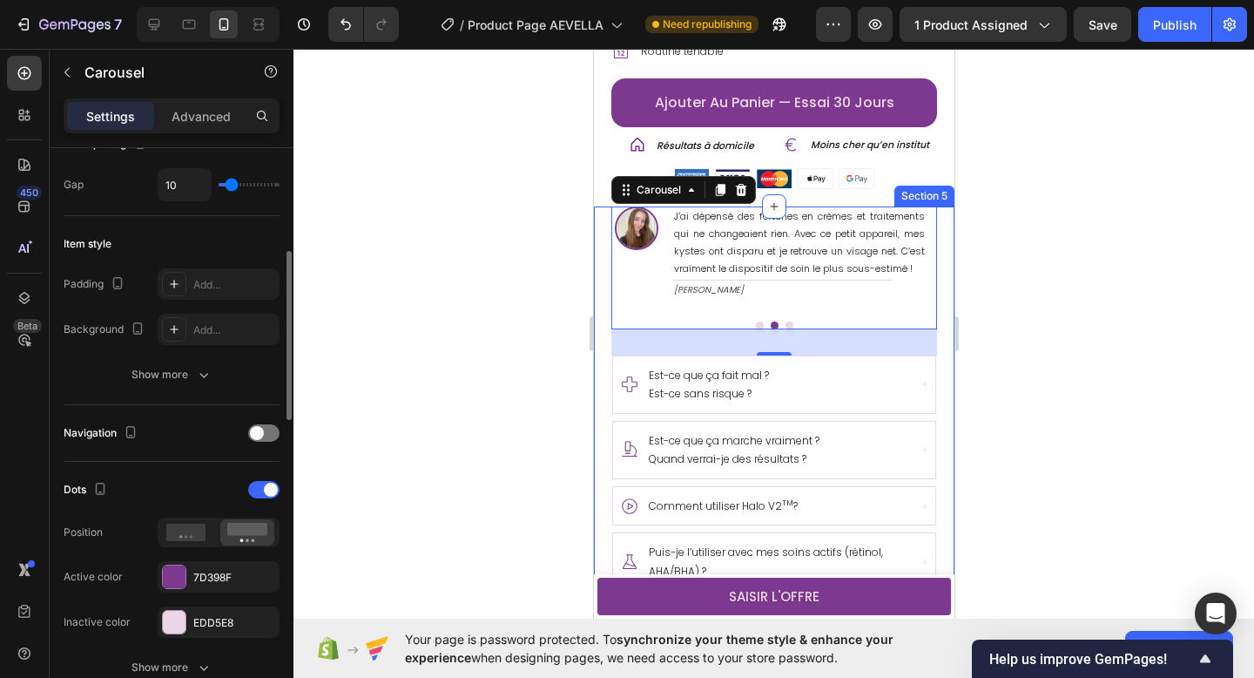
type input "8"
type input "0"
type input "42"
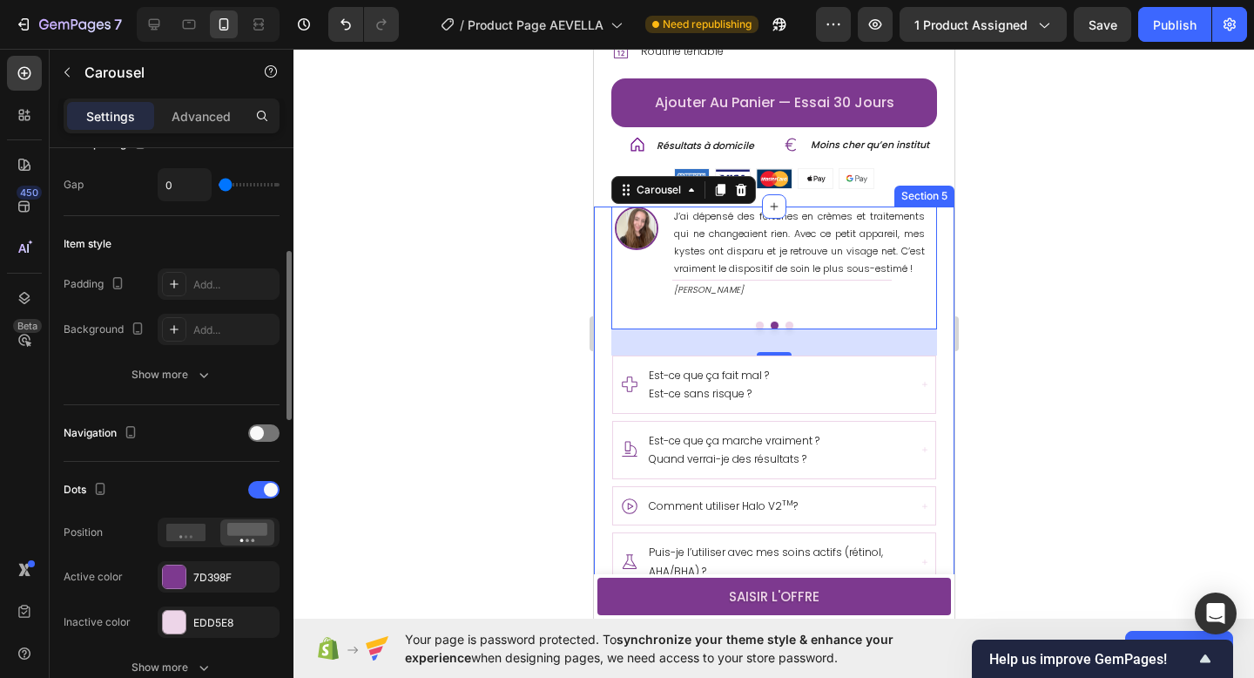
type input "42"
type input "54"
type input "56"
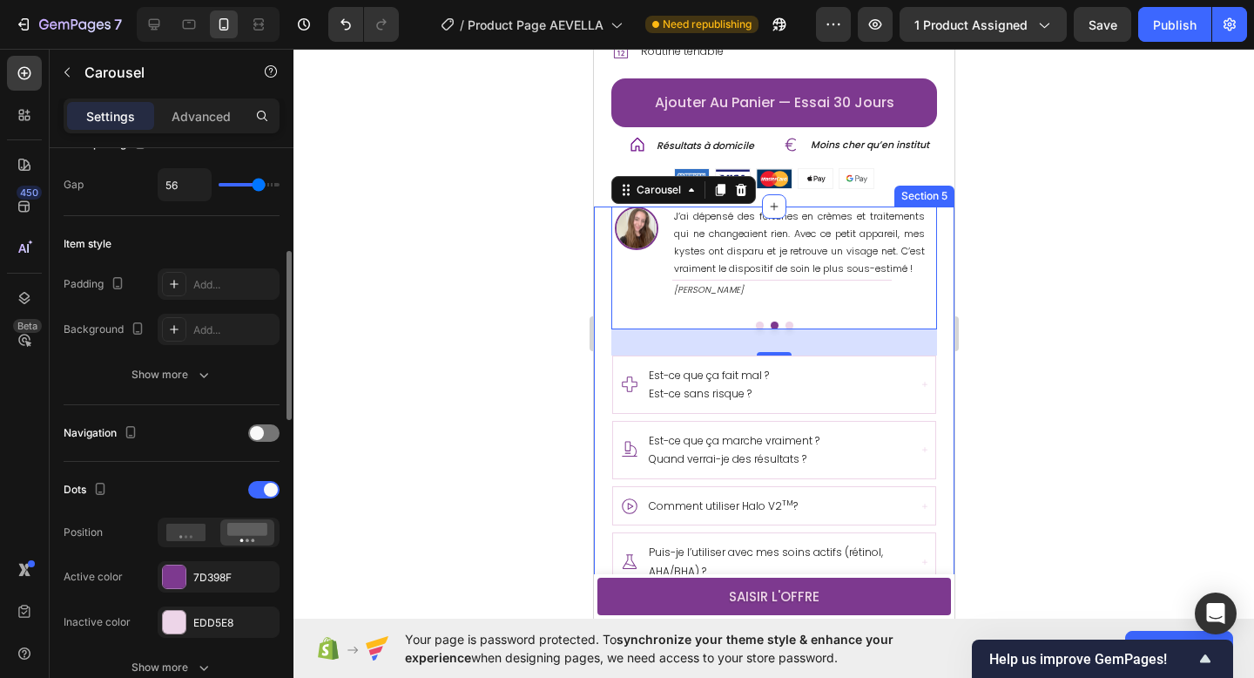
type input "61"
type input "62"
type input "61"
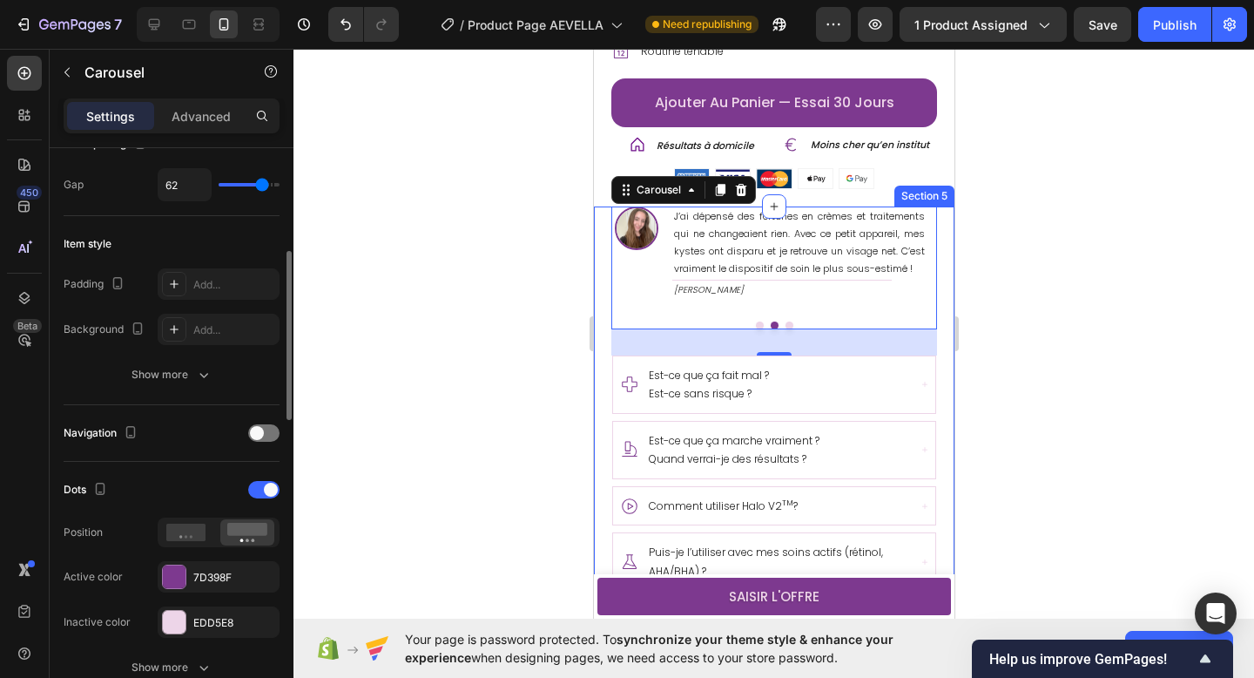
type input "61"
type input "56"
type input "36"
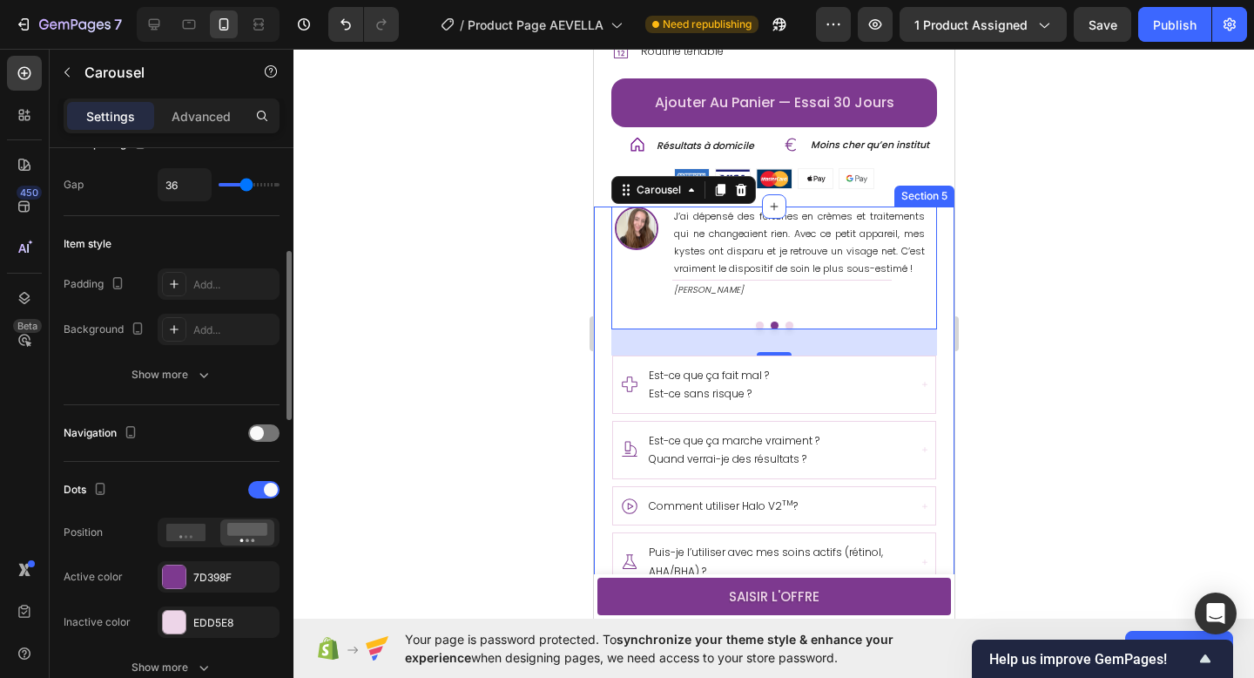
type input "21"
type input "20"
type input "19"
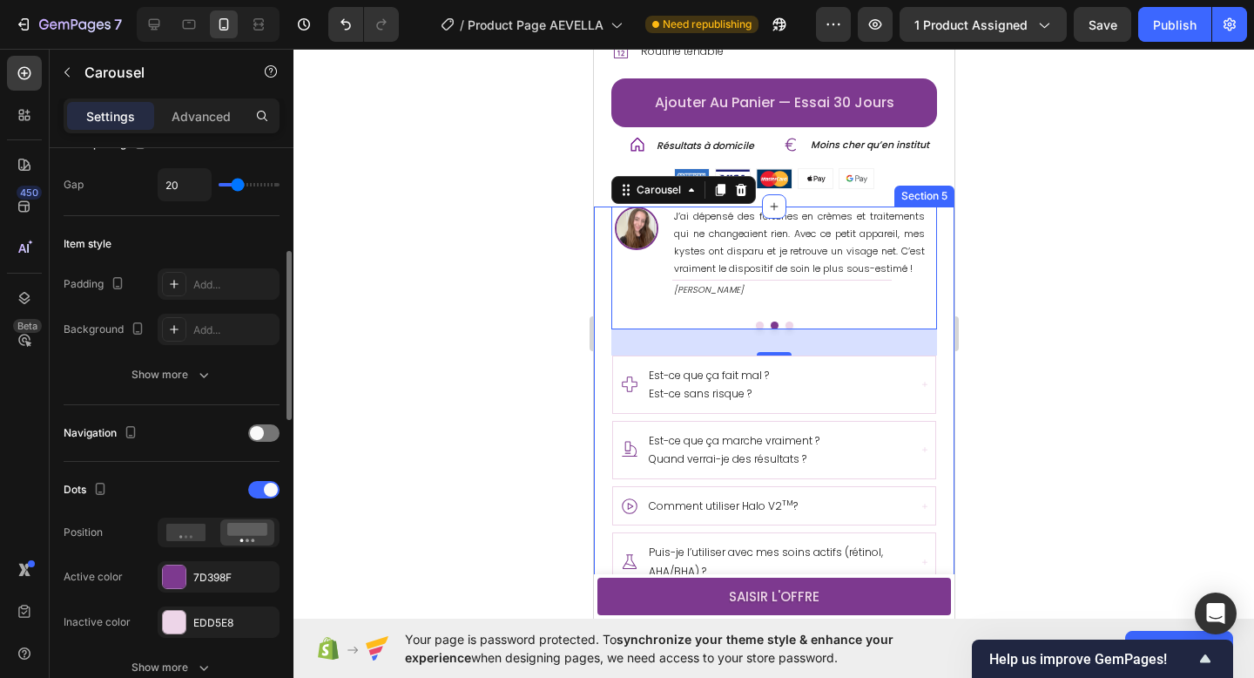
type input "19"
type input "14"
type input "4"
type input "3"
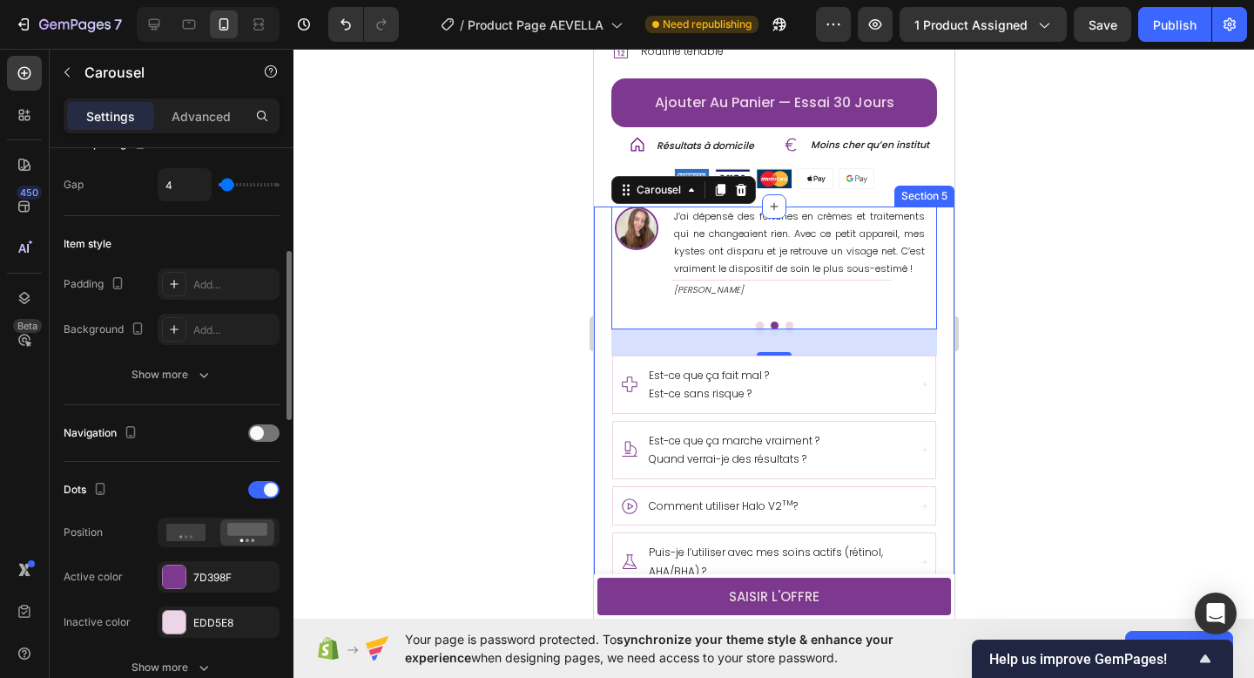
drag, startPoint x: 233, startPoint y: 186, endPoint x: 172, endPoint y: 302, distance: 132.1
click at [227, 184] on input "range" at bounding box center [249, 184] width 61 height 3
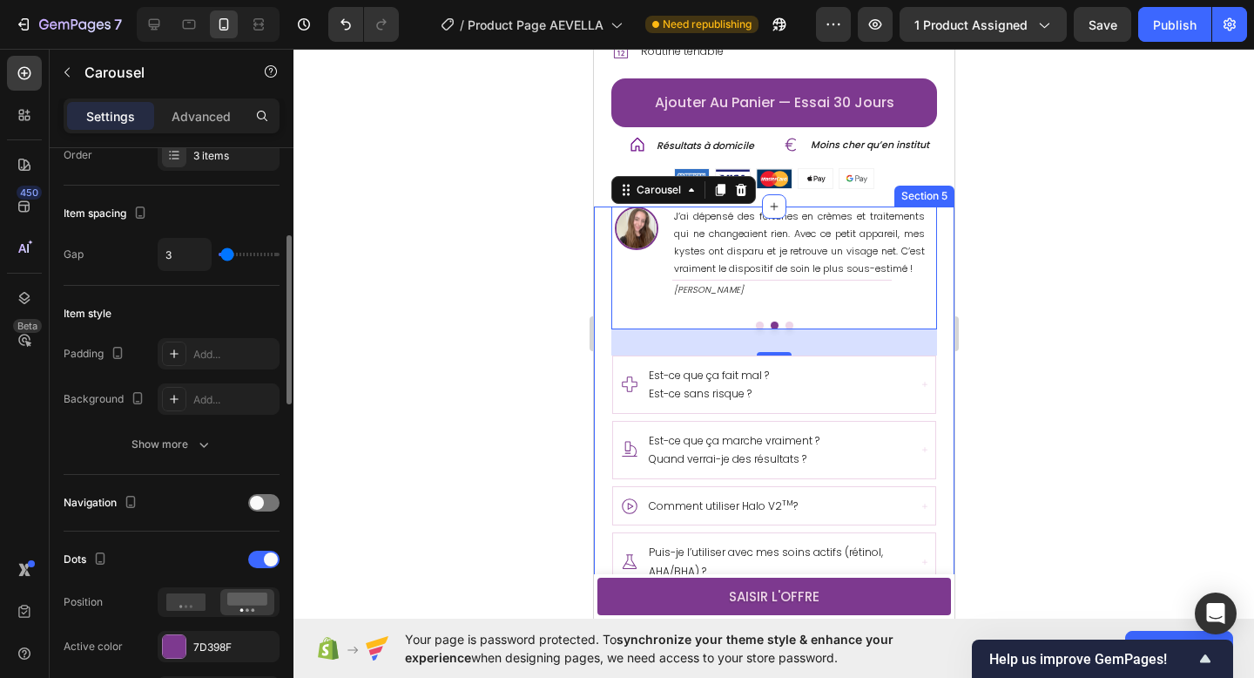
scroll to position [257, 0]
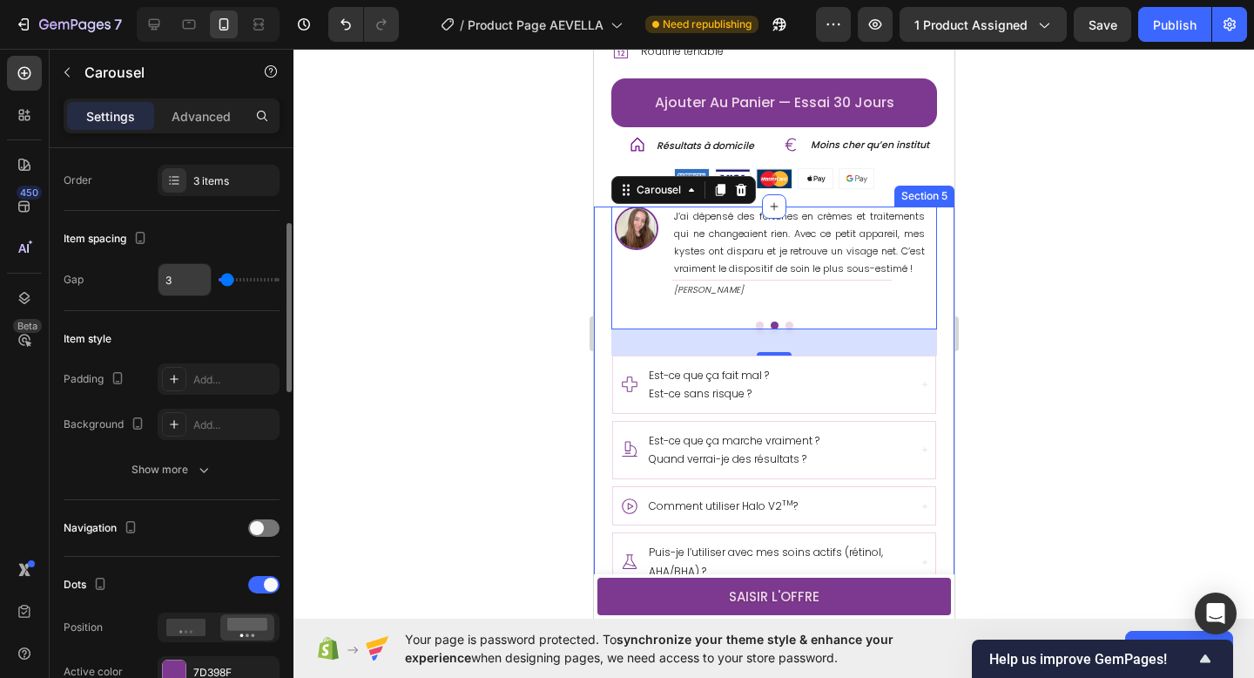
click at [188, 287] on input "3" at bounding box center [185, 279] width 52 height 31
type input "1"
type input "10"
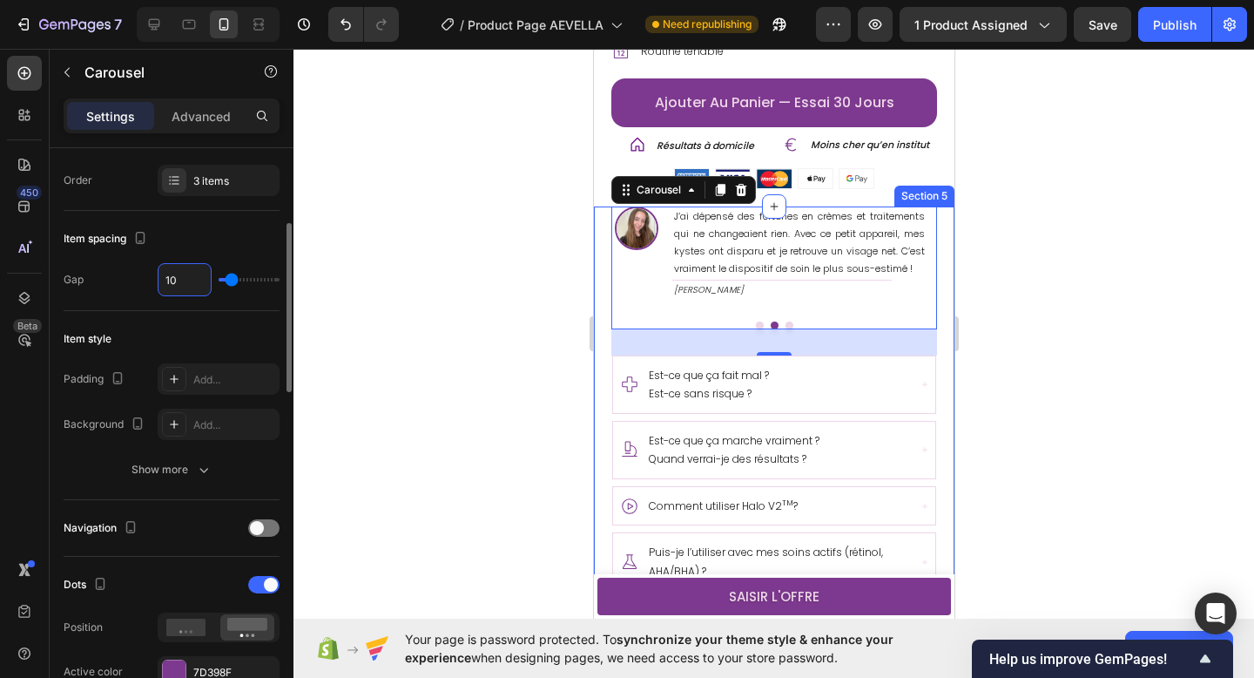
type input "10"
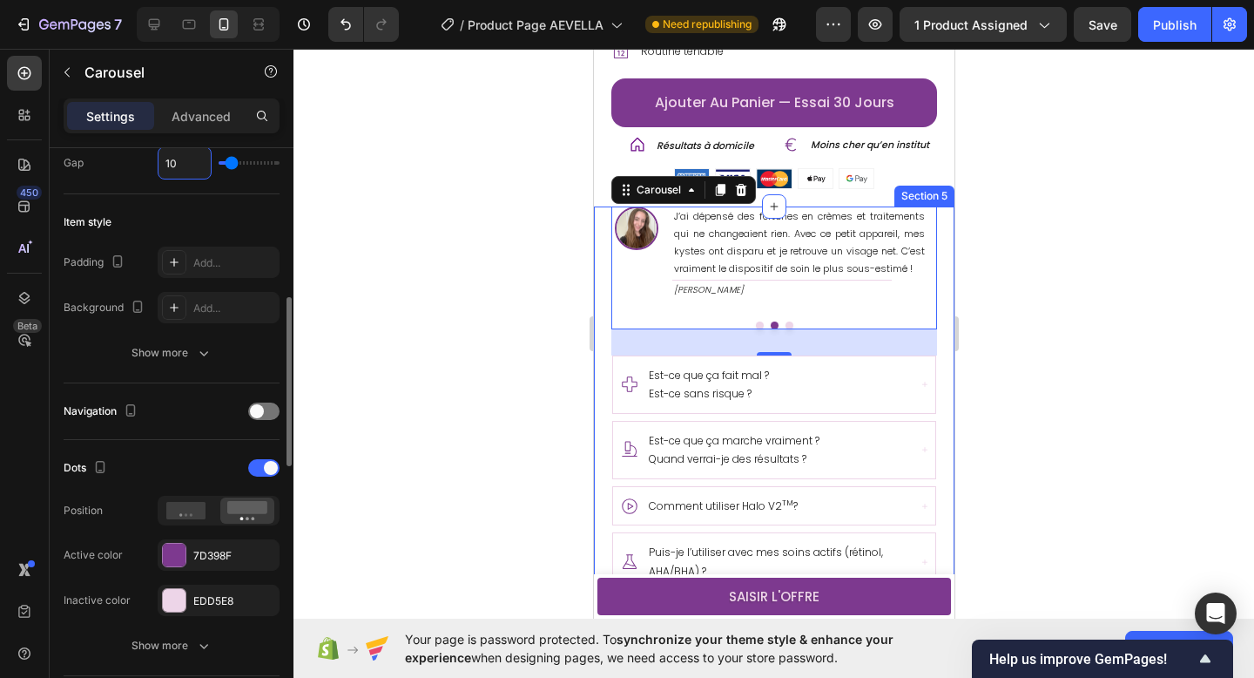
scroll to position [408, 0]
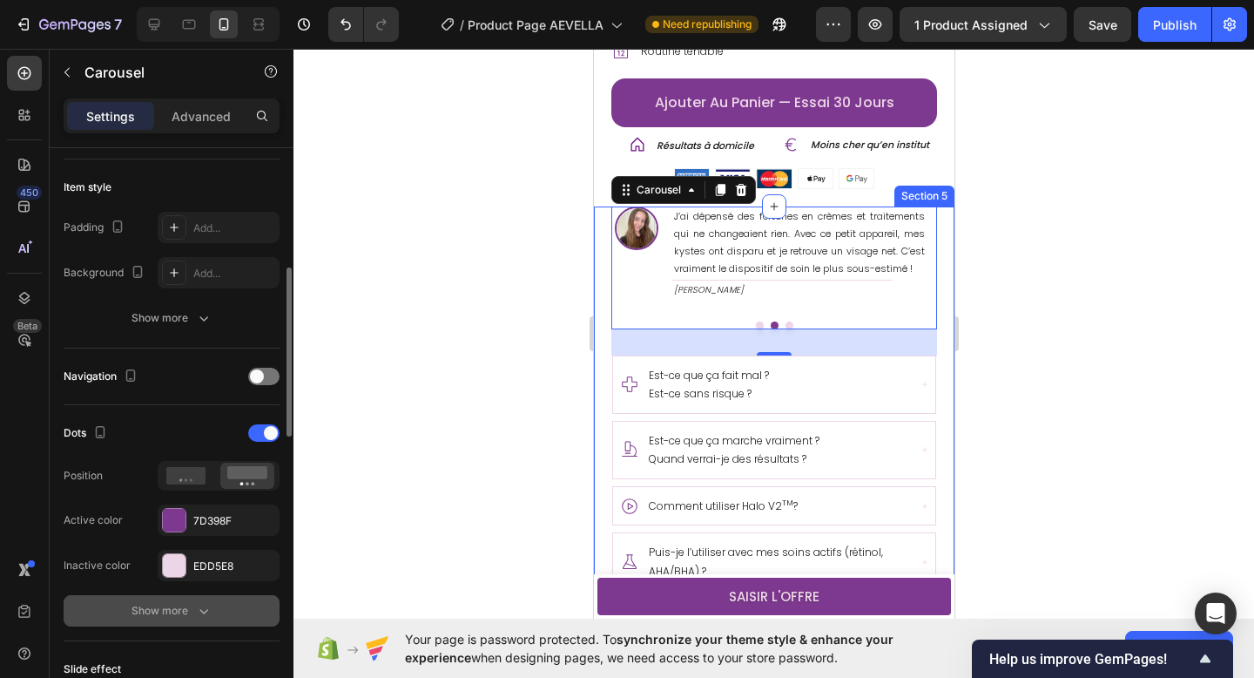
click at [153, 603] on div "Show more" at bounding box center [172, 610] width 81 height 17
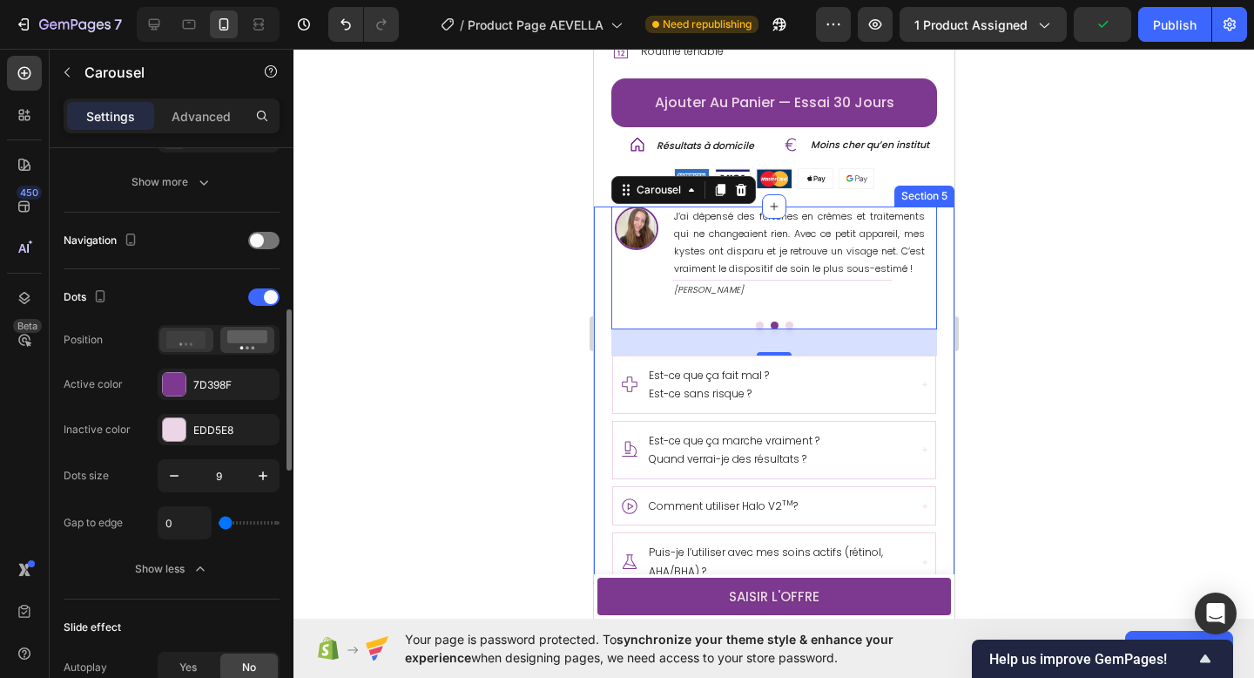
scroll to position [551, 0]
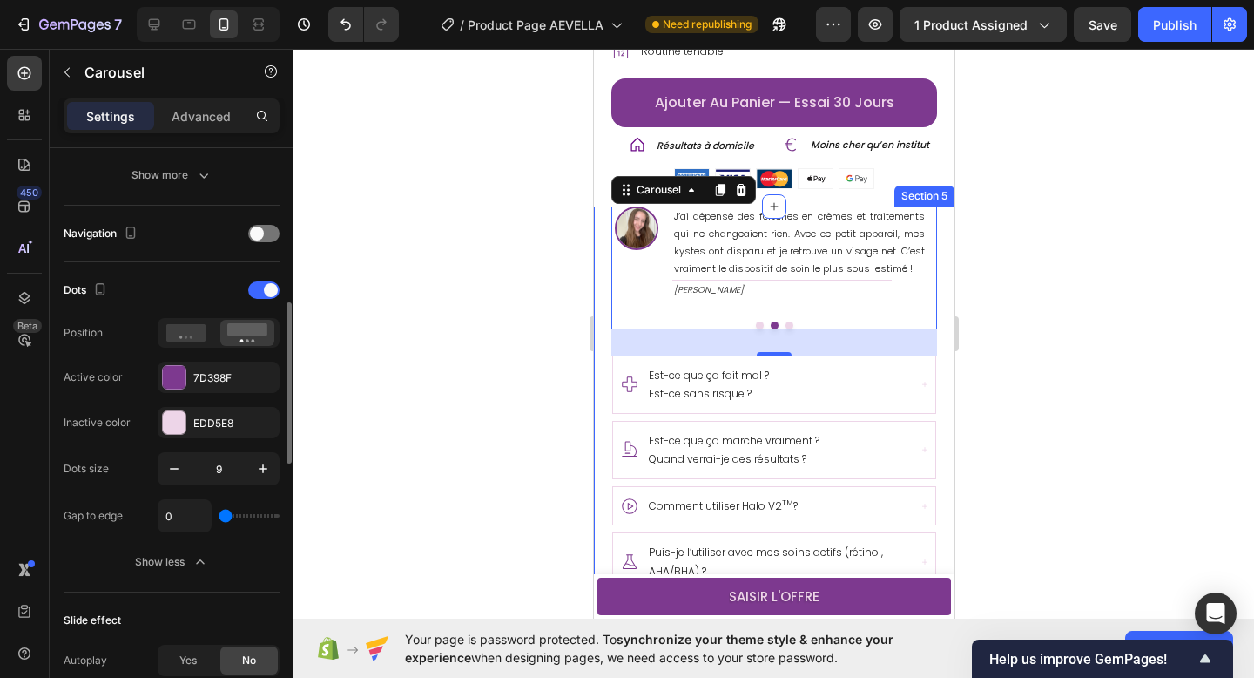
type input "16"
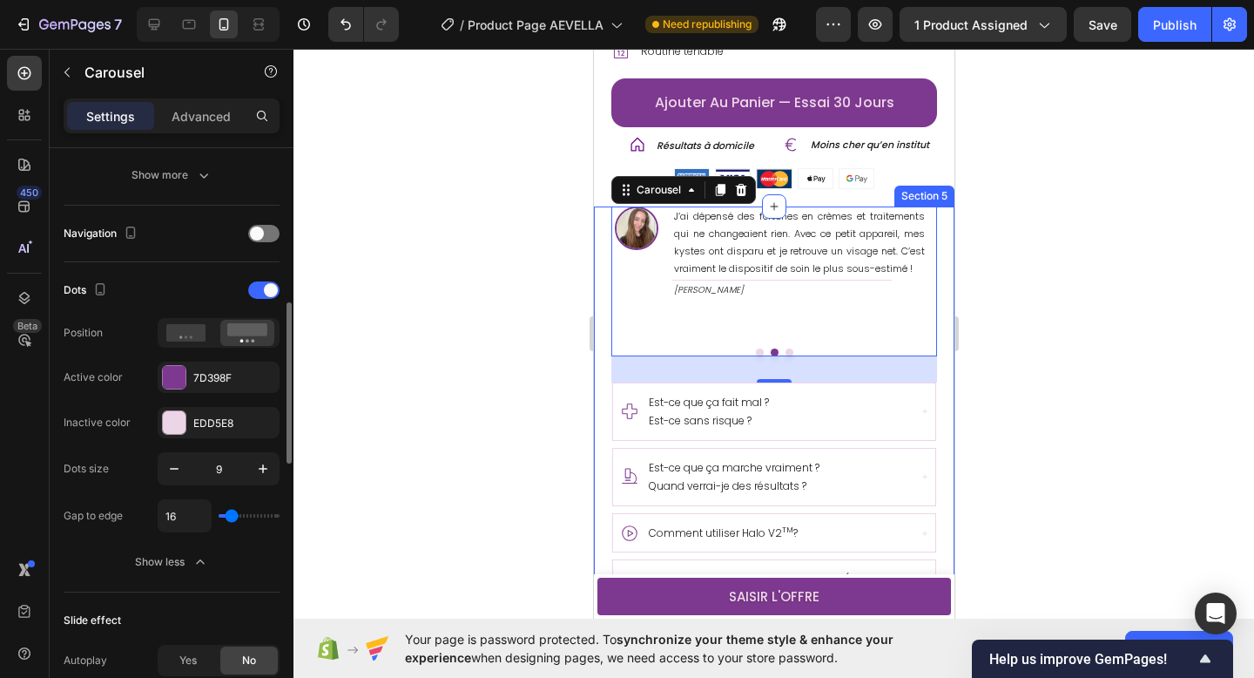
type input "31"
type input "19"
type input "0"
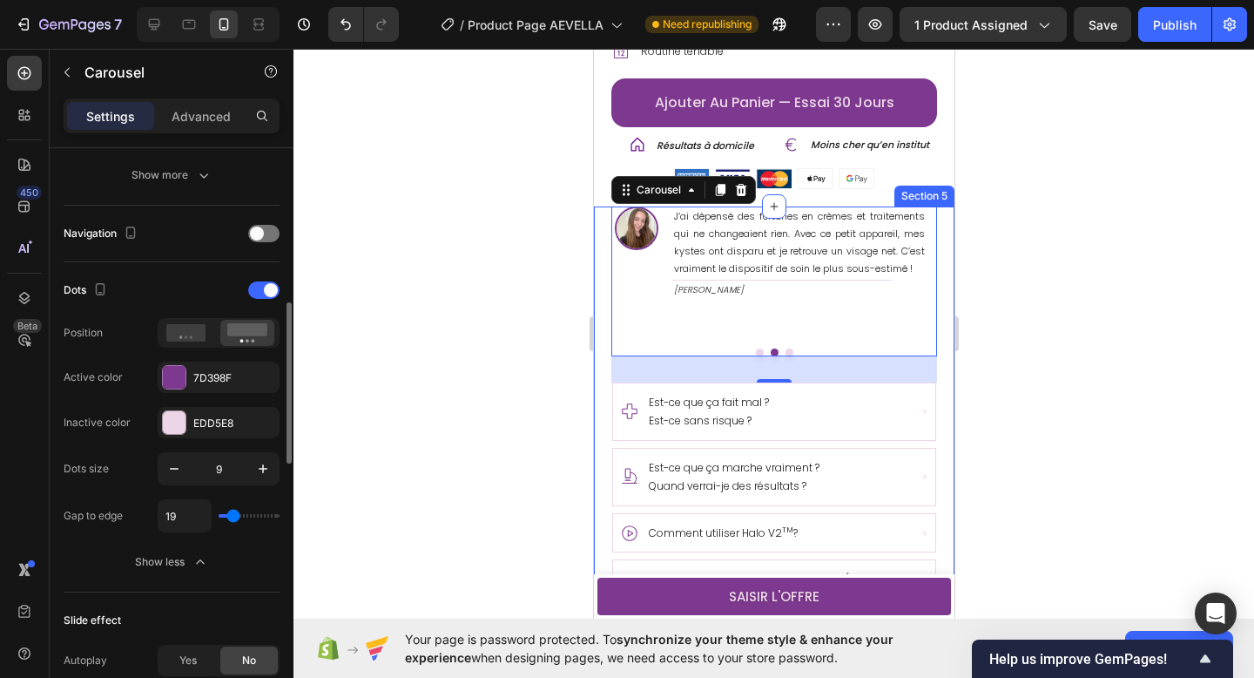
type input "0"
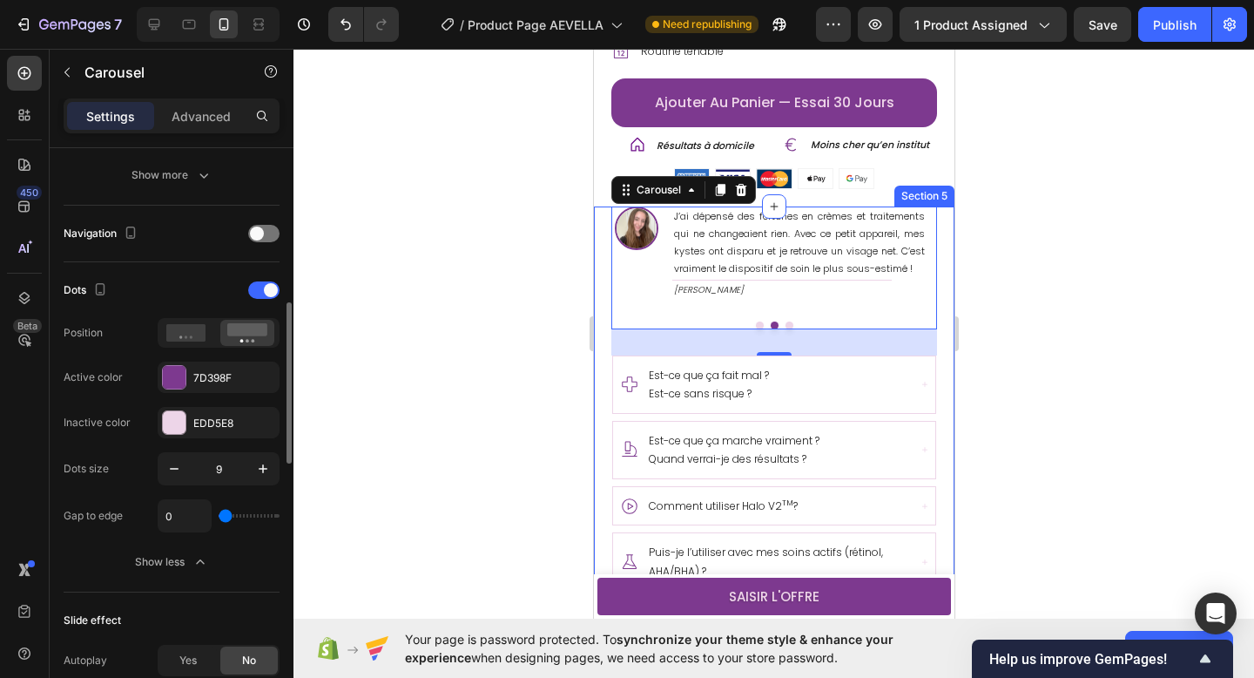
type input "46"
type input "89"
type input "93"
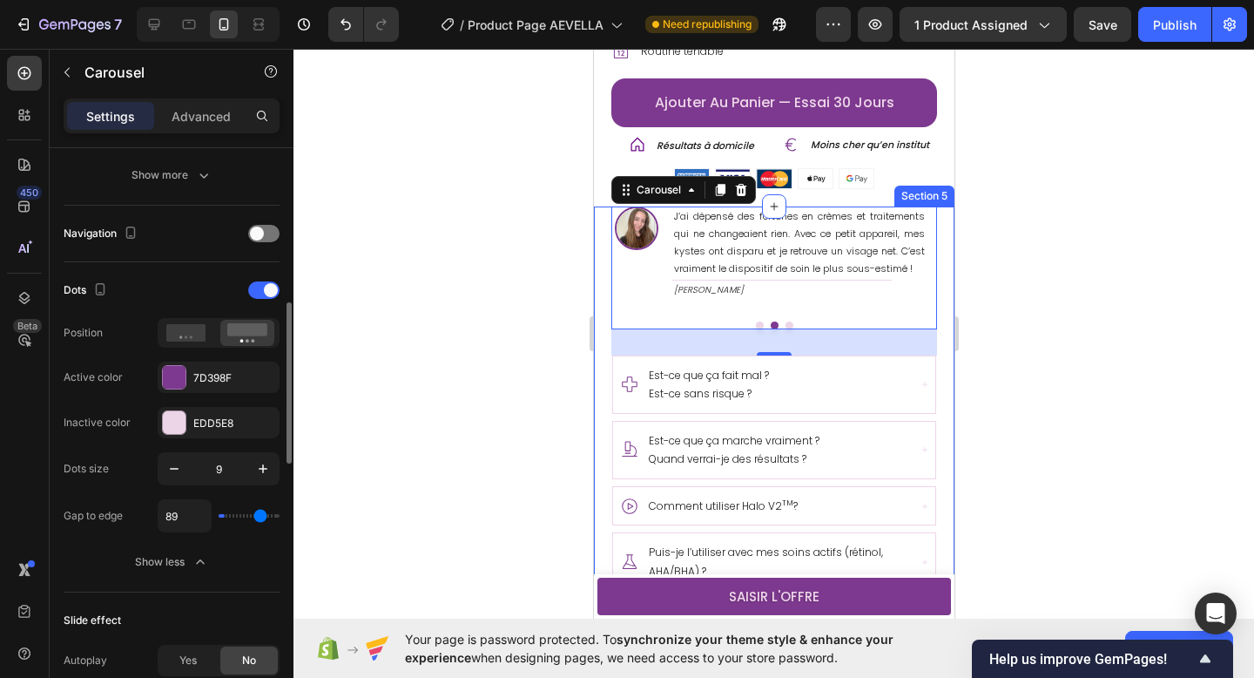
type input "93"
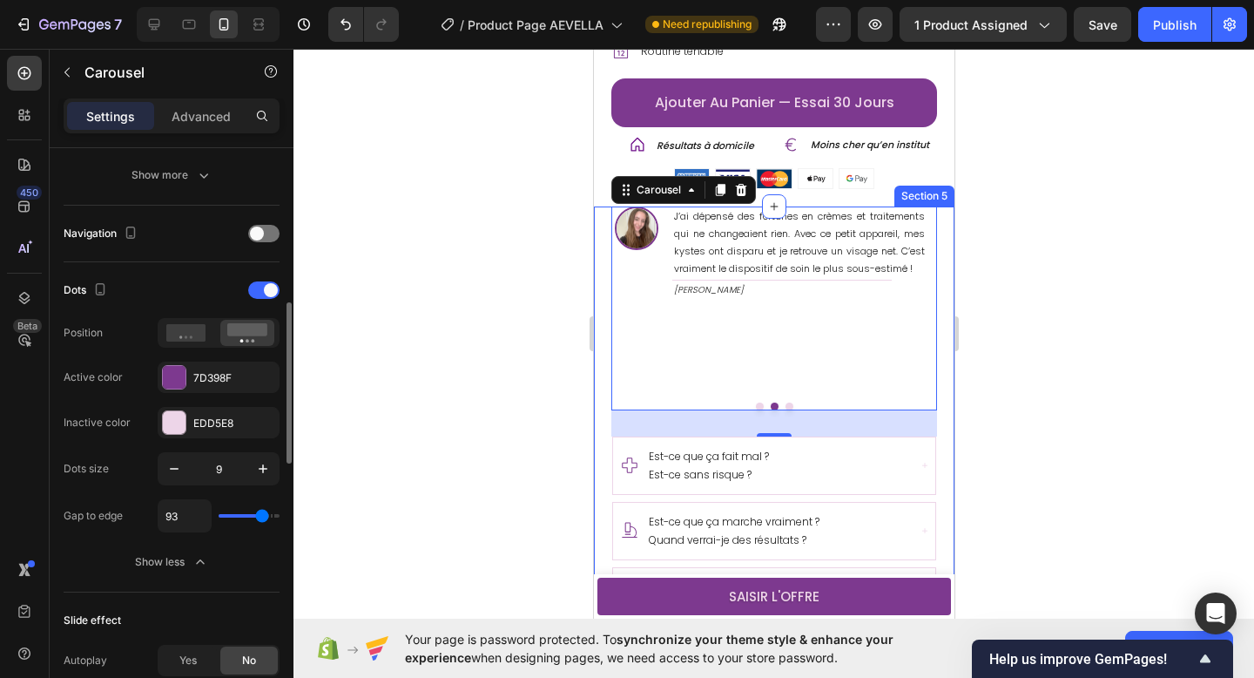
type input "92"
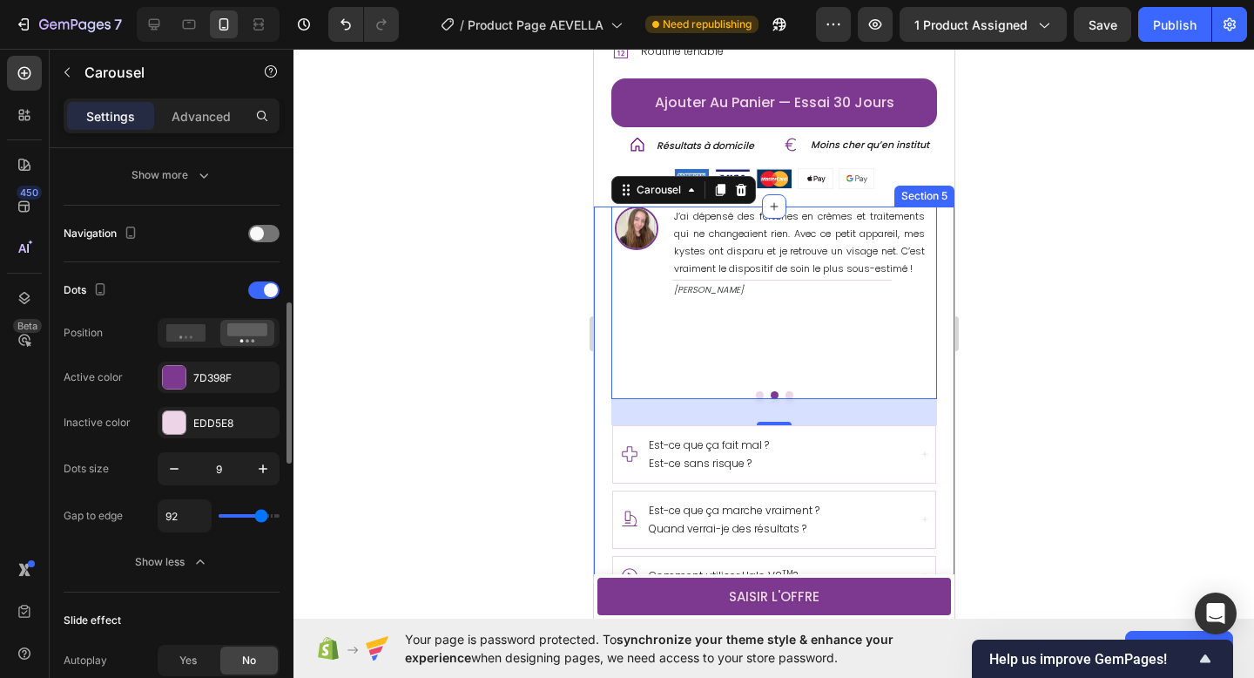
type input "80"
type input "47"
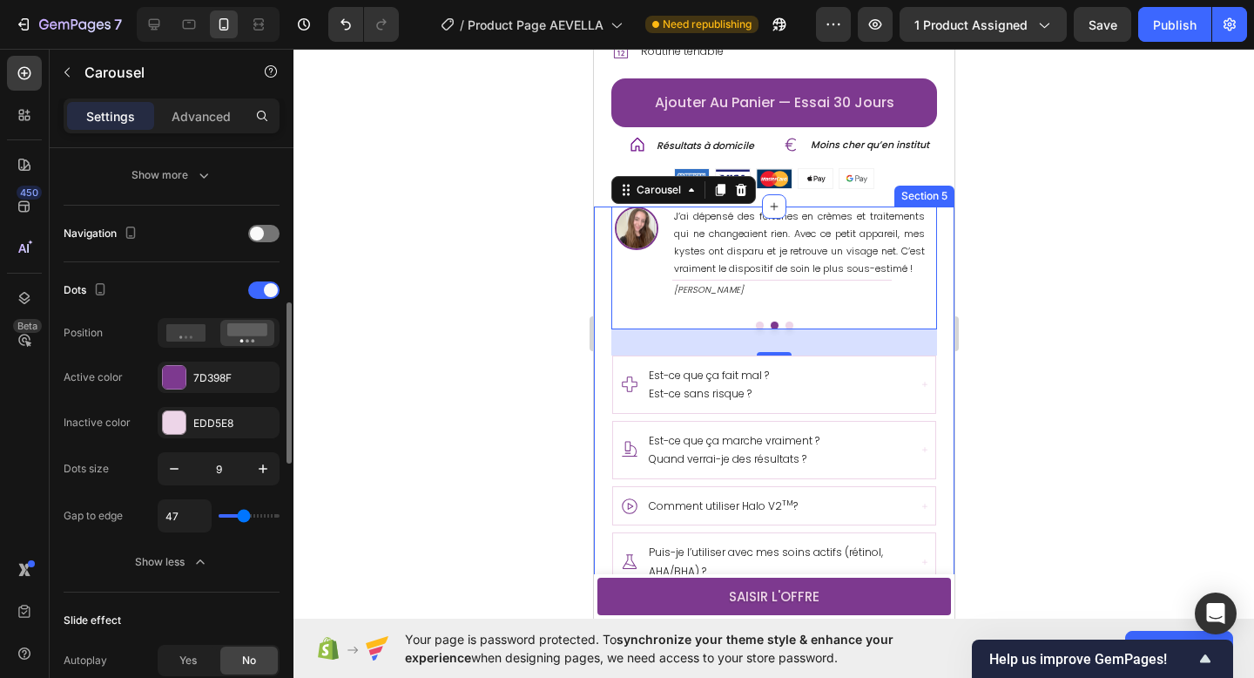
type input "0"
drag, startPoint x: 226, startPoint y: 515, endPoint x: 140, endPoint y: 516, distance: 86.2
click at [219, 516] on input "range" at bounding box center [249, 515] width 61 height 3
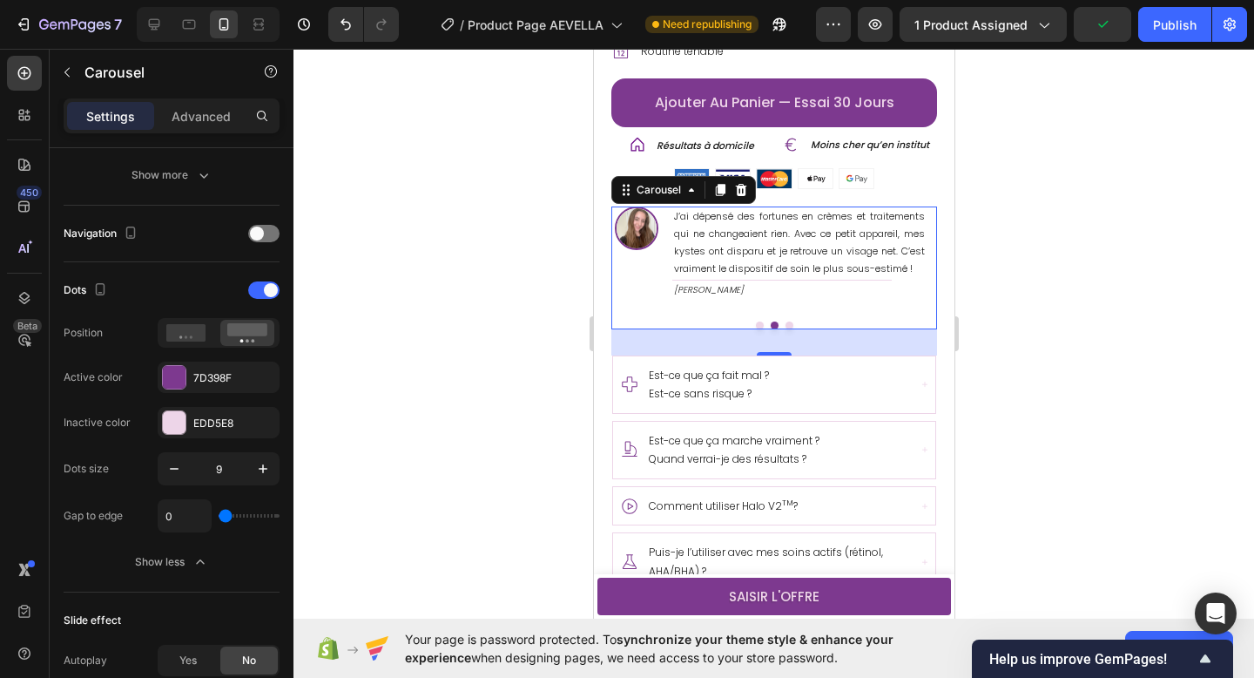
click at [752, 302] on div "Image J’ai dépensé des fortunes en crèmes et traitements qui ne changeaient rie…" at bounding box center [773, 263] width 326 height 114
click at [1068, 281] on div at bounding box center [773, 363] width 961 height 629
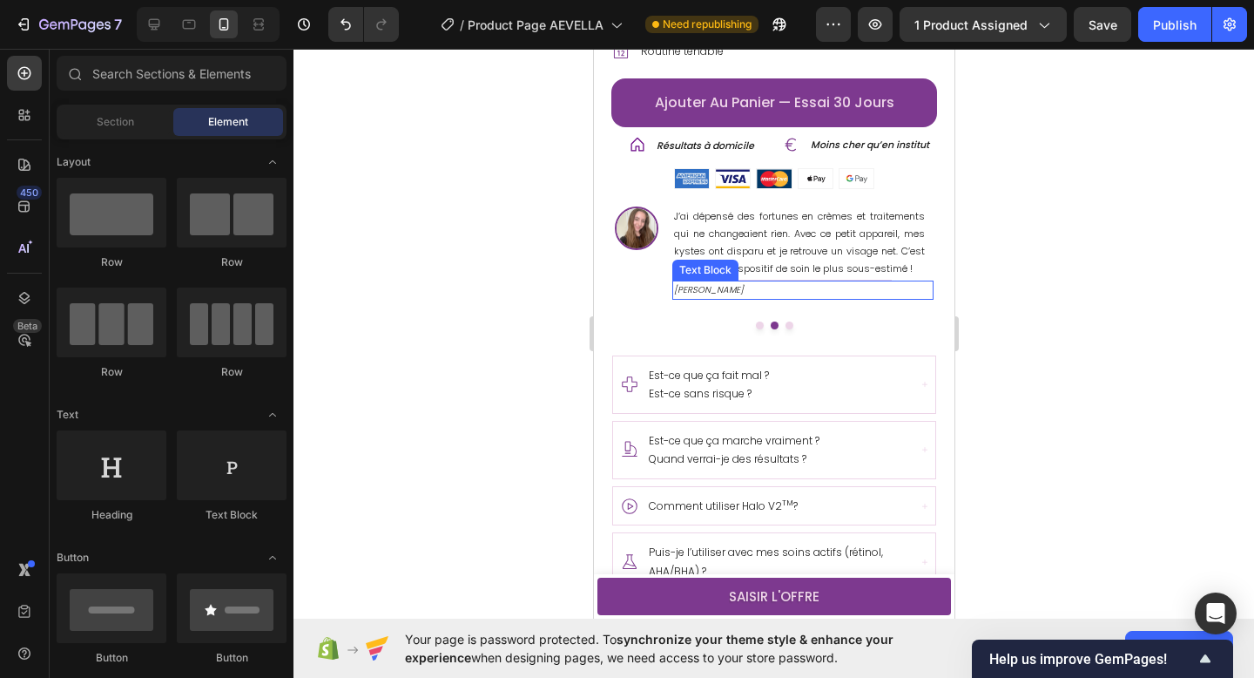
click at [873, 280] on div "[PERSON_NAME]" at bounding box center [801, 289] width 261 height 19
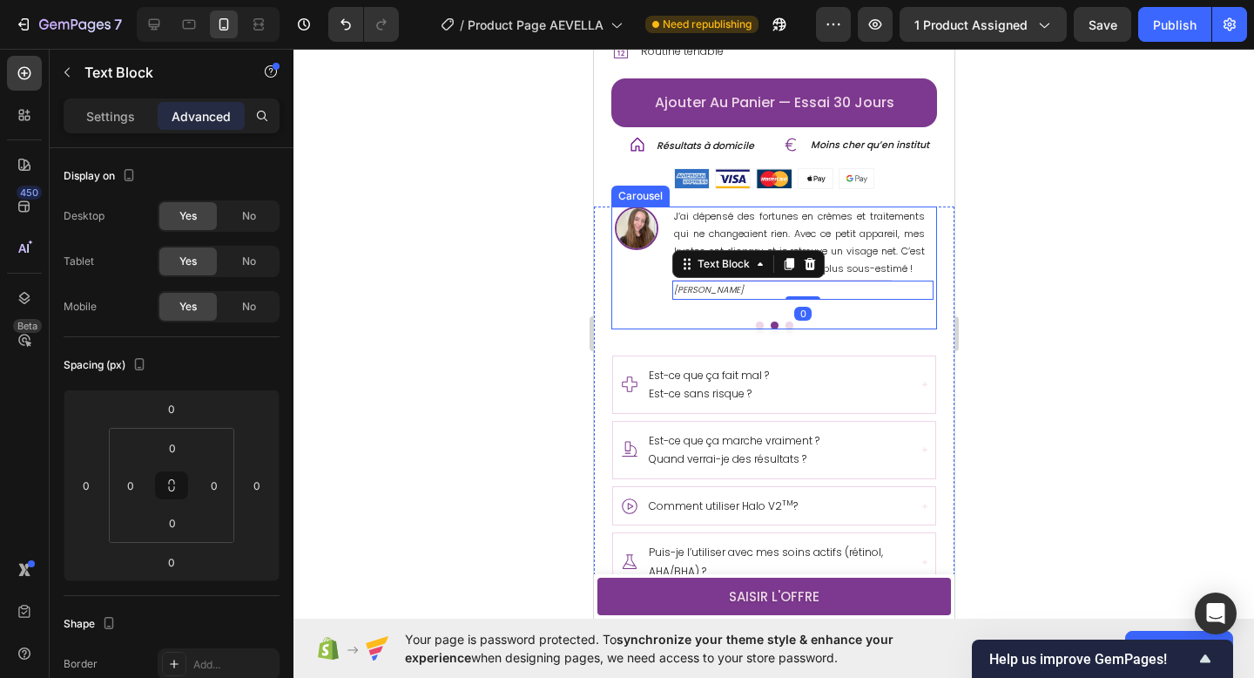
click at [752, 320] on div "Image J’ai dépensé des fortunes en crèmes et traitements qui ne changeaient rie…" at bounding box center [773, 263] width 326 height 114
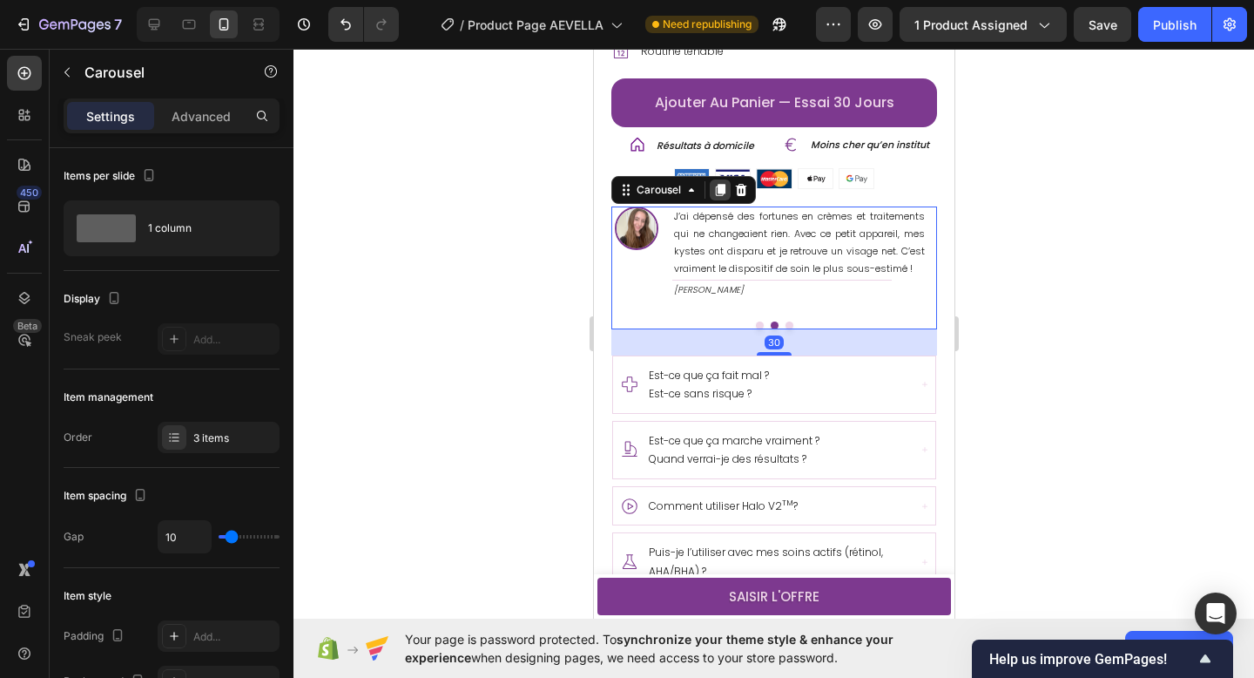
click at [718, 193] on icon at bounding box center [720, 191] width 10 height 12
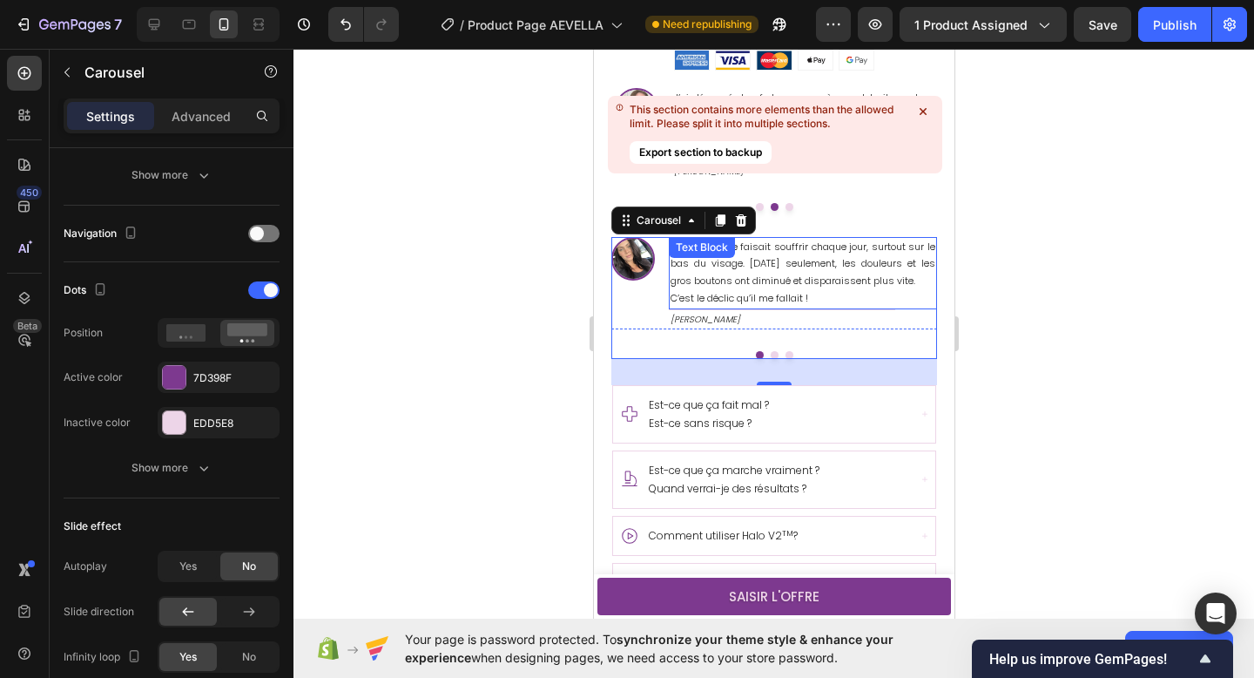
scroll to position [959, 0]
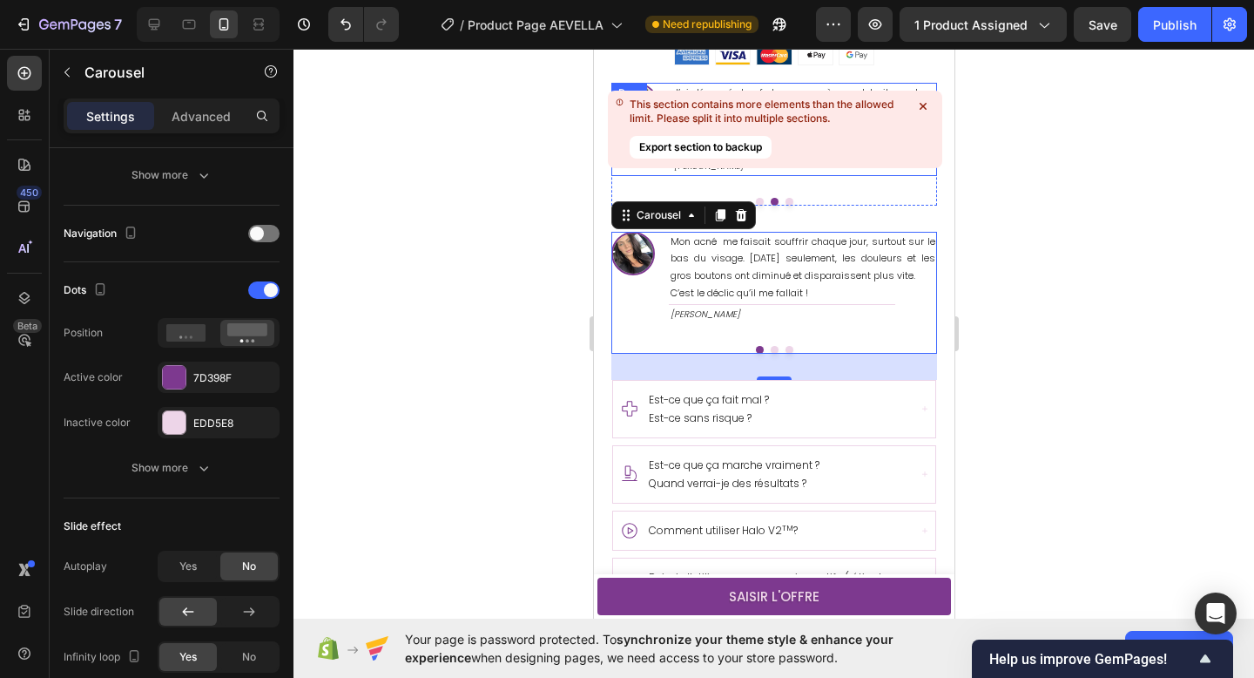
click at [924, 104] on icon at bounding box center [923, 106] width 7 height 7
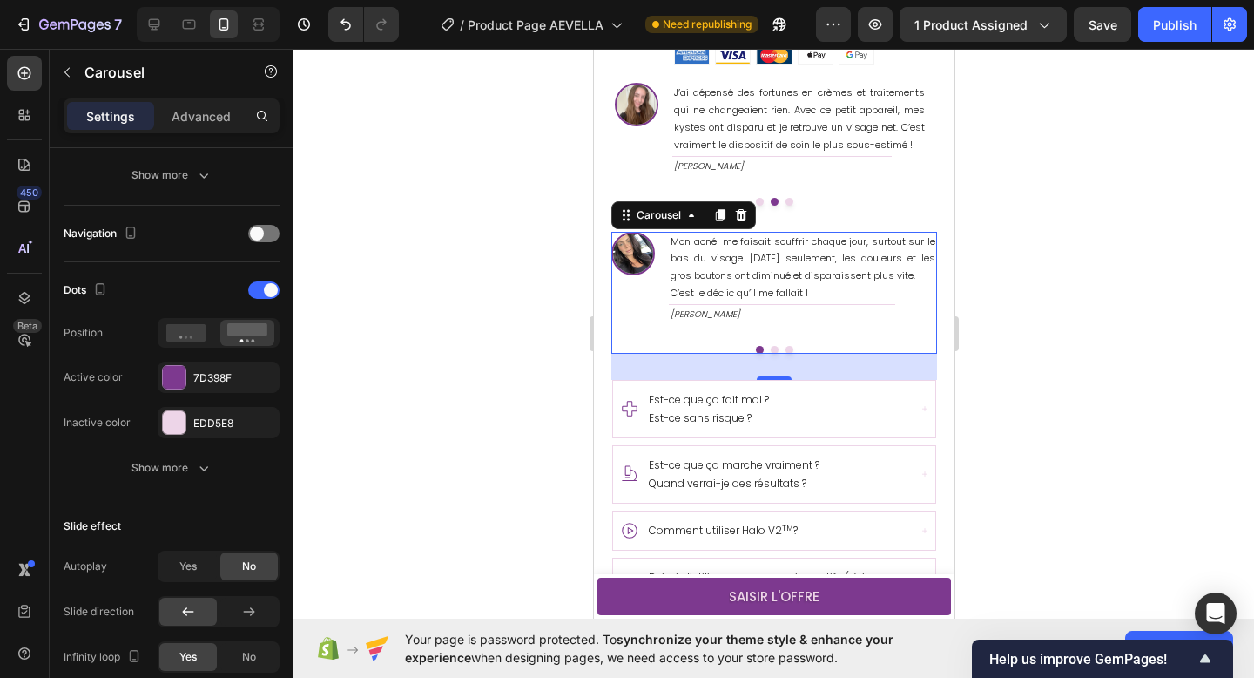
click at [772, 354] on button "Dot" at bounding box center [774, 350] width 8 height 8
click at [787, 354] on button "Dot" at bounding box center [789, 350] width 8 height 8
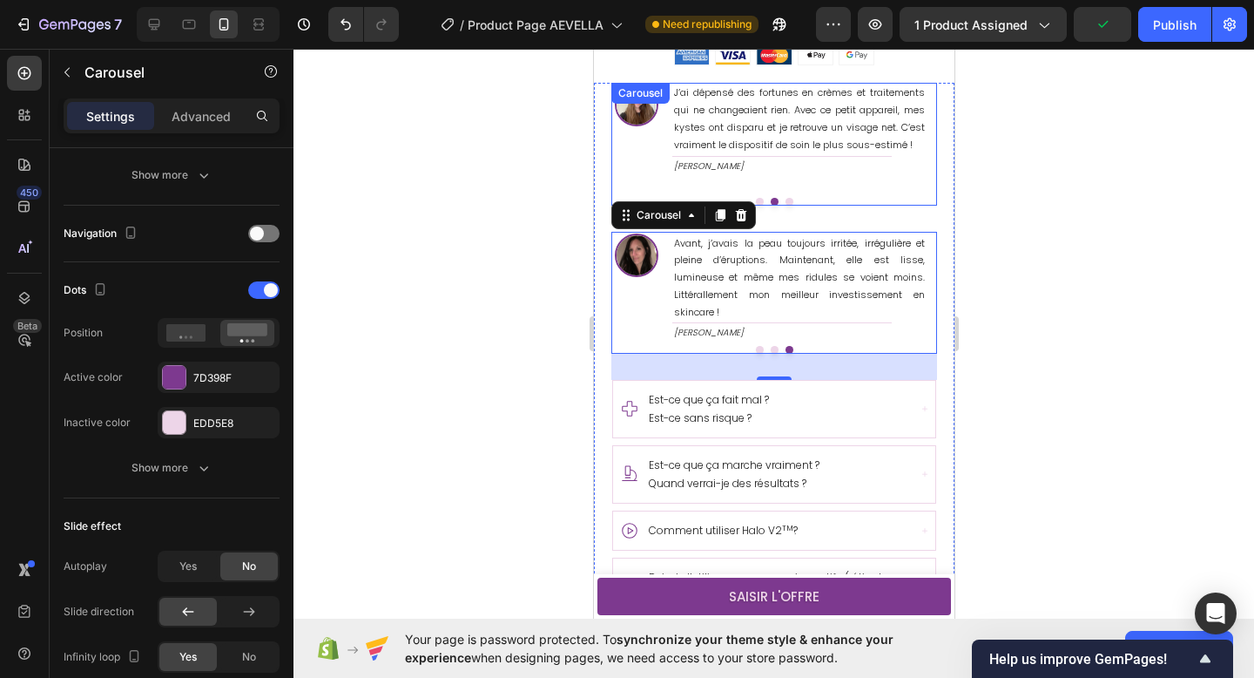
click at [871, 206] on div at bounding box center [773, 202] width 326 height 8
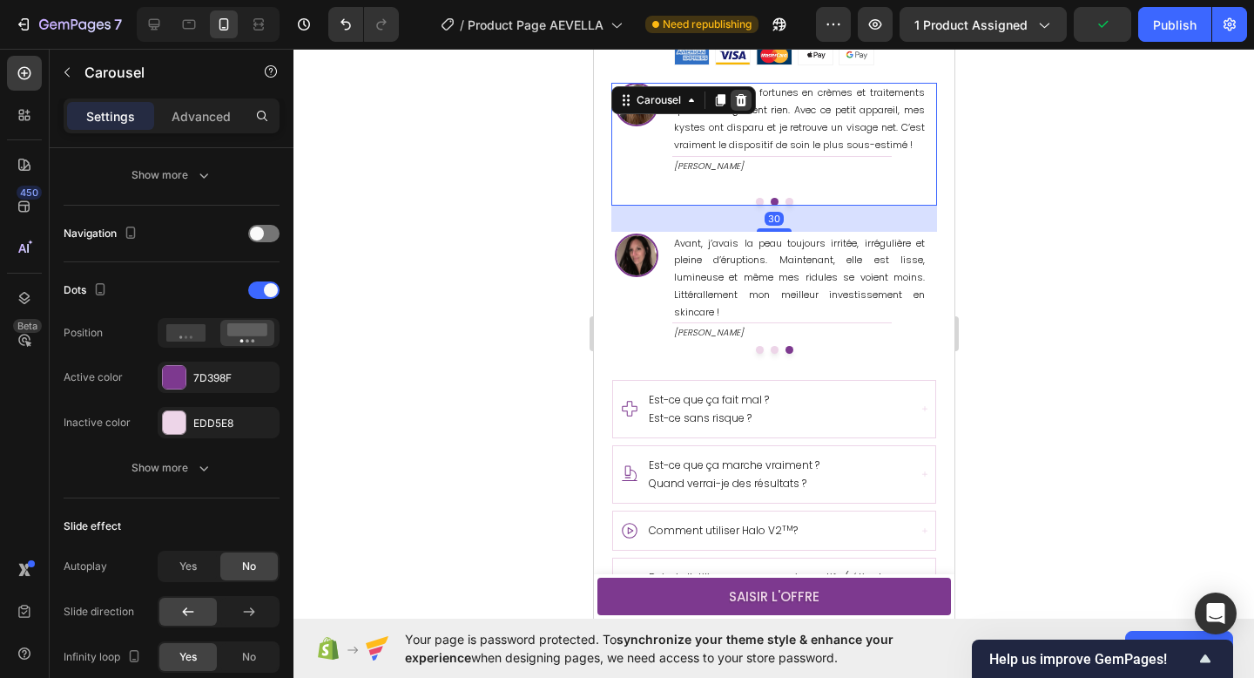
click at [742, 105] on icon at bounding box center [740, 100] width 11 height 12
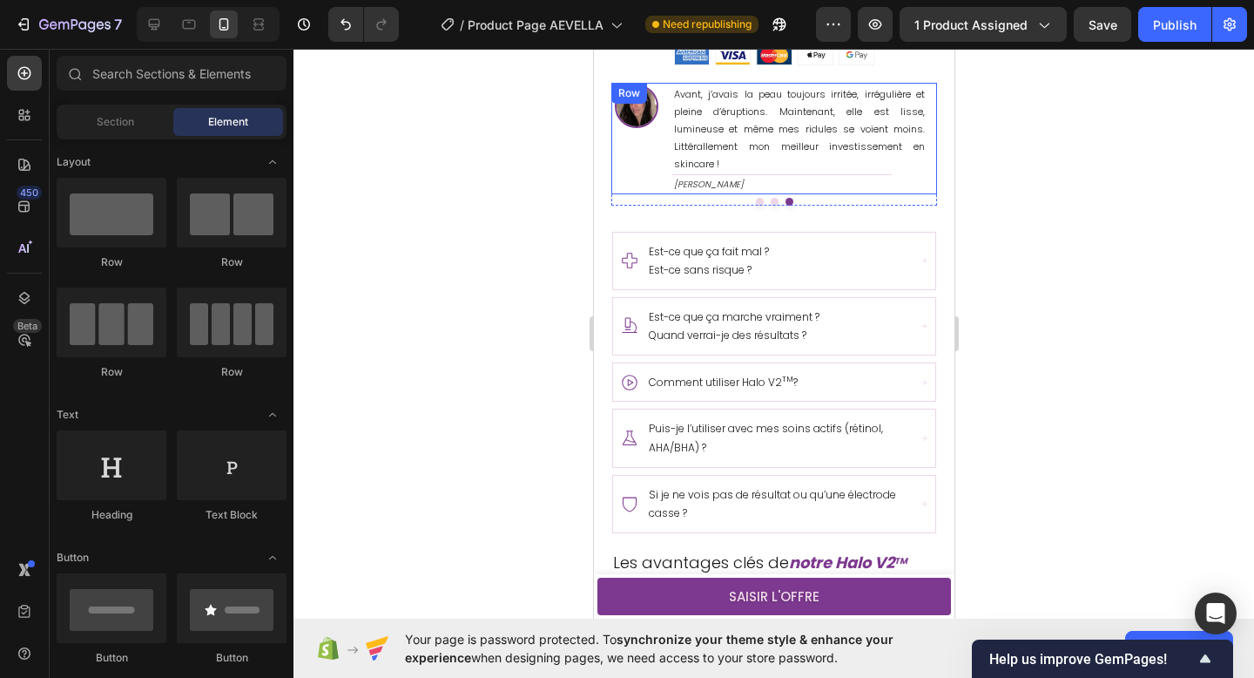
click at [655, 195] on div "Image Avant, j’avais la peau toujours irritée, irrégulière et pleine d’éruption…" at bounding box center [773, 140] width 326 height 114
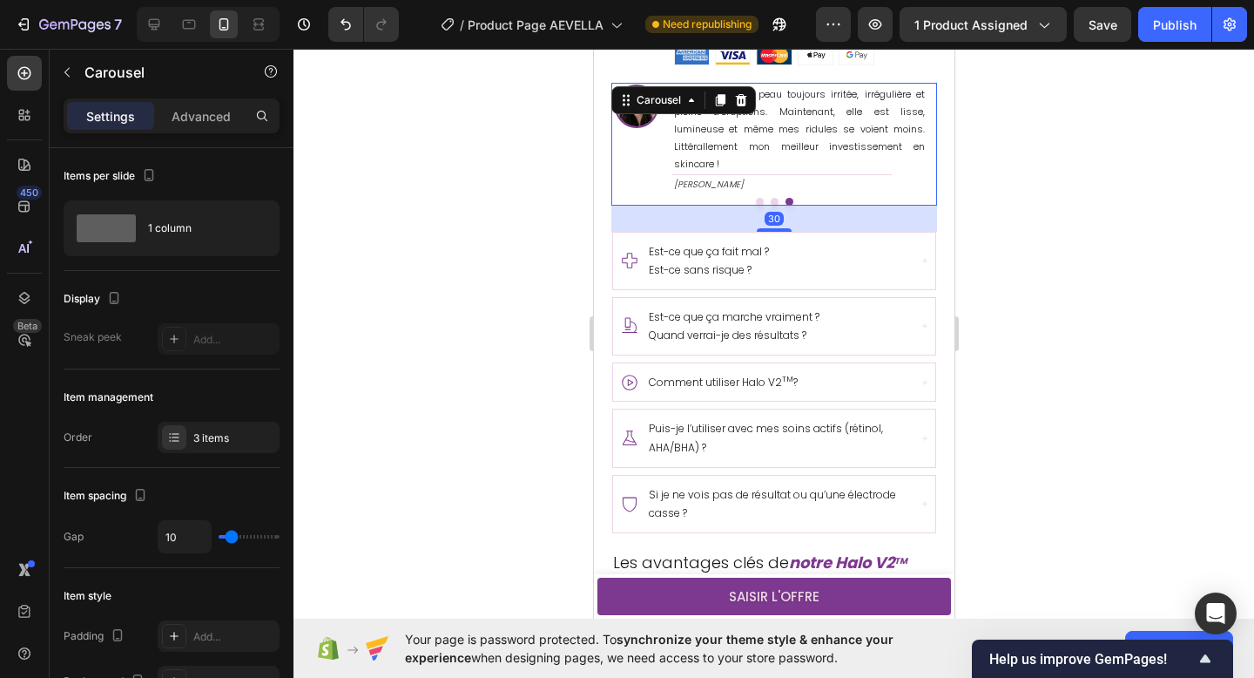
click at [636, 195] on div "Image Avant, j’avais la peau toujours irritée, irrégulière et pleine d’éruption…" at bounding box center [773, 140] width 326 height 114
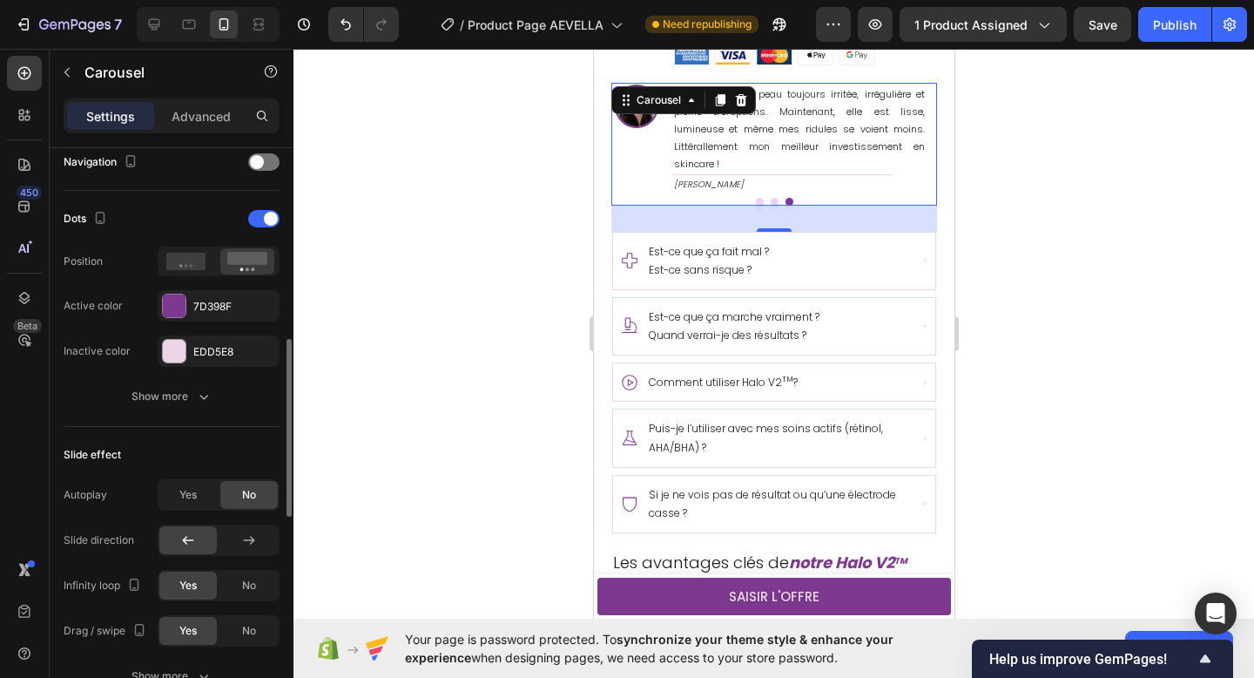
scroll to position [629, 0]
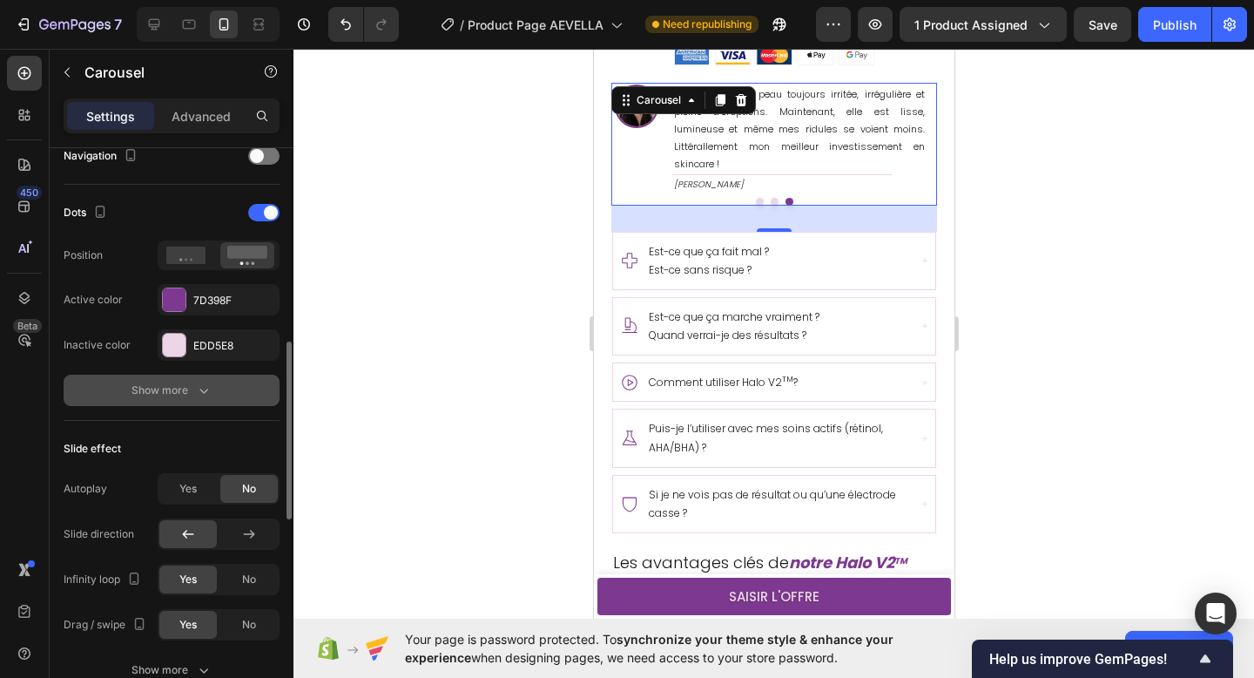
click at [180, 374] on button "Show more" at bounding box center [172, 389] width 216 height 31
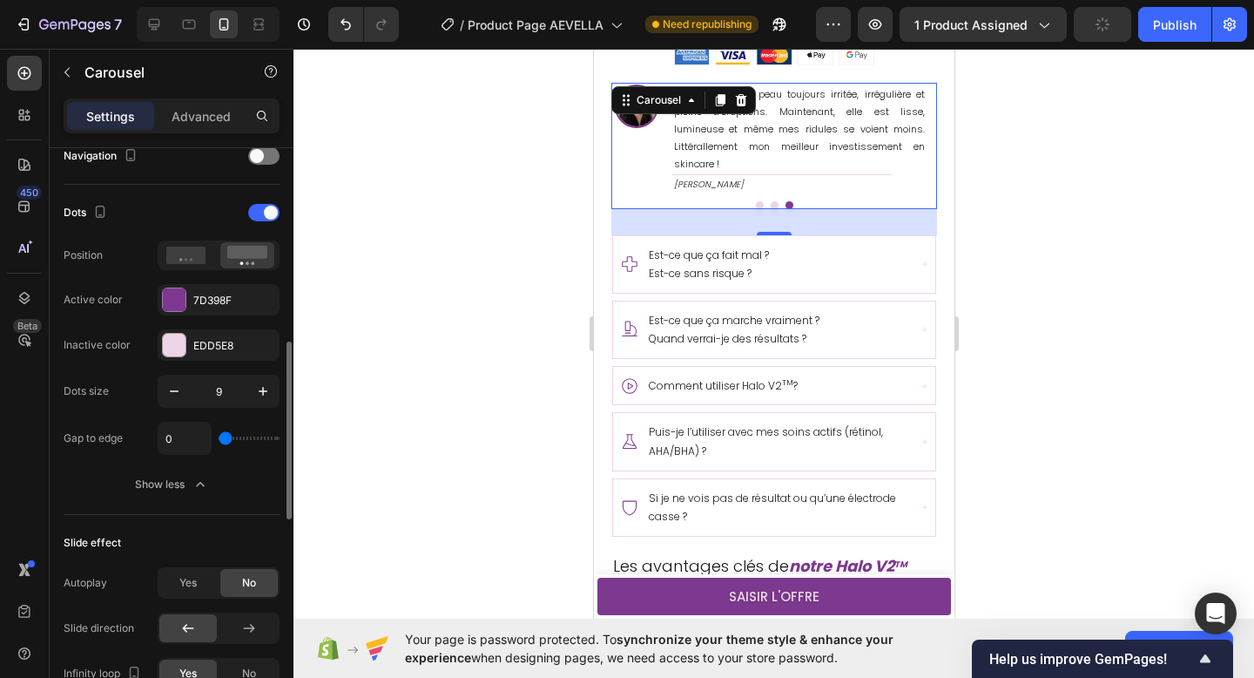
type input "4"
type input "30"
type input "0"
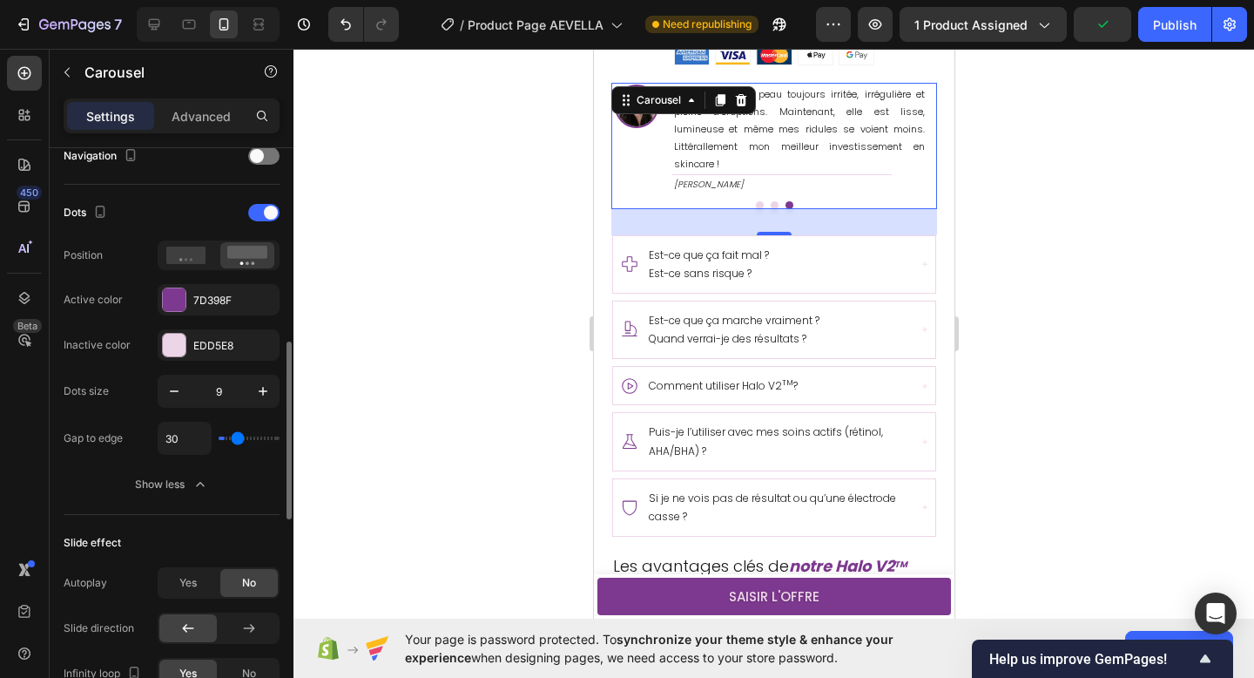
type input "0"
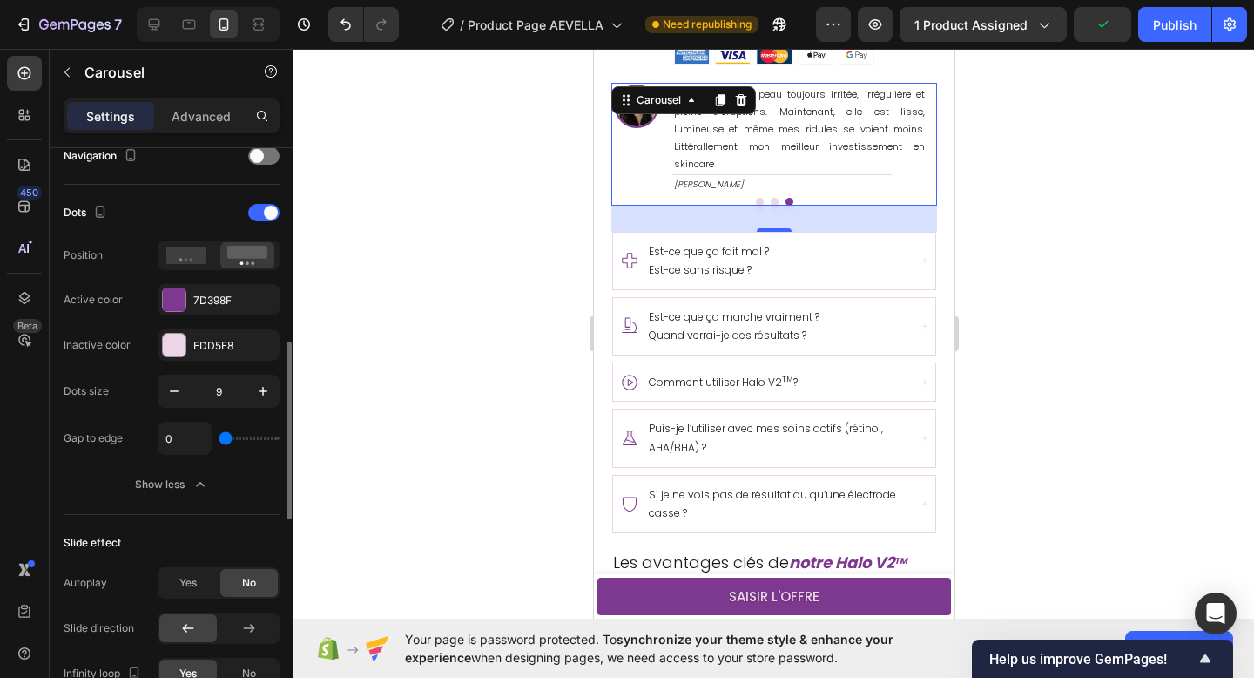
drag, startPoint x: 226, startPoint y: 440, endPoint x: 186, endPoint y: 442, distance: 40.1
click at [219, 440] on input "range" at bounding box center [249, 437] width 61 height 3
click at [465, 233] on div at bounding box center [773, 363] width 961 height 629
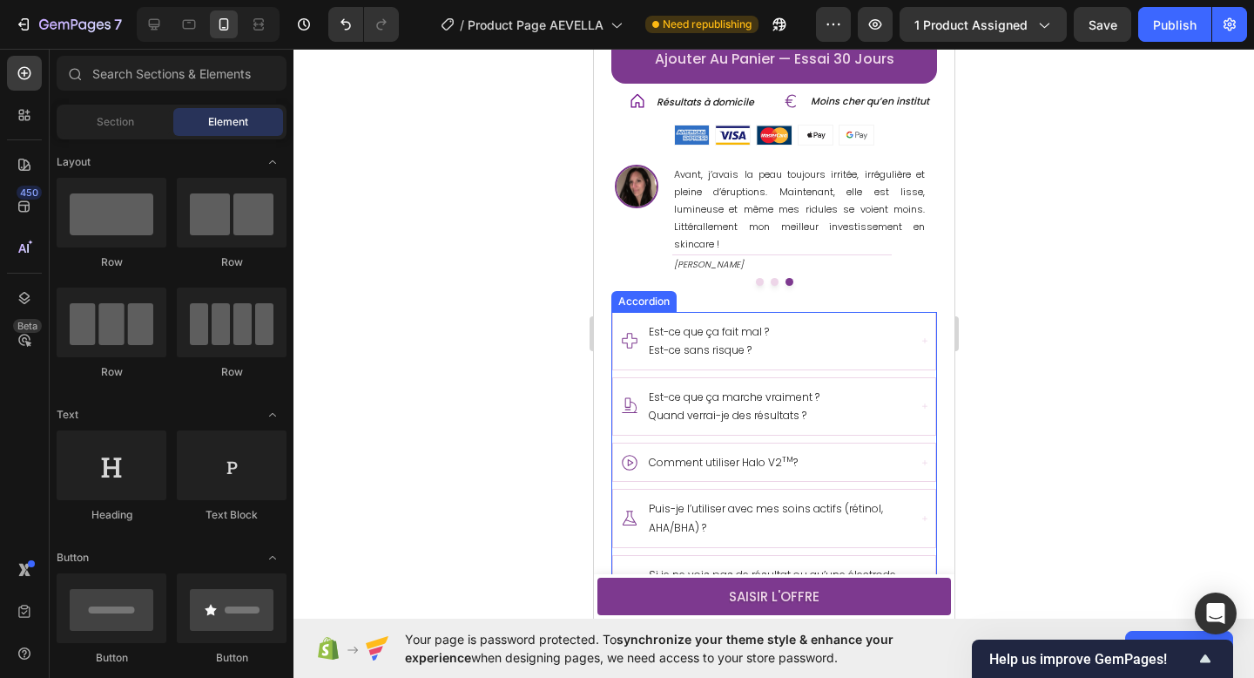
scroll to position [824, 0]
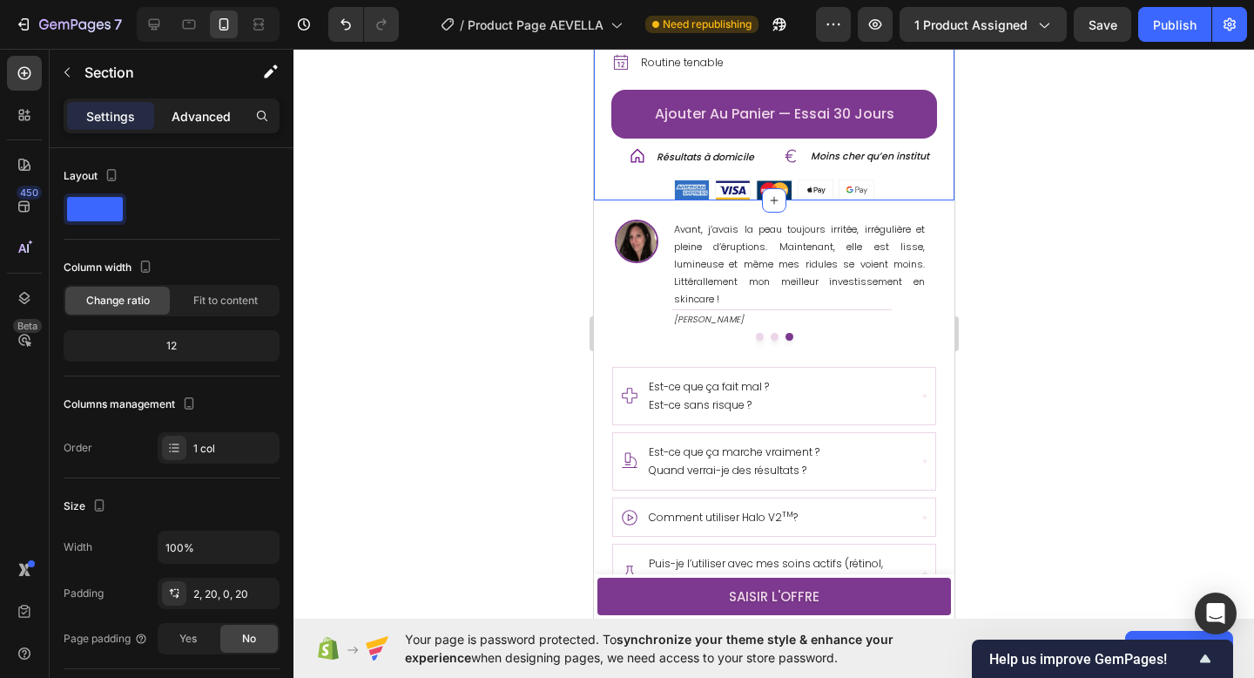
click at [206, 123] on p "Advanced" at bounding box center [201, 116] width 59 height 18
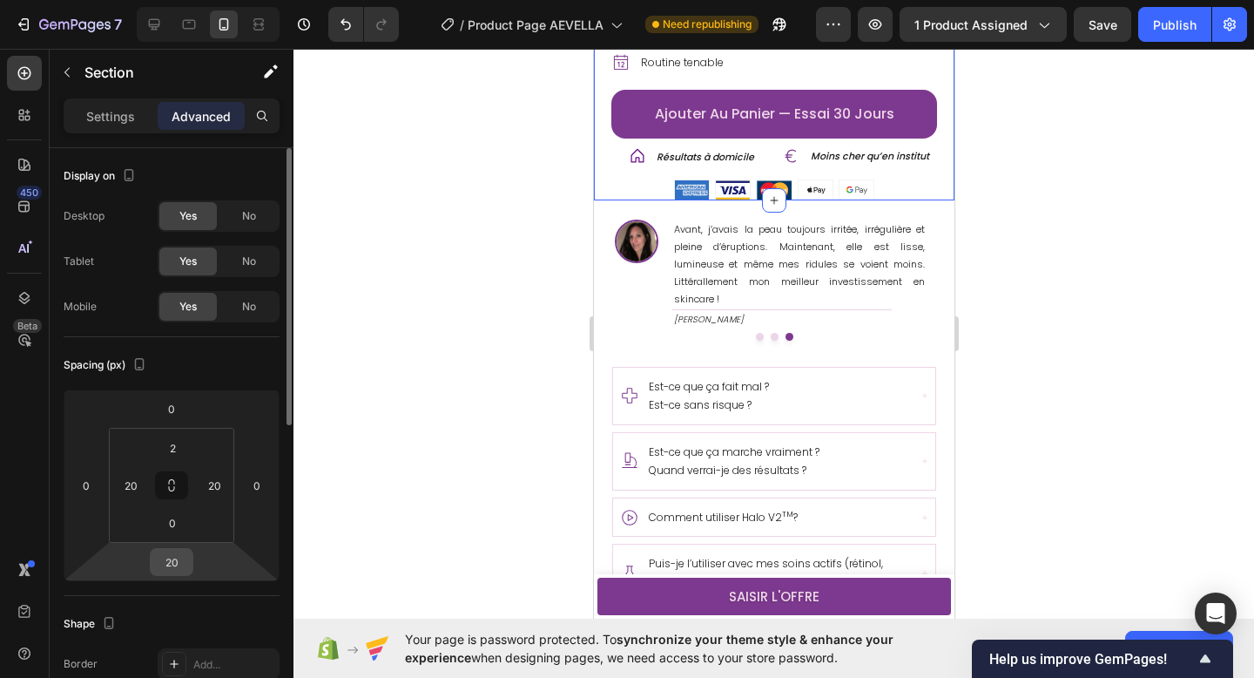
click at [173, 560] on input "20" at bounding box center [171, 562] width 35 height 26
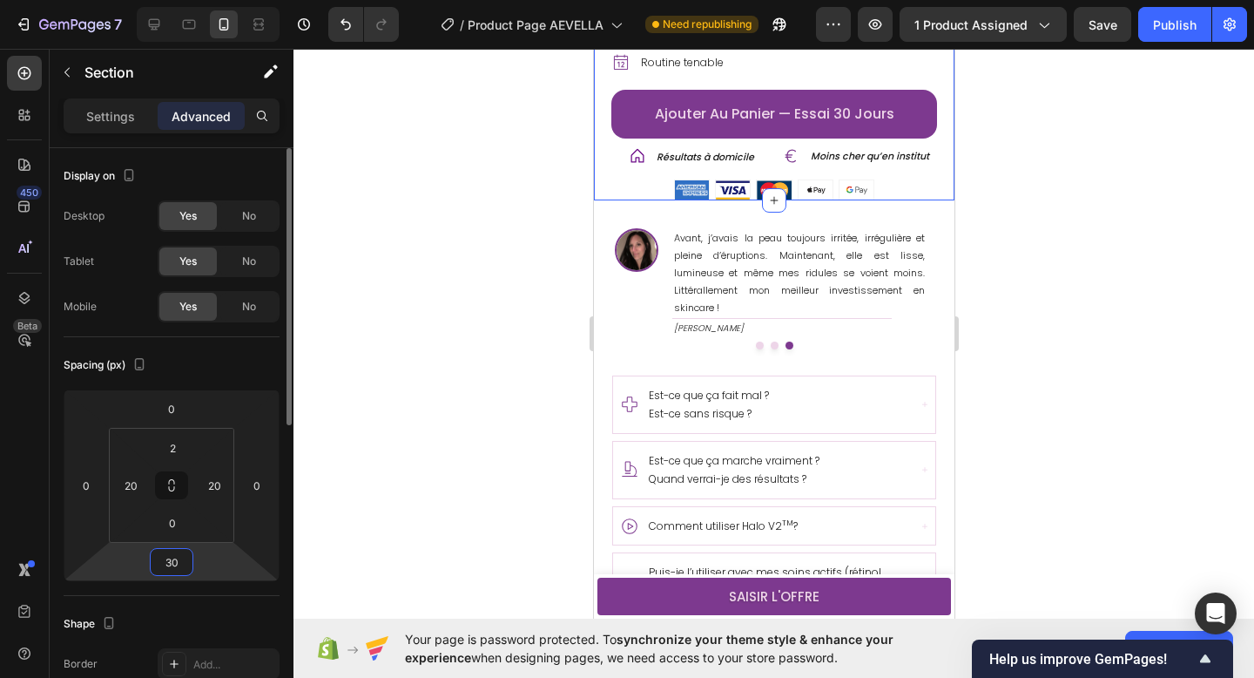
type input "3"
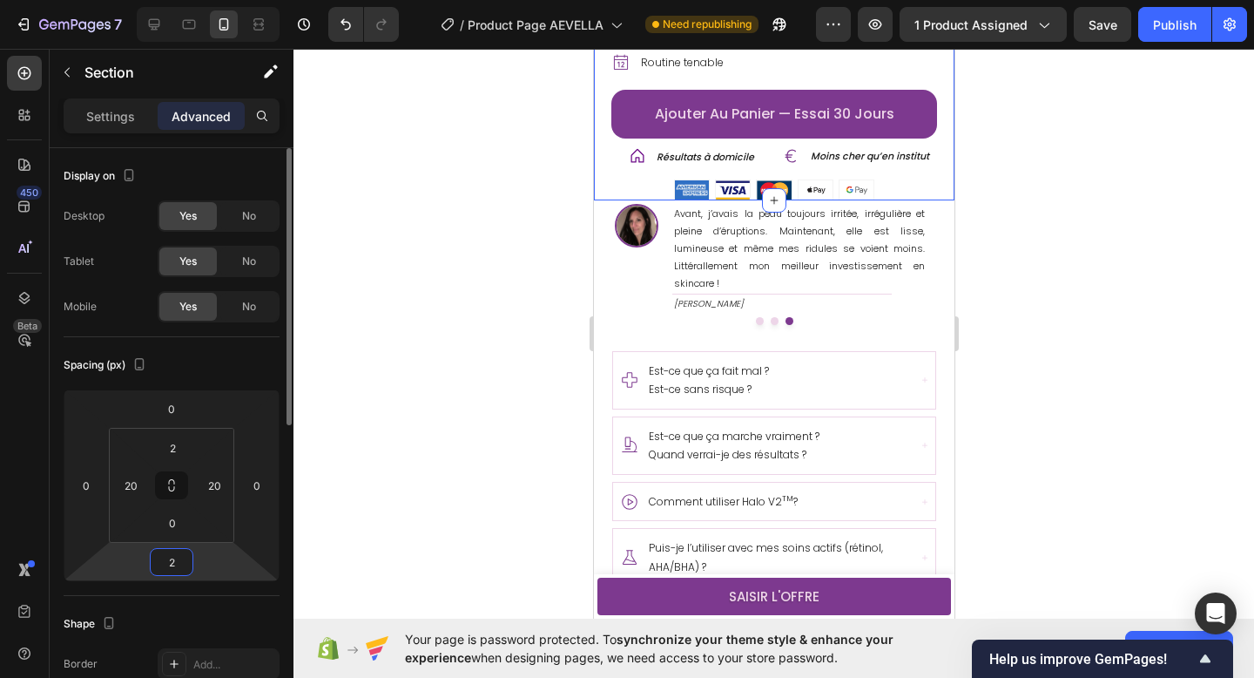
type input "25"
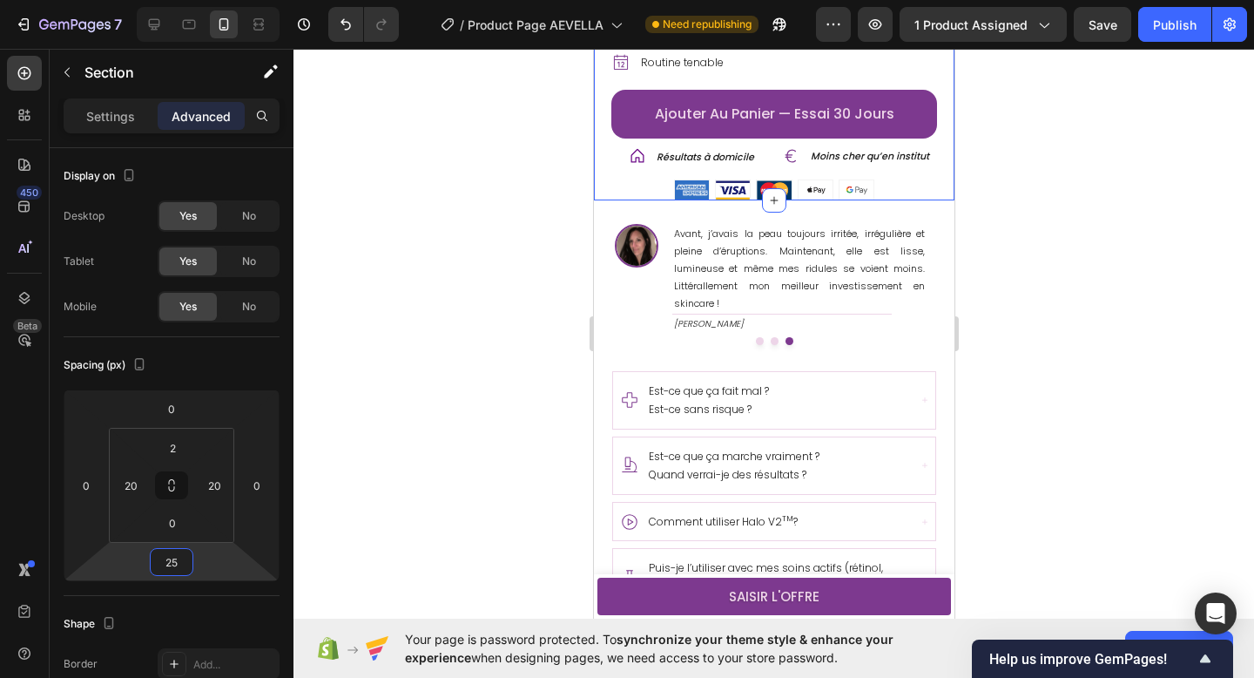
click at [482, 419] on div at bounding box center [773, 363] width 961 height 629
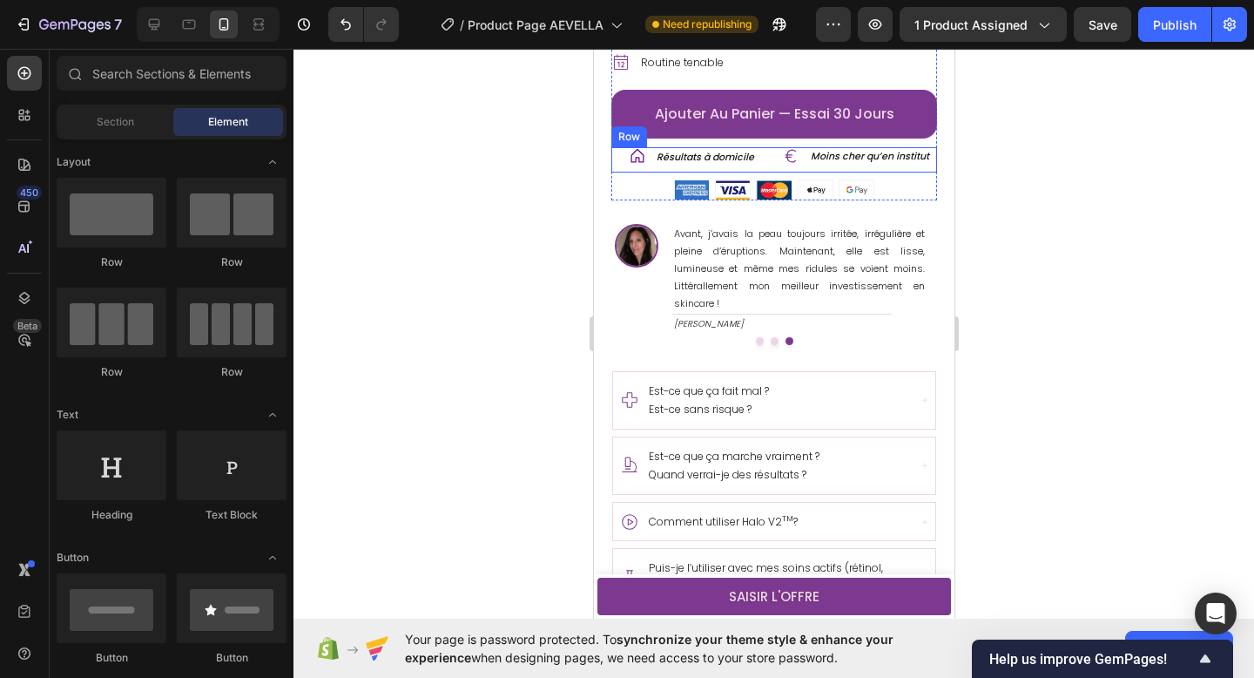
click at [786, 169] on div "Icon" at bounding box center [795, 159] width 26 height 25
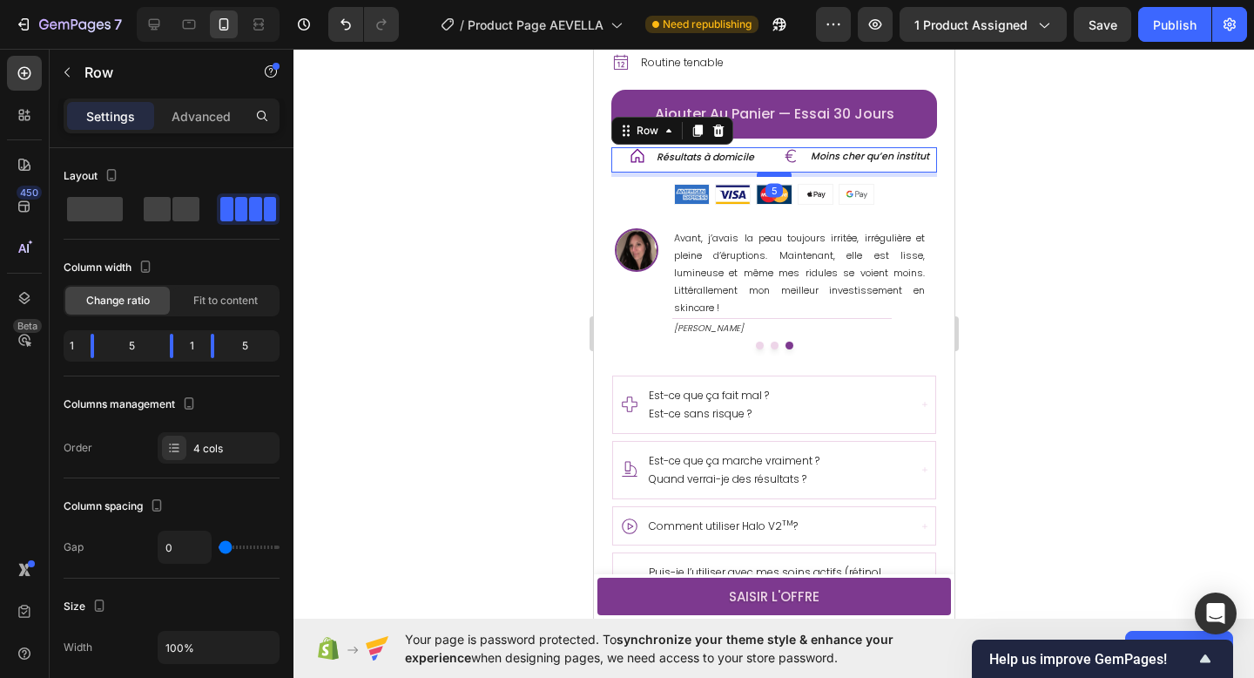
click at [777, 175] on div at bounding box center [773, 174] width 35 height 5
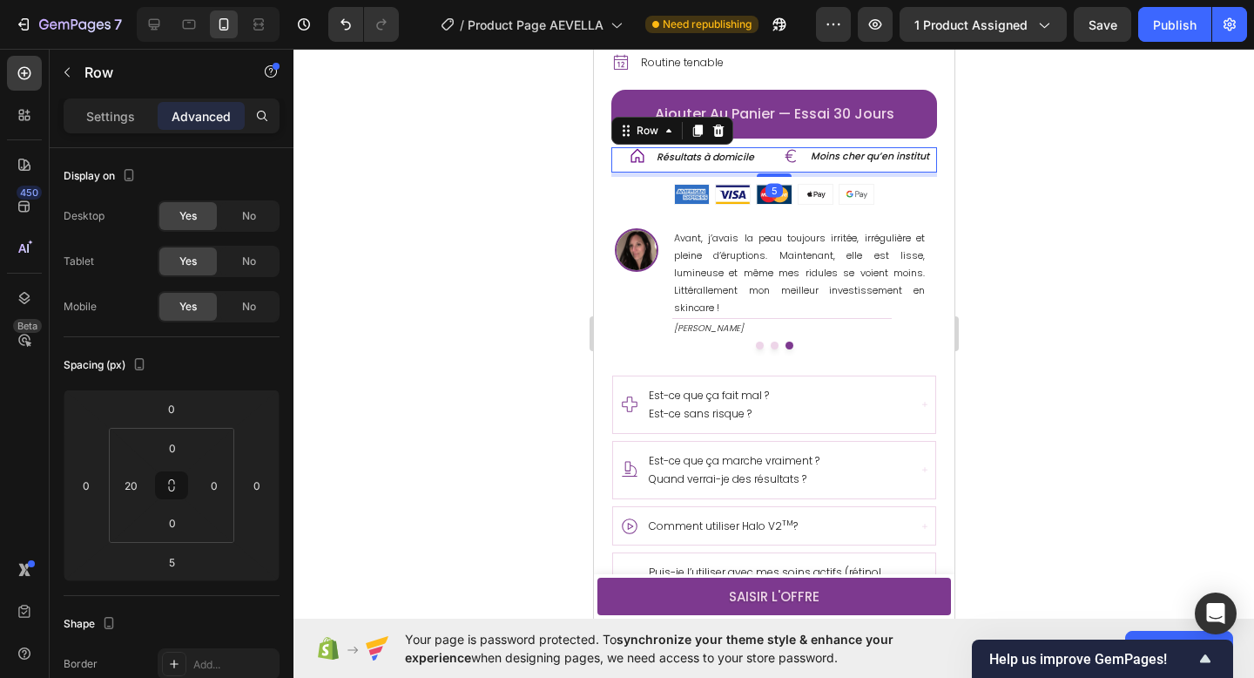
click at [372, 298] on div at bounding box center [773, 363] width 961 height 629
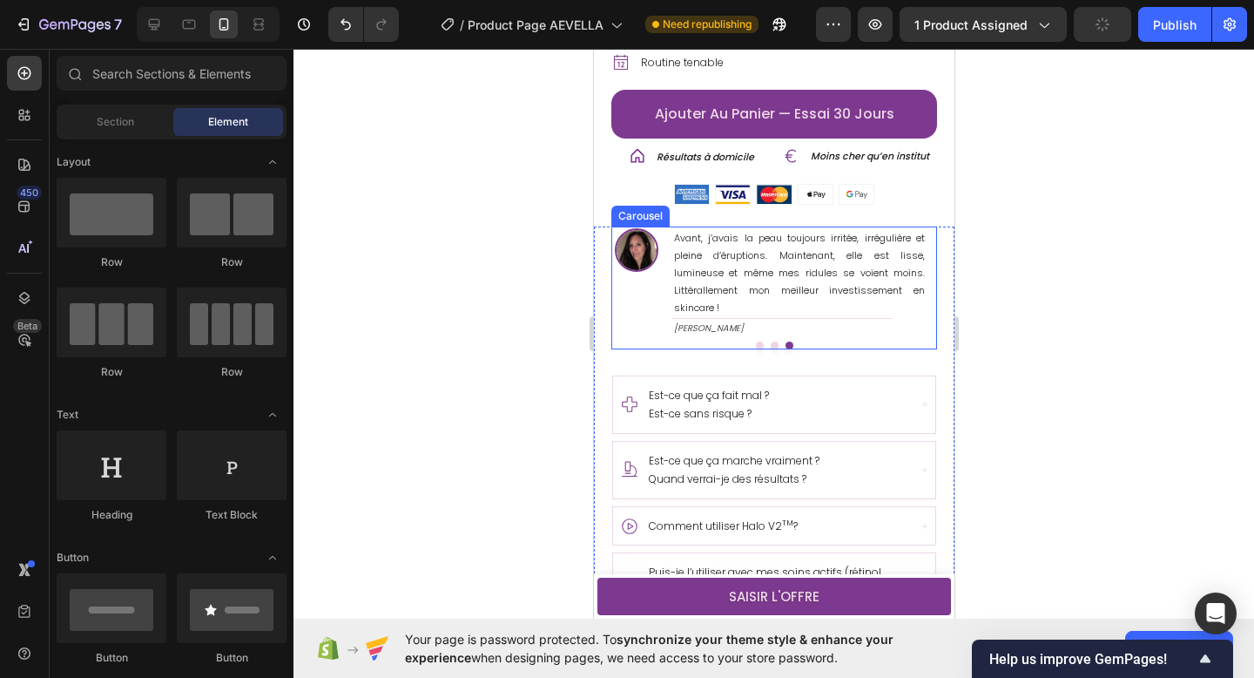
click at [761, 349] on button "Dot" at bounding box center [759, 345] width 8 height 8
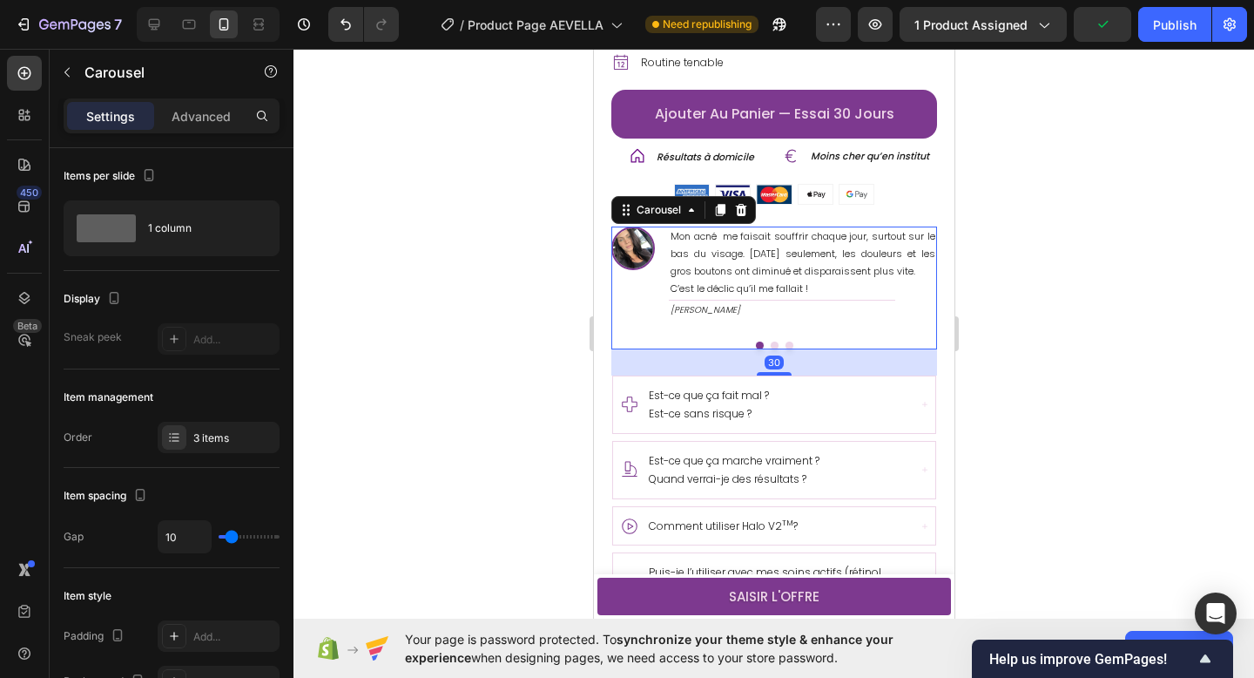
click at [455, 382] on div at bounding box center [773, 363] width 961 height 629
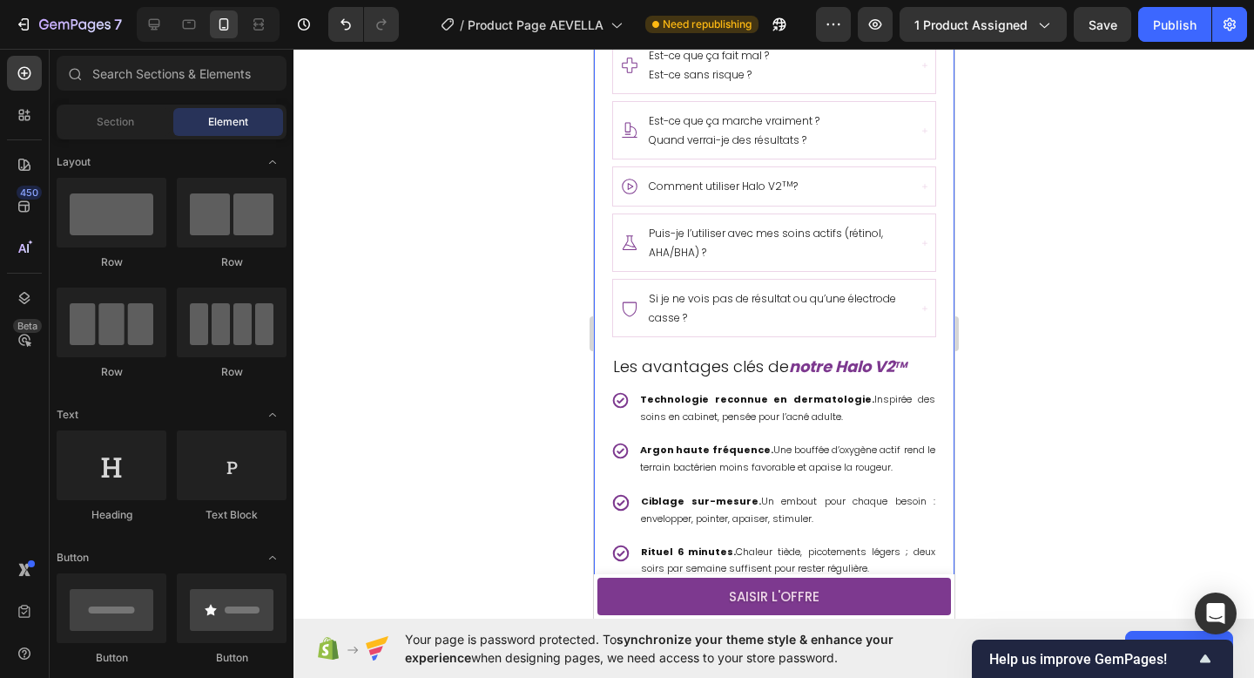
scroll to position [1208, 0]
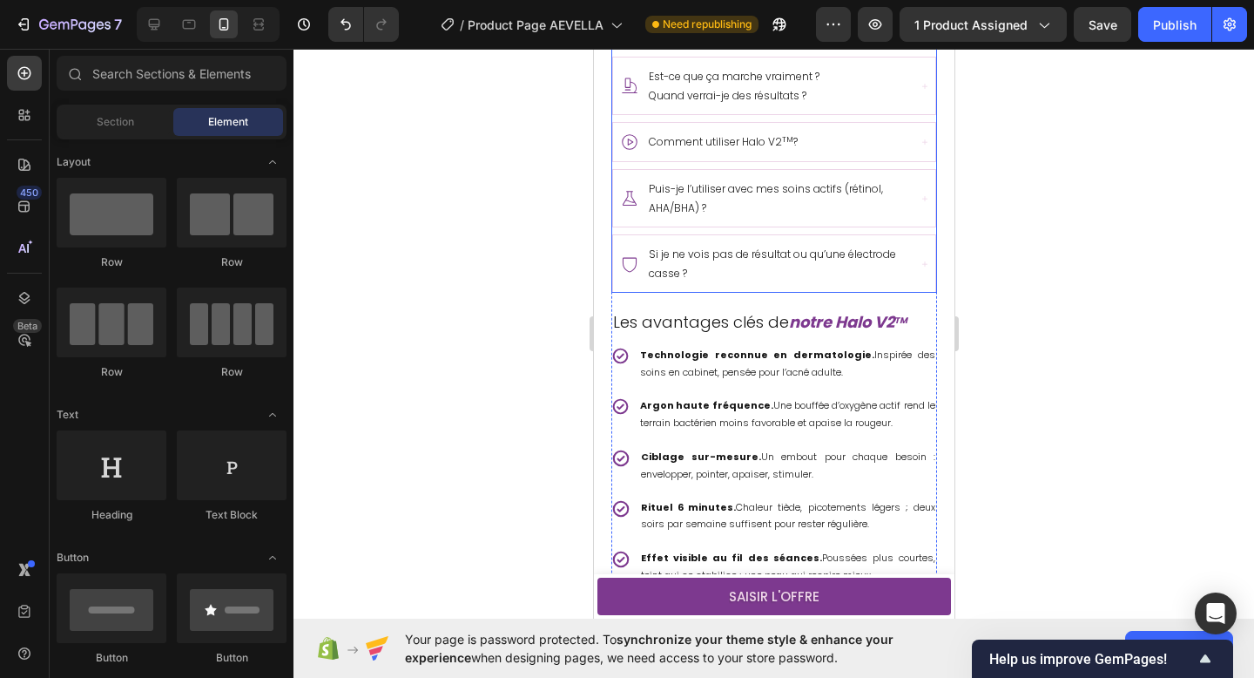
click at [730, 292] on div "Si je ne vois pas de résultat ou qu’une électrode casse ?" at bounding box center [773, 263] width 322 height 57
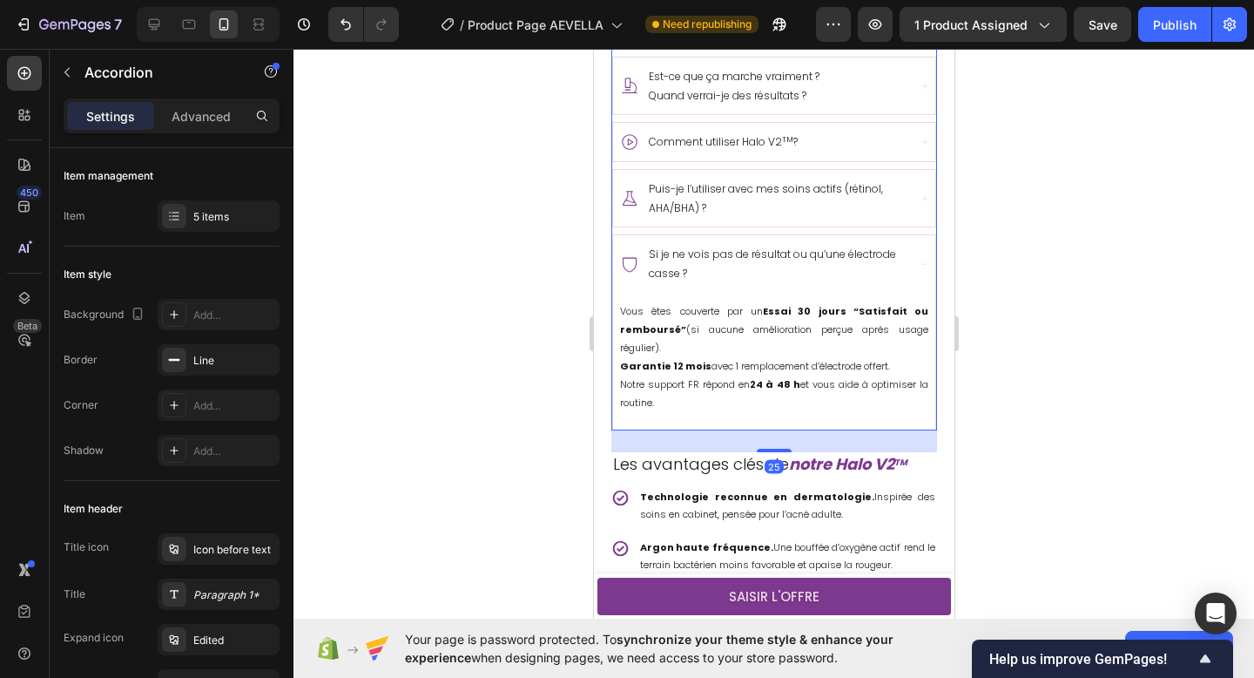
drag, startPoint x: 772, startPoint y: 463, endPoint x: 607, endPoint y: 357, distance: 195.9
click at [772, 452] on div at bounding box center [773, 450] width 35 height 3
type input "100%"
type input "100"
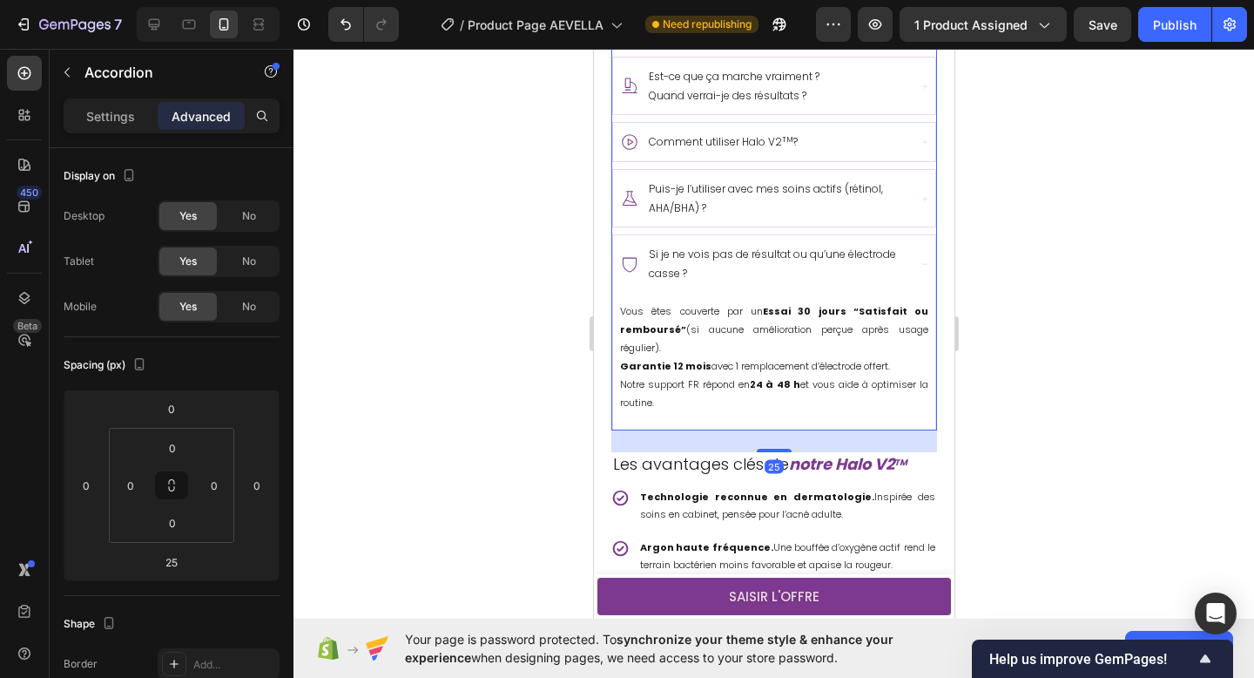
click at [443, 344] on div at bounding box center [773, 363] width 961 height 629
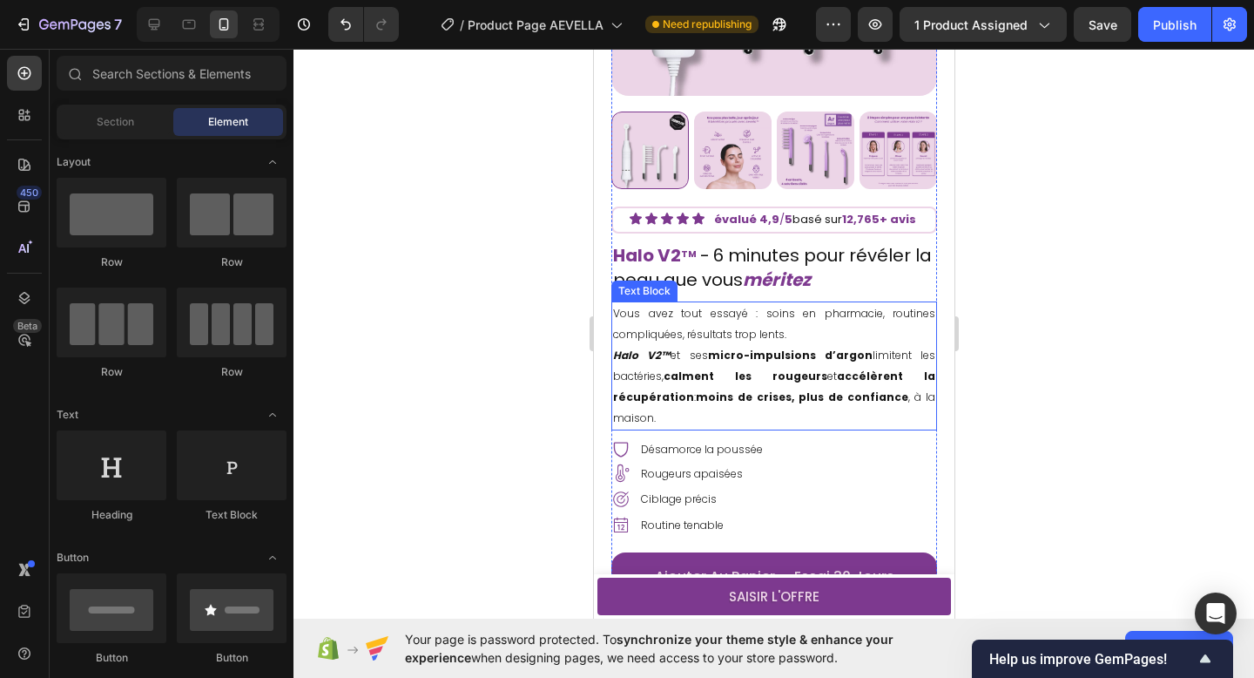
scroll to position [369, 0]
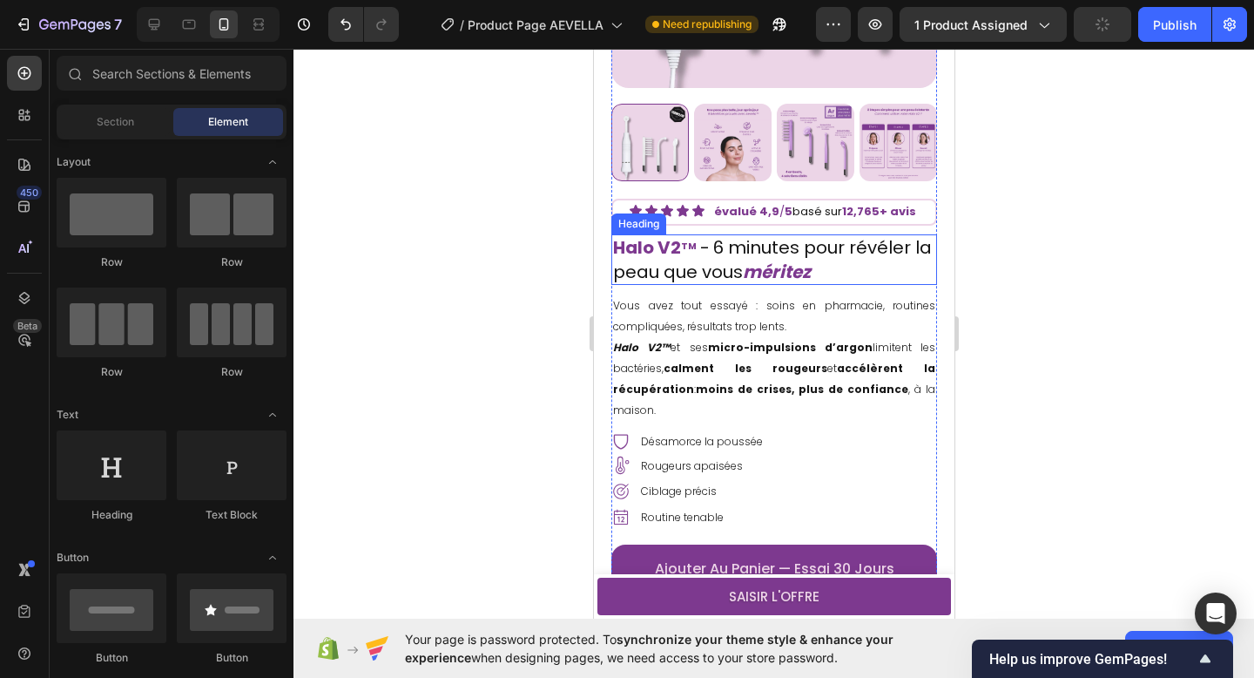
click at [839, 266] on h2 "Halo V2 TM - 6 minutes pour révéler la peau que vous méritez" at bounding box center [773, 259] width 326 height 51
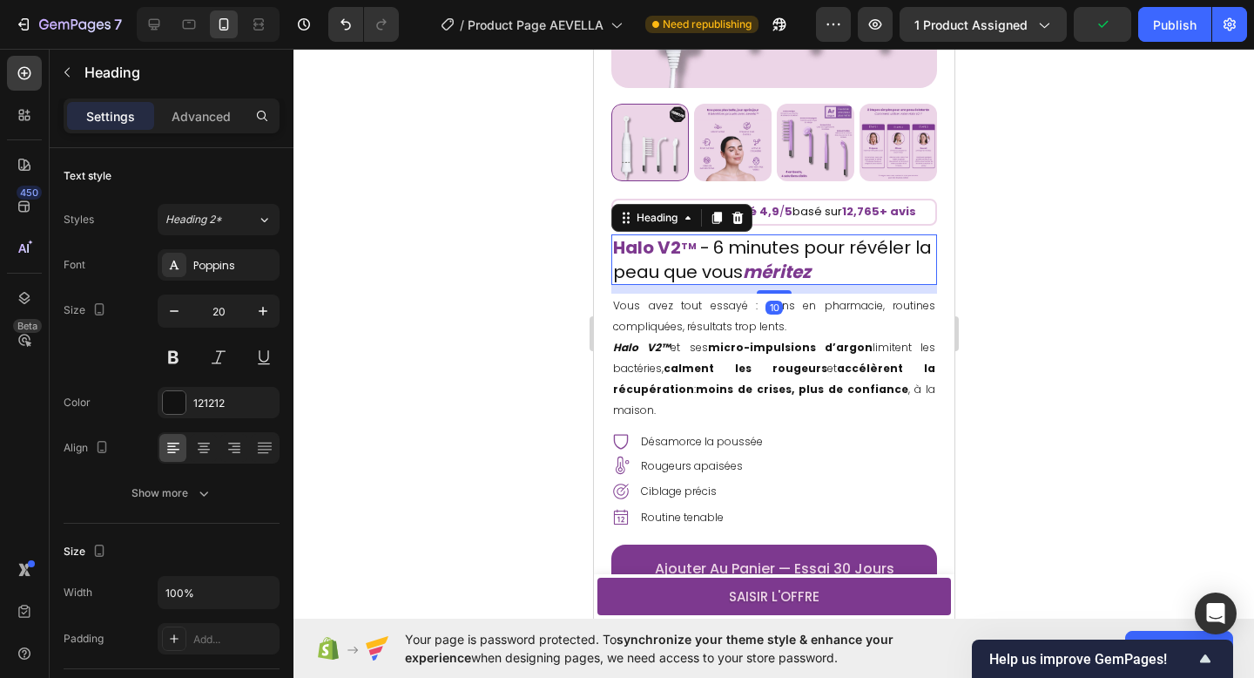
click at [968, 290] on div at bounding box center [773, 363] width 961 height 629
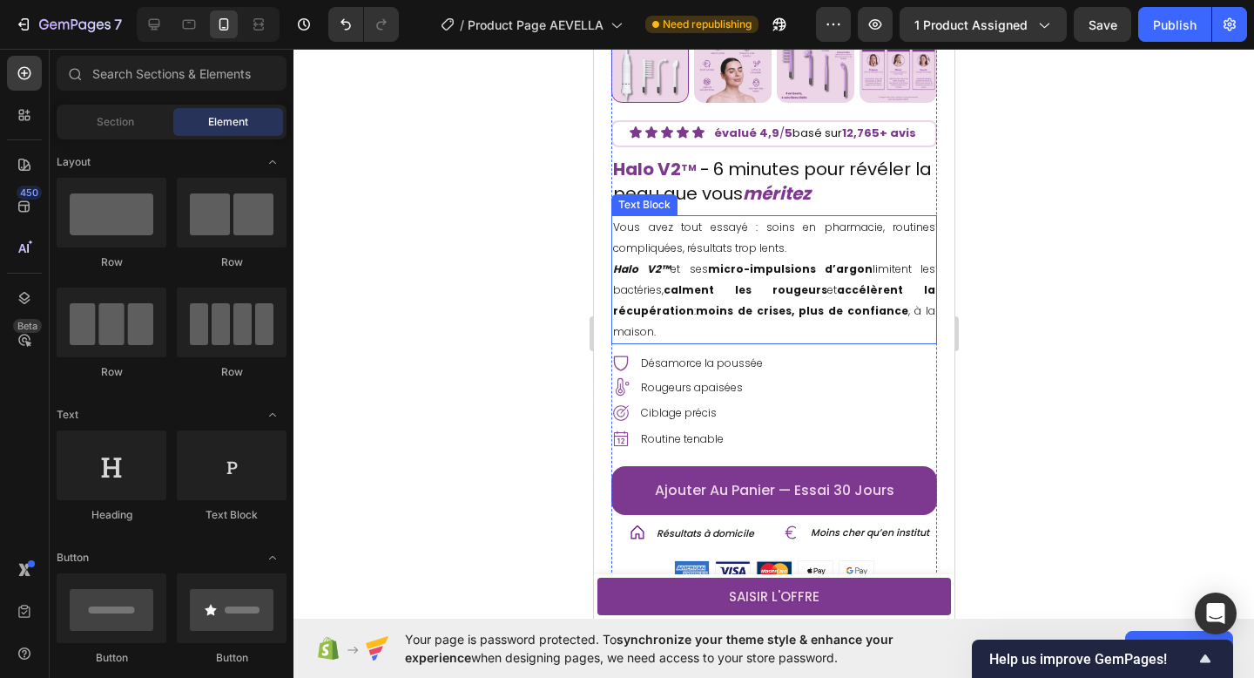
scroll to position [570, 0]
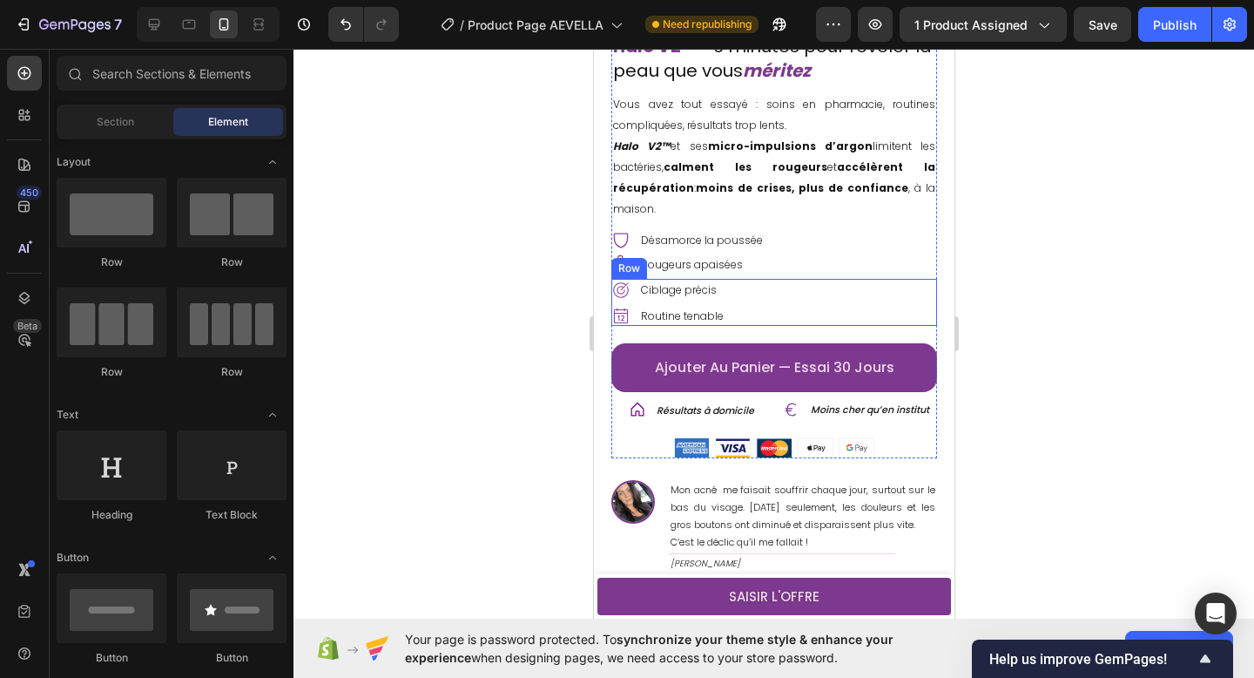
click at [764, 314] on div "Icon Ciblage précis Text Block Row Icon Routine tenable Text Block Row Row" at bounding box center [773, 302] width 326 height 47
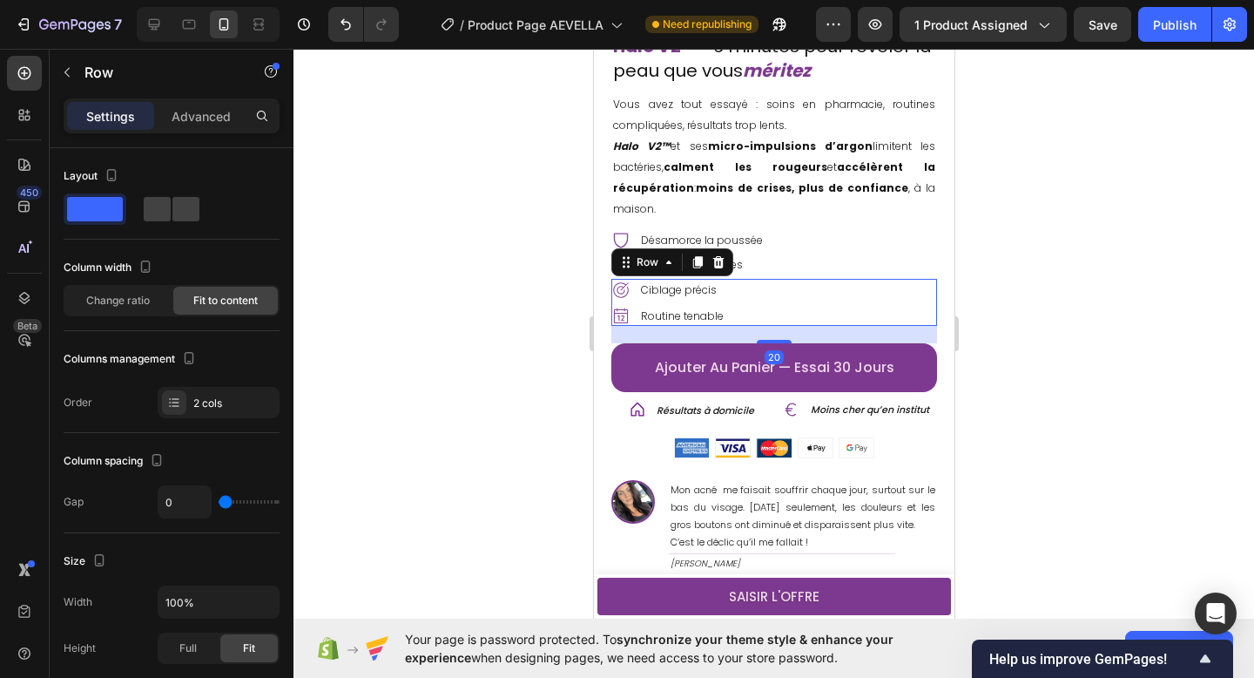
click at [1060, 334] on div at bounding box center [773, 363] width 961 height 629
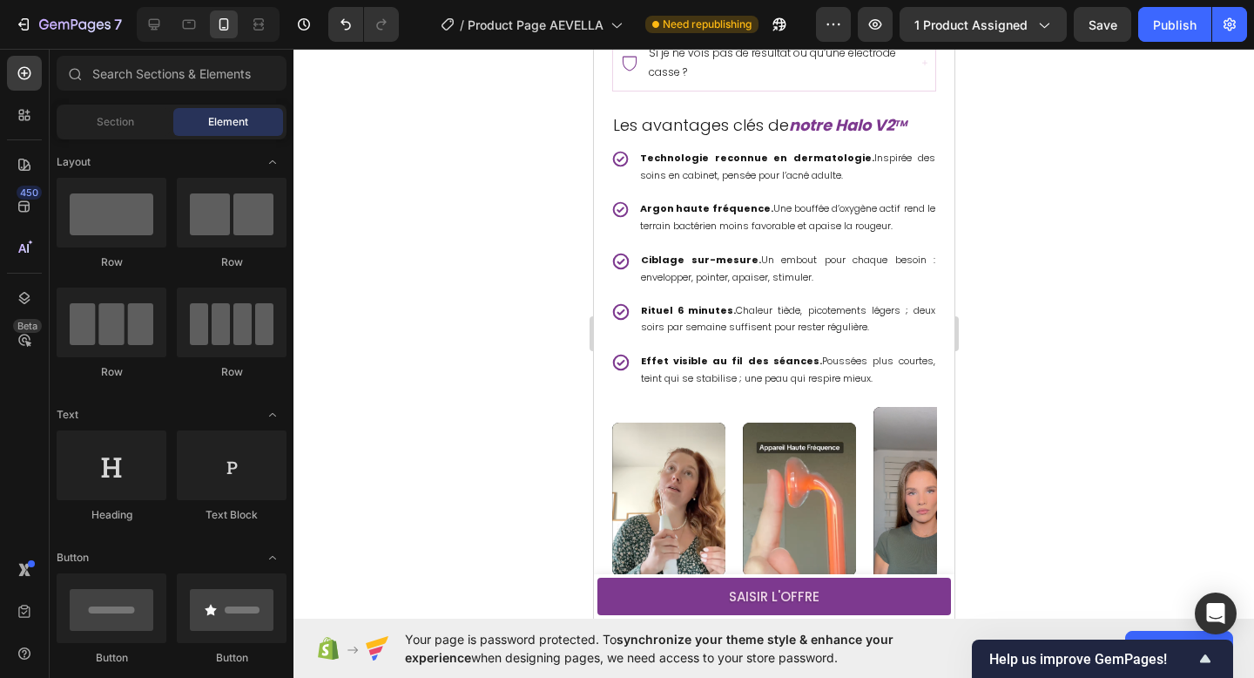
scroll to position [1575, 0]
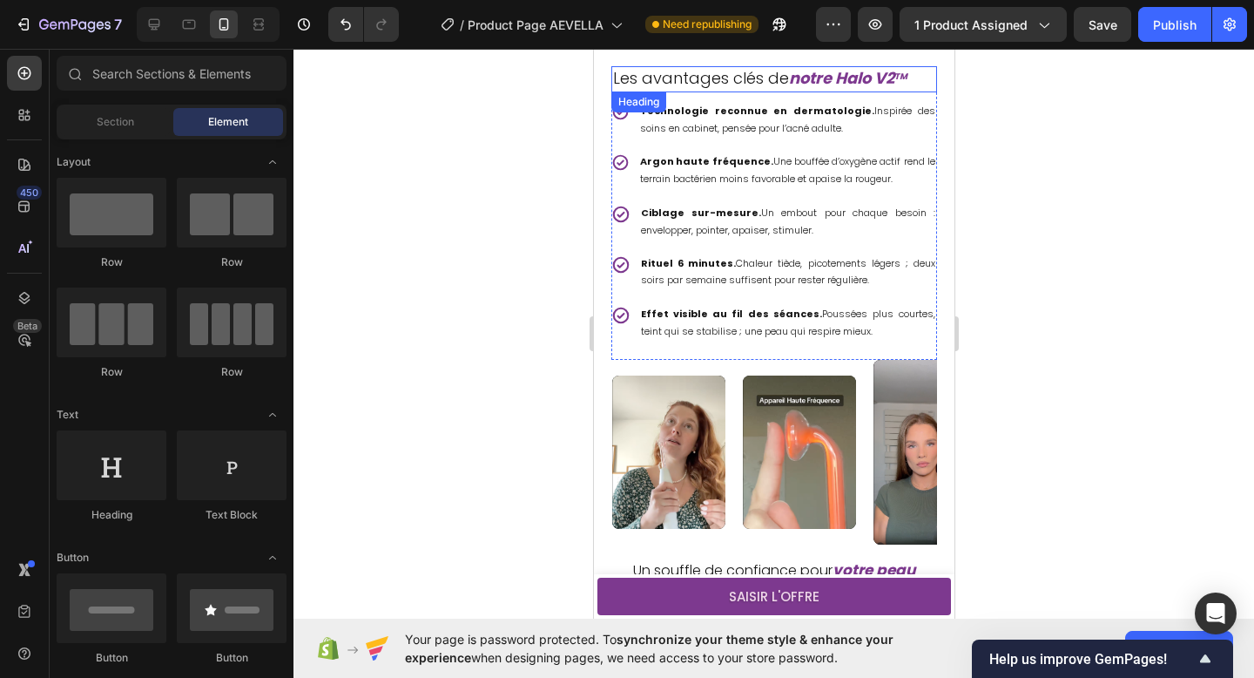
click at [864, 89] on strong "notre Halo V2" at bounding box center [840, 78] width 105 height 22
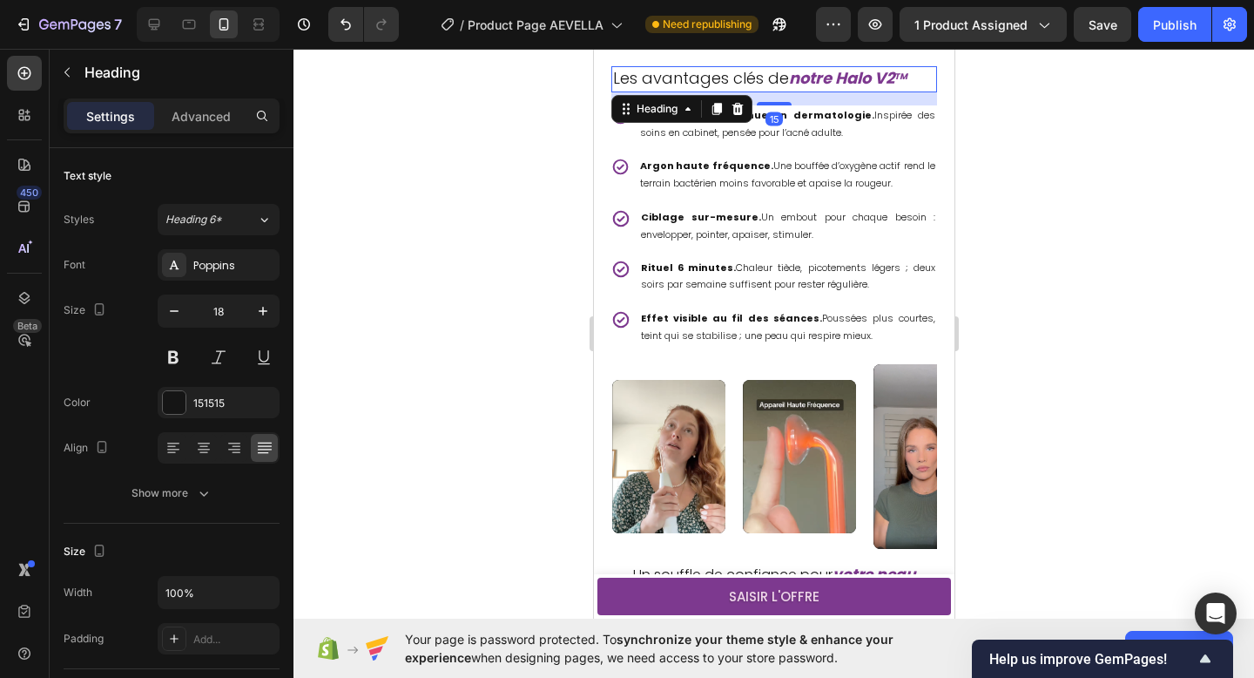
drag, startPoint x: 781, startPoint y: 115, endPoint x: 840, endPoint y: 114, distance: 59.2
click at [781, 105] on div at bounding box center [773, 103] width 35 height 3
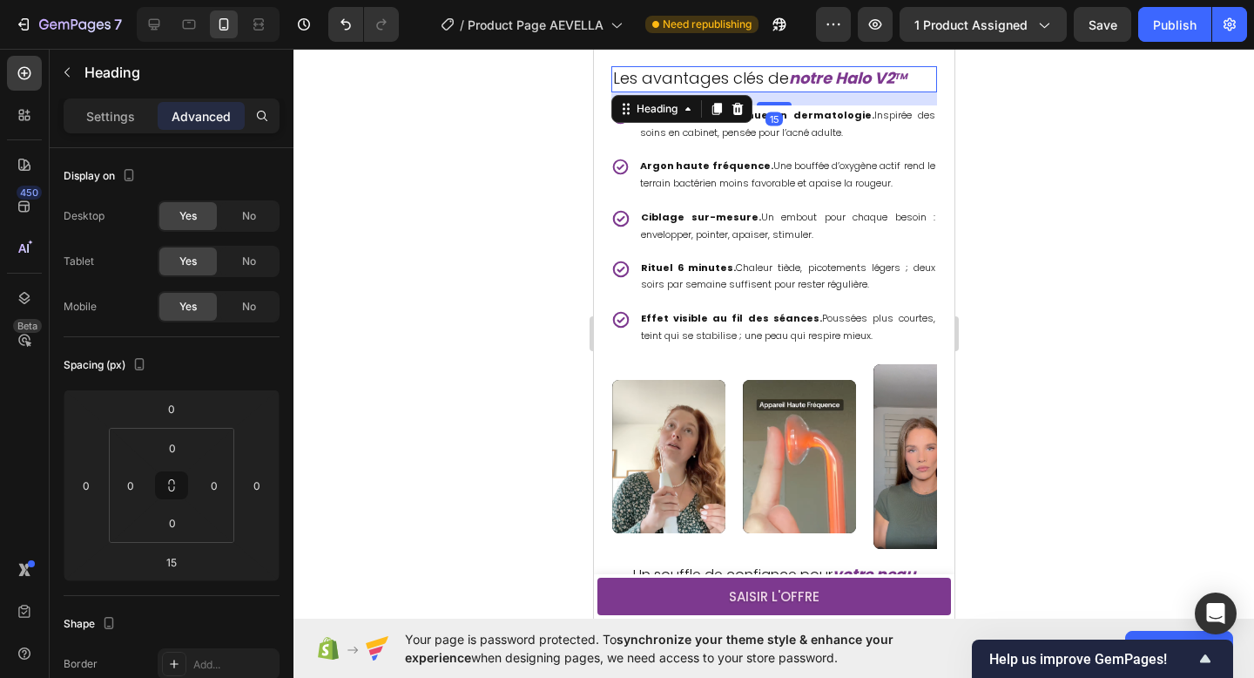
click at [1037, 135] on div at bounding box center [773, 363] width 961 height 629
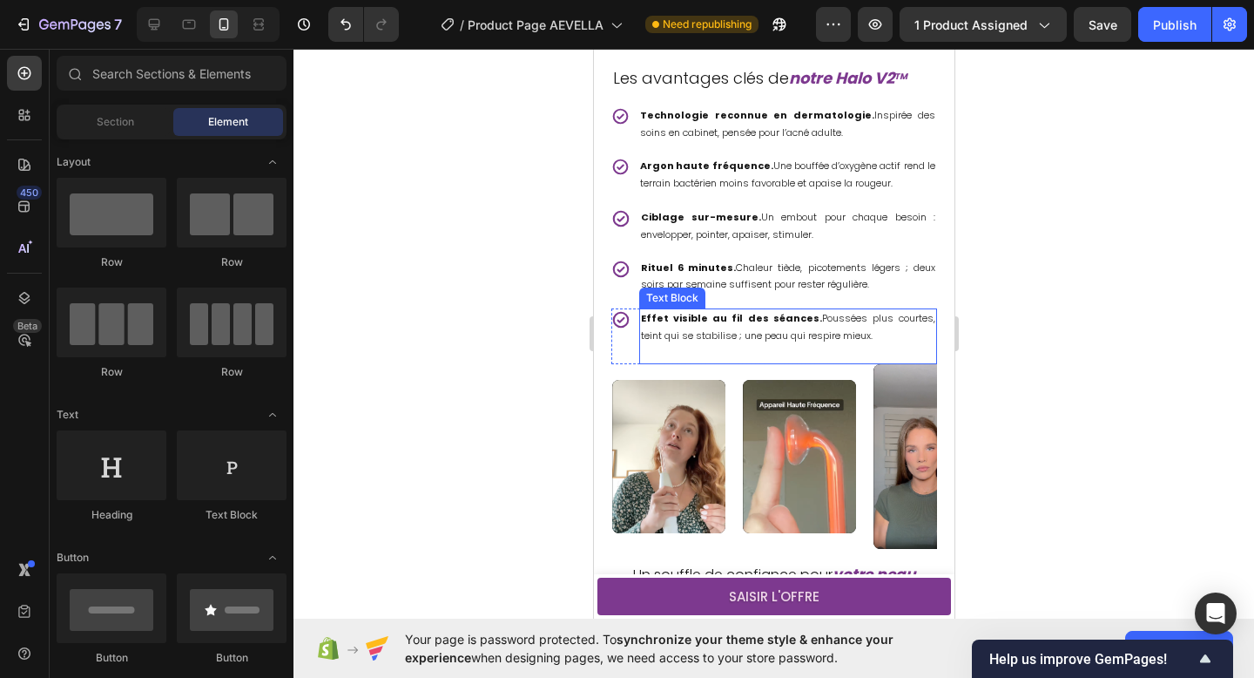
click at [734, 345] on p "Effet visible au fil des séances. Poussées plus courtes, teint qui se stabilise…" at bounding box center [787, 327] width 294 height 35
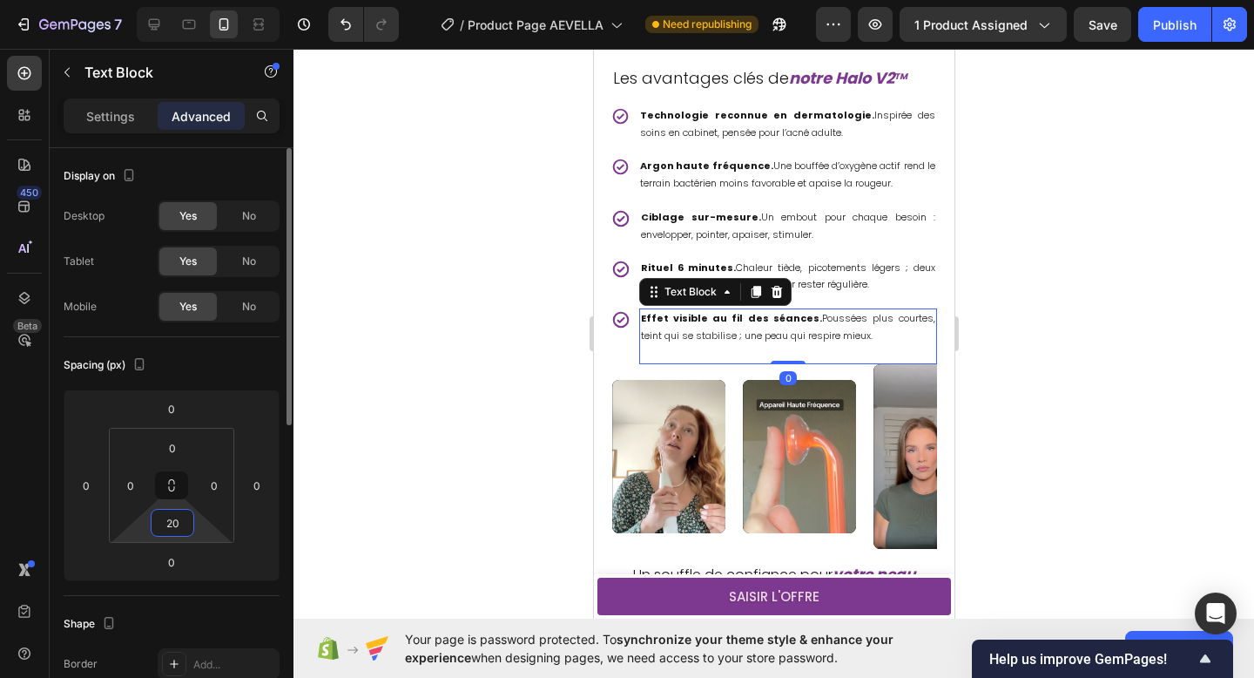
click at [183, 519] on input "20" at bounding box center [172, 522] width 35 height 26
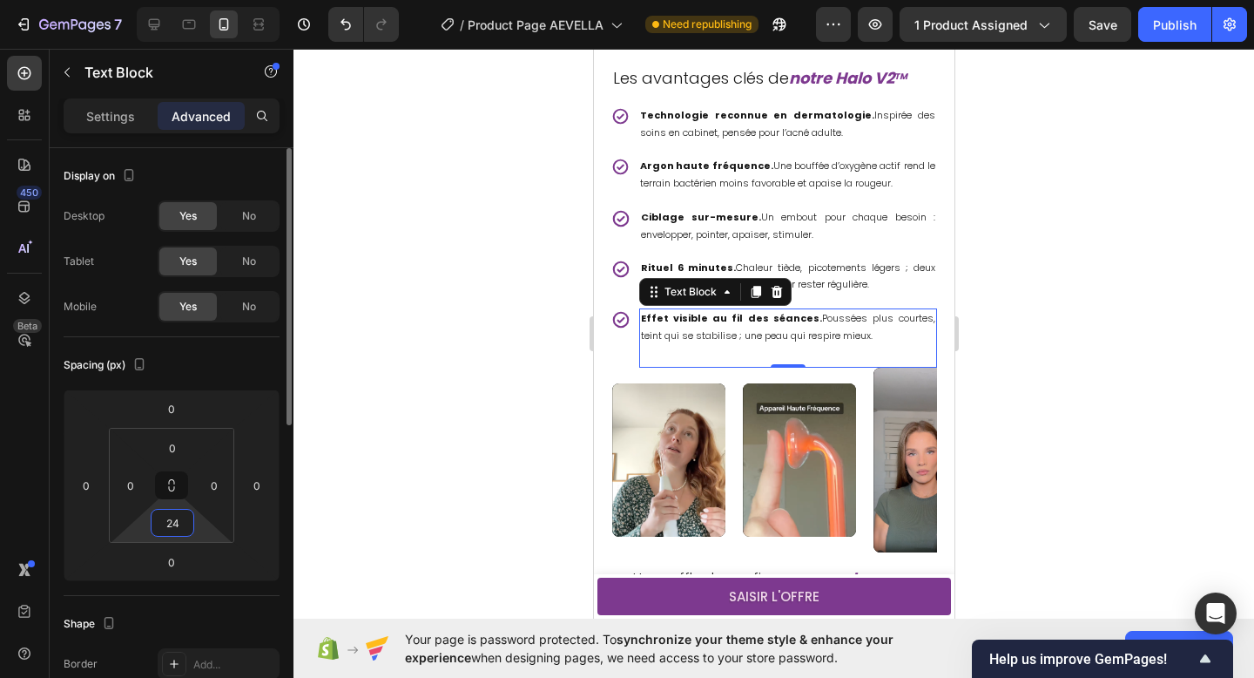
type input "2"
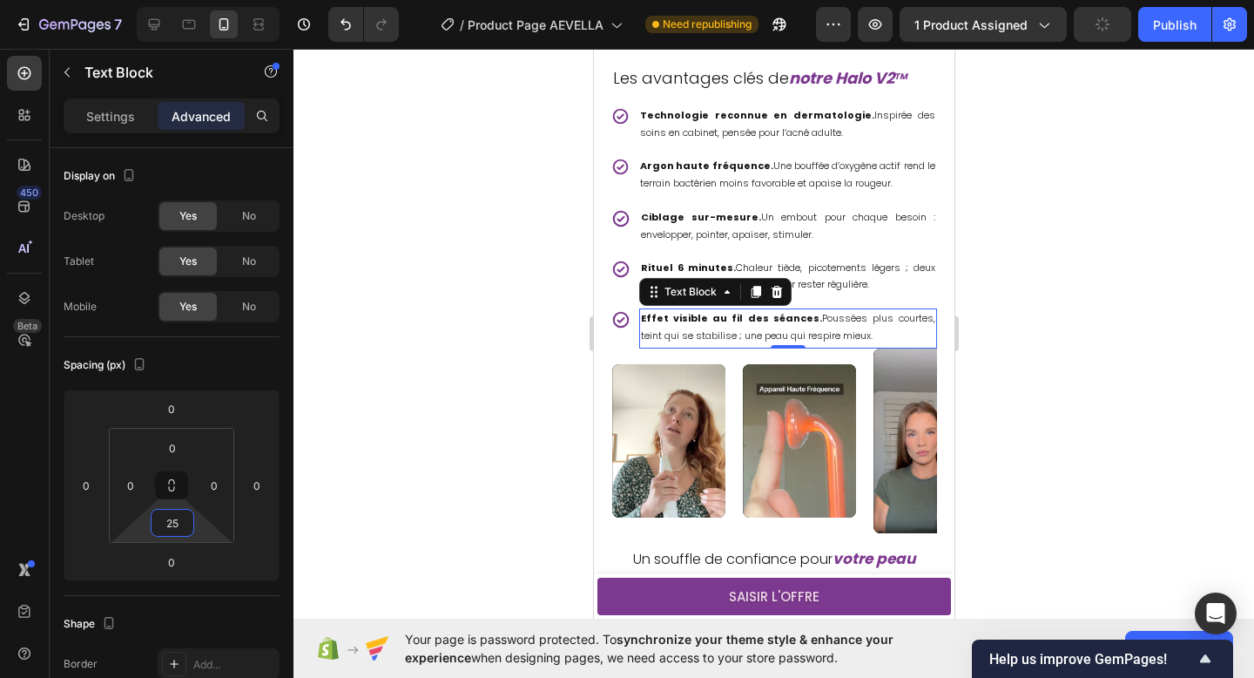
drag, startPoint x: 387, startPoint y: 530, endPoint x: 162, endPoint y: 409, distance: 254.8
click at [387, 530] on div at bounding box center [773, 363] width 961 height 629
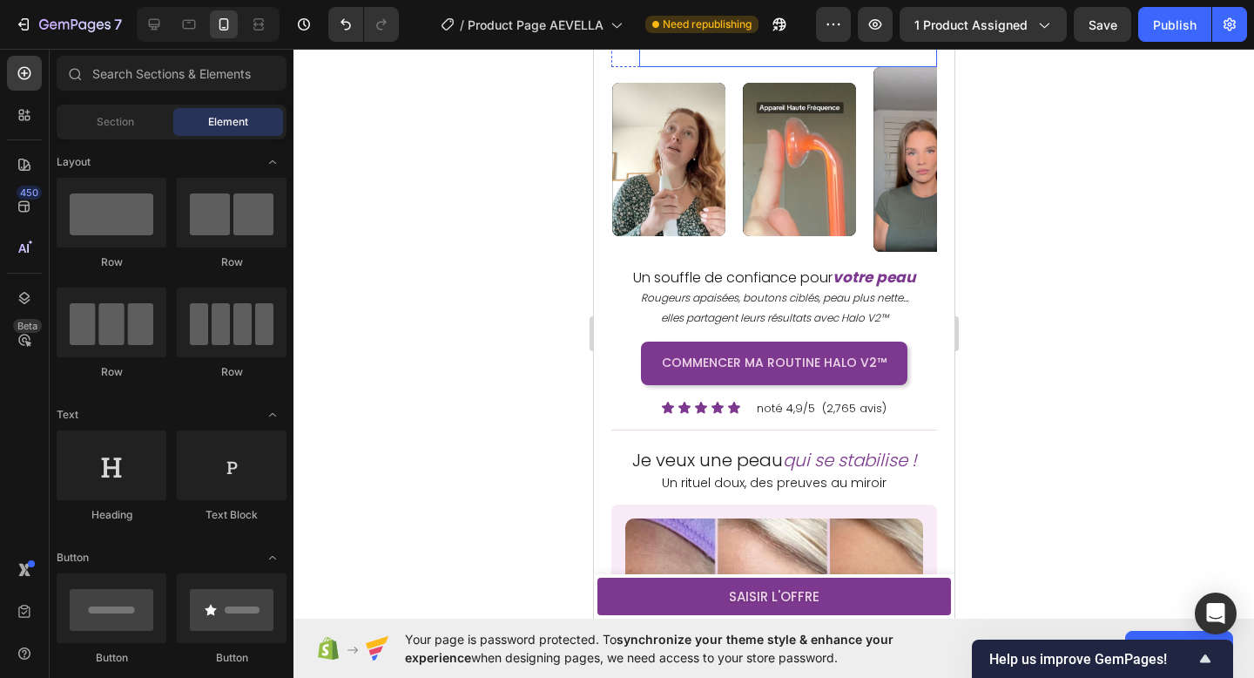
scroll to position [1880, 0]
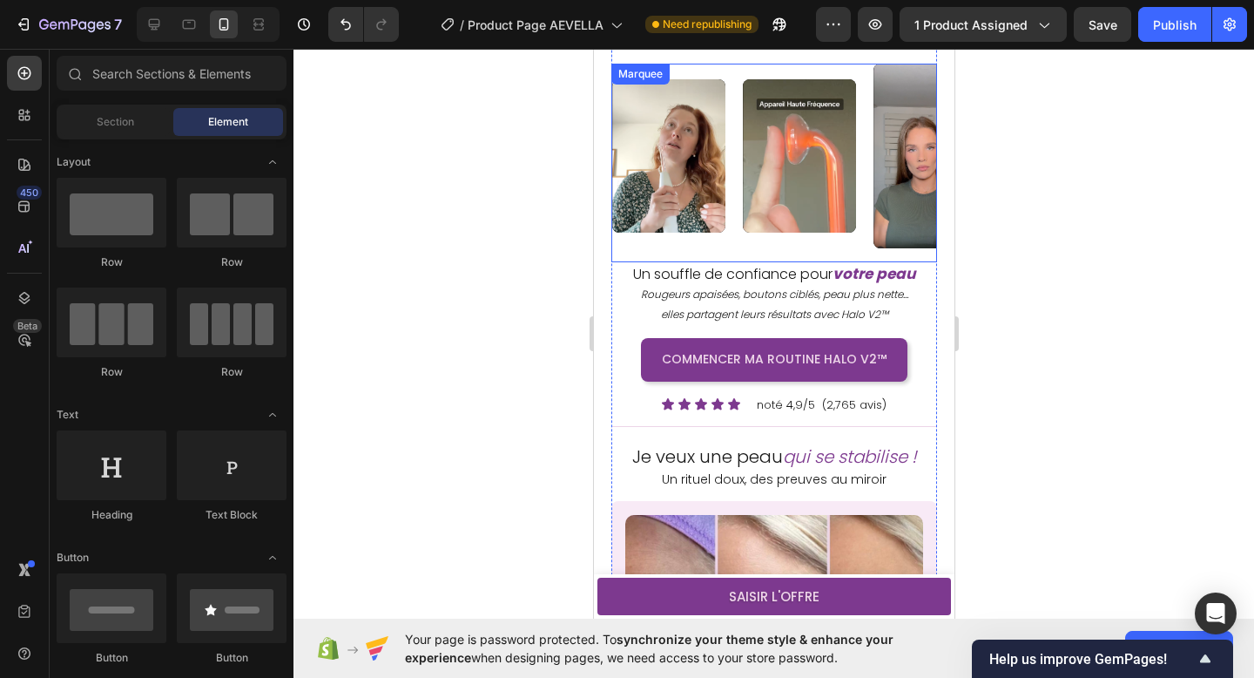
click at [741, 263] on div "Video Video Video Video Video Video Video Video Video Video Marquee" at bounding box center [773, 163] width 326 height 199
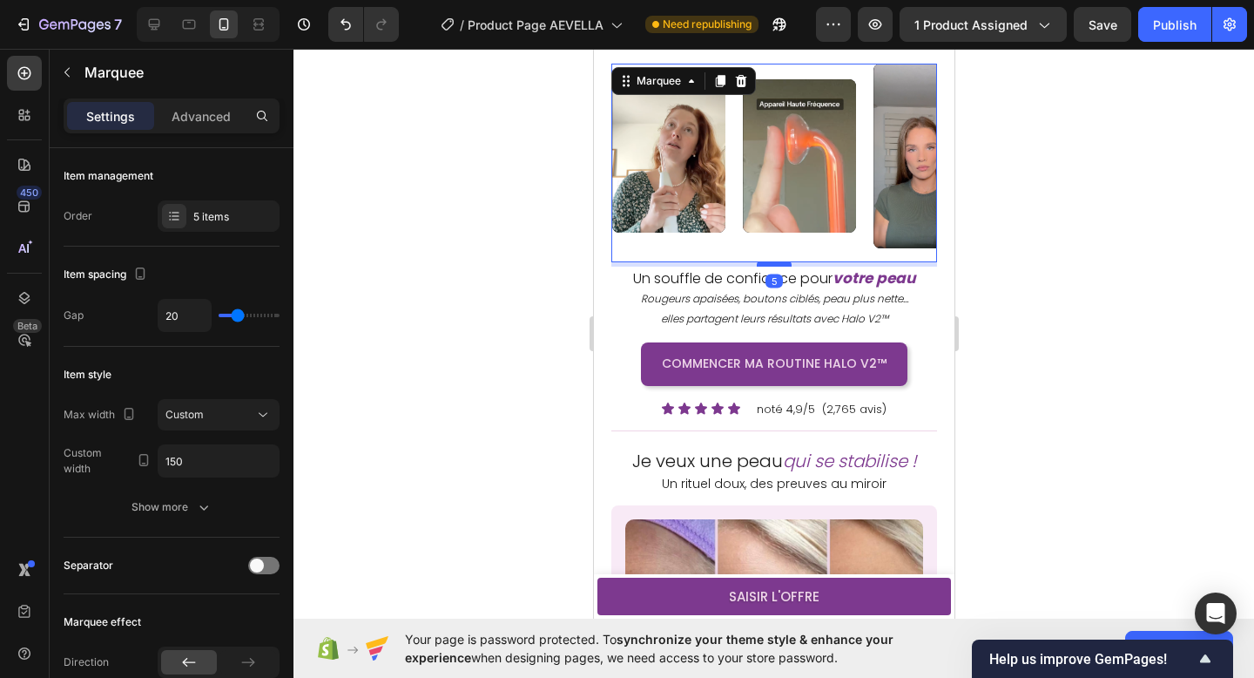
click at [775, 266] on div at bounding box center [773, 263] width 35 height 5
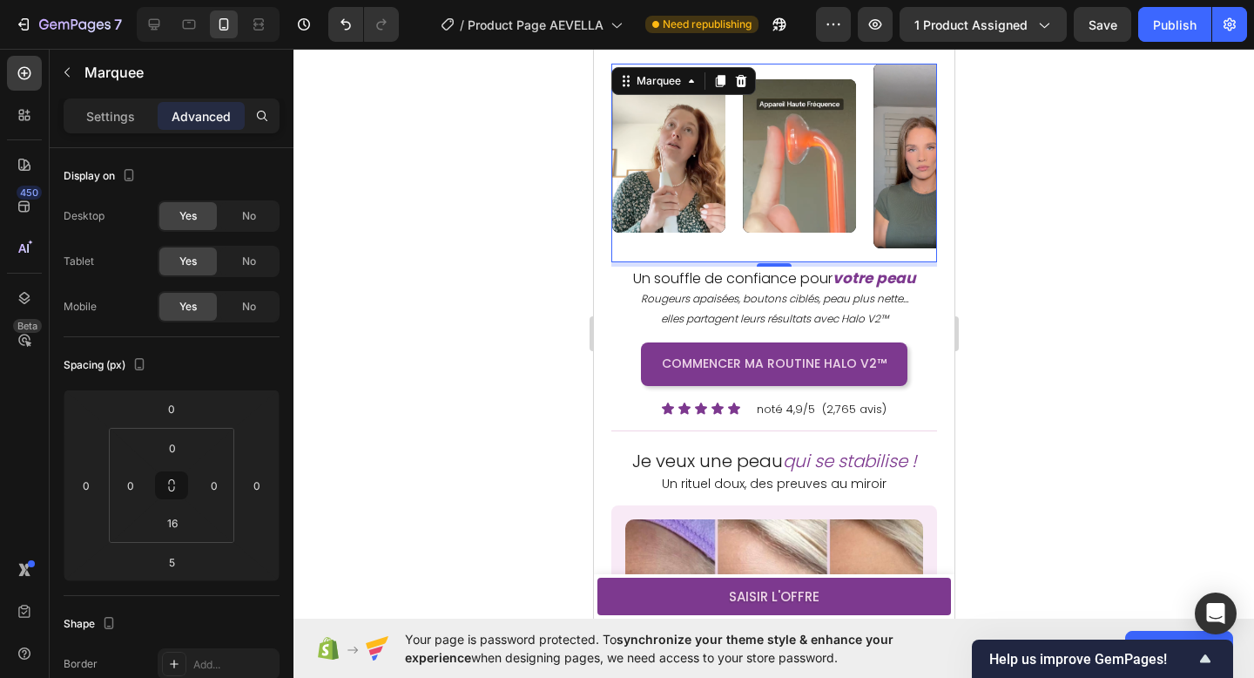
click at [1061, 374] on div at bounding box center [773, 363] width 961 height 629
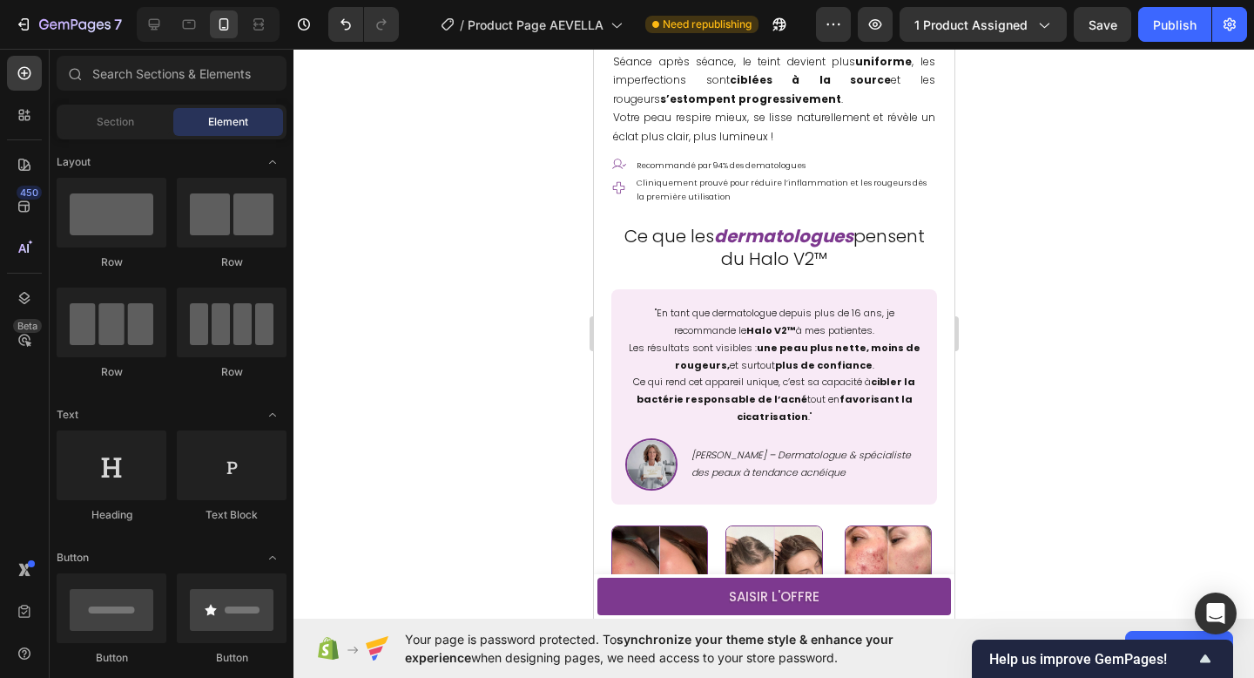
scroll to position [3733, 0]
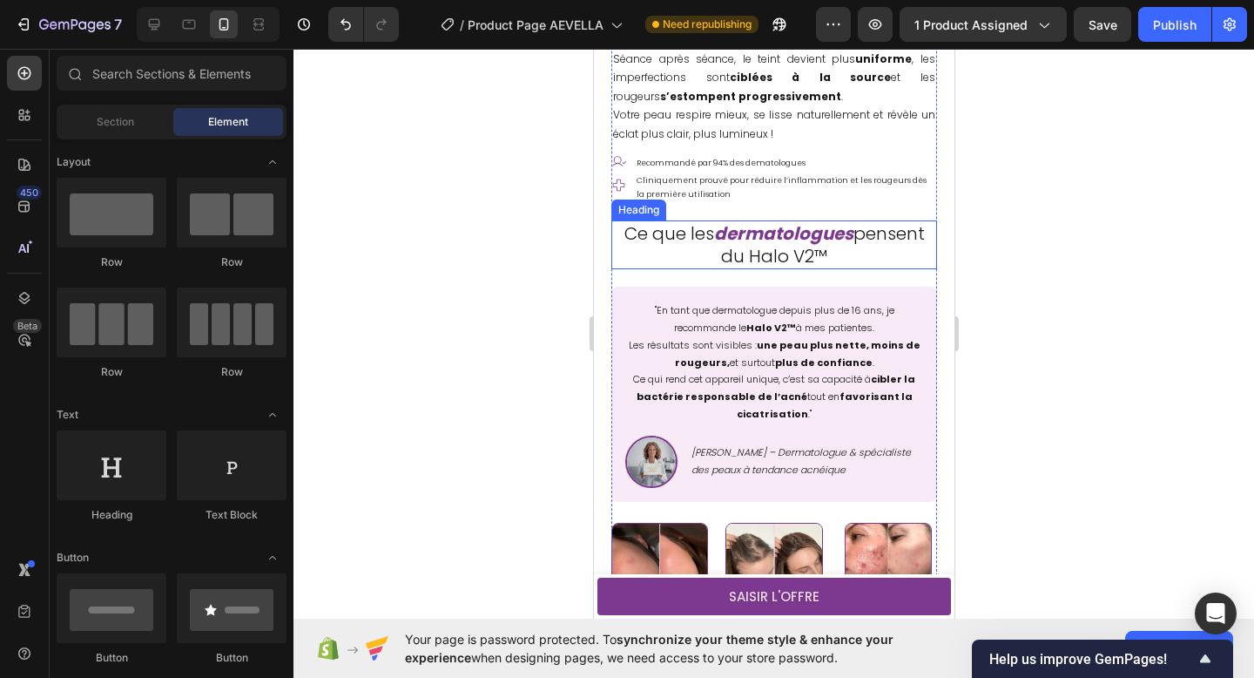
click at [854, 269] on h2 "Ce que les dermatologues pensent du Halo V2™" at bounding box center [773, 244] width 326 height 49
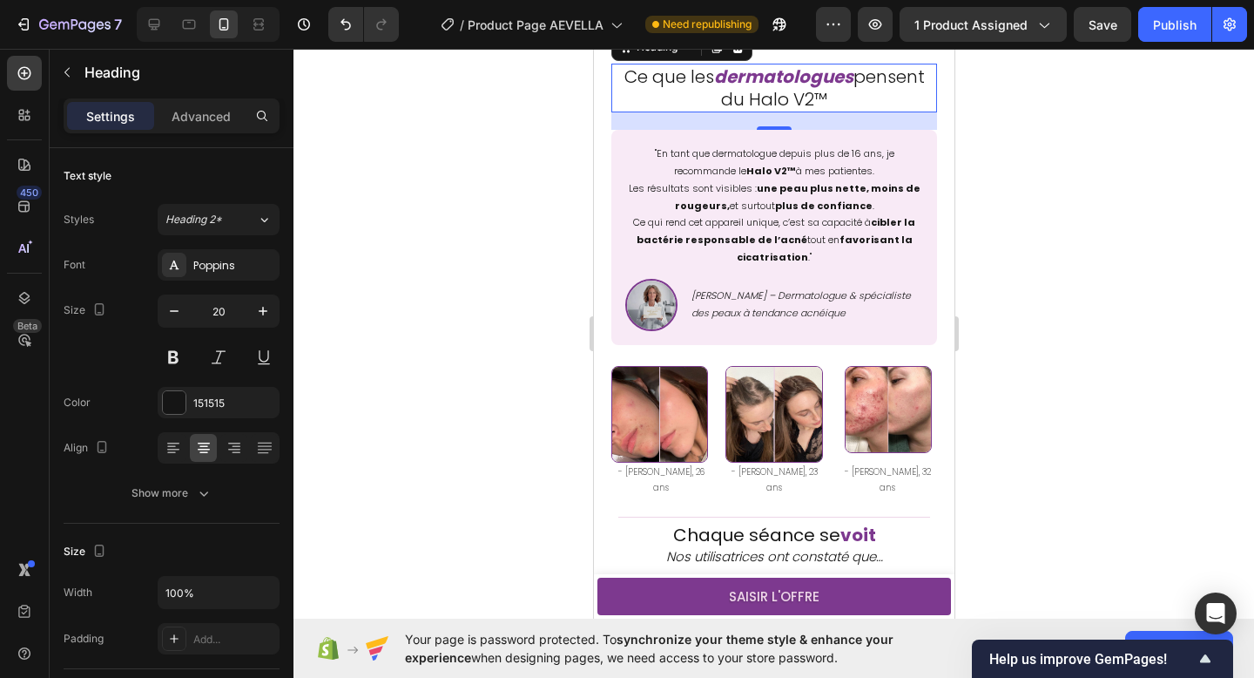
scroll to position [3891, 0]
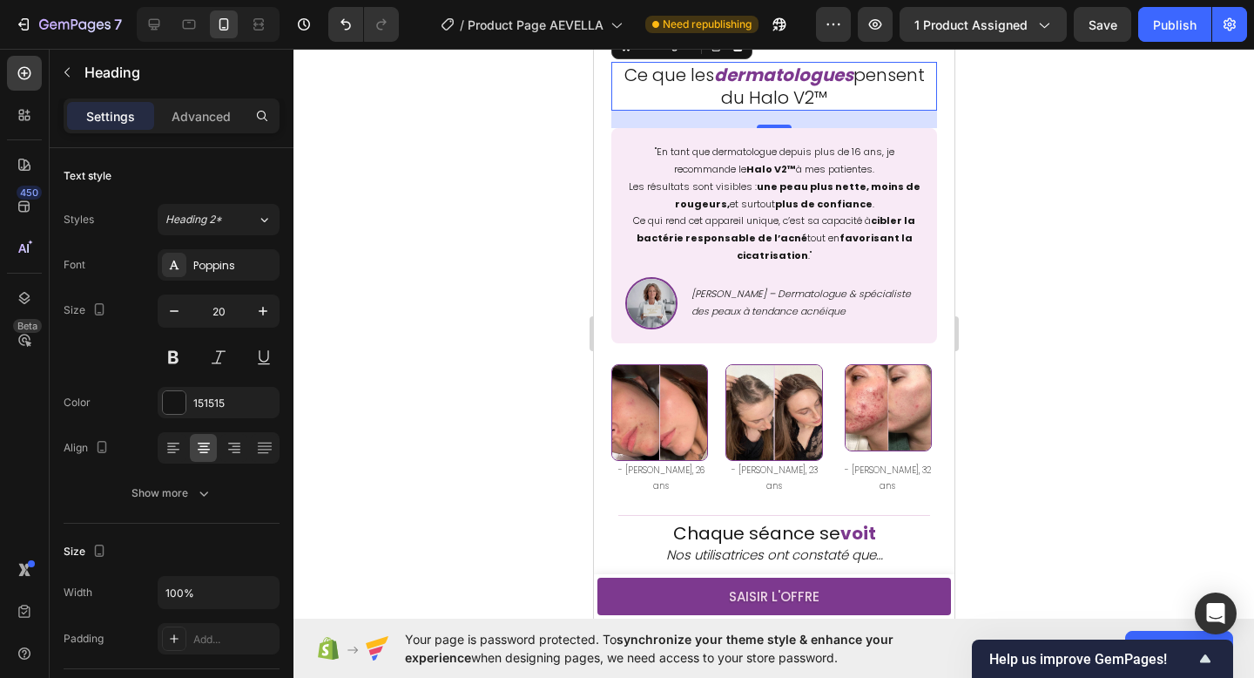
click at [1062, 308] on div at bounding box center [773, 363] width 961 height 629
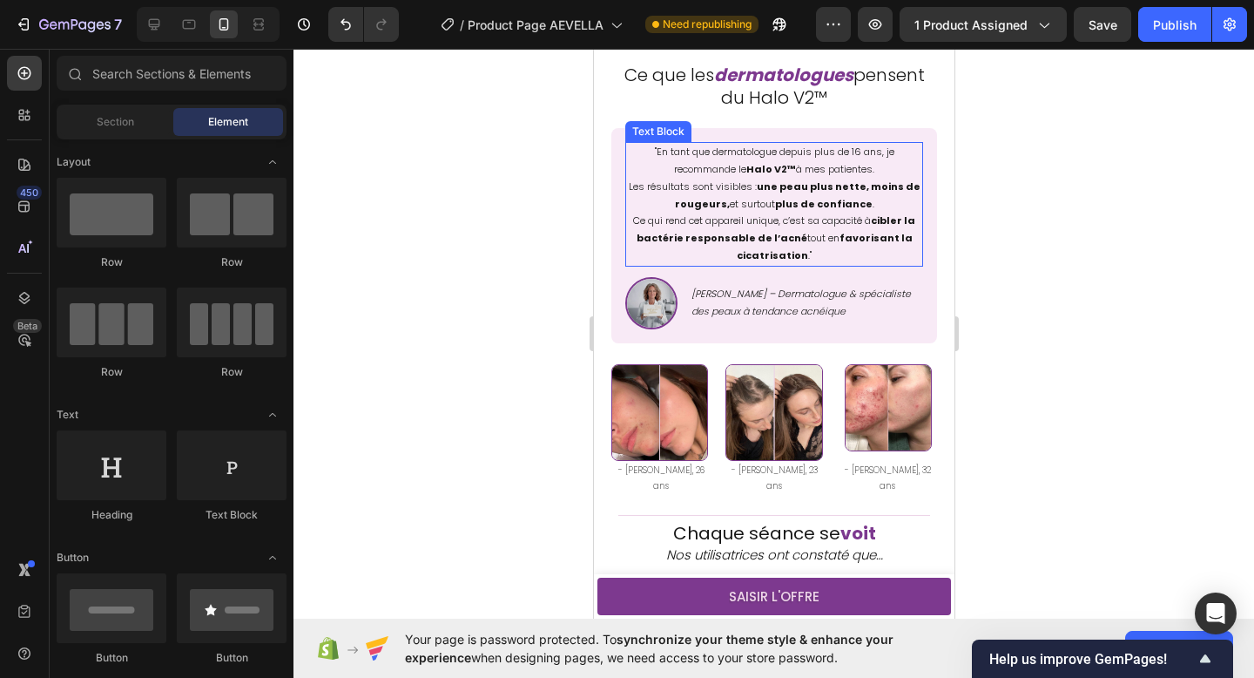
click at [863, 211] on strong "une peau plus nette, moins de rougeurs," at bounding box center [797, 194] width 246 height 31
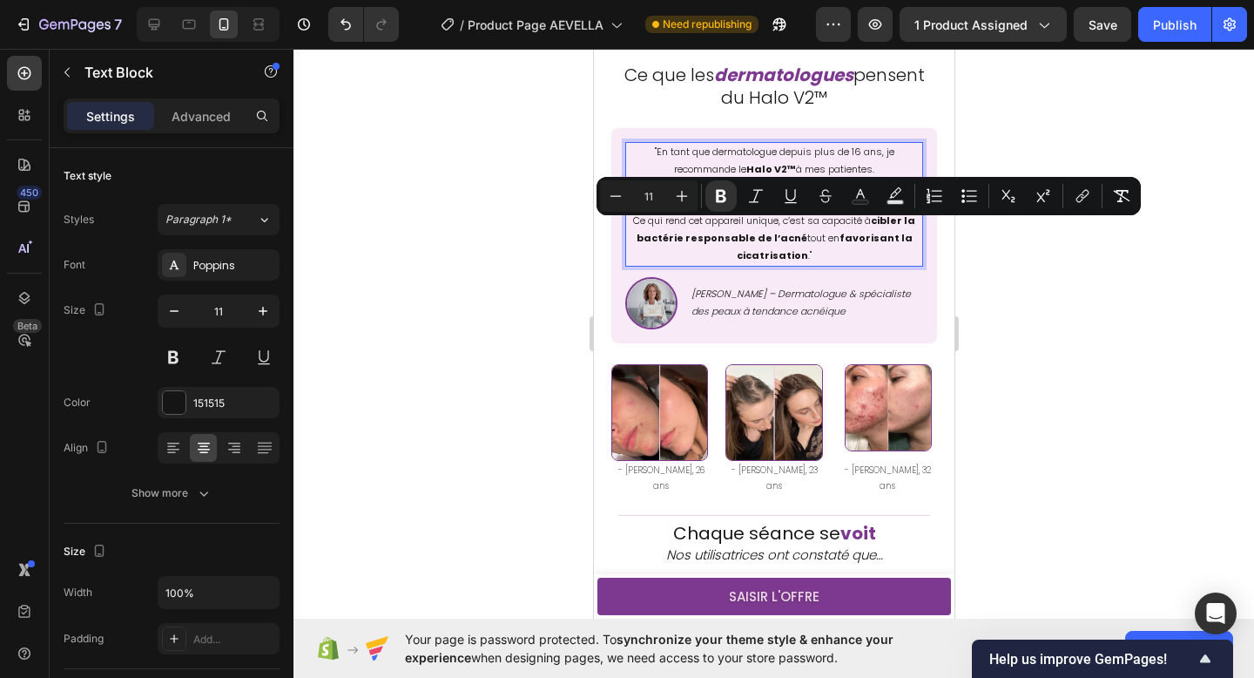
drag, startPoint x: 867, startPoint y: 232, endPoint x: 726, endPoint y: 242, distance: 141.5
click at [724, 201] on icon "Editor contextual toolbar" at bounding box center [721, 196] width 10 height 13
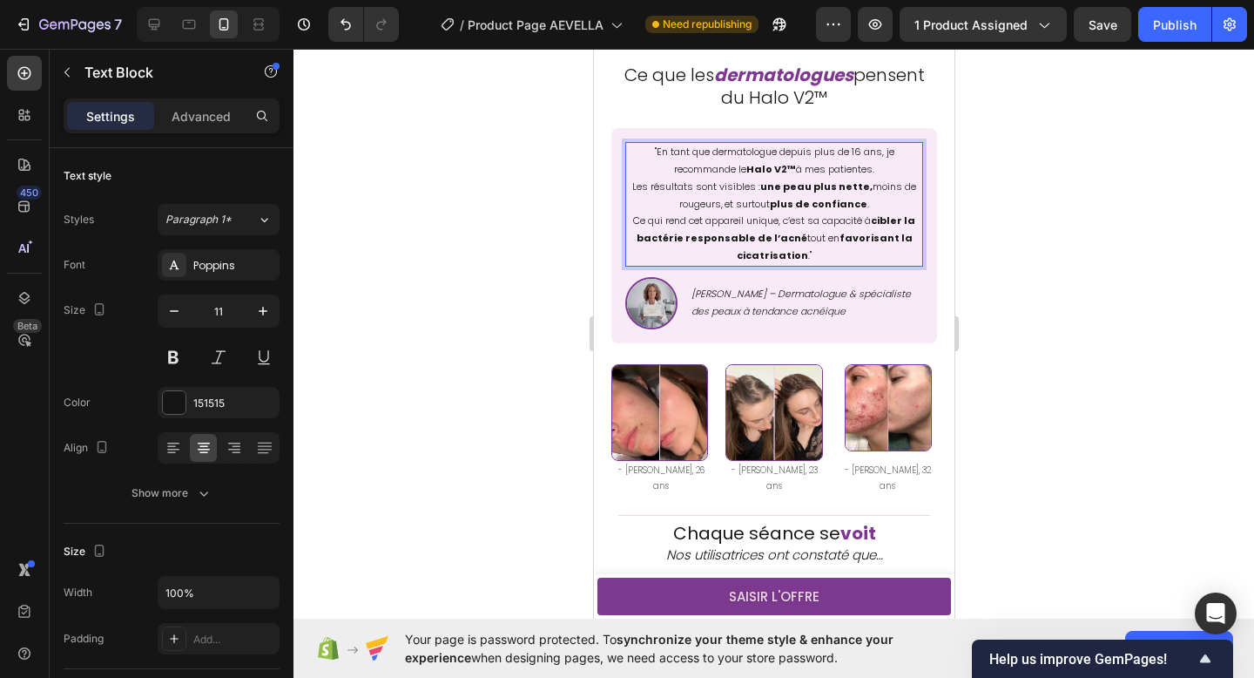
click at [824, 211] on strong "plus de confiance" at bounding box center [818, 204] width 98 height 14
click at [1014, 258] on div at bounding box center [773, 363] width 961 height 629
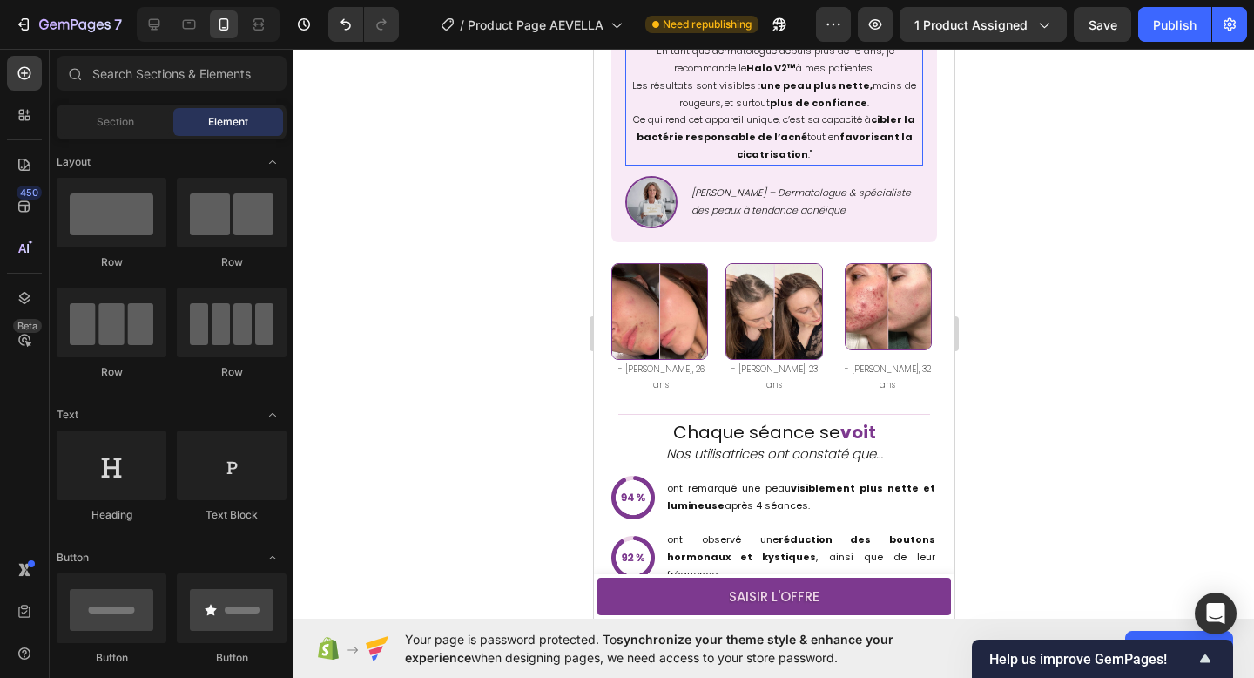
scroll to position [4007, 0]
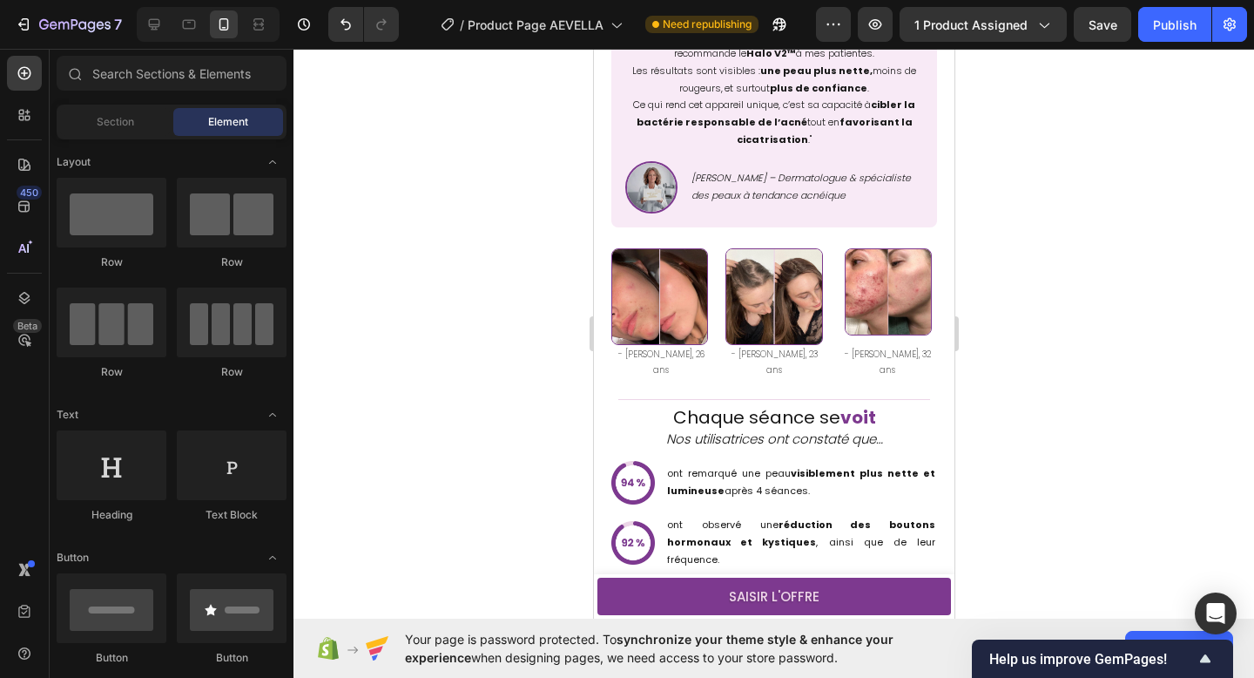
click at [1033, 307] on div at bounding box center [773, 363] width 961 height 629
click at [838, 146] on strong "favorisant la cicatrisation" at bounding box center [824, 130] width 176 height 31
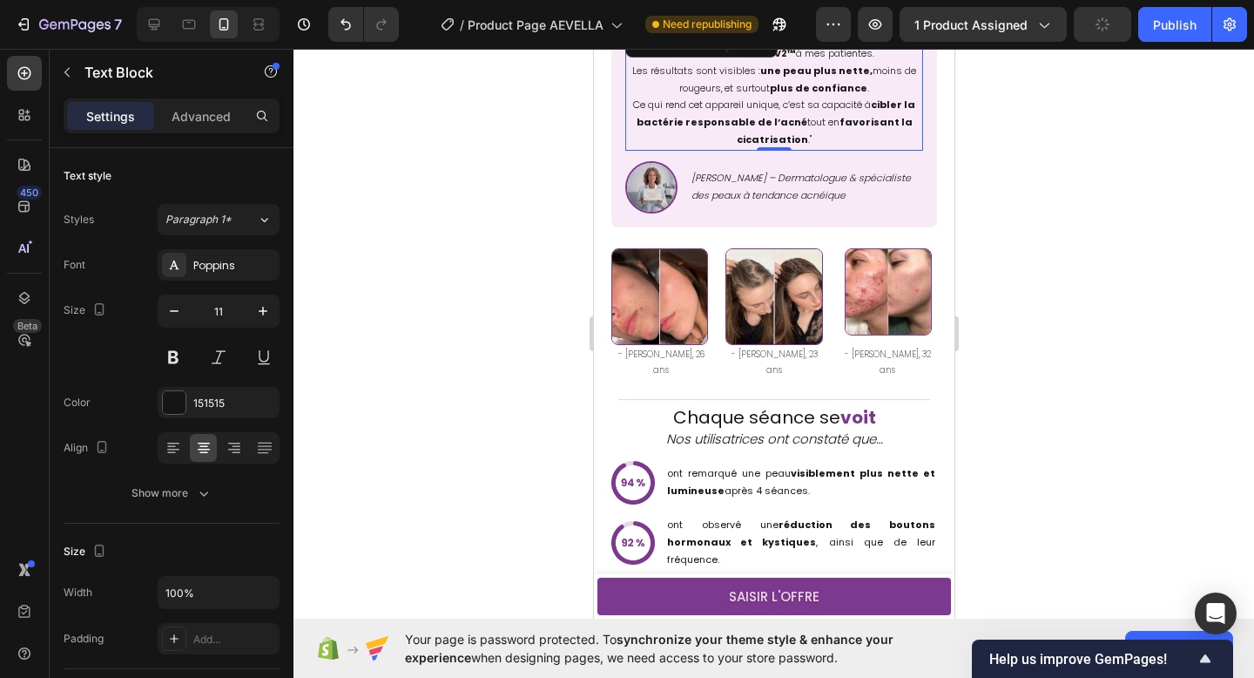
click at [1035, 198] on div at bounding box center [773, 363] width 961 height 629
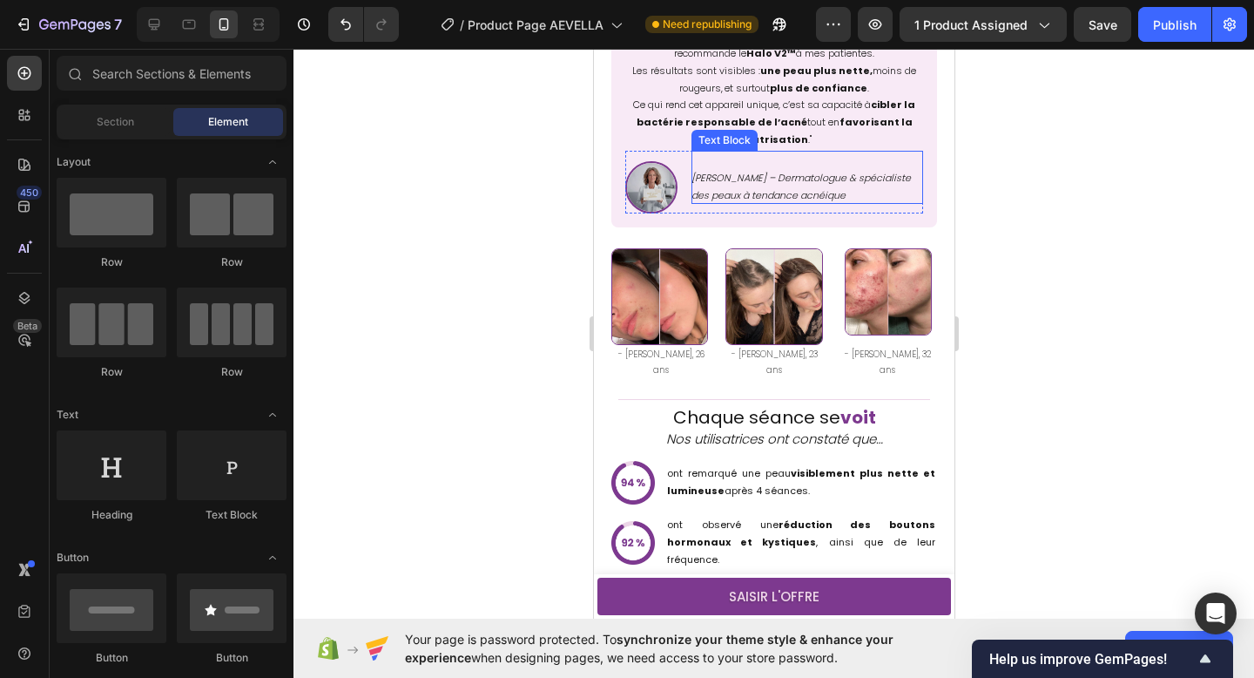
click at [789, 205] on p "[PERSON_NAME] – Dermatologue & spécialiste des peaux à tendance acnéique" at bounding box center [807, 187] width 232 height 35
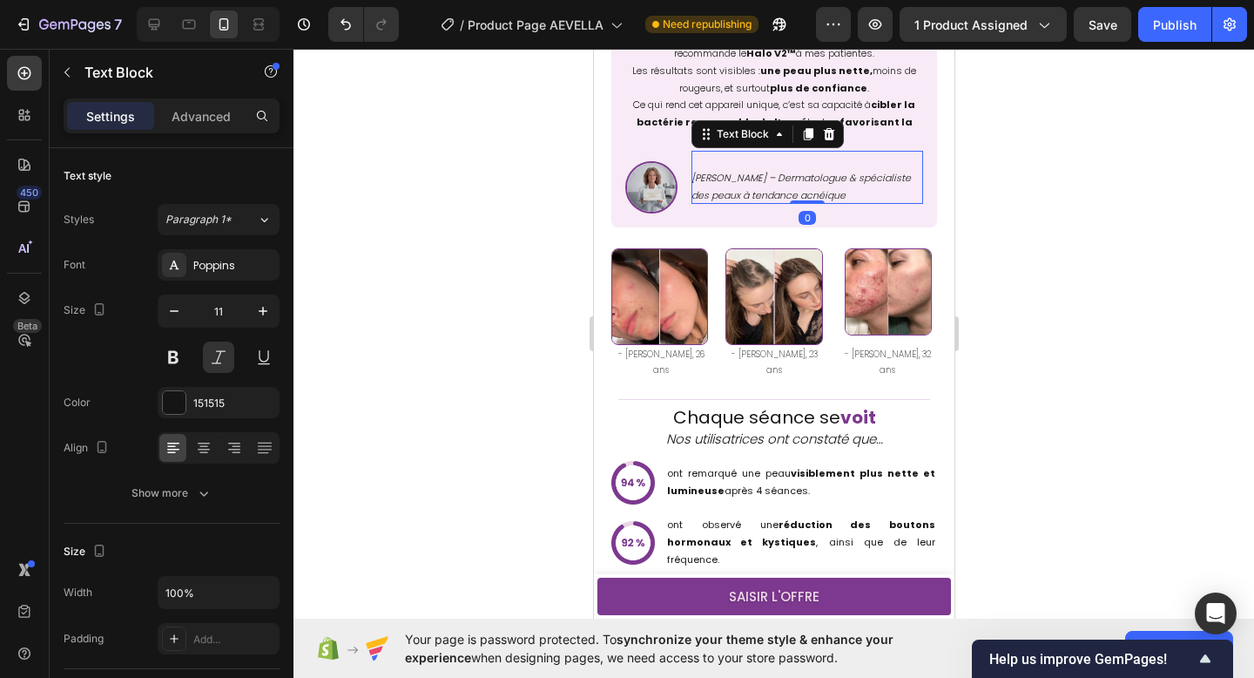
click at [789, 205] on p "[PERSON_NAME] – Dermatologue & spécialiste des peaux à tendance acnéique" at bounding box center [807, 187] width 232 height 35
click at [1049, 292] on div at bounding box center [773, 363] width 961 height 629
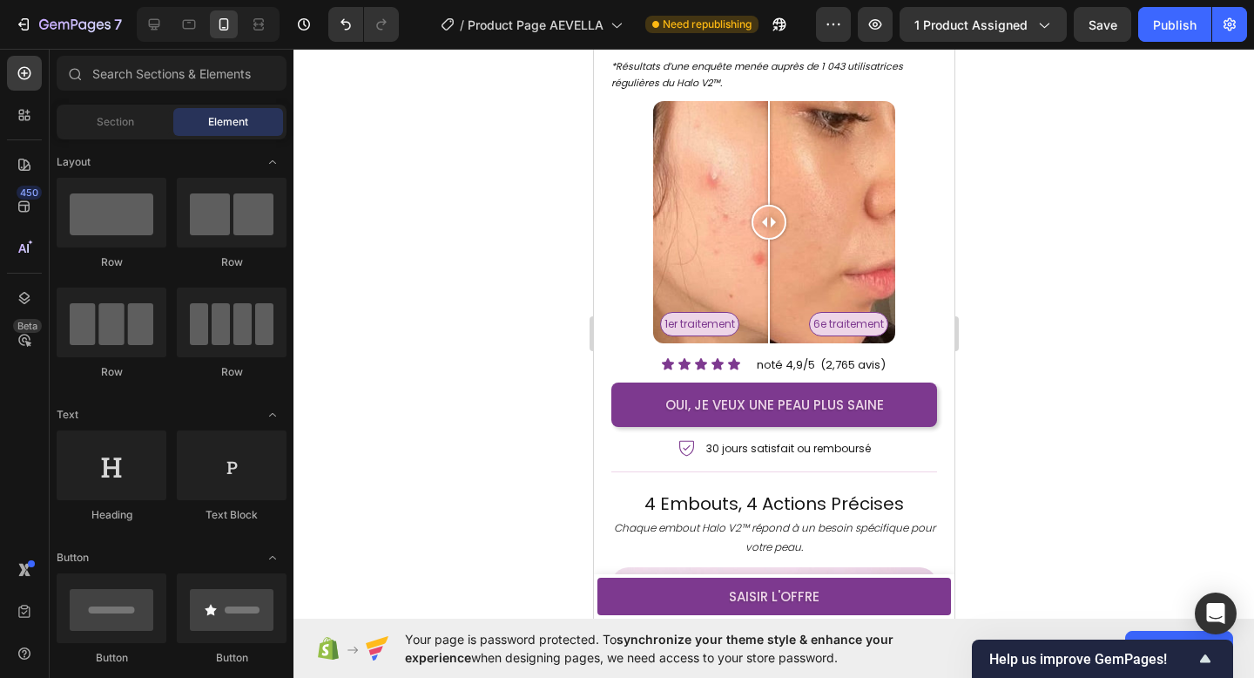
scroll to position [4589, 0]
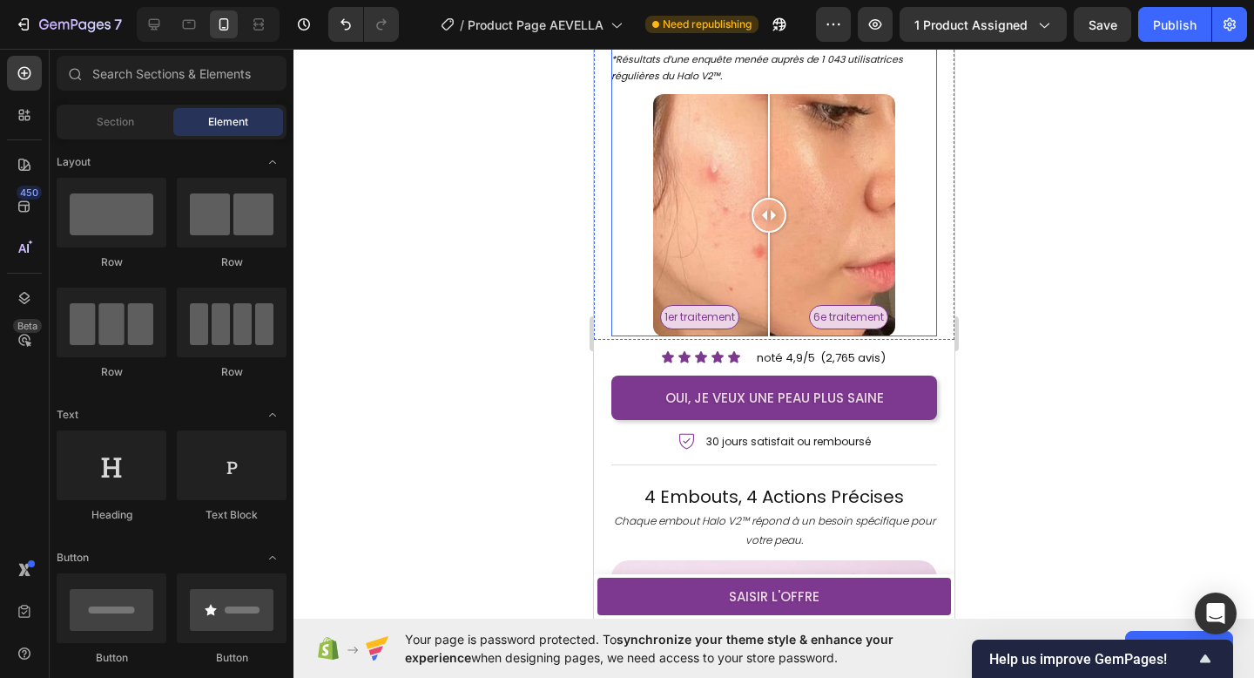
click at [804, 336] on div "1er traitement 6e traitement" at bounding box center [773, 215] width 242 height 242
click at [920, 336] on div "1er traitement 6e traitement Image Comparison" at bounding box center [773, 215] width 326 height 242
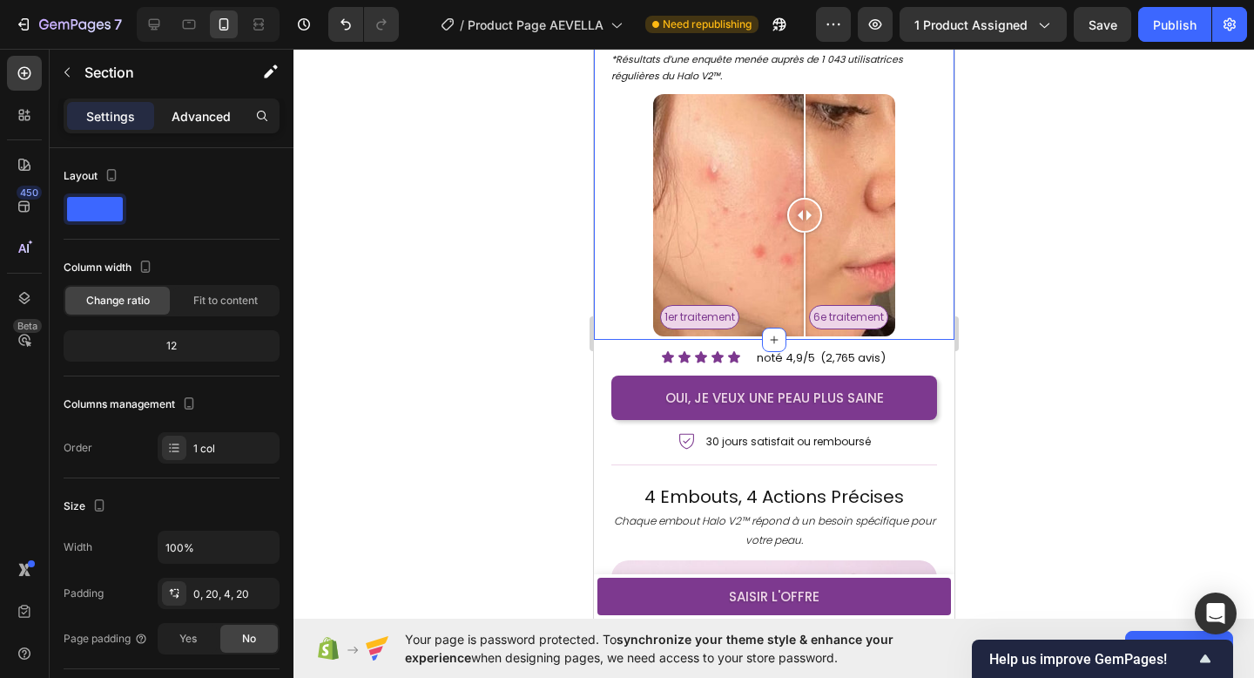
click at [208, 114] on p "Advanced" at bounding box center [201, 116] width 59 height 18
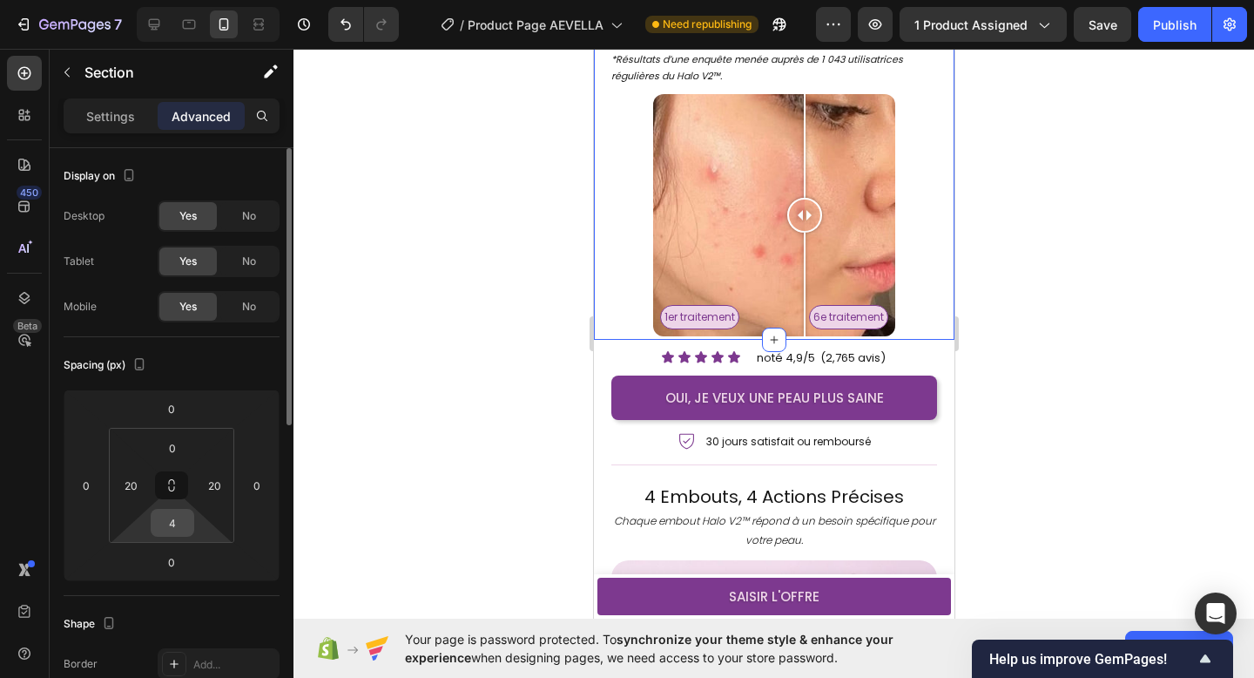
click at [179, 525] on input "4" at bounding box center [172, 522] width 35 height 26
type input "20"
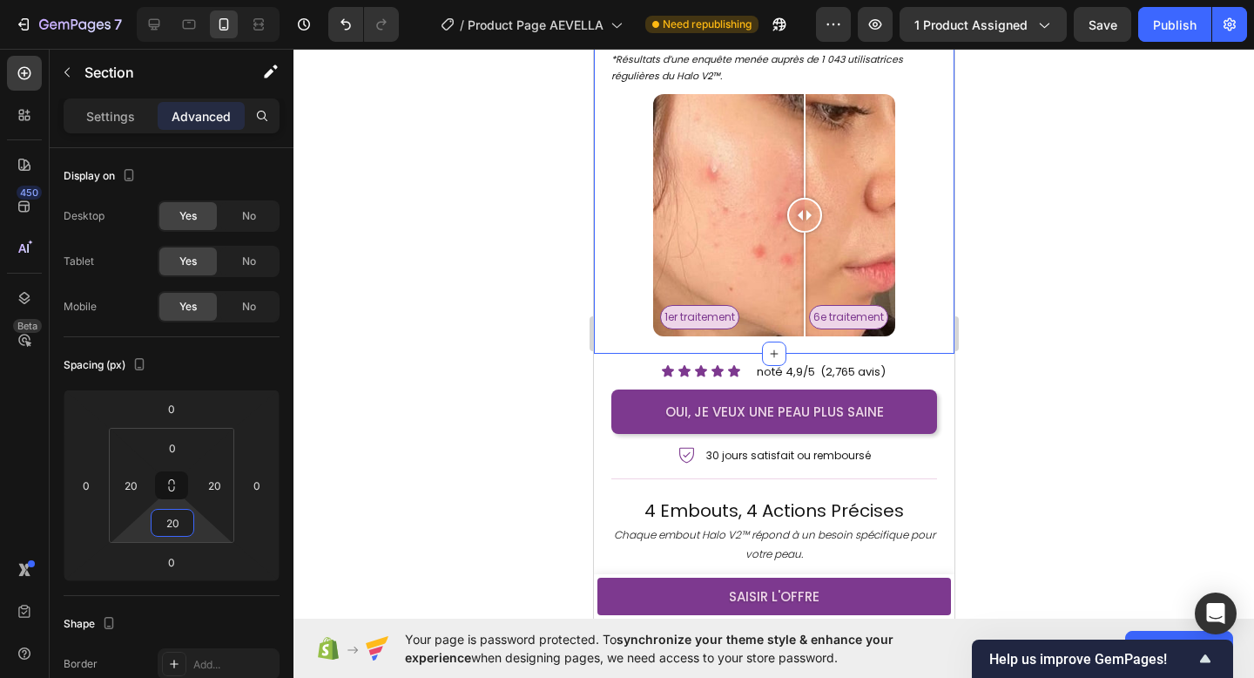
click at [1101, 465] on div at bounding box center [773, 363] width 961 height 629
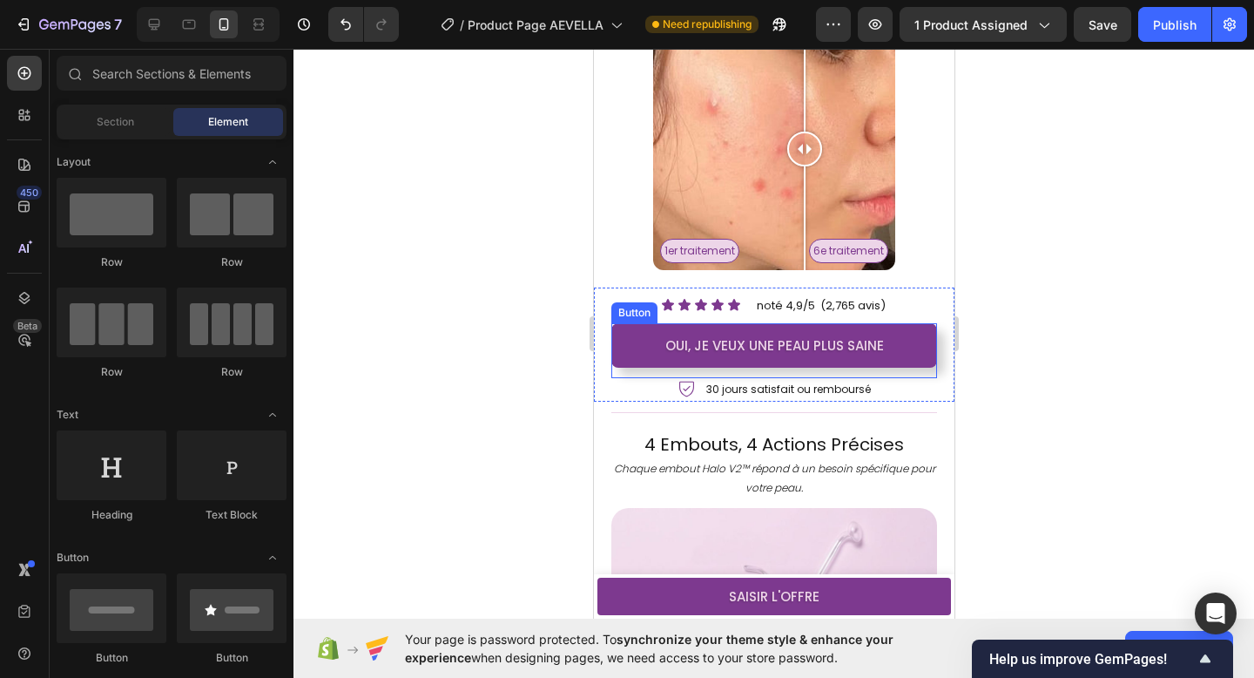
scroll to position [4668, 0]
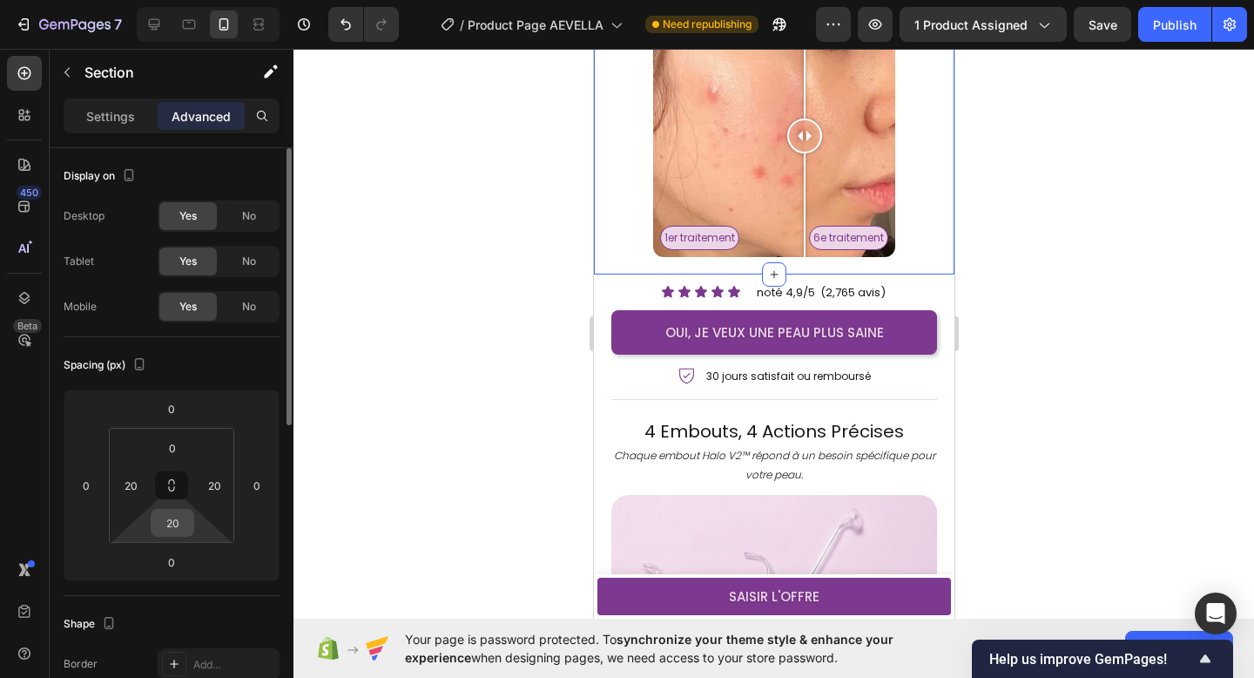
click at [180, 526] on input "20" at bounding box center [172, 522] width 35 height 26
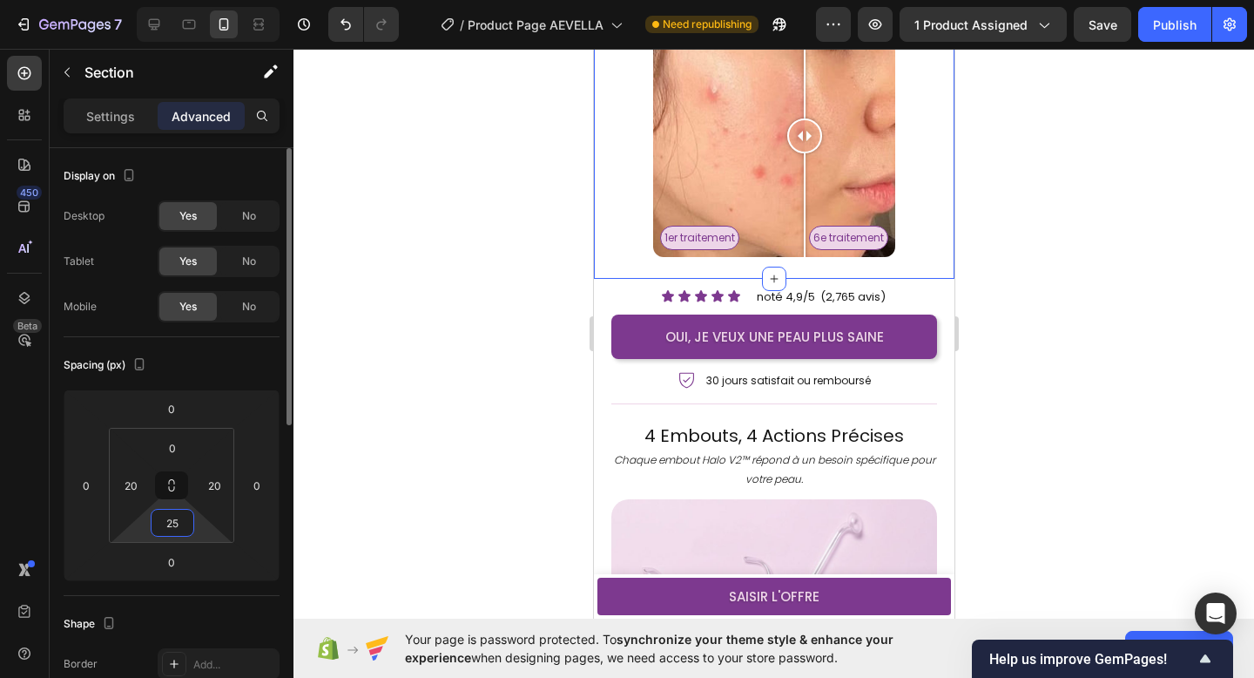
type input "25"
click at [1185, 418] on div at bounding box center [773, 363] width 961 height 629
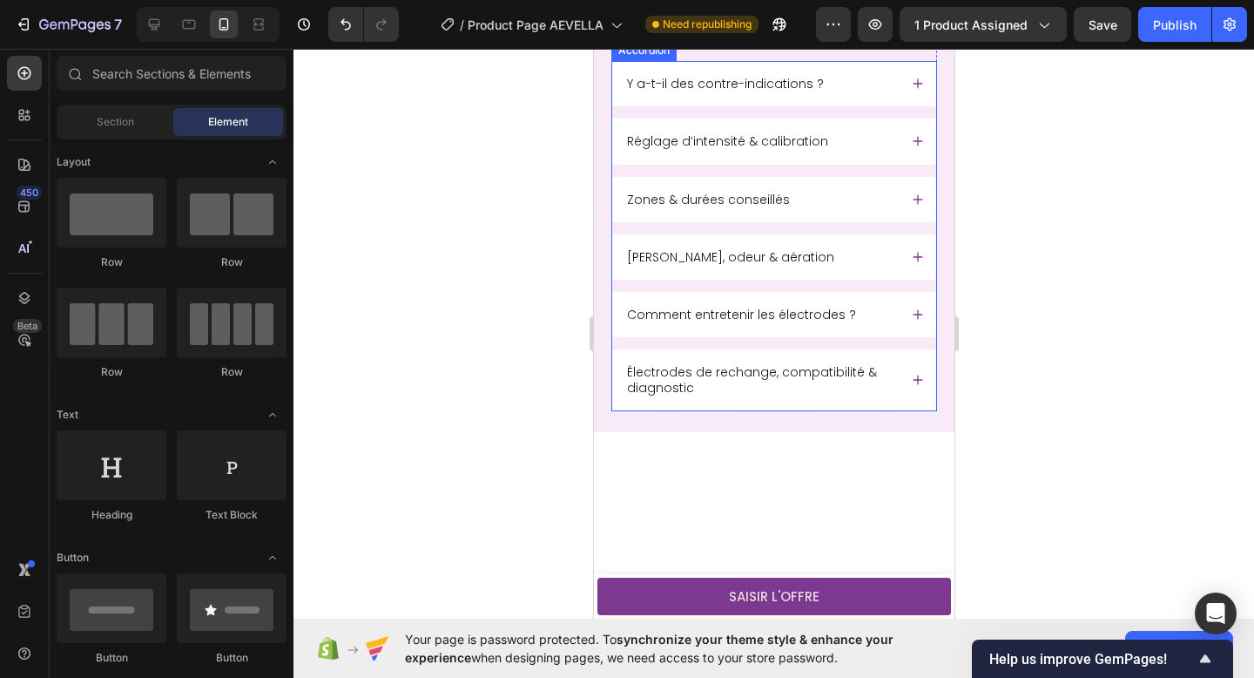
scroll to position [5935, 0]
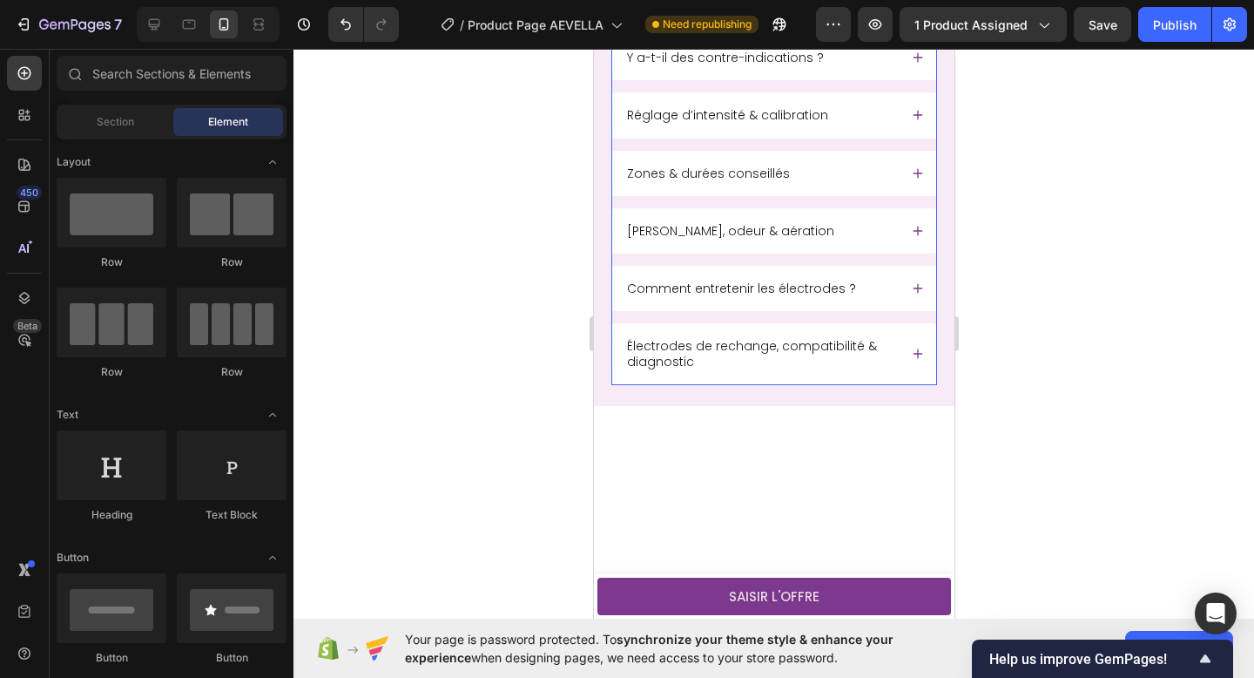
click at [871, 68] on div "Y a-t-il des contre-indications ?" at bounding box center [760, 57] width 273 height 21
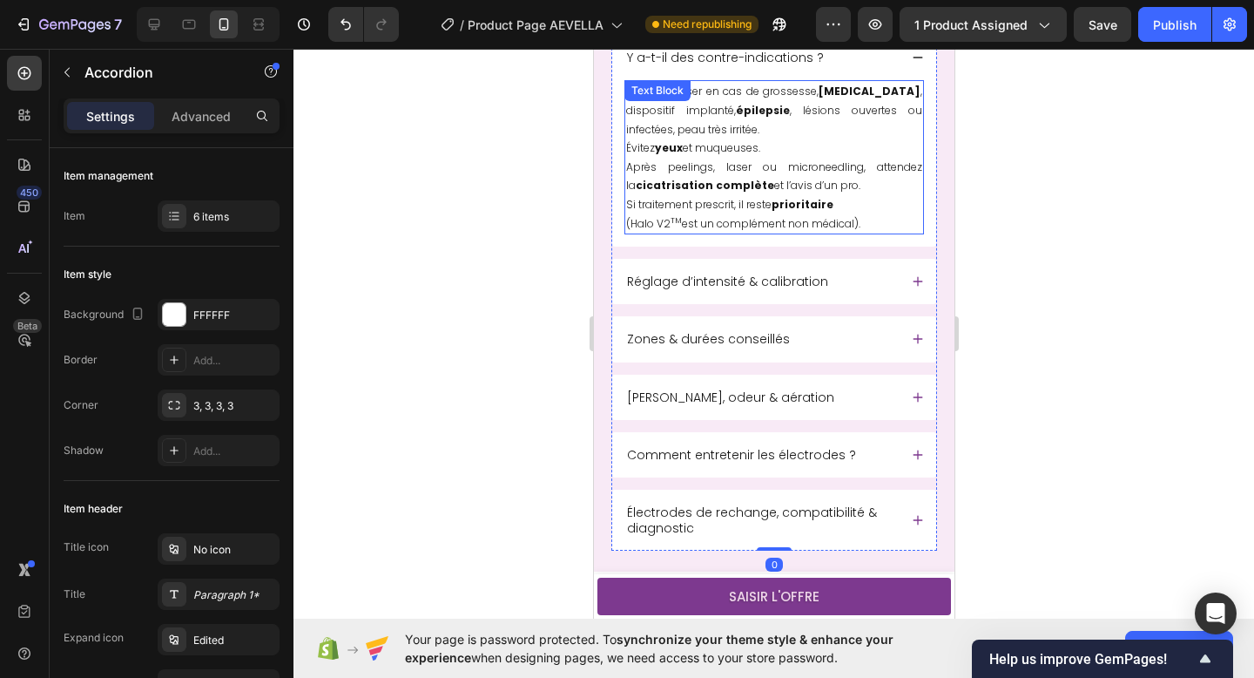
scroll to position [5976, 0]
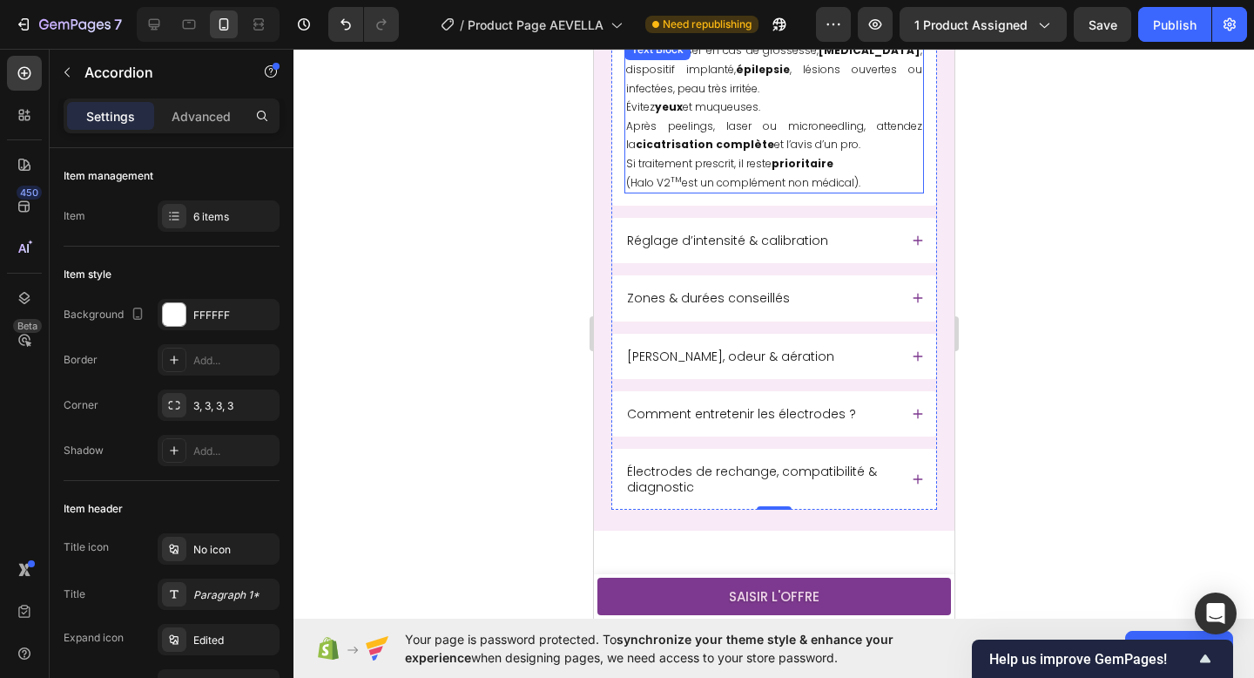
click at [814, 98] on p "Ne pas utiliser en cas de grossesse, pacemaker , dispositif implanté, épilepsie…" at bounding box center [773, 69] width 296 height 57
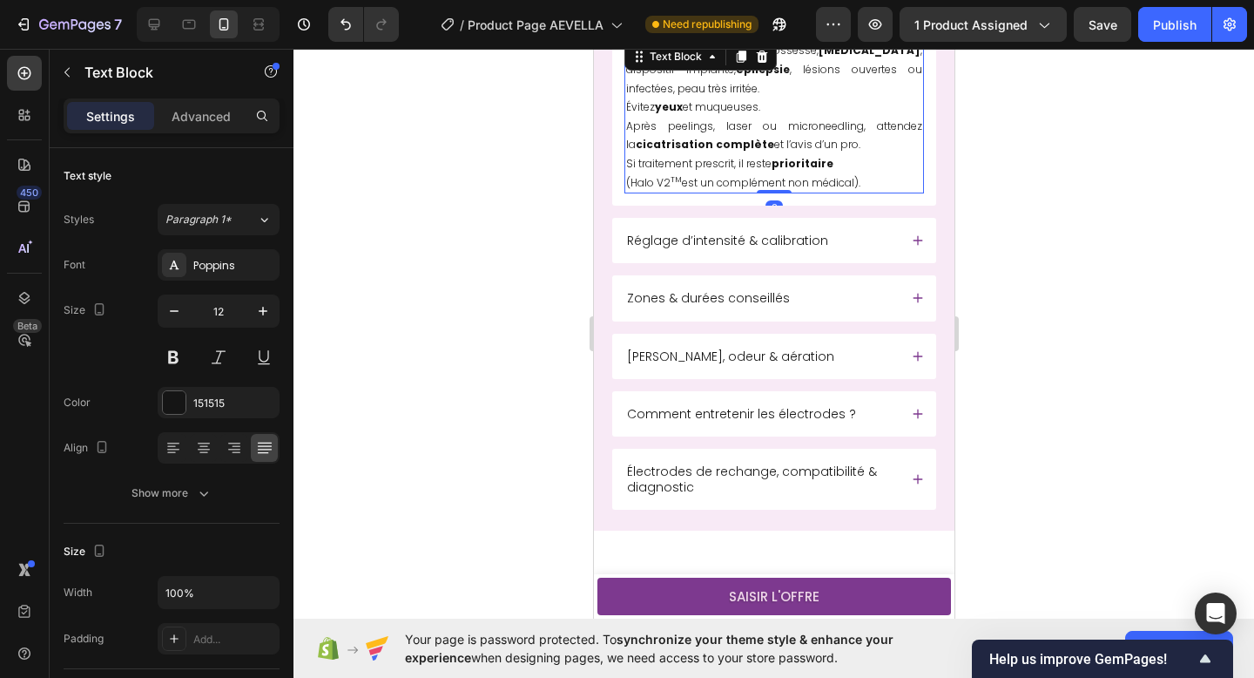
click at [814, 98] on p "Ne pas utiliser en cas de grossesse, pacemaker , dispositif implanté, épilepsie…" at bounding box center [773, 69] width 296 height 57
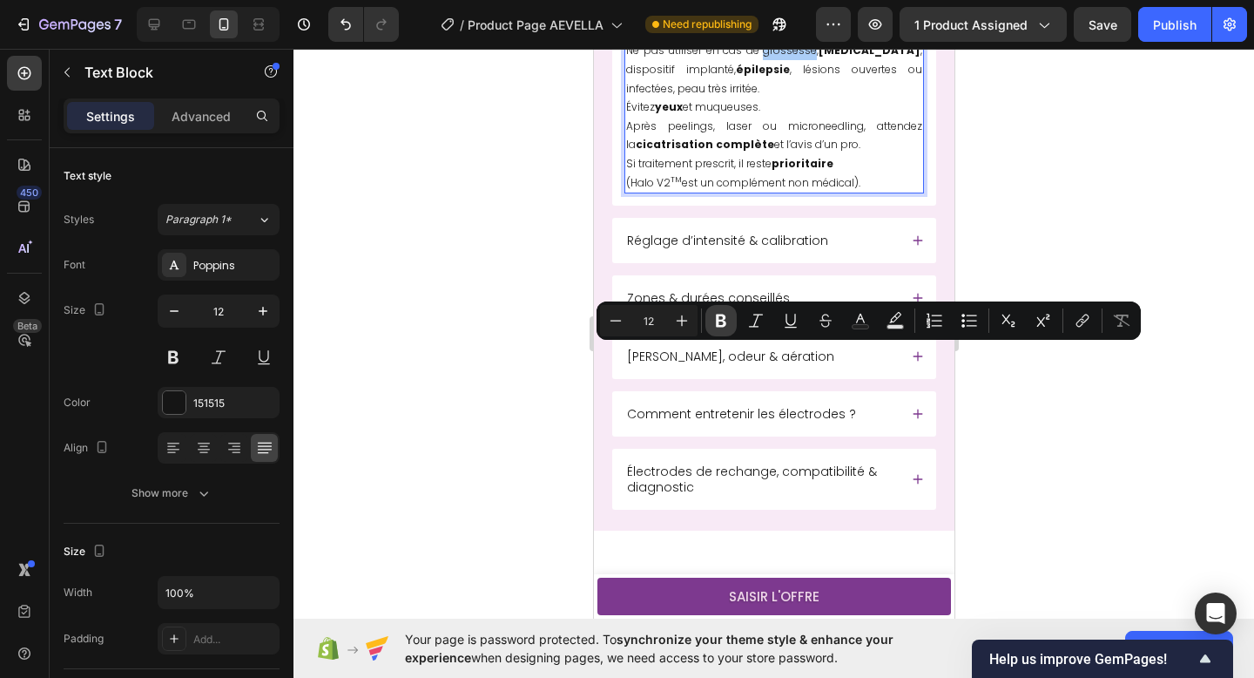
click at [719, 319] on icon "Editor contextual toolbar" at bounding box center [720, 320] width 17 height 17
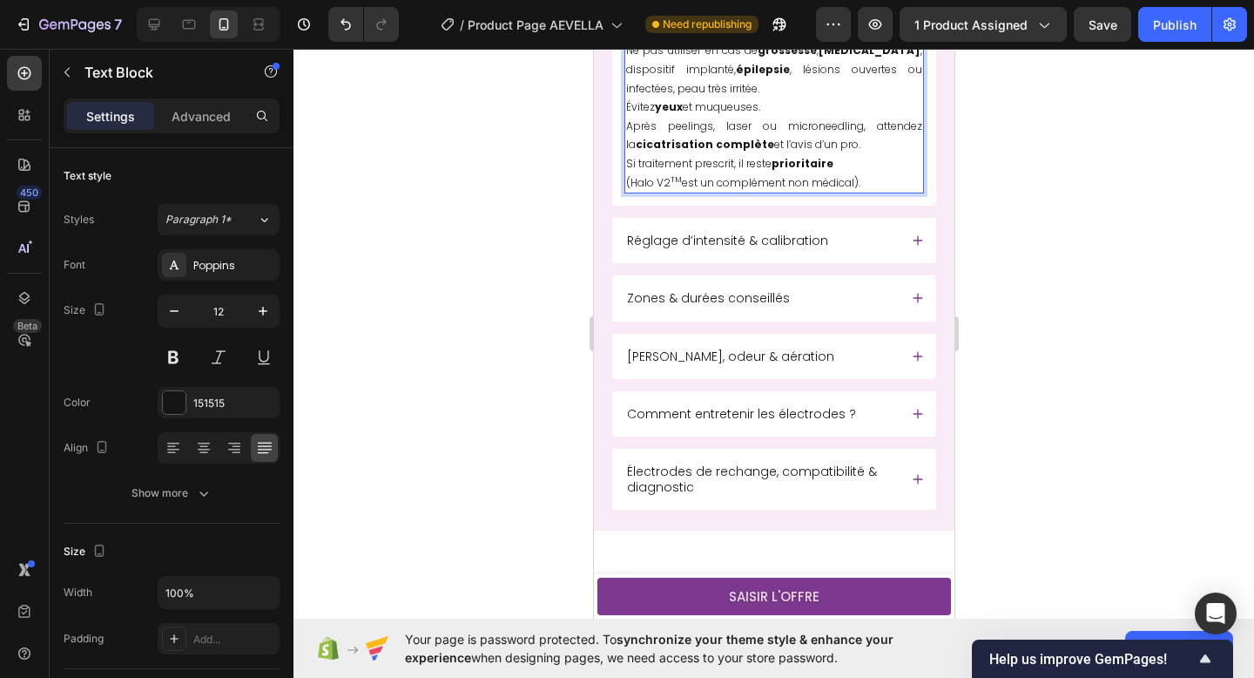
click at [1040, 440] on div at bounding box center [773, 363] width 961 height 629
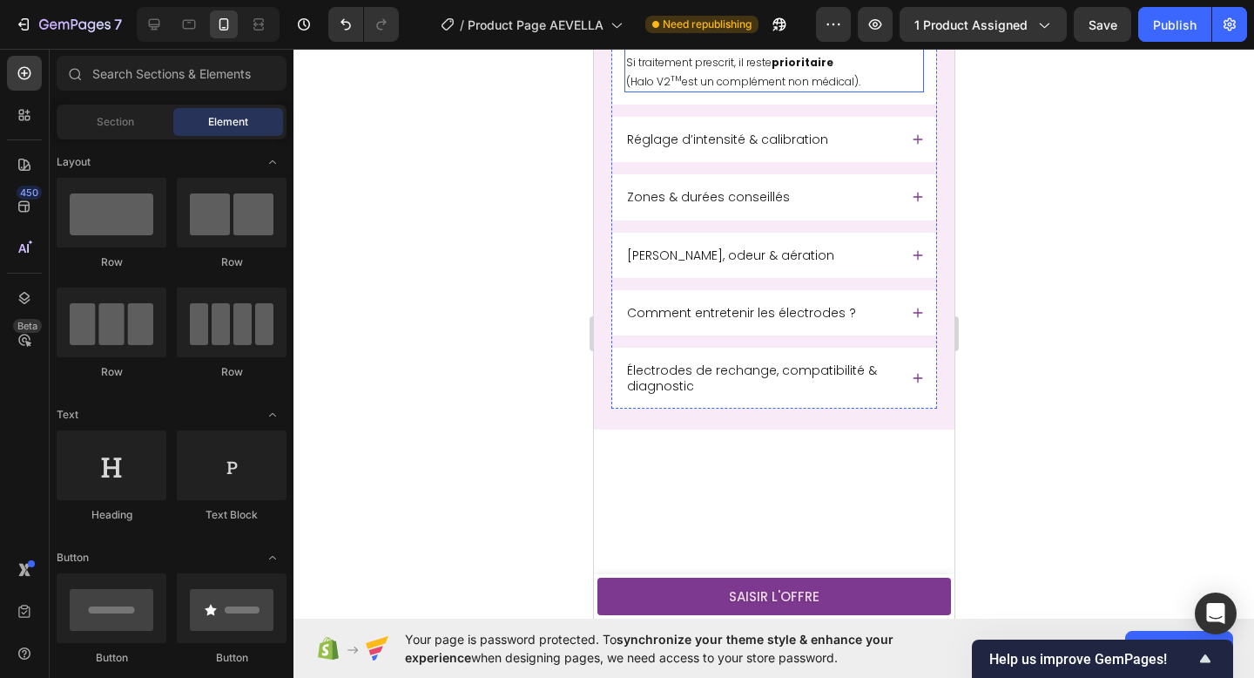
scroll to position [6091, 0]
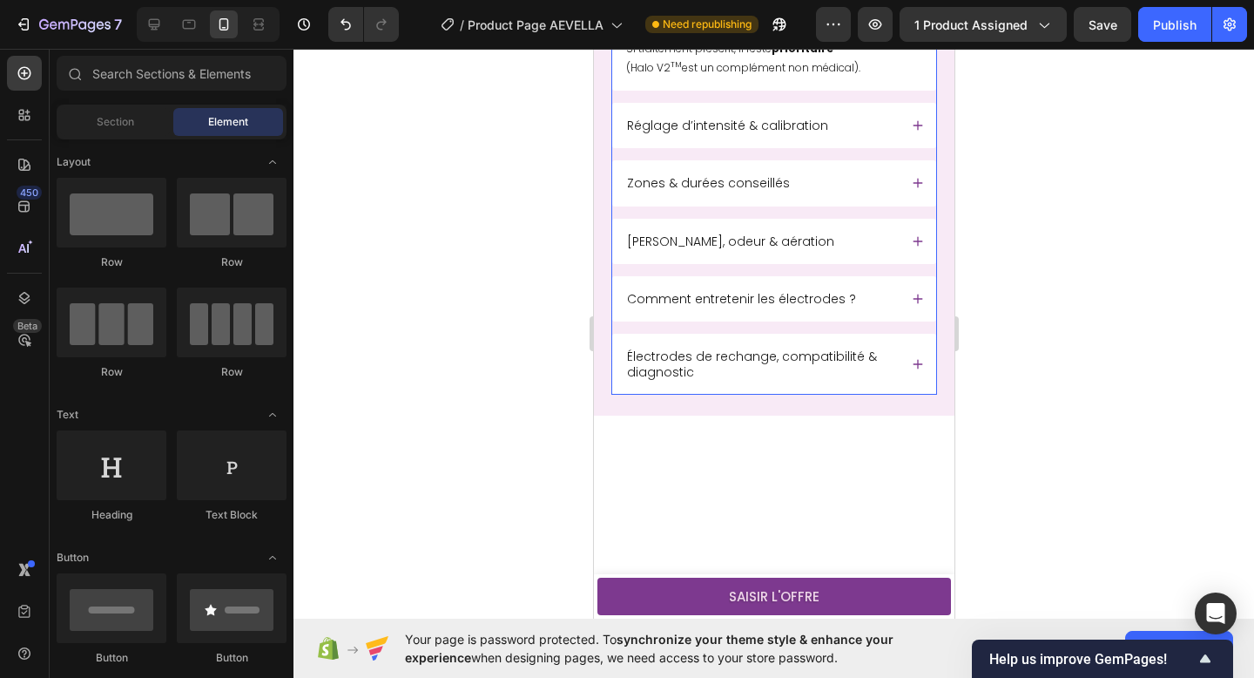
click at [1051, 401] on div at bounding box center [773, 363] width 961 height 629
click at [833, 136] on div "Réglage d’intensité & calibration" at bounding box center [760, 125] width 273 height 21
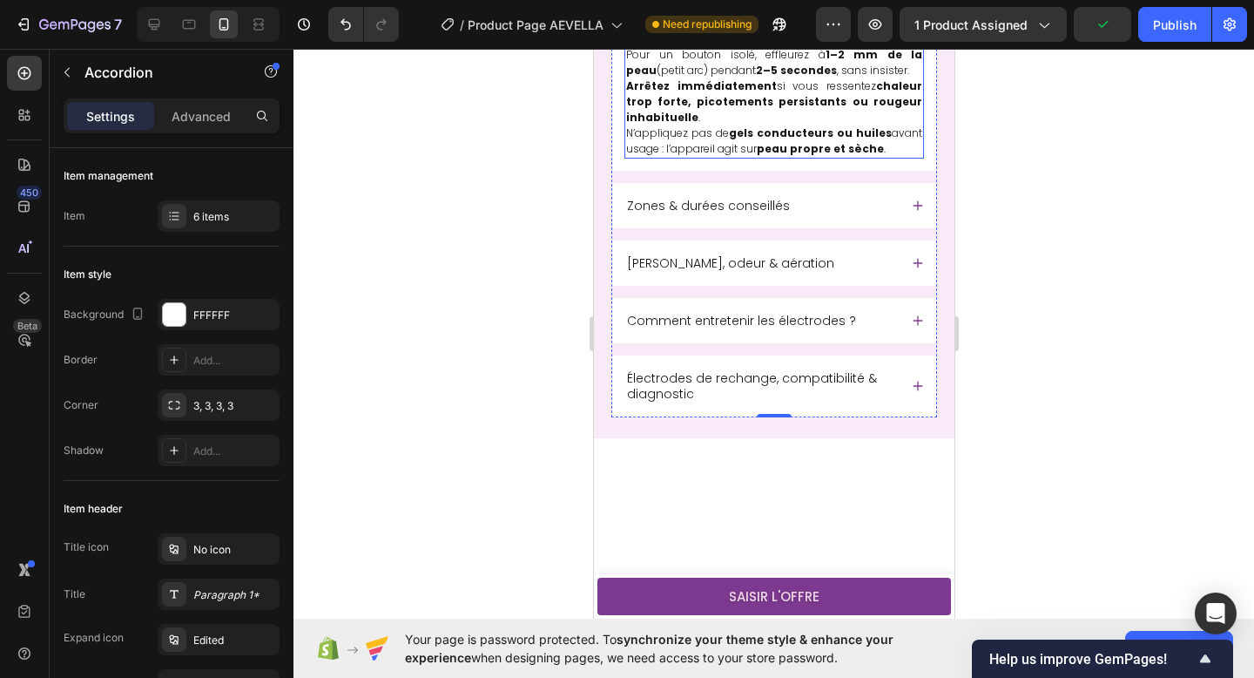
click at [859, 125] on strong "chaleur trop forte, picotements persistants ou rougeur inhabituelle" at bounding box center [773, 101] width 296 height 46
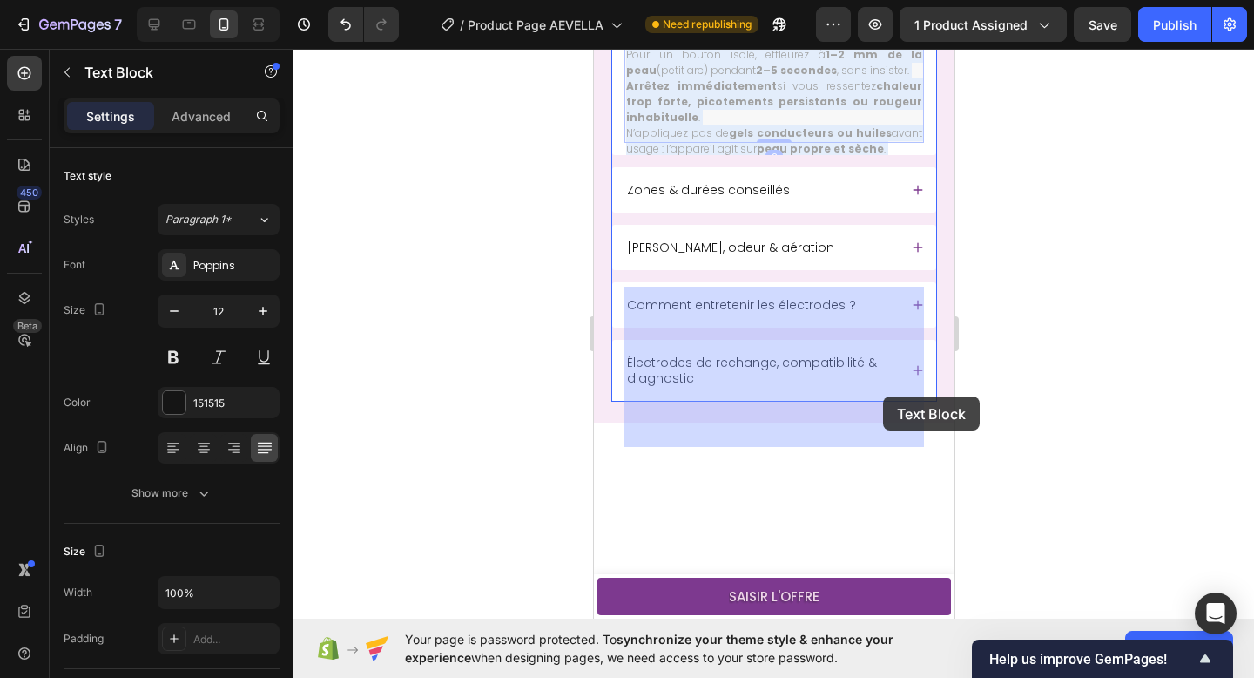
drag, startPoint x: 856, startPoint y: 389, endPoint x: 876, endPoint y: 394, distance: 20.5
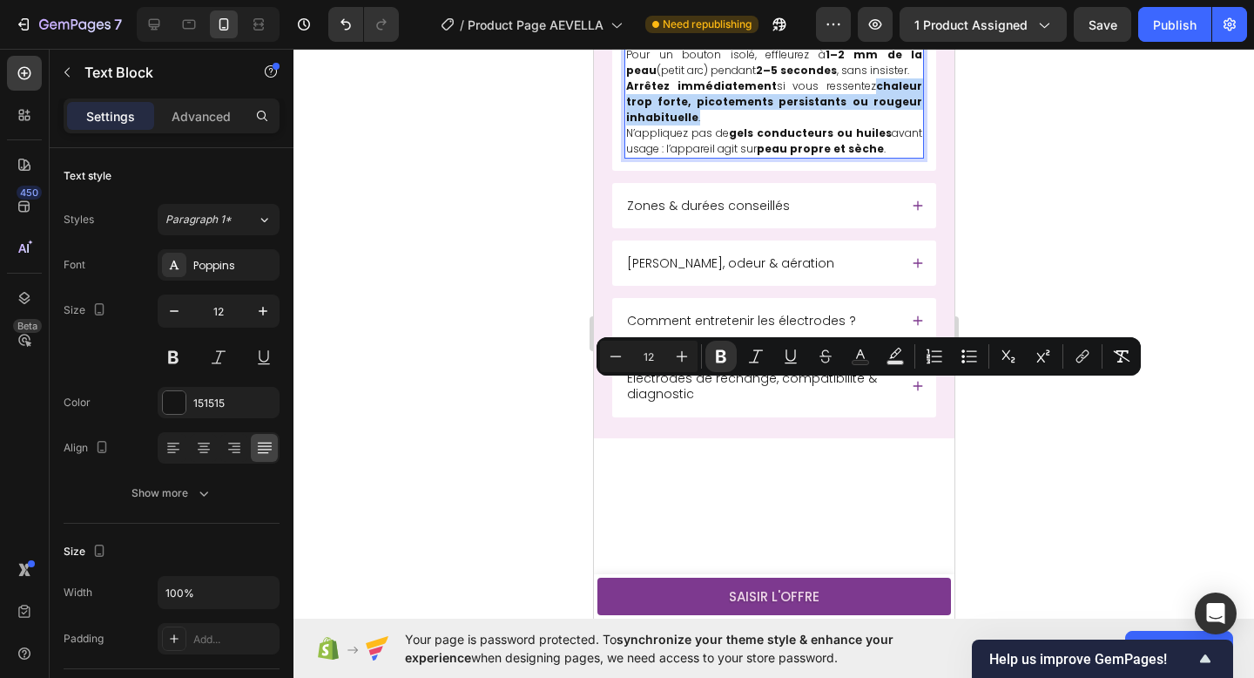
drag, startPoint x: 856, startPoint y: 390, endPoint x: 918, endPoint y: 405, distance: 63.6
click at [918, 157] on p "Commencez toujours en faible intensité et testez 5–10 secondes sur une petite z…" at bounding box center [773, 70] width 296 height 172
click at [718, 361] on icon "Editor contextual toolbar" at bounding box center [721, 356] width 10 height 13
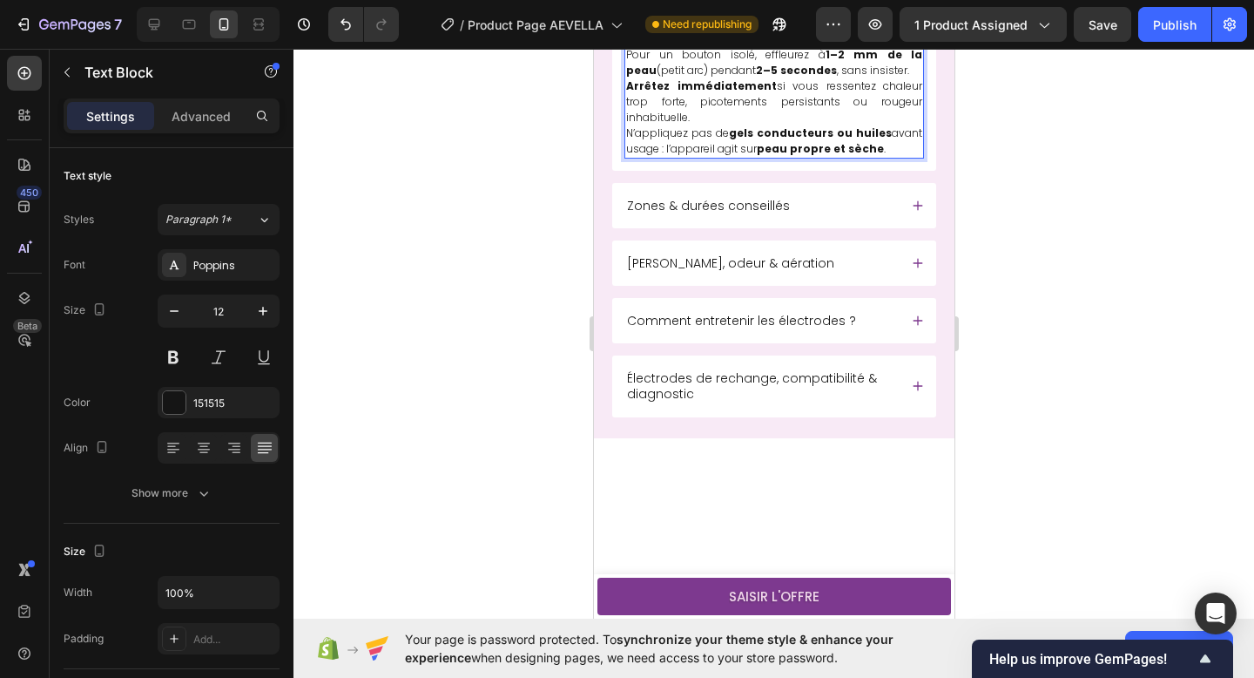
click at [725, 157] on p "Commencez toujours en faible intensité et testez 5–10 secondes sur une petite z…" at bounding box center [773, 70] width 296 height 172
click at [768, 140] on strong "gels conducteurs ou huiles" at bounding box center [809, 132] width 163 height 15
click at [759, 156] on strong "peau propre et sèche" at bounding box center [819, 148] width 127 height 15
drag, startPoint x: 759, startPoint y: 434, endPoint x: 874, endPoint y: 432, distance: 115.0
click at [874, 157] on p "Commencez toujours en faible intensité et testez 5–10 secondes sur une petite z…" at bounding box center [773, 70] width 296 height 172
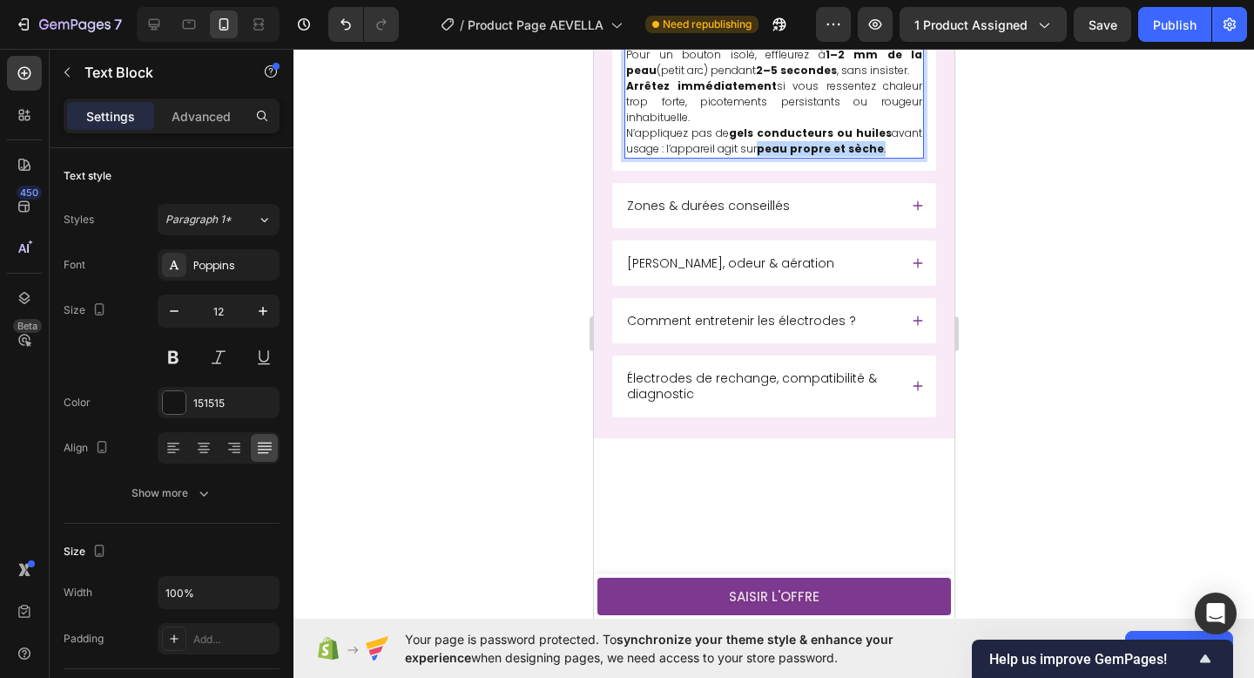
click at [763, 157] on p "Commencez toujours en faible intensité et testez 5–10 secondes sur une petite z…" at bounding box center [773, 70] width 296 height 172
drag, startPoint x: 761, startPoint y: 387, endPoint x: 625, endPoint y: 386, distance: 135.9
click at [625, 157] on p "Commencez toujours en faible intensité et testez 5–10 secondes sur une petite z…" at bounding box center [773, 70] width 296 height 172
click at [719, 93] on strong "Arrêtez immédiatement" at bounding box center [700, 85] width 151 height 15
click at [535, 394] on div at bounding box center [773, 363] width 961 height 629
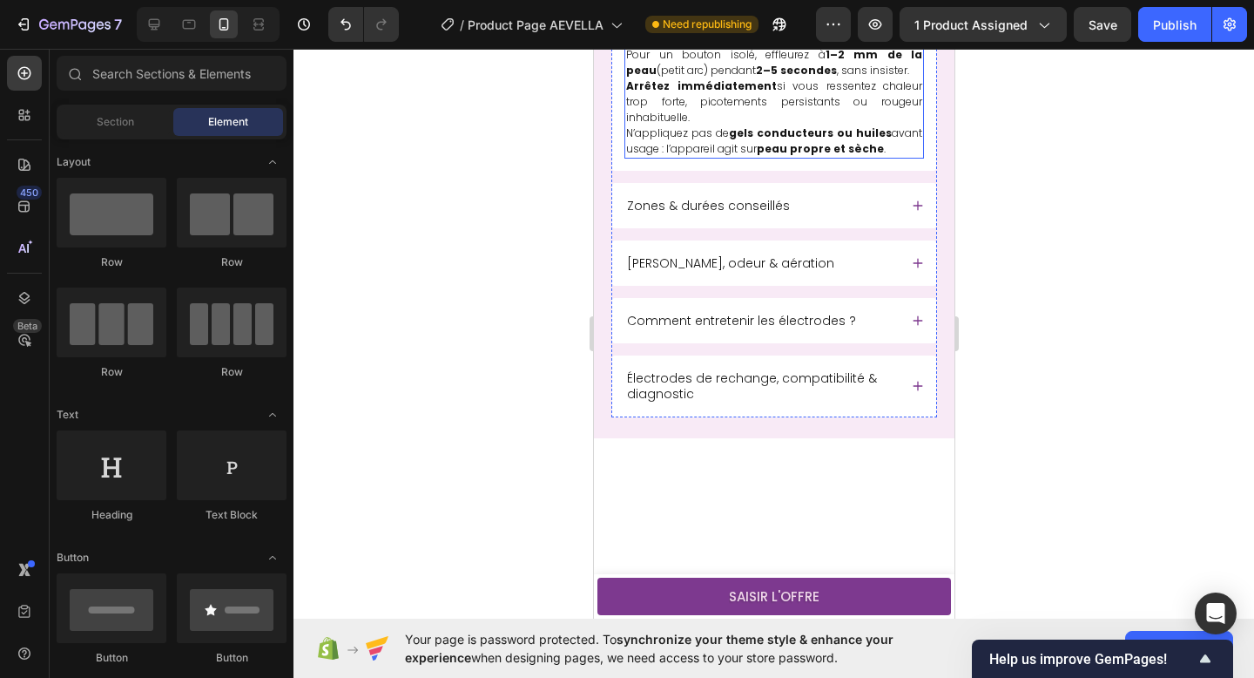
click at [708, 157] on p "Commencez toujours en faible intensité et testez 5–10 secondes sur une petite z…" at bounding box center [773, 70] width 296 height 172
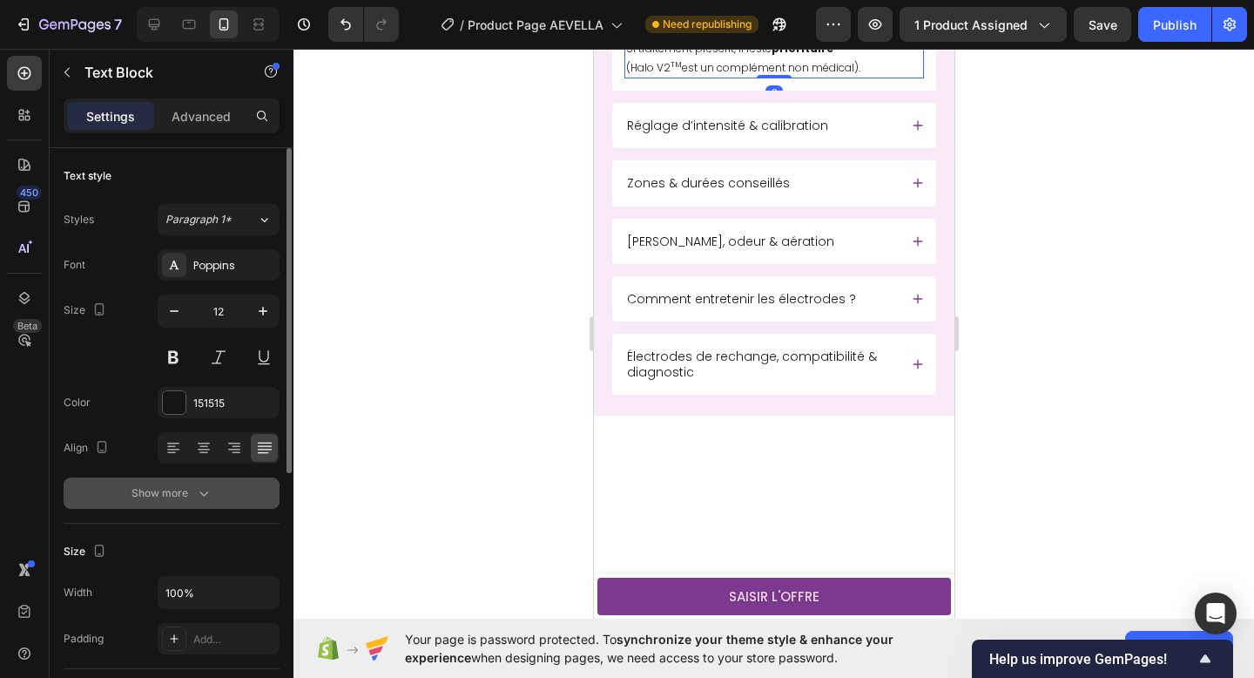
click at [176, 496] on div "Show more" at bounding box center [172, 492] width 81 height 17
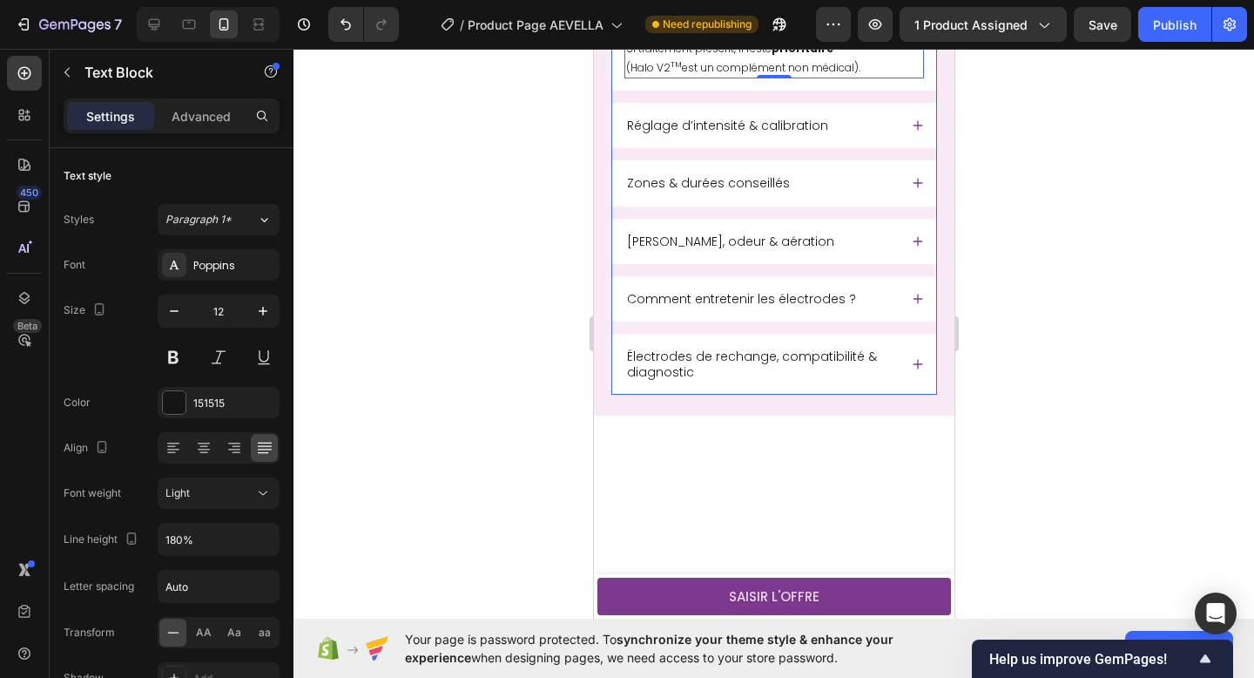
click at [860, 136] on div "Réglage d’intensité & calibration" at bounding box center [760, 125] width 273 height 21
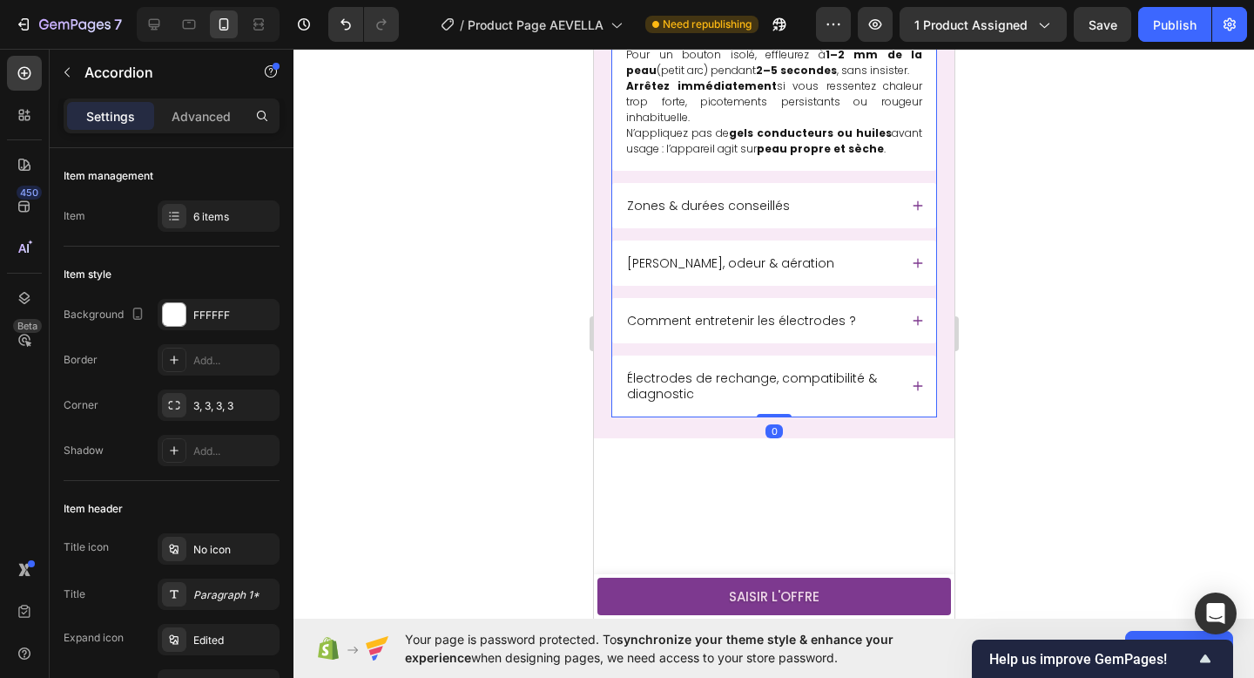
click at [767, 78] on strong "2–5 secondes" at bounding box center [795, 70] width 81 height 15
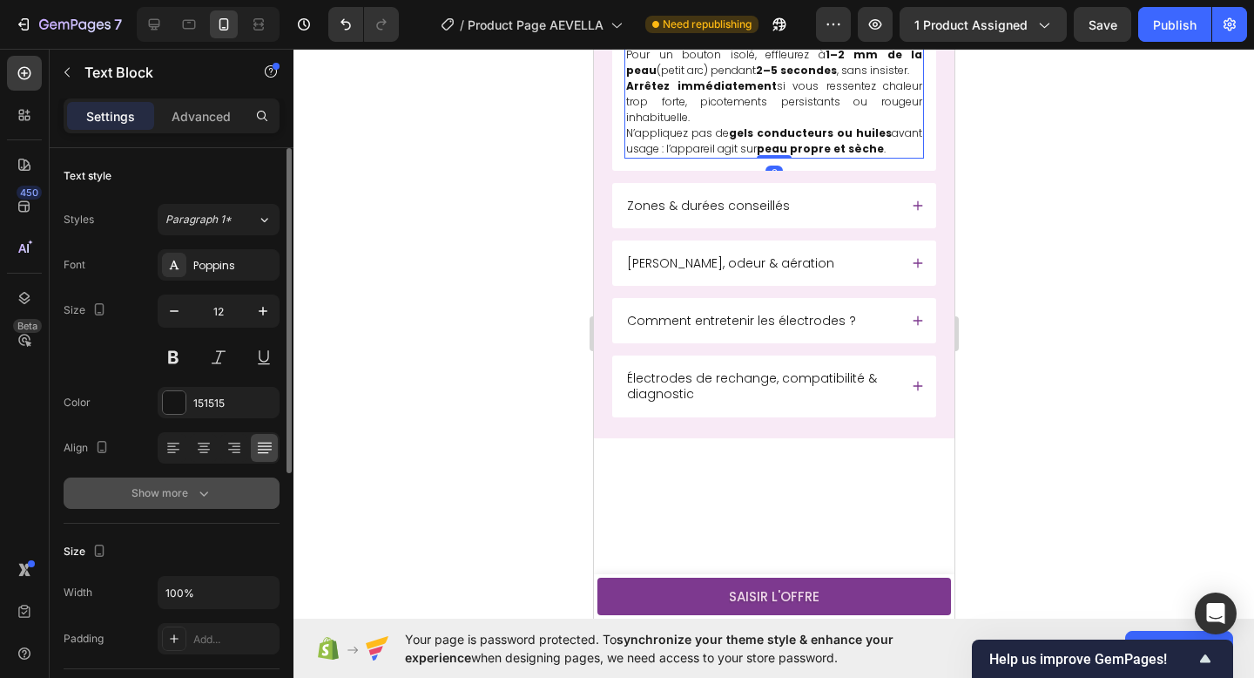
click at [199, 492] on icon "button" at bounding box center [203, 492] width 17 height 17
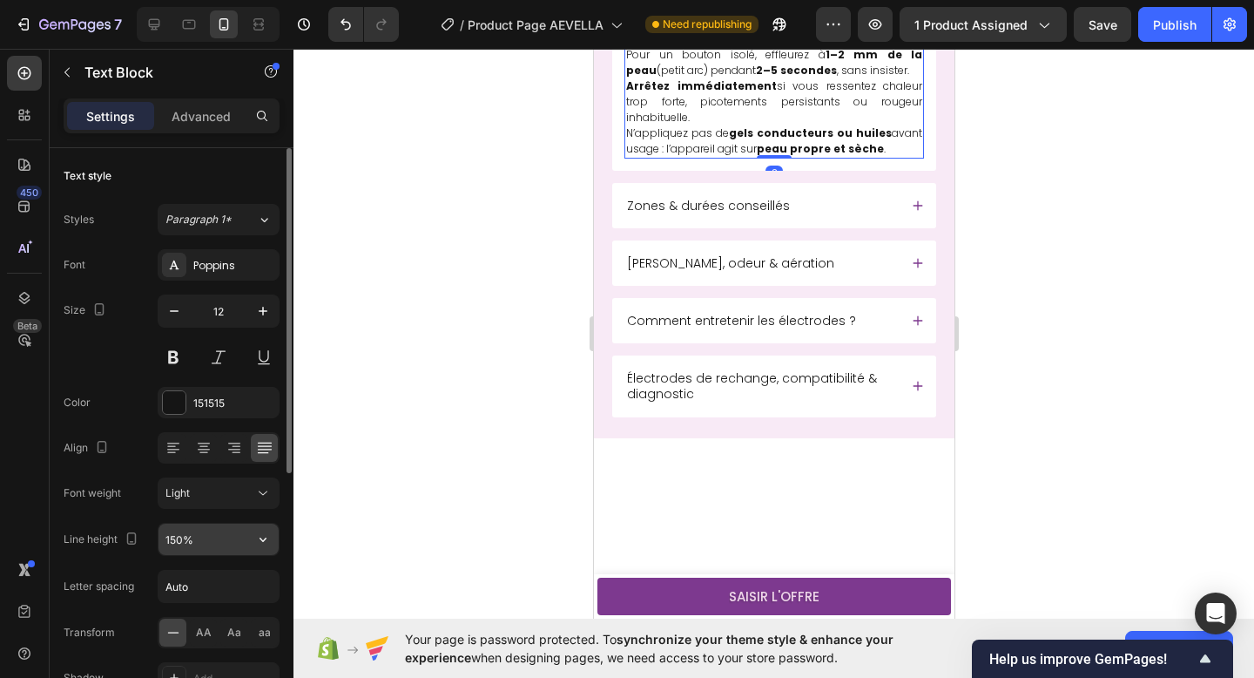
click at [216, 535] on input "150%" at bounding box center [219, 538] width 120 height 31
click at [278, 541] on button "button" at bounding box center [262, 538] width 31 height 31
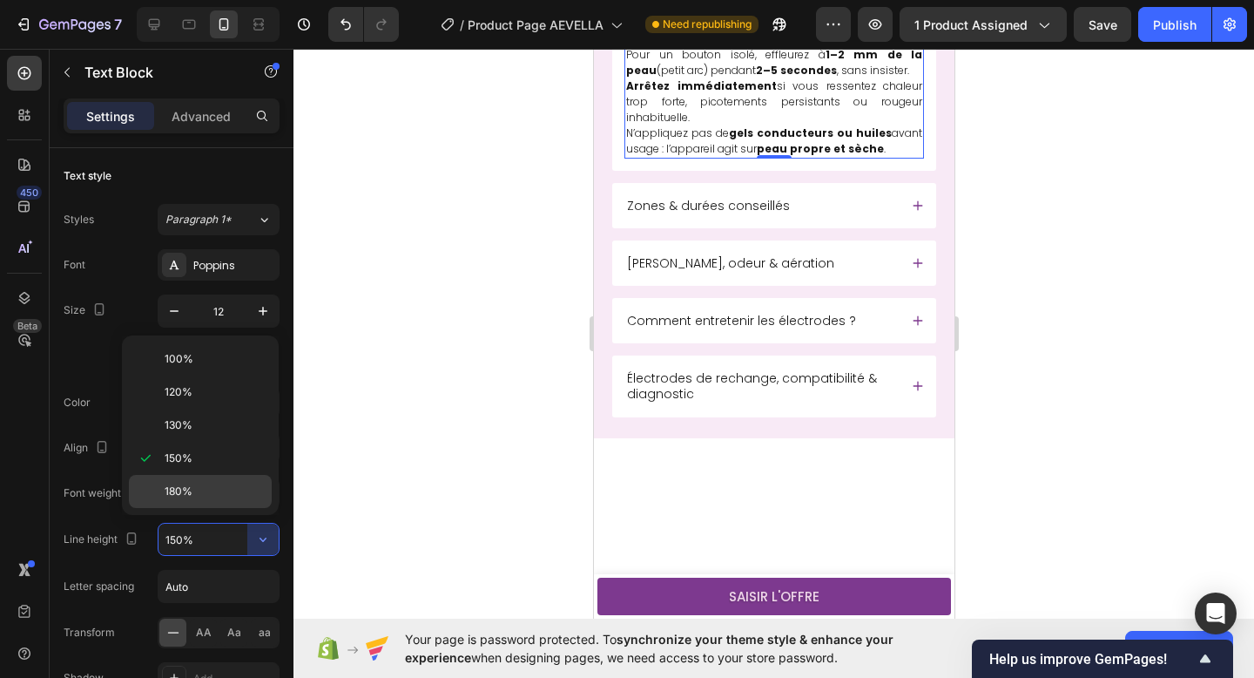
click at [204, 487] on p "180%" at bounding box center [214, 491] width 99 height 16
type input "180%"
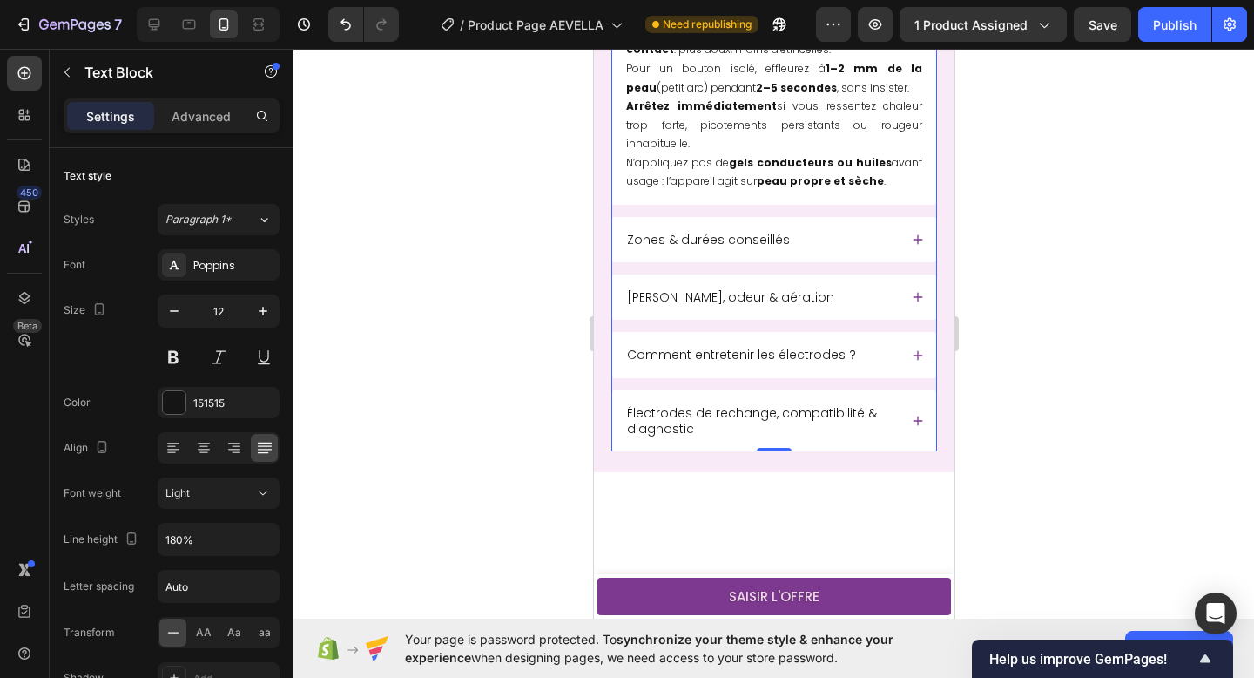
click at [859, 262] on div "Zones & durées conseillés" at bounding box center [773, 239] width 324 height 45
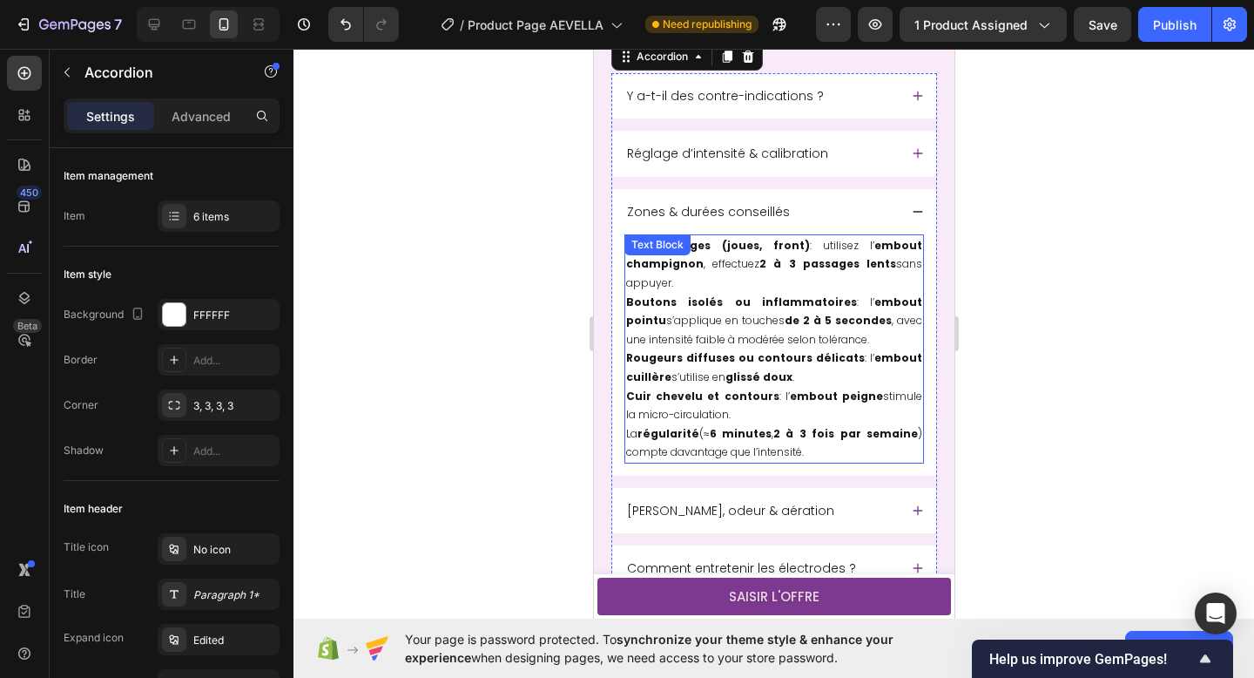
scroll to position [6230, 0]
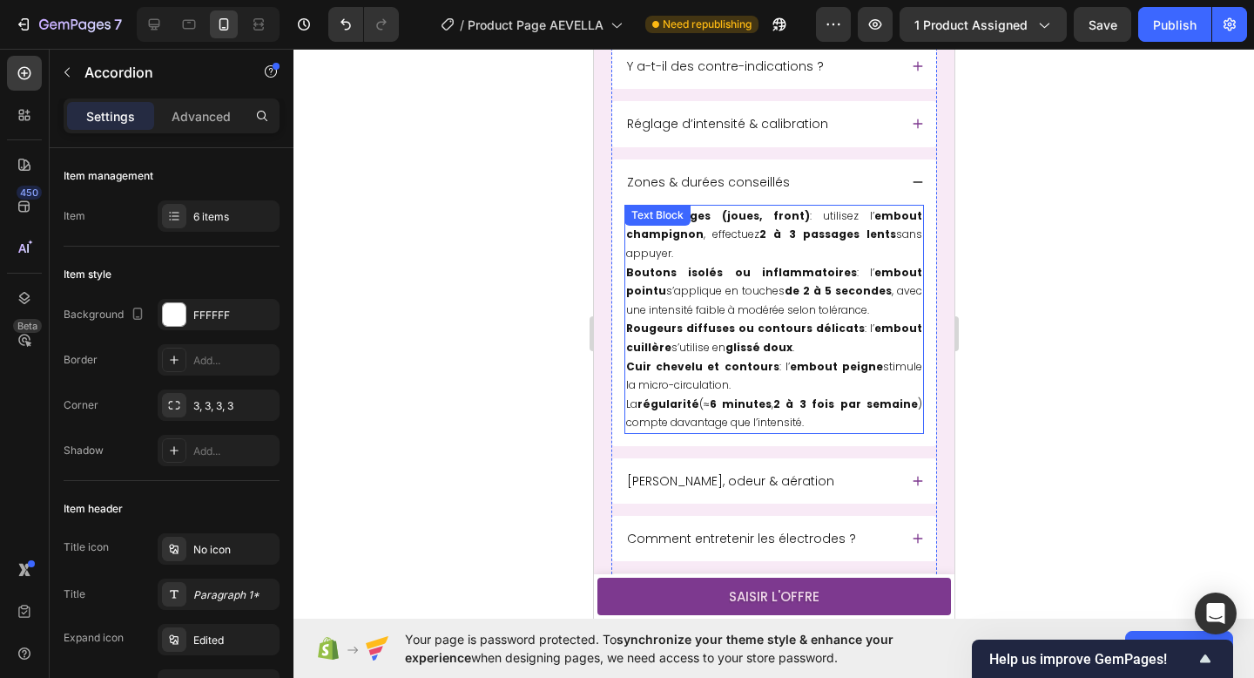
click at [773, 374] on p "Cuir chevelu et contours : l’ embout peigne stimule la micro-circulation." at bounding box center [773, 375] width 296 height 37
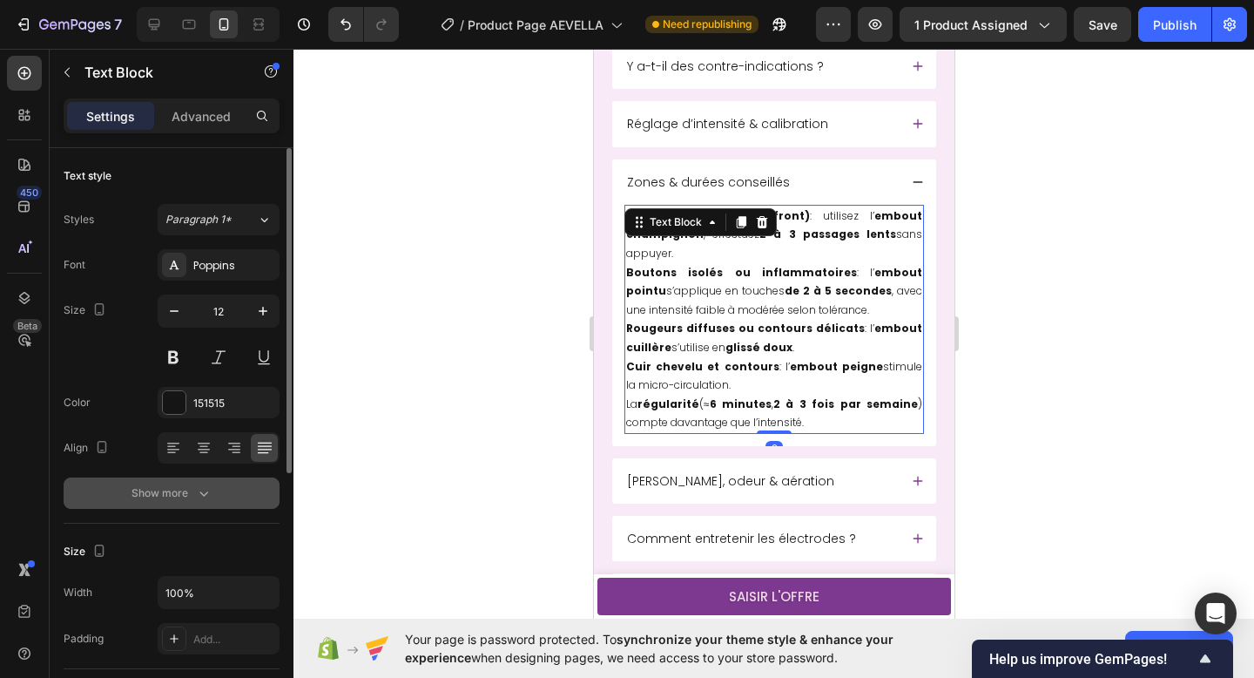
click at [195, 497] on icon "button" at bounding box center [203, 492] width 17 height 17
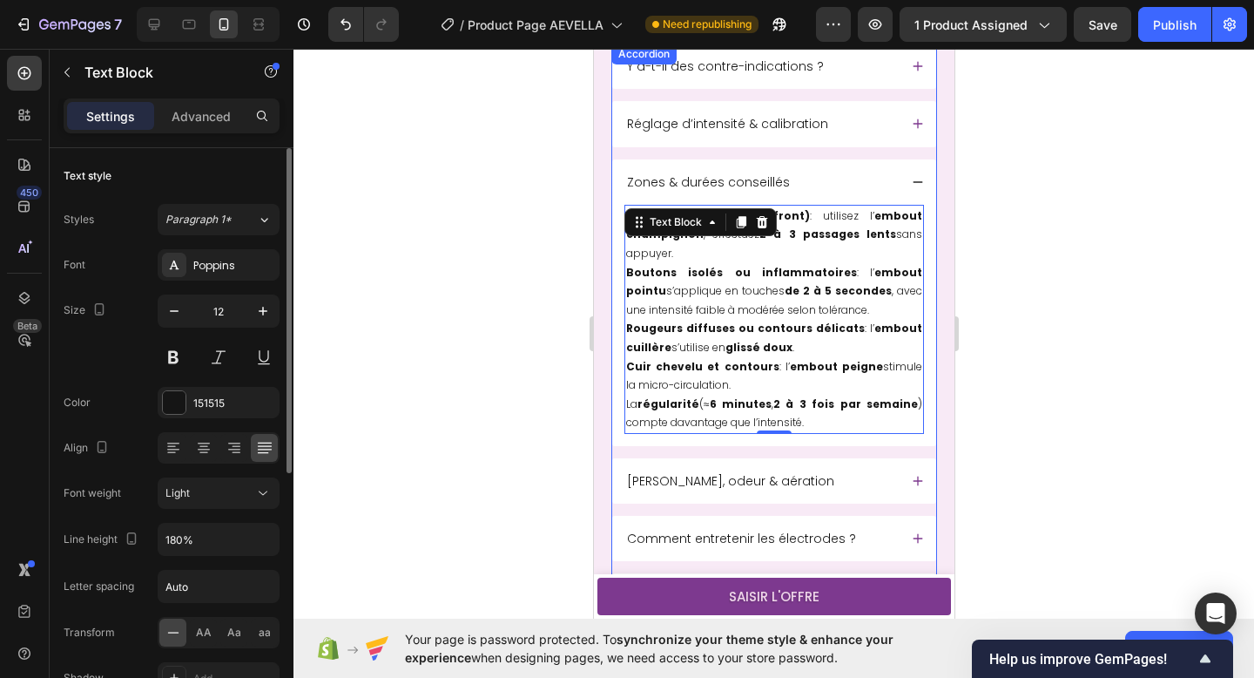
click at [892, 475] on div "[PERSON_NAME], odeur & aération" at bounding box center [760, 480] width 273 height 21
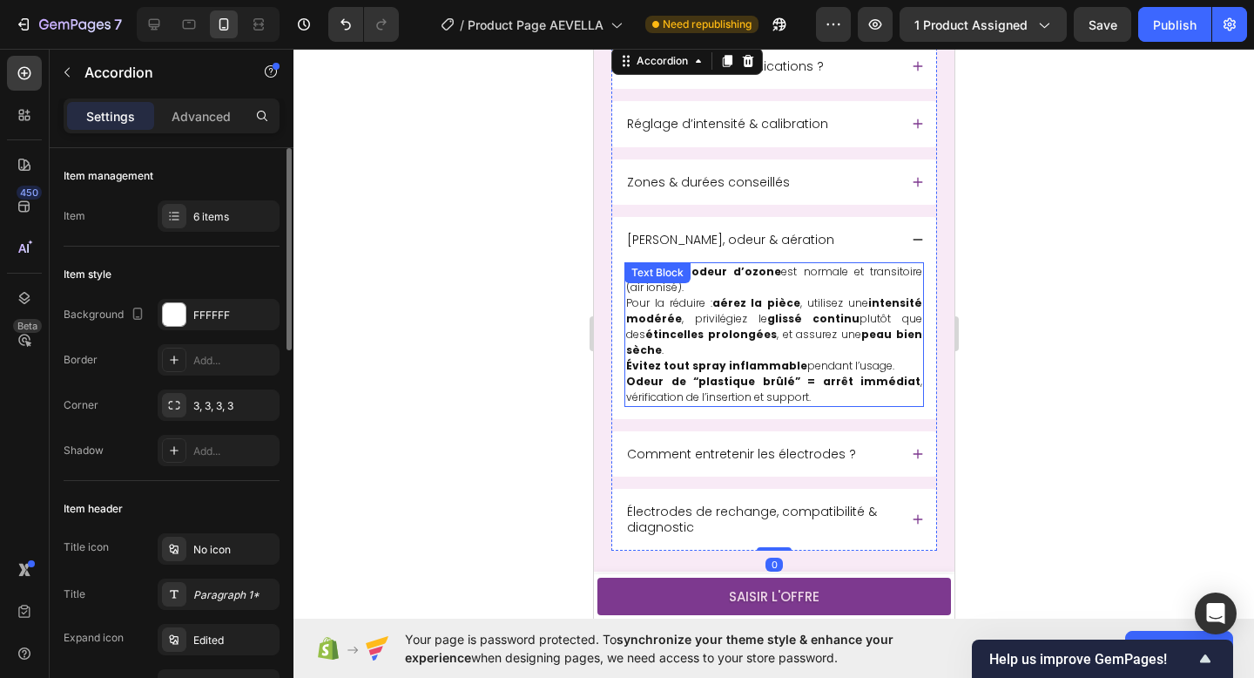
click at [783, 374] on strong "Odeur de “plastique brûlé” = arrêt immédiat" at bounding box center [772, 381] width 294 height 15
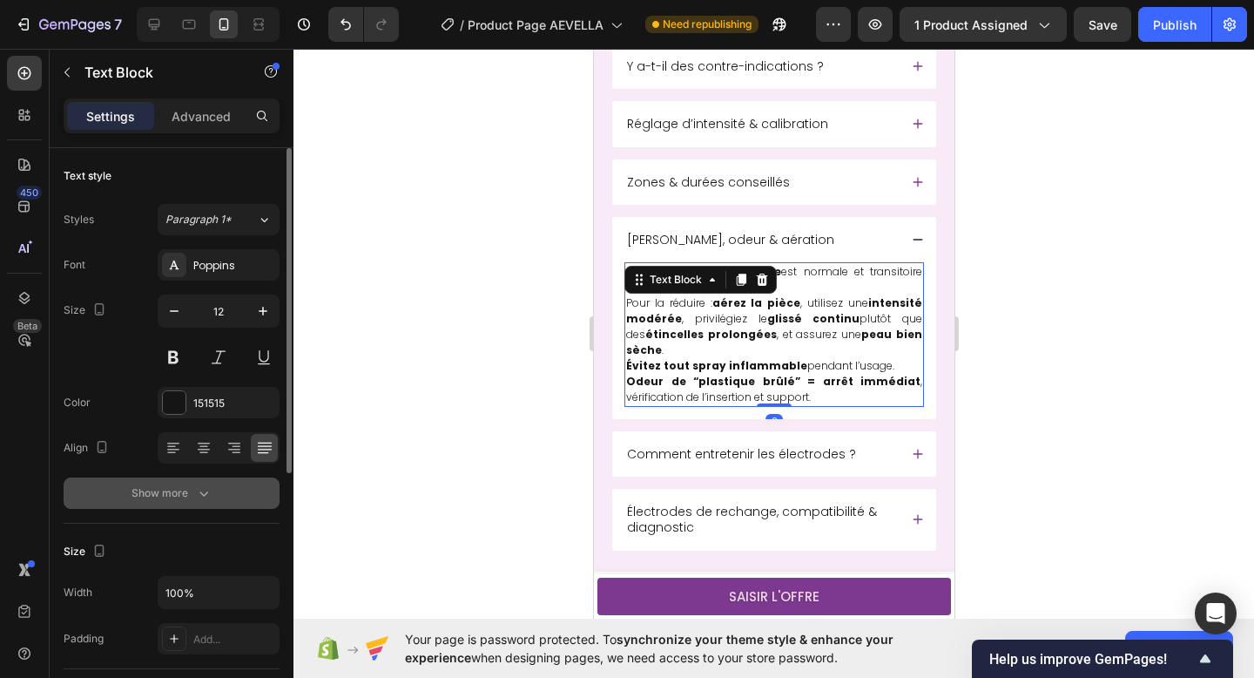
click at [212, 486] on button "Show more" at bounding box center [172, 492] width 216 height 31
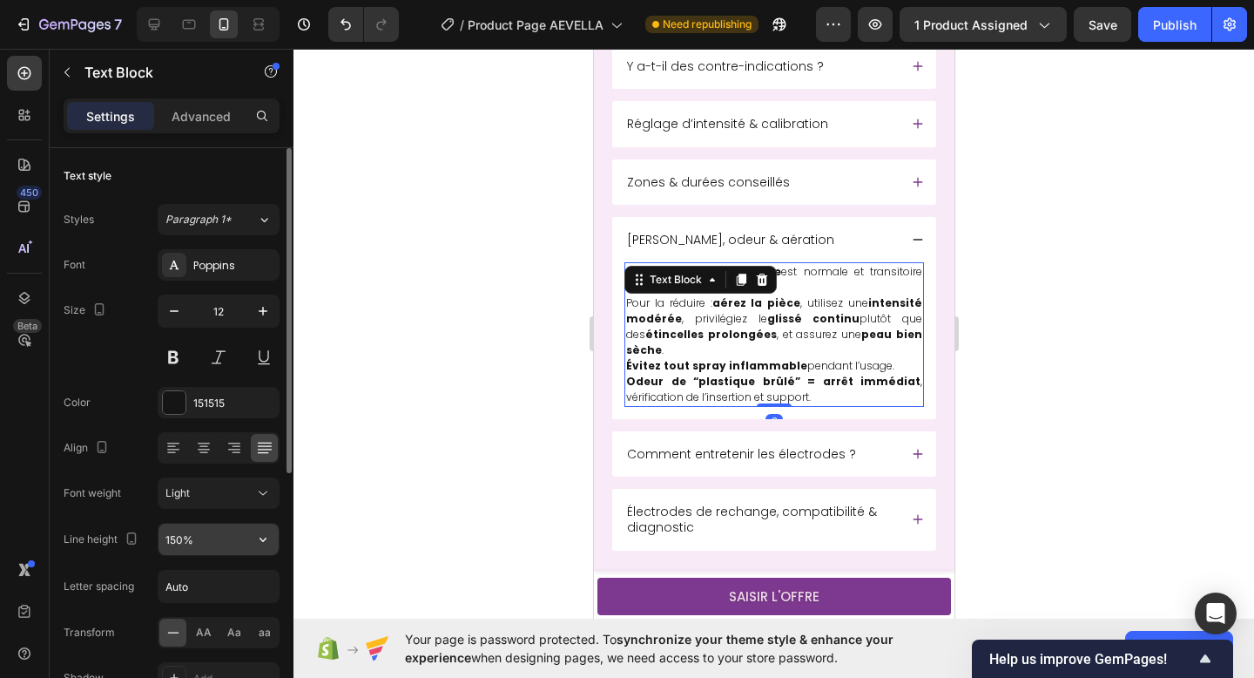
click at [226, 536] on input "150%" at bounding box center [219, 538] width 120 height 31
click at [268, 543] on icon "button" at bounding box center [262, 538] width 17 height 17
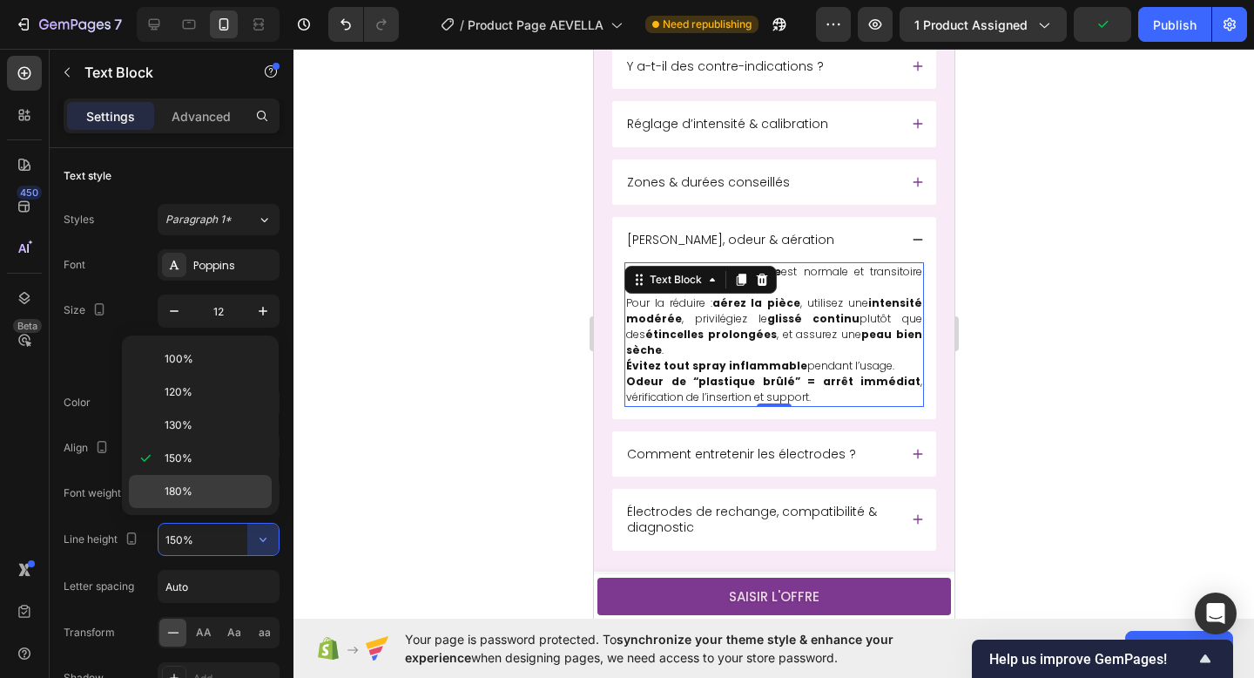
click at [209, 495] on p "180%" at bounding box center [214, 491] width 99 height 16
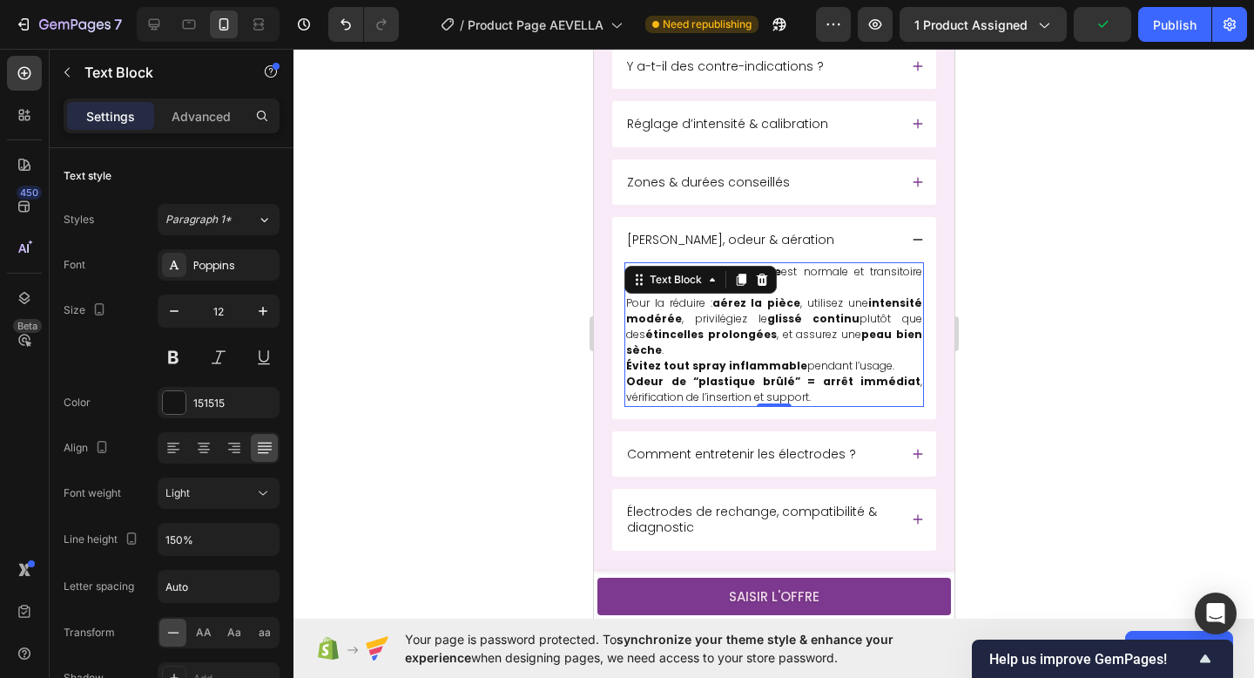
type input "180%"
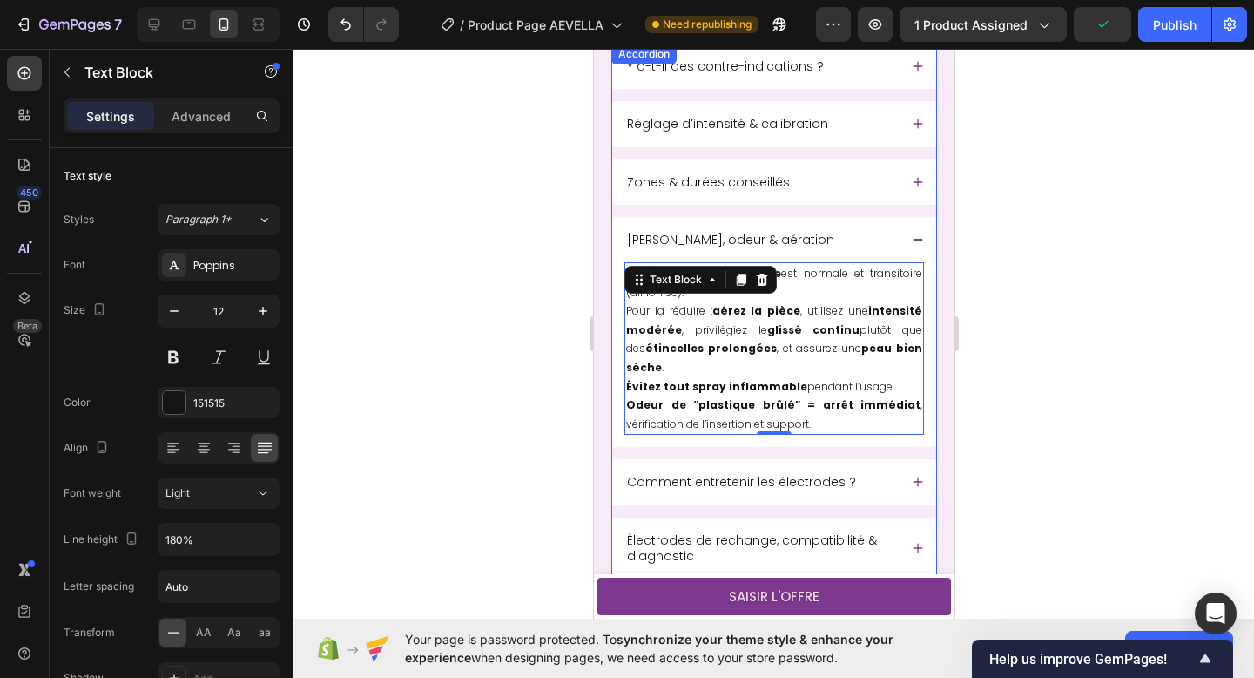
click at [892, 471] on div "Comment entretenir les électrodes ?" at bounding box center [760, 481] width 273 height 21
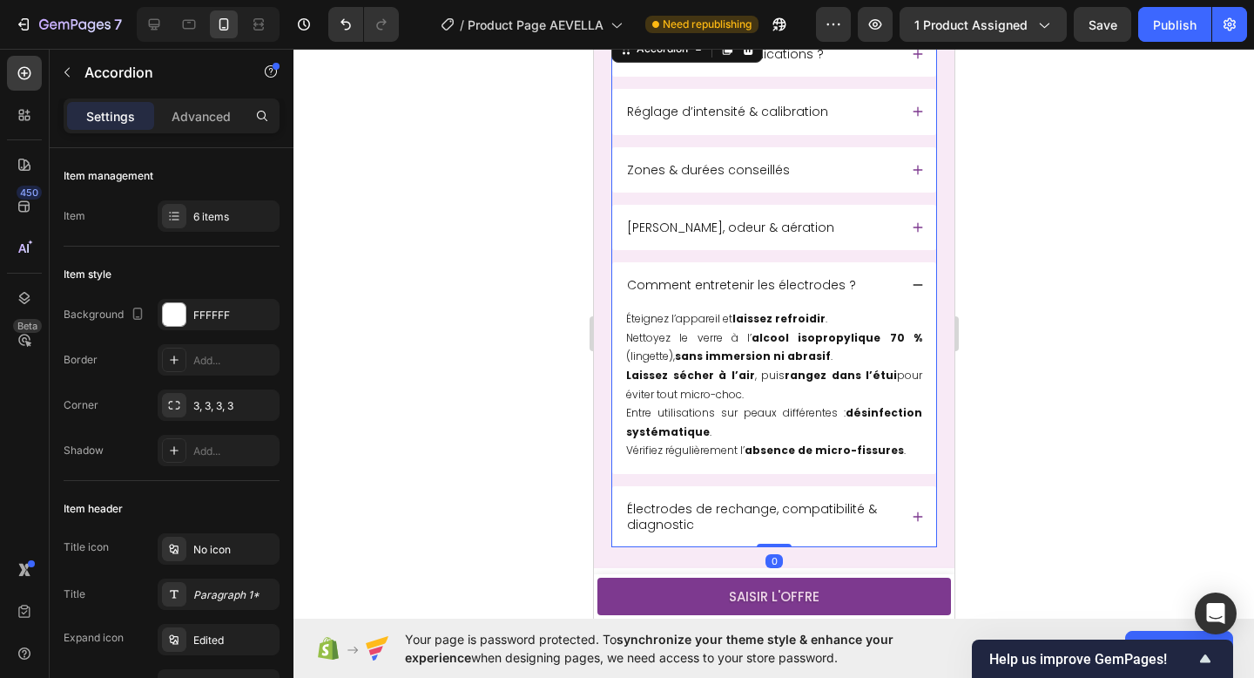
scroll to position [6357, 0]
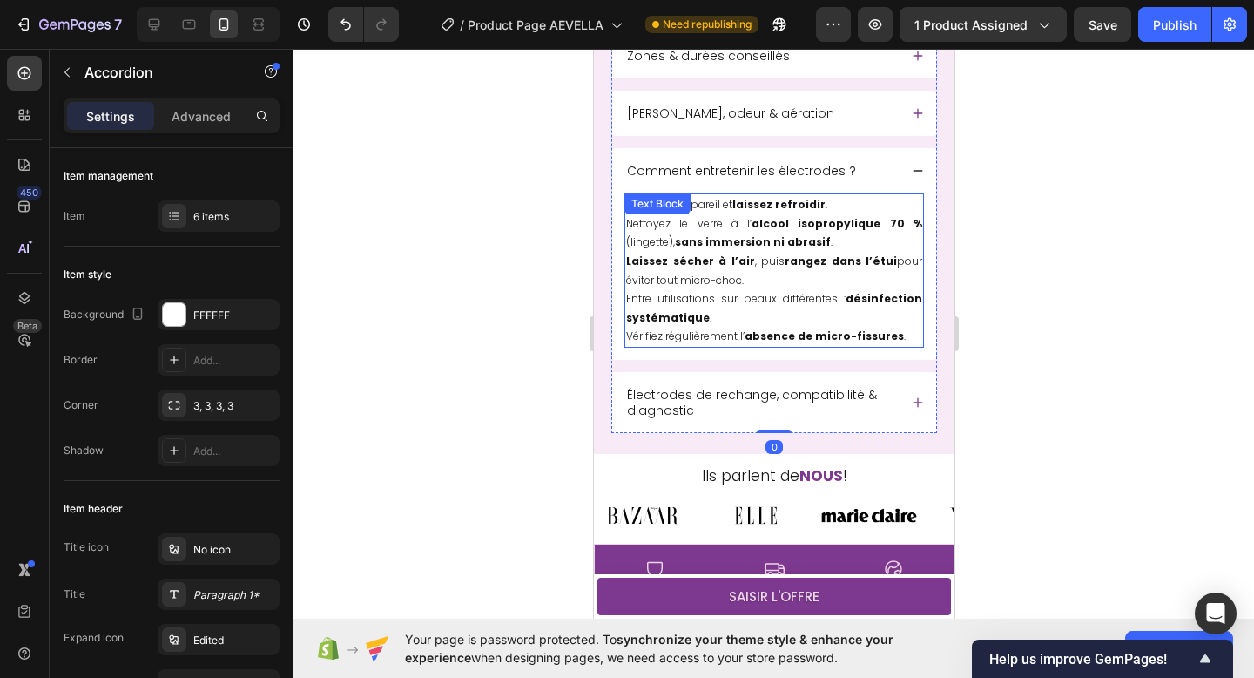
click at [793, 280] on p "Laissez sécher à l’air , puis rangez dans l’étui pour éviter tout micro-choc." at bounding box center [773, 270] width 296 height 37
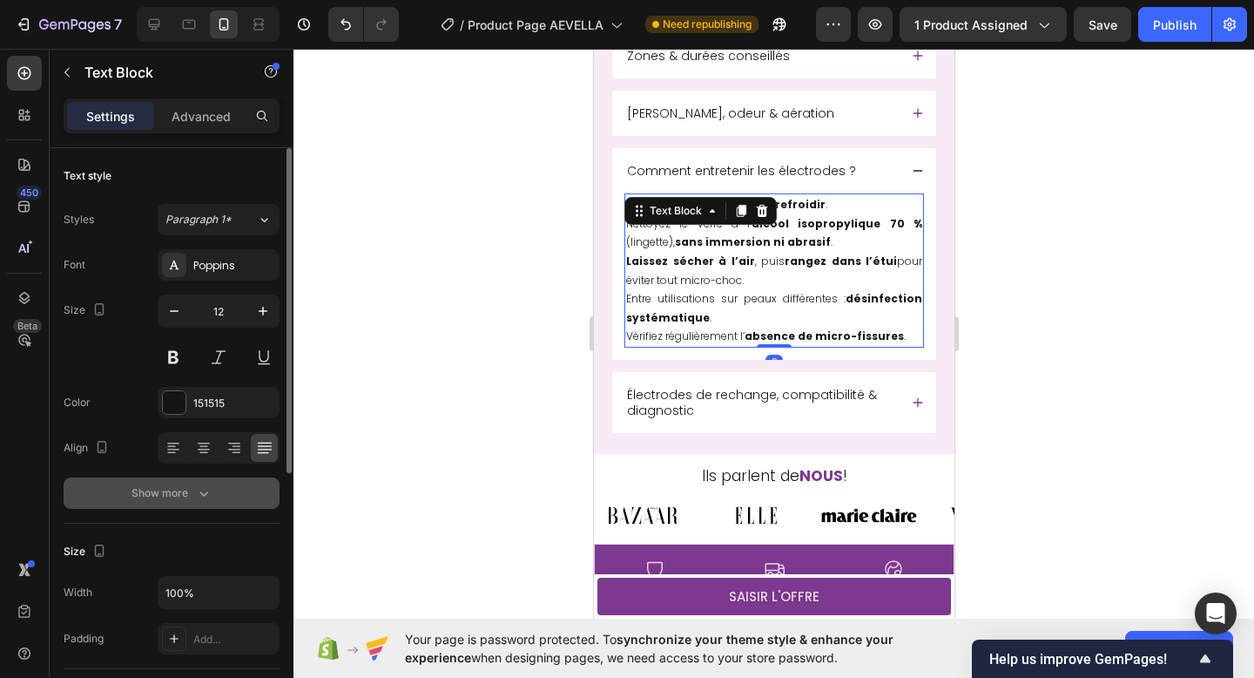
click at [199, 489] on icon "button" at bounding box center [203, 492] width 17 height 17
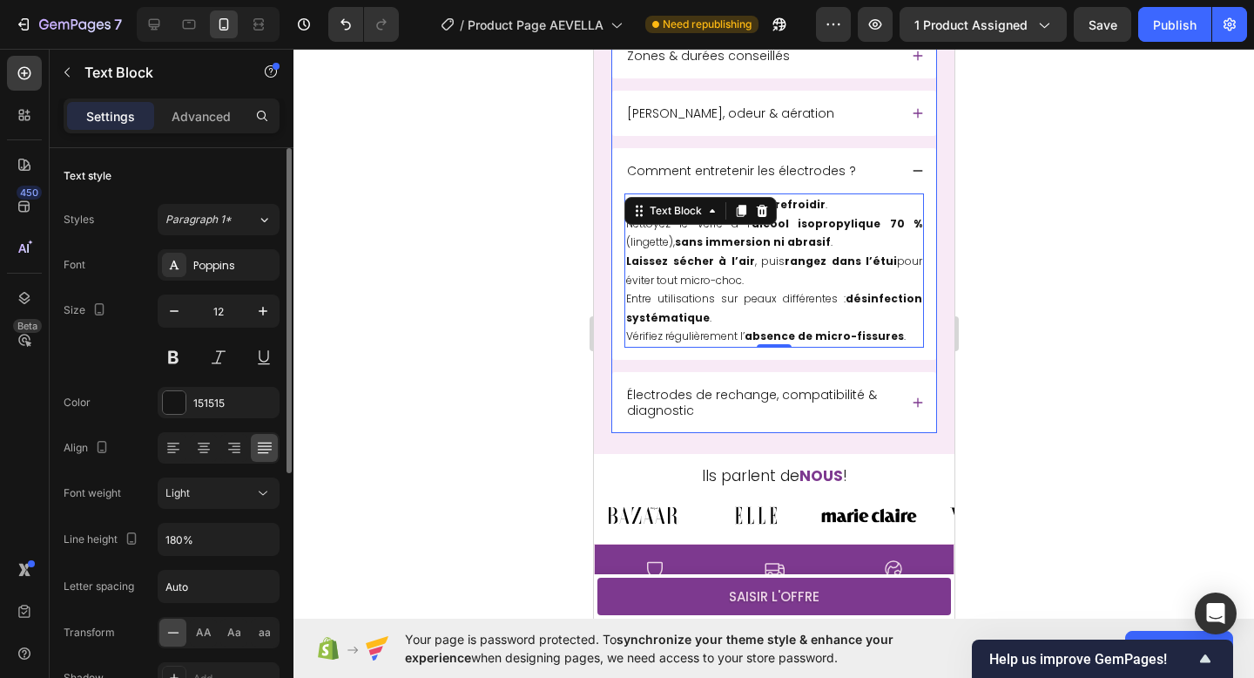
click at [913, 415] on div "Électrodes de rechange, compatibilité & diagnostic" at bounding box center [773, 402] width 324 height 61
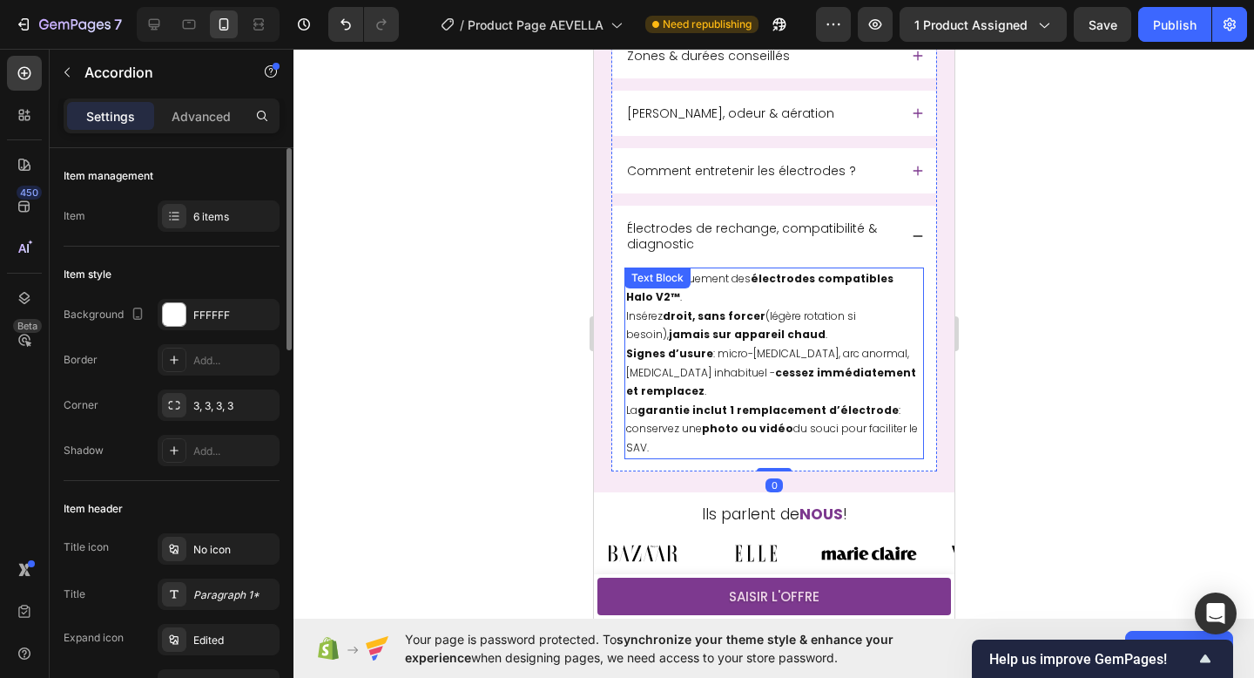
click at [705, 373] on strong "cessez immédiatement et remplacez" at bounding box center [770, 382] width 290 height 34
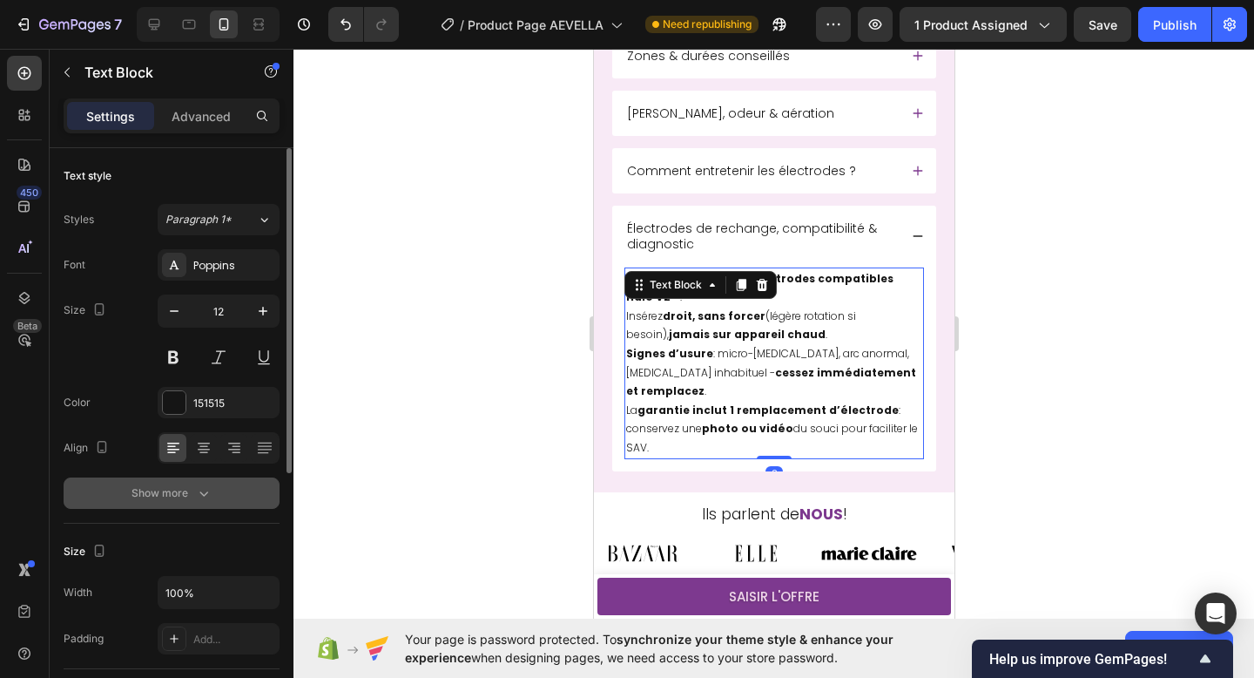
click at [226, 492] on button "Show more" at bounding box center [172, 492] width 216 height 31
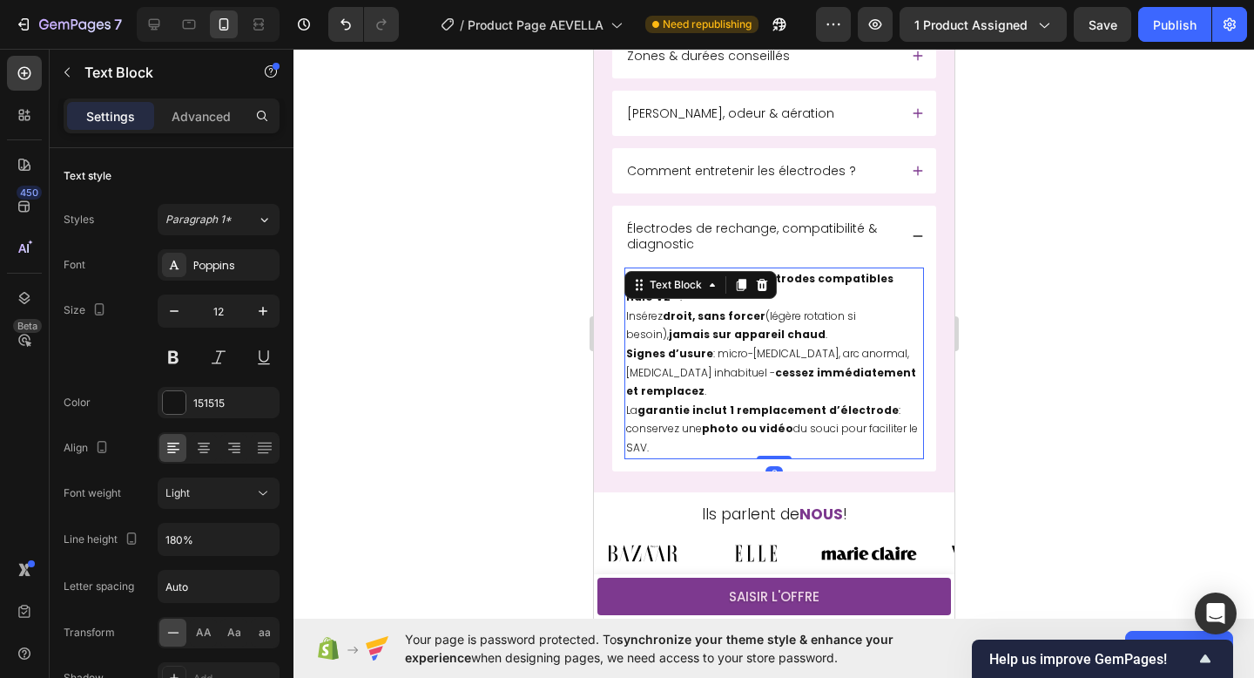
click at [447, 422] on div at bounding box center [773, 363] width 961 height 629
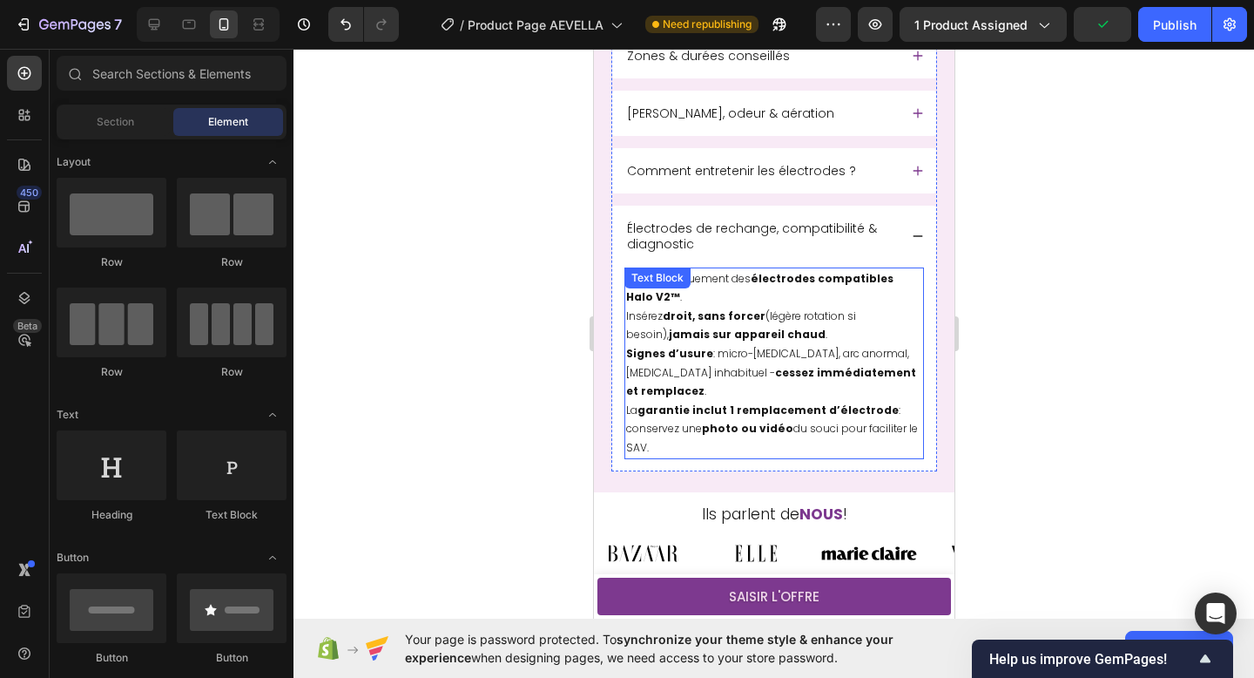
click at [693, 371] on strong "cessez immédiatement et remplacez" at bounding box center [770, 382] width 290 height 34
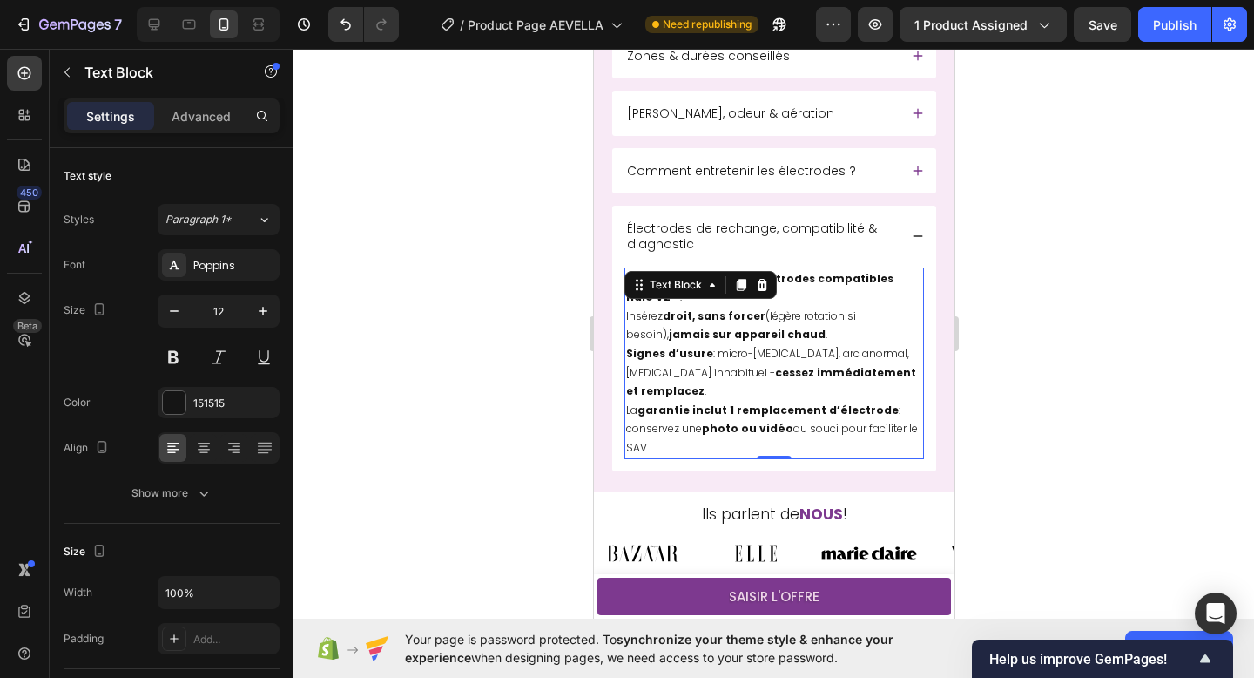
click at [668, 402] on strong "garantie inclut 1 remplacement d’électrode" at bounding box center [767, 409] width 261 height 15
click at [1015, 369] on div at bounding box center [773, 363] width 961 height 629
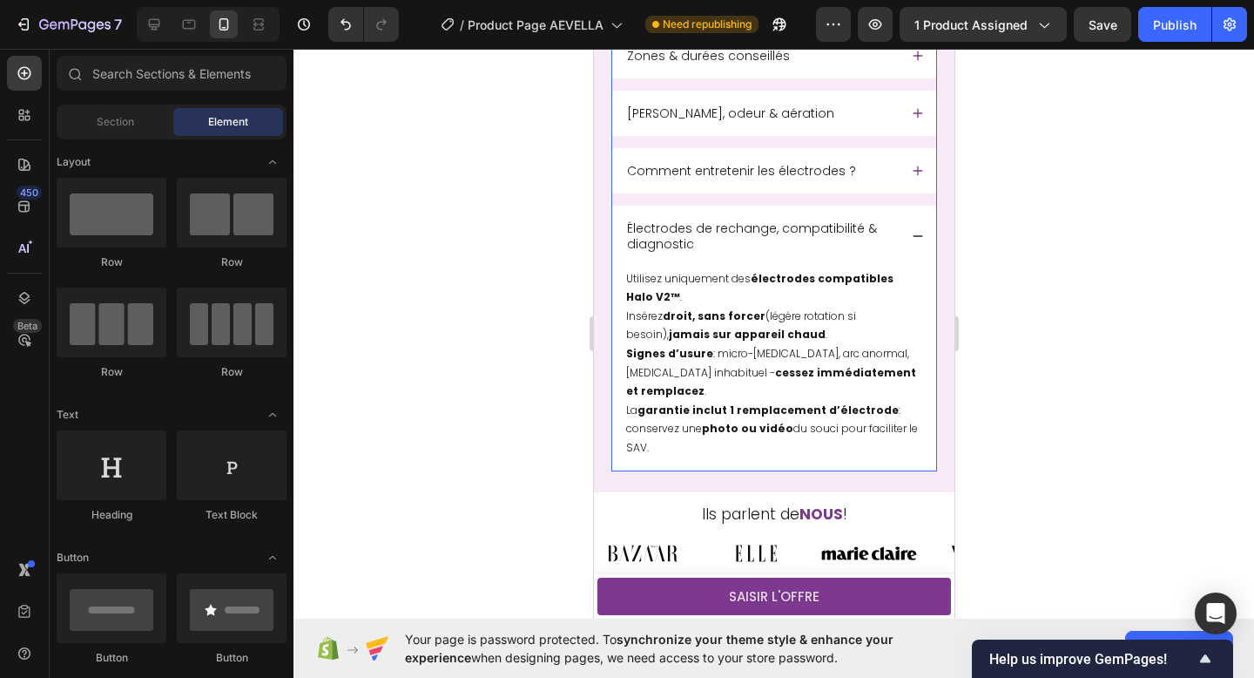
click at [893, 230] on p "Électrodes de rechange, compatibilité & diagnostic" at bounding box center [760, 235] width 268 height 31
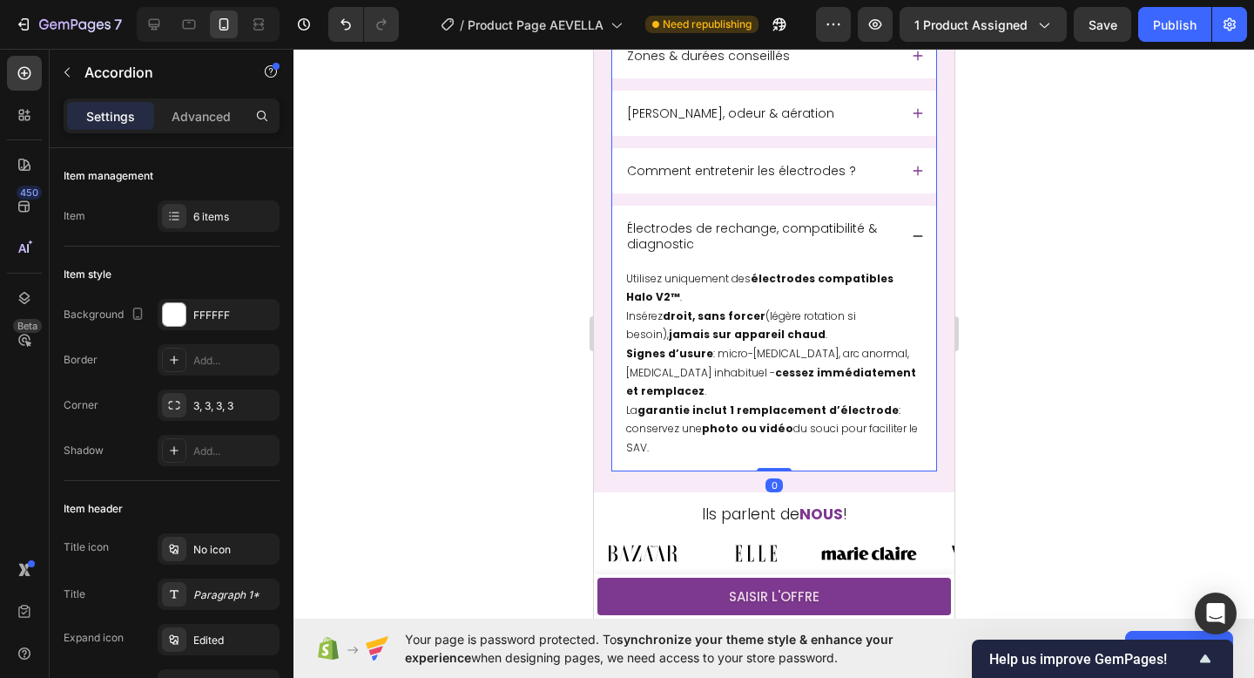
click at [917, 233] on icon at bounding box center [917, 236] width 12 height 12
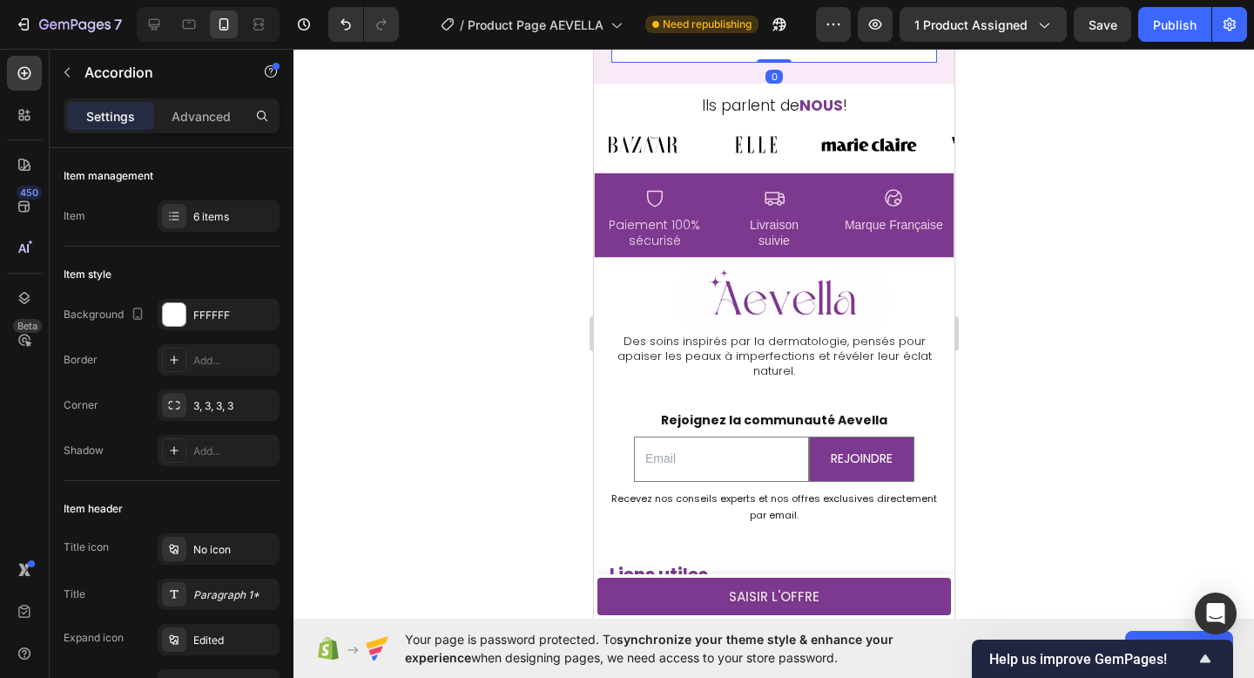
scroll to position [6579, 0]
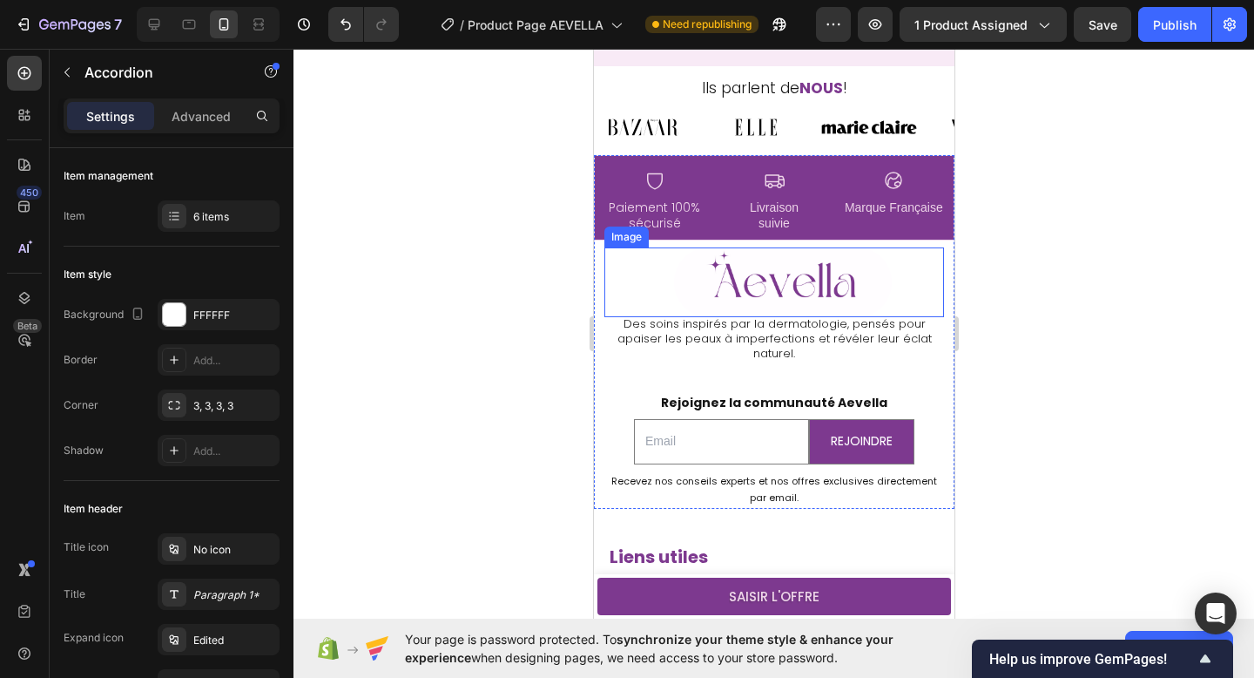
click at [780, 296] on img at bounding box center [782, 282] width 218 height 70
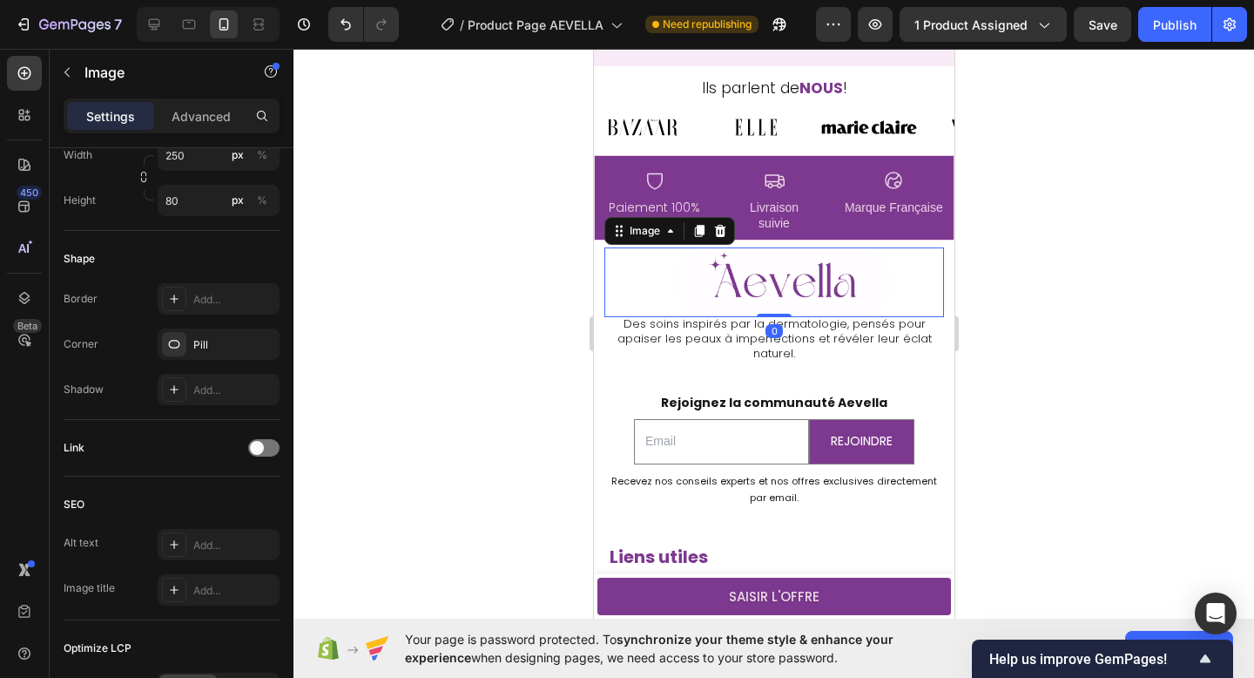
scroll to position [734, 0]
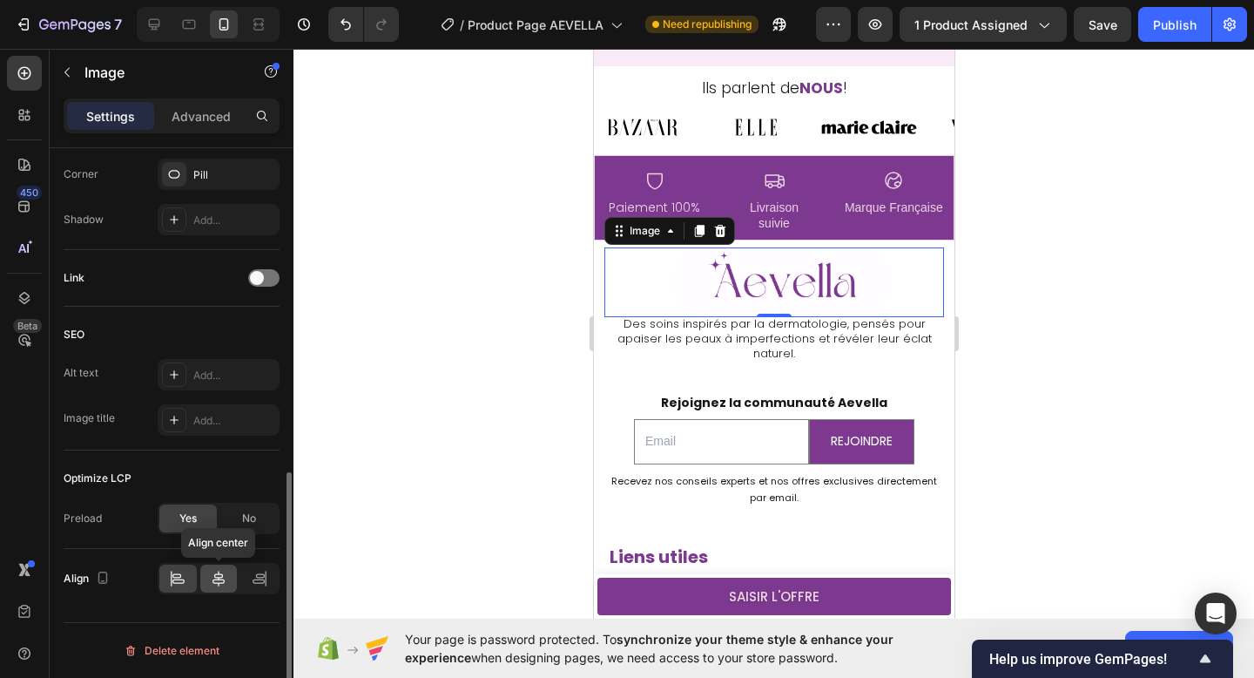
click at [212, 577] on icon at bounding box center [218, 578] width 17 height 17
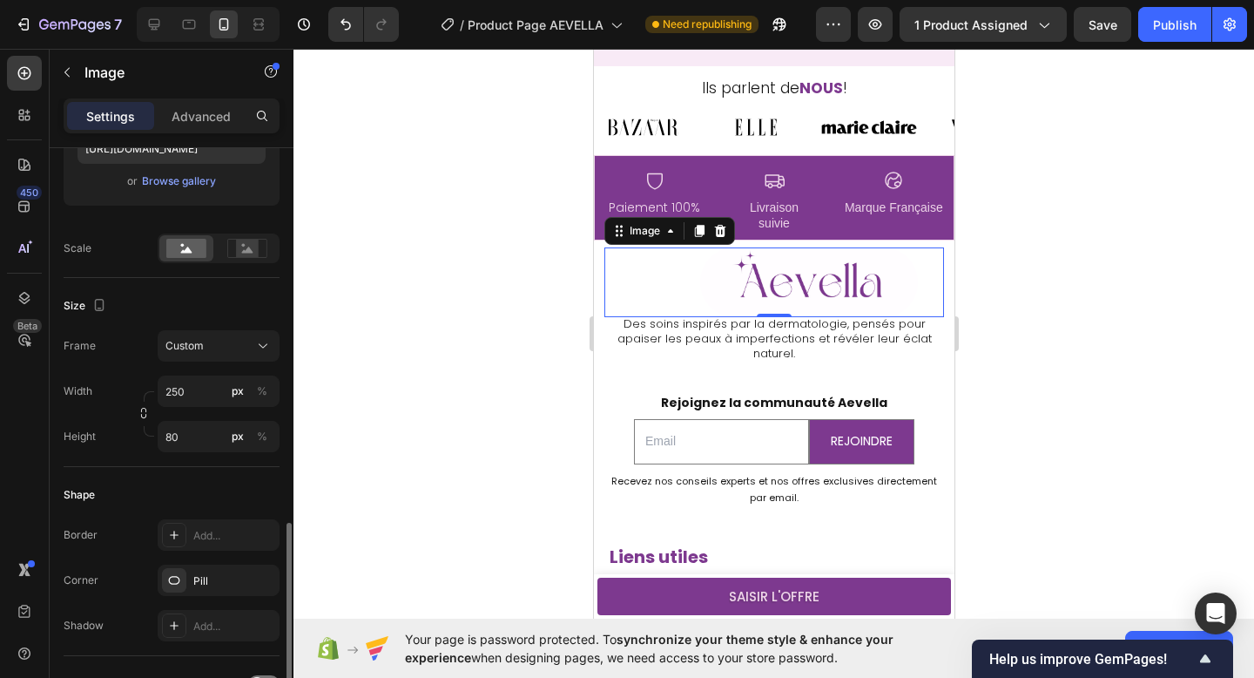
scroll to position [91, 0]
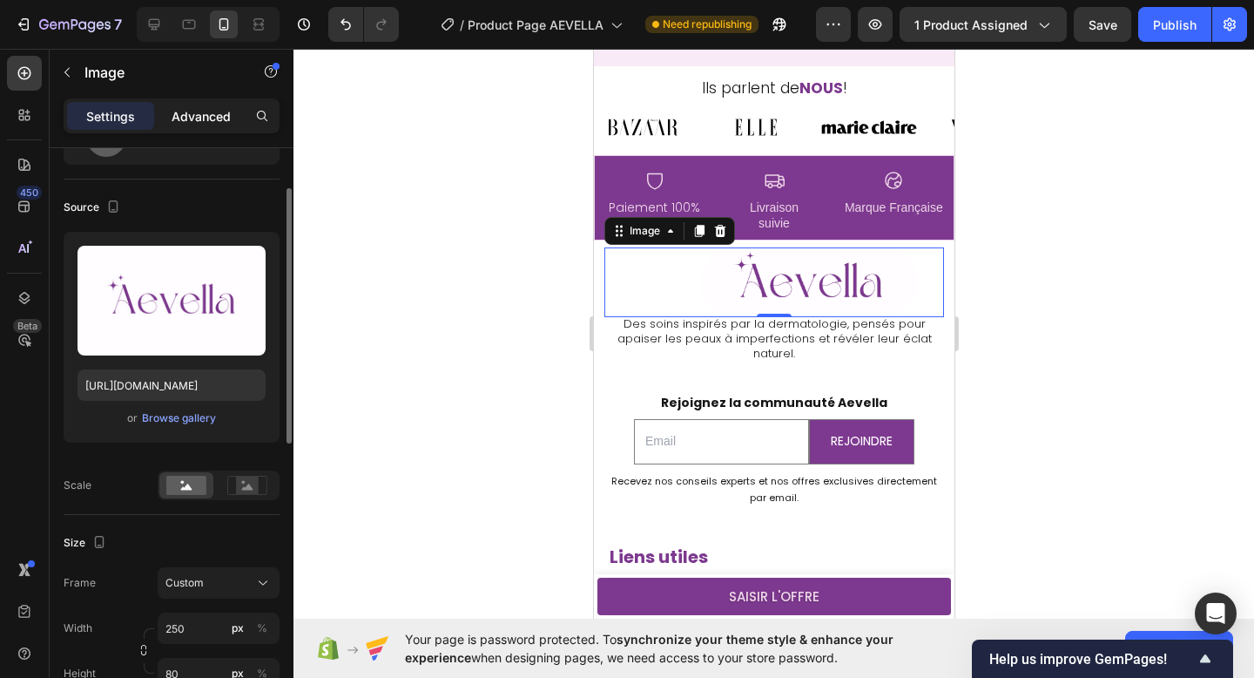
click at [212, 125] on p "Advanced" at bounding box center [201, 116] width 59 height 18
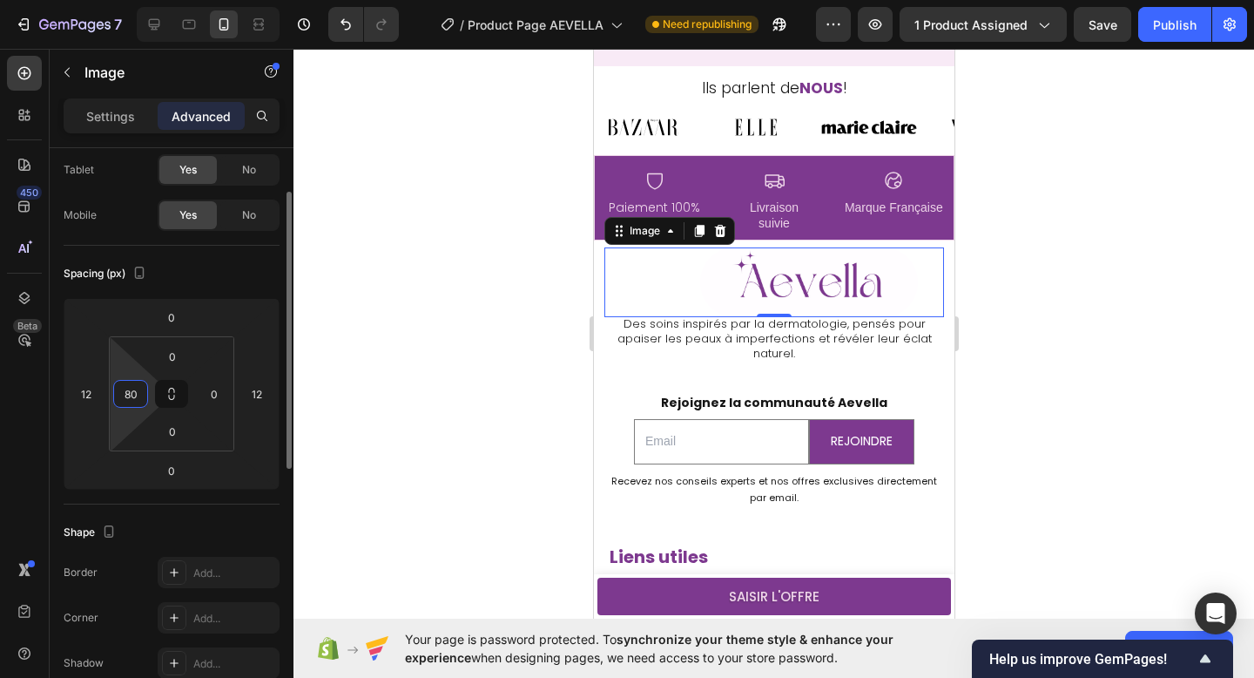
click at [139, 403] on input "80" at bounding box center [131, 394] width 26 height 26
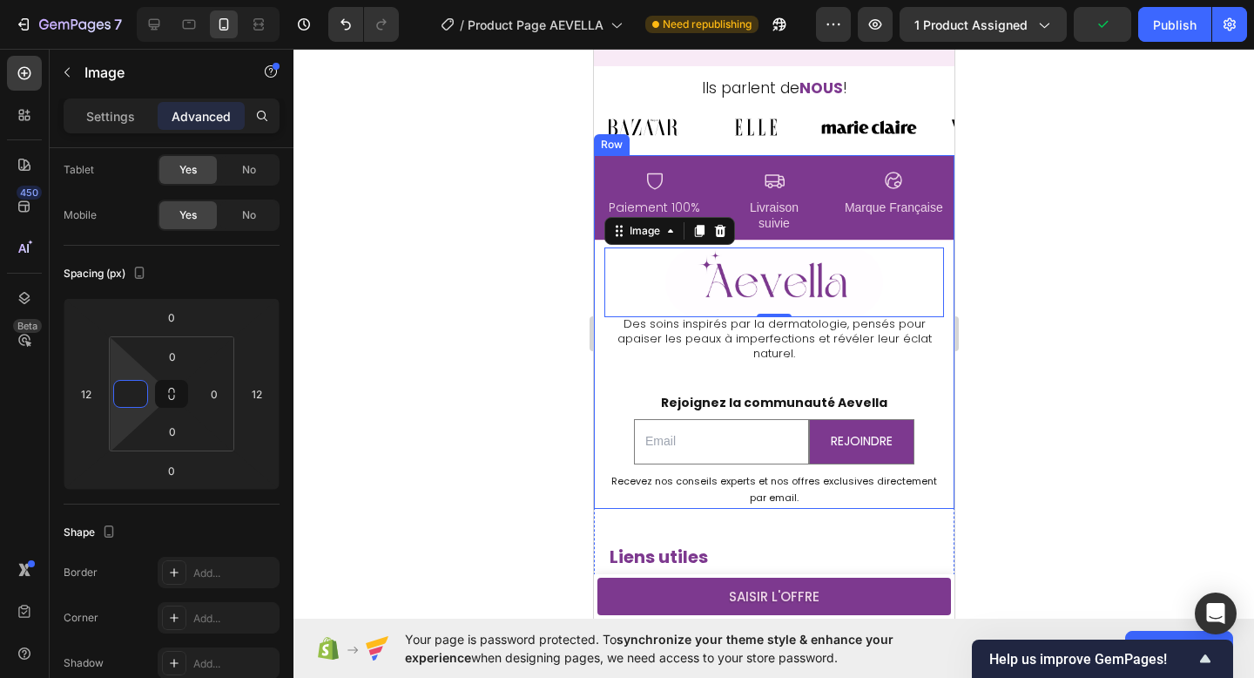
click at [594, 291] on div "Icon Paiement 100% sécurisé Text Block Icon Livraison suivie Text Block Icon Ma…" at bounding box center [773, 332] width 361 height 354
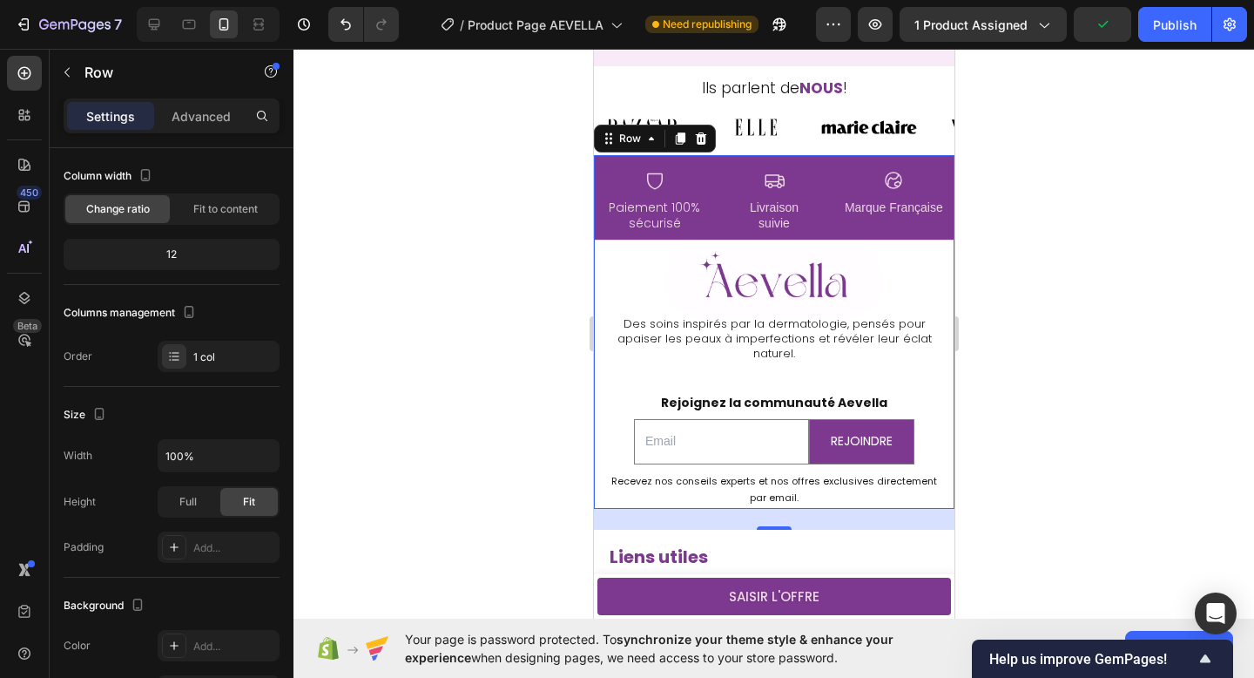
scroll to position [0, 0]
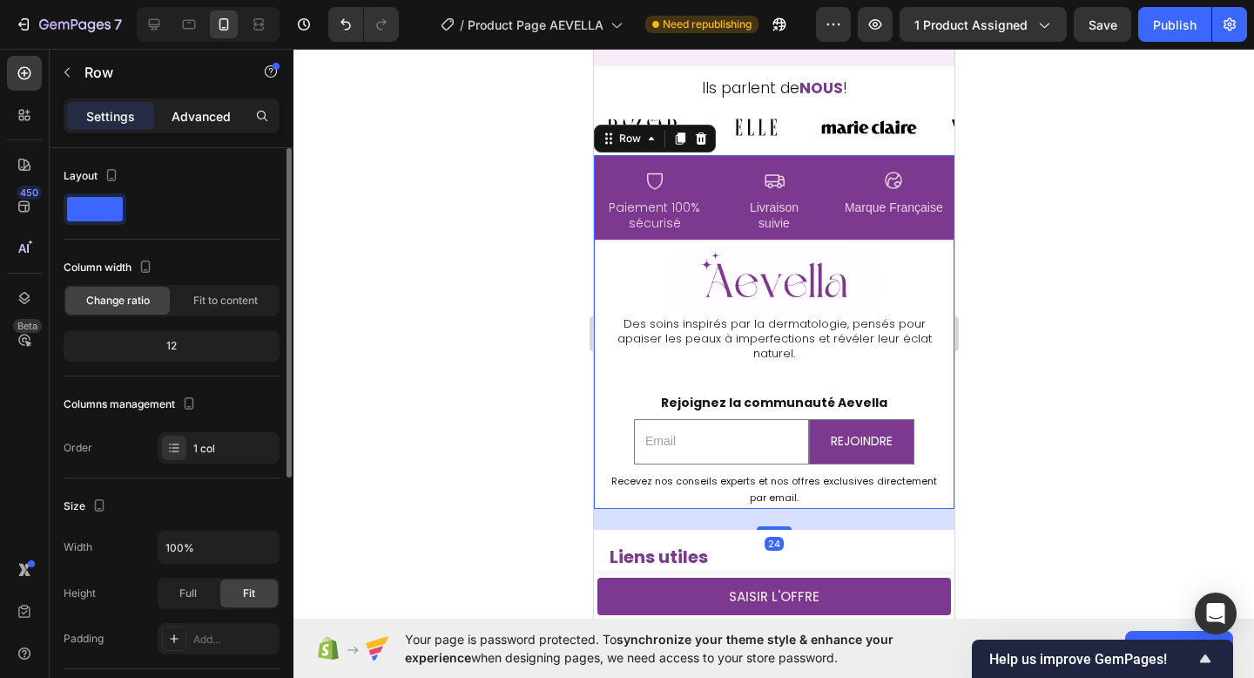
click at [219, 102] on div "Advanced" at bounding box center [201, 116] width 87 height 28
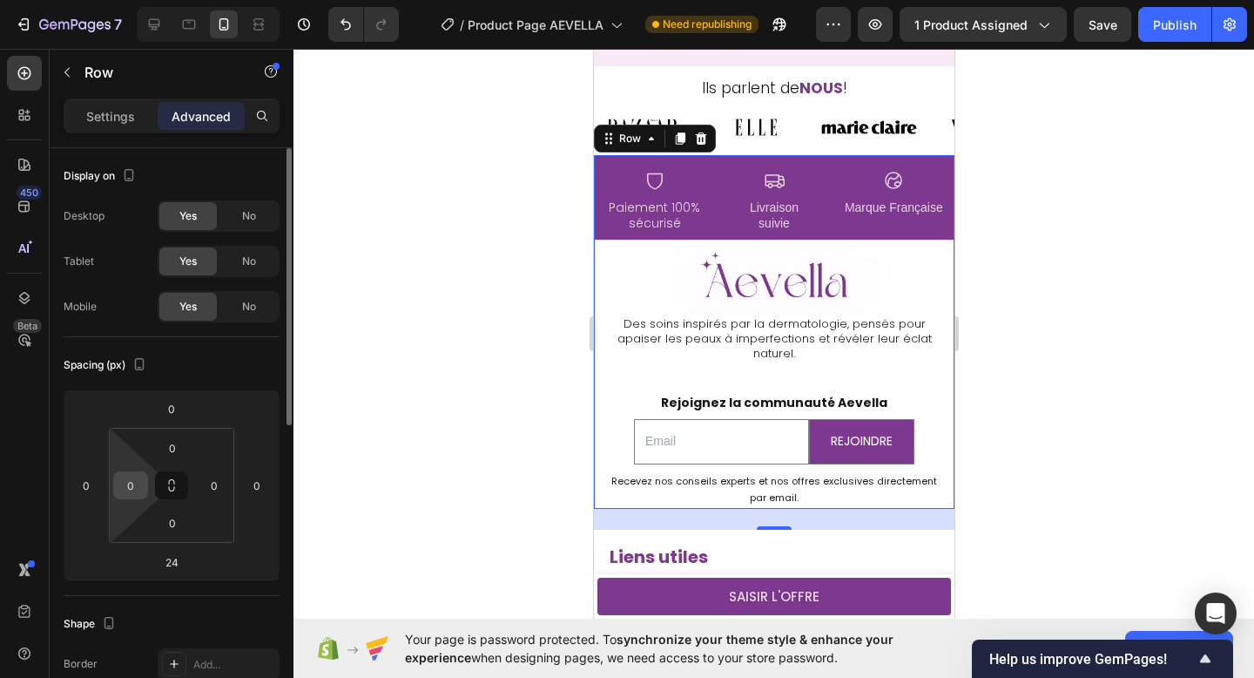
click at [134, 484] on input "0" at bounding box center [131, 485] width 26 height 26
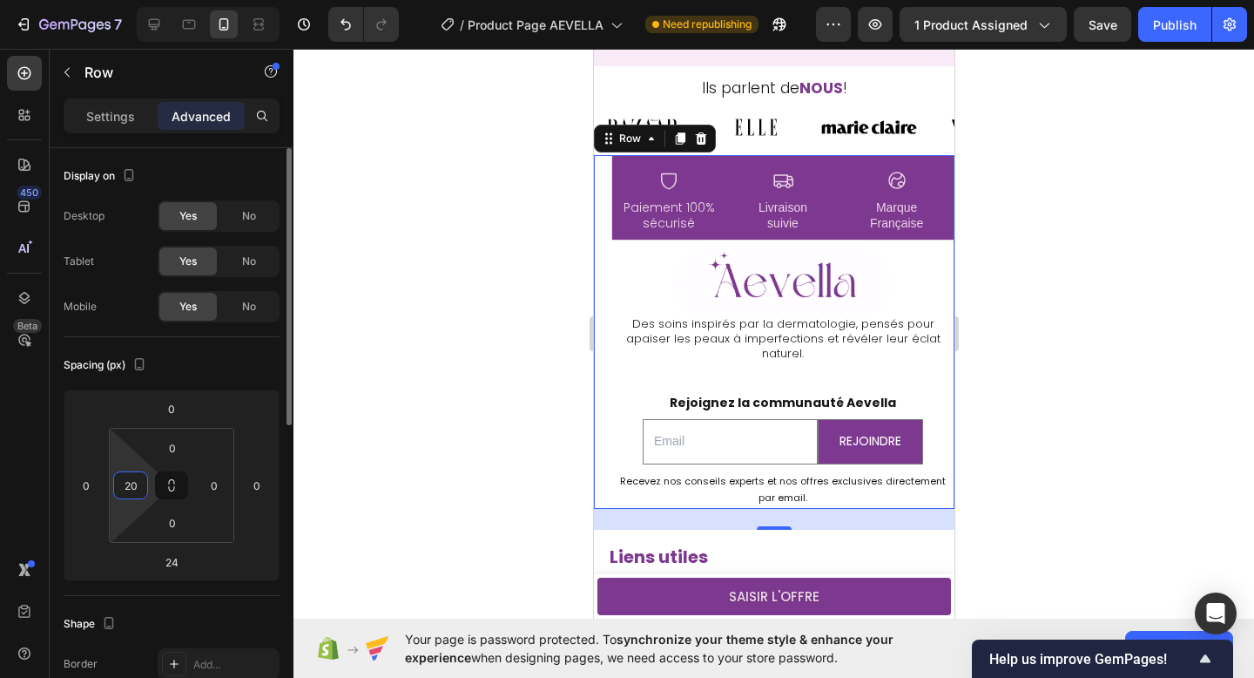
type input "2"
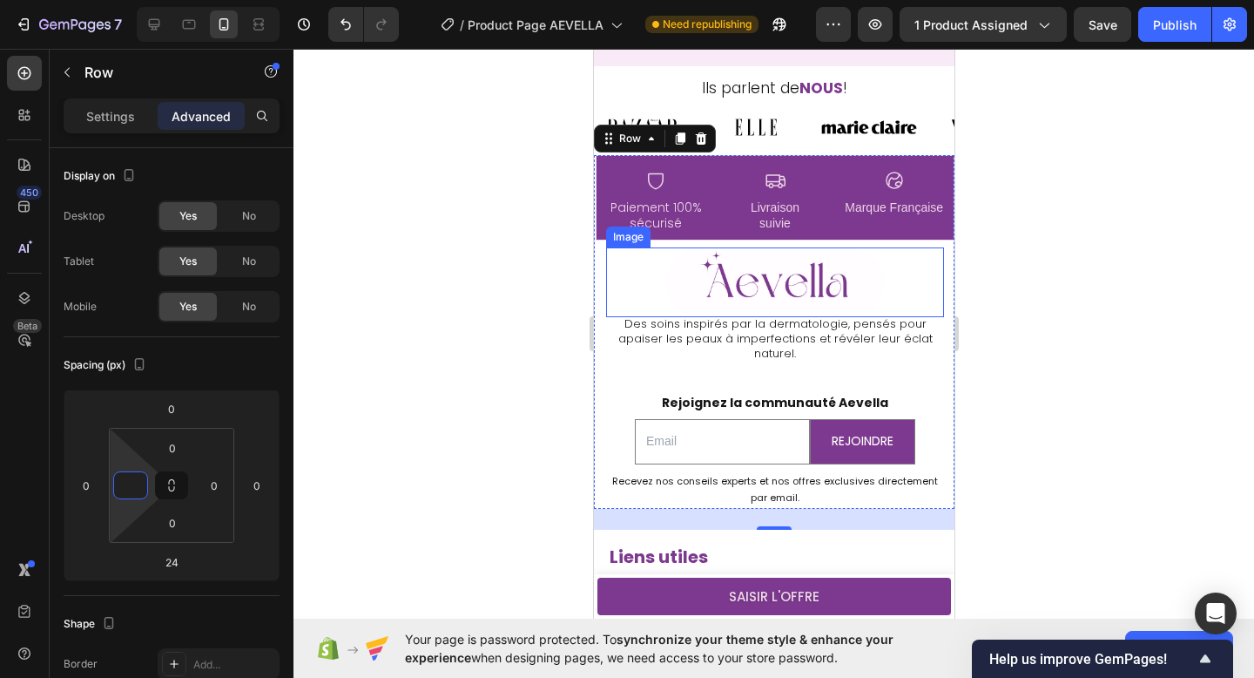
click at [626, 283] on div at bounding box center [774, 282] width 338 height 70
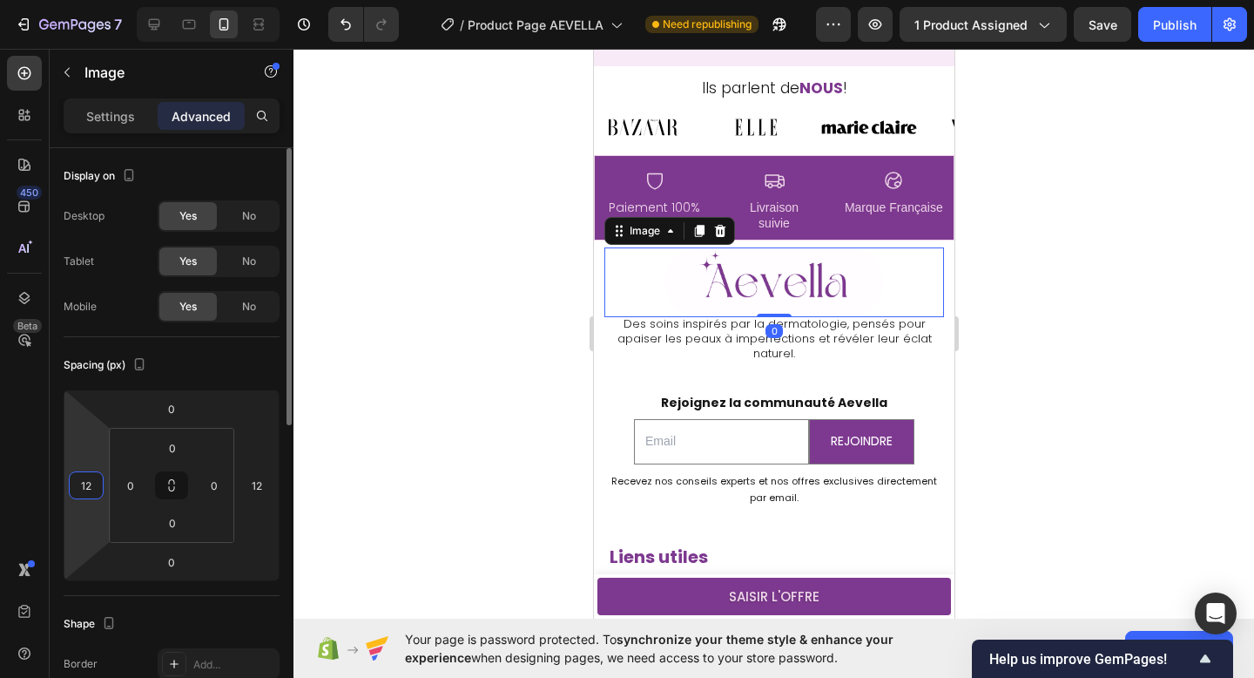
click at [84, 485] on input "12" at bounding box center [86, 485] width 26 height 26
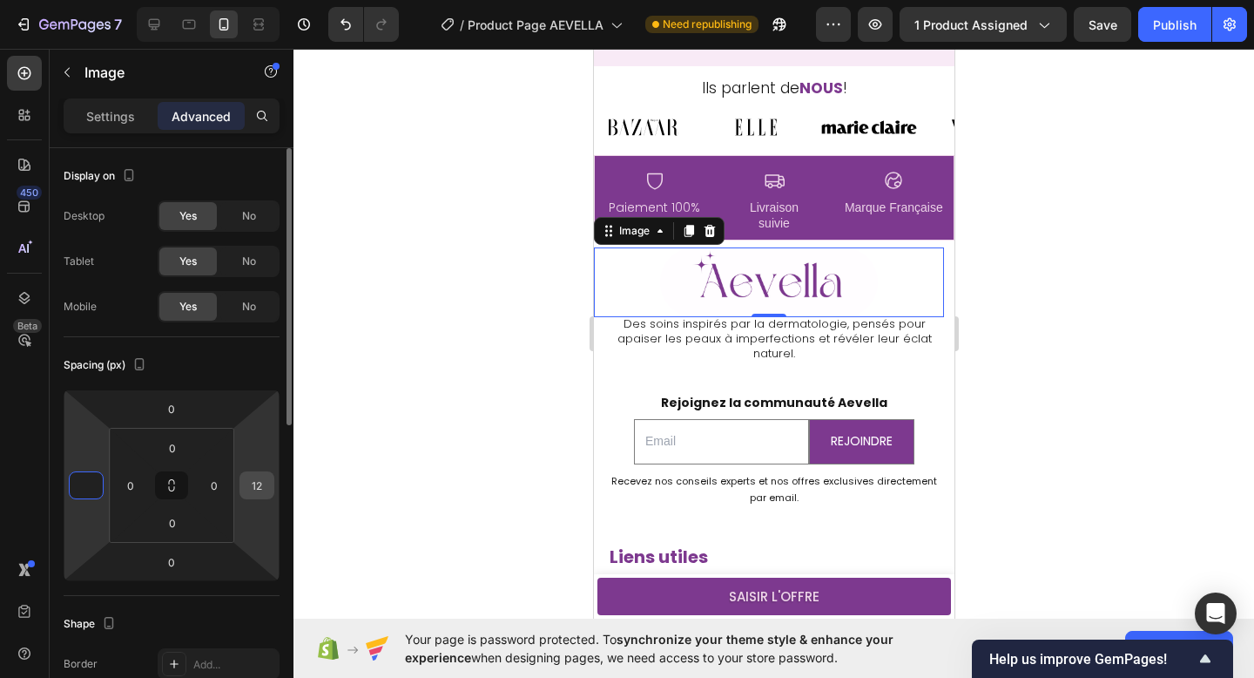
type input "0"
click at [253, 488] on input "12" at bounding box center [257, 485] width 26 height 26
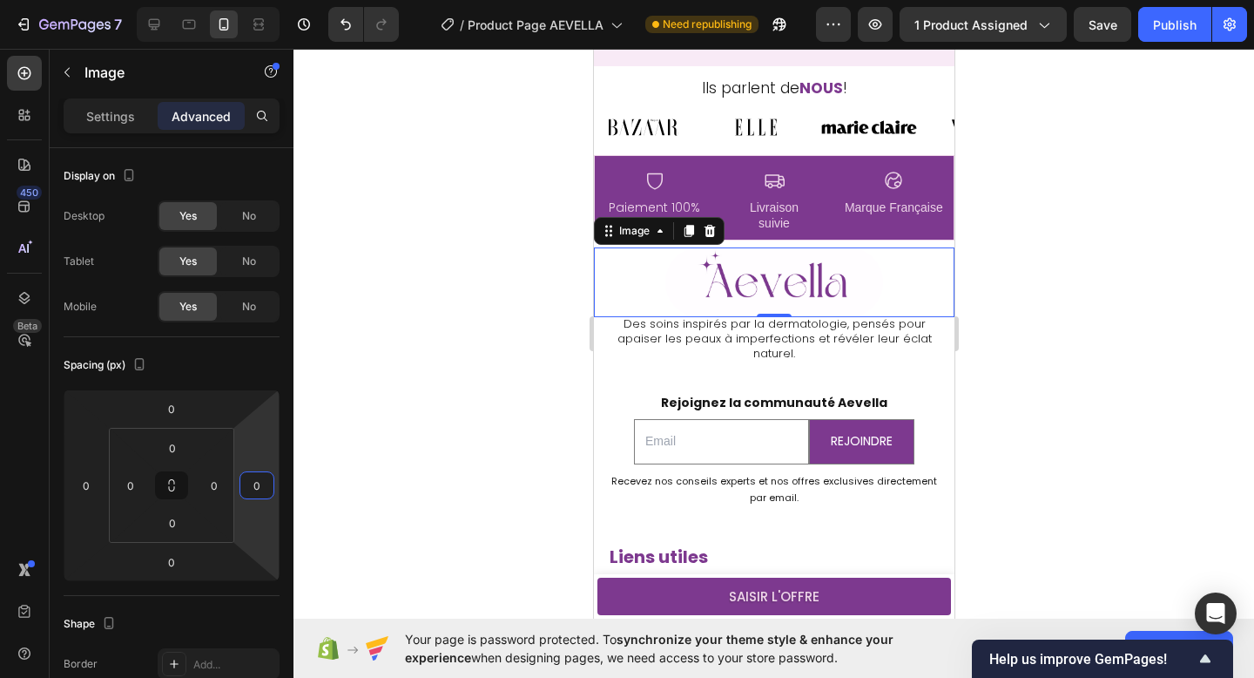
click at [416, 351] on div at bounding box center [773, 363] width 961 height 629
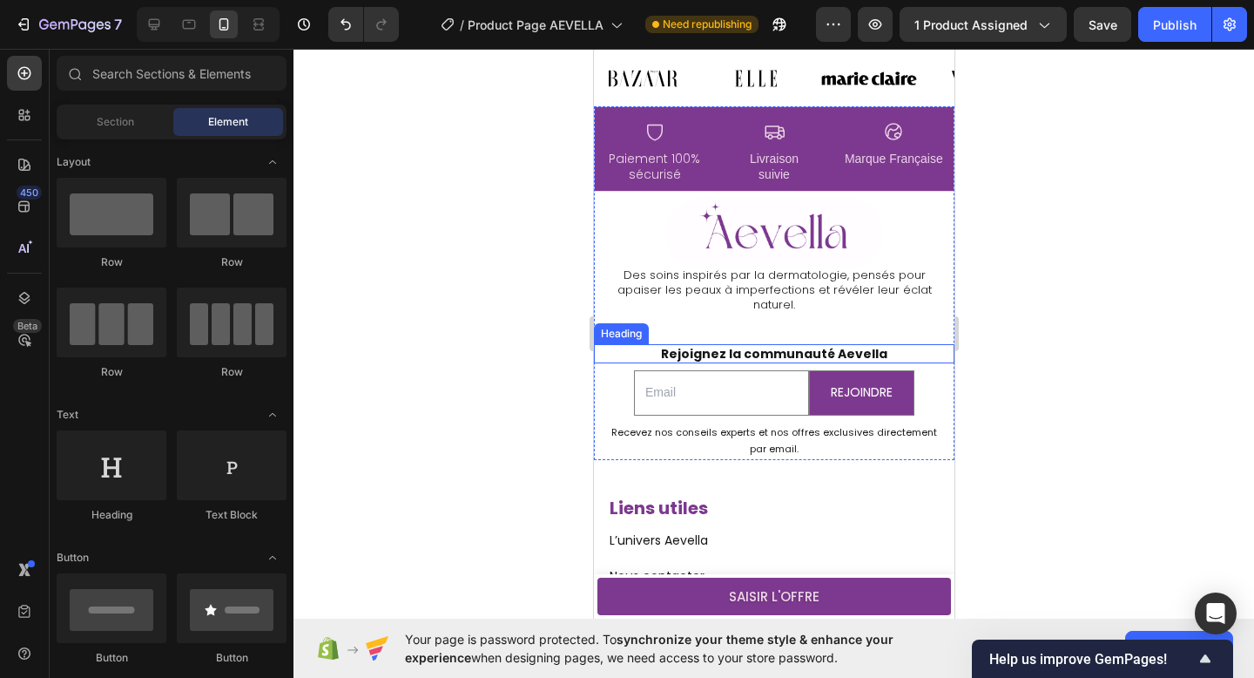
scroll to position [6640, 0]
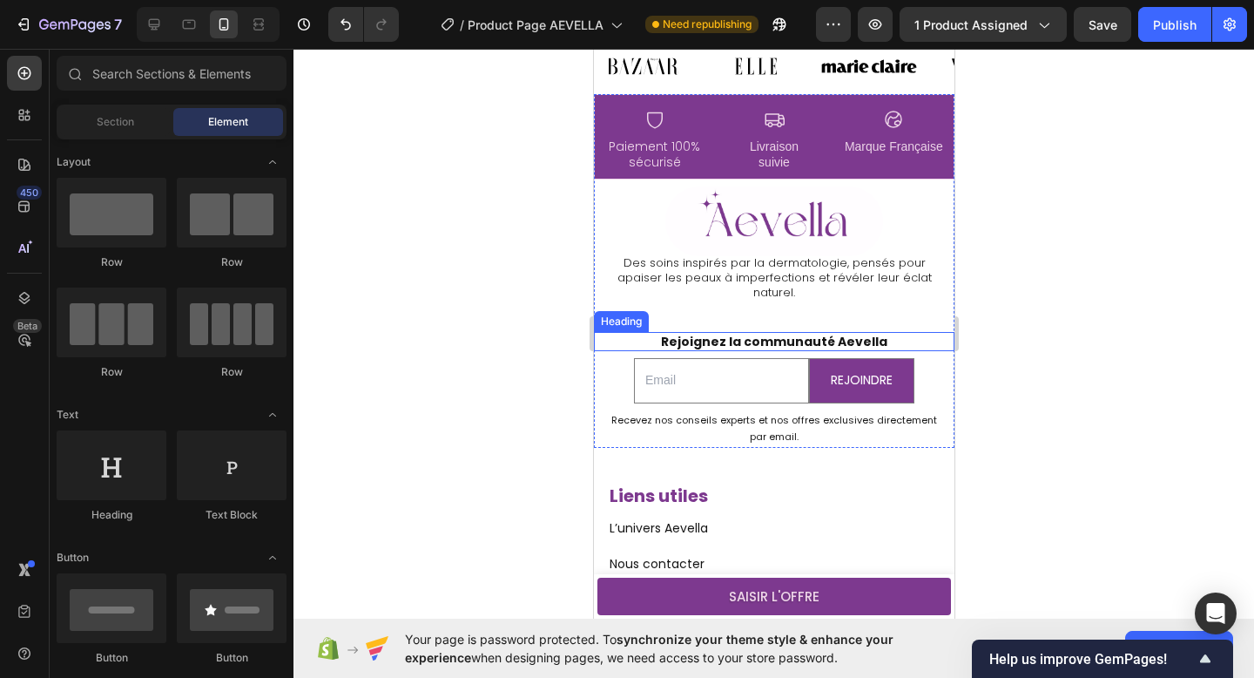
click at [726, 340] on h2 "Rejoignez la communauté Aevella" at bounding box center [773, 341] width 361 height 19
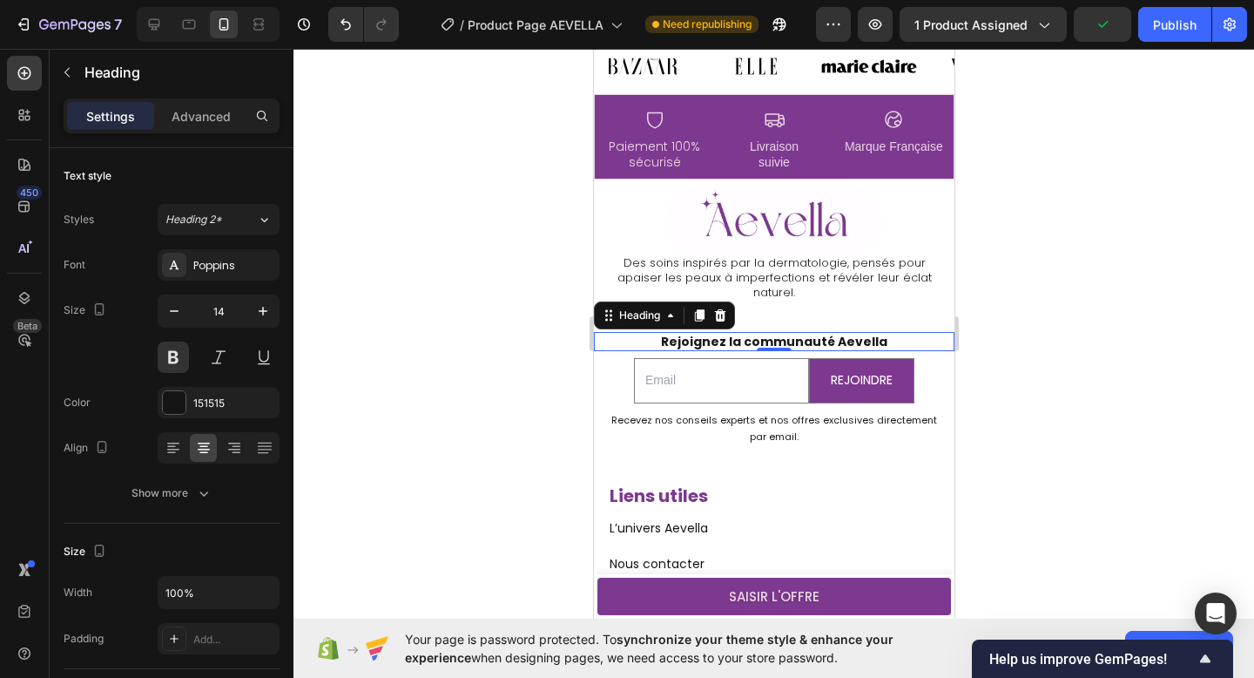
click at [887, 339] on h2 "Rejoignez la communauté Aevella" at bounding box center [773, 341] width 361 height 19
click at [1231, 341] on div at bounding box center [773, 363] width 961 height 629
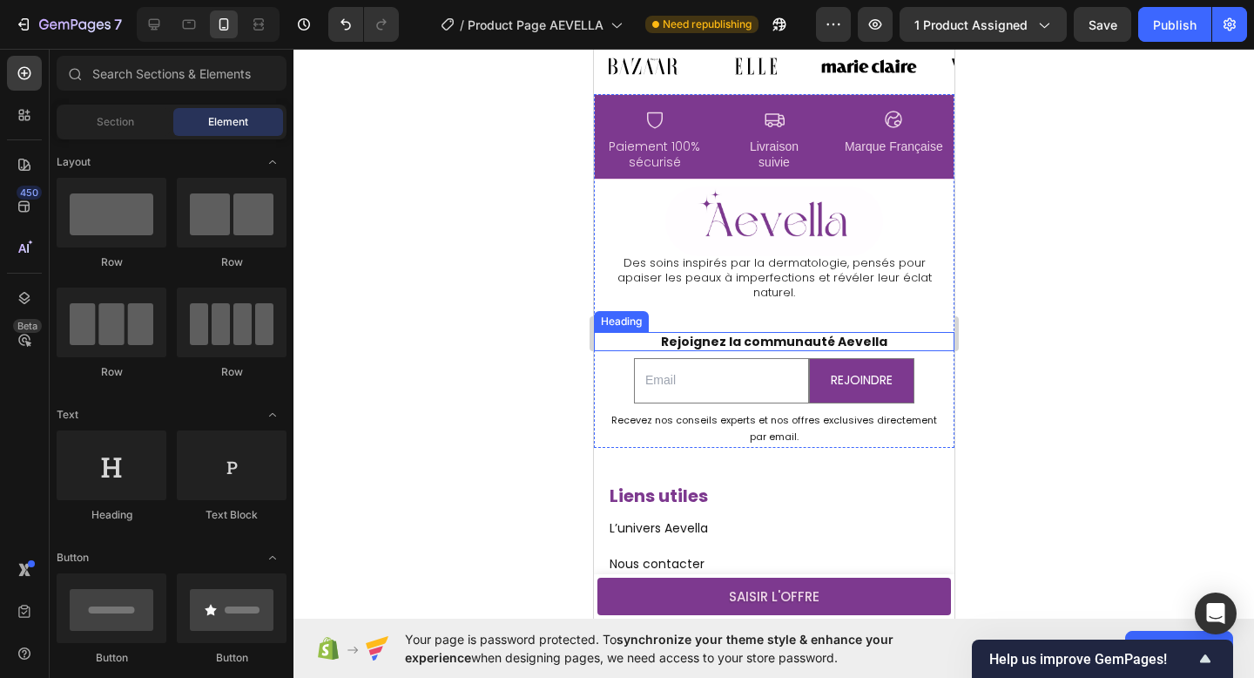
click at [926, 343] on p "Rejoignez la communauté Aevella" at bounding box center [773, 342] width 357 height 16
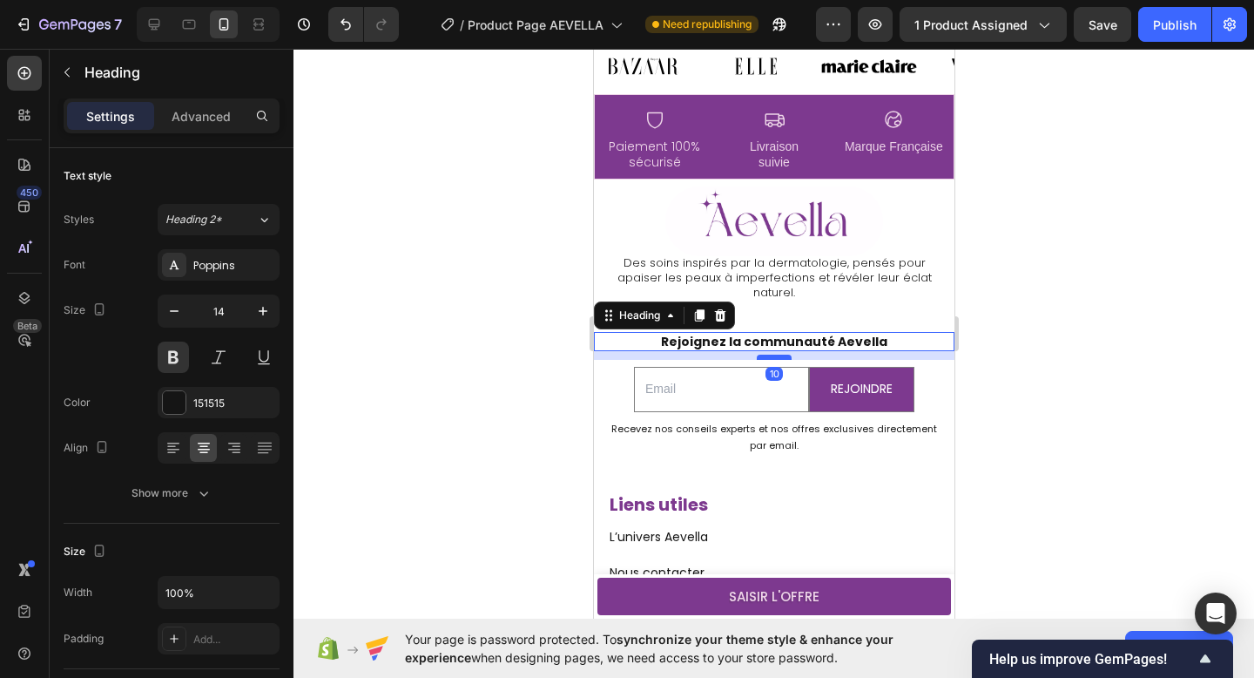
drag, startPoint x: 780, startPoint y: 349, endPoint x: 781, endPoint y: 358, distance: 8.8
click at [781, 358] on div at bounding box center [773, 356] width 35 height 5
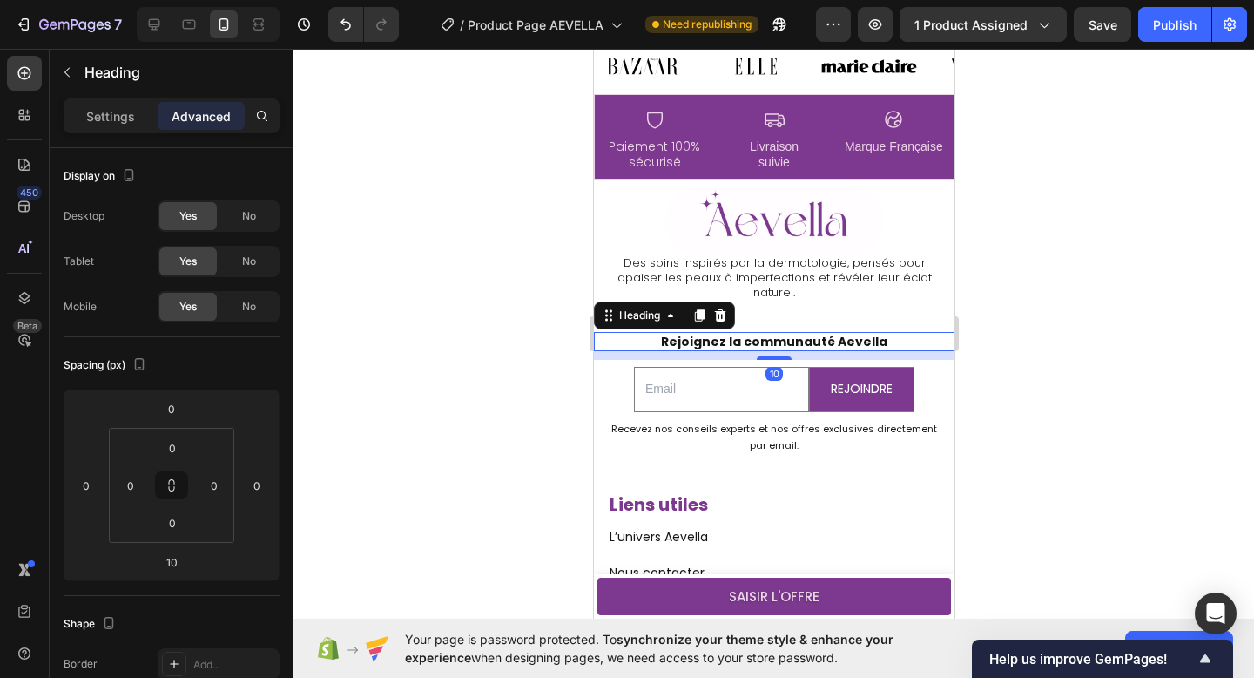
drag, startPoint x: 1113, startPoint y: 404, endPoint x: 1089, endPoint y: 414, distance: 26.2
click at [1113, 404] on div at bounding box center [773, 363] width 961 height 629
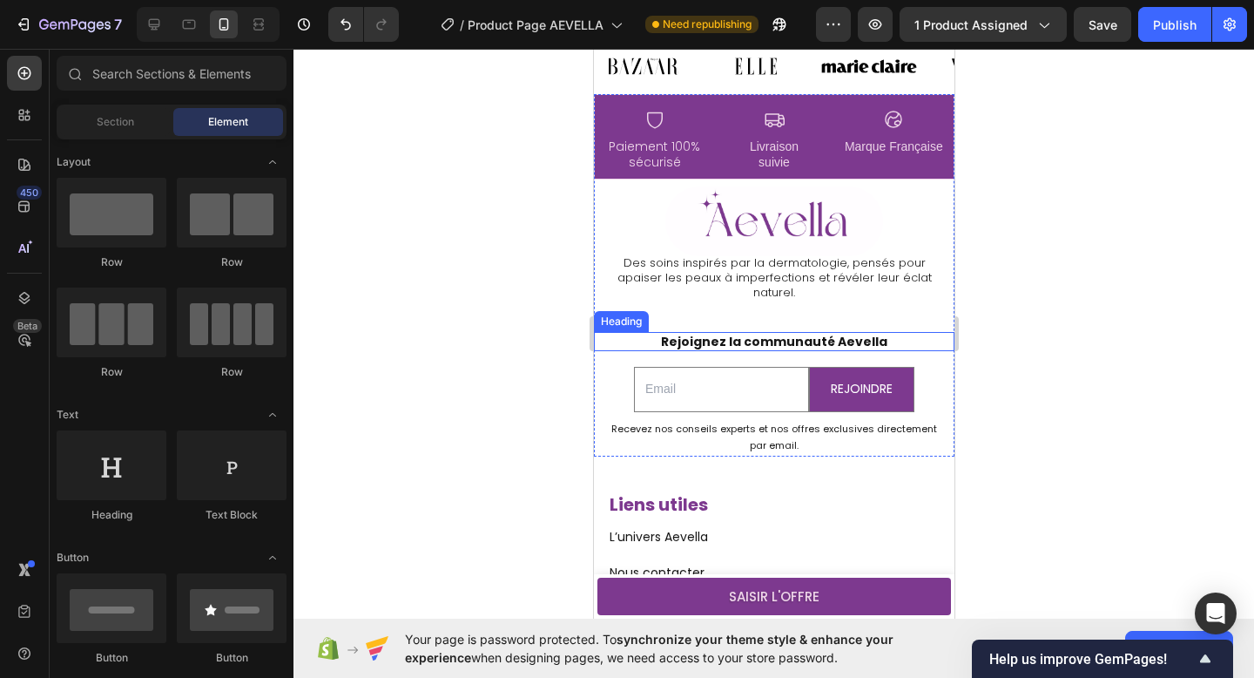
click at [845, 336] on p "Rejoignez la communauté Aevella" at bounding box center [773, 342] width 357 height 16
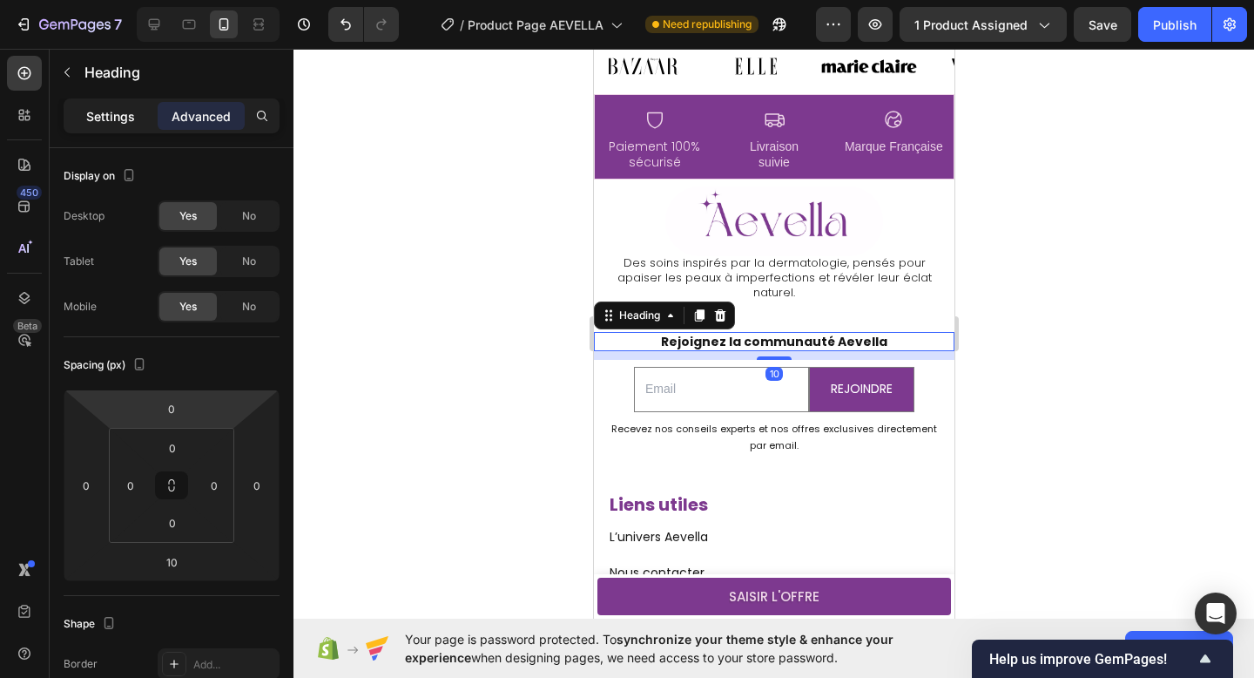
click at [120, 118] on p "Settings" at bounding box center [110, 116] width 49 height 18
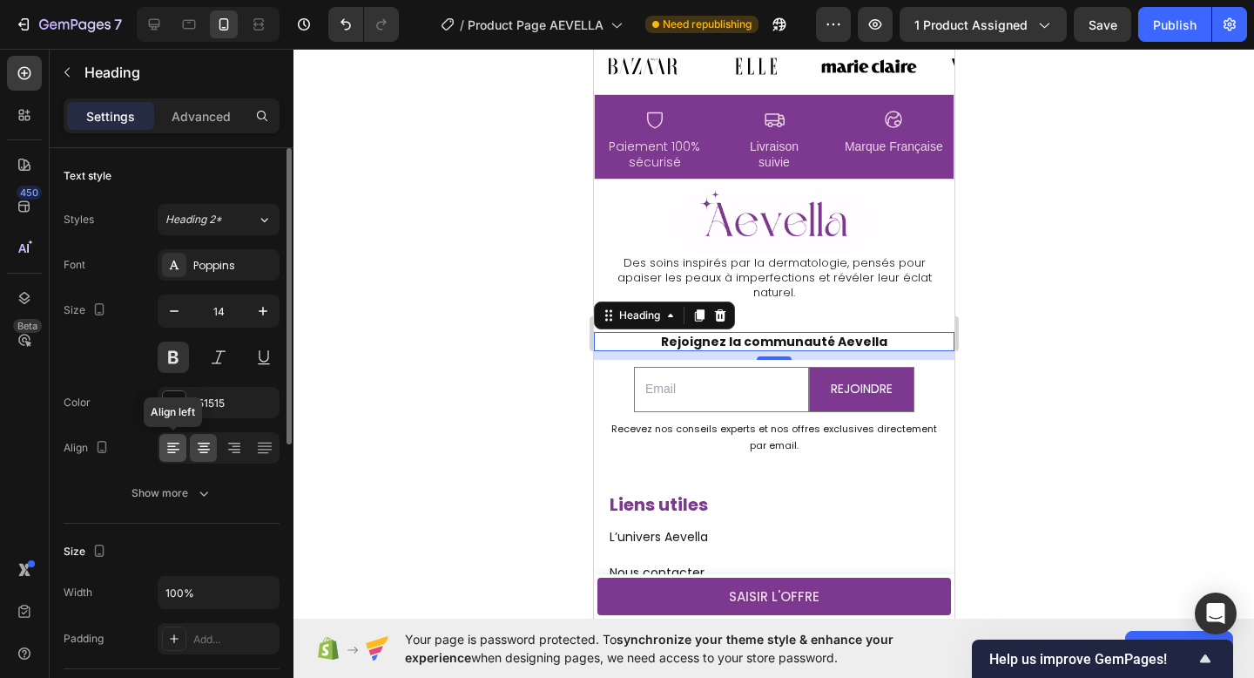
click at [174, 446] on icon at bounding box center [173, 447] width 17 height 17
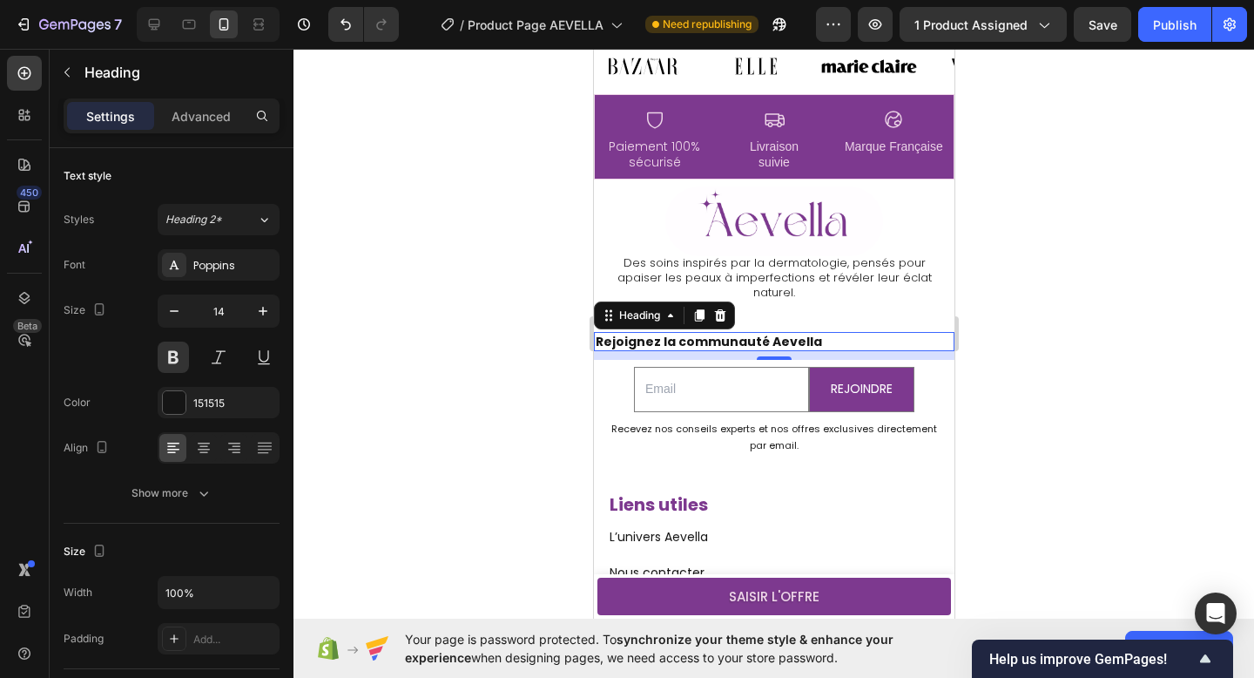
click at [460, 442] on div at bounding box center [773, 363] width 961 height 629
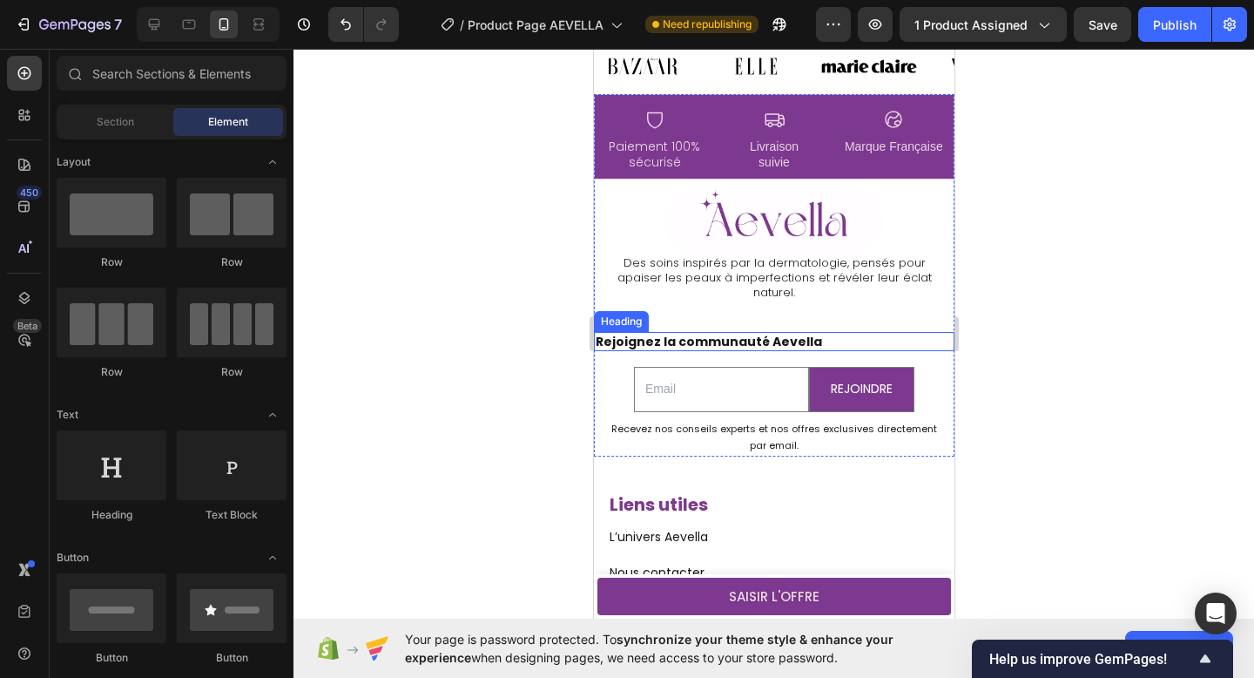
click at [617, 344] on p "Rejoignez la communauté Aevella" at bounding box center [773, 342] width 357 height 16
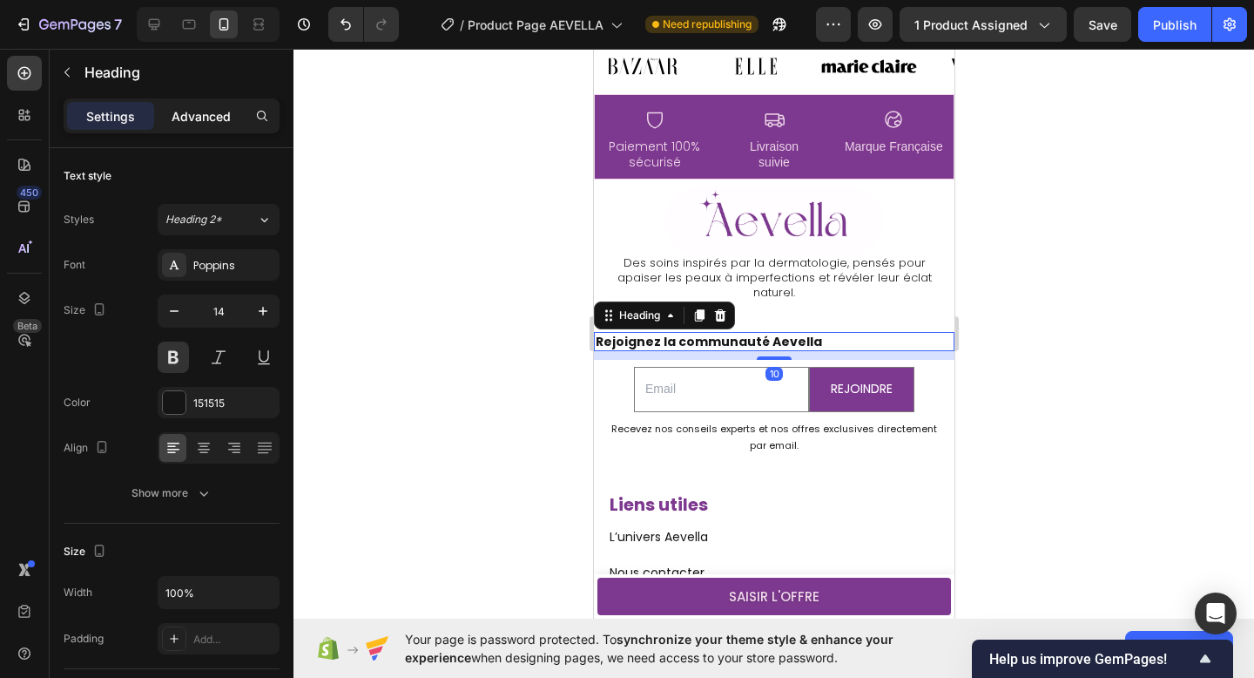
click at [214, 115] on p "Advanced" at bounding box center [201, 116] width 59 height 18
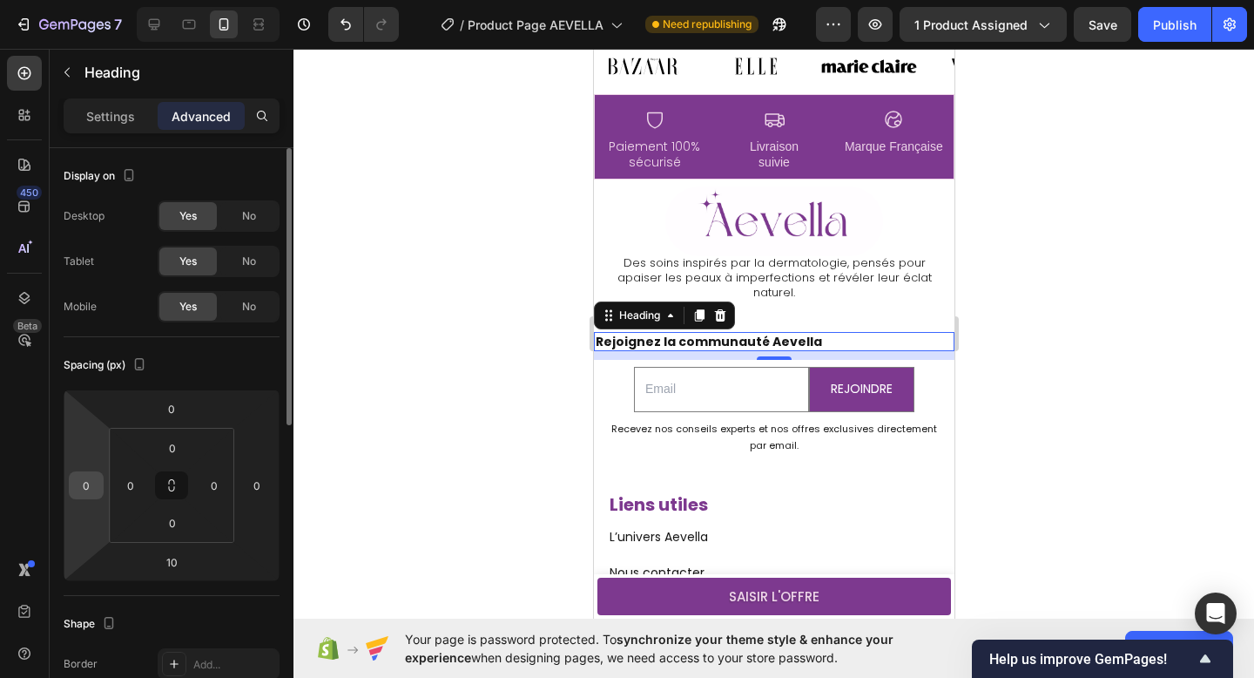
click at [90, 487] on input "0" at bounding box center [86, 485] width 26 height 26
type input "20"
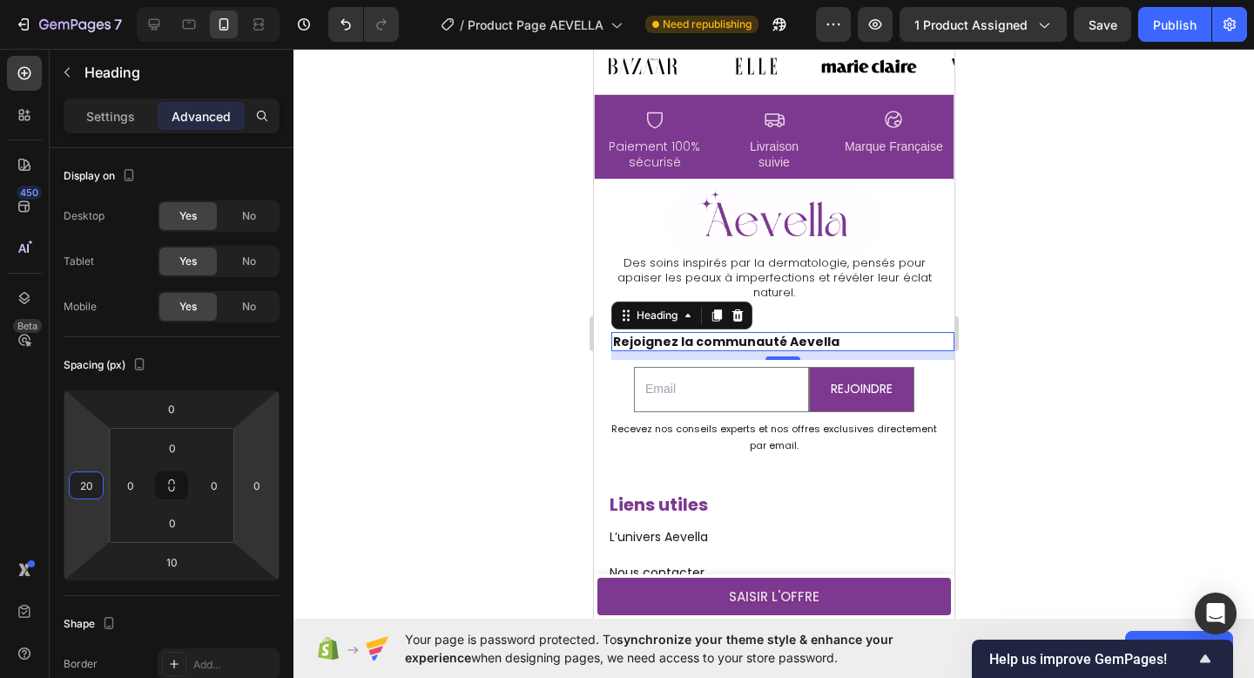
click at [442, 501] on div at bounding box center [773, 363] width 961 height 629
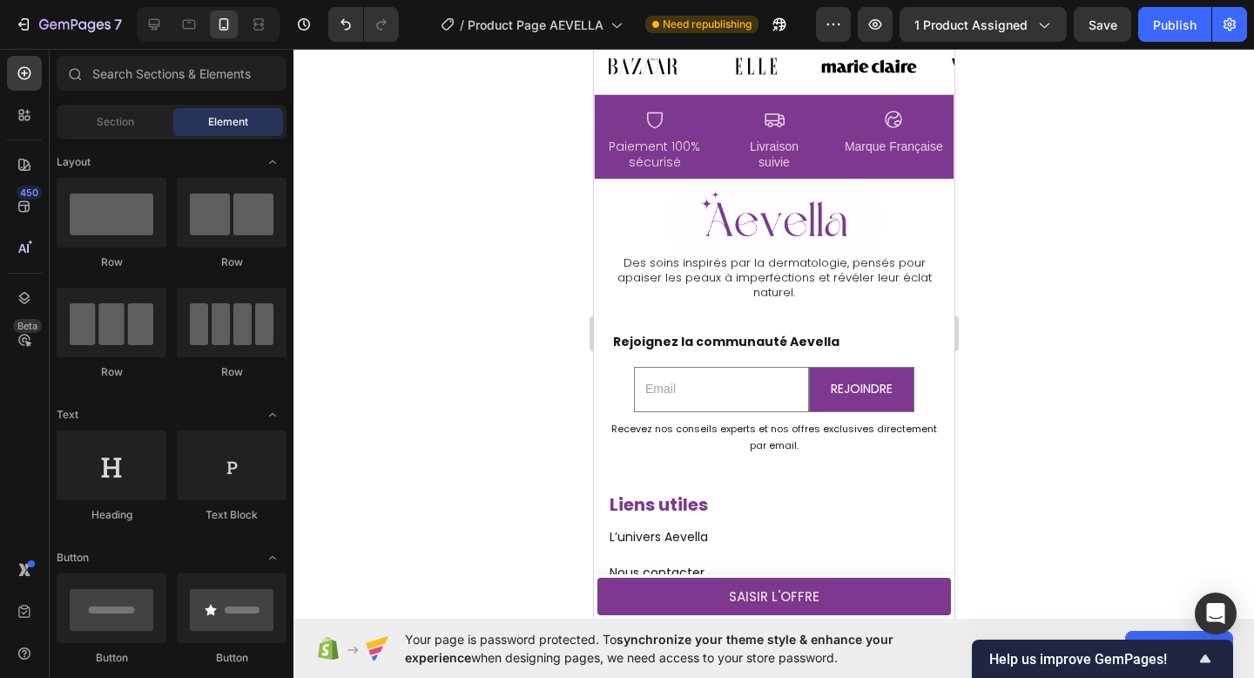
click at [468, 437] on div at bounding box center [773, 363] width 961 height 629
click at [627, 435] on p "Recevez nos conseils experts et nos offres exclusives directement par email." at bounding box center [773, 438] width 343 height 35
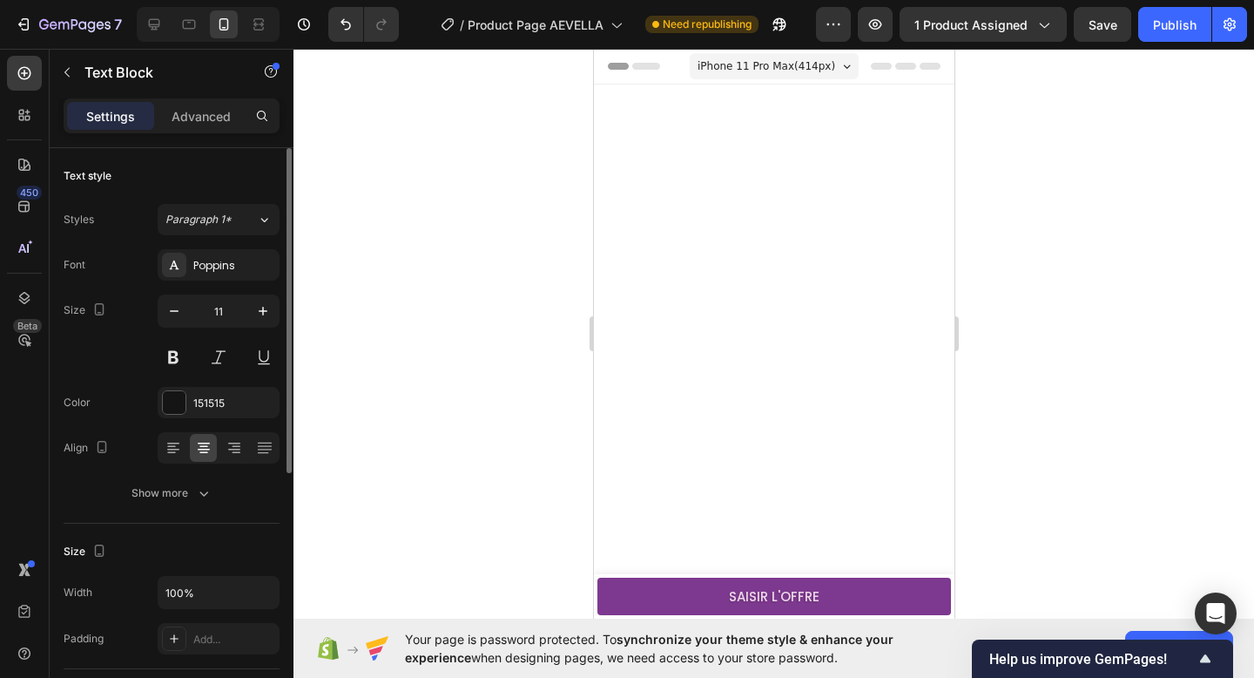
scroll to position [6640, 0]
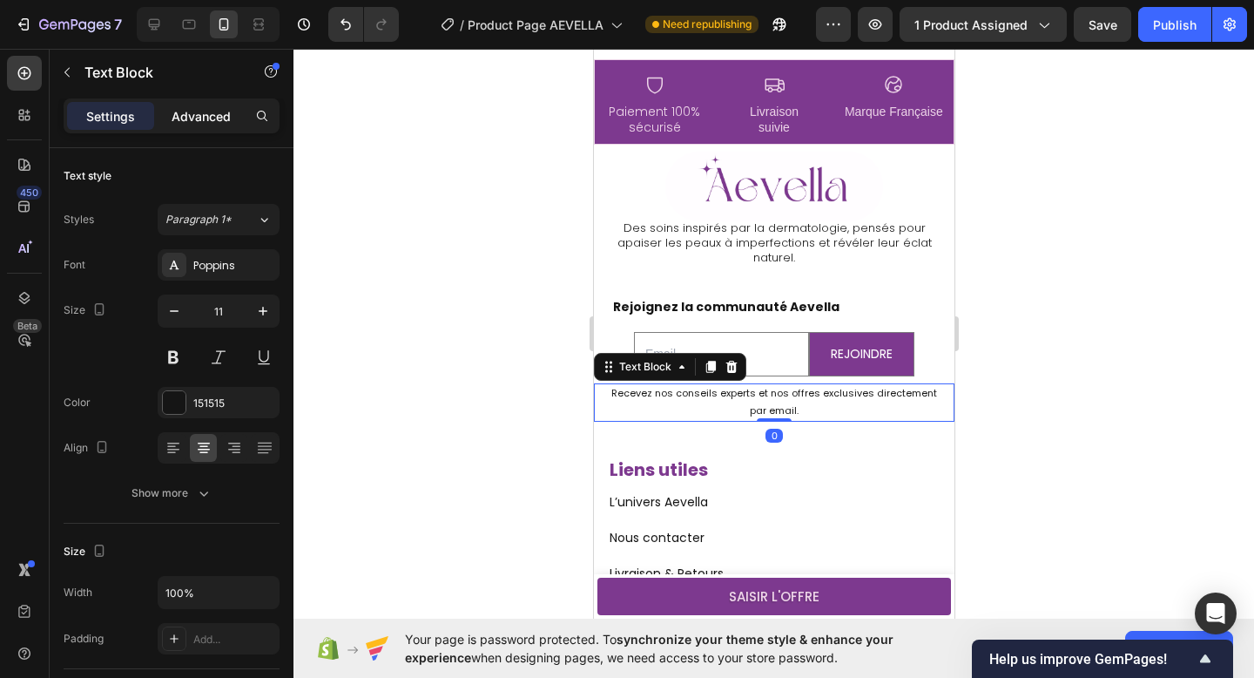
click at [194, 111] on p "Advanced" at bounding box center [201, 116] width 59 height 18
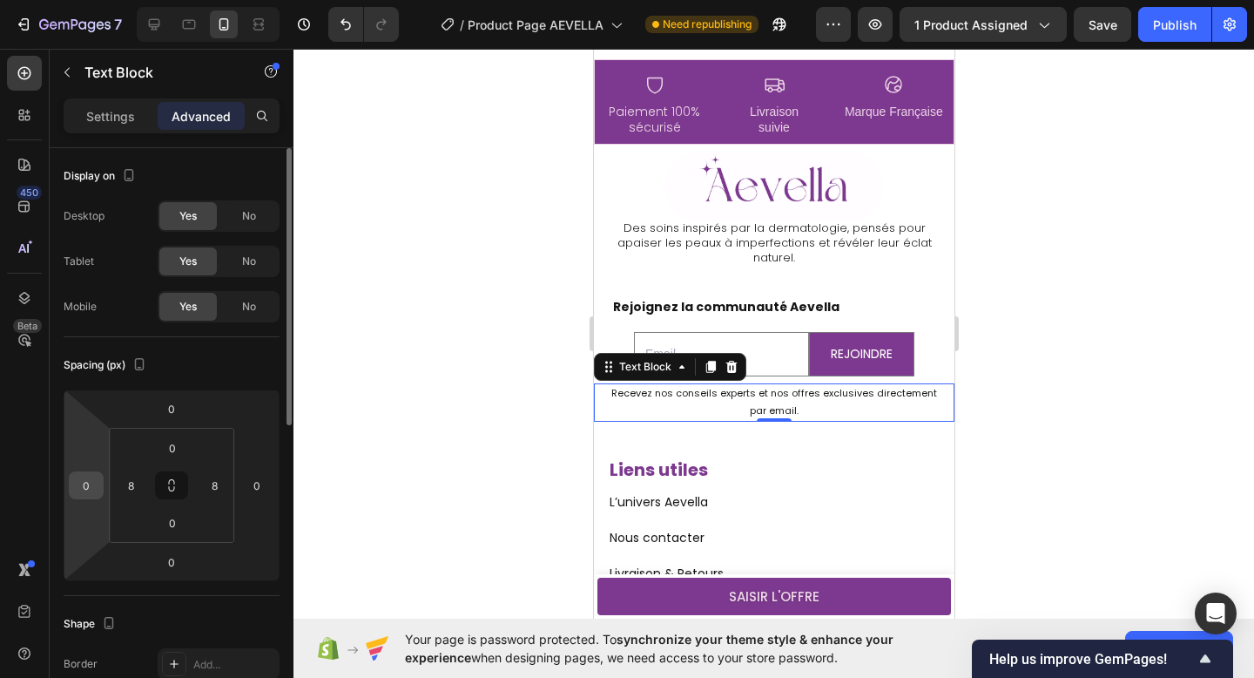
click at [85, 486] on input "0" at bounding box center [86, 485] width 26 height 26
type input "20"
click at [133, 489] on input "8" at bounding box center [131, 485] width 26 height 26
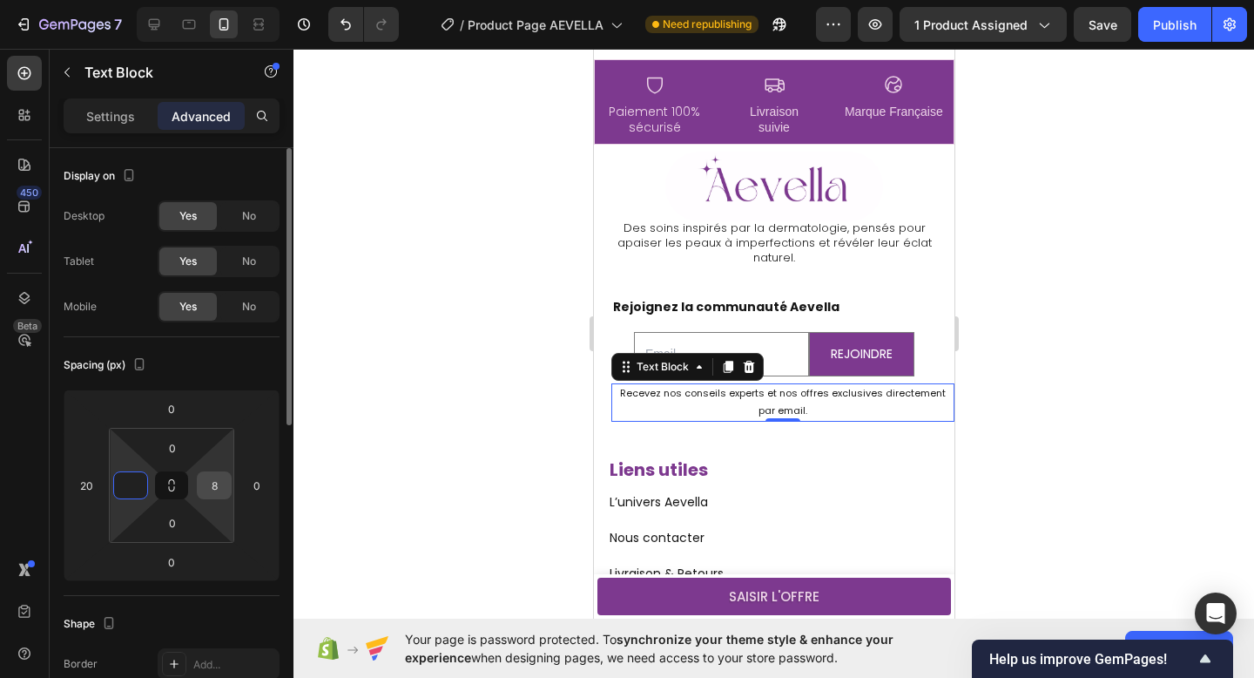
type input "0"
click at [219, 484] on input "8" at bounding box center [214, 485] width 26 height 26
type input "0"
click at [266, 483] on input "0" at bounding box center [257, 485] width 26 height 26
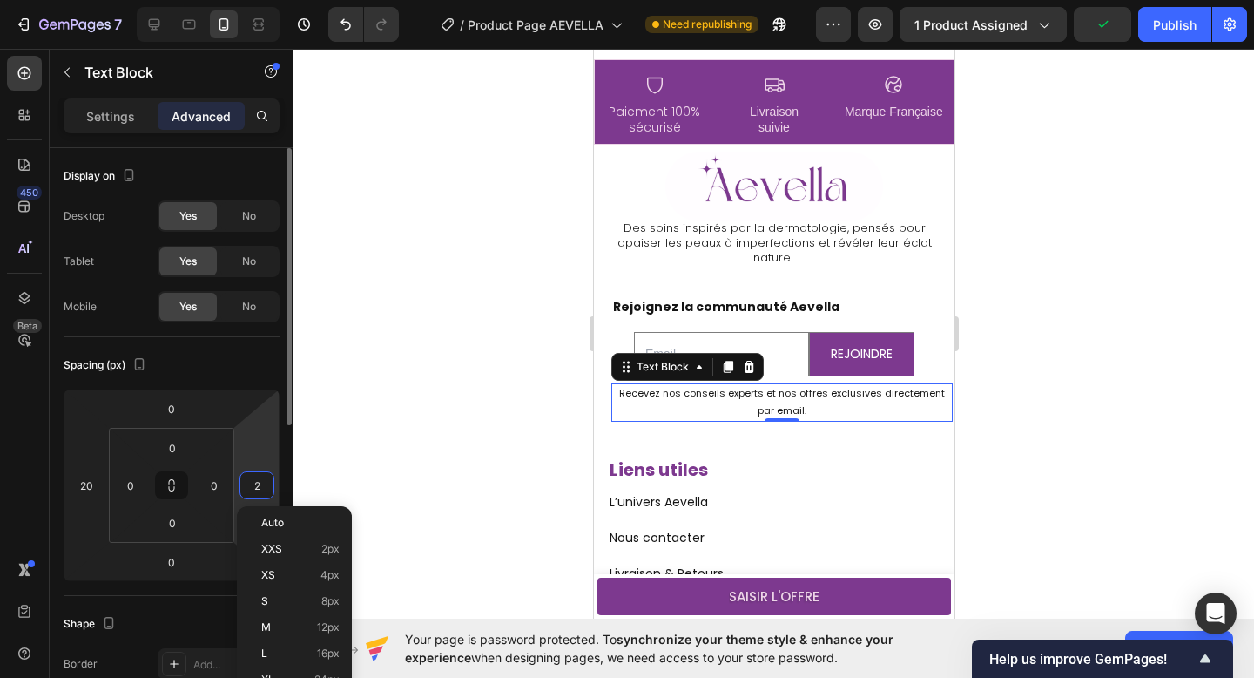
type input "20"
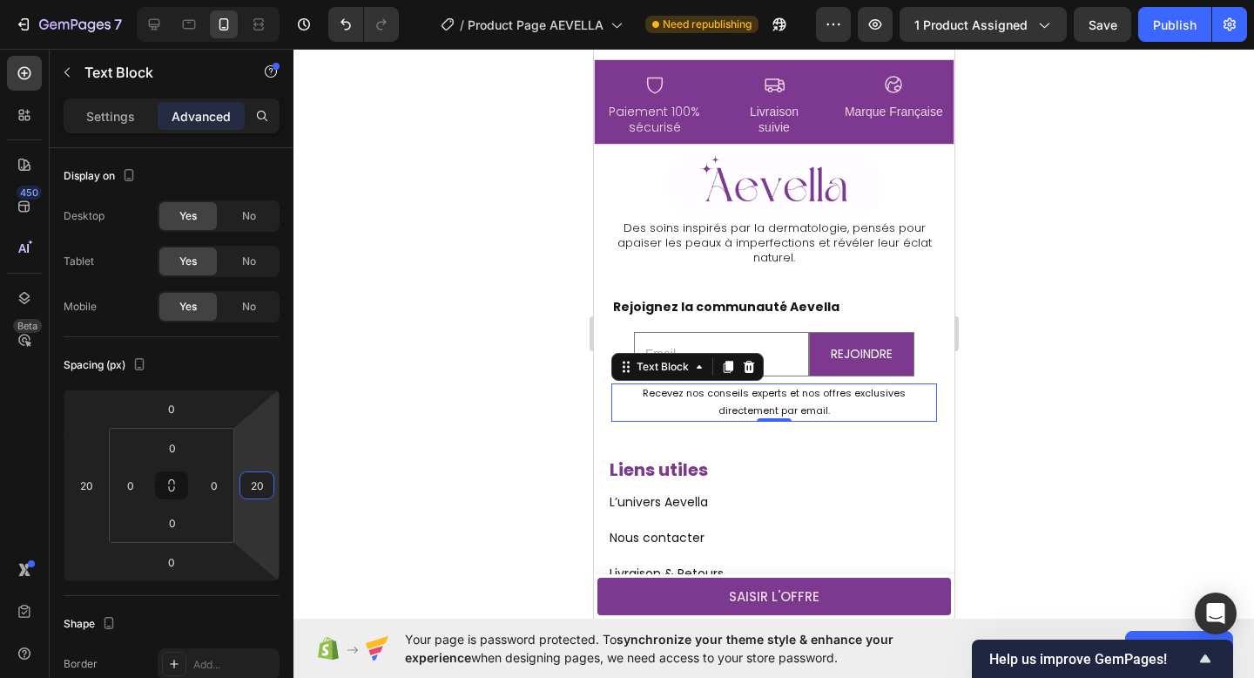
click at [482, 441] on div at bounding box center [773, 363] width 961 height 629
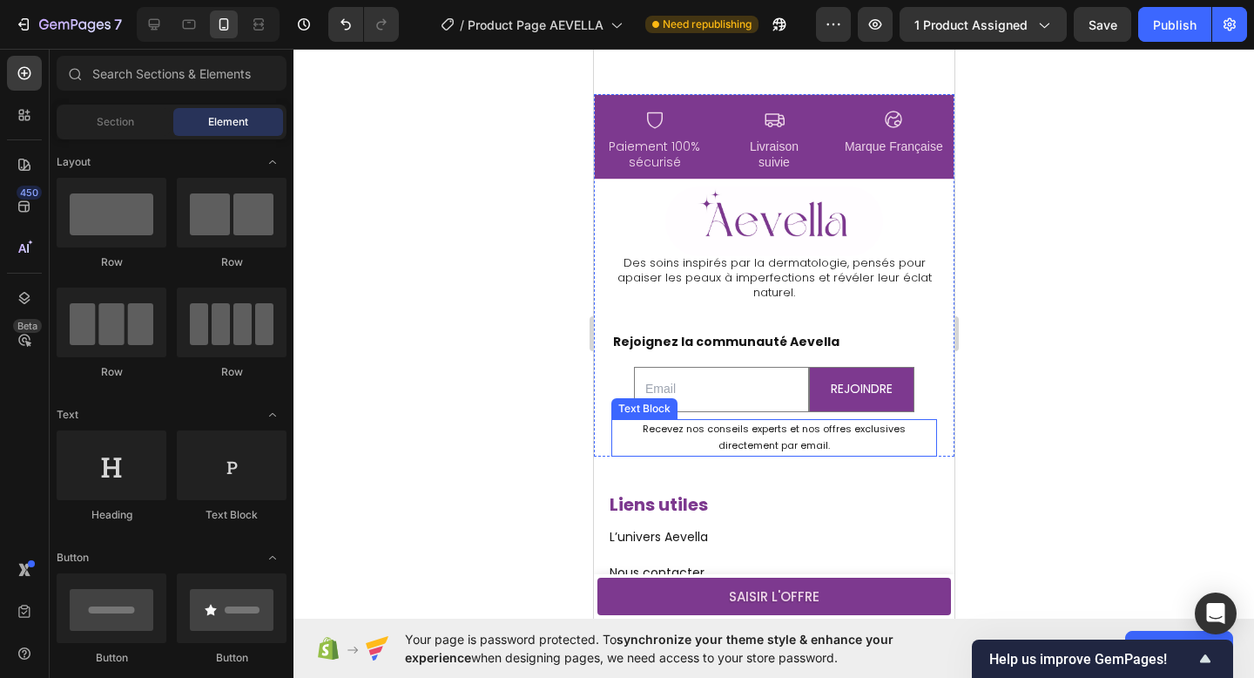
scroll to position [6764, 0]
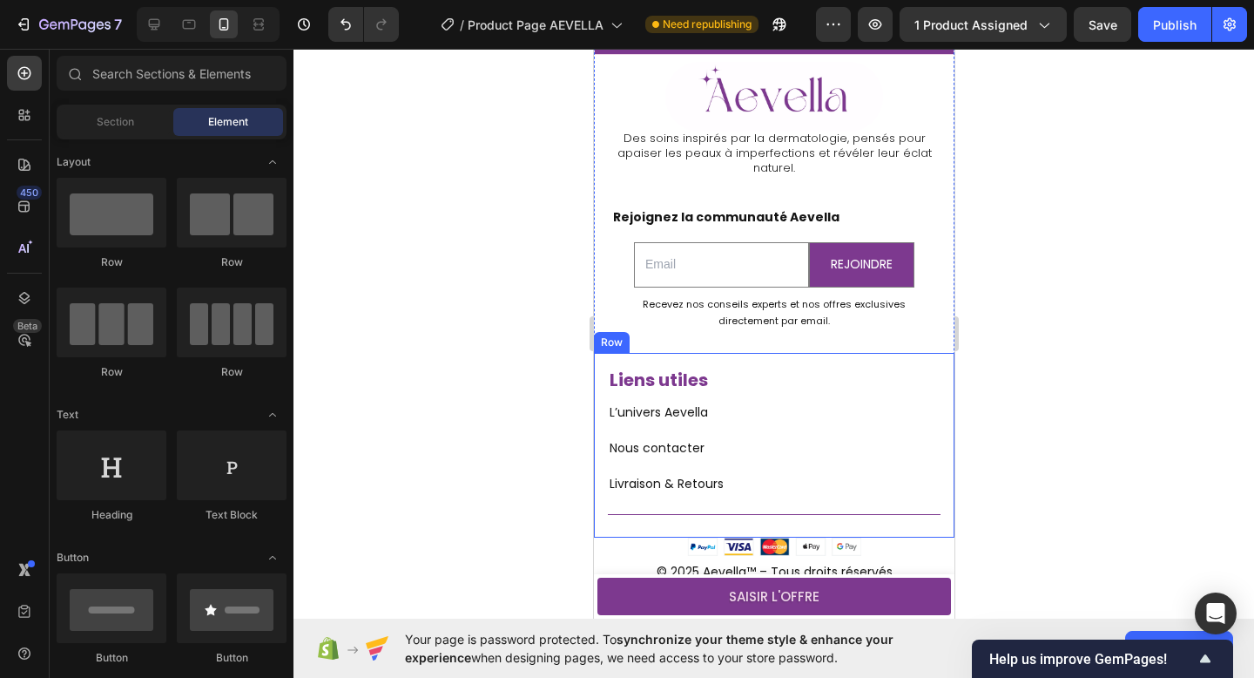
click at [605, 401] on div "Liens utiles Heading L’univers Aevella Text block Nous contacter Text block Liv…" at bounding box center [773, 445] width 361 height 185
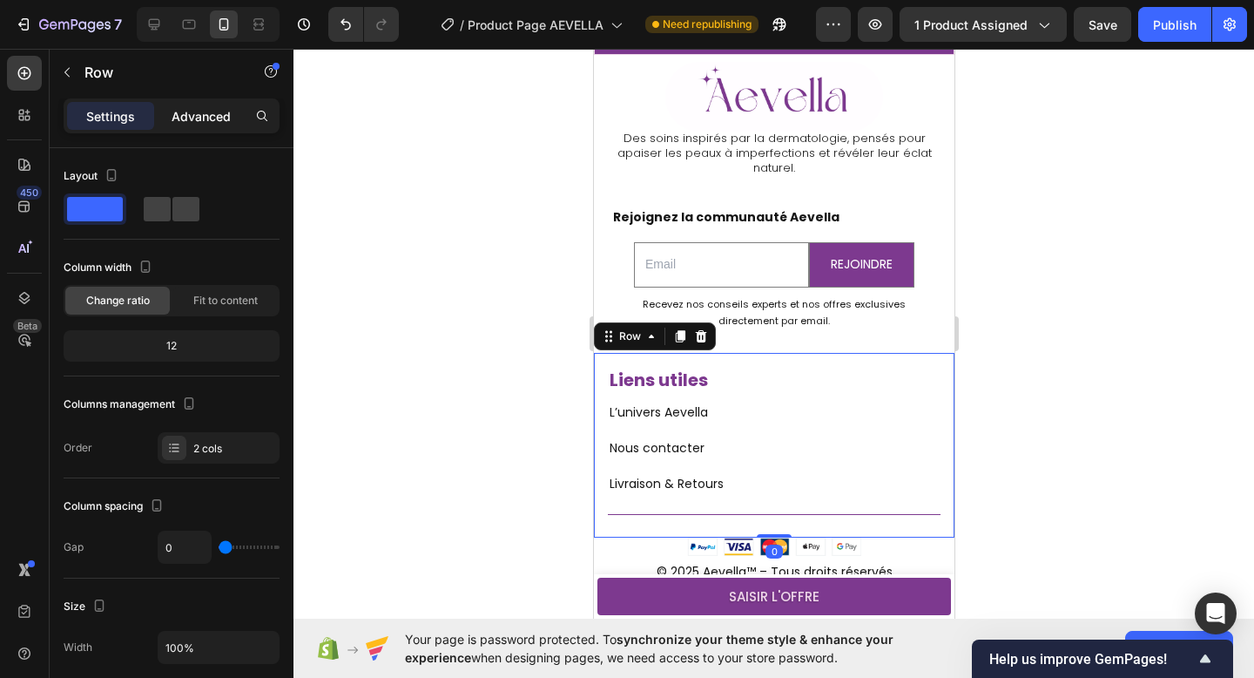
click at [190, 120] on p "Advanced" at bounding box center [201, 116] width 59 height 18
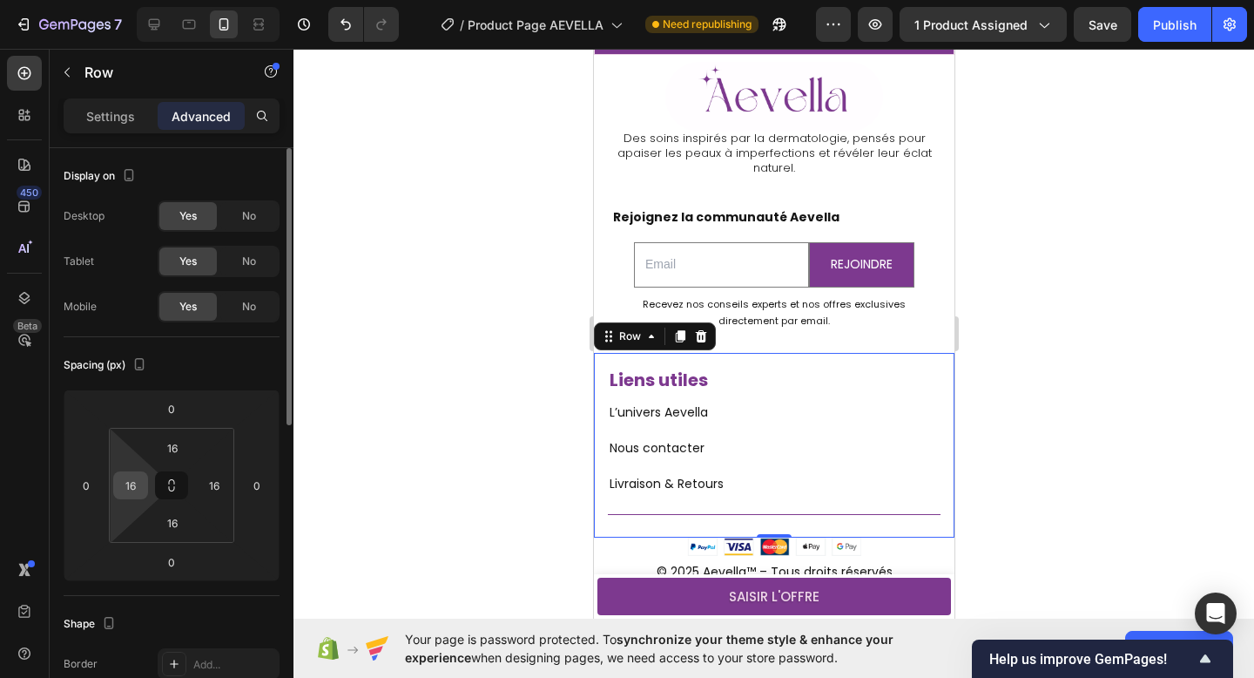
click at [138, 484] on input "16" at bounding box center [131, 485] width 26 height 26
type input "20"
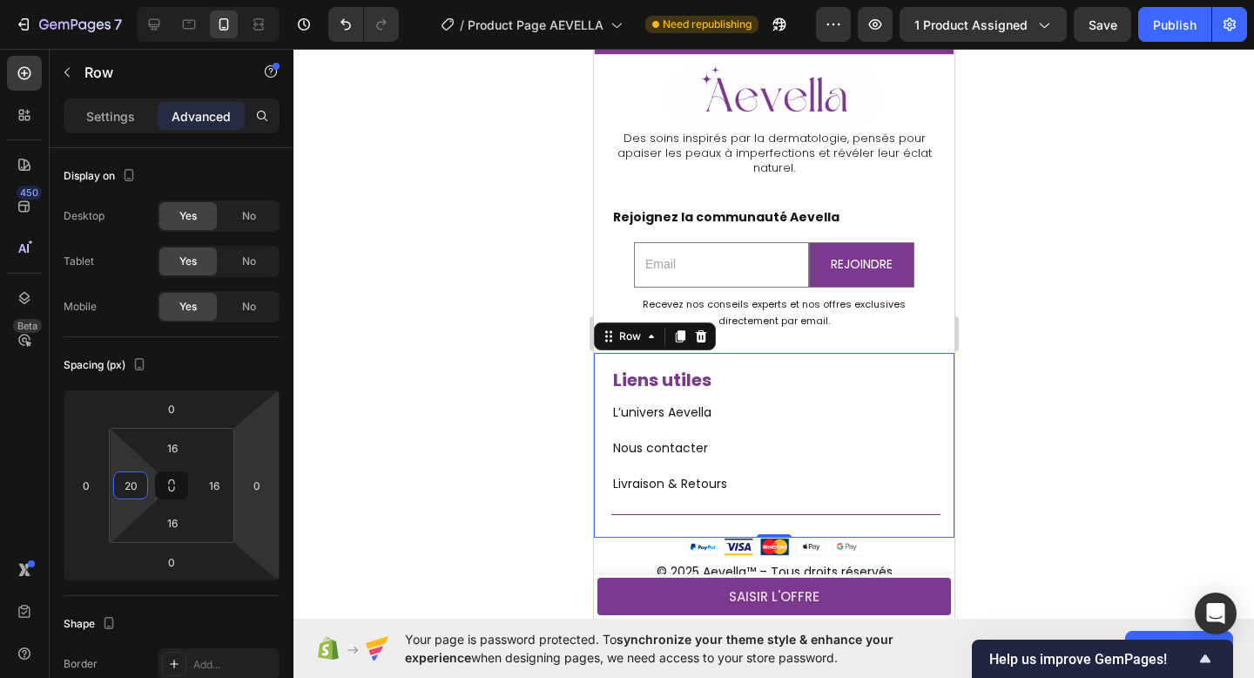
click at [449, 435] on div at bounding box center [773, 363] width 961 height 629
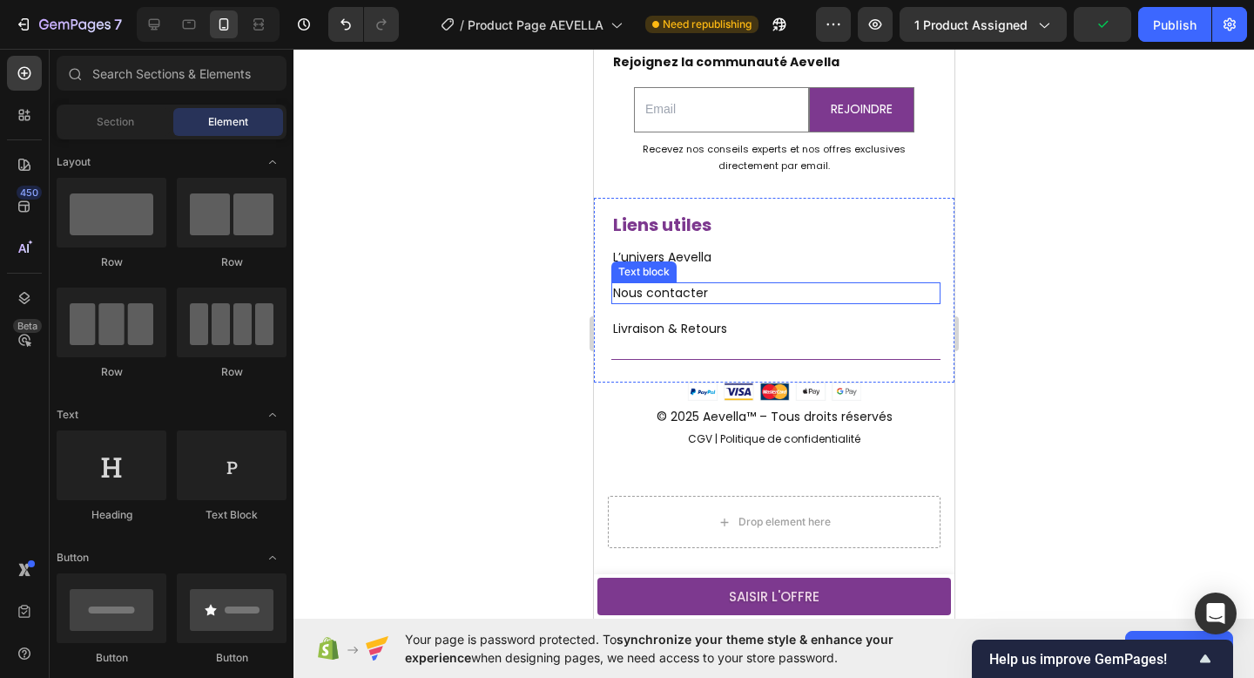
scroll to position [6937, 0]
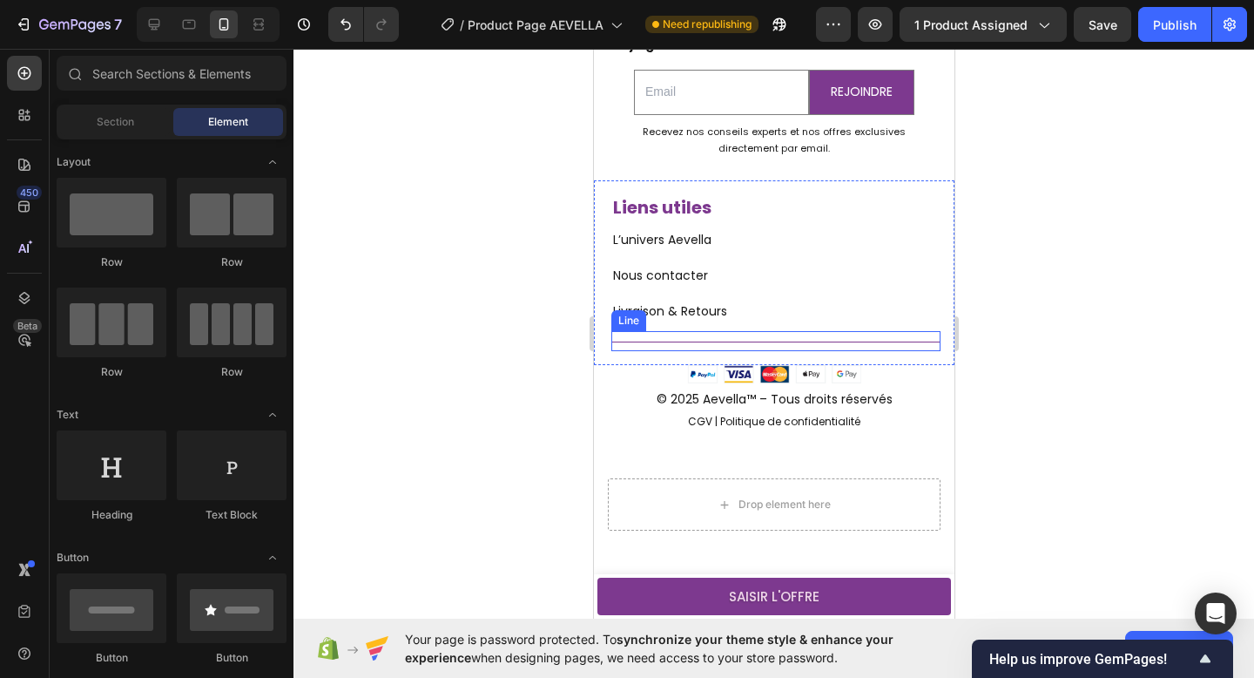
click at [919, 341] on div at bounding box center [774, 341] width 329 height 1
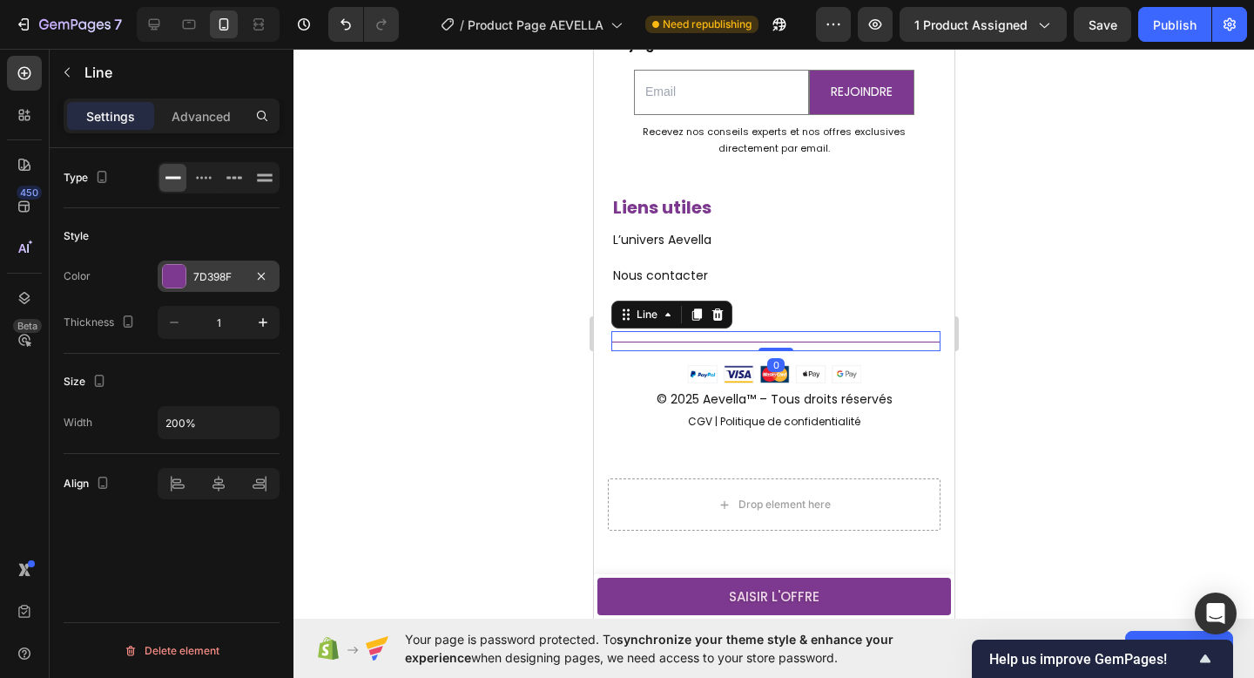
click at [235, 273] on div "7D398F" at bounding box center [218, 277] width 51 height 16
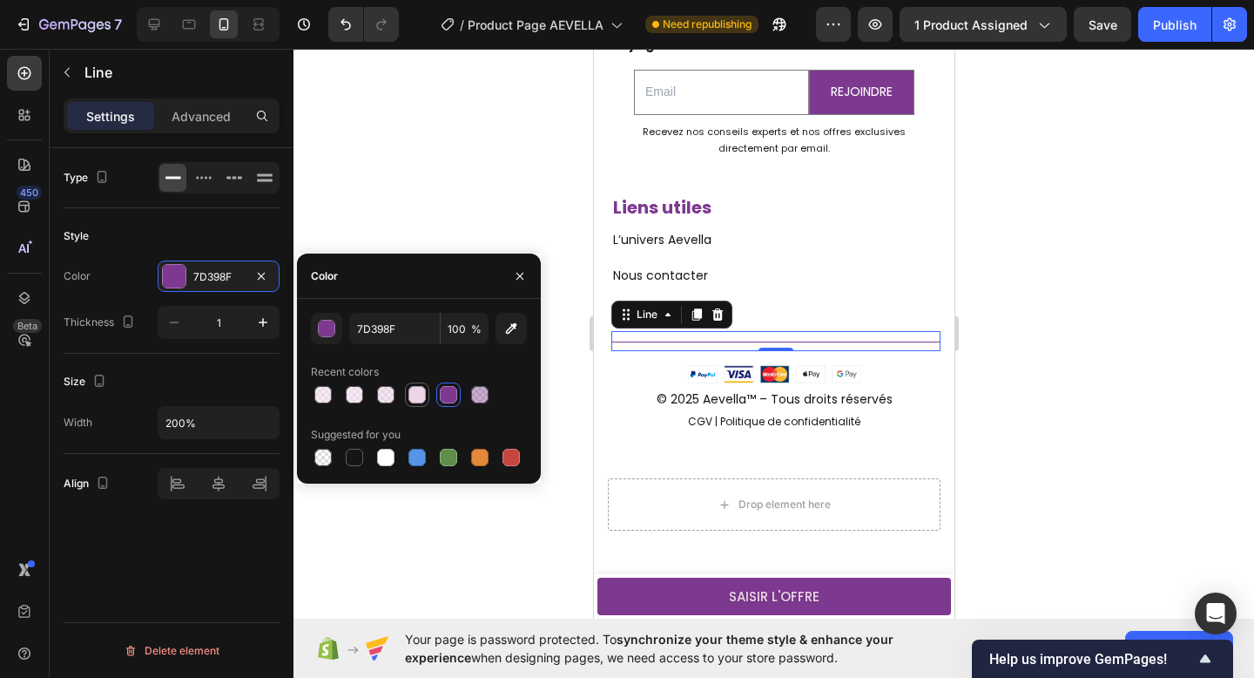
click at [409, 395] on div at bounding box center [416, 394] width 17 height 17
type input "EDD5E8"
click at [507, 187] on div at bounding box center [773, 363] width 961 height 629
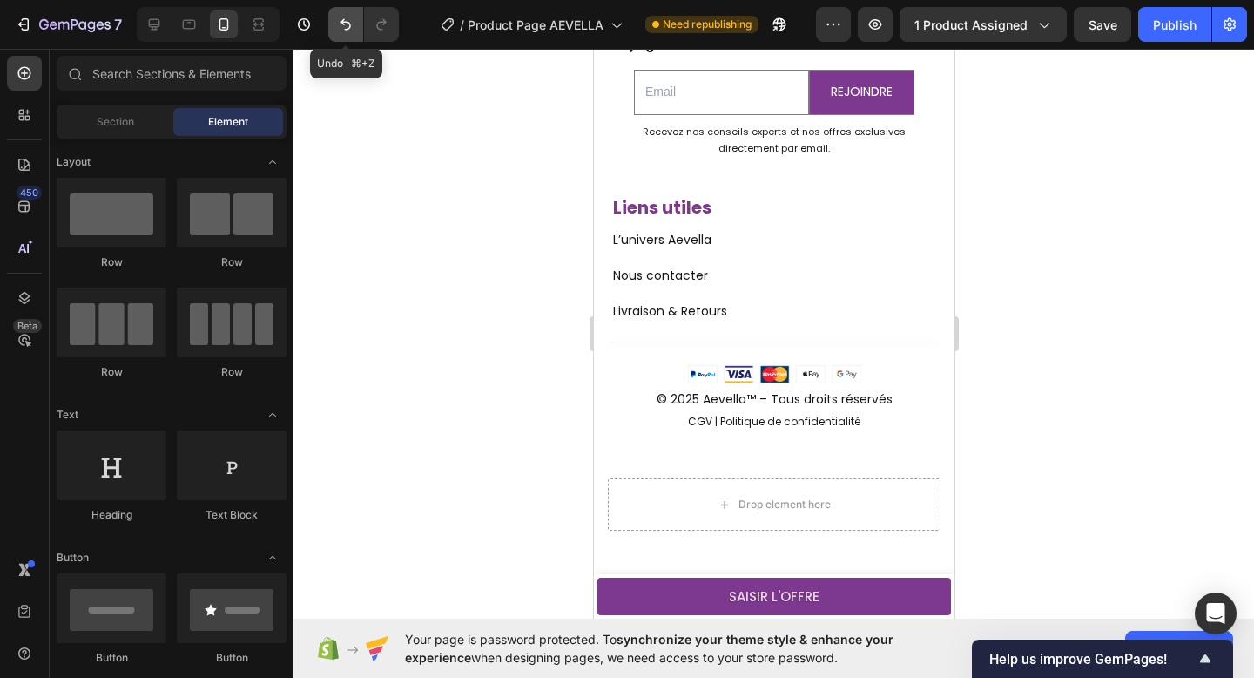
click at [346, 19] on icon "Undo/Redo" at bounding box center [345, 24] width 17 height 17
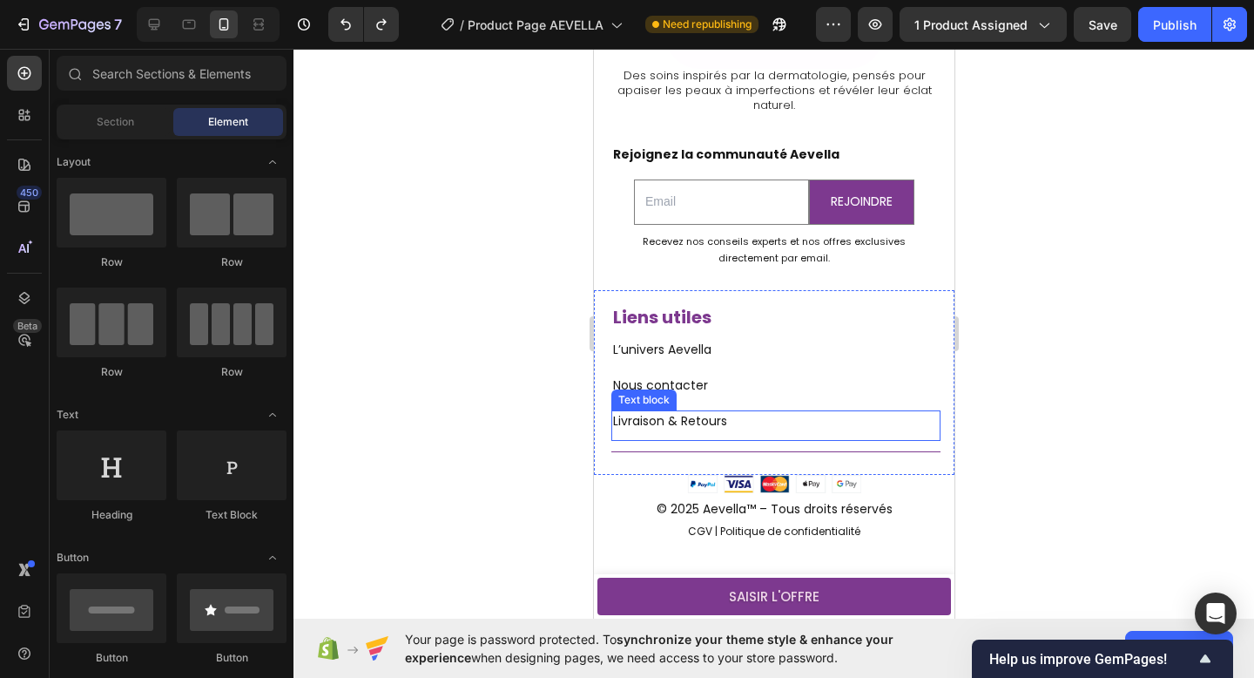
scroll to position [6816, 0]
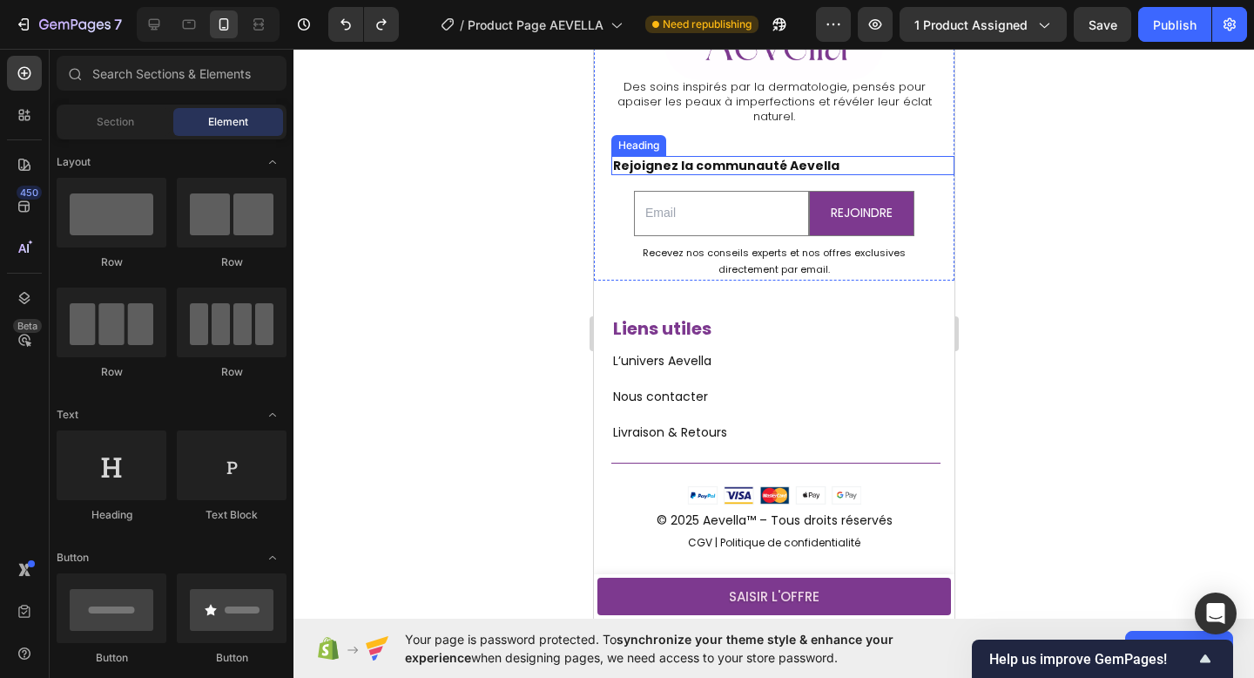
click at [624, 166] on p "Rejoignez la communauté Aevella" at bounding box center [782, 166] width 340 height 16
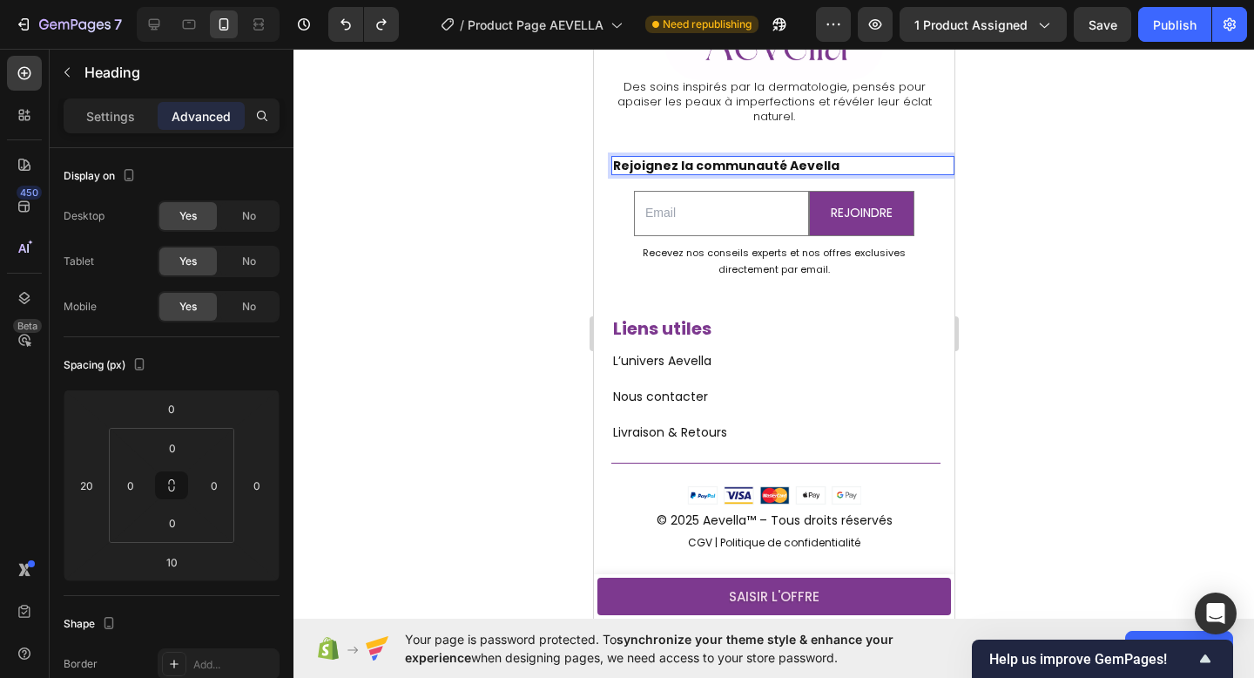
click at [624, 166] on p "Rejoignez la communauté Aevella" at bounding box center [782, 166] width 340 height 16
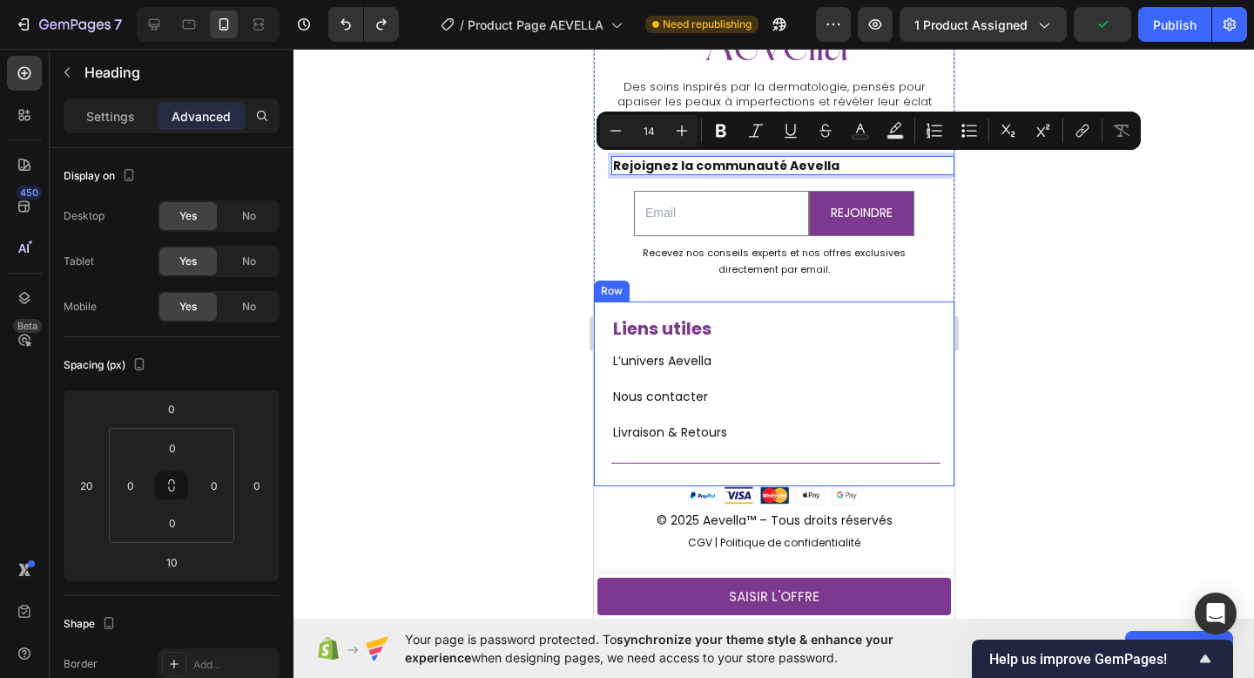
click at [442, 328] on div at bounding box center [773, 363] width 961 height 629
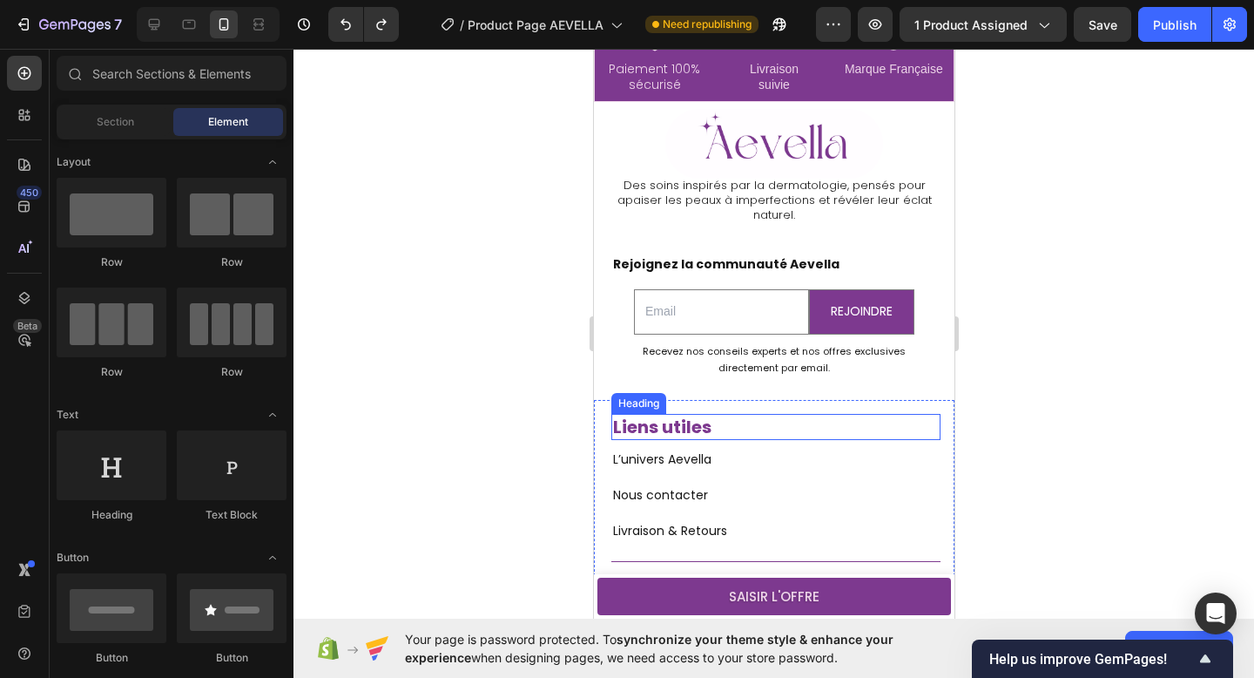
scroll to position [6711, 0]
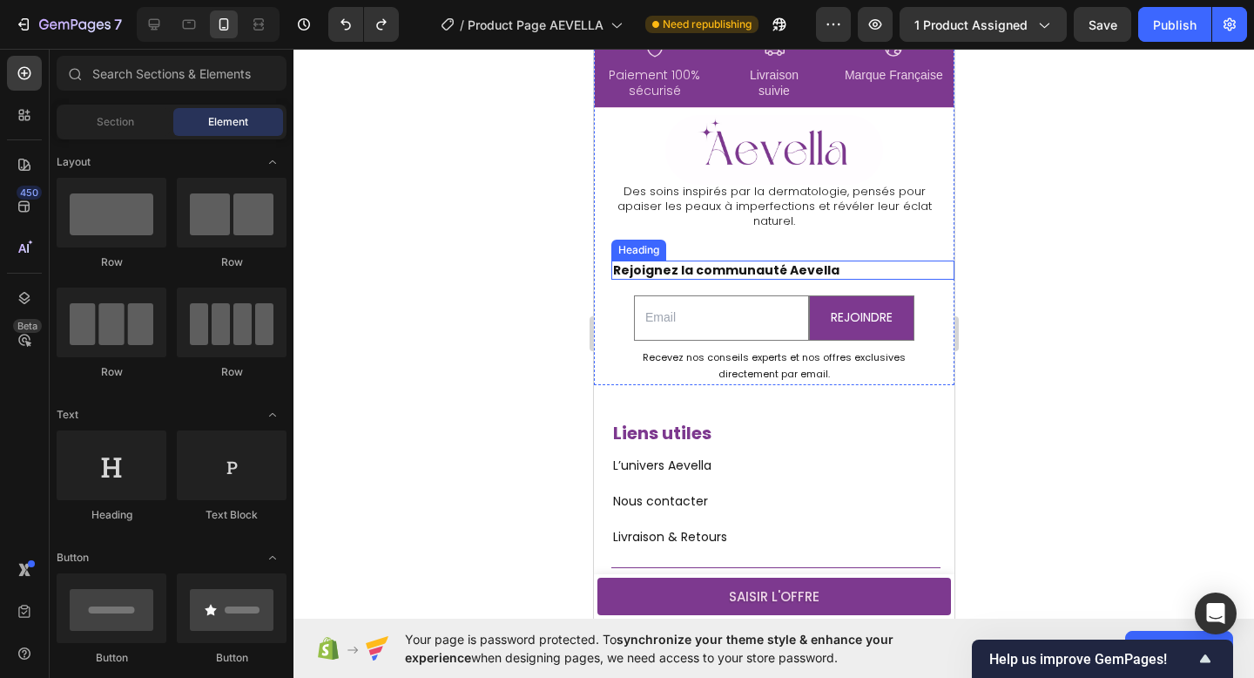
click at [861, 272] on p "Rejoignez la communauté Aevella" at bounding box center [782, 270] width 340 height 16
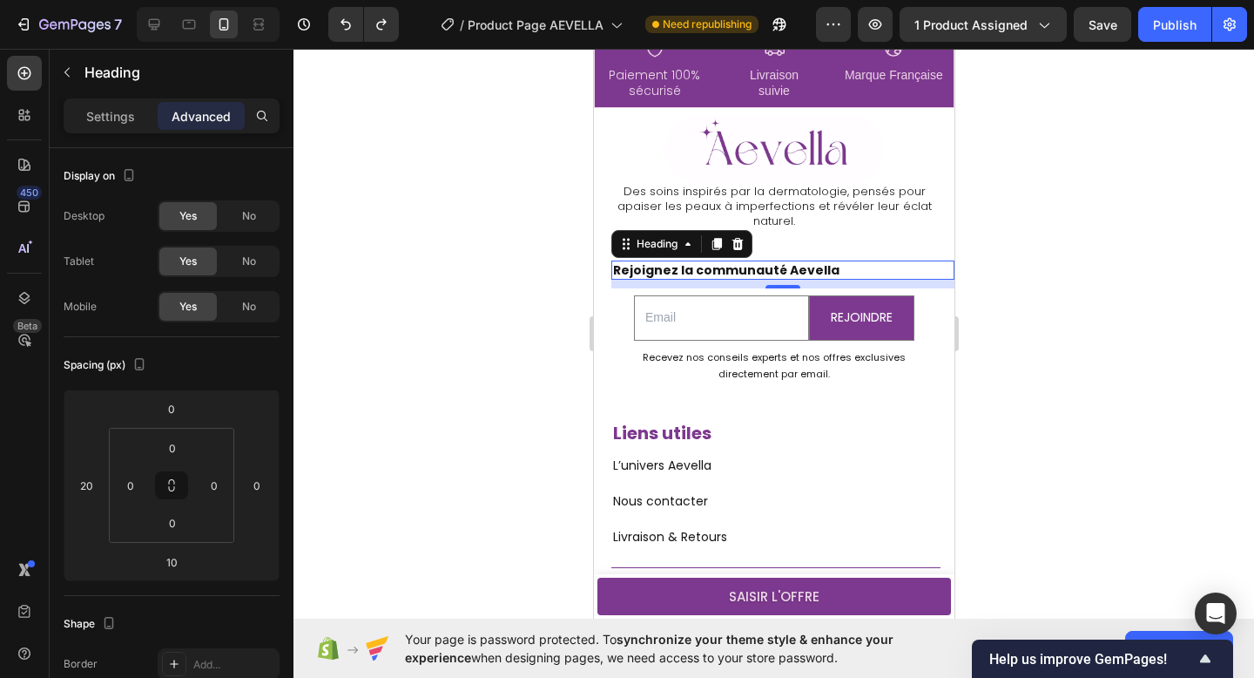
click at [1058, 181] on div at bounding box center [773, 363] width 961 height 629
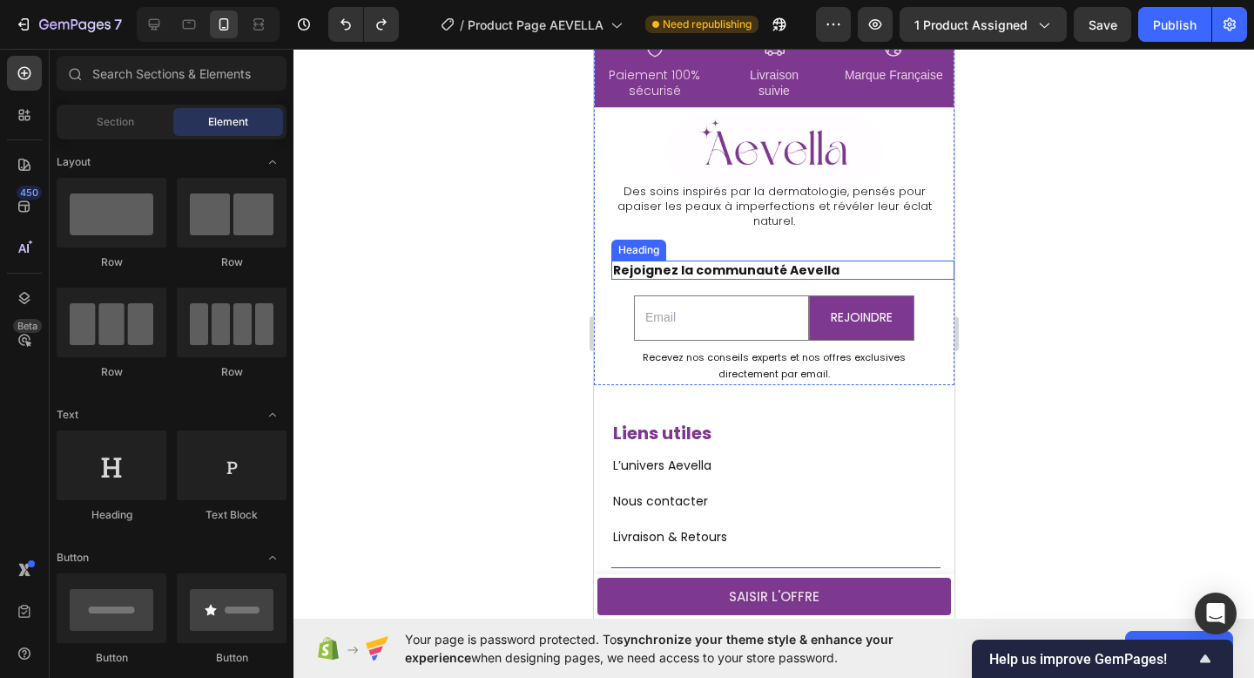
click at [820, 269] on p "Rejoignez la communauté Aevella" at bounding box center [782, 270] width 340 height 16
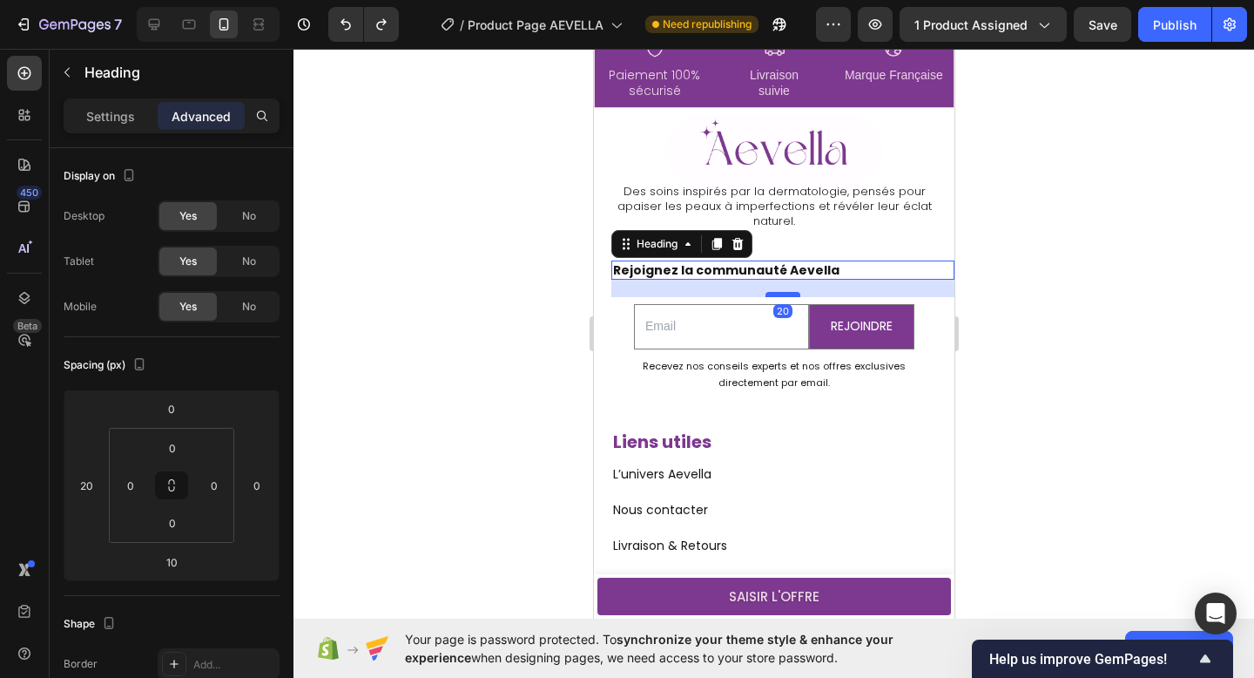
drag, startPoint x: 784, startPoint y: 284, endPoint x: 785, endPoint y: 293, distance: 8.8
click at [785, 293] on div at bounding box center [782, 294] width 35 height 5
type input "20"
click at [485, 388] on div at bounding box center [773, 363] width 961 height 629
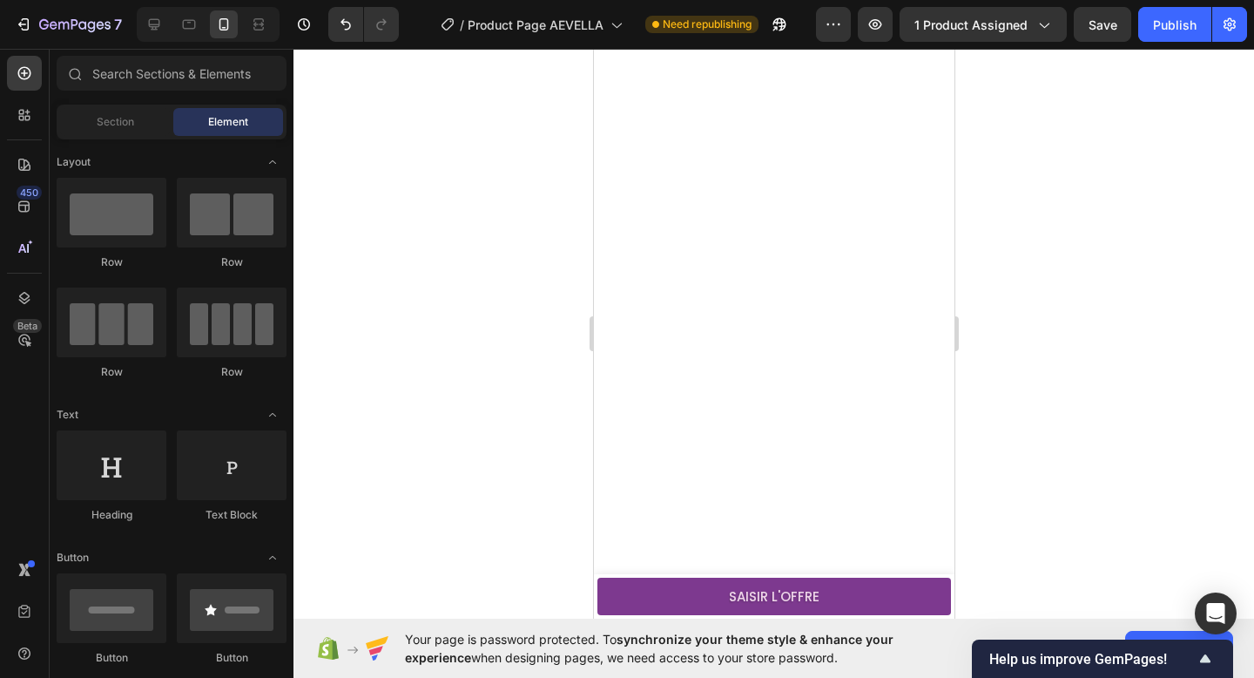
scroll to position [93, 0]
click at [1177, 32] on div "Publish" at bounding box center [1175, 25] width 44 height 18
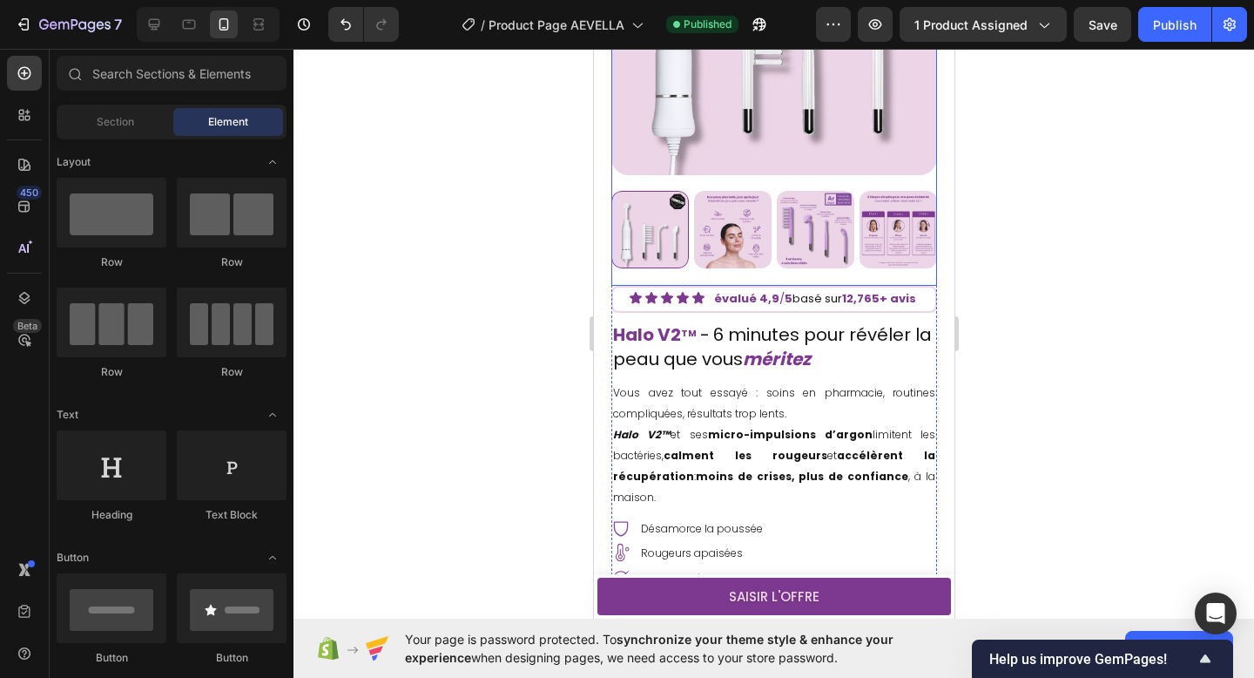
scroll to position [813, 0]
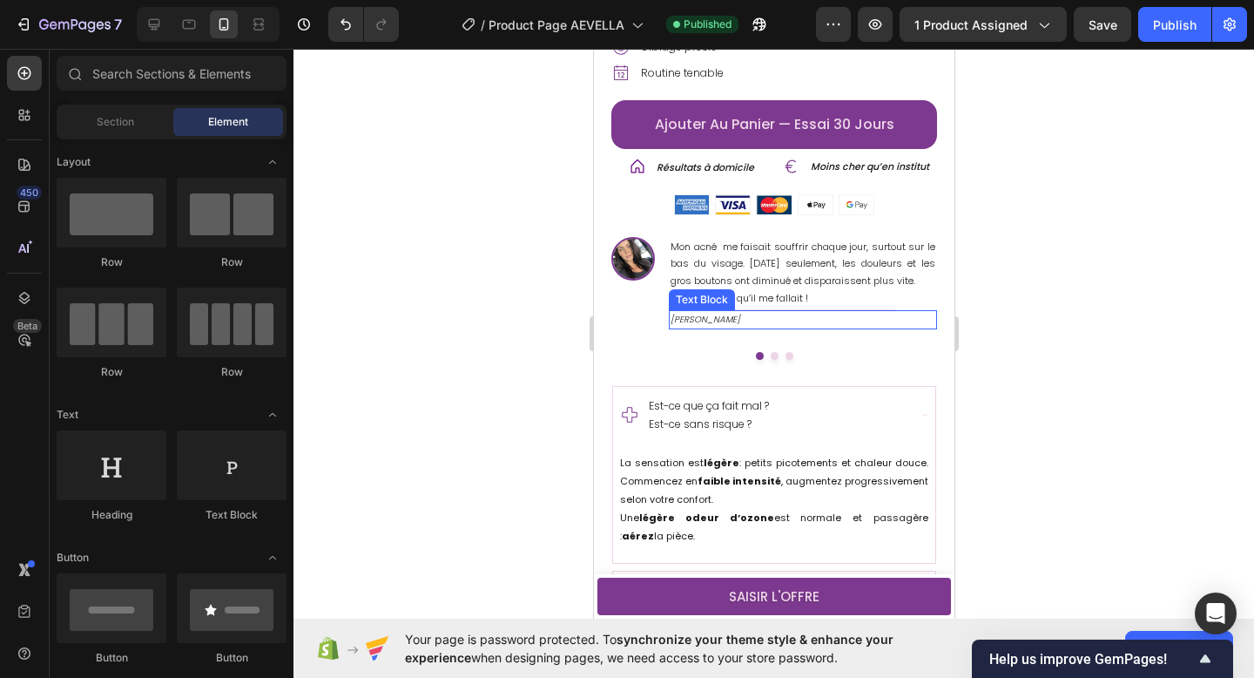
click at [764, 328] on p "[PERSON_NAME]" at bounding box center [802, 321] width 265 height 16
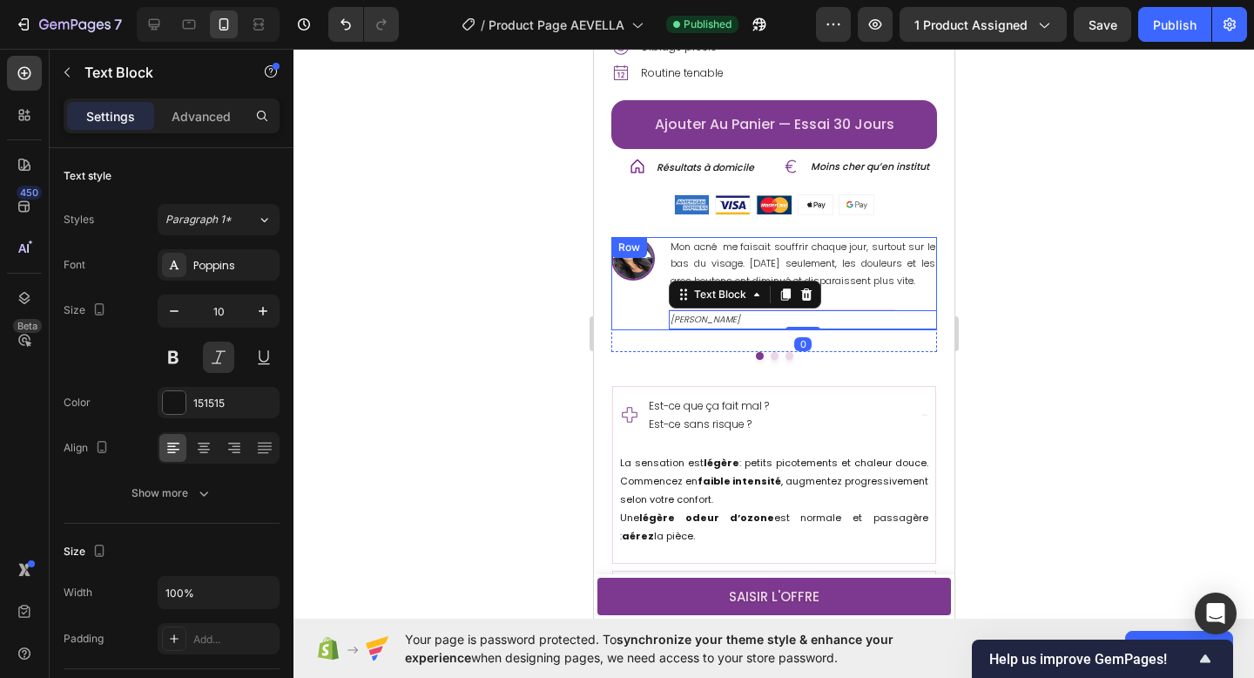
click at [634, 329] on div "Image" at bounding box center [632, 283] width 44 height 92
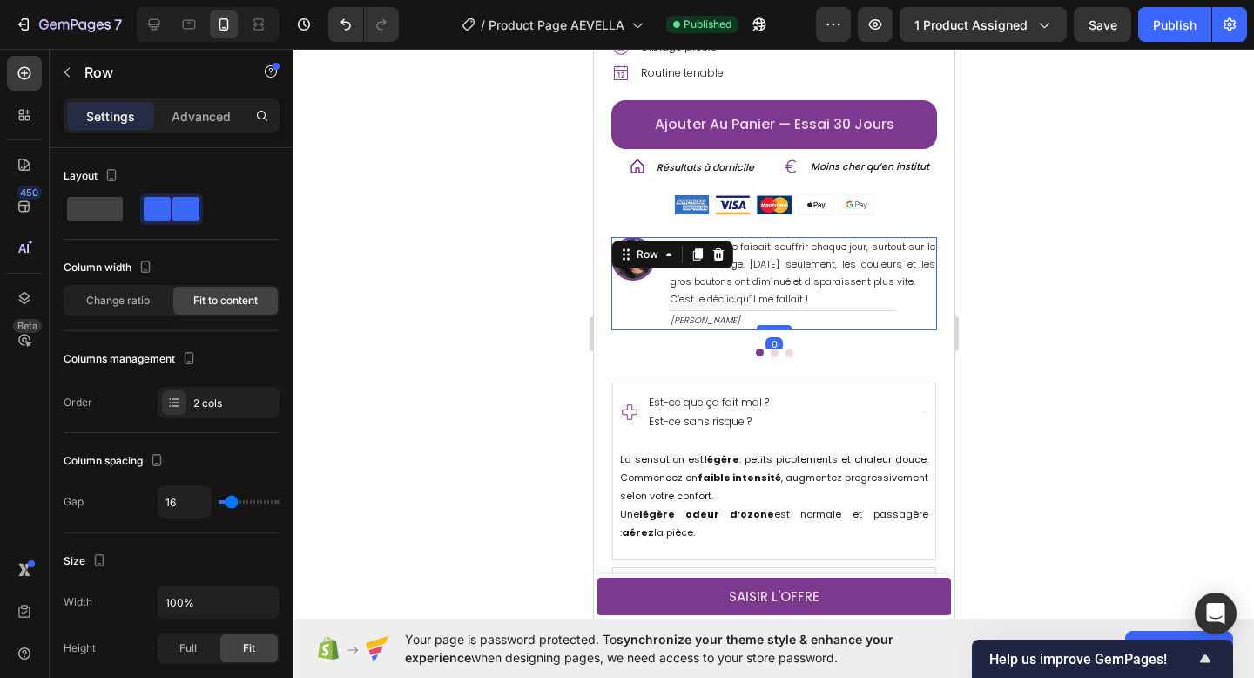
drag, startPoint x: 786, startPoint y: 367, endPoint x: 785, endPoint y: 342, distance: 24.4
click at [785, 330] on div at bounding box center [773, 327] width 35 height 5
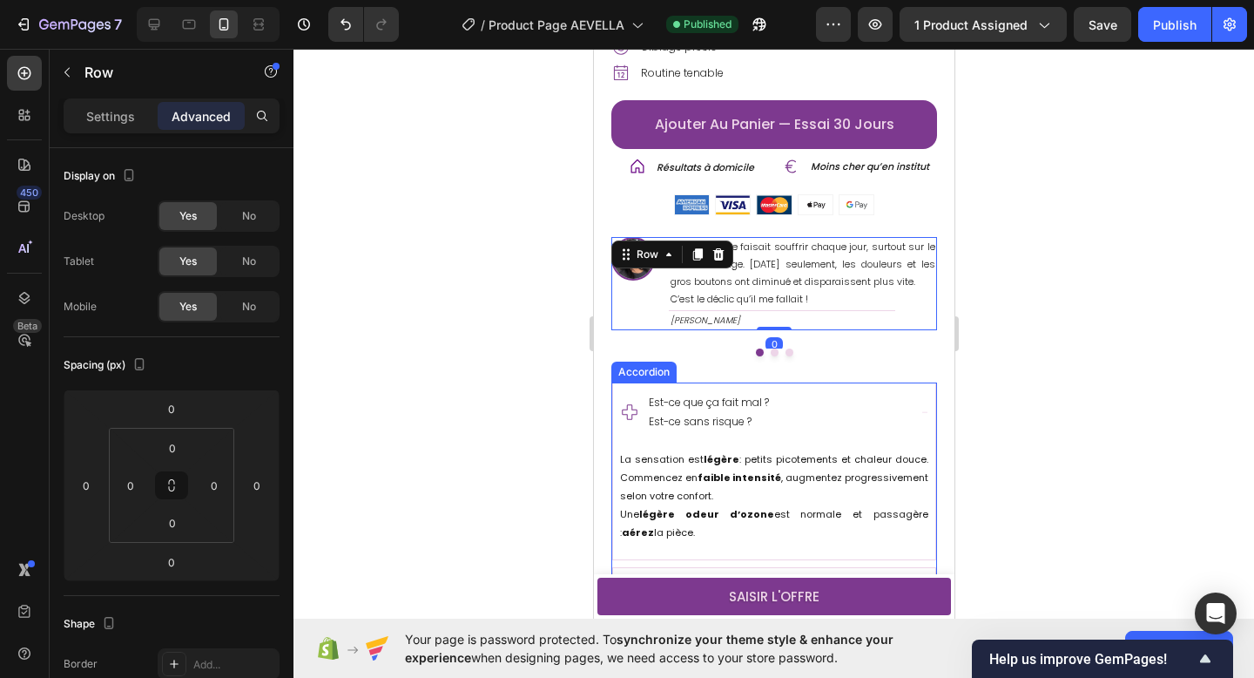
click at [518, 401] on div at bounding box center [773, 363] width 961 height 629
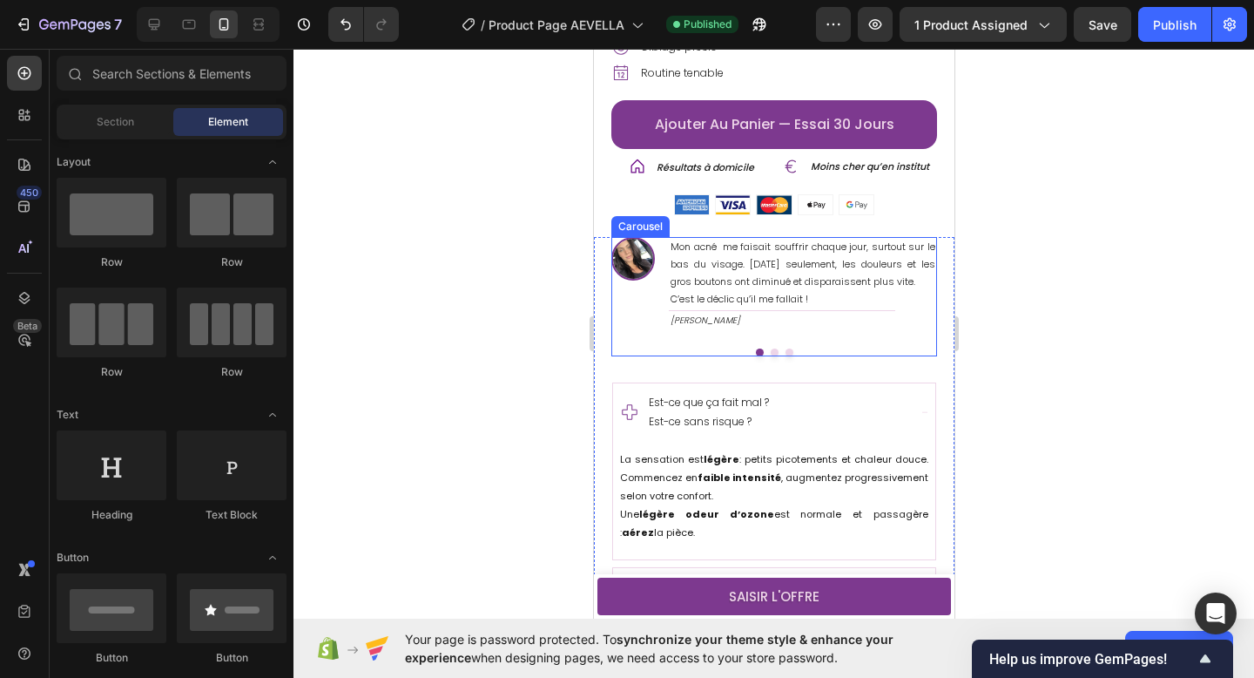
click at [639, 347] on div "Image Mon acné me faisait souffrir chaque jour, surtout sur le bas du visage. A…" at bounding box center [773, 292] width 326 height 111
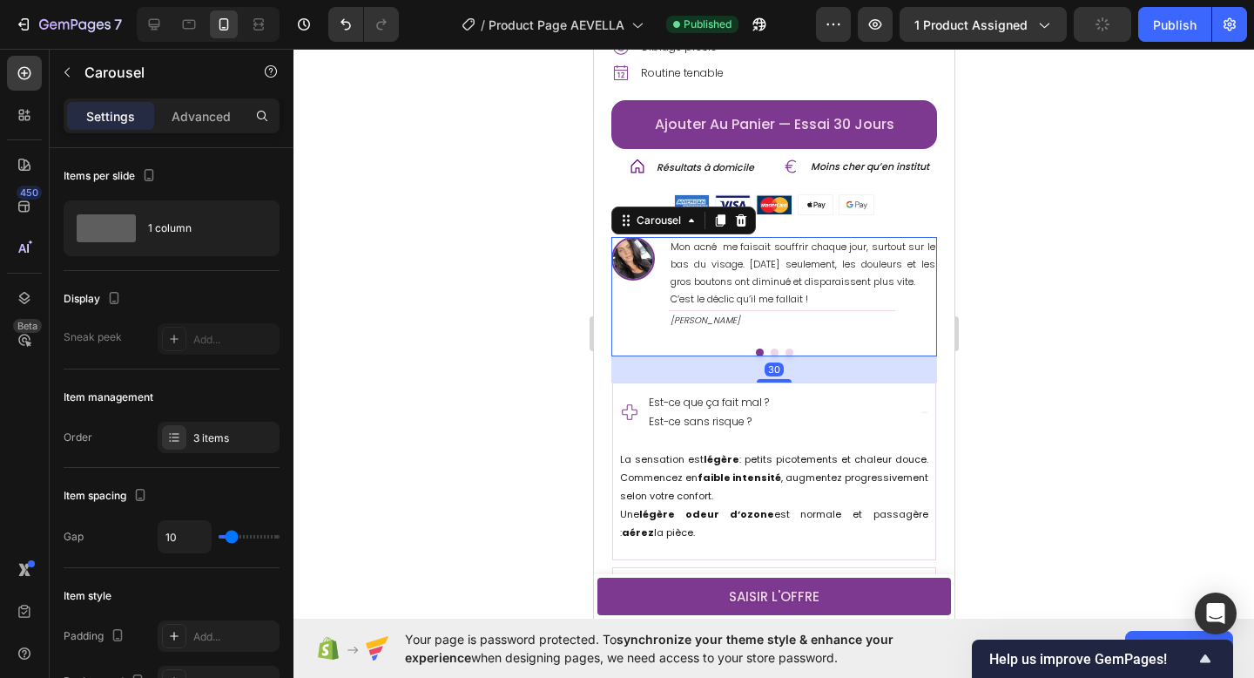
drag, startPoint x: 766, startPoint y: 381, endPoint x: 953, endPoint y: 319, distance: 196.4
click at [766, 381] on div at bounding box center [773, 380] width 35 height 3
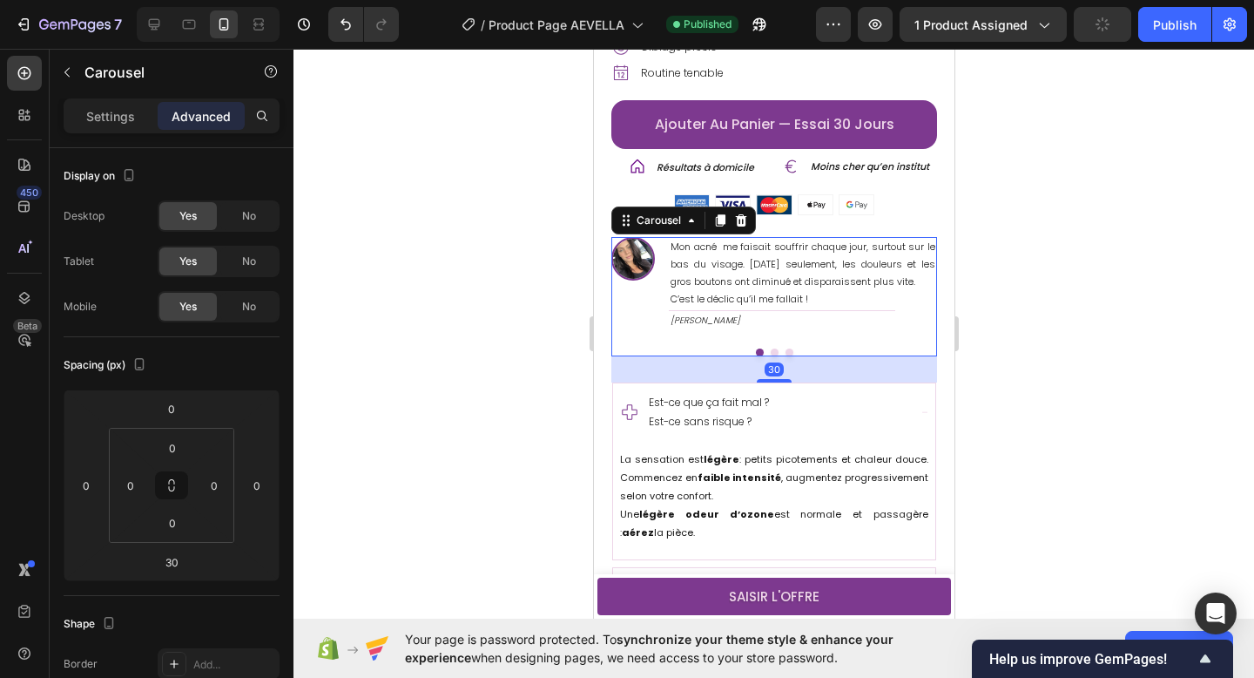
click at [1054, 316] on div at bounding box center [773, 363] width 961 height 629
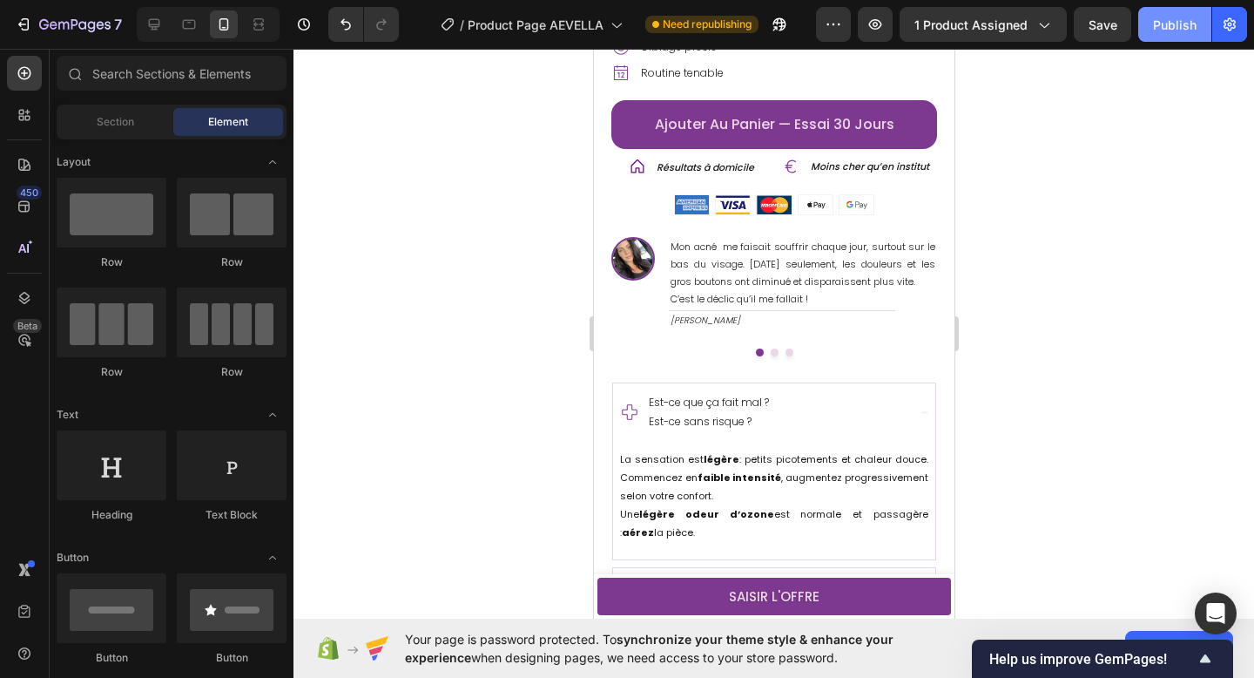
click at [1169, 29] on div "Publish" at bounding box center [1175, 25] width 44 height 18
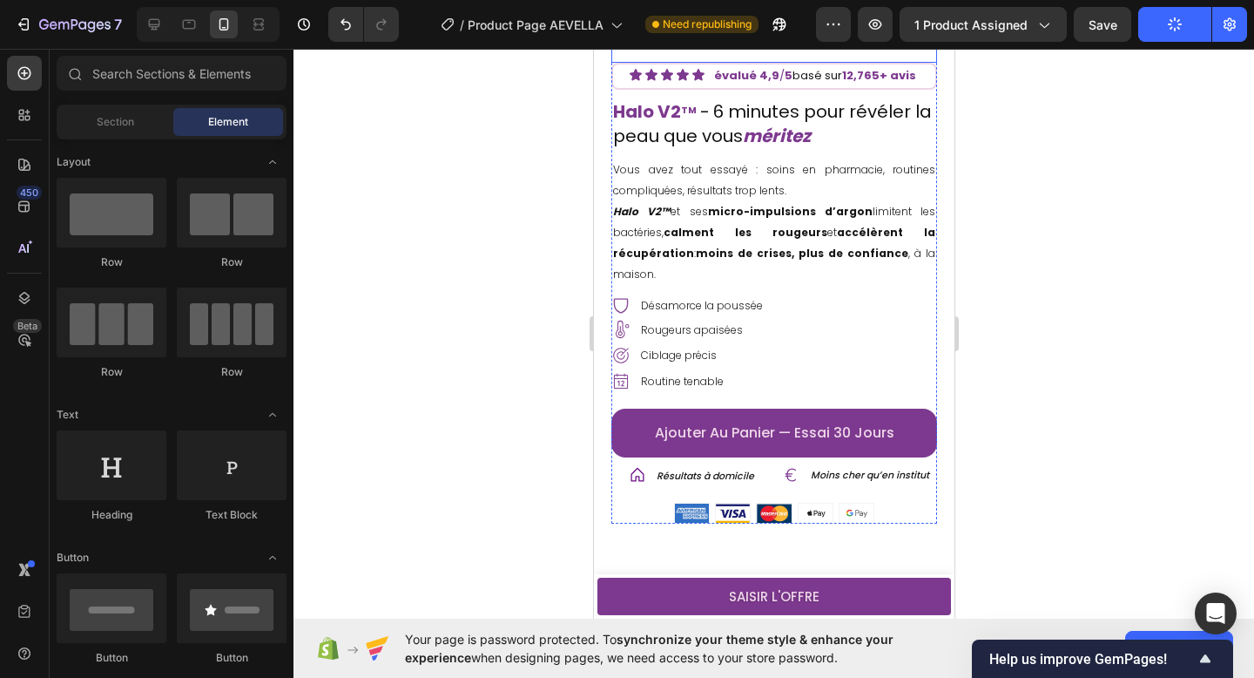
scroll to position [0, 0]
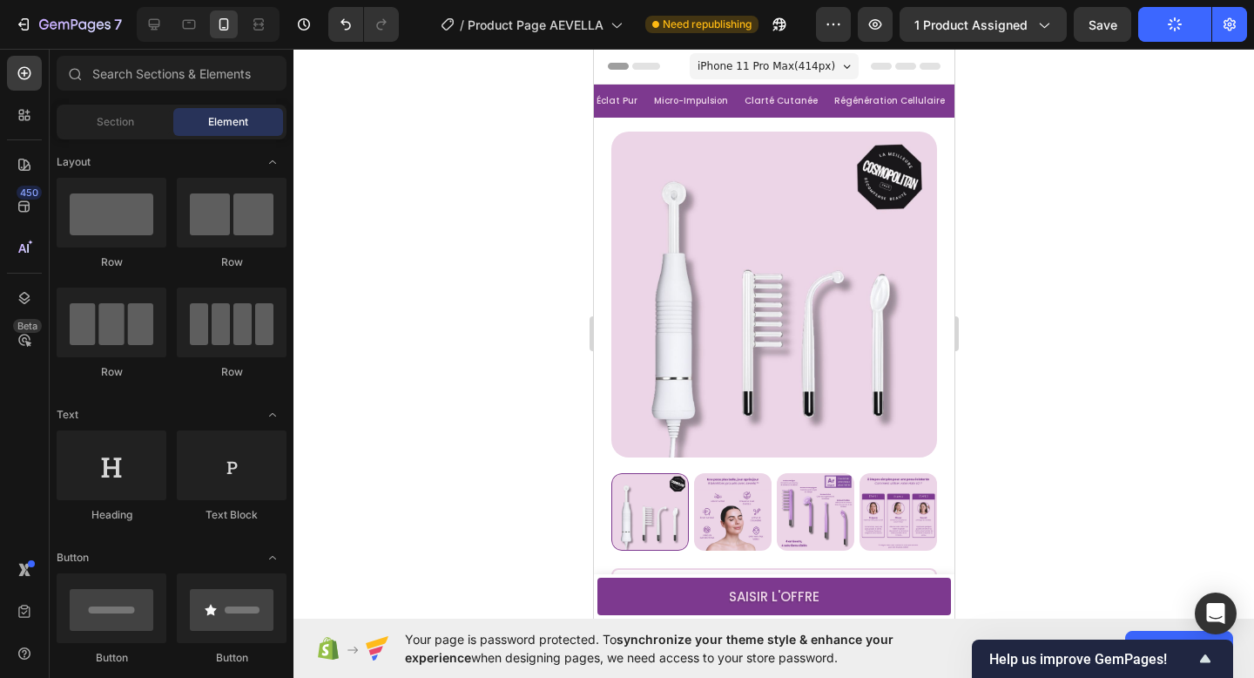
click at [1170, 27] on icon "button" at bounding box center [1174, 24] width 17 height 17
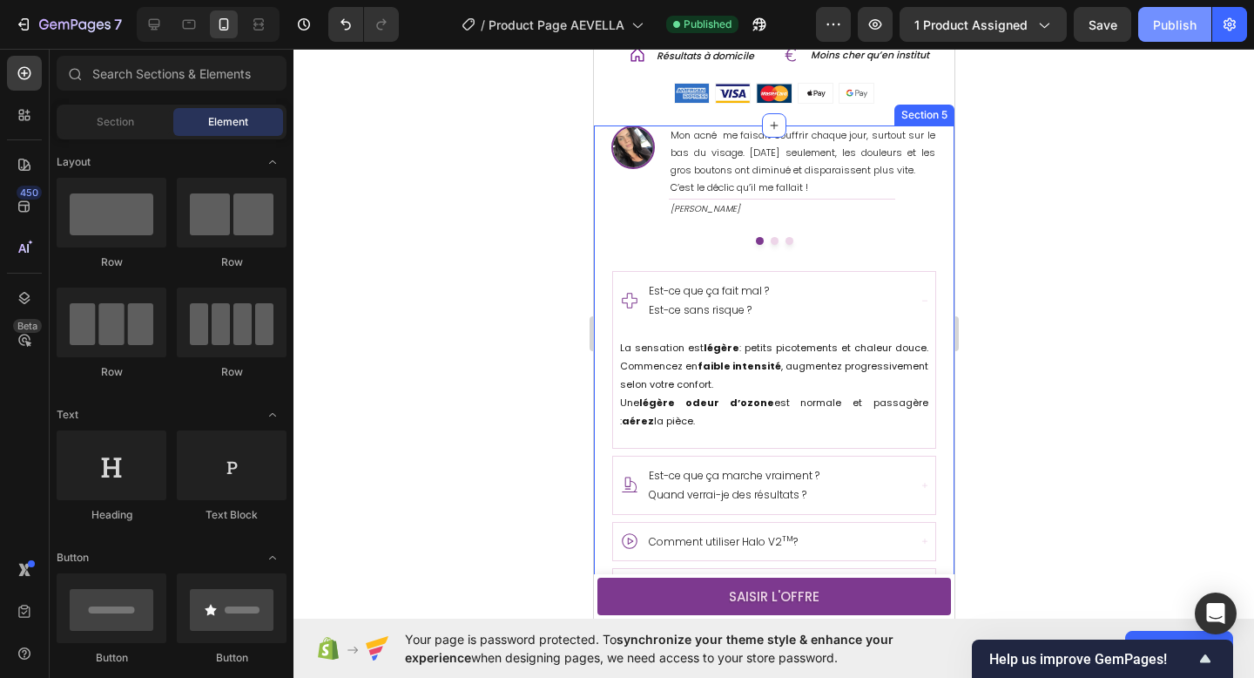
scroll to position [944, 0]
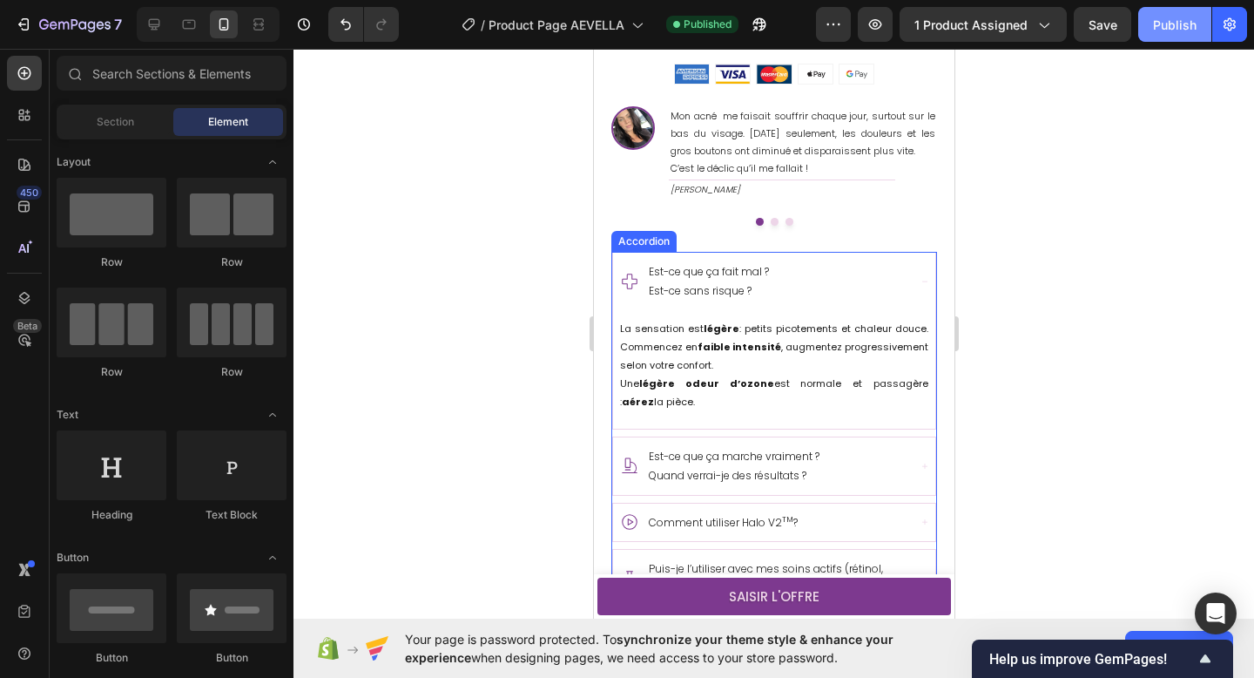
click at [615, 476] on div "Est-ce que ça marche vraiment ? Quand verrai-je des résultats ?" at bounding box center [773, 465] width 322 height 57
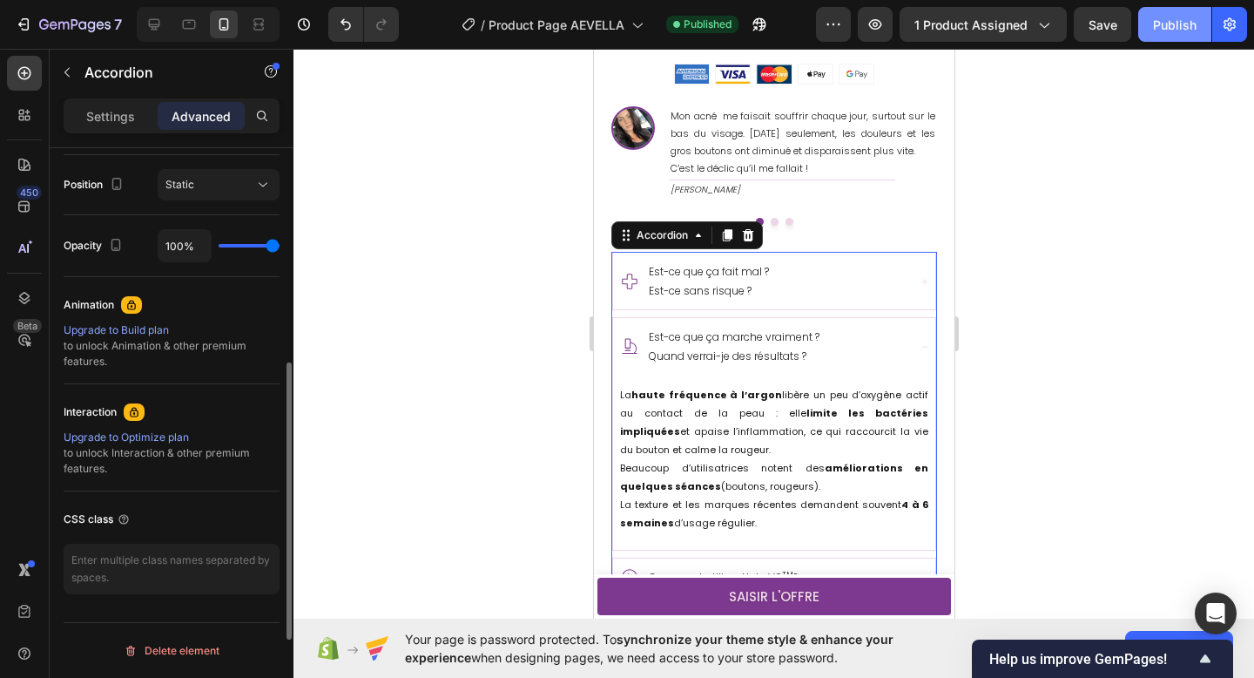
scroll to position [536, 0]
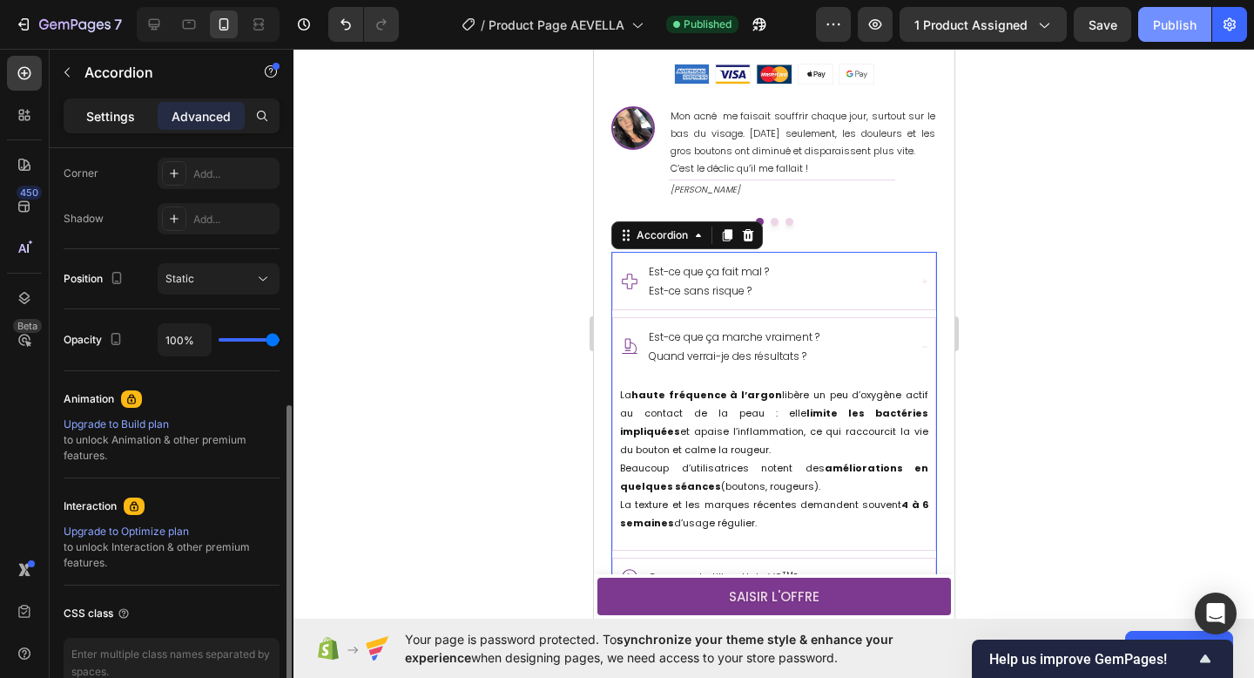
click at [125, 125] on div "Settings" at bounding box center [110, 116] width 87 height 28
type input "8"
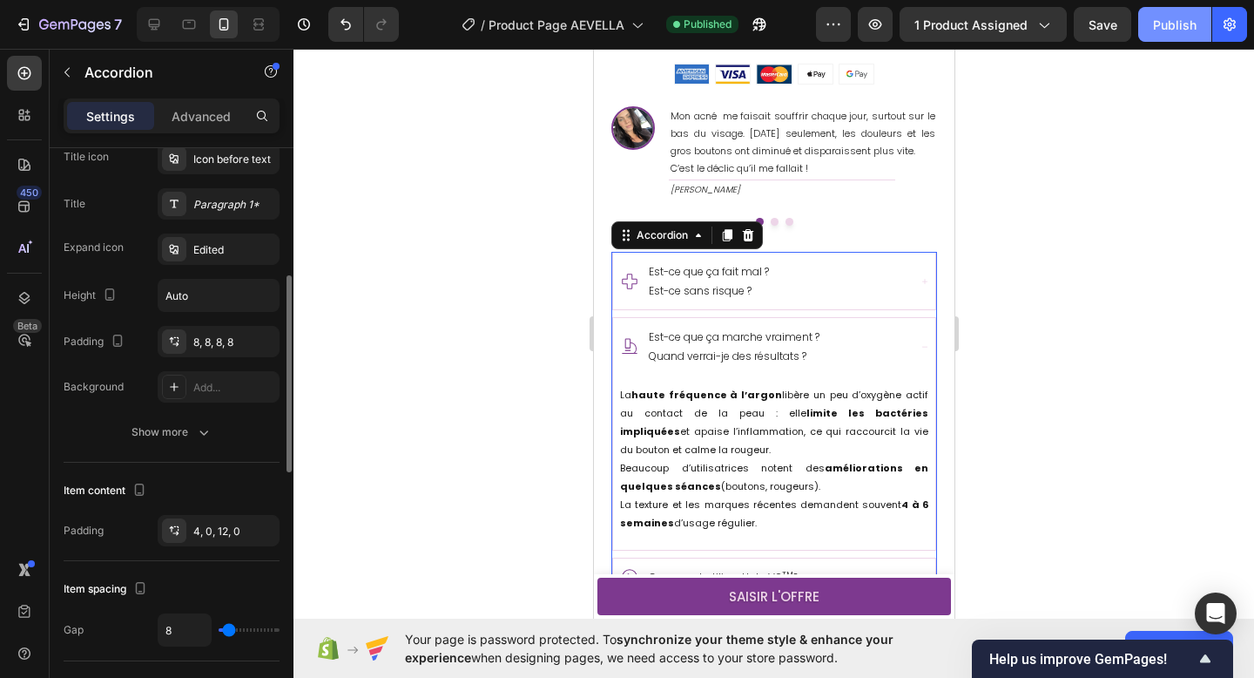
scroll to position [379, 0]
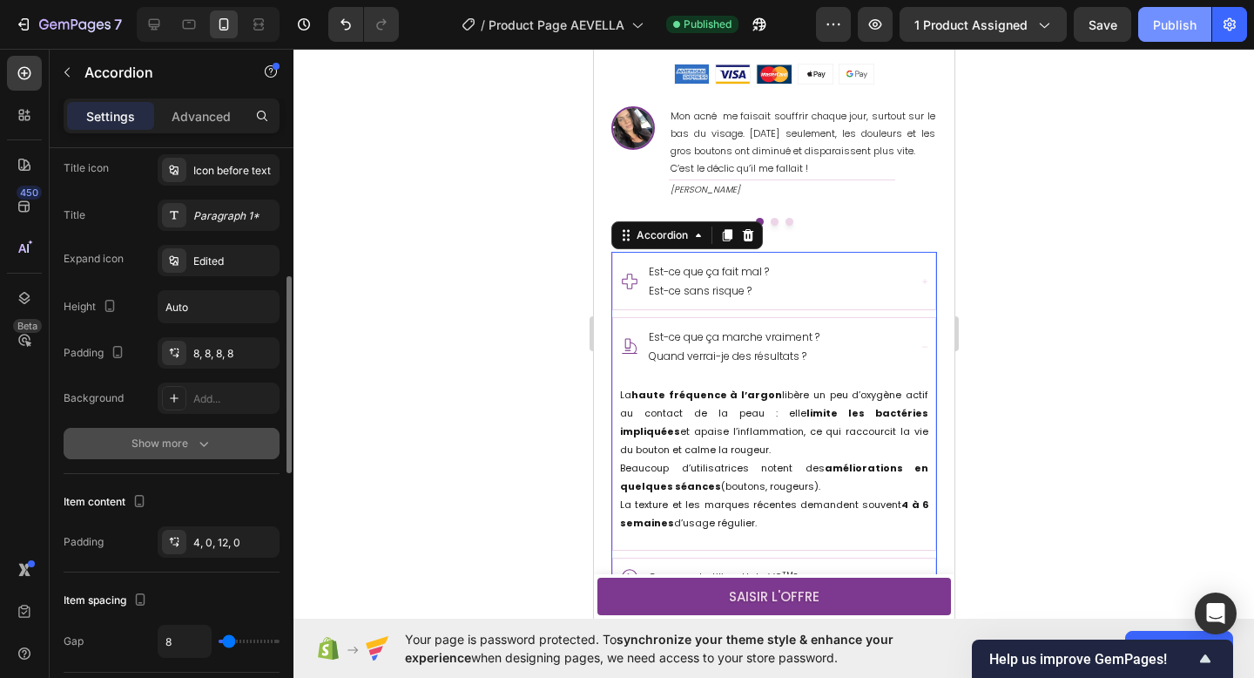
click at [133, 443] on div "Show more" at bounding box center [172, 443] width 81 height 17
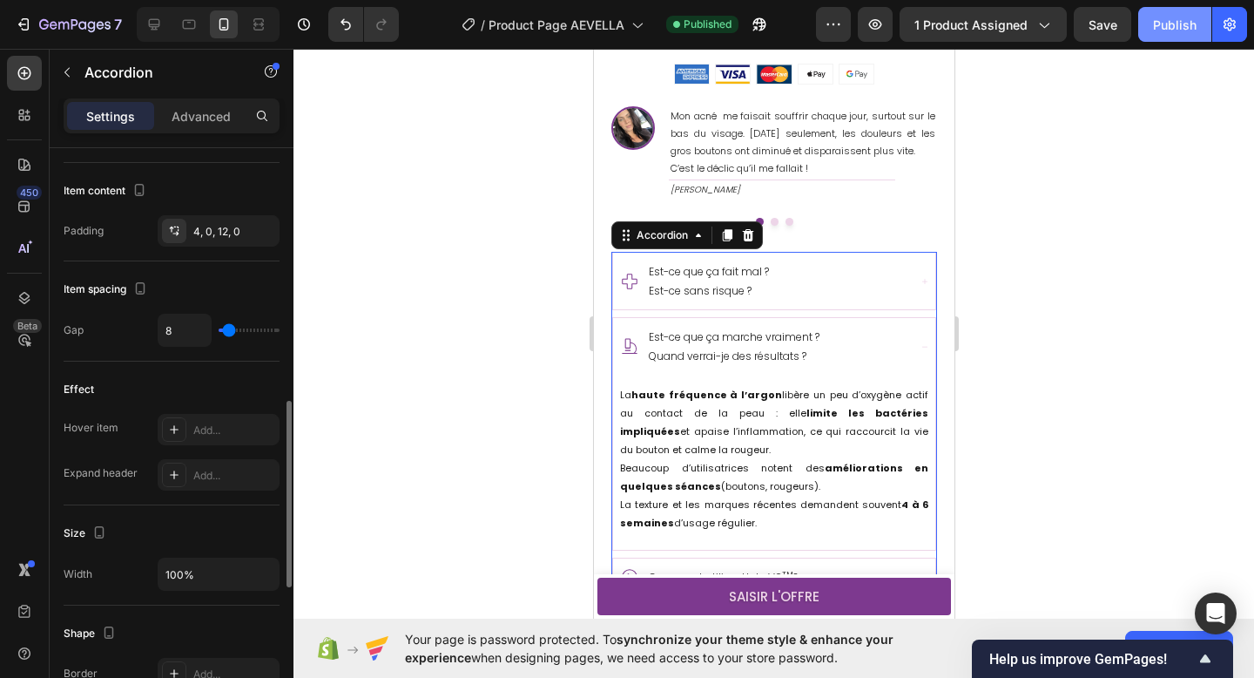
scroll to position [781, 0]
type input "20"
type input "21"
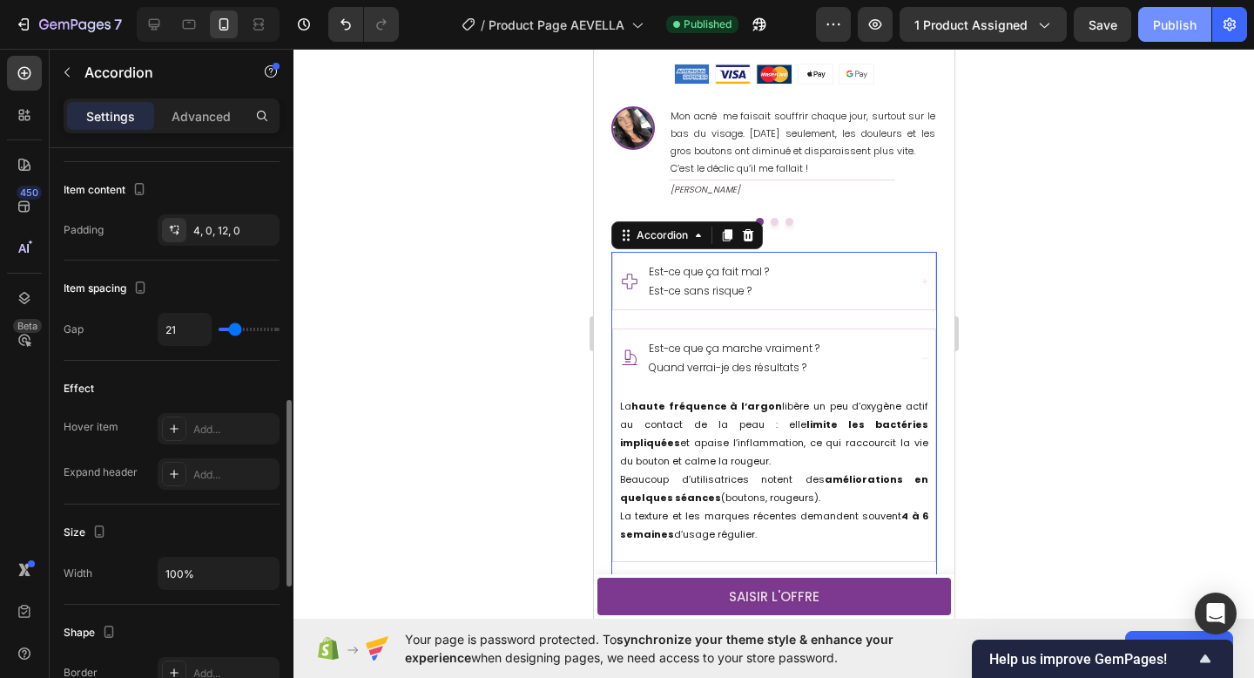
type input "16"
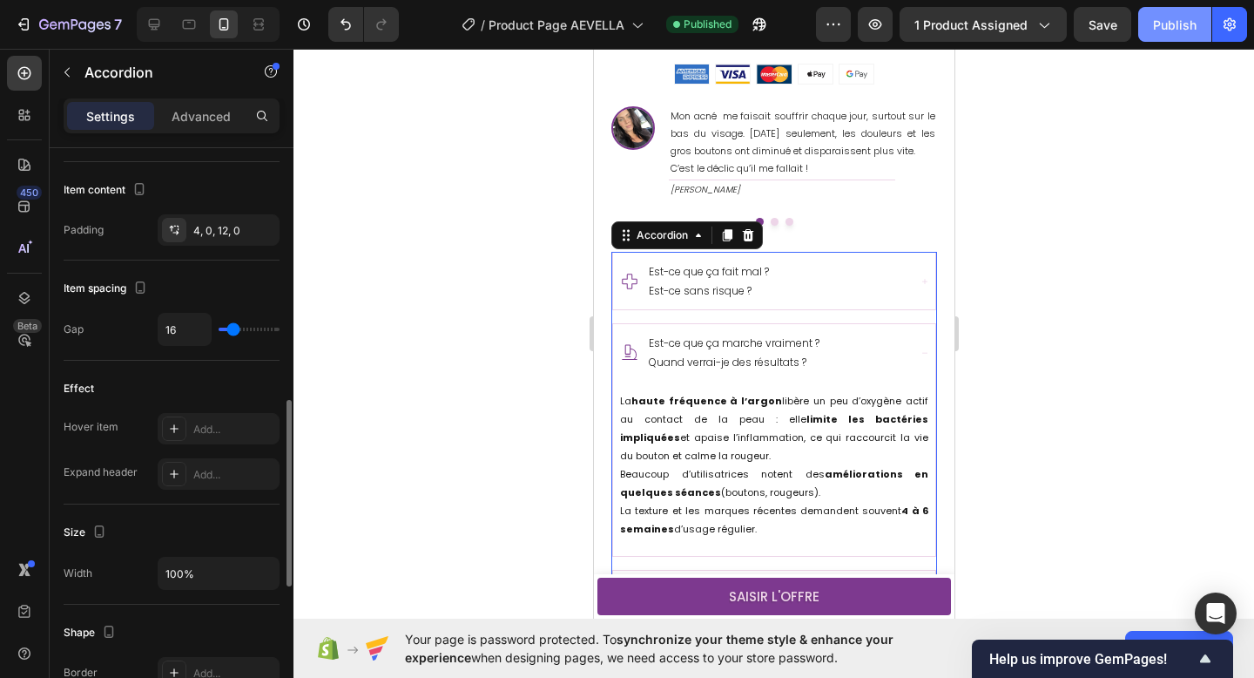
type input "15"
type input "12"
type input "11"
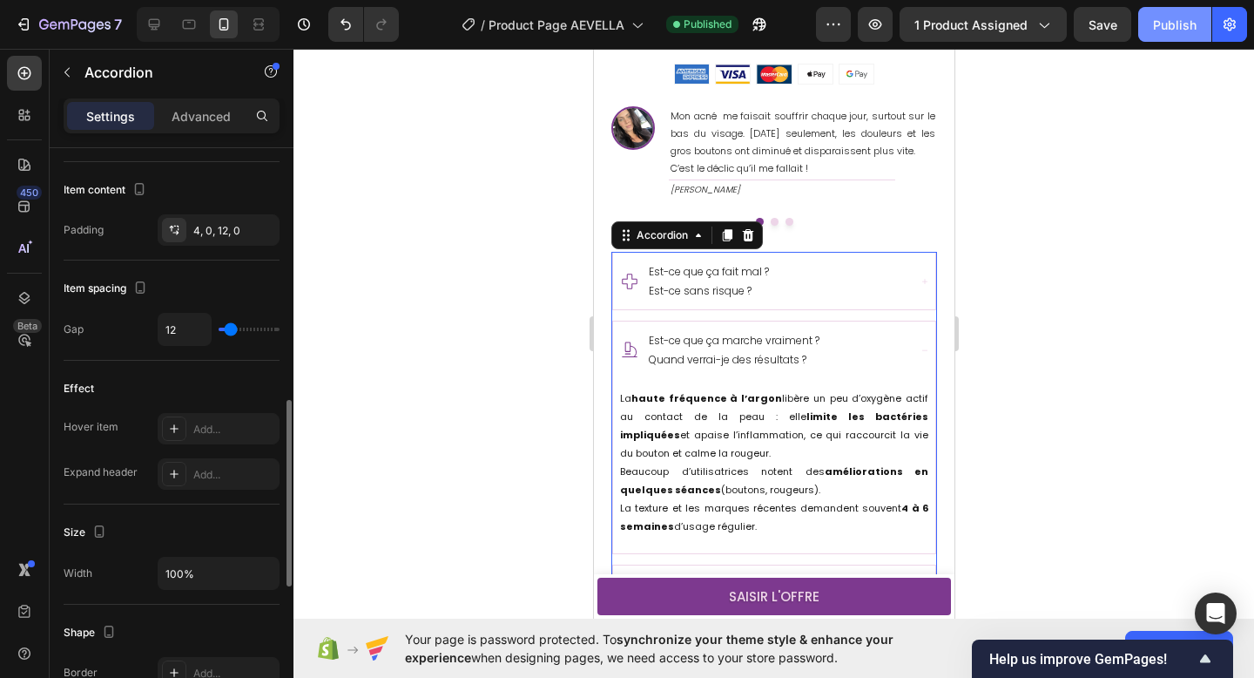
type input "11"
type input "10"
click at [230, 330] on input "range" at bounding box center [249, 328] width 61 height 3
click at [900, 289] on div "Est-ce que ça fait mal ? Est-ce sans risque ?" at bounding box center [762, 281] width 287 height 43
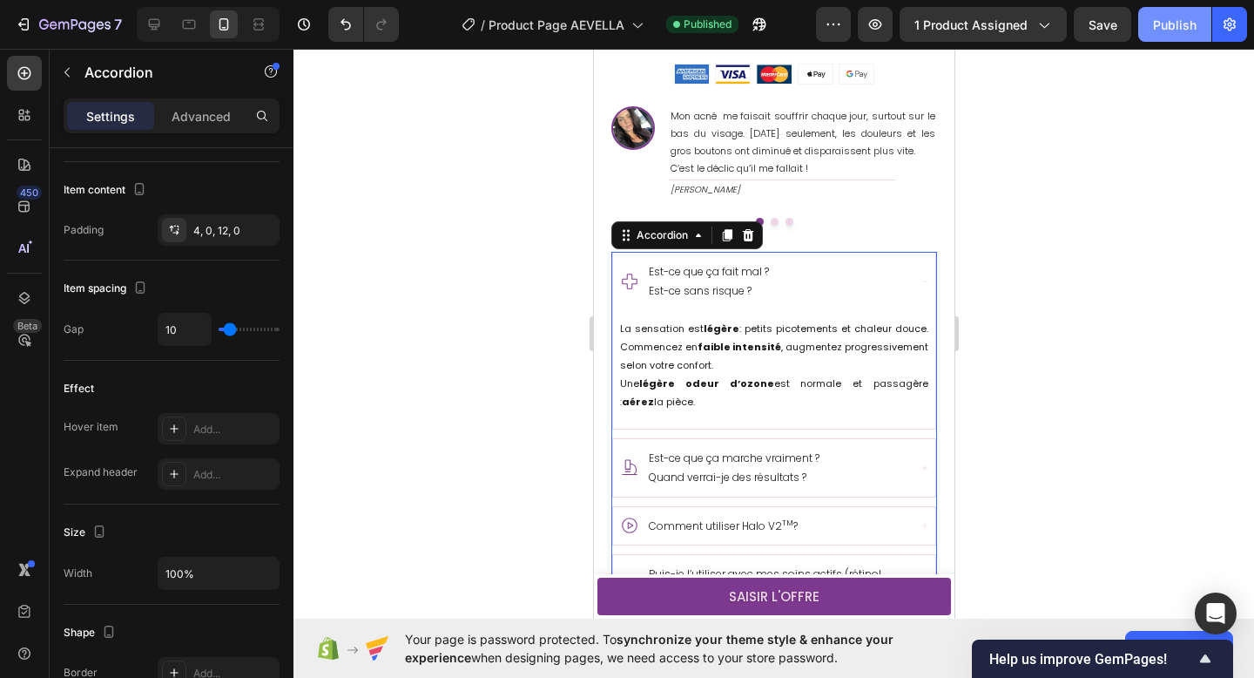
scroll to position [1081, 0]
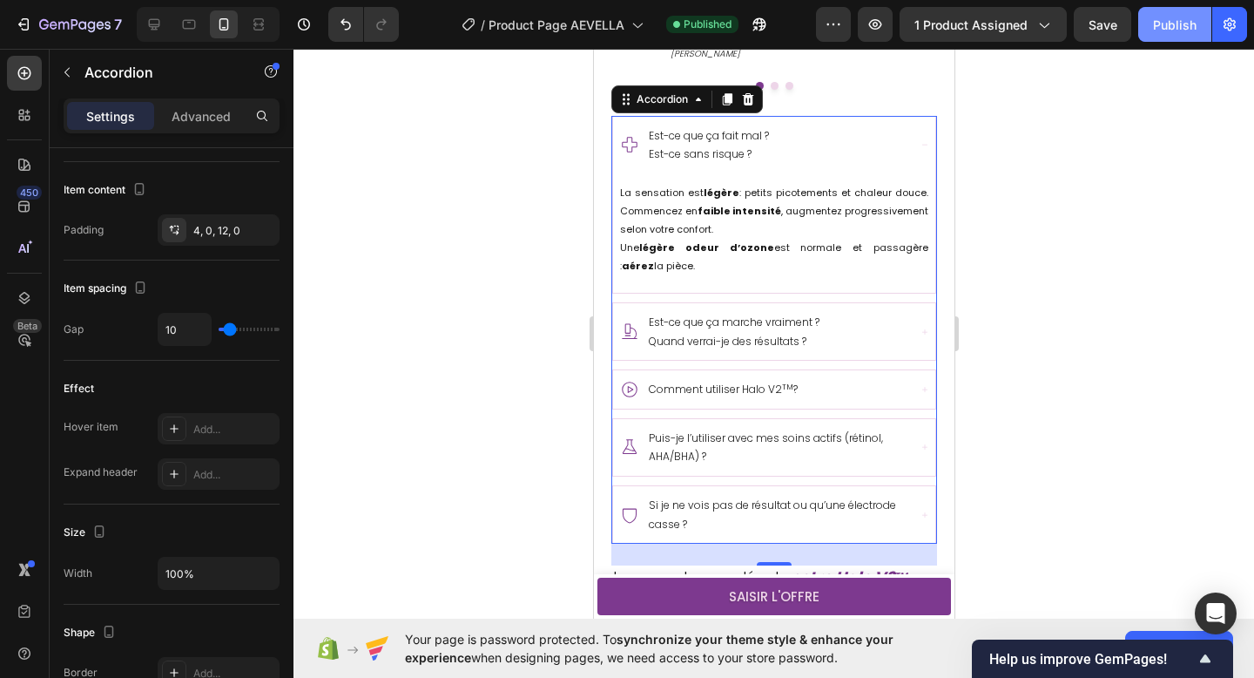
click at [1050, 401] on div at bounding box center [773, 363] width 961 height 629
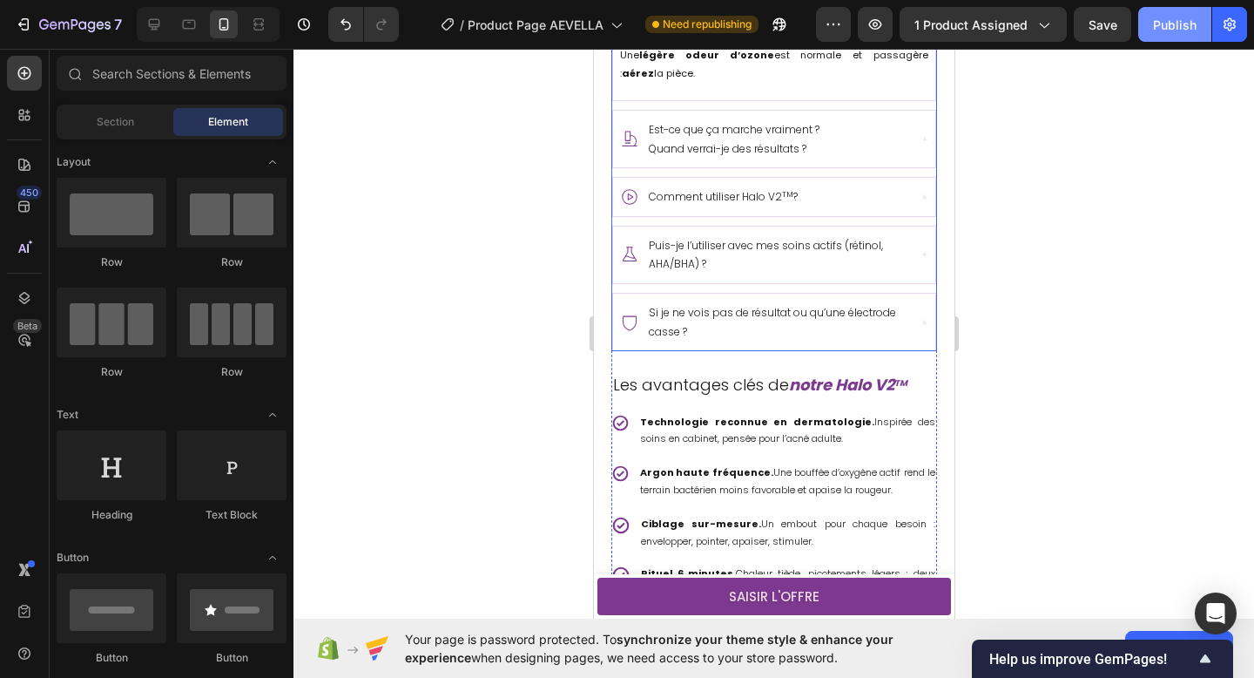
scroll to position [1276, 0]
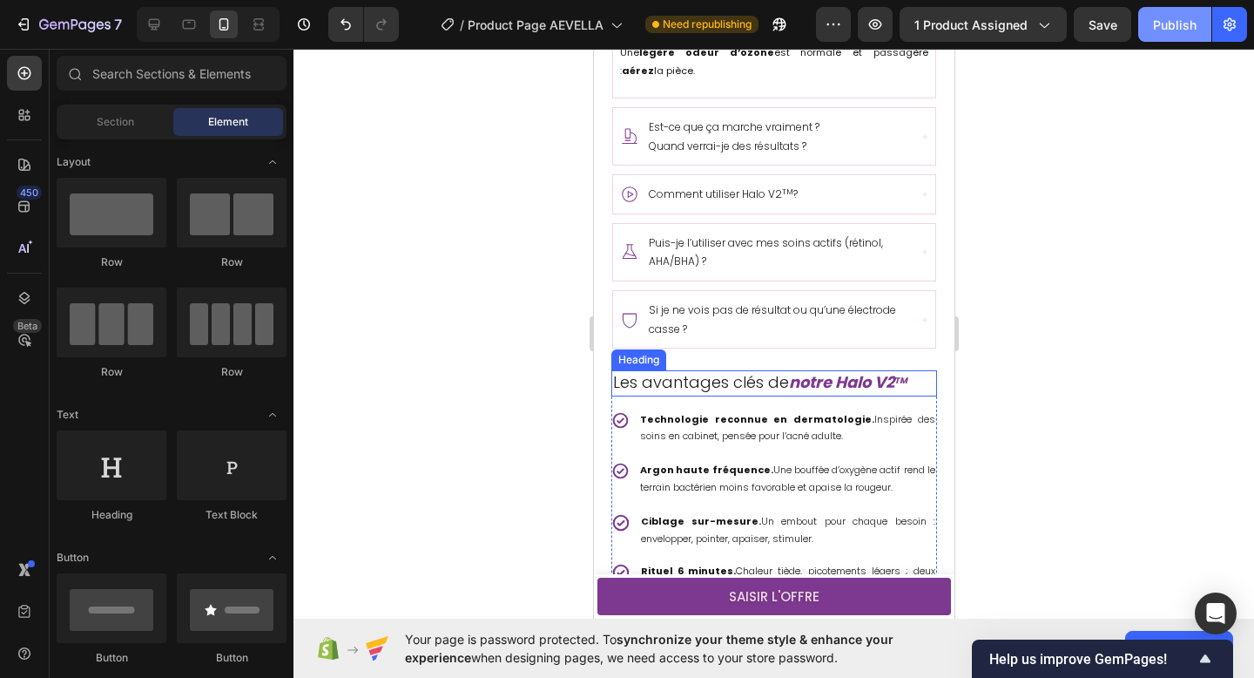
click at [834, 382] on strong "notre Halo V2" at bounding box center [840, 382] width 105 height 22
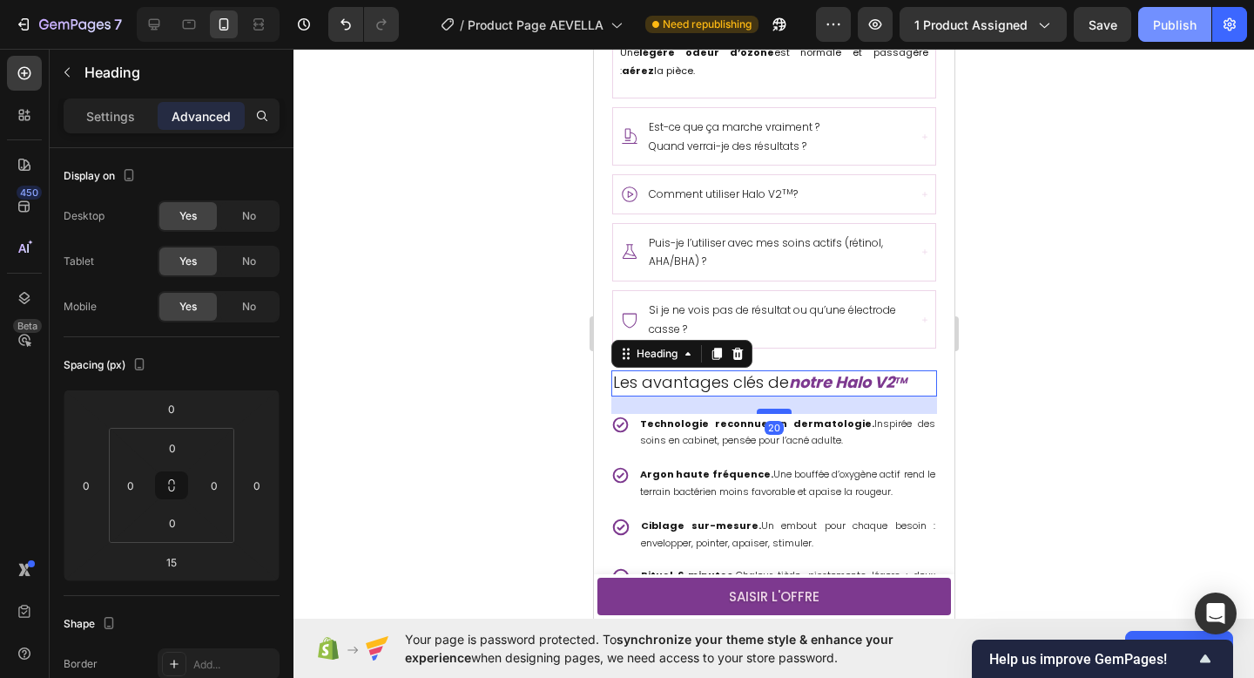
click at [773, 410] on div at bounding box center [773, 410] width 35 height 5
type input "20"
click at [800, 345] on div "Si je ne vois pas de résultat ou qu’une électrode casse ?" at bounding box center [773, 319] width 322 height 57
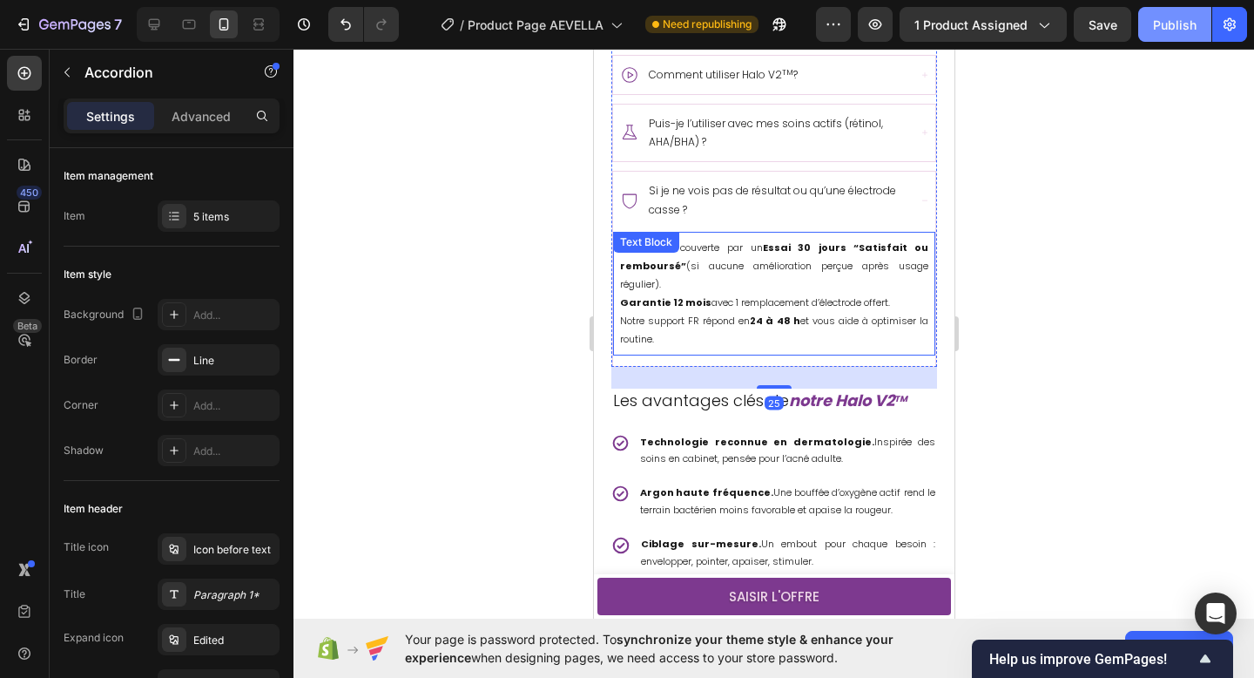
scroll to position [1235, 0]
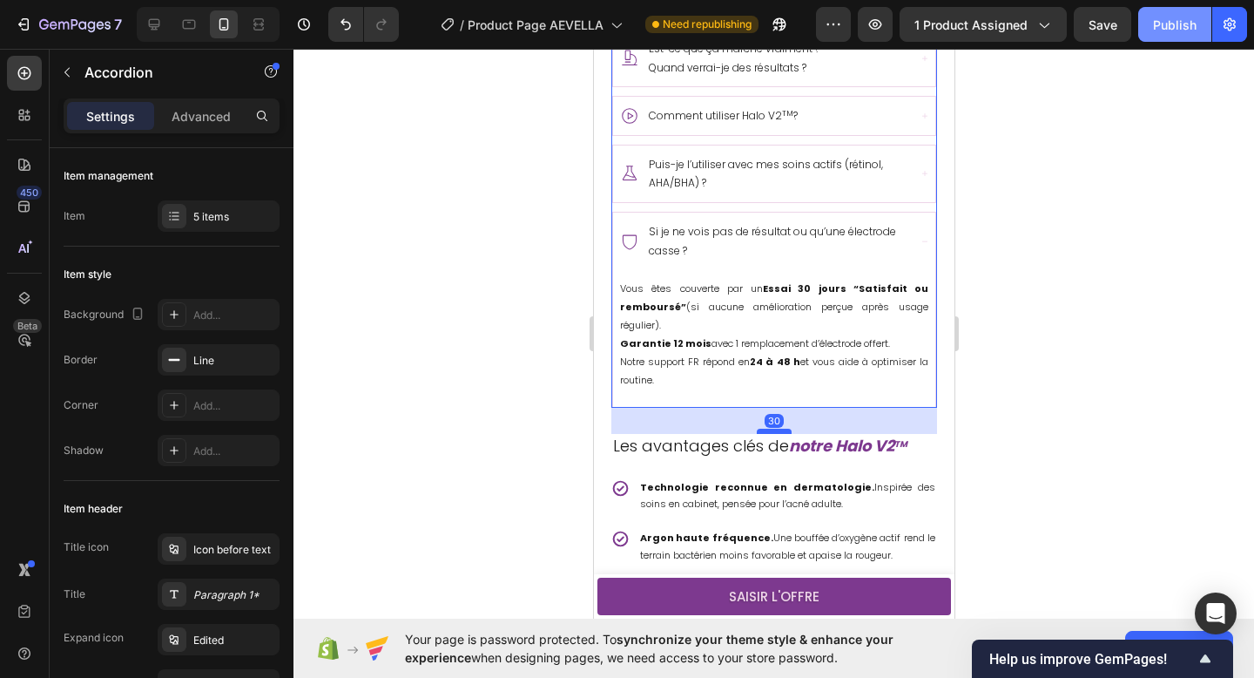
drag, startPoint x: 764, startPoint y: 426, endPoint x: 1624, endPoint y: 452, distance: 860.8
click at [764, 430] on div at bounding box center [773, 430] width 35 height 5
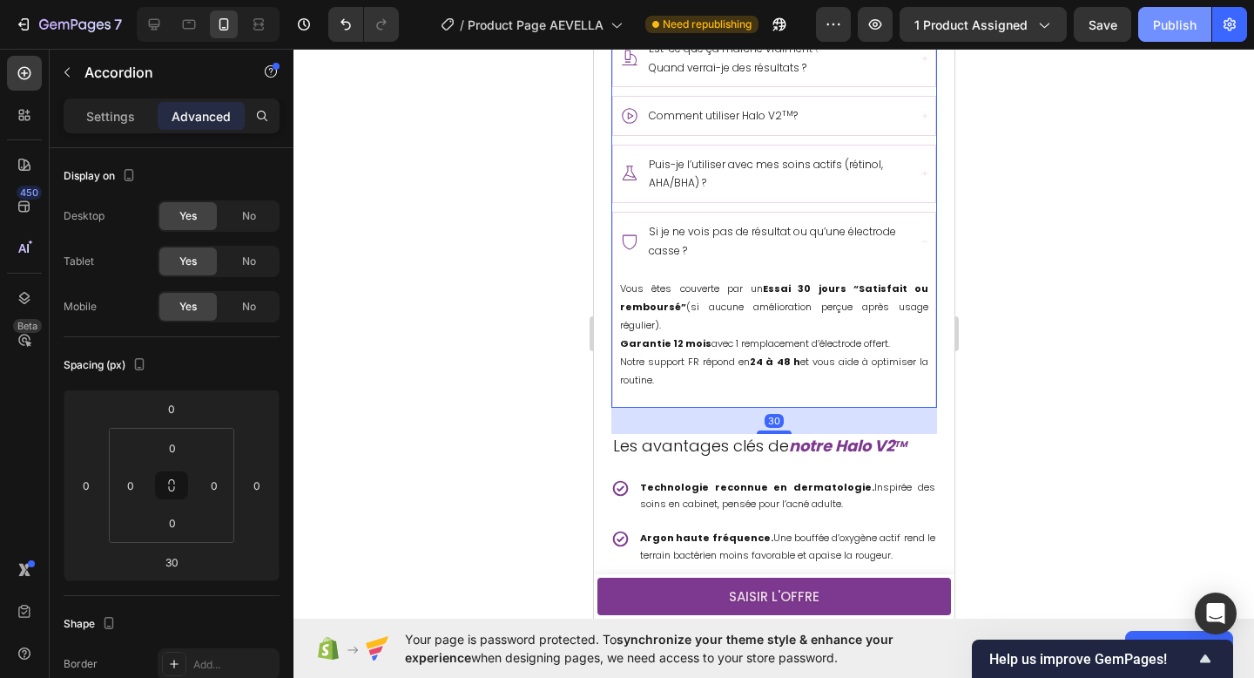
type input "100%"
type input "100"
click at [1032, 407] on div at bounding box center [773, 363] width 961 height 629
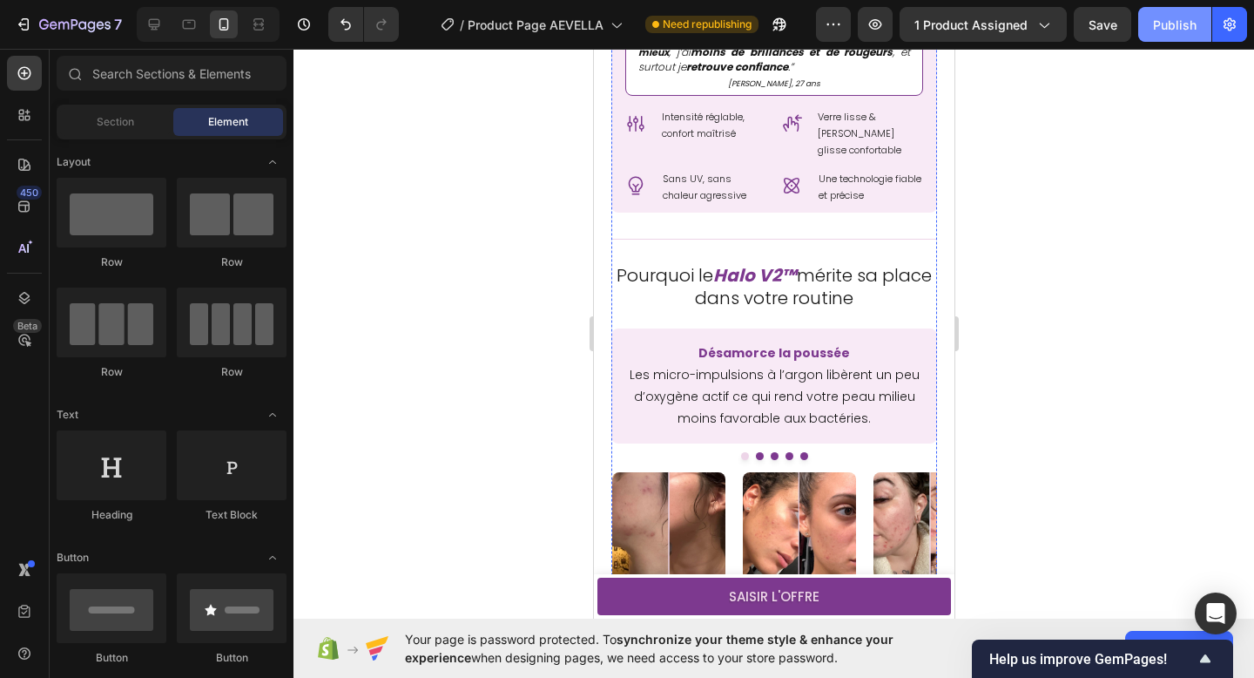
scroll to position [2768, 0]
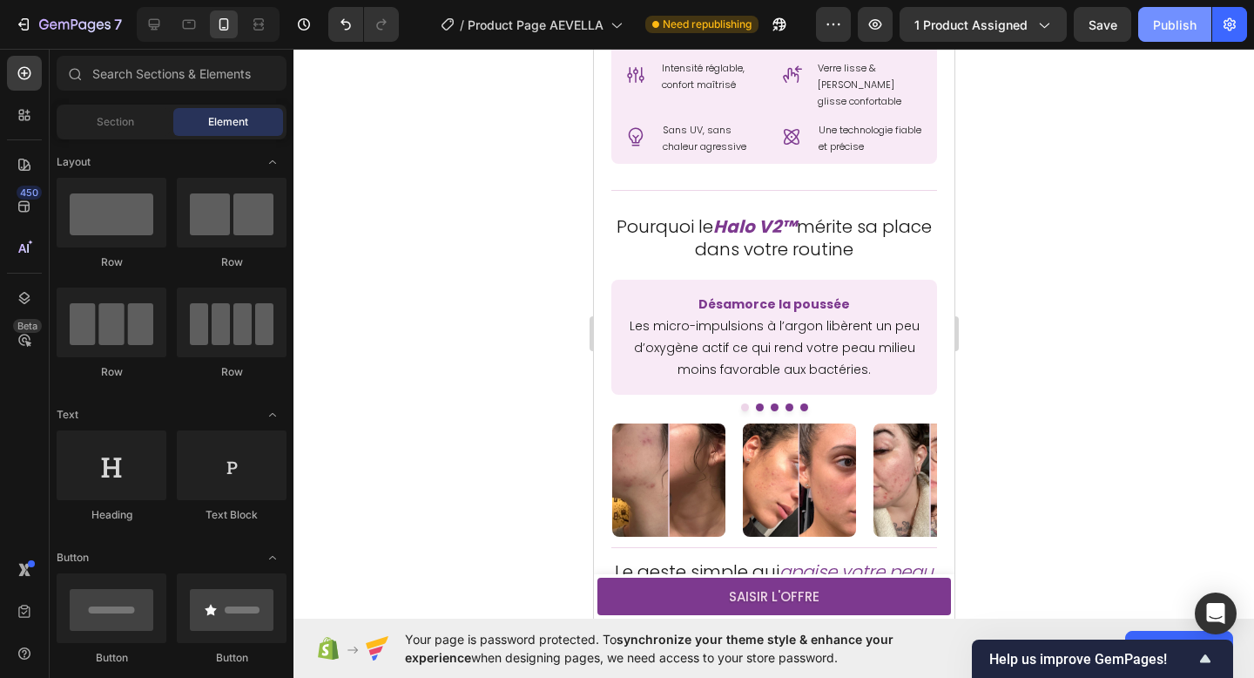
click at [1182, 41] on button "Publish" at bounding box center [1174, 24] width 73 height 35
